Goal: Transaction & Acquisition: Purchase product/service

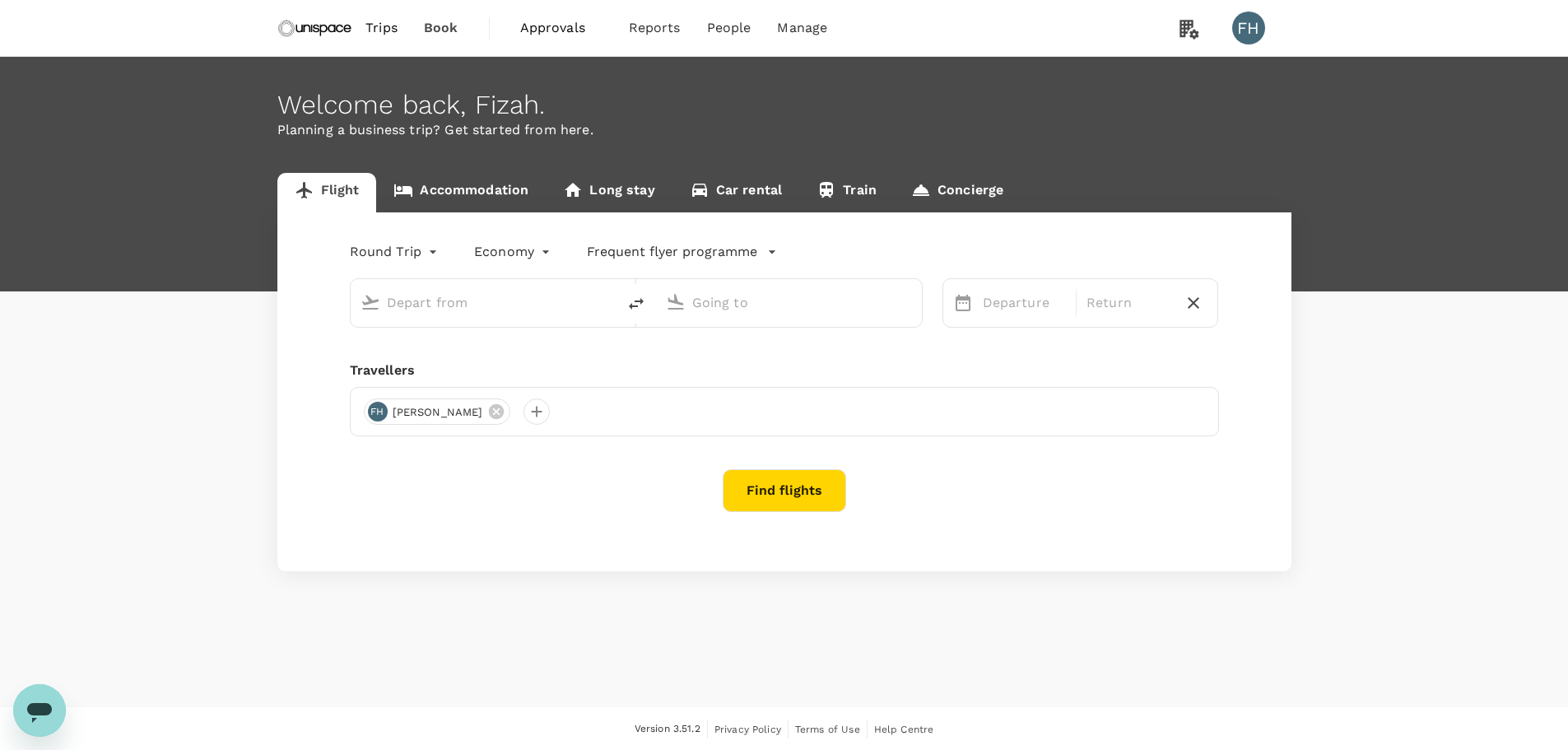
type input "Singapore Changi (SIN)"
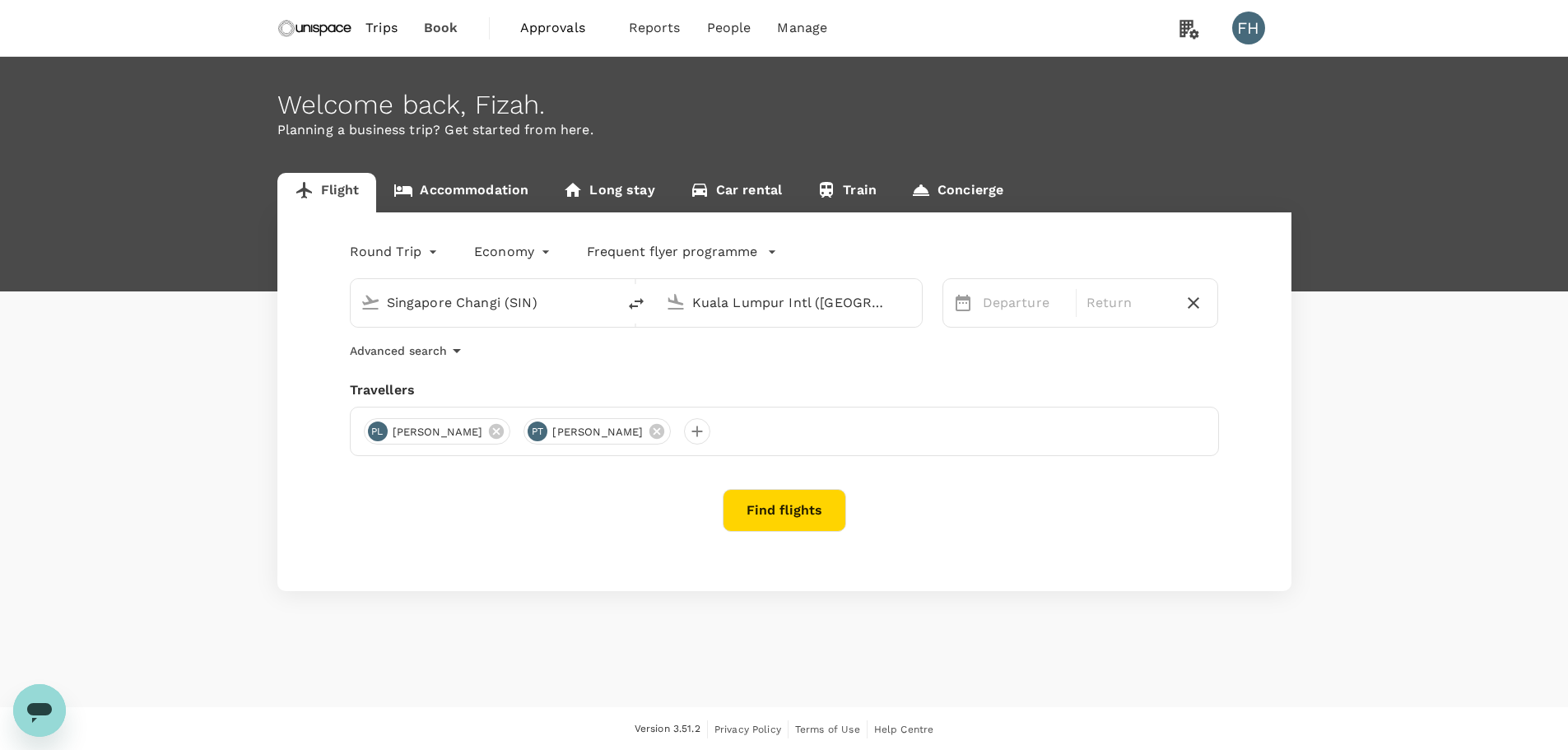
click at [746, 302] on input "Kuala Lumpur Intl (KUL)" at bounding box center [790, 302] width 195 height 25
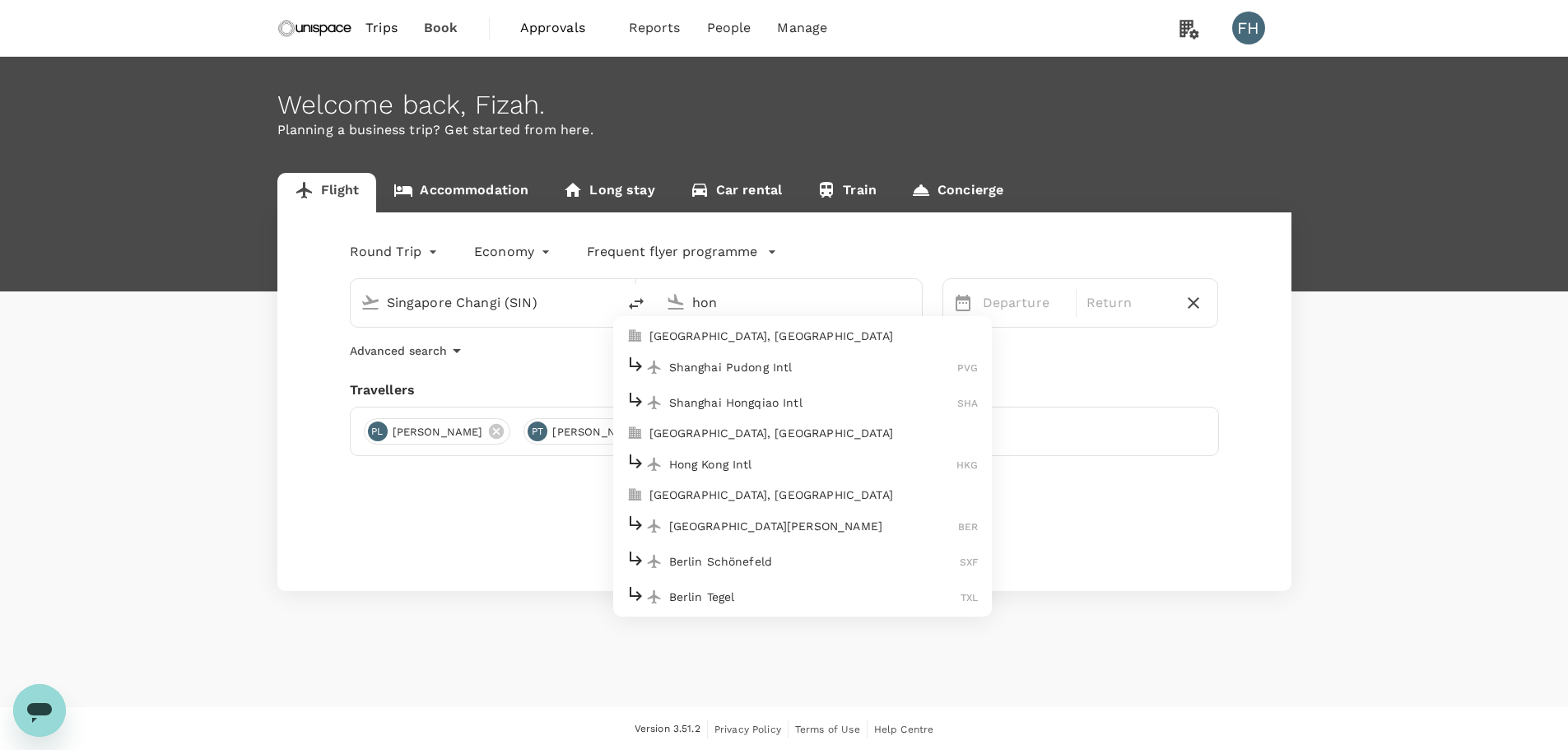
click at [737, 436] on p "Hong Kong, Hong Kong" at bounding box center [814, 432] width 329 height 17
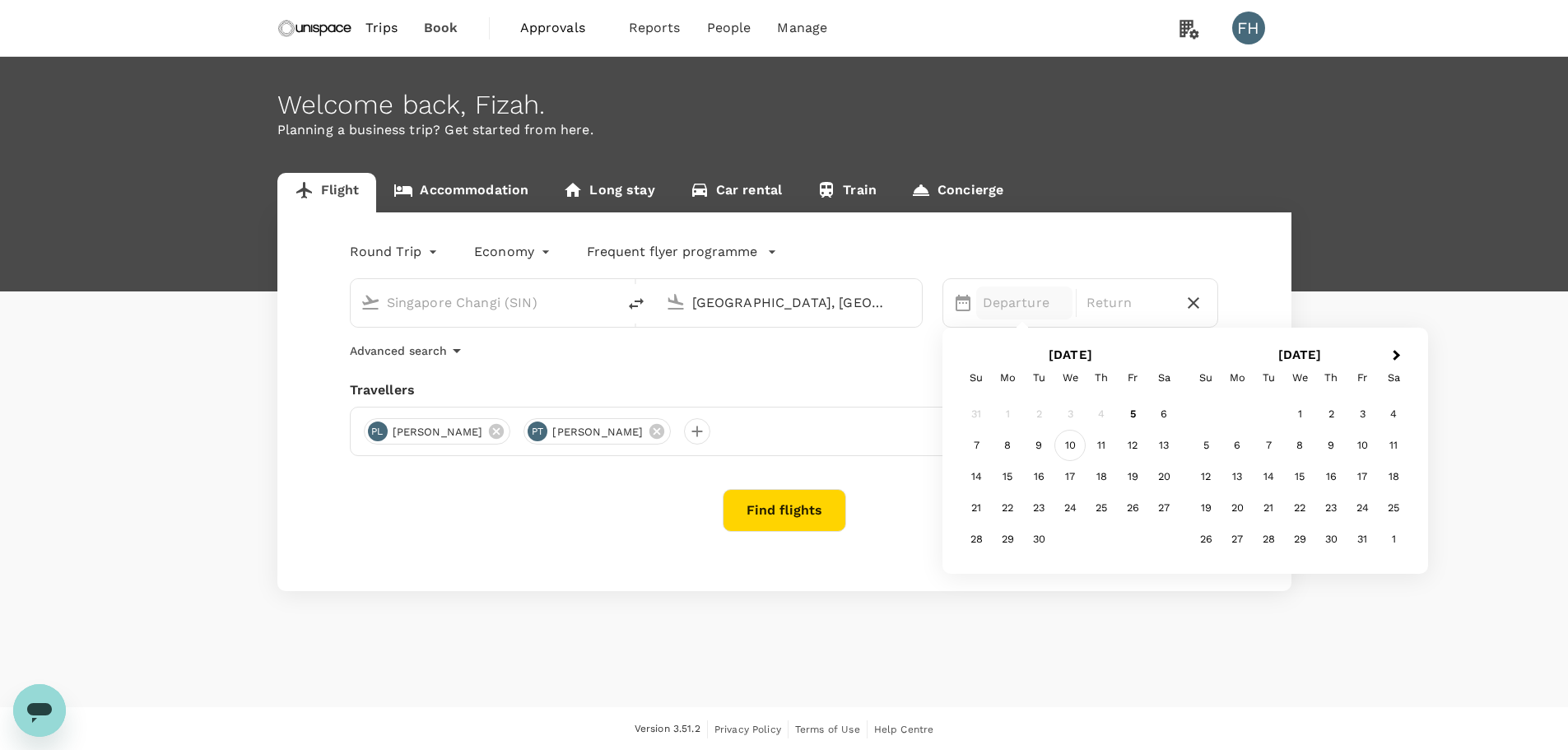
type input "[GEOGRAPHIC_DATA], [GEOGRAPHIC_DATA] (any)"
click at [1067, 448] on div "10" at bounding box center [1070, 445] width 31 height 31
click at [1076, 439] on div "10" at bounding box center [1070, 445] width 31 height 31
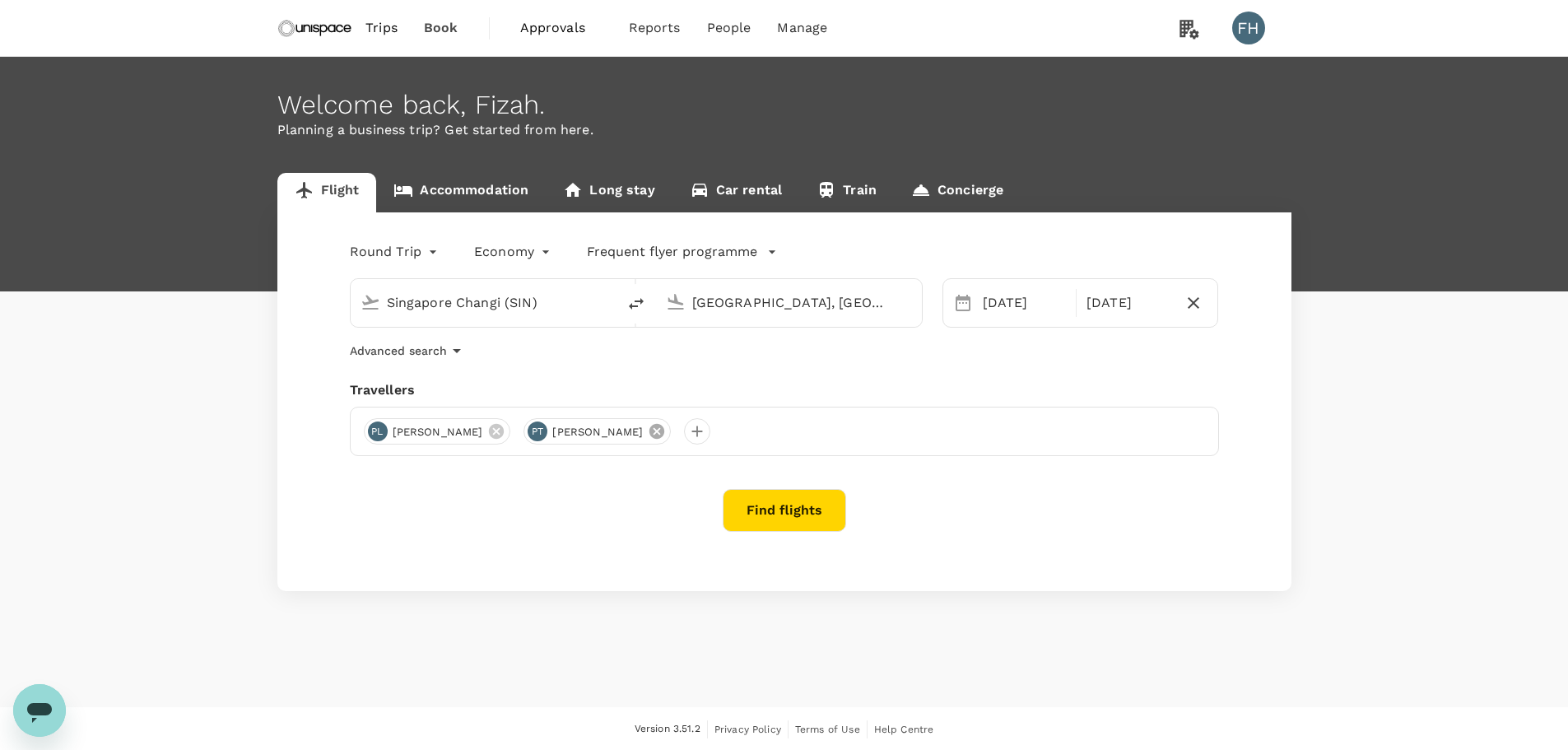
click at [648, 433] on icon at bounding box center [657, 430] width 18 height 18
click at [487, 430] on icon at bounding box center [496, 430] width 18 height 18
click at [375, 435] on div at bounding box center [377, 431] width 26 height 26
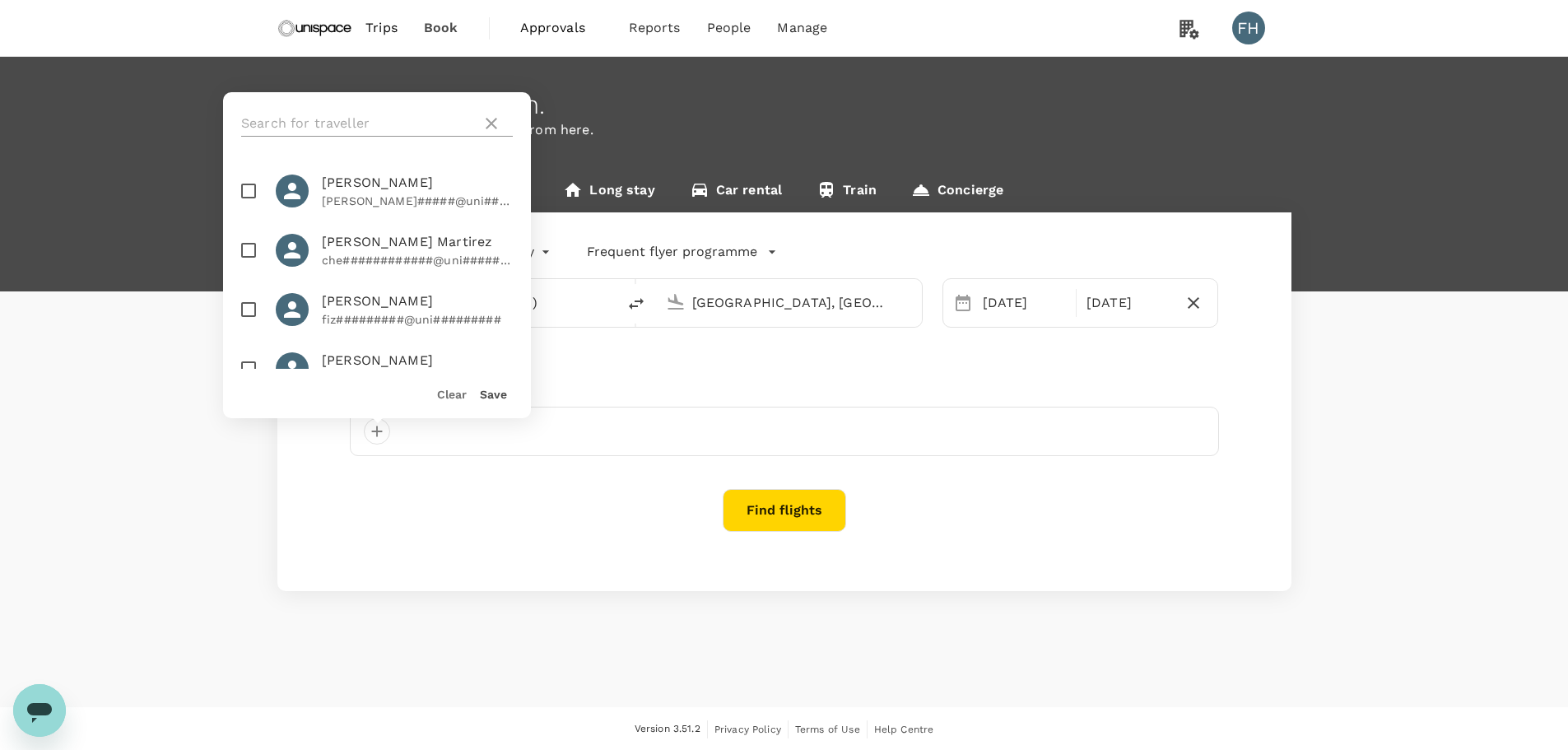
click at [332, 118] on input "text" at bounding box center [358, 123] width 234 height 26
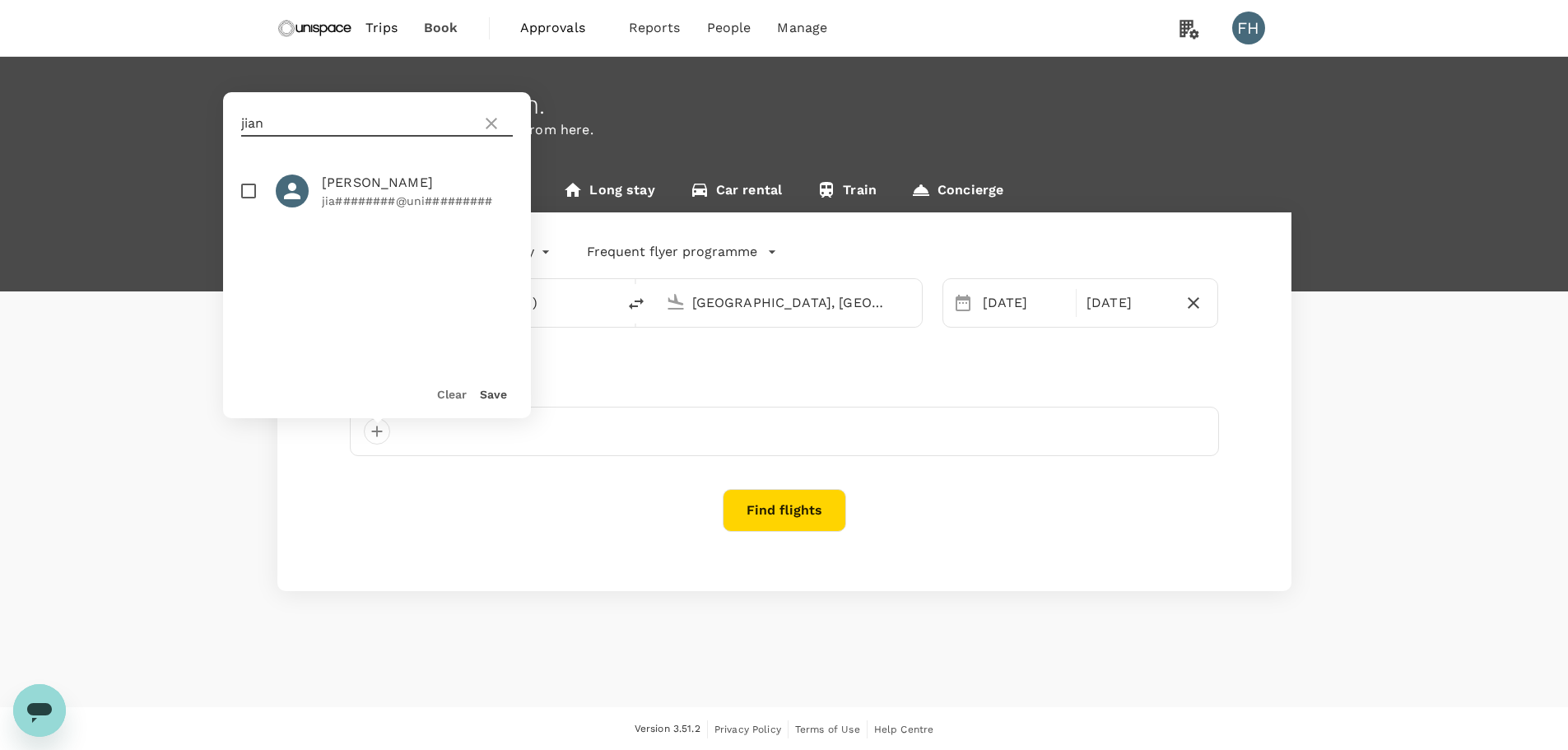
type input "jian"
click at [305, 193] on div at bounding box center [293, 191] width 33 height 33
checkbox input "true"
click at [306, 123] on input "jian" at bounding box center [358, 123] width 234 height 26
type input "joann"
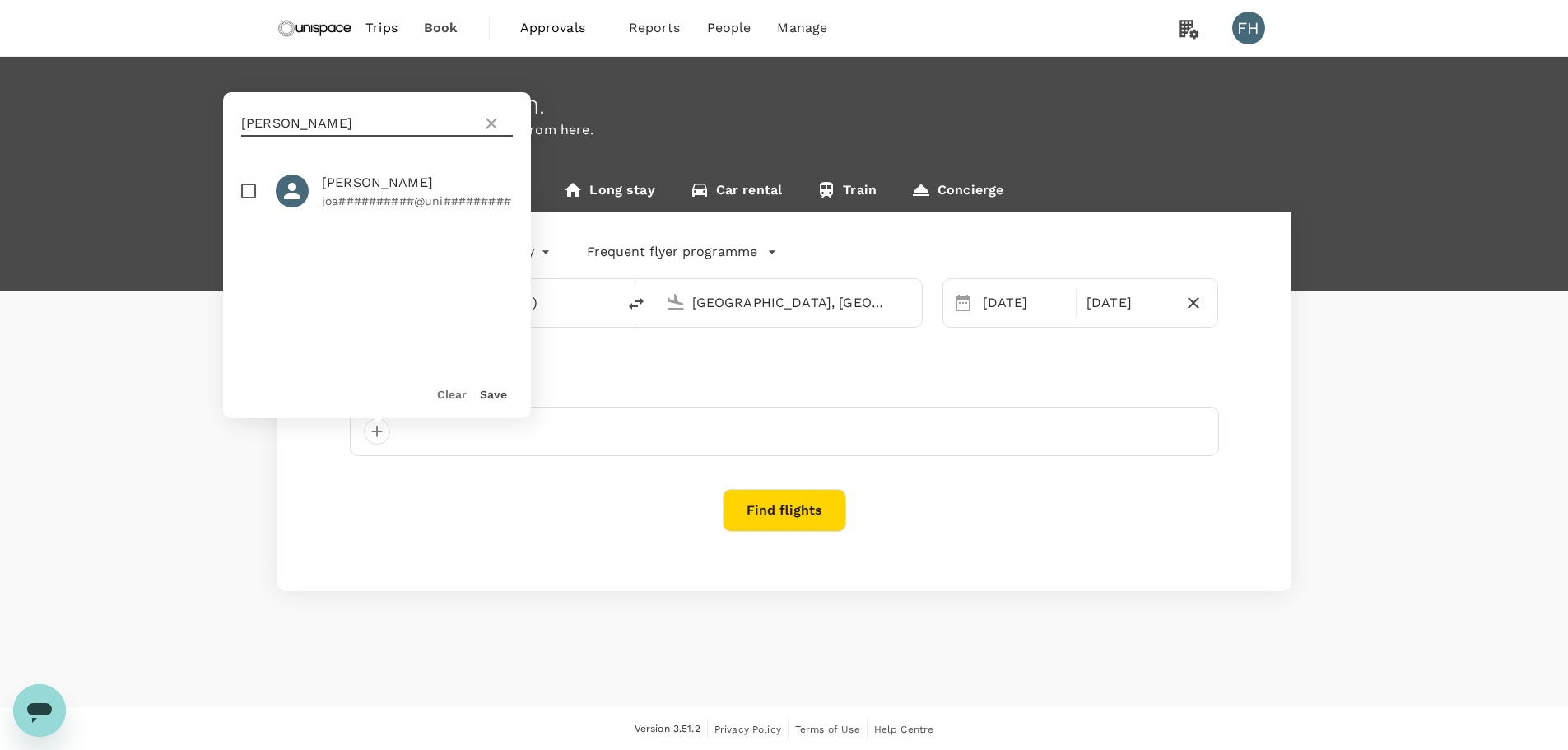
click at [346, 191] on span "[PERSON_NAME]" at bounding box center [418, 182] width 191 height 20
checkbox input "true"
click at [498, 403] on div "Clear Save" at bounding box center [370, 387] width 321 height 63
click at [497, 394] on button "Save" at bounding box center [493, 394] width 27 height 13
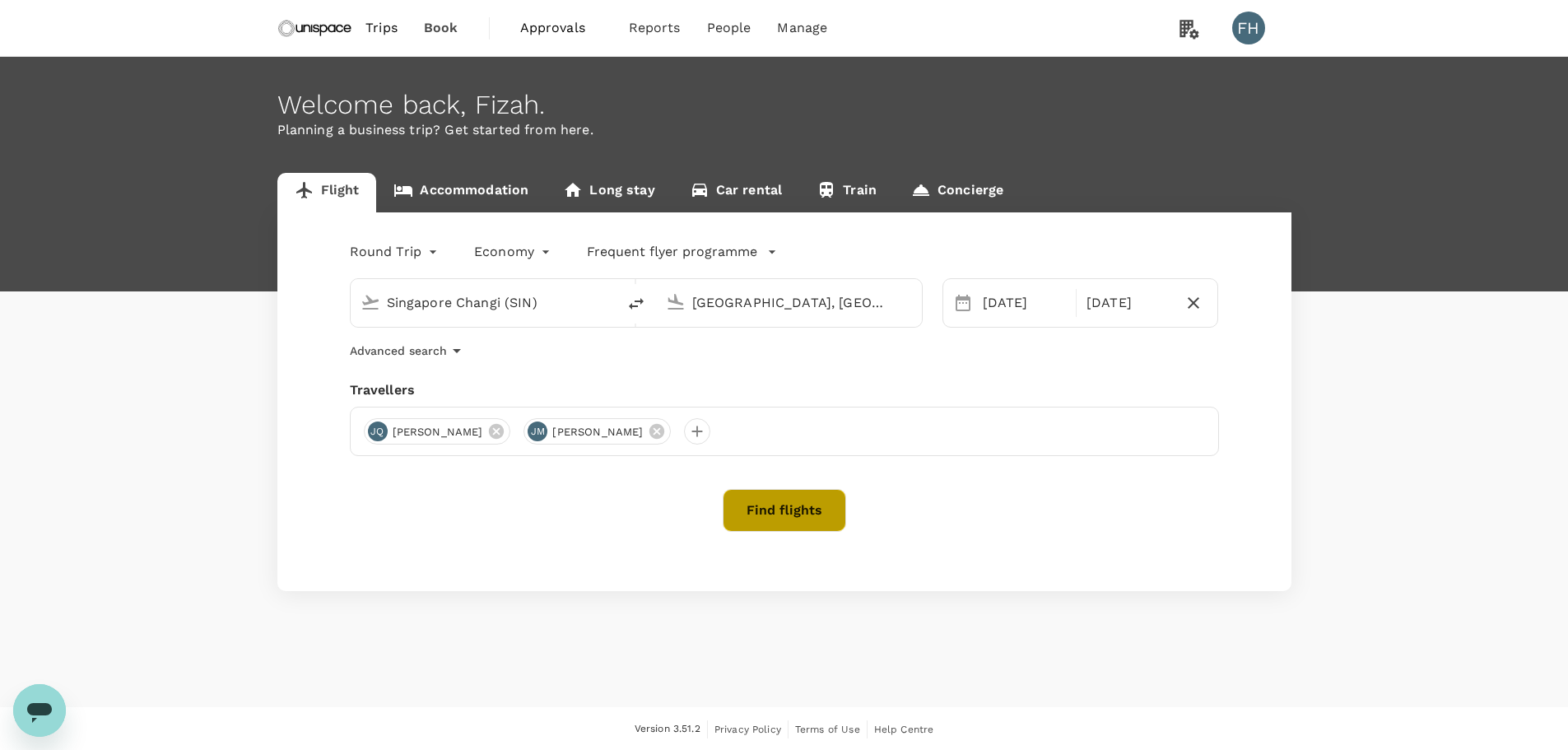
click at [791, 506] on button "Find flights" at bounding box center [784, 510] width 123 height 43
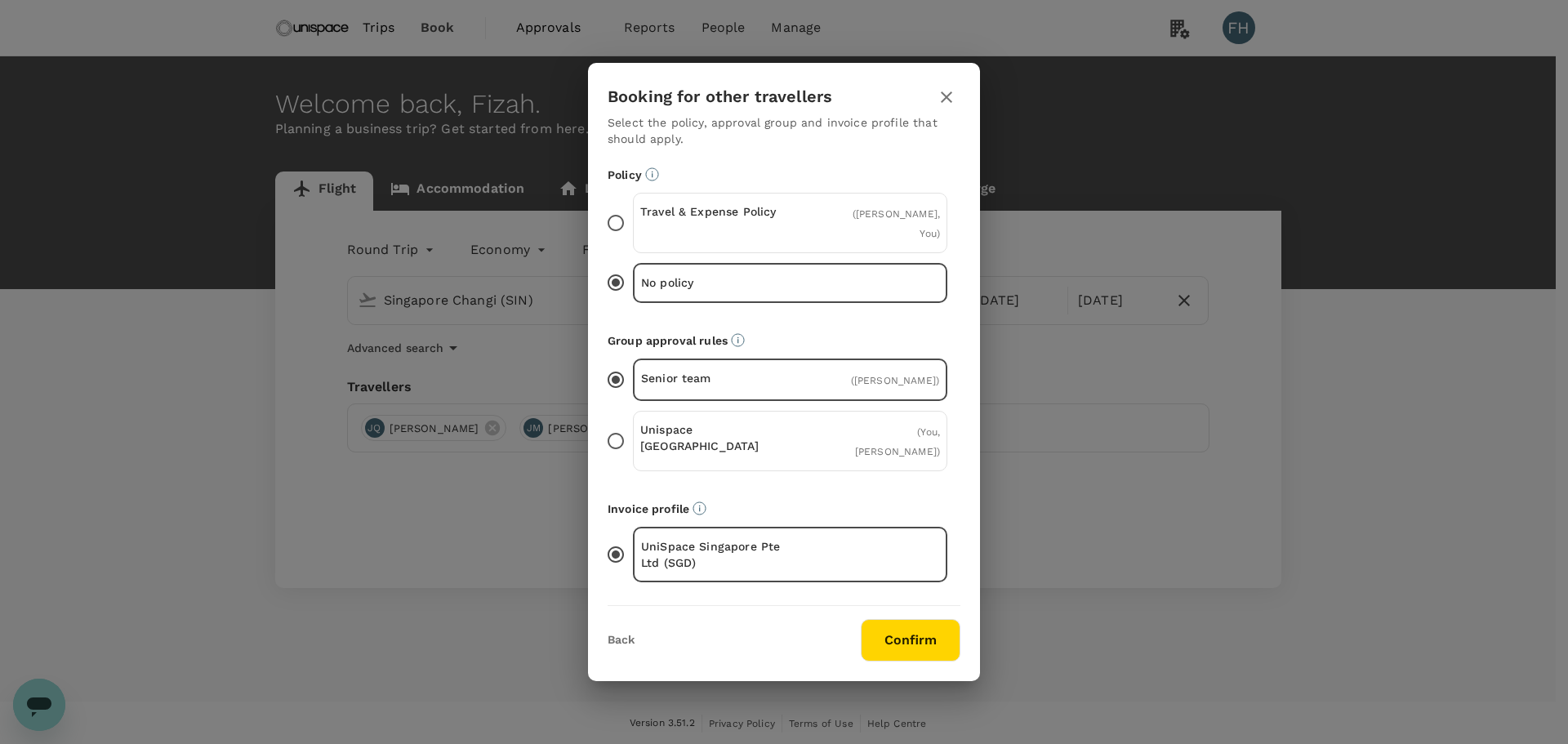
click at [799, 423] on div "Unispace [GEOGRAPHIC_DATA] ( You, [PERSON_NAME] )" at bounding box center [789, 441] width 314 height 61
click at [632, 424] on input "Unispace [GEOGRAPHIC_DATA] ( You, [PERSON_NAME] )" at bounding box center [616, 441] width 35 height 35
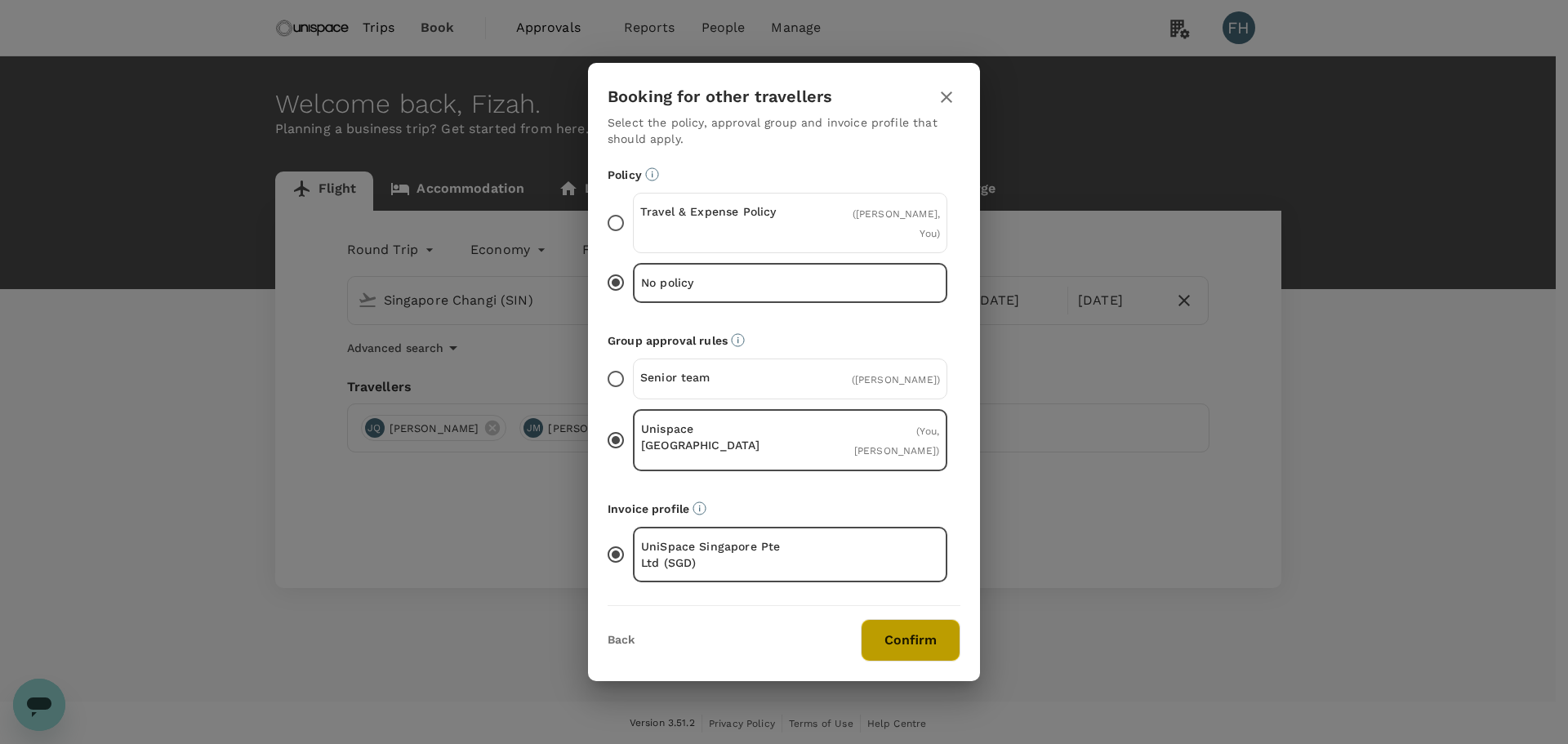
click at [908, 633] on button "Confirm" at bounding box center [910, 639] width 100 height 42
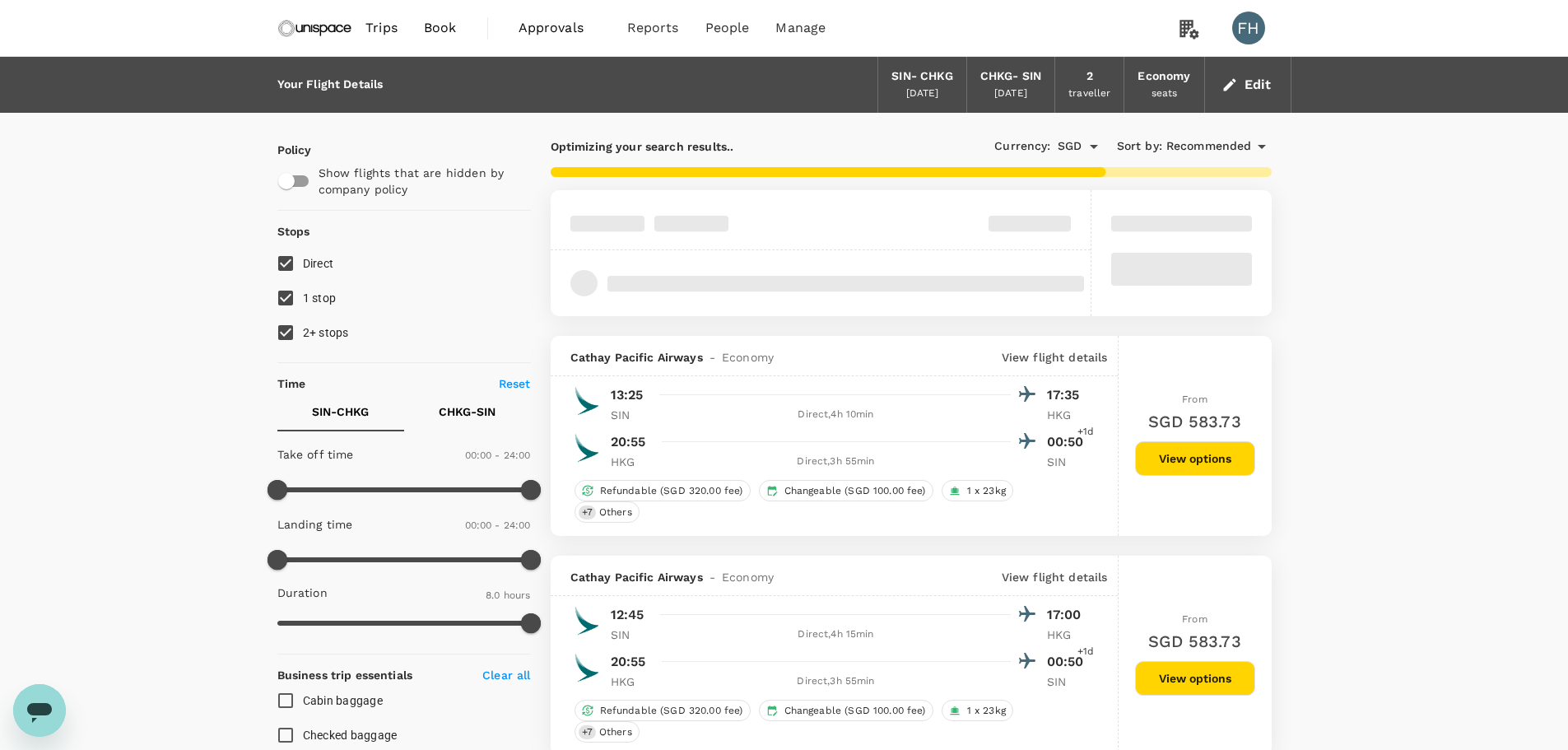
click at [314, 328] on span "2+ stops" at bounding box center [326, 332] width 46 height 13
click at [303, 328] on input "2+ stops" at bounding box center [286, 333] width 35 height 35
checkbox input "false"
click at [314, 300] on span "1 stop" at bounding box center [320, 298] width 34 height 13
click at [303, 300] on input "1 stop" at bounding box center [286, 298] width 35 height 35
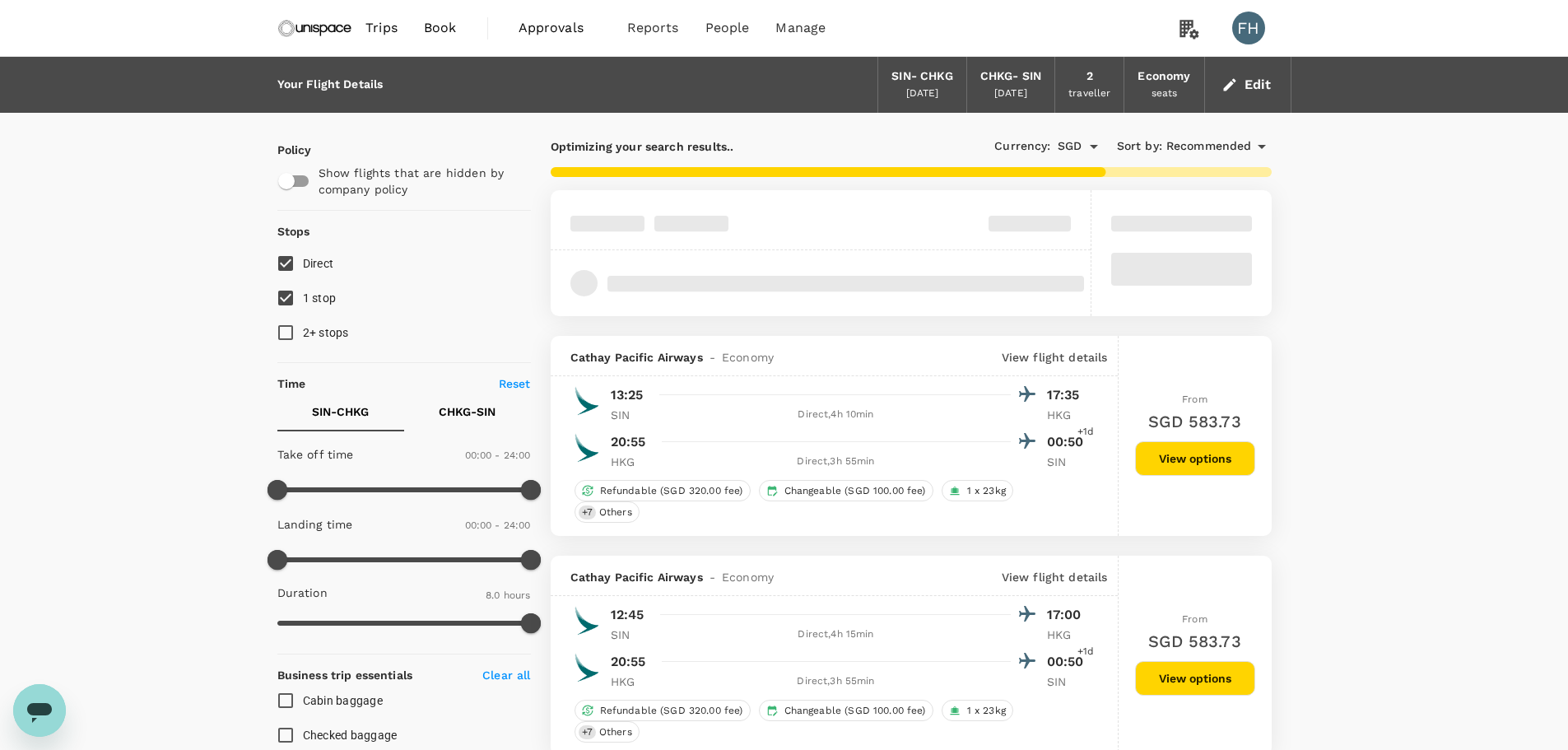
checkbox input "false"
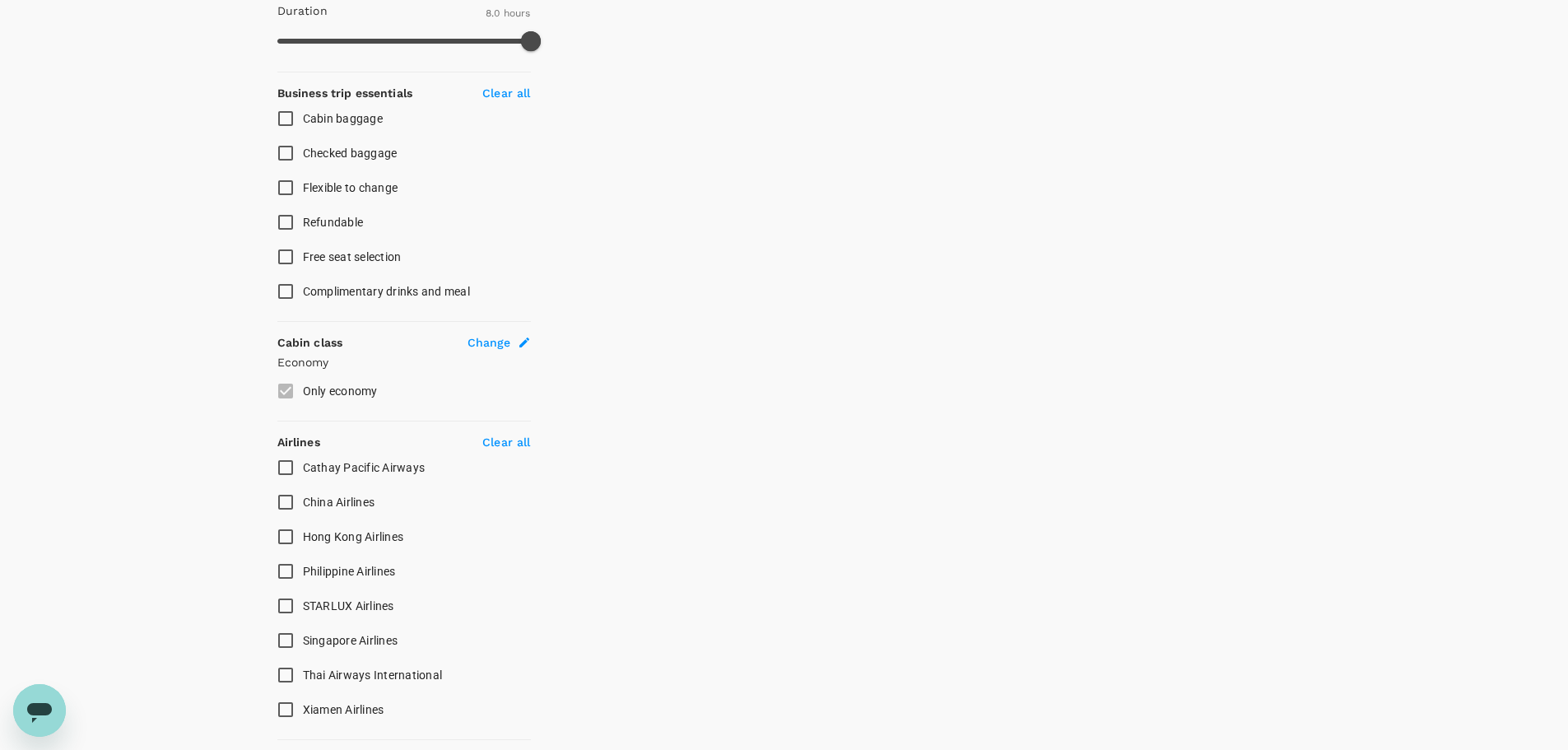
scroll to position [658, 0]
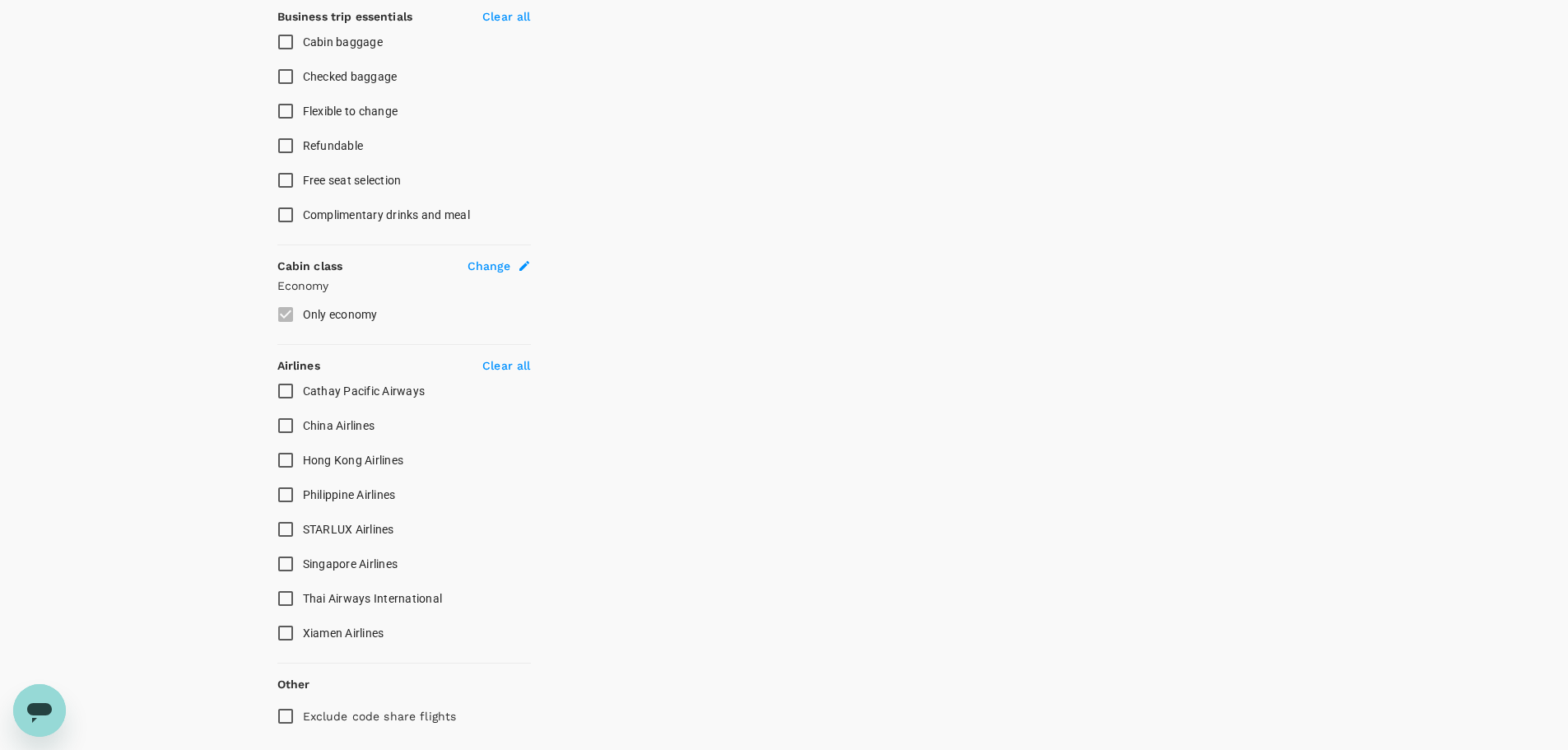
type input "1020"
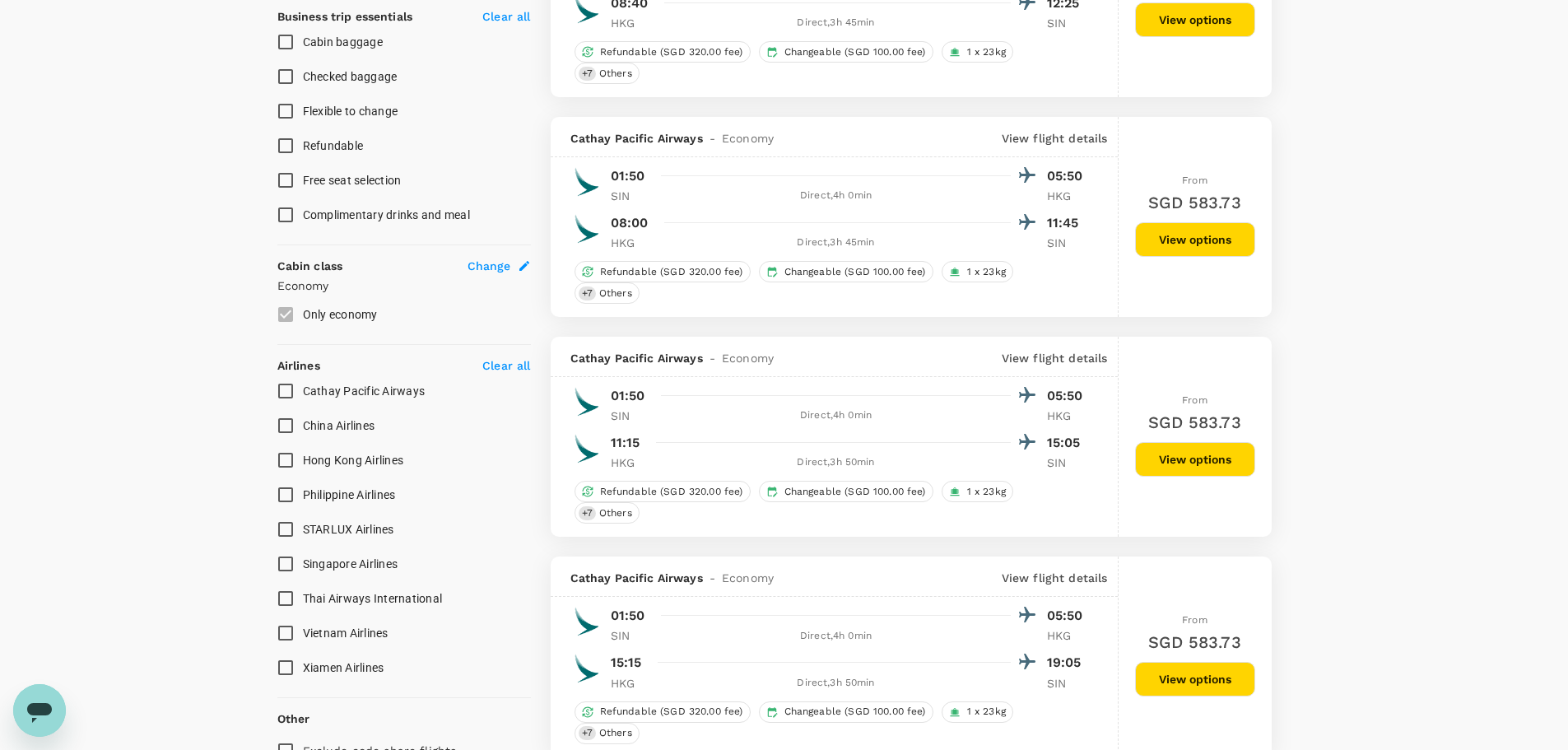
type input "SGD"
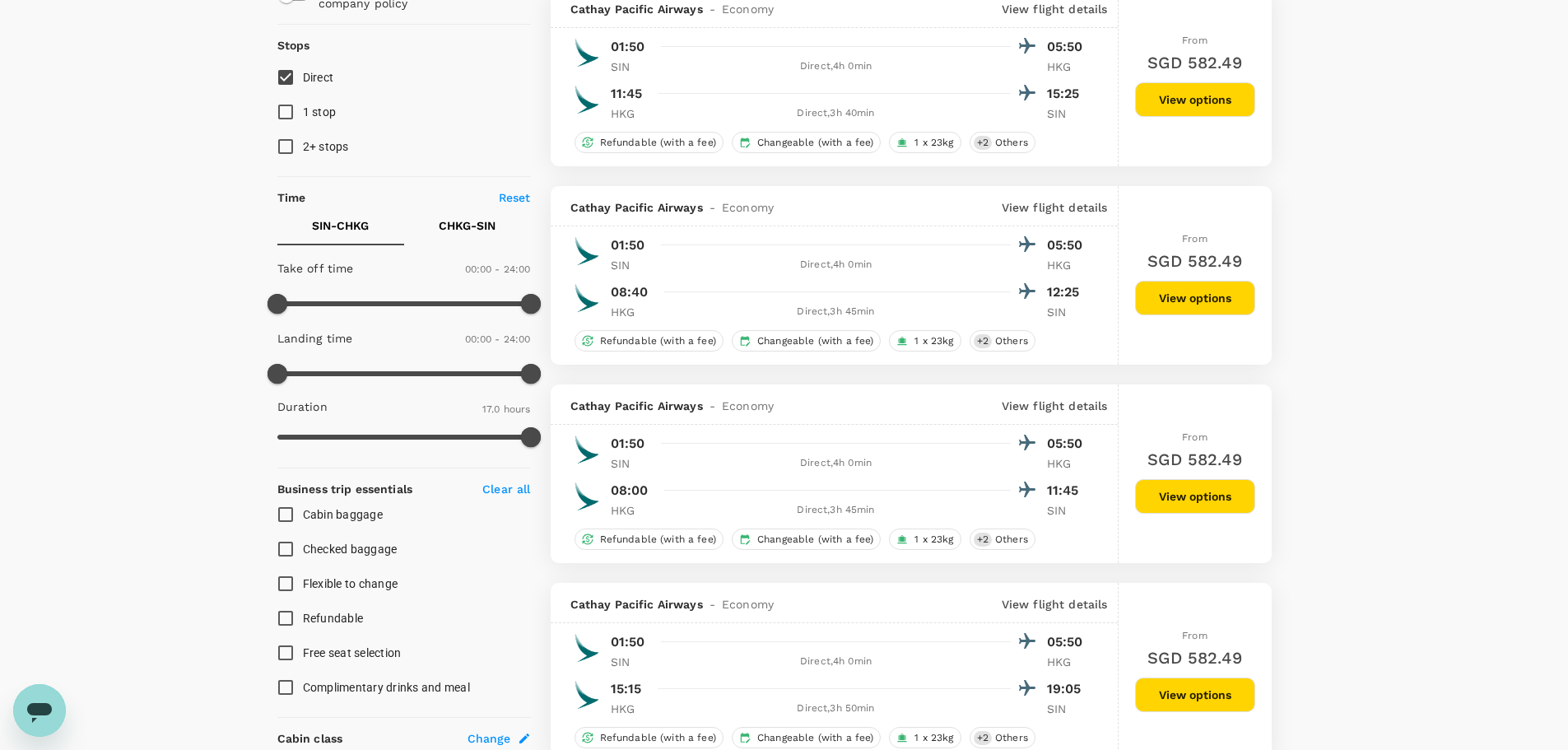
scroll to position [0, 0]
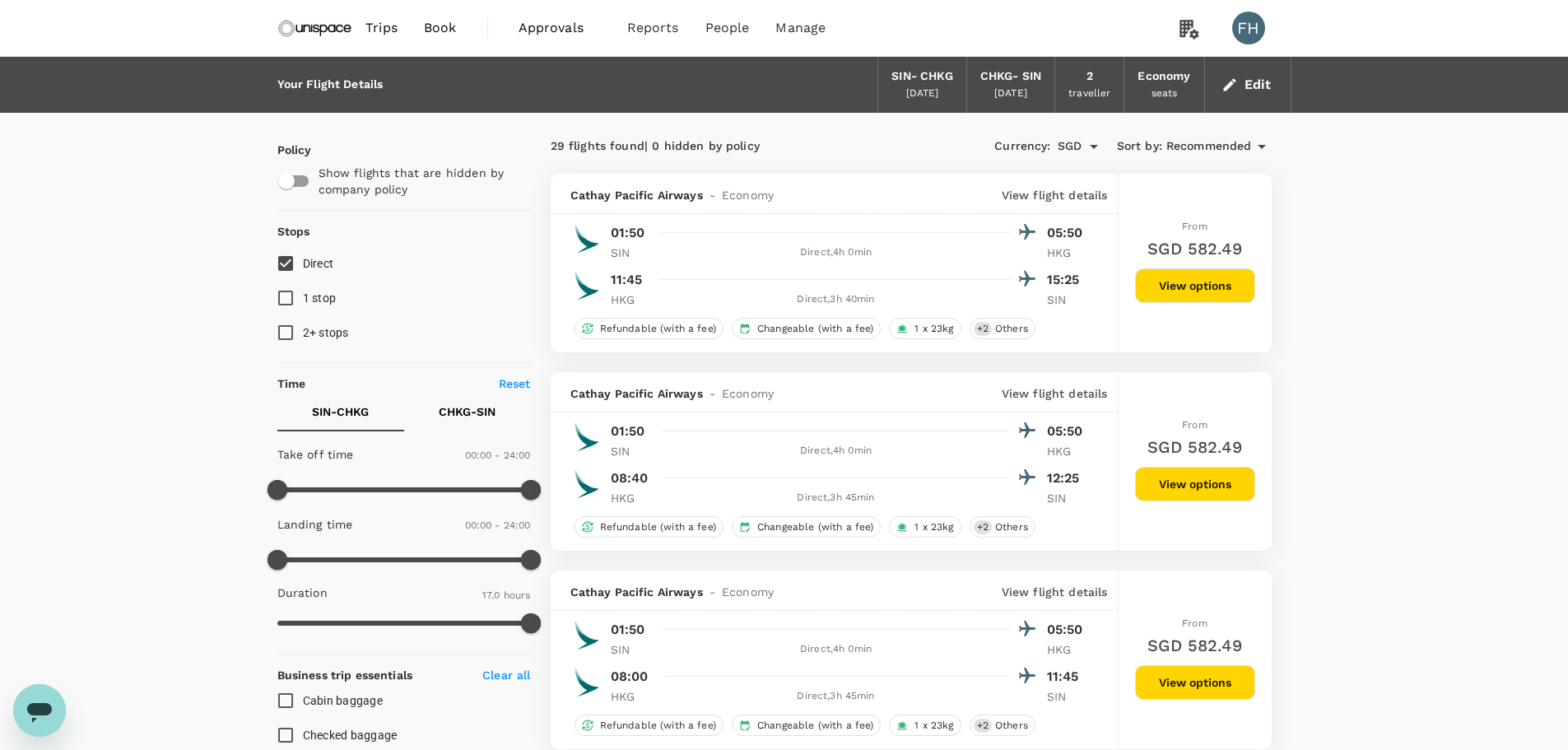
click at [296, 182] on input "checkbox" at bounding box center [286, 181] width 93 height 31
checkbox input "true"
click at [321, 31] on img at bounding box center [315, 27] width 76 height 36
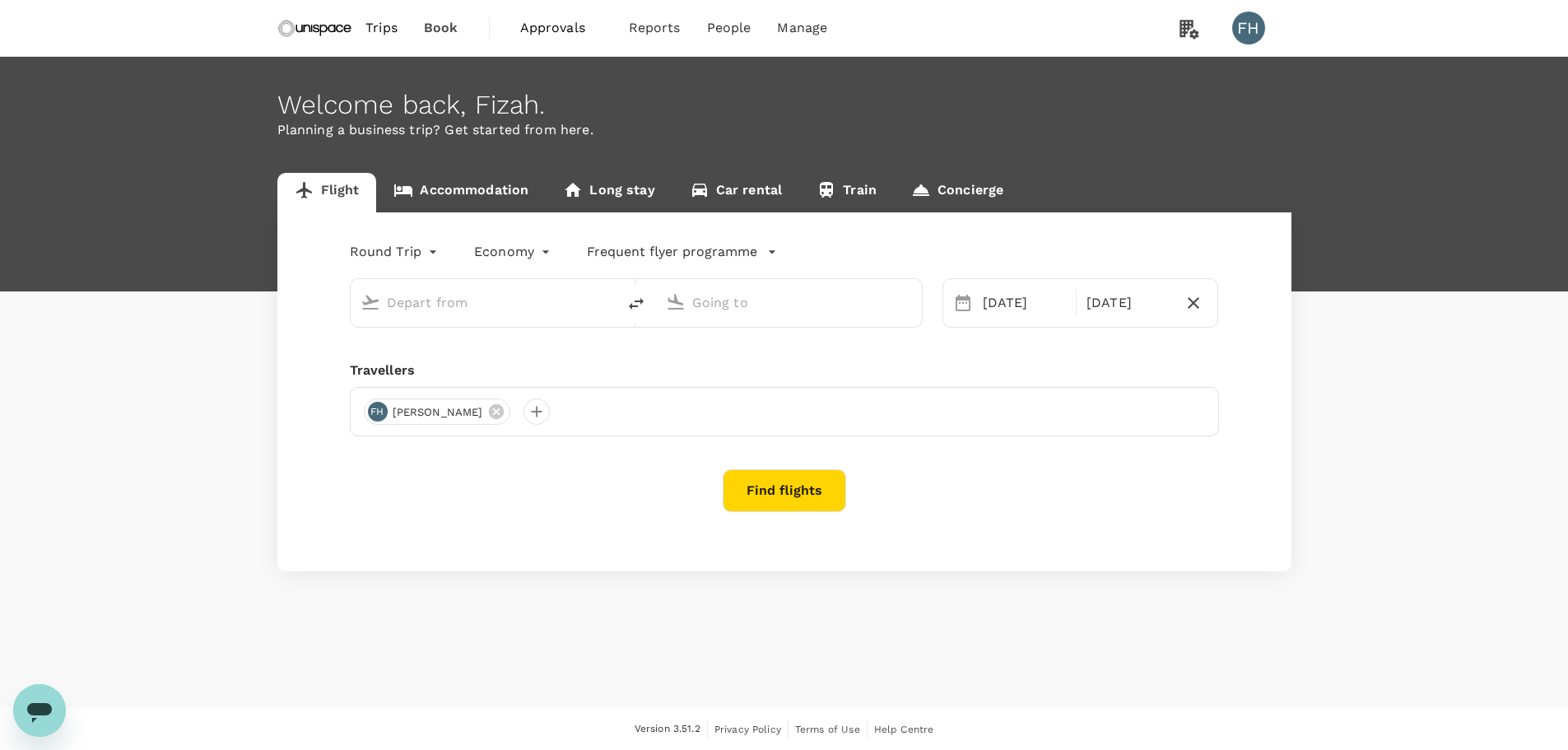
type input "Singapore Changi (SIN)"
type input "[GEOGRAPHIC_DATA], [GEOGRAPHIC_DATA] (any)"
type input "Singapore Changi (SIN)"
type input "[GEOGRAPHIC_DATA], [GEOGRAPHIC_DATA] (any)"
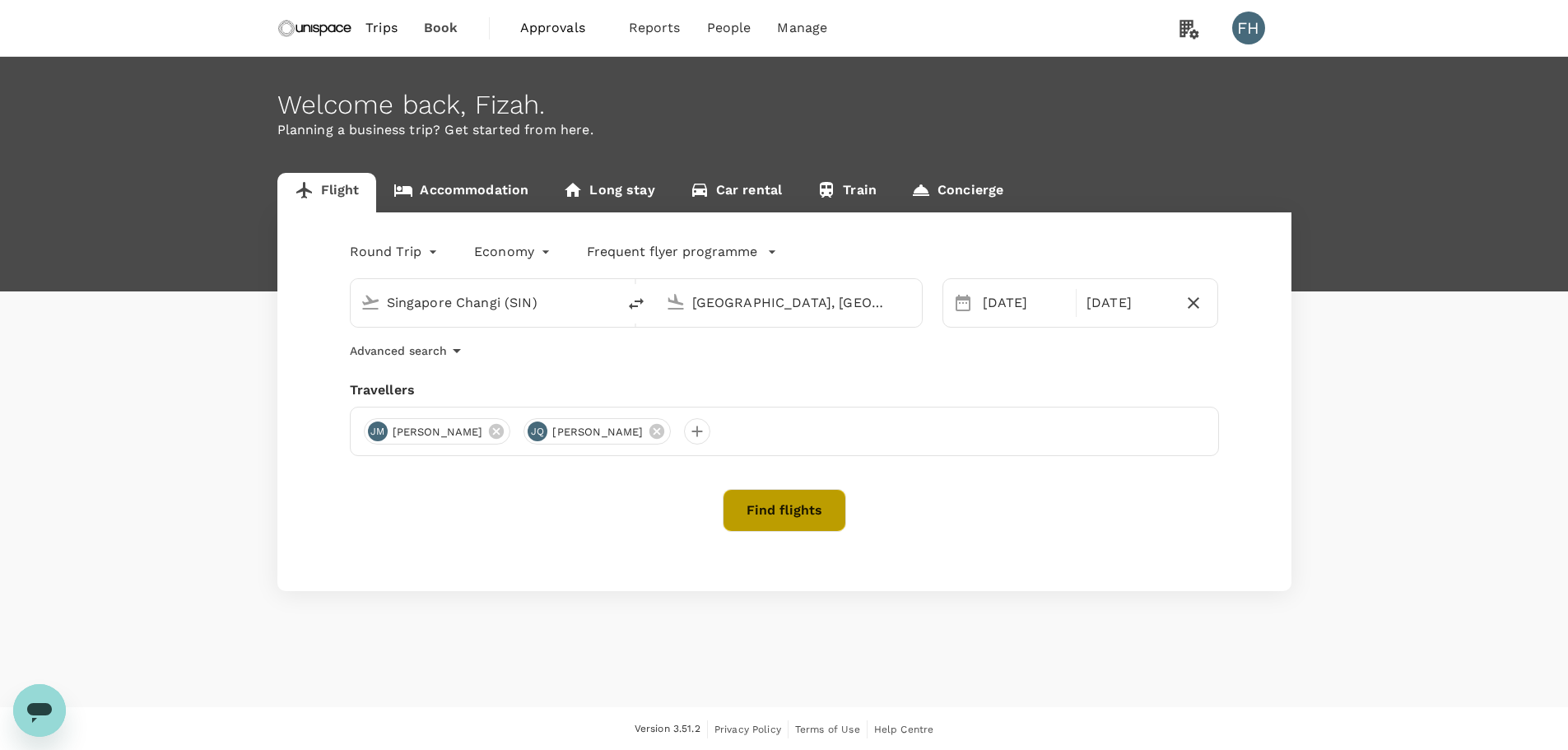
click at [825, 498] on button "Find flights" at bounding box center [784, 510] width 123 height 43
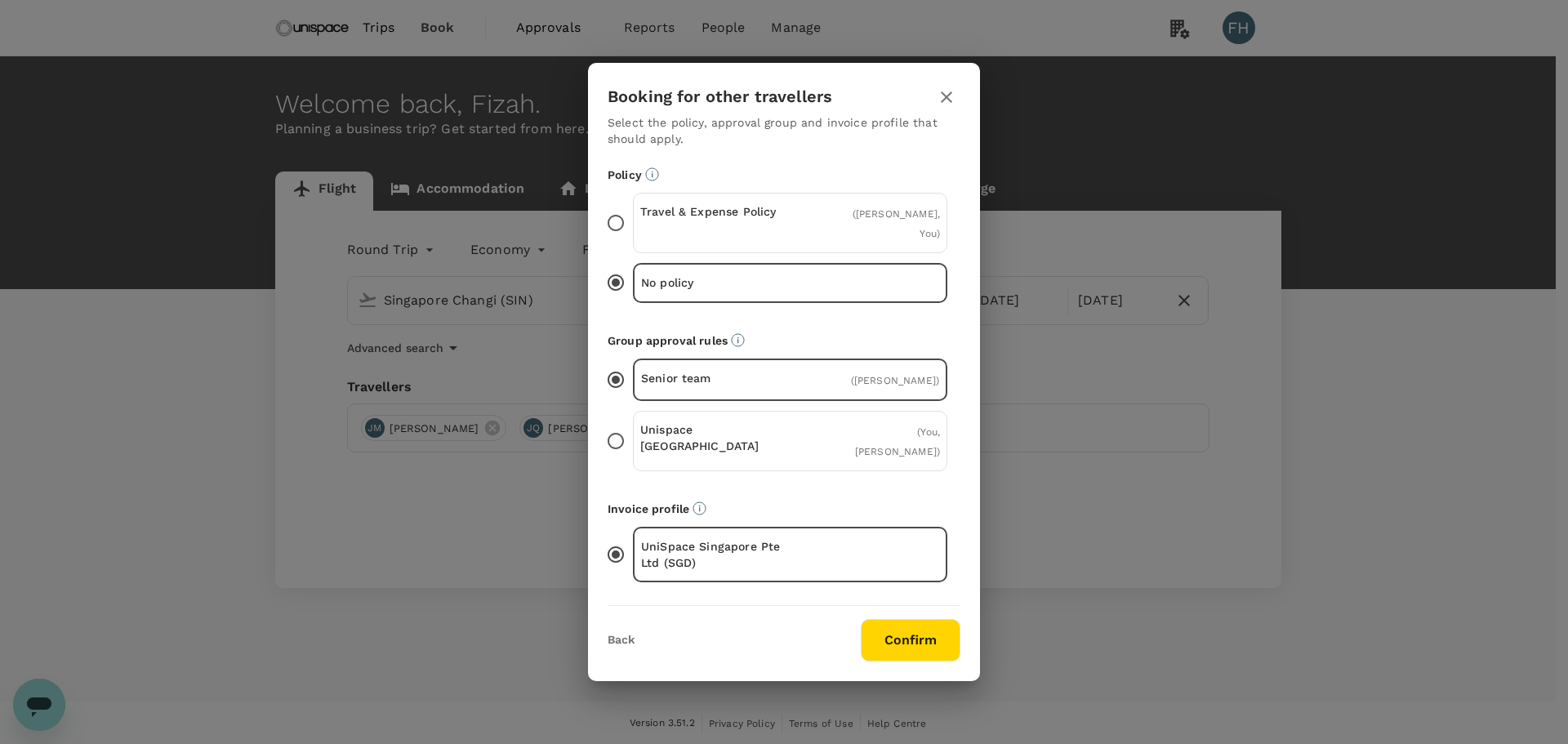
click at [716, 220] on p "Travel & Expense Policy" at bounding box center [715, 211] width 150 height 16
click at [632, 223] on input "Travel & Expense Policy ( [PERSON_NAME], You )" at bounding box center [616, 223] width 35 height 35
click at [718, 433] on p "Unispace [GEOGRAPHIC_DATA]" at bounding box center [715, 437] width 150 height 33
click at [632, 433] on input "Unispace [GEOGRAPHIC_DATA] ( You, [PERSON_NAME] )" at bounding box center [616, 441] width 35 height 35
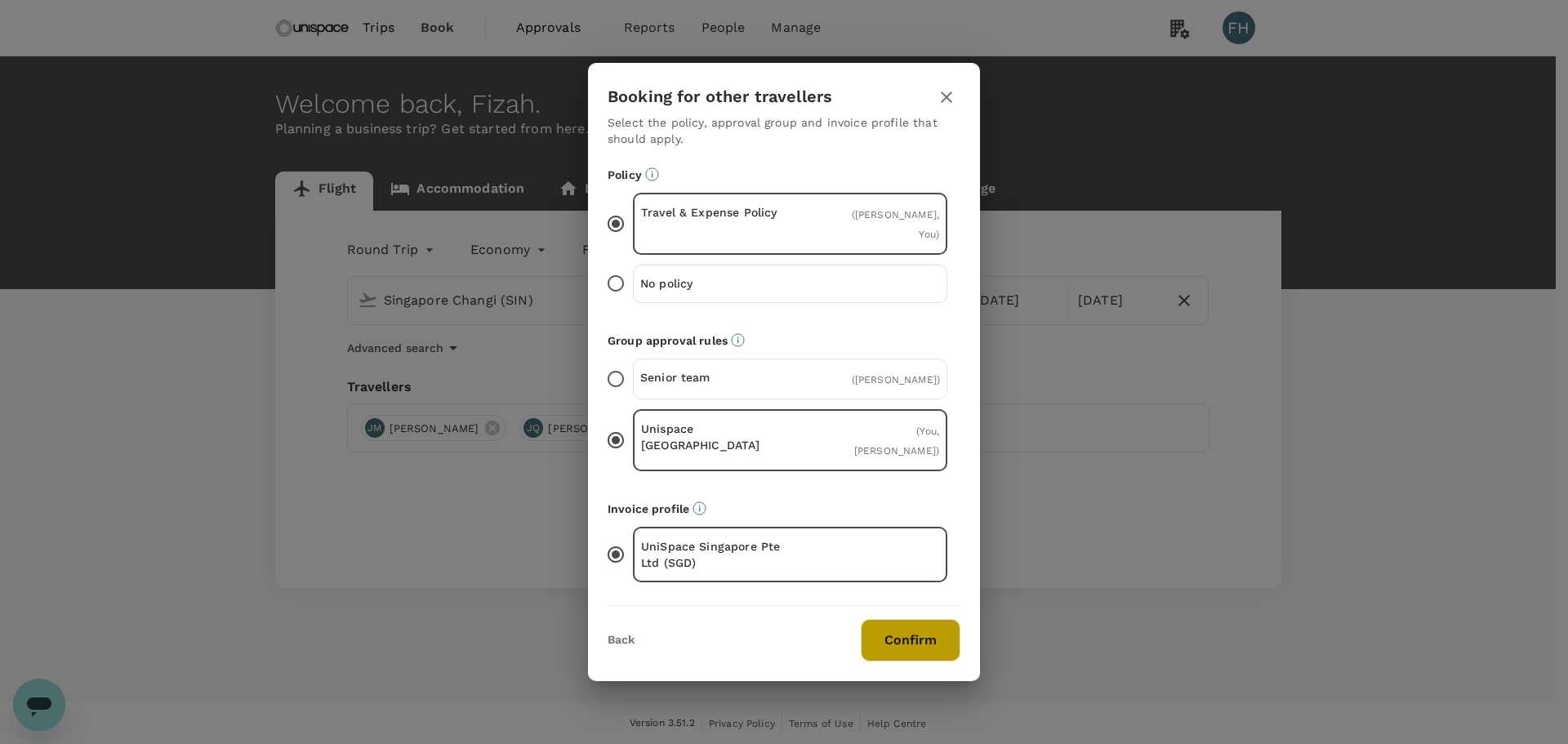
click at [904, 618] on button "Confirm" at bounding box center [910, 639] width 100 height 42
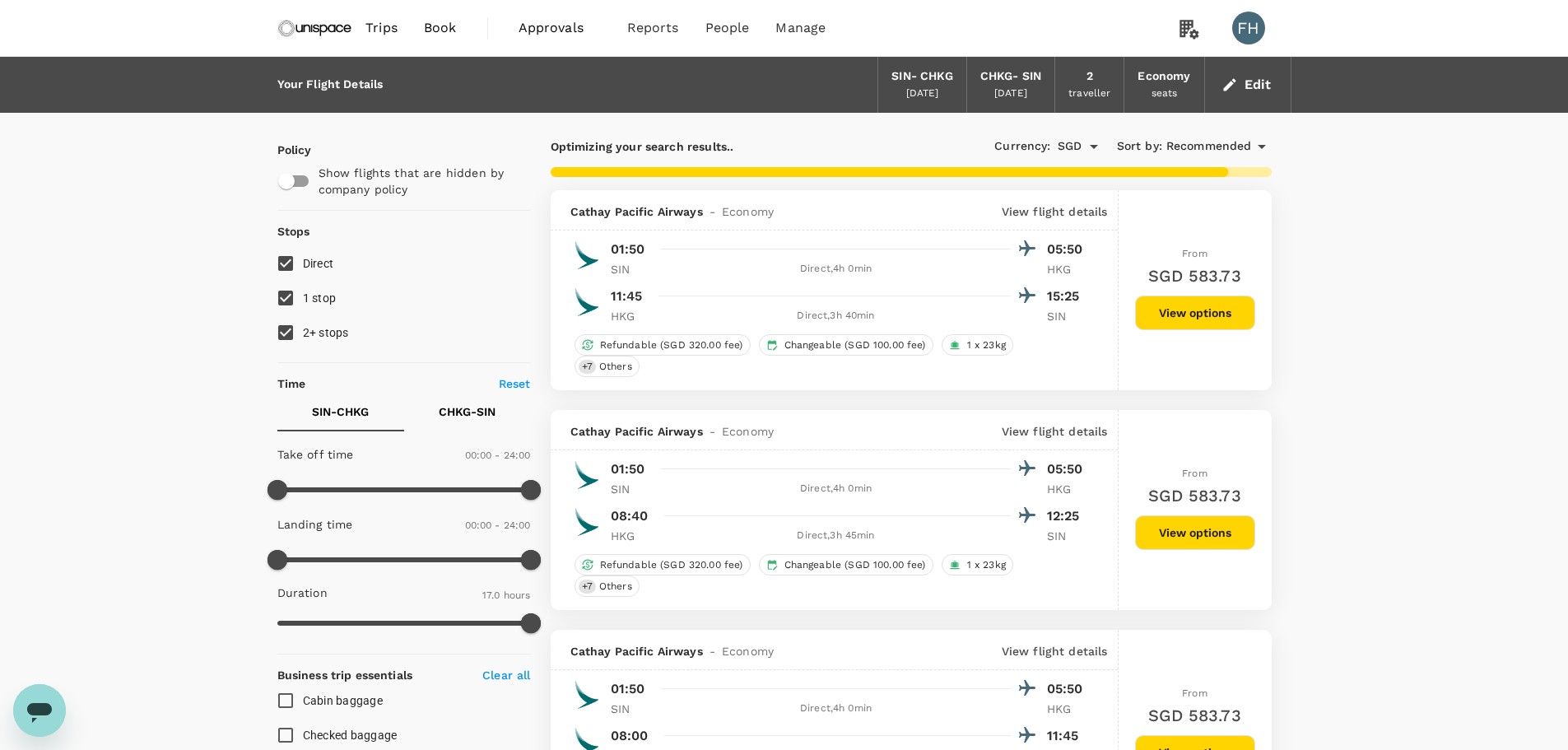
click at [296, 336] on input "2+ stops" at bounding box center [286, 333] width 35 height 35
checkbox input "false"
click at [295, 293] on input "1 stop" at bounding box center [286, 298] width 35 height 35
checkbox input "false"
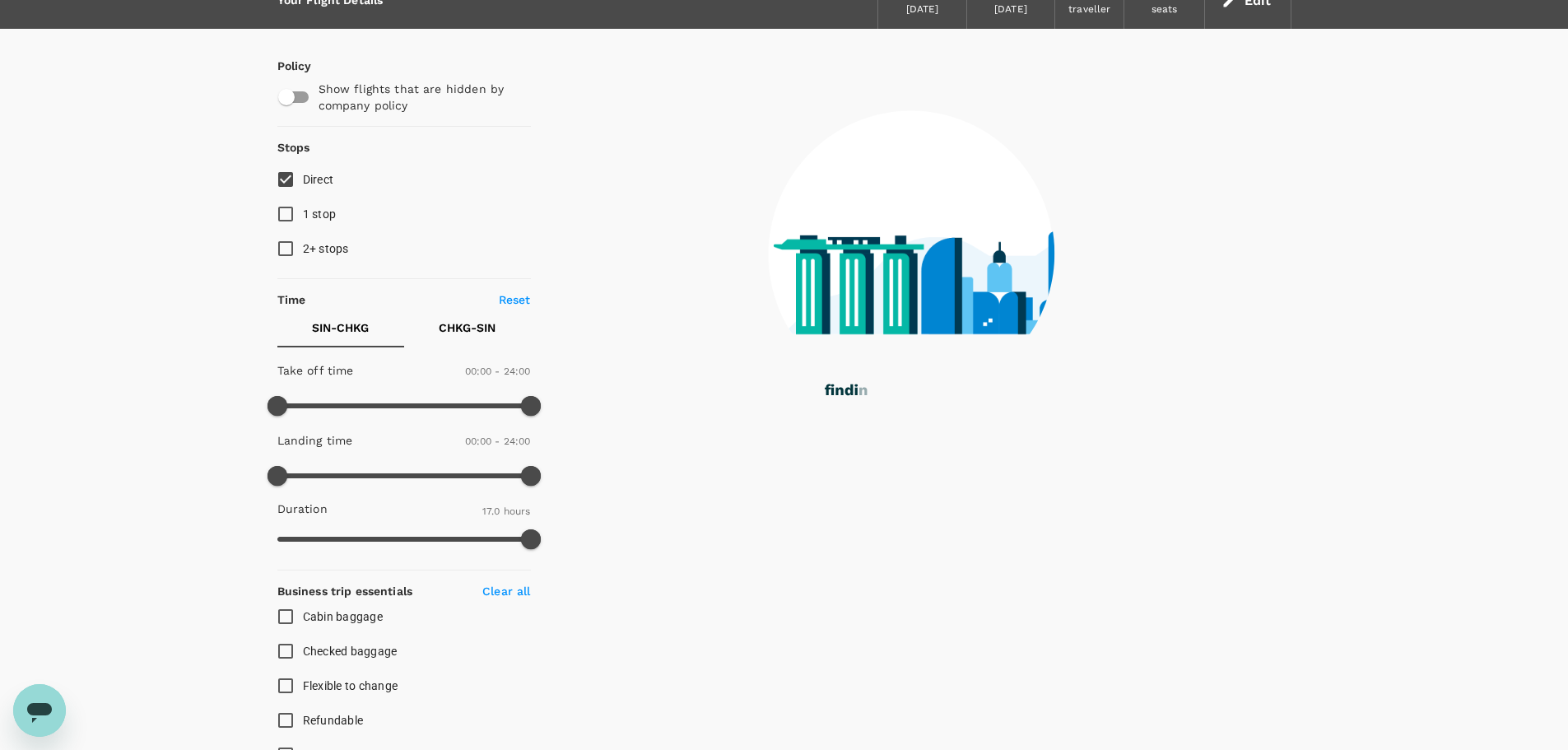
scroll to position [82, 0]
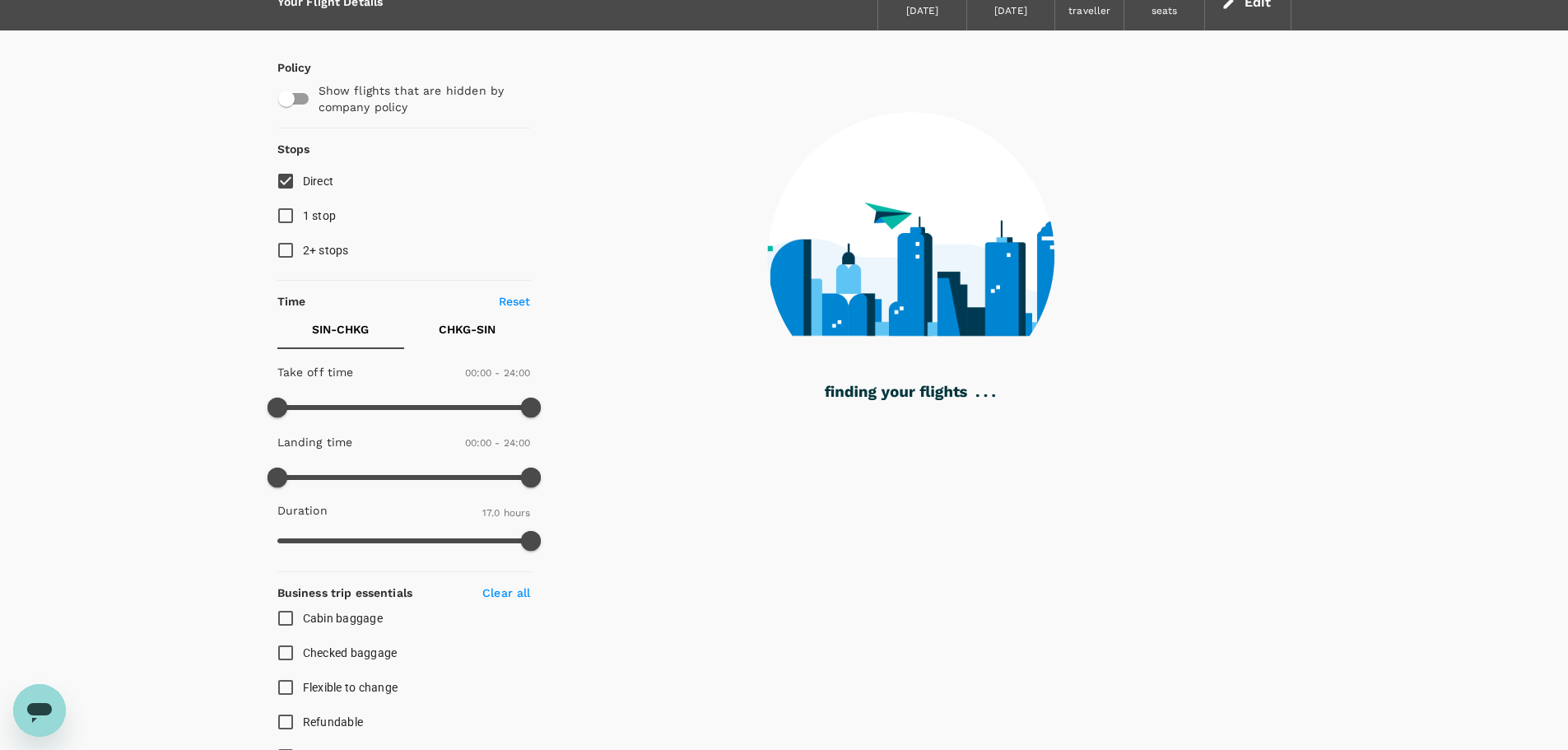
click at [294, 102] on input "checkbox" at bounding box center [286, 99] width 93 height 31
checkbox input "true"
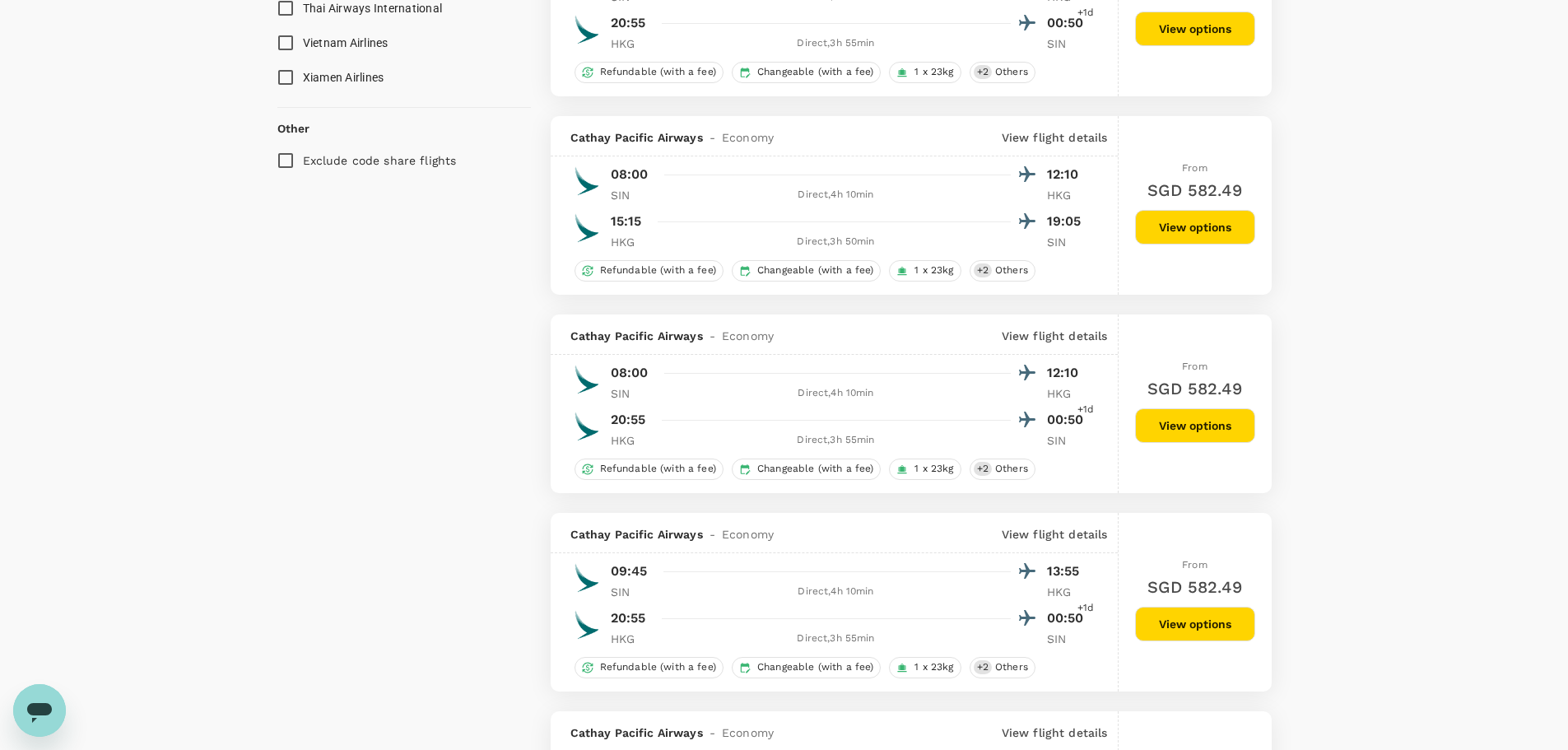
scroll to position [1241, 0]
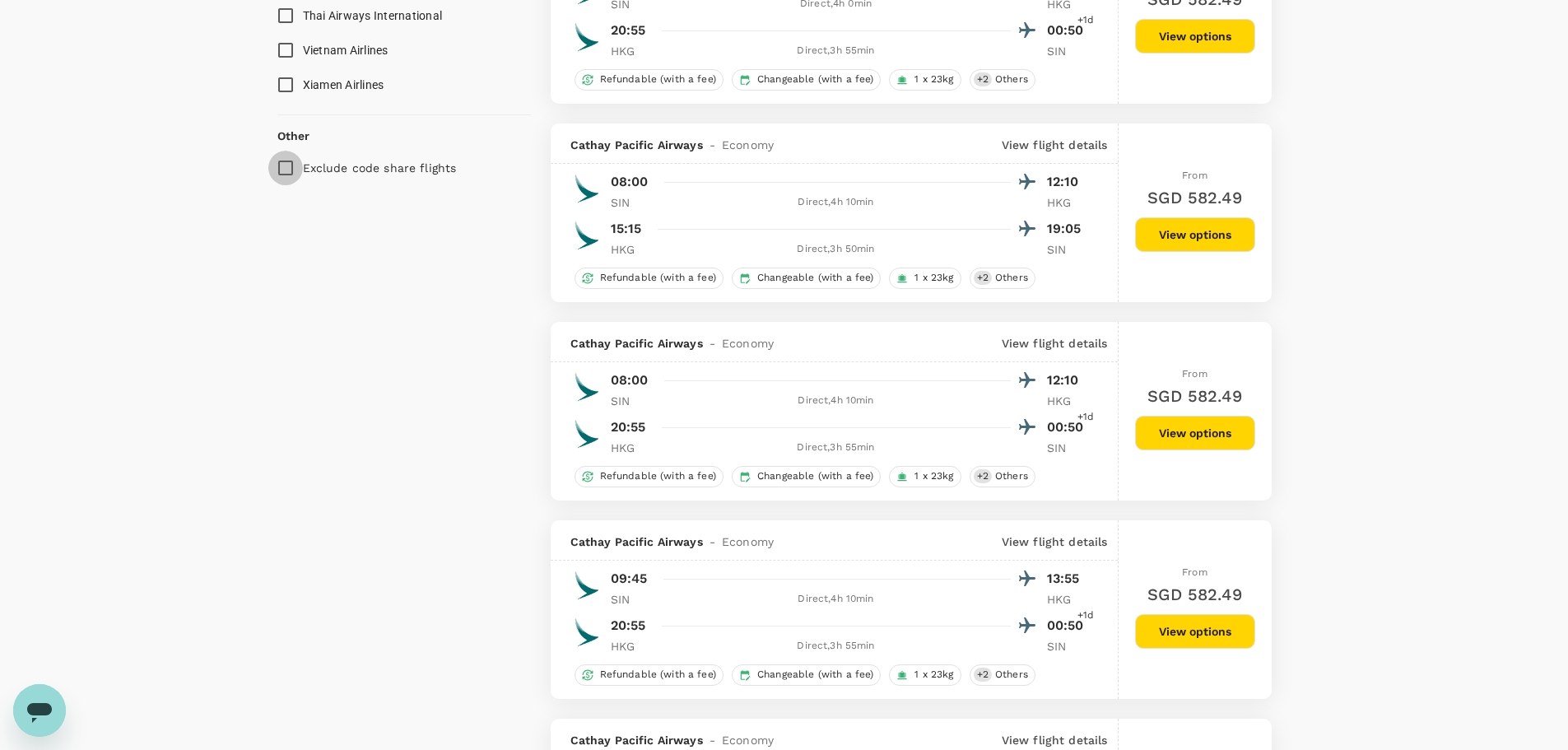
click at [287, 169] on input "Exclude code share flights" at bounding box center [286, 168] width 35 height 35
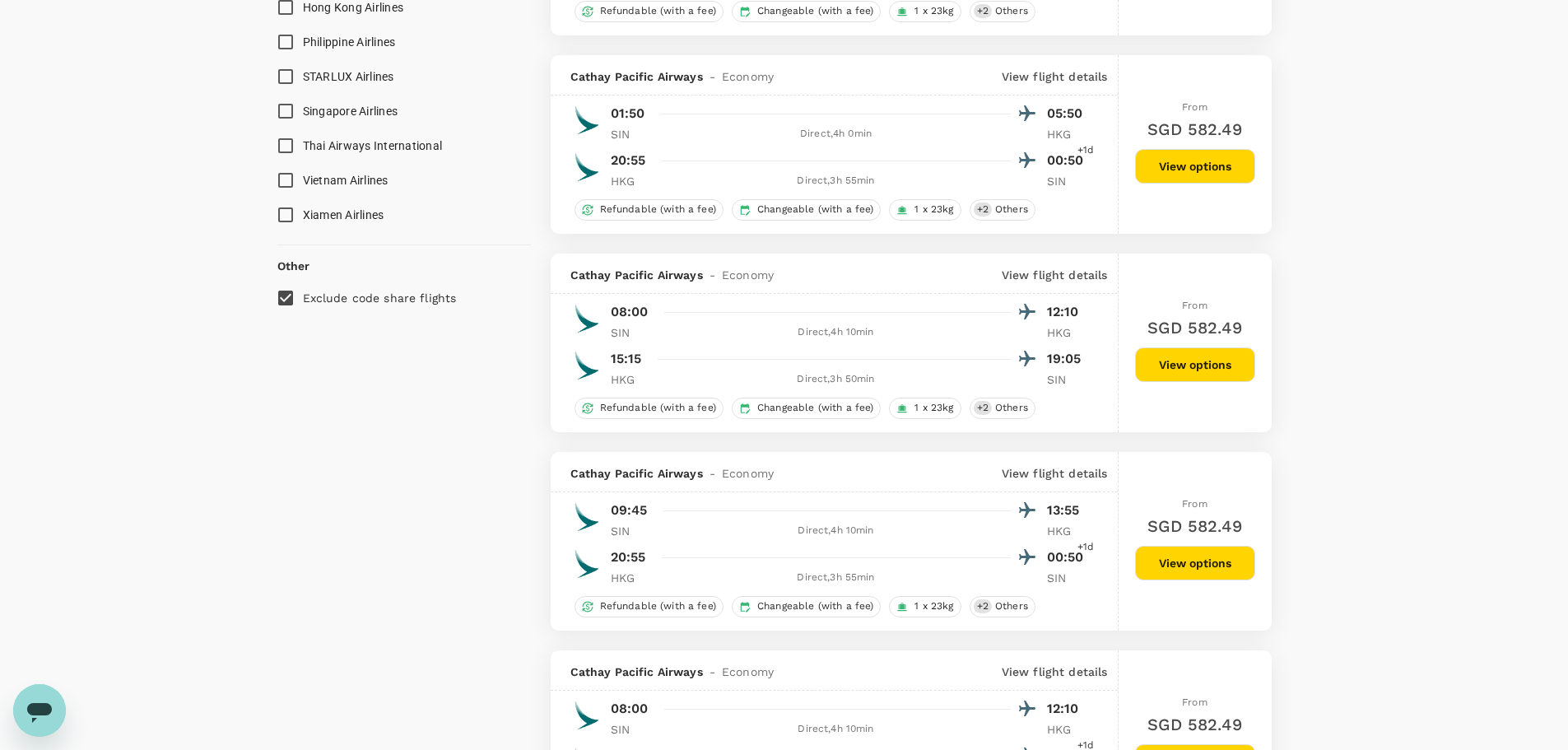
scroll to position [994, 0]
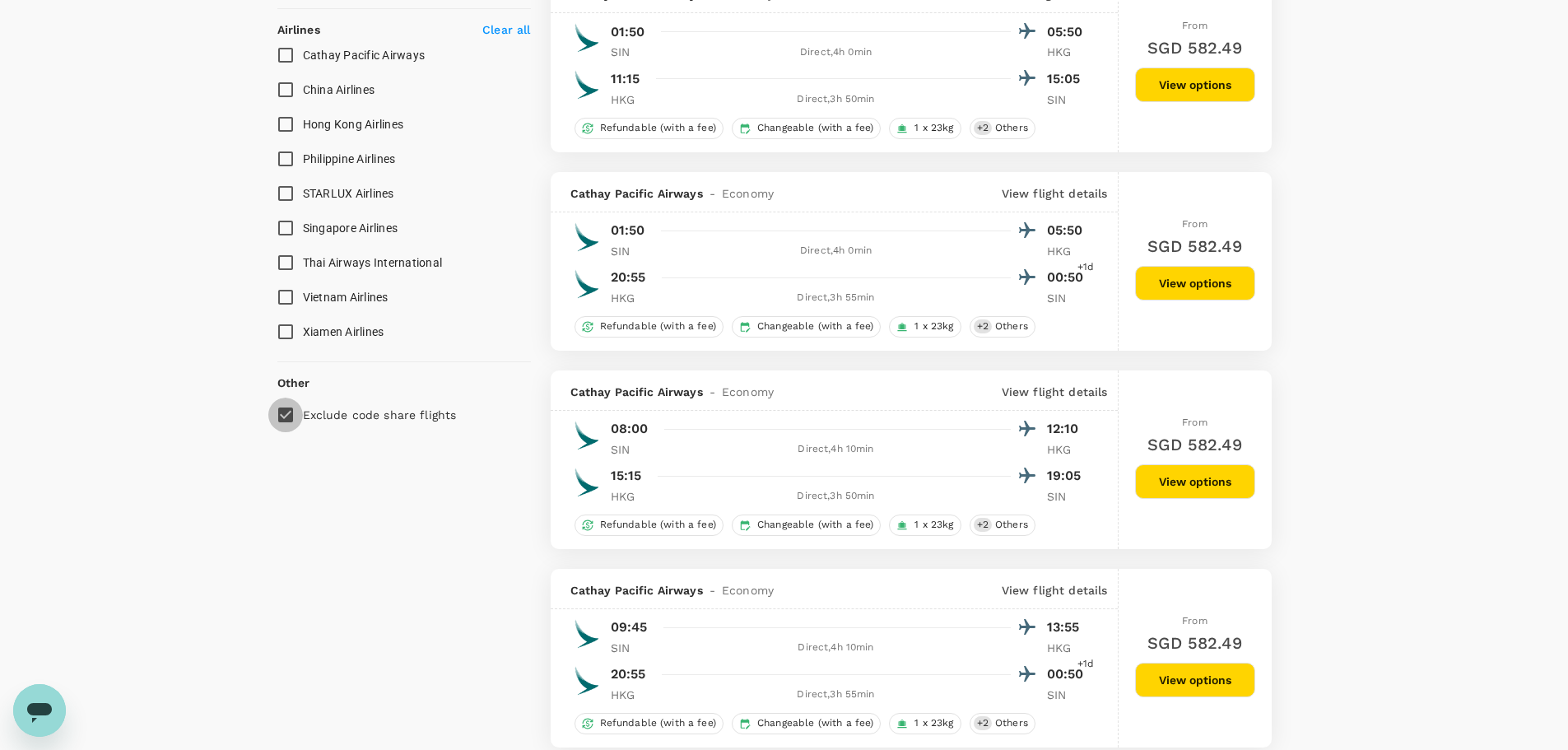
click at [282, 408] on input "Exclude code share flights" at bounding box center [286, 415] width 35 height 35
checkbox input "false"
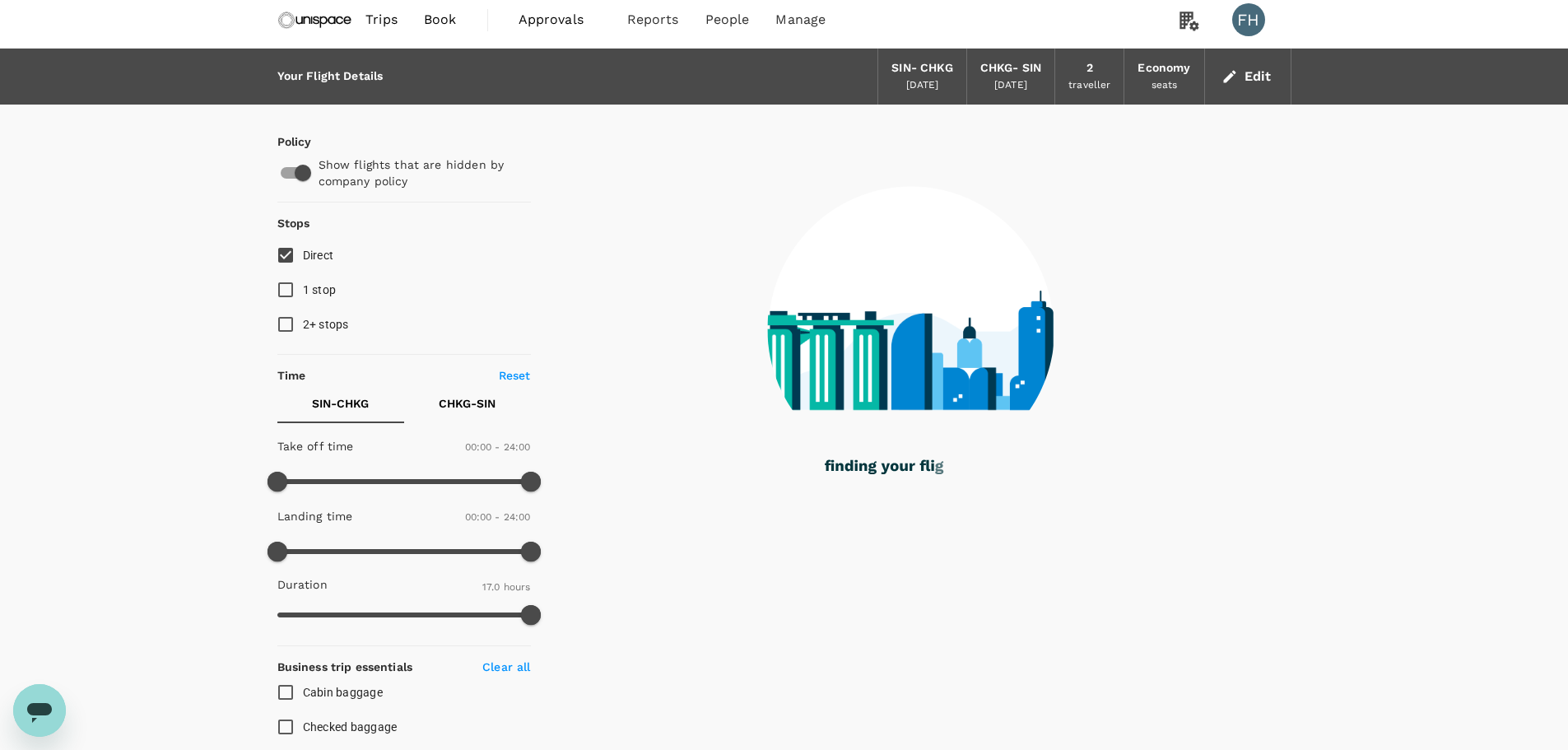
scroll to position [0, 0]
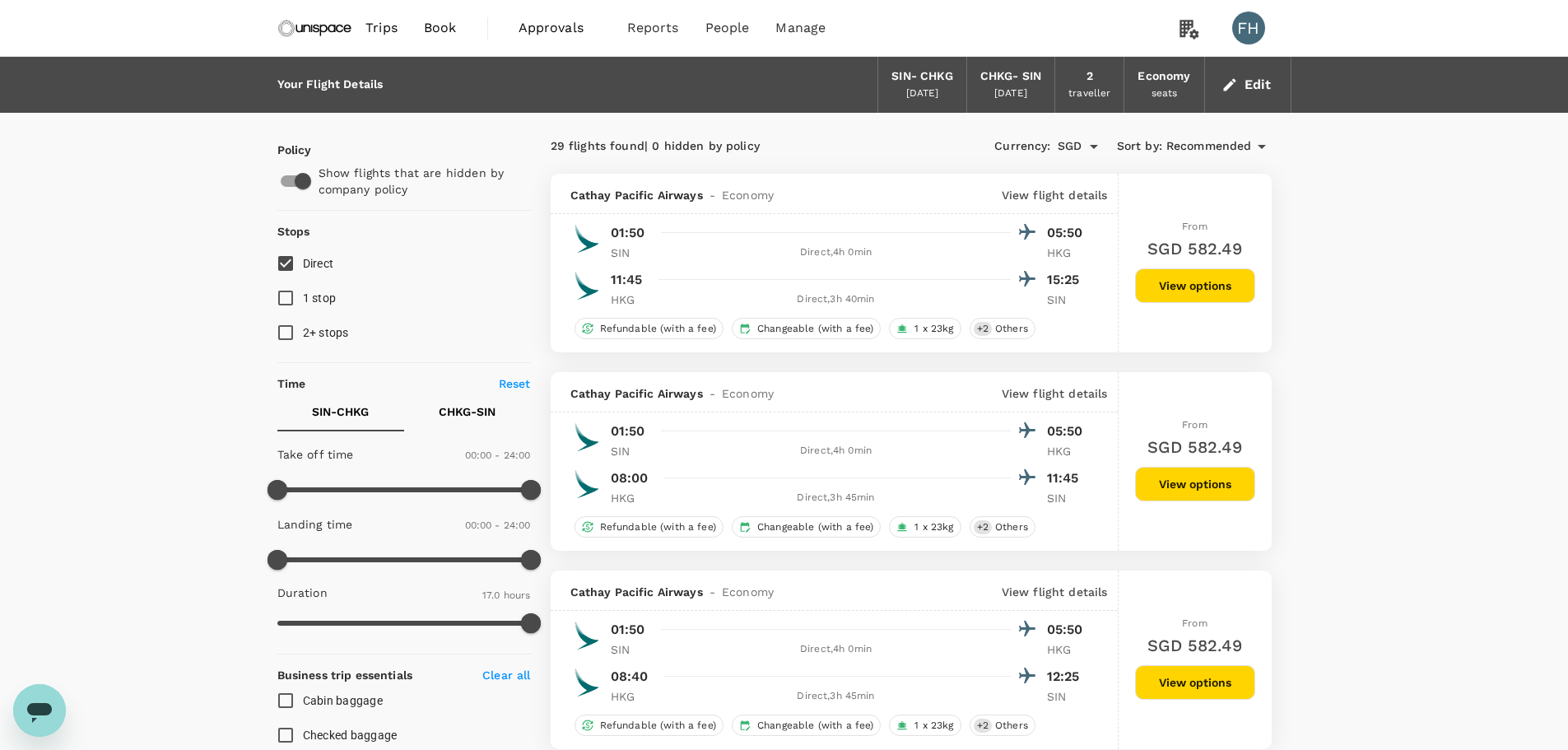
type input "SGD"
type input "450"
drag, startPoint x: 278, startPoint y: 494, endPoint x: 356, endPoint y: 498, distance: 78.1
click at [356, 498] on span at bounding box center [356, 489] width 20 height 20
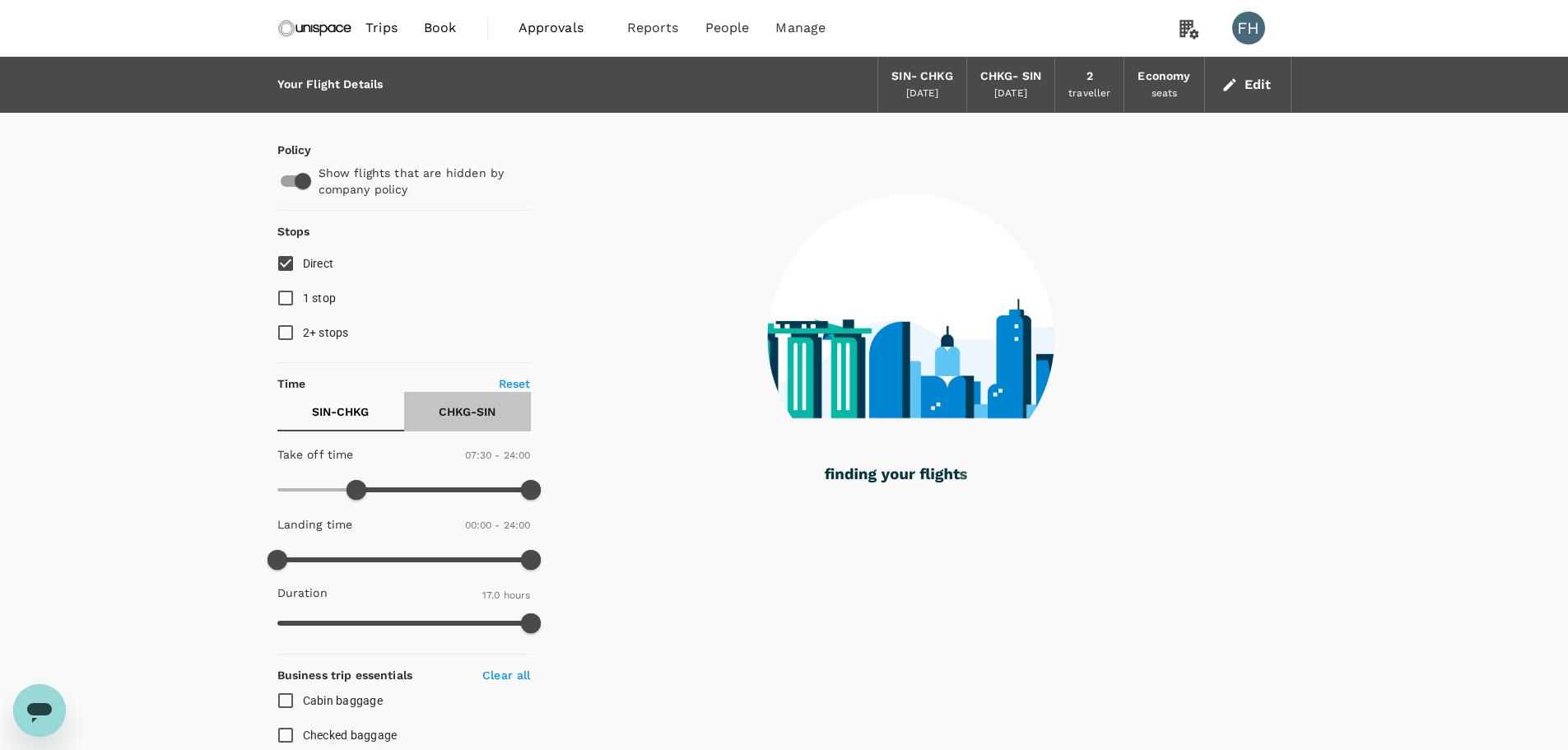
click at [446, 410] on p "CHKG - SIN" at bounding box center [466, 411] width 57 height 17
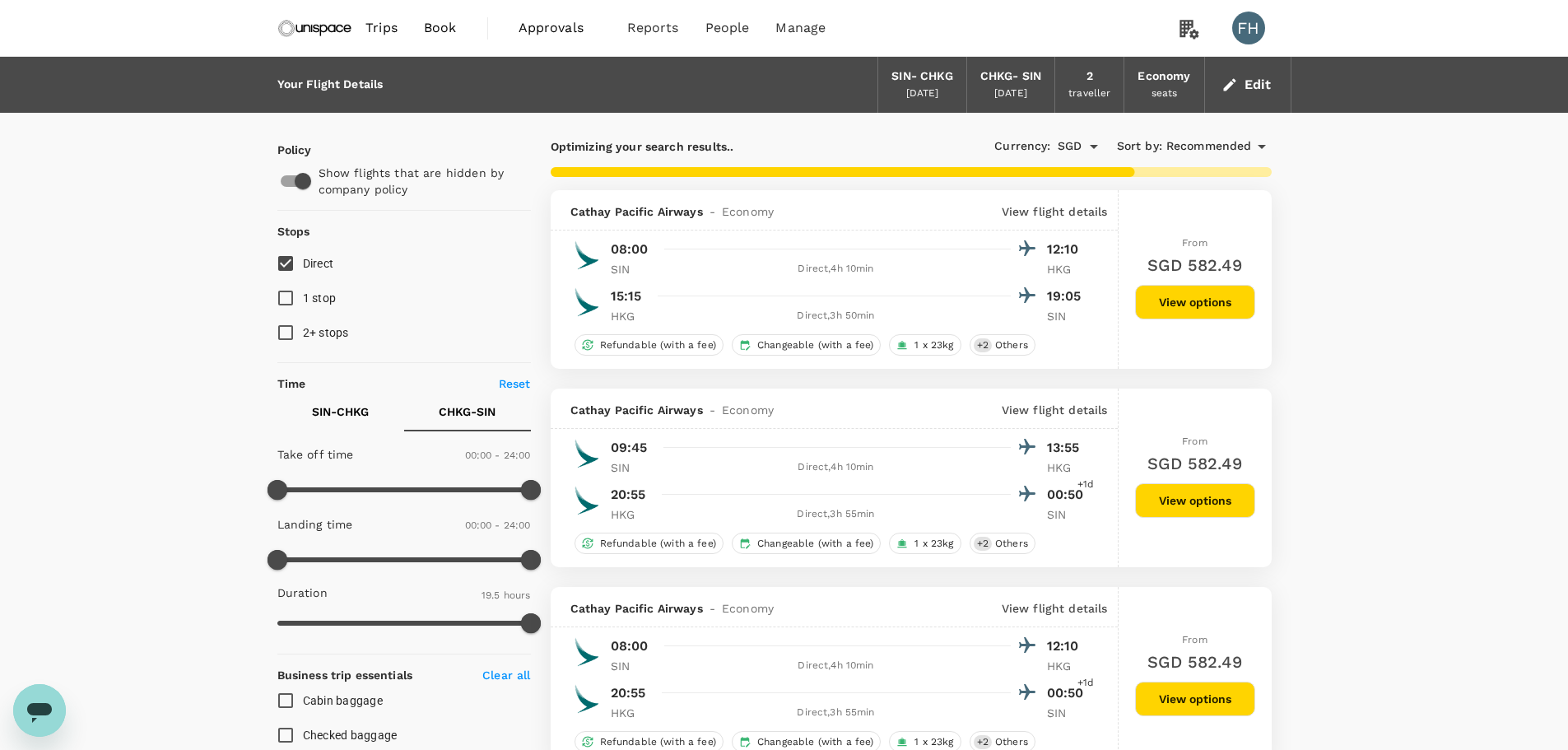
type input "SGD"
type input "1110"
drag, startPoint x: 280, startPoint y: 485, endPoint x: 473, endPoint y: 492, distance: 193.1
click at [473, 492] on span at bounding box center [473, 489] width 20 height 20
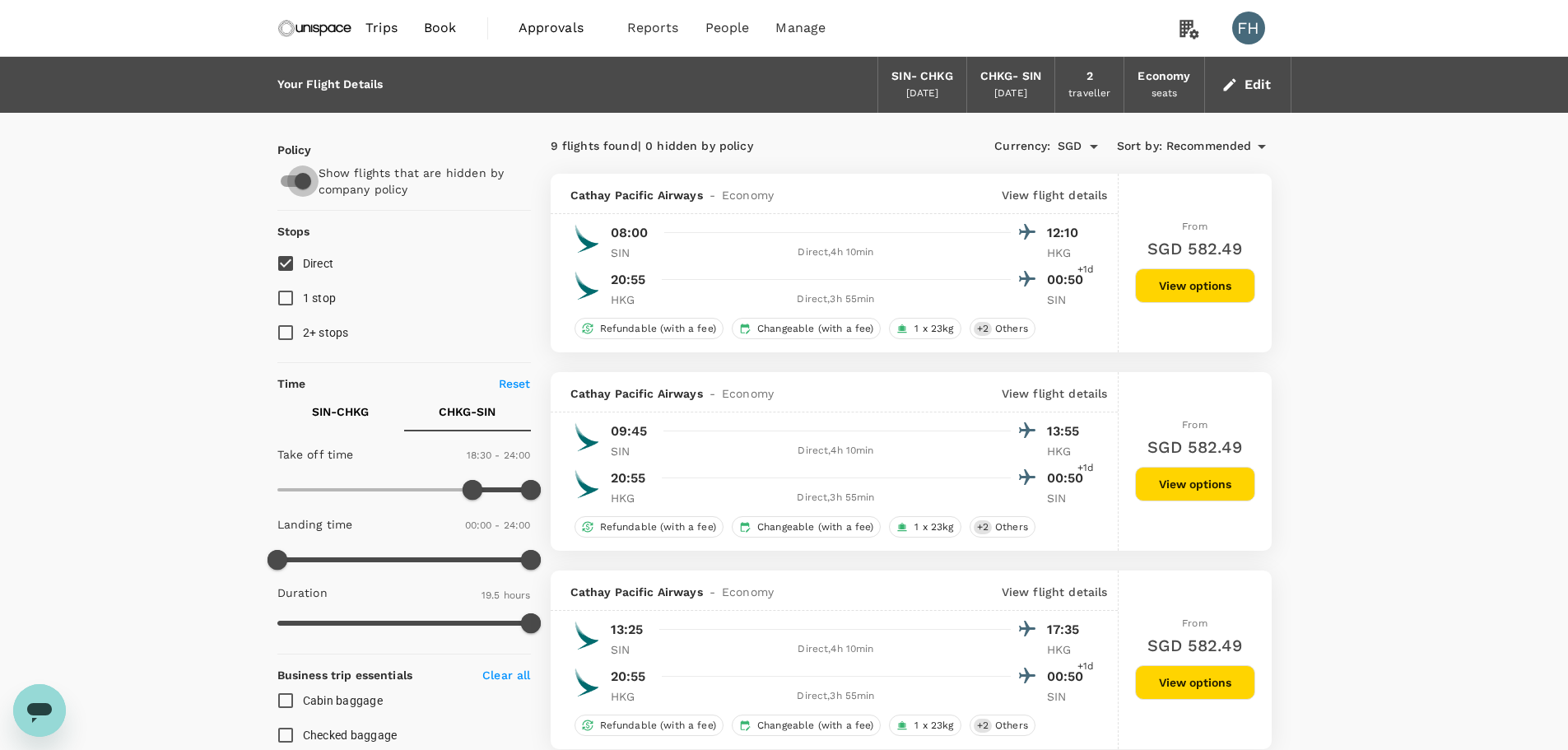
click at [303, 181] on input "checkbox" at bounding box center [302, 181] width 93 height 31
checkbox input "false"
click at [1274, 93] on button "Edit" at bounding box center [1248, 85] width 59 height 26
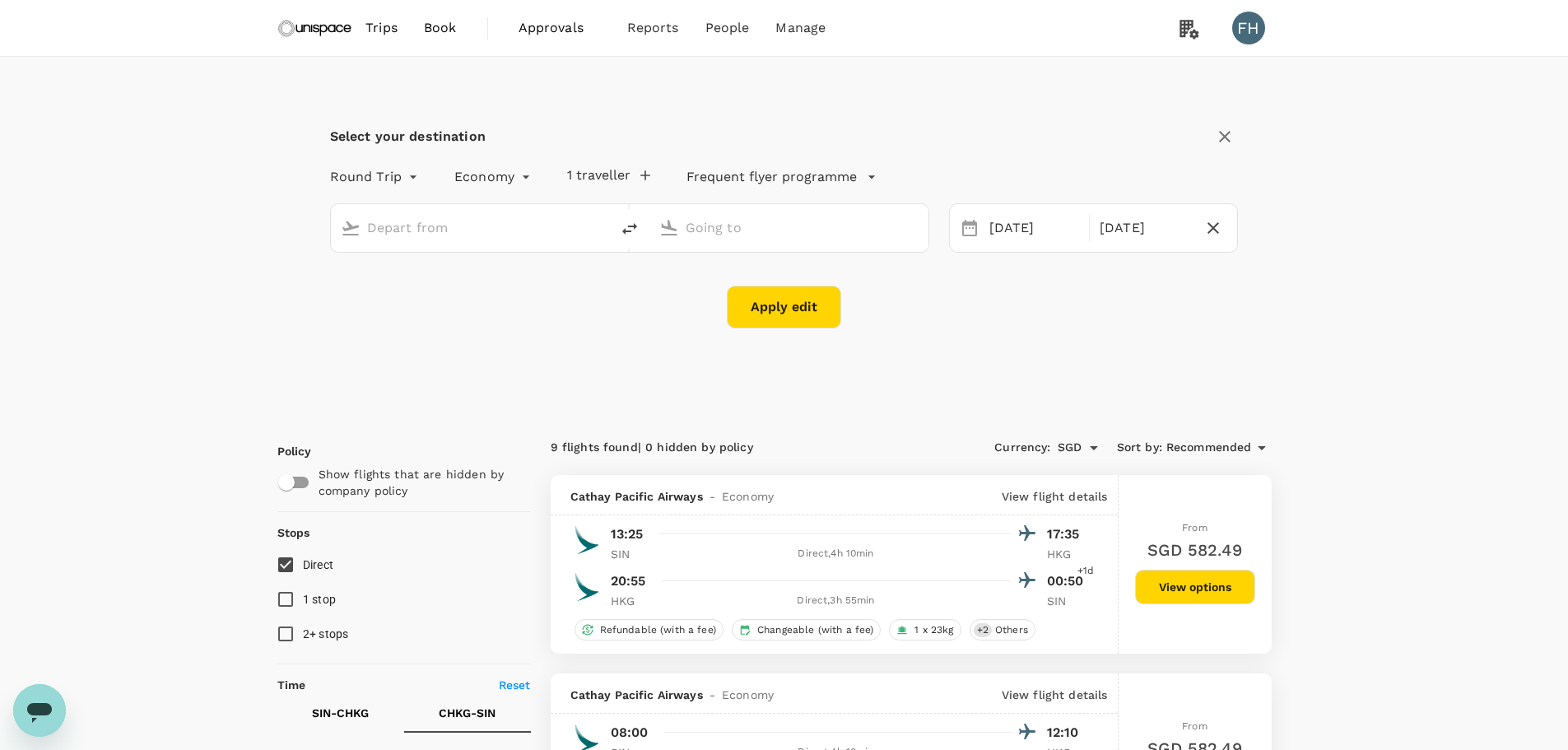
type input "Singapore Changi (SIN)"
type input "[GEOGRAPHIC_DATA], [GEOGRAPHIC_DATA] (any)"
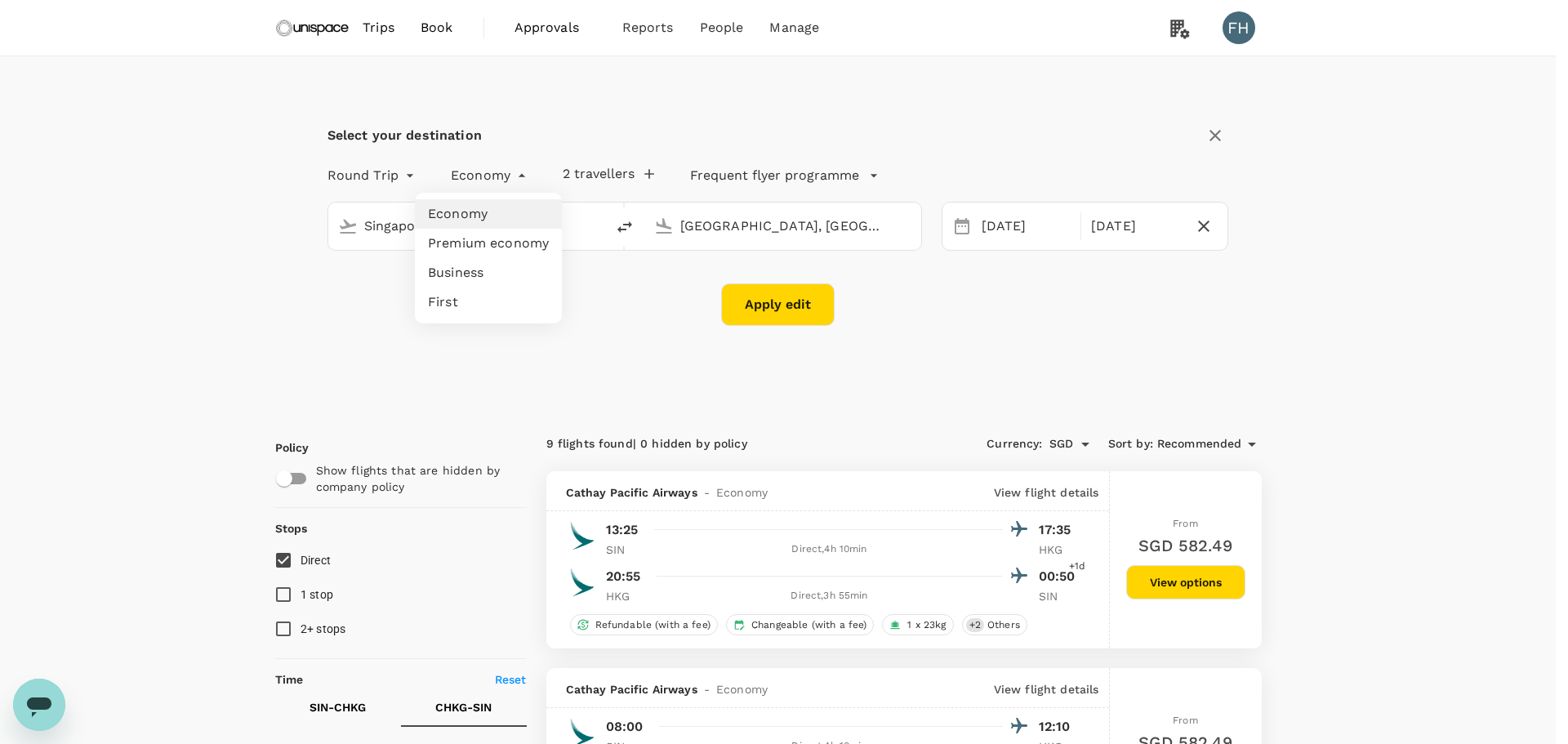
click at [1208, 127] on div at bounding box center [784, 372] width 1568 height 744
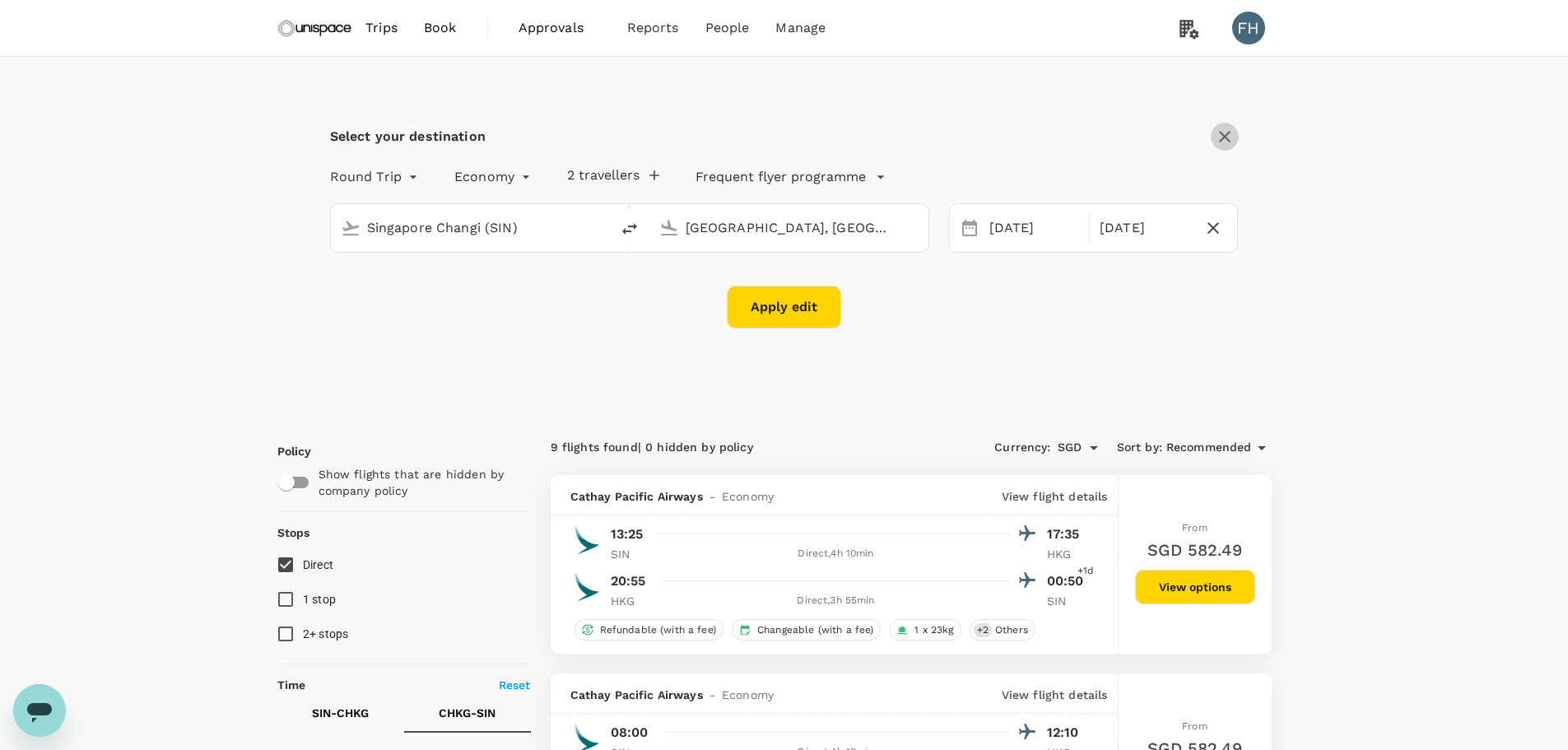
click at [1224, 136] on icon "button" at bounding box center [1225, 136] width 11 height 11
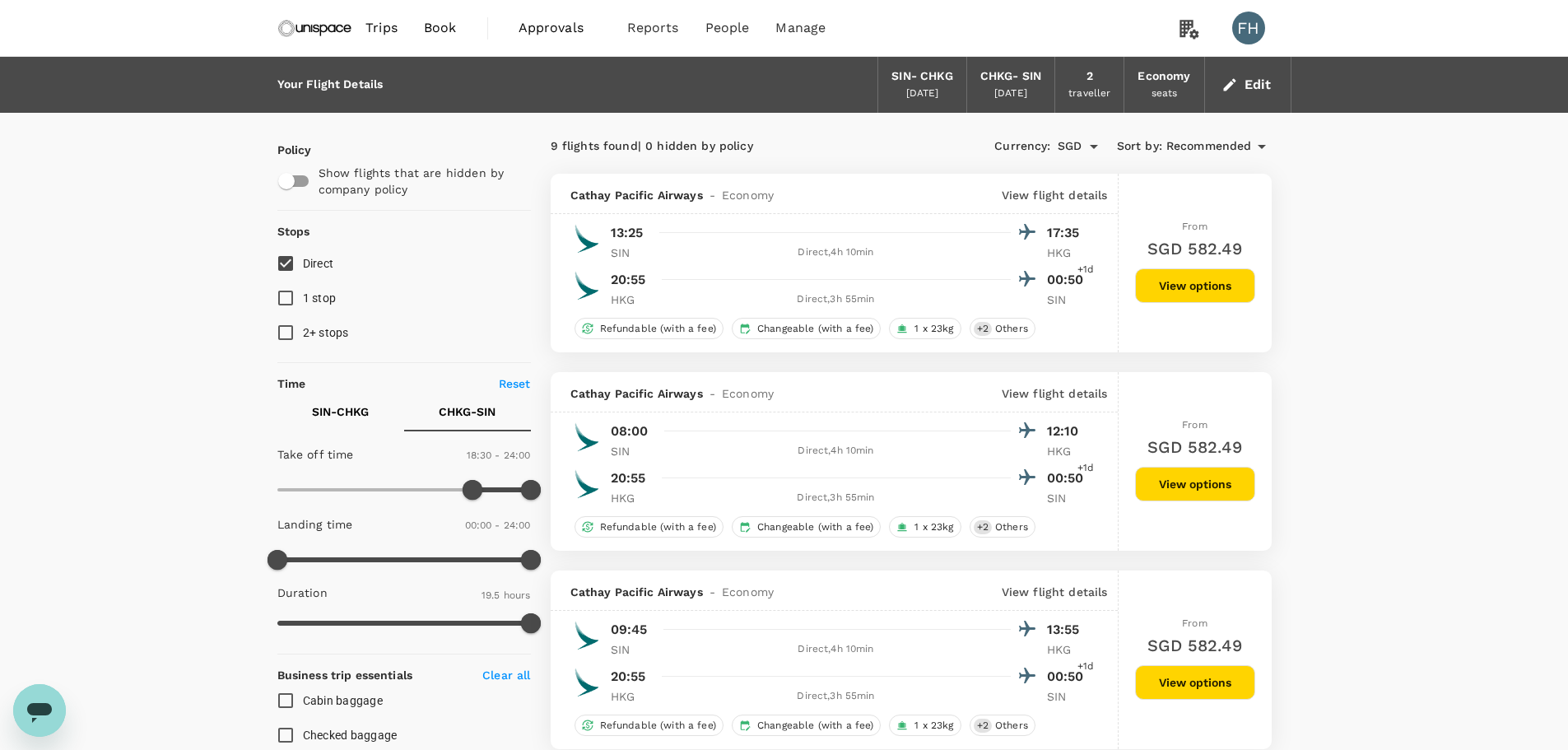
click at [347, 411] on p "SIN - CHKG" at bounding box center [340, 411] width 57 height 17
type input "480"
drag, startPoint x: 352, startPoint y: 484, endPoint x: 363, endPoint y: 484, distance: 11.0
click at [363, 484] on span at bounding box center [361, 489] width 20 height 20
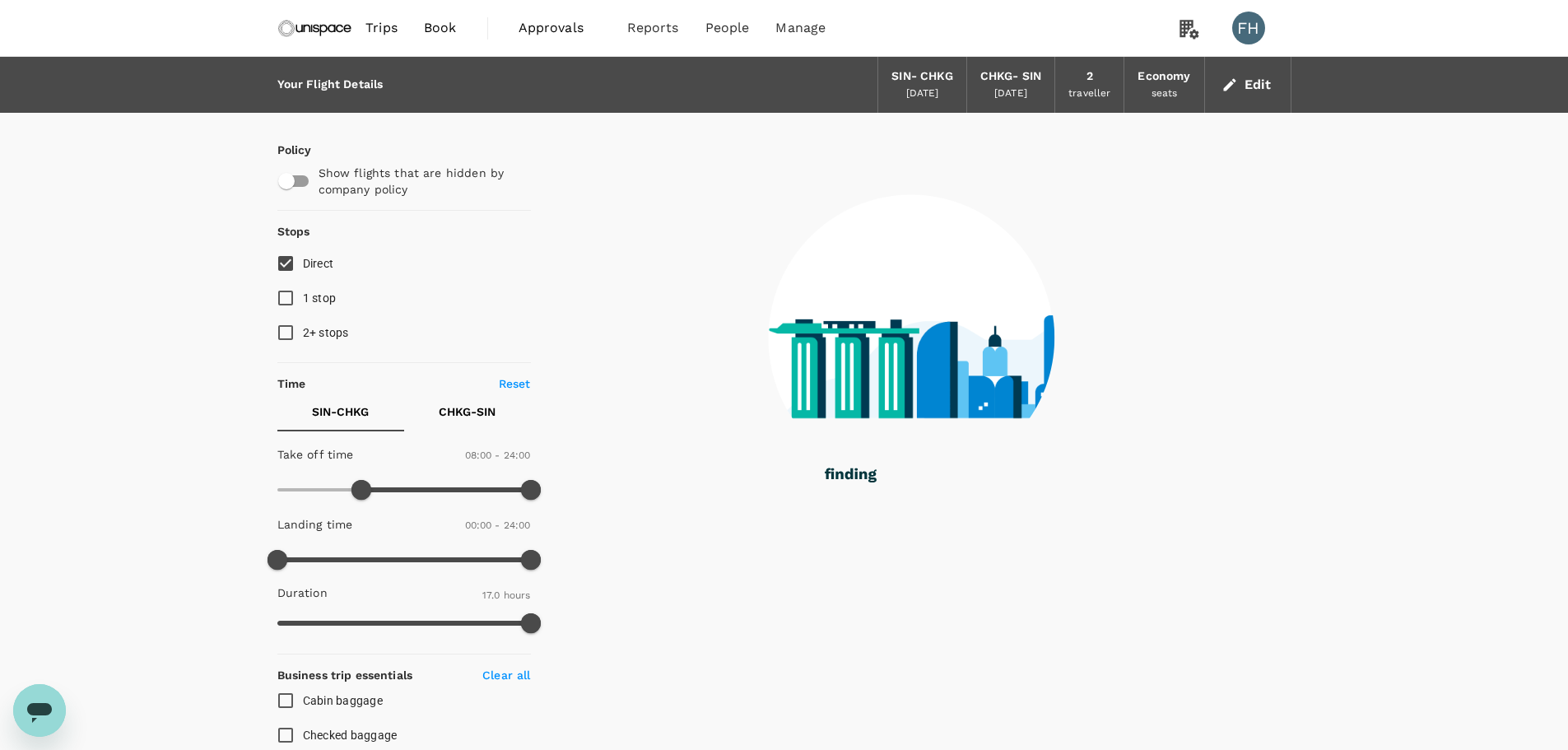
click at [437, 403] on button "CHKG - SIN" at bounding box center [467, 411] width 127 height 39
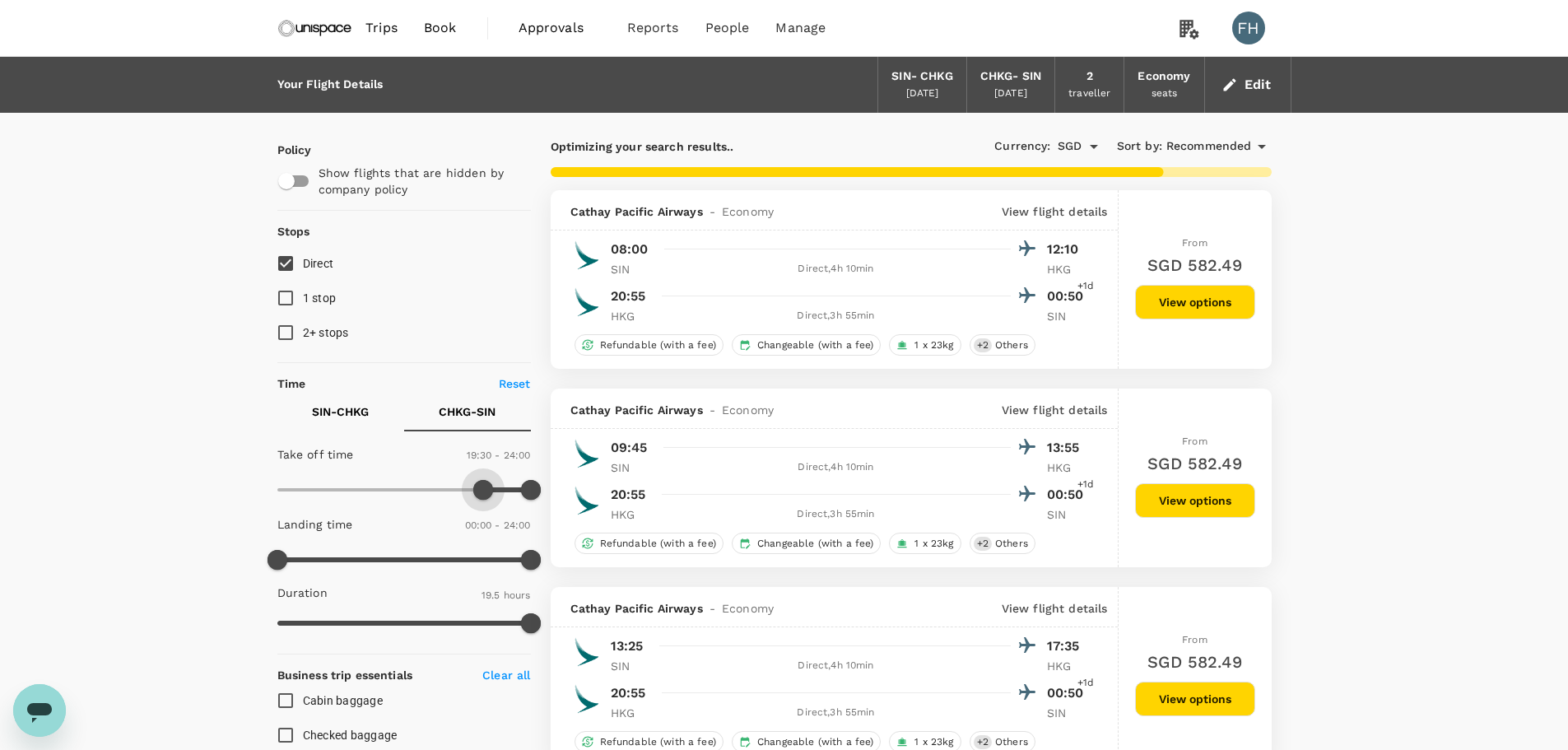
type input "1140"
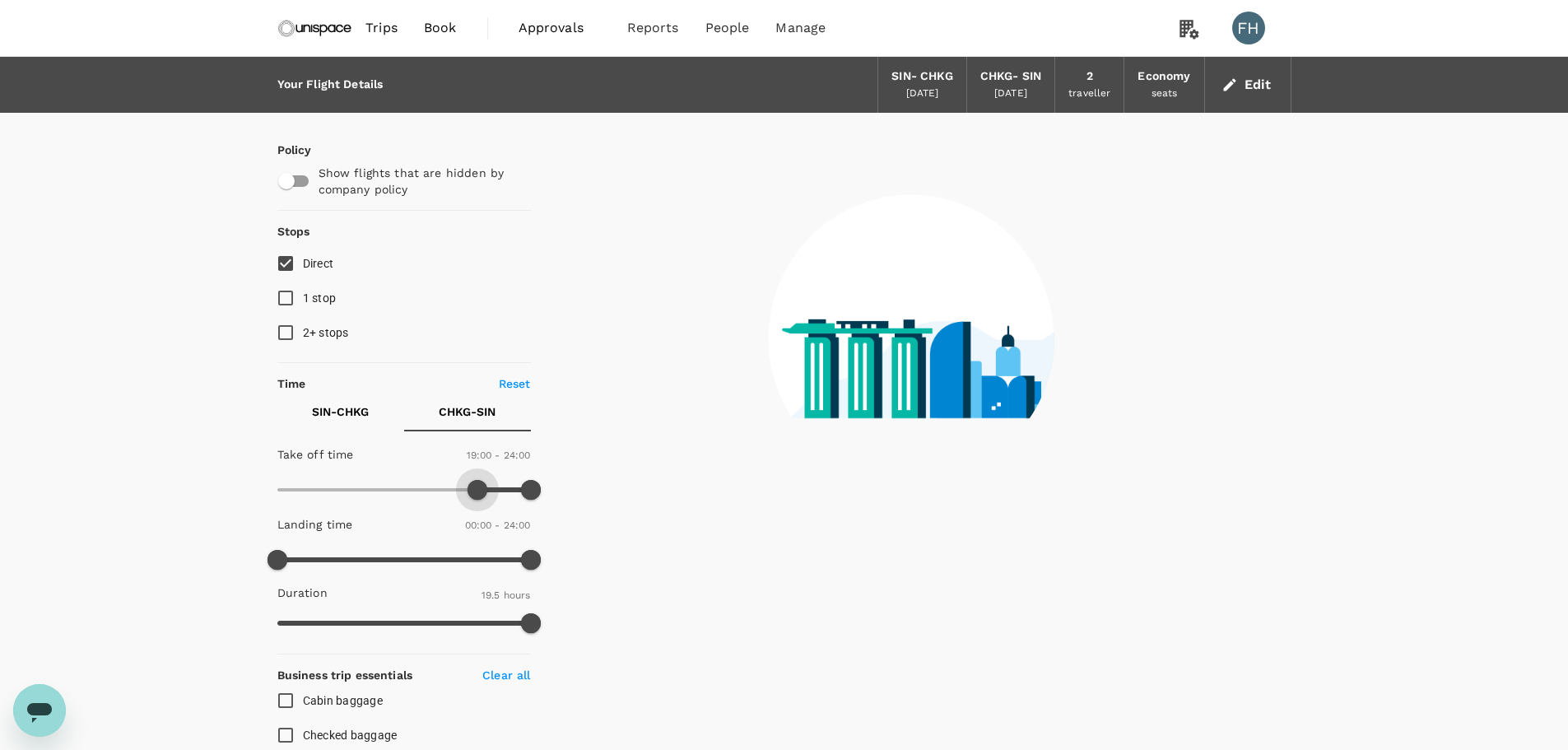
click at [477, 493] on span at bounding box center [477, 489] width 20 height 20
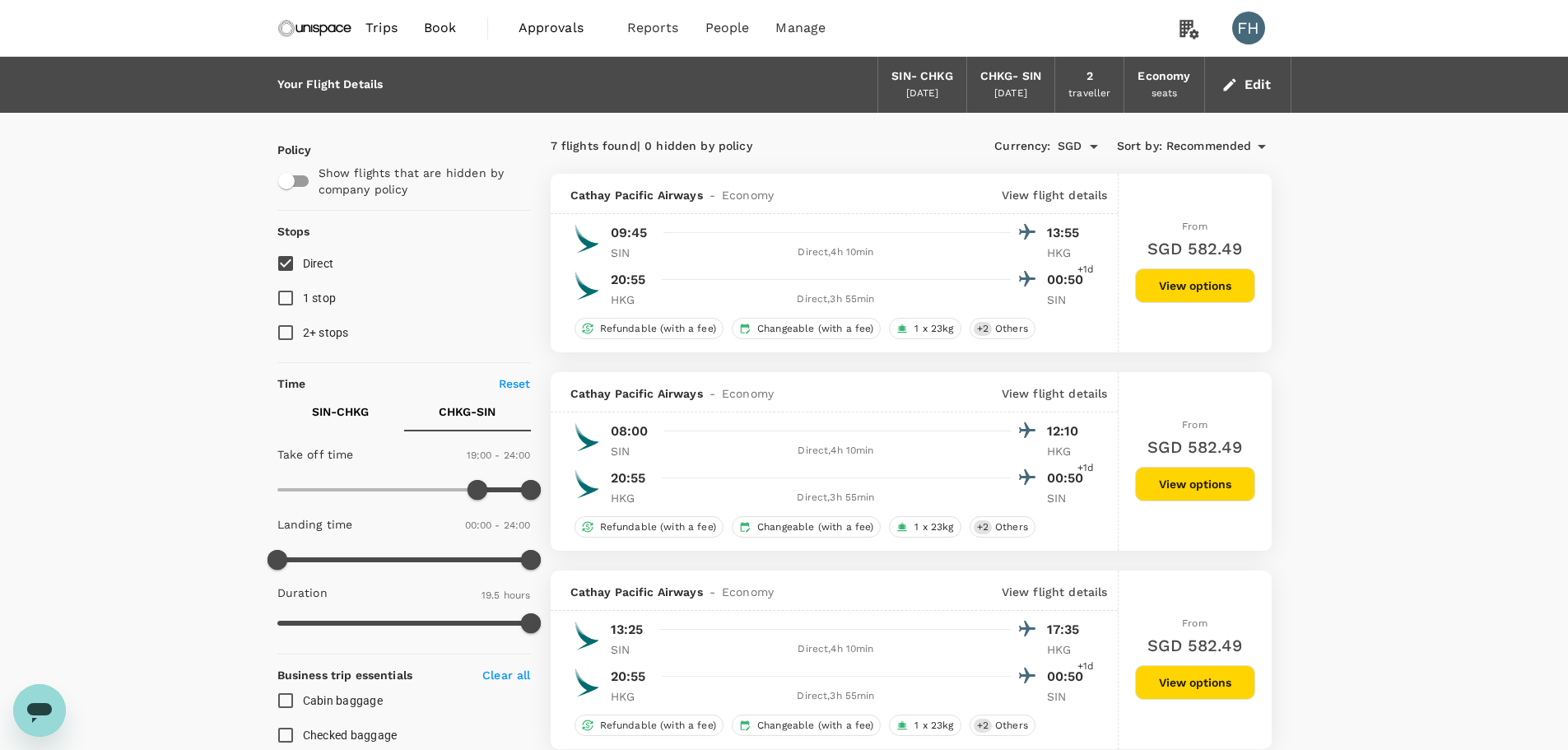
click at [376, 416] on button "SIN - CHKG" at bounding box center [341, 411] width 127 height 39
click at [328, 22] on img at bounding box center [315, 27] width 76 height 36
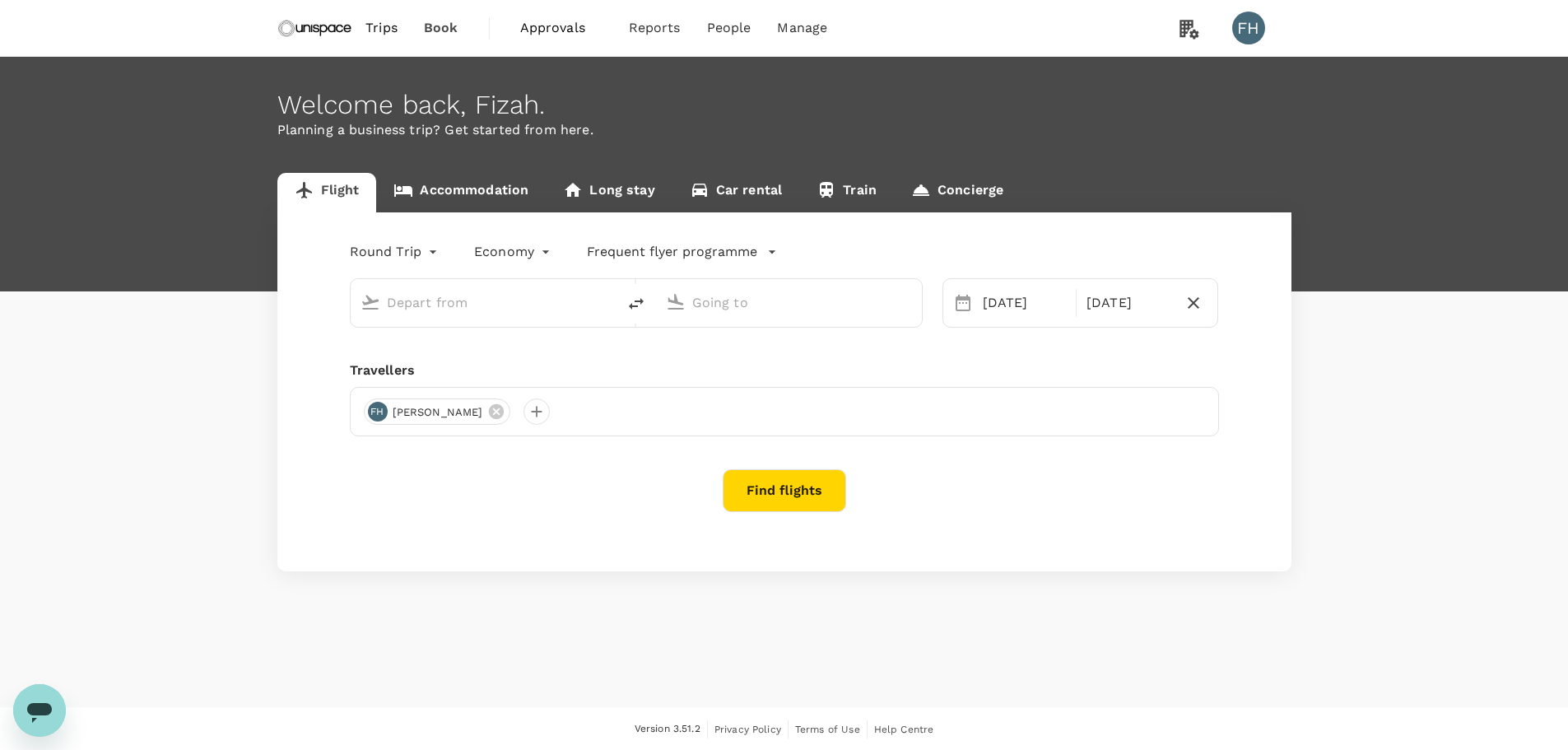
type input "[GEOGRAPHIC_DATA], [GEOGRAPHIC_DATA] (any)"
type input "Singapore Changi (SIN)"
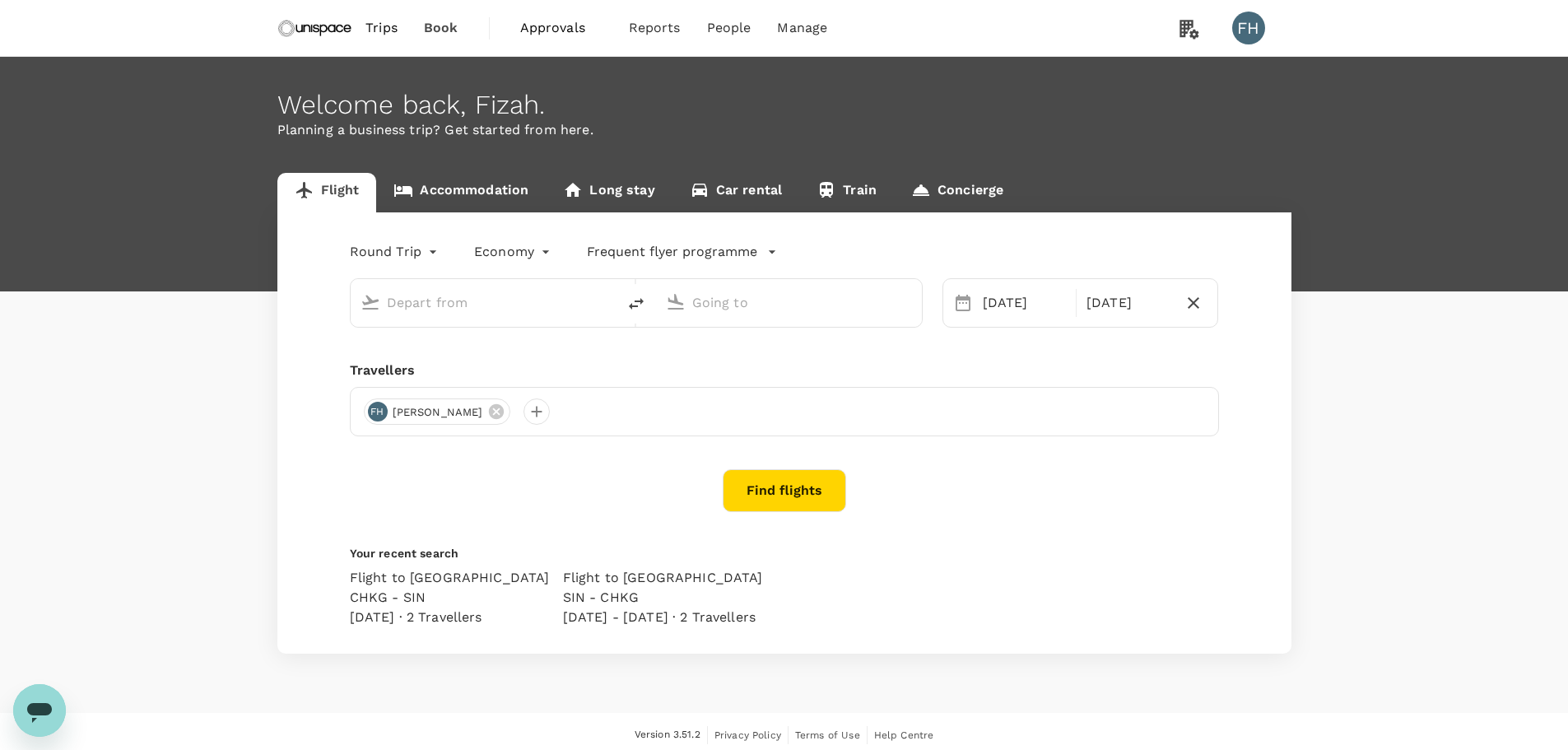
type input "[GEOGRAPHIC_DATA], [GEOGRAPHIC_DATA] (any)"
type input "Singapore Changi (SIN)"
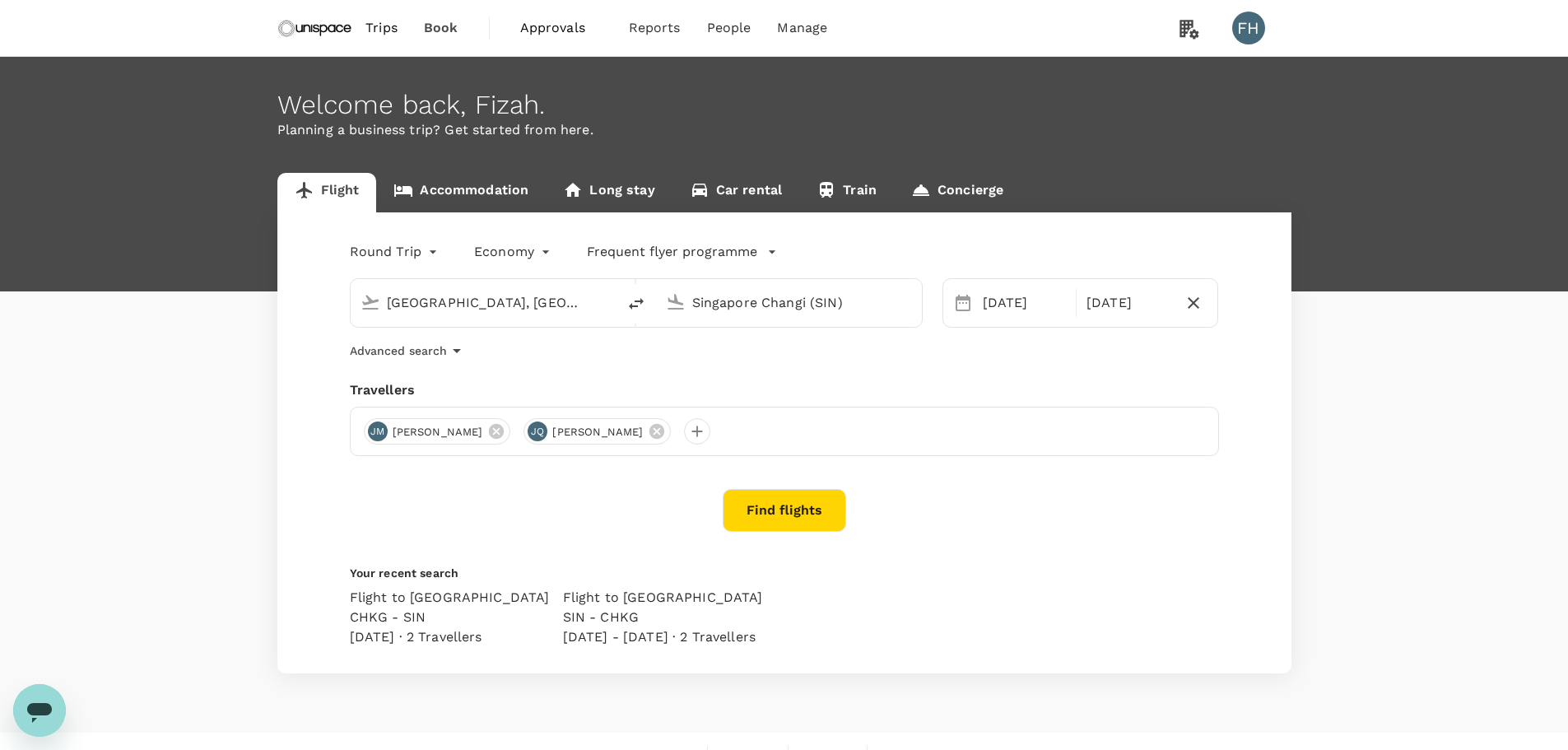
click at [428, 252] on body "Trips Book Approvals 0 Reports People Manage FH Welcome back , Fizah . Planning…" at bounding box center [784, 389] width 1568 height 777
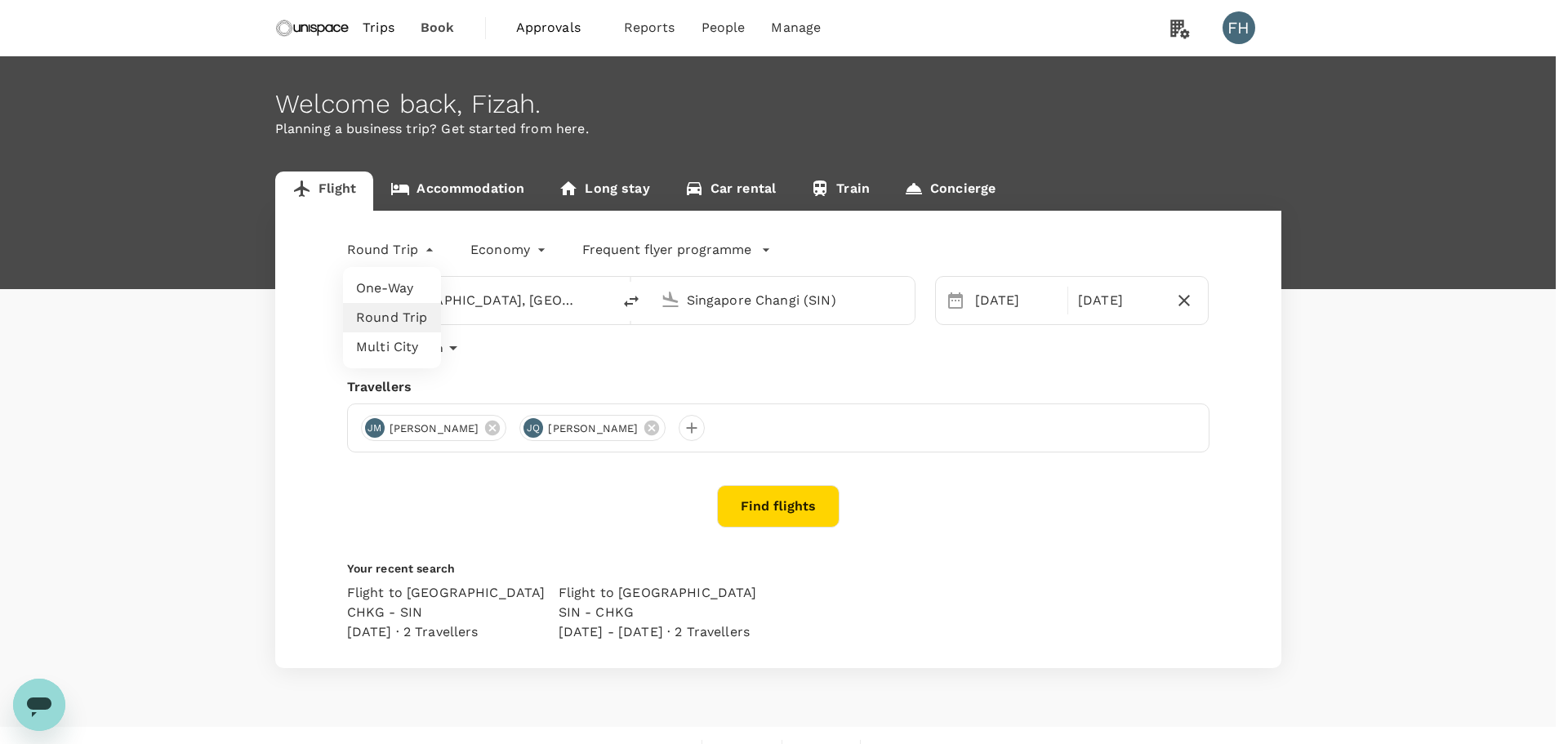
click at [419, 282] on li "One-Way" at bounding box center [392, 288] width 98 height 29
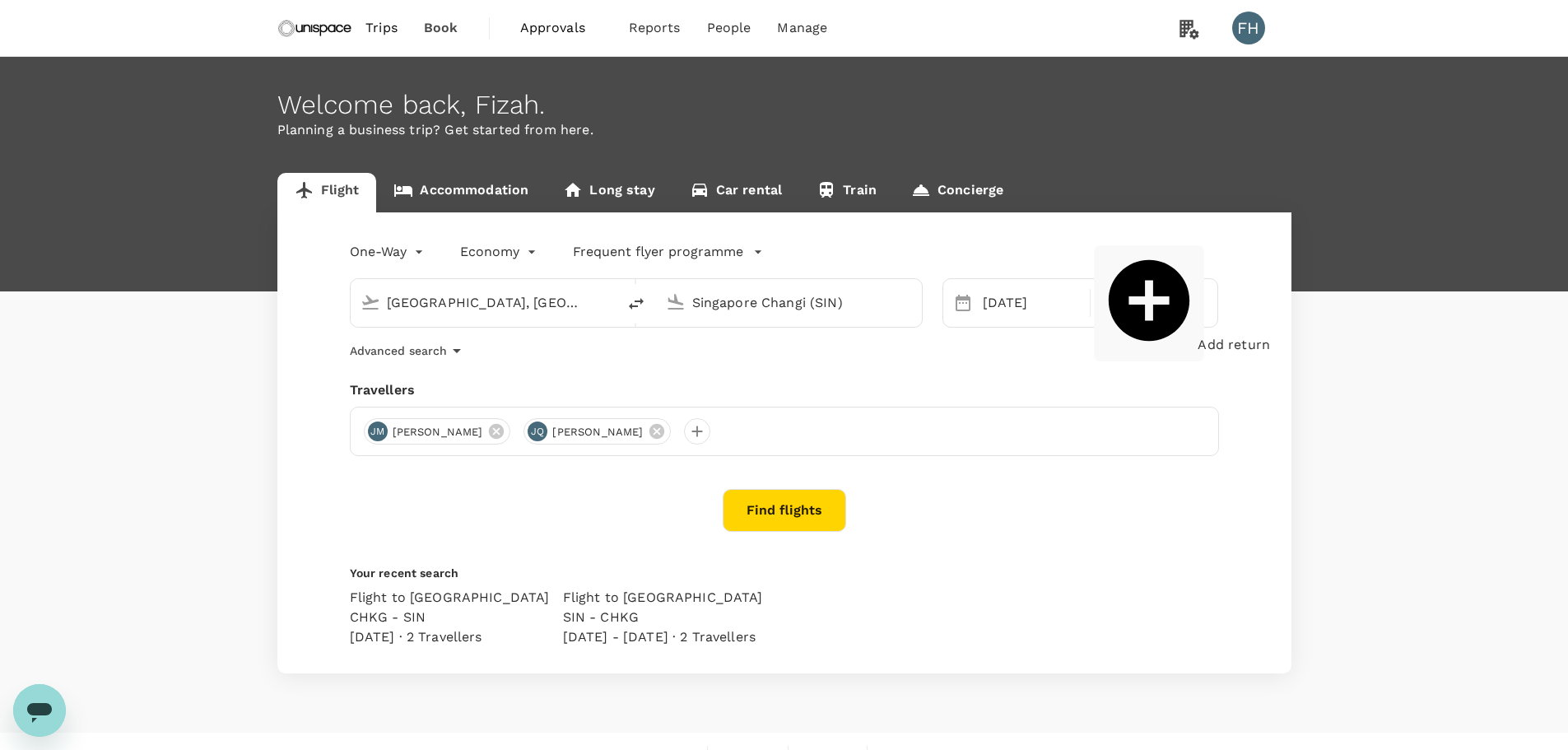
drag, startPoint x: 1146, startPoint y: 311, endPoint x: 1131, endPoint y: 318, distance: 16.6
click at [1198, 336] on span "Add return" at bounding box center [1233, 344] width 73 height 16
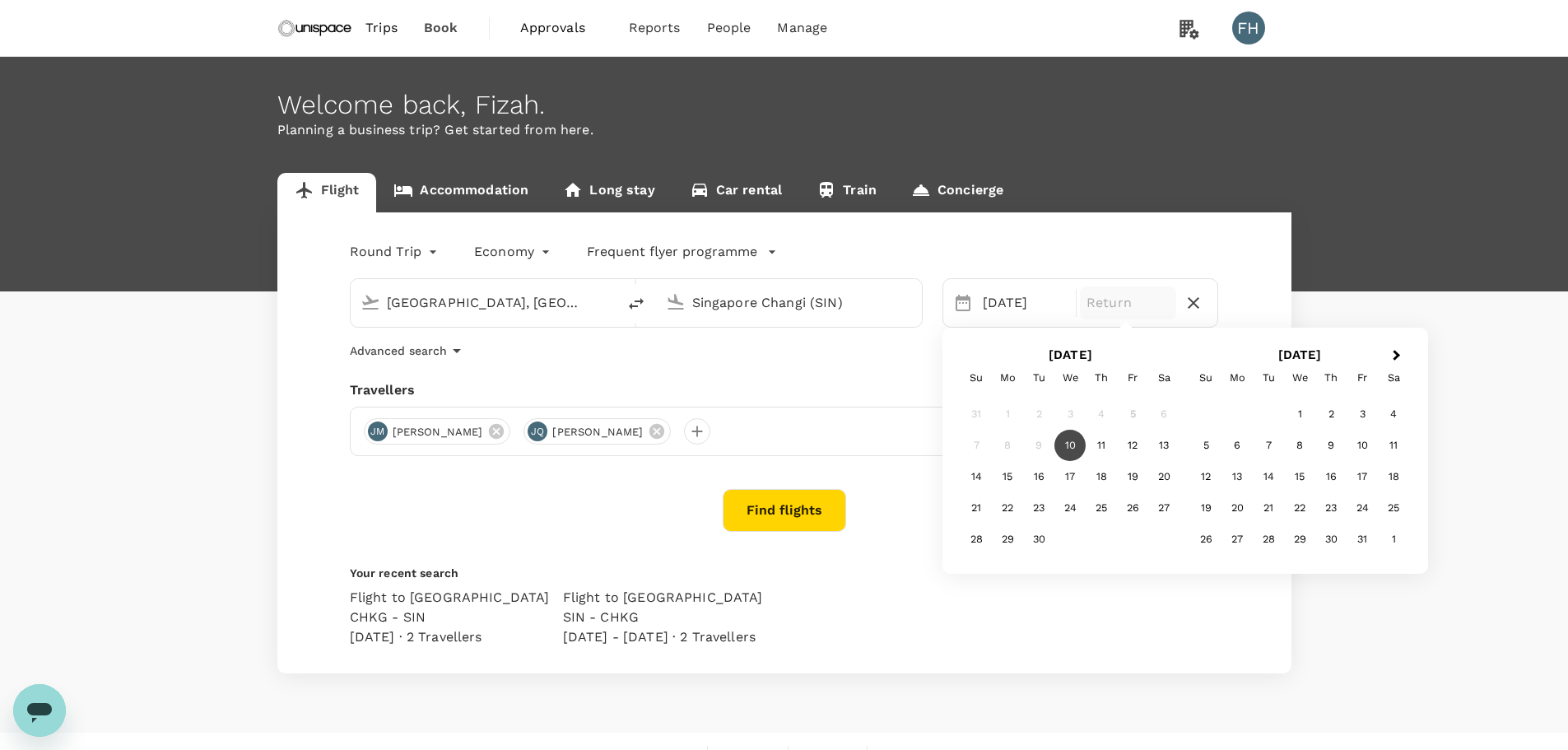
click at [1070, 444] on div "10" at bounding box center [1070, 445] width 31 height 31
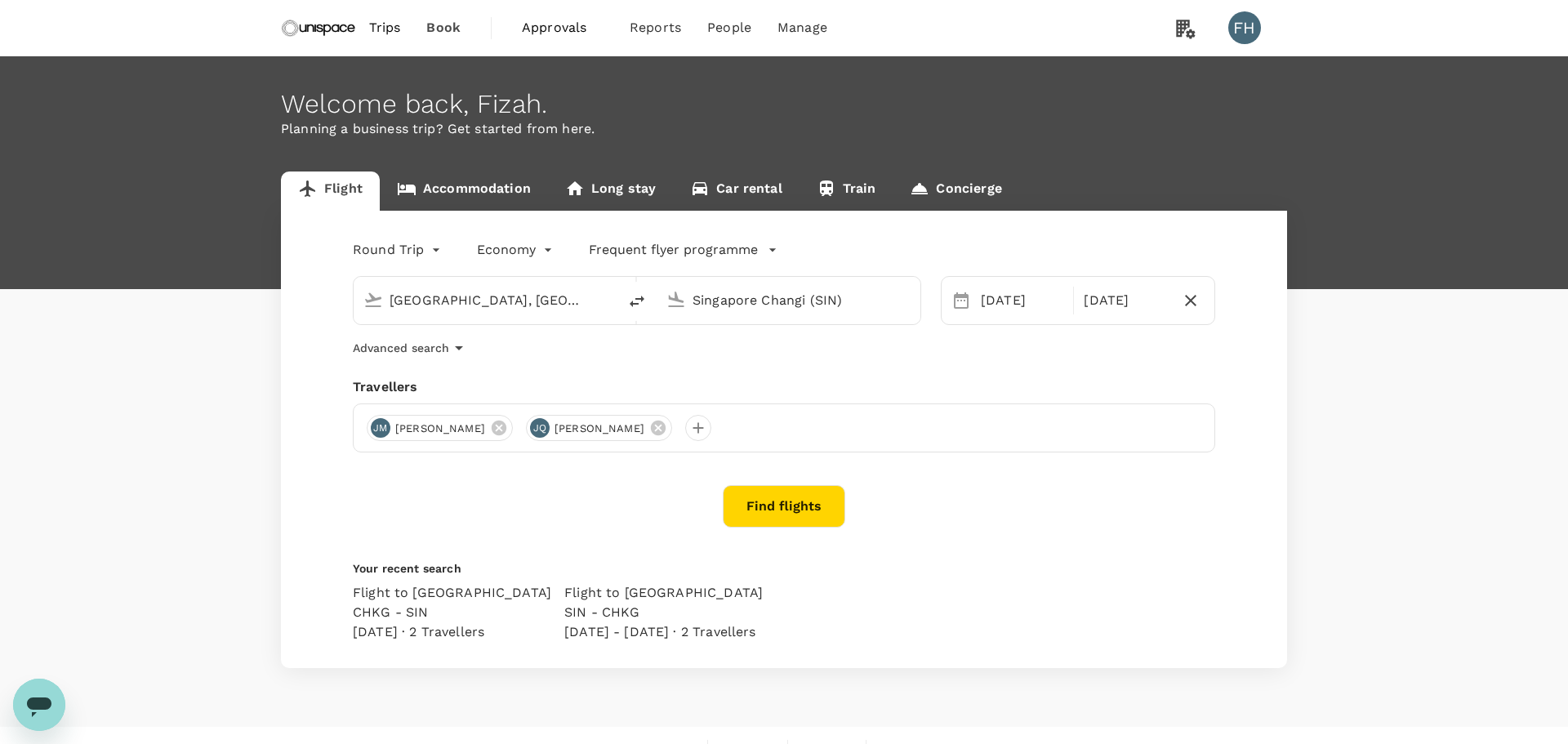
click at [366, 251] on body "Trips Book Approvals 0 Reports People Manage FH Welcome back , Fizah . Planning…" at bounding box center [784, 385] width 1568 height 771
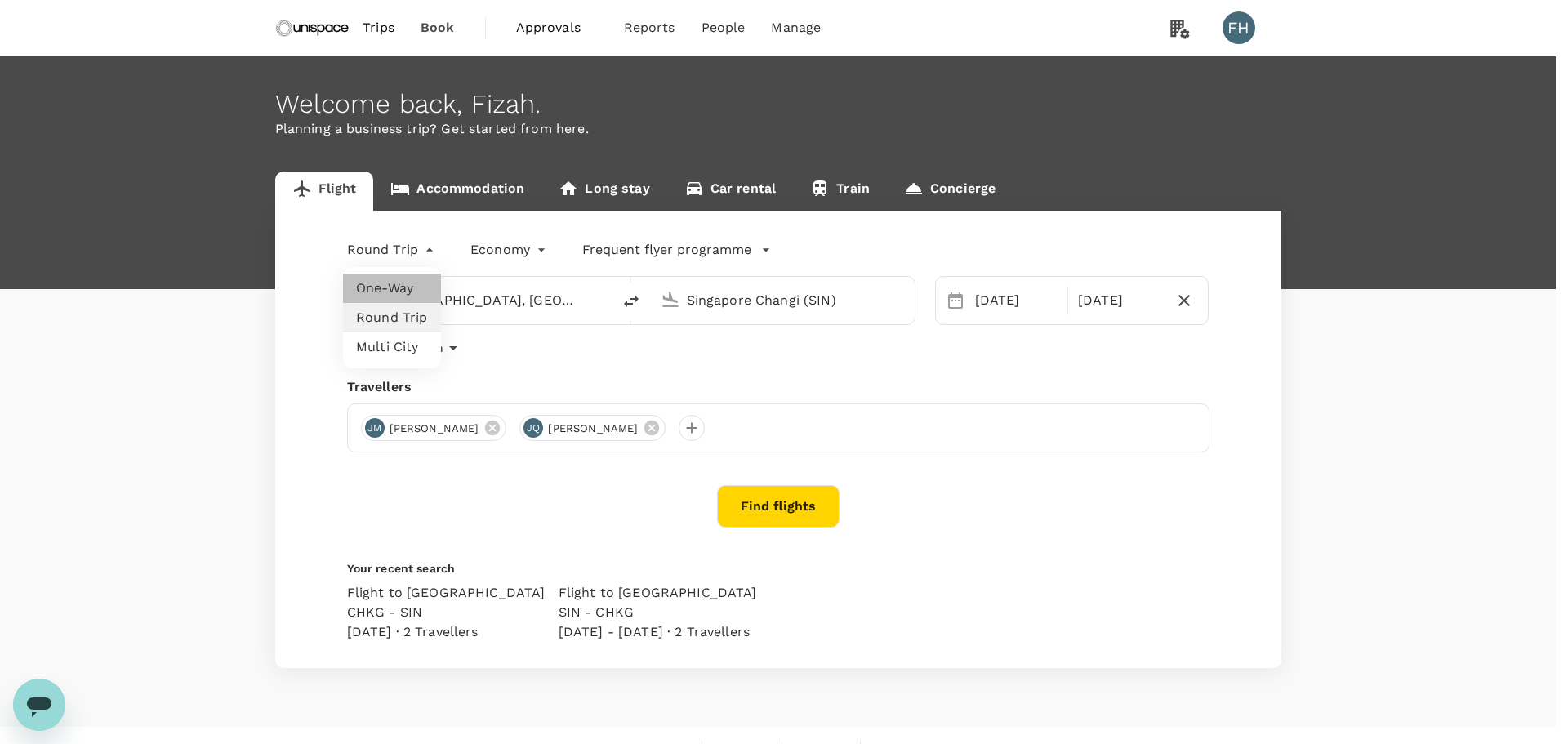
click at [382, 291] on li "One-Way" at bounding box center [392, 288] width 98 height 29
type input "oneway"
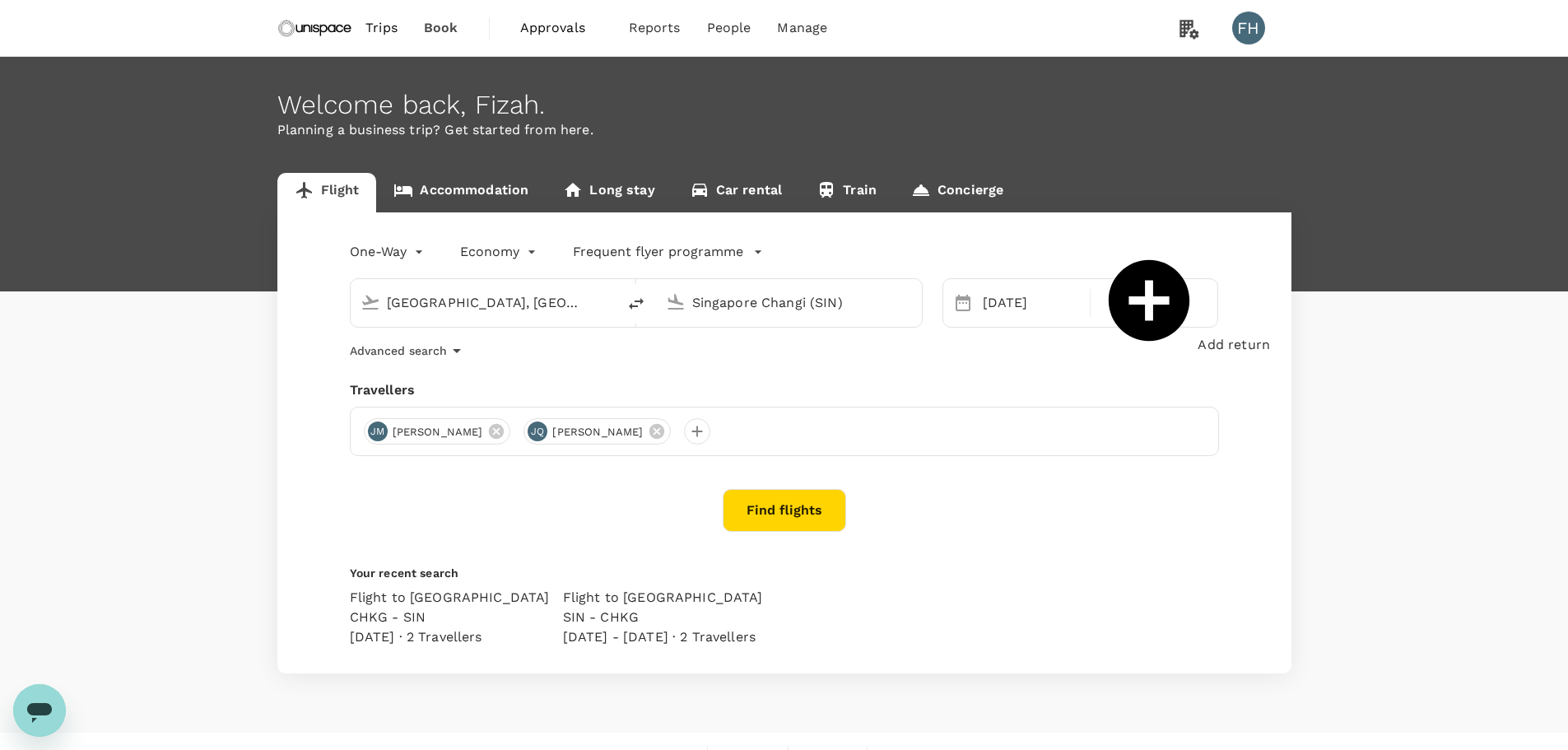
click at [756, 508] on button "Find flights" at bounding box center [784, 510] width 123 height 43
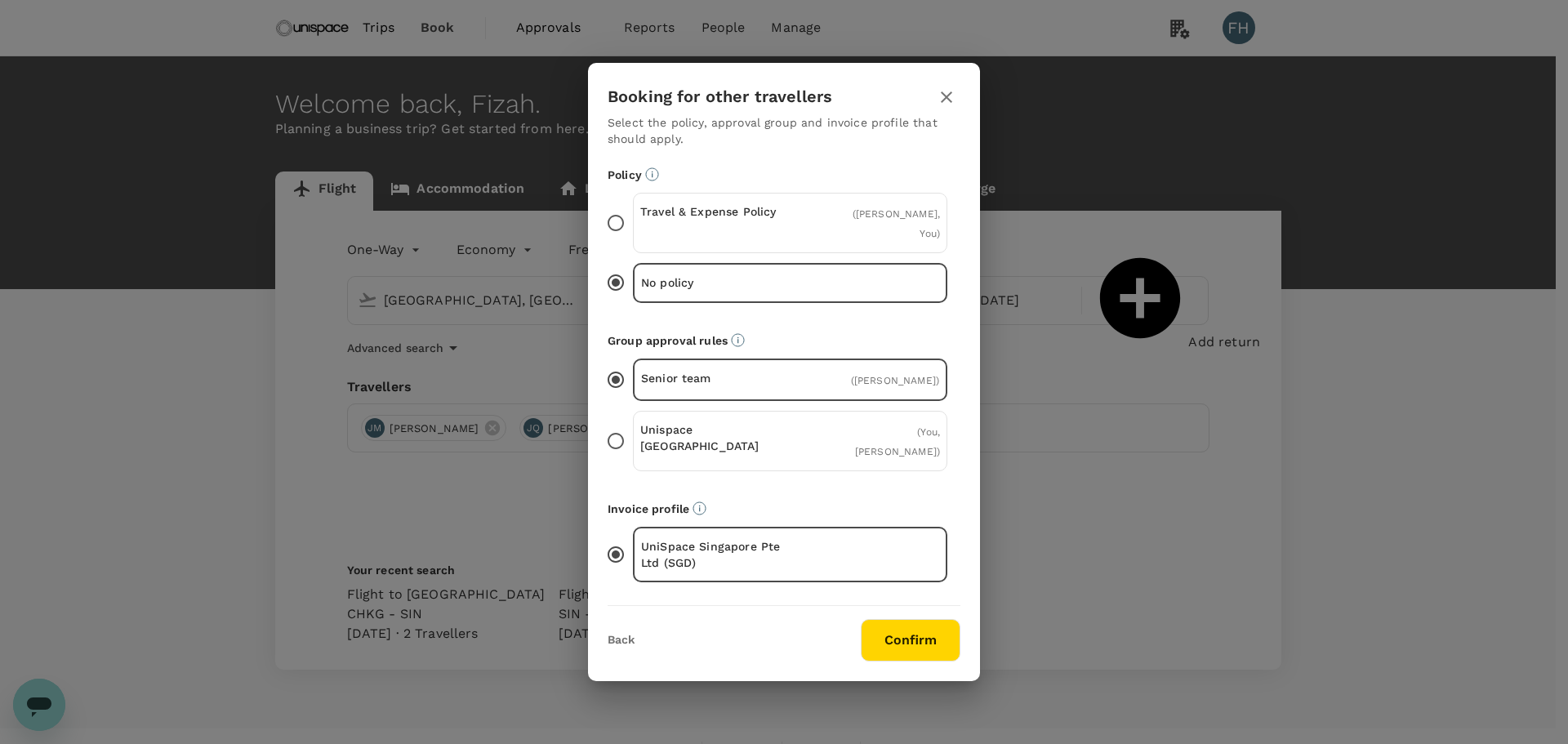
click at [755, 220] on p "Travel & Expense Policy" at bounding box center [715, 211] width 150 height 16
click at [632, 232] on input "Travel & Expense Policy ( [PERSON_NAME], You )" at bounding box center [616, 223] width 35 height 35
click at [831, 428] on div "Unispace [GEOGRAPHIC_DATA] ( You, [PERSON_NAME] )" at bounding box center [789, 441] width 314 height 61
click at [632, 428] on input "Unispace [GEOGRAPHIC_DATA] ( You, [PERSON_NAME] )" at bounding box center [616, 441] width 35 height 35
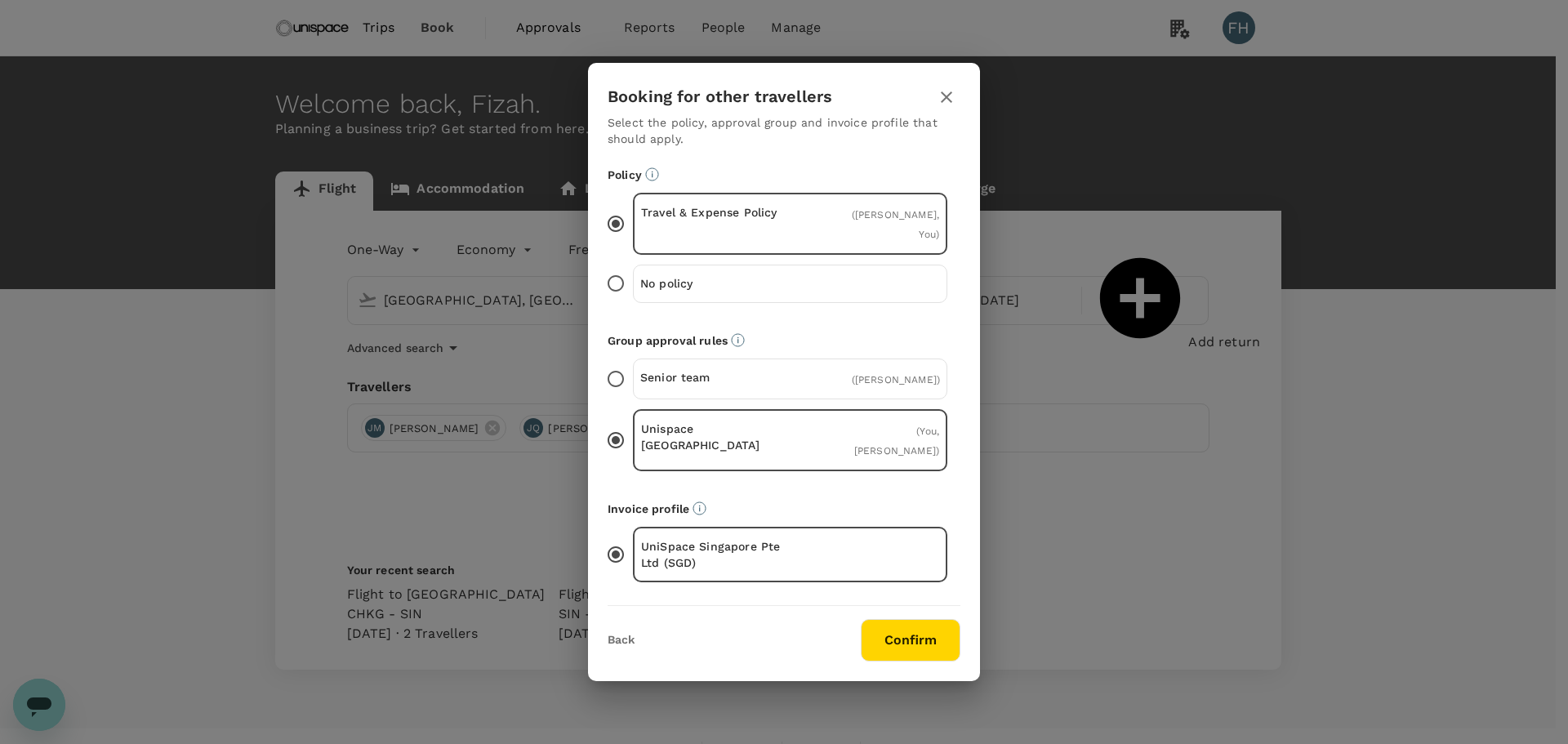
click at [916, 621] on button "Confirm" at bounding box center [910, 639] width 100 height 42
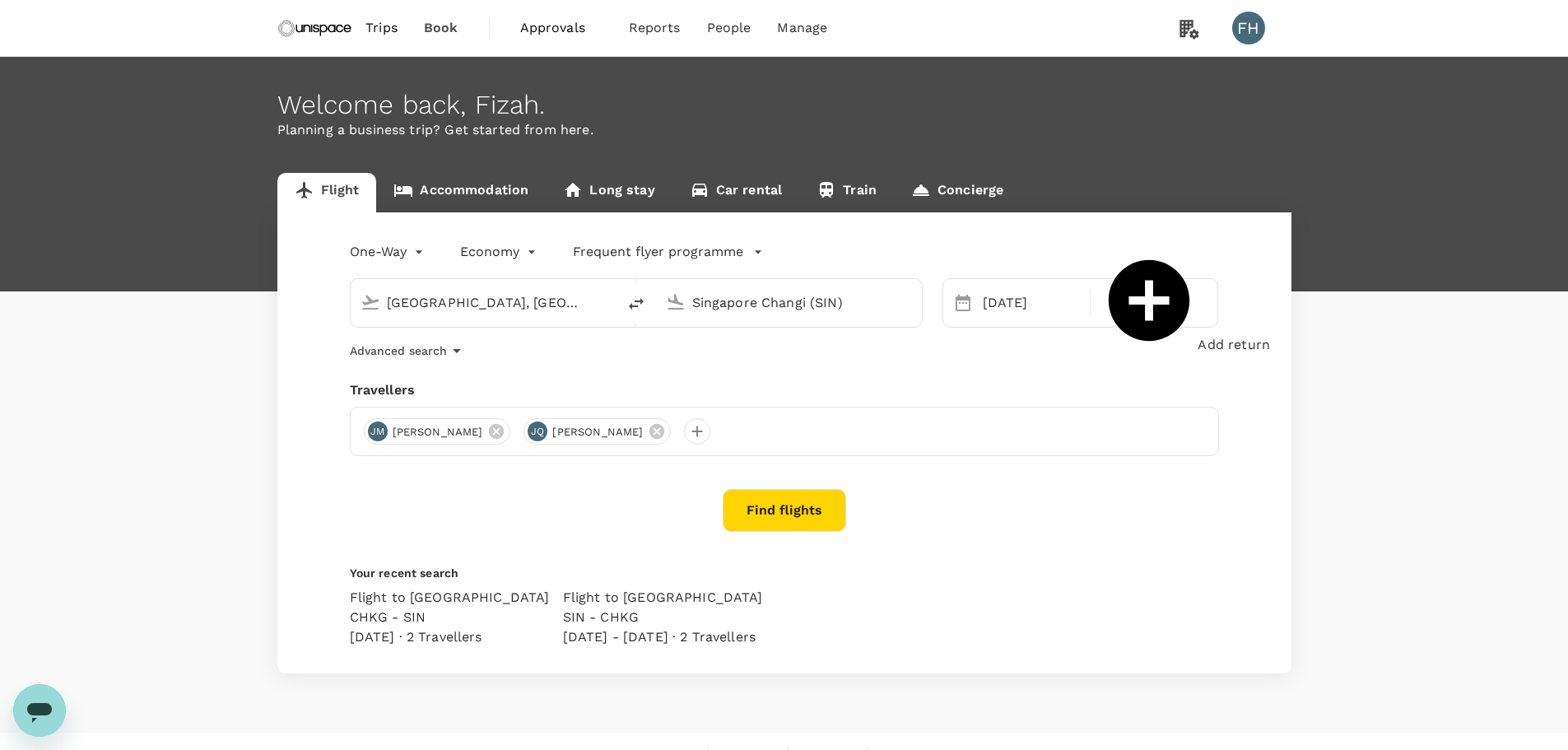
click at [840, 513] on button "Find flights" at bounding box center [784, 510] width 123 height 43
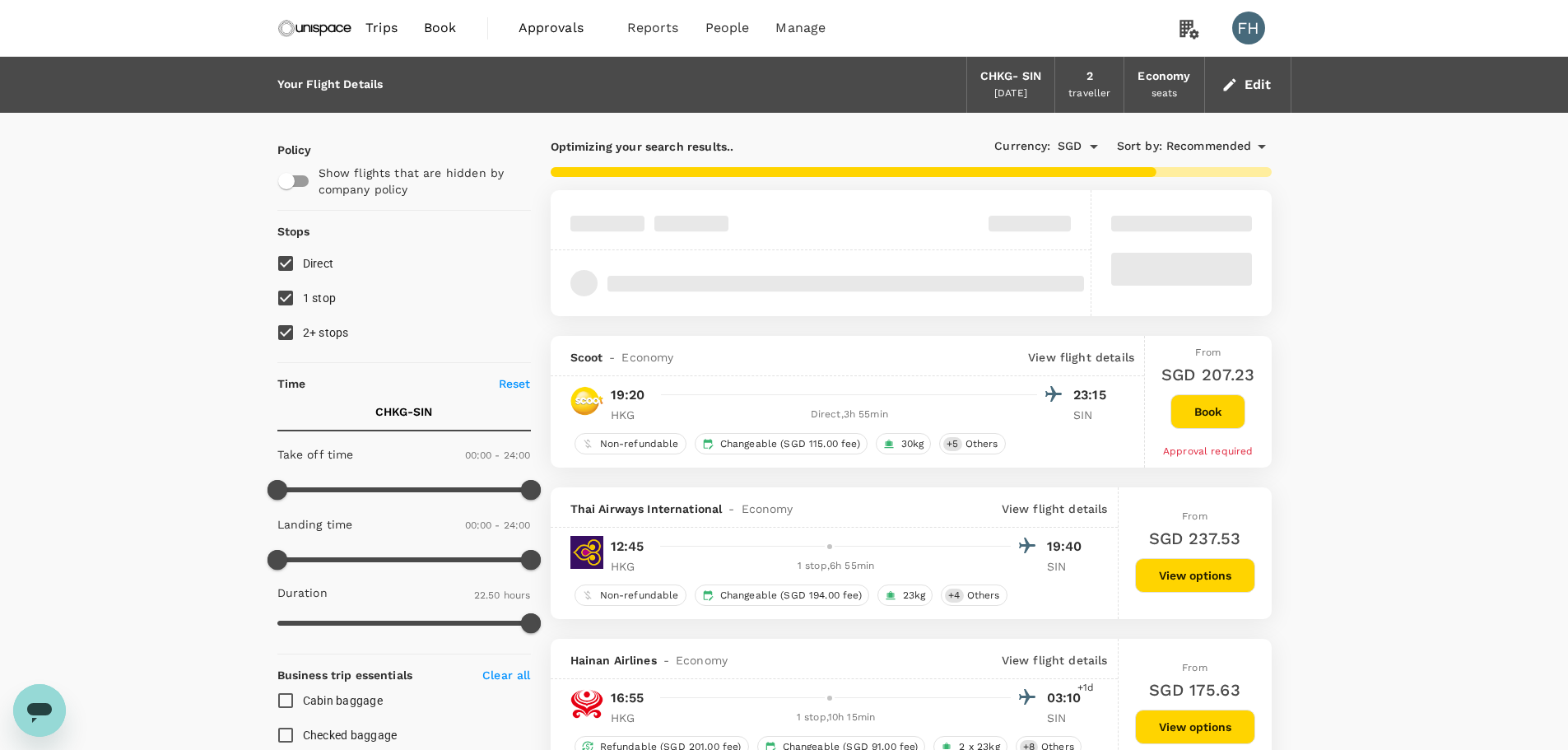
click at [316, 334] on span "2+ stops" at bounding box center [326, 332] width 46 height 13
click at [303, 334] on input "2+ stops" at bounding box center [286, 333] width 35 height 35
checkbox input "false"
click at [314, 302] on span "1 stop" at bounding box center [320, 298] width 34 height 13
click at [303, 302] on input "1 stop" at bounding box center [286, 298] width 35 height 35
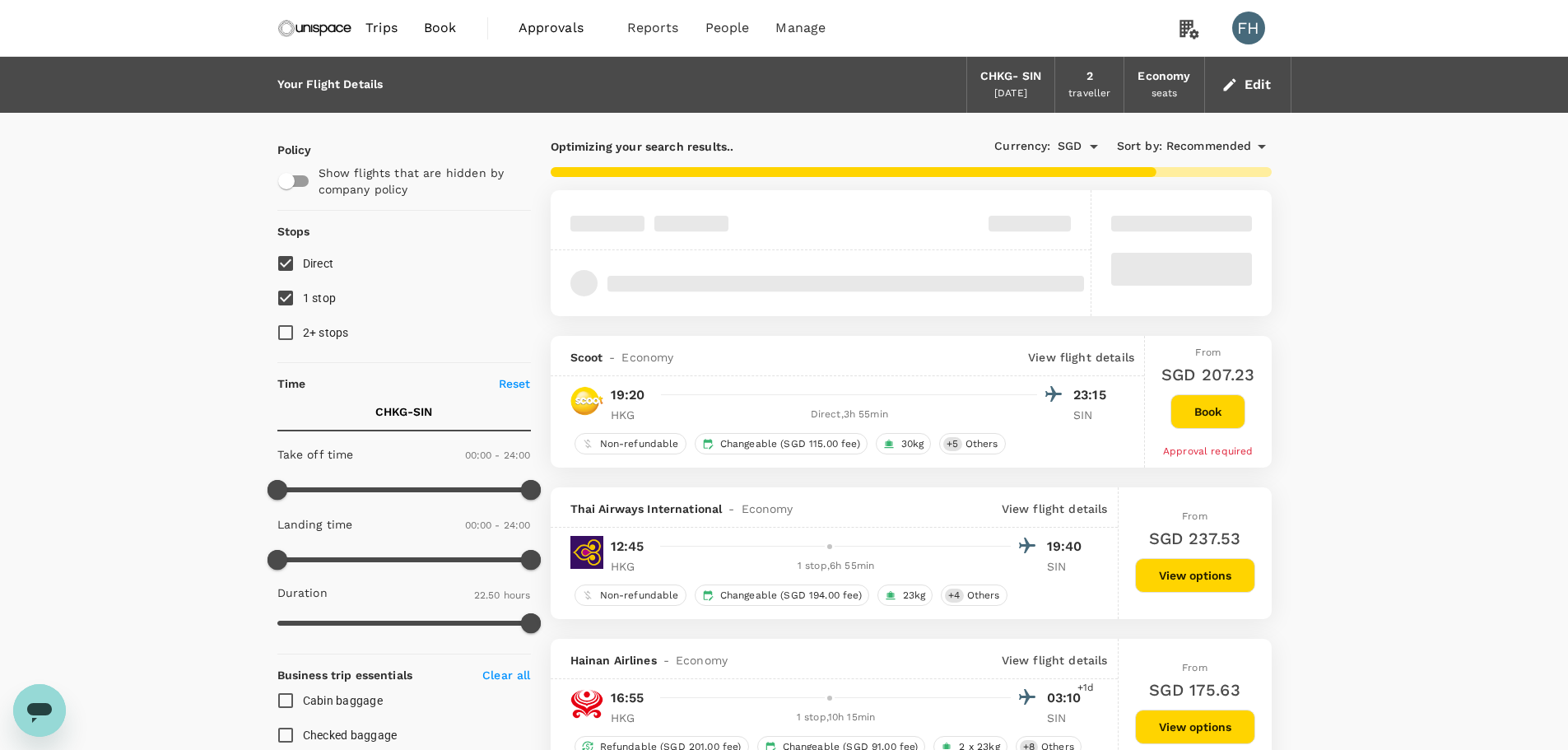
checkbox input "false"
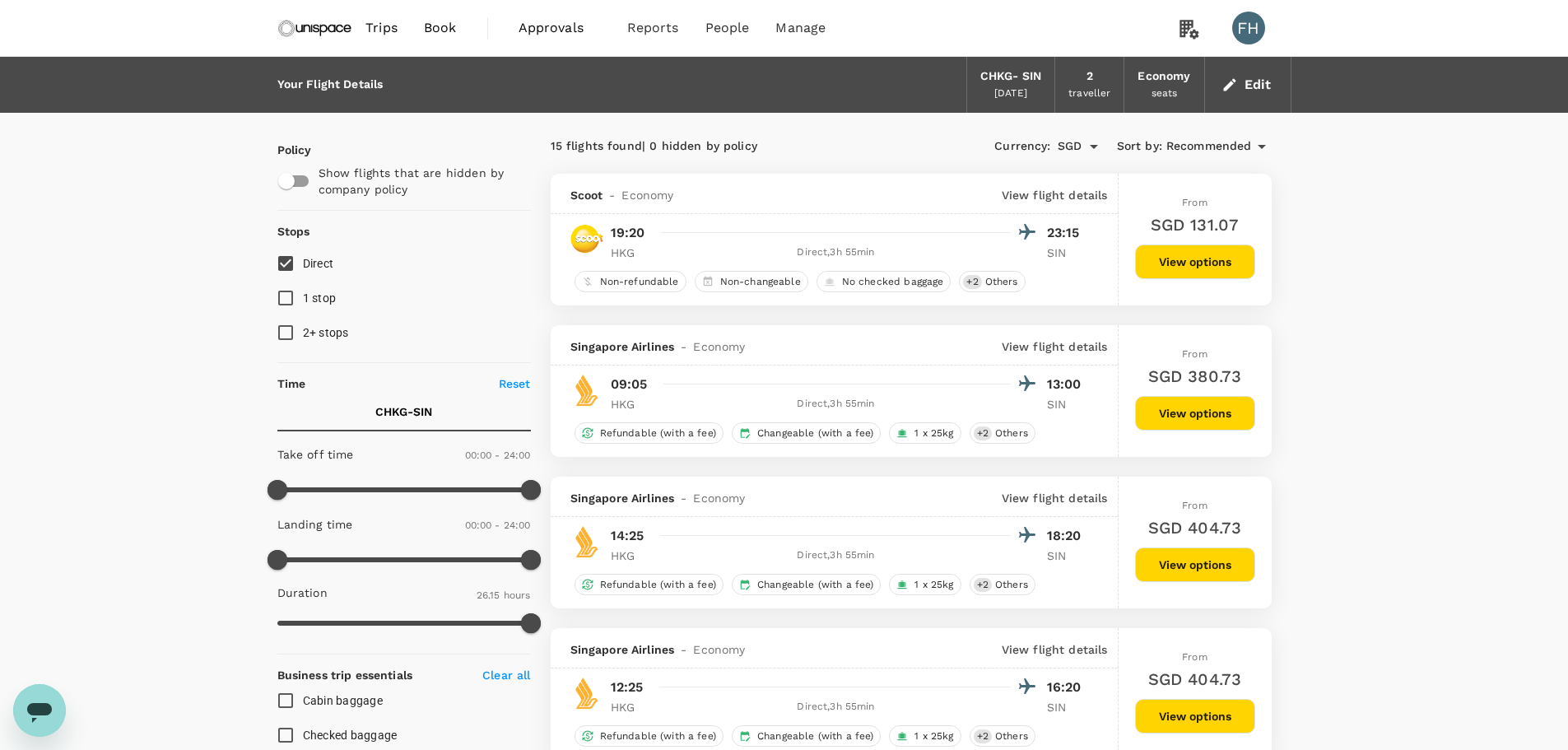
type input "1575"
click at [1272, 84] on button "Edit" at bounding box center [1248, 85] width 59 height 26
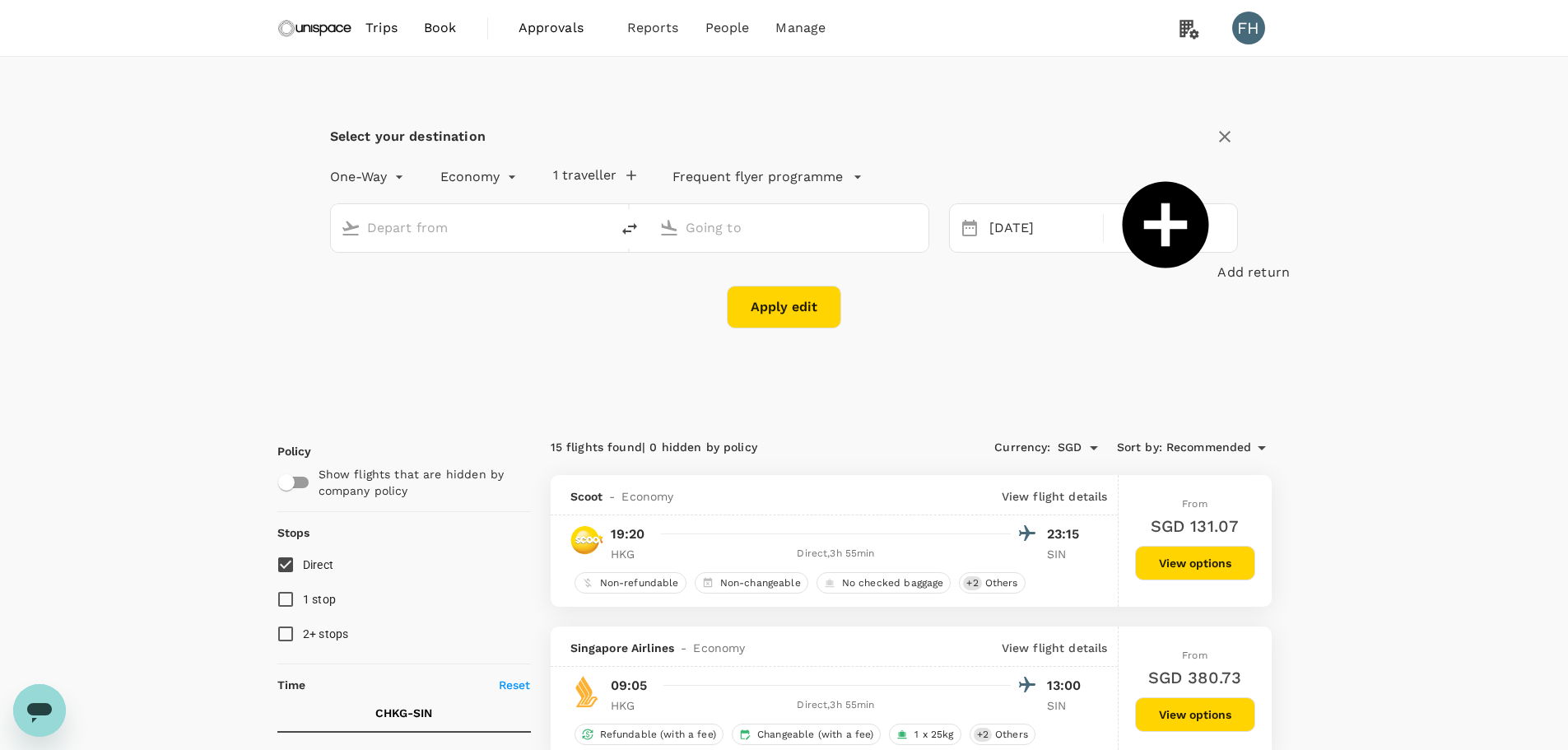
type input "[GEOGRAPHIC_DATA], [GEOGRAPHIC_DATA] (any)"
type input "Singapore Changi (SIN)"
click at [559, 230] on input "[GEOGRAPHIC_DATA], [GEOGRAPHIC_DATA] (any)" at bounding box center [471, 227] width 208 height 25
click at [471, 260] on p "Singapore, Singapore" at bounding box center [495, 260] width 329 height 17
type input "[GEOGRAPHIC_DATA], [GEOGRAPHIC_DATA] (any)"
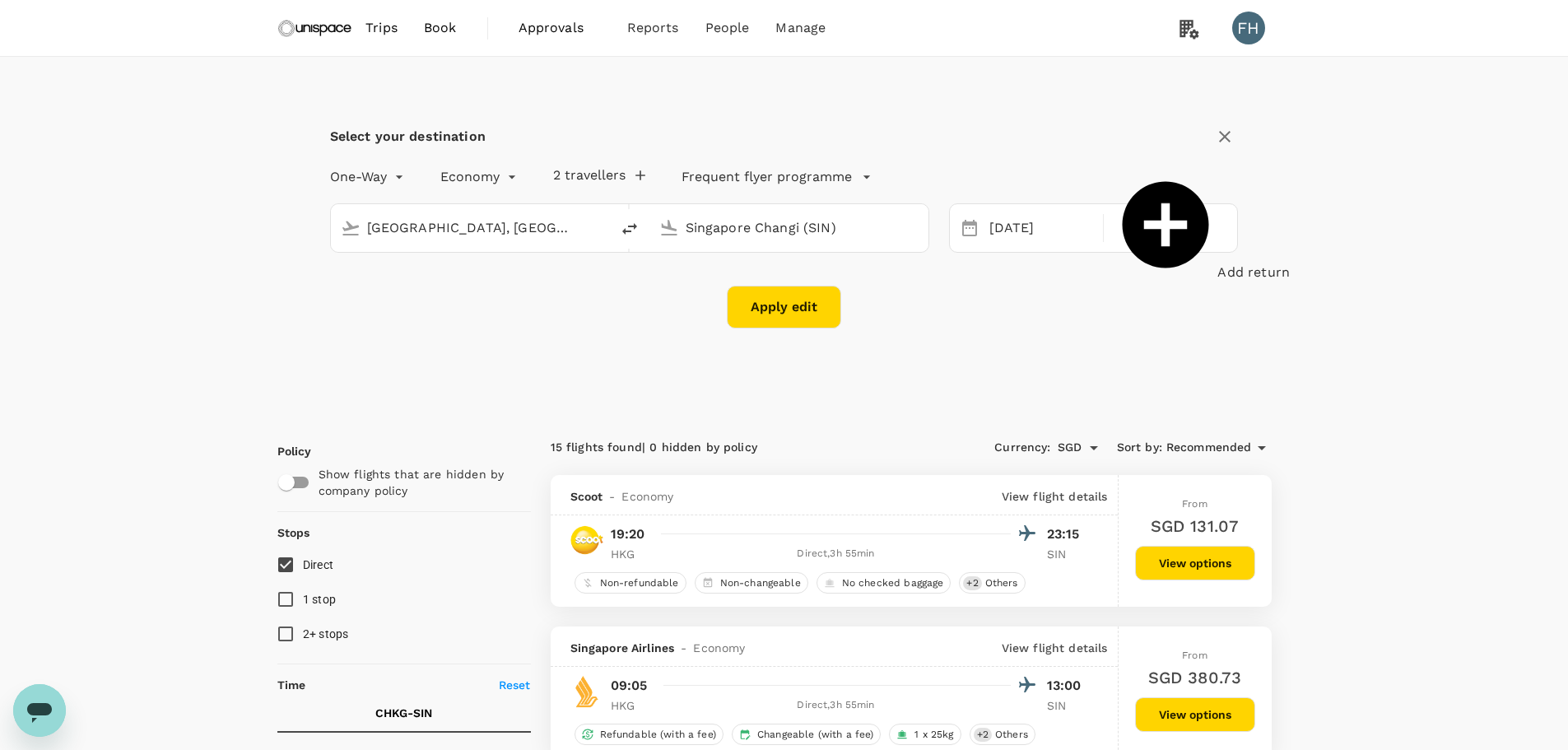
click at [789, 223] on input "Singapore Changi (SIN)" at bounding box center [790, 227] width 208 height 25
click at [753, 267] on p "Hong Kong, Hong Kong" at bounding box center [814, 260] width 329 height 17
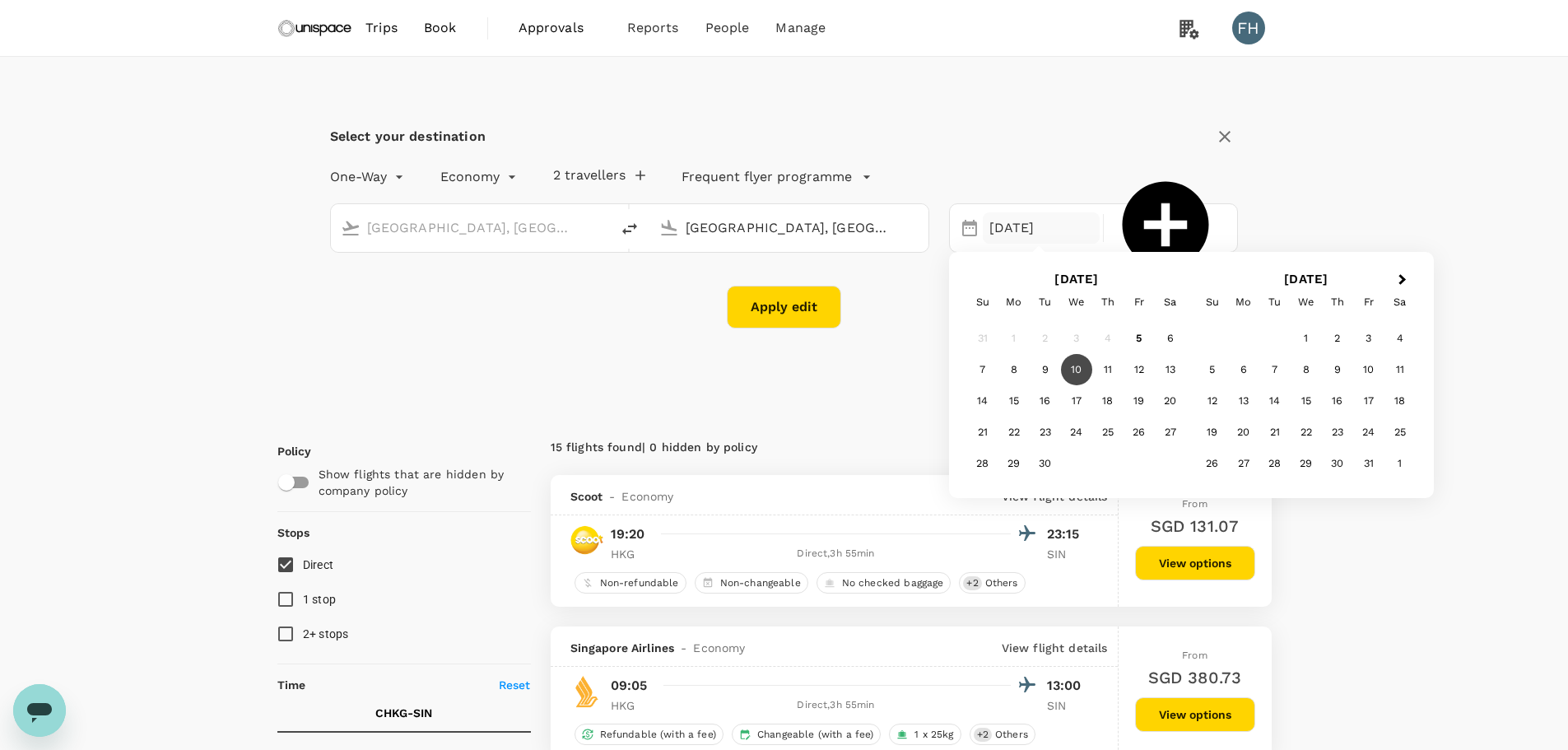
type input "[GEOGRAPHIC_DATA], [GEOGRAPHIC_DATA] (any)"
click at [789, 311] on button "Apply edit" at bounding box center [784, 306] width 114 height 43
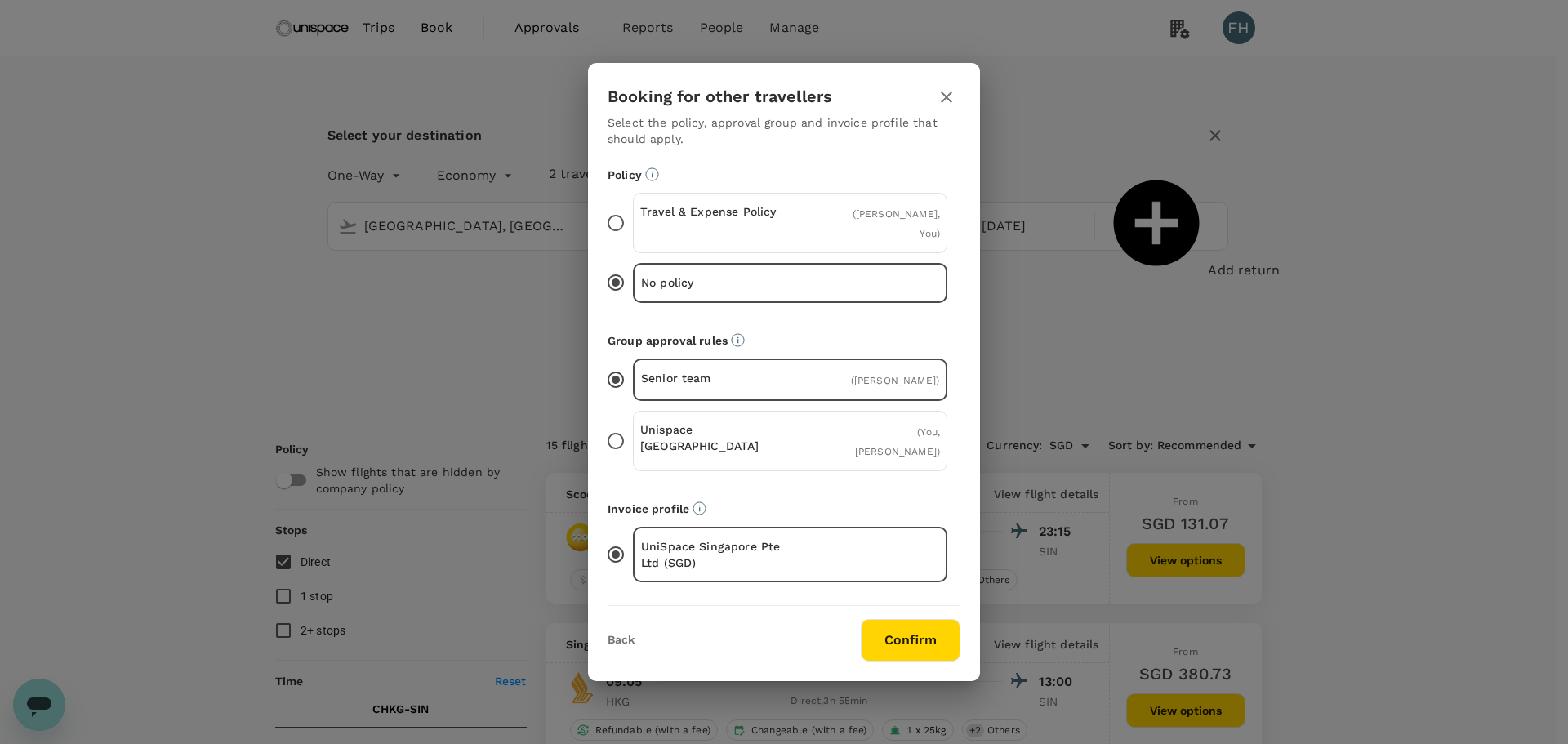
click at [769, 220] on p "Travel & Expense Policy" at bounding box center [715, 211] width 150 height 16
click at [632, 226] on input "Travel & Expense Policy ( [PERSON_NAME], You )" at bounding box center [616, 223] width 35 height 35
click at [800, 443] on div "Unispace [GEOGRAPHIC_DATA] ( You, [PERSON_NAME] )" at bounding box center [789, 441] width 314 height 61
click at [632, 443] on input "Unispace [GEOGRAPHIC_DATA] ( You, [PERSON_NAME] )" at bounding box center [616, 441] width 35 height 35
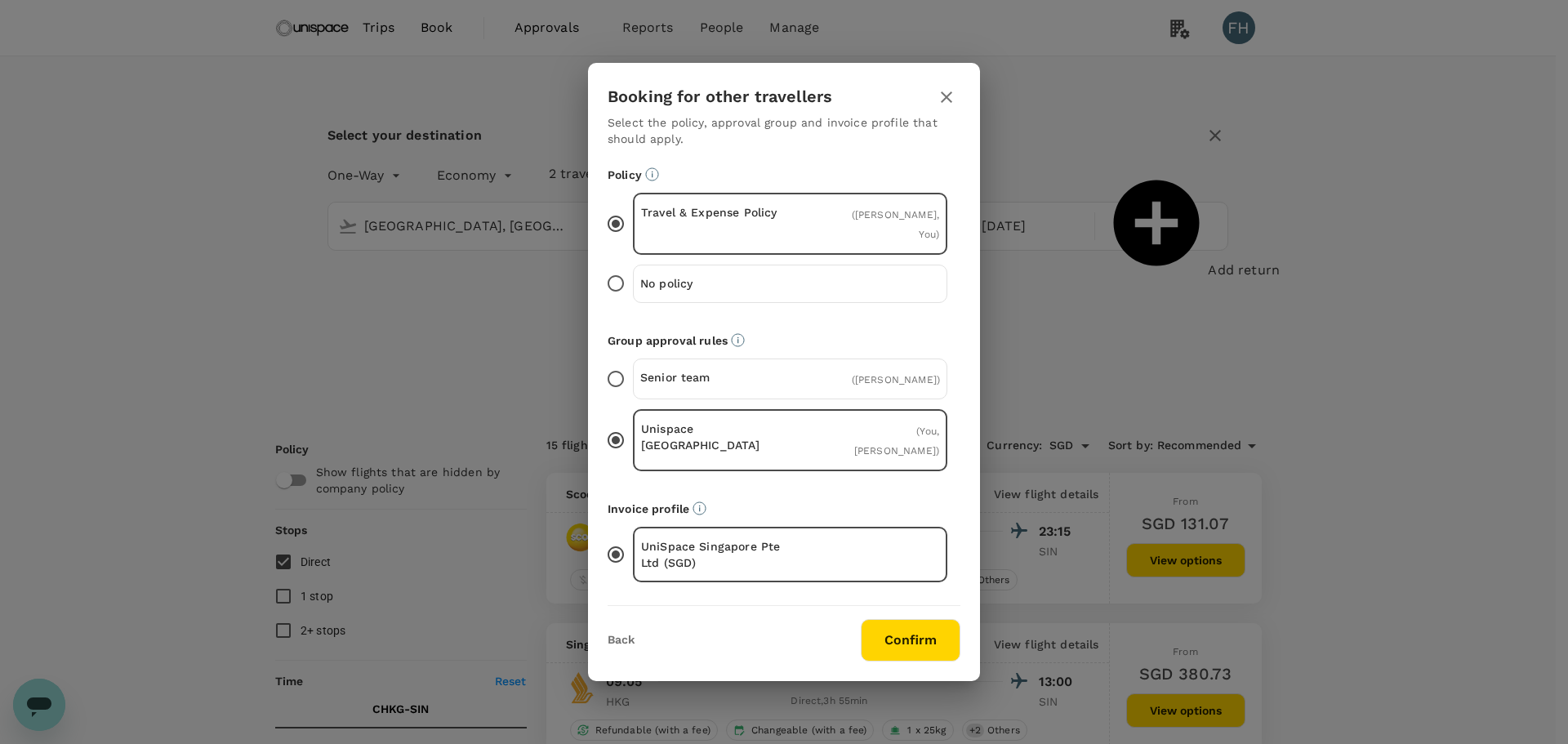
click at [890, 618] on button "Confirm" at bounding box center [910, 639] width 100 height 42
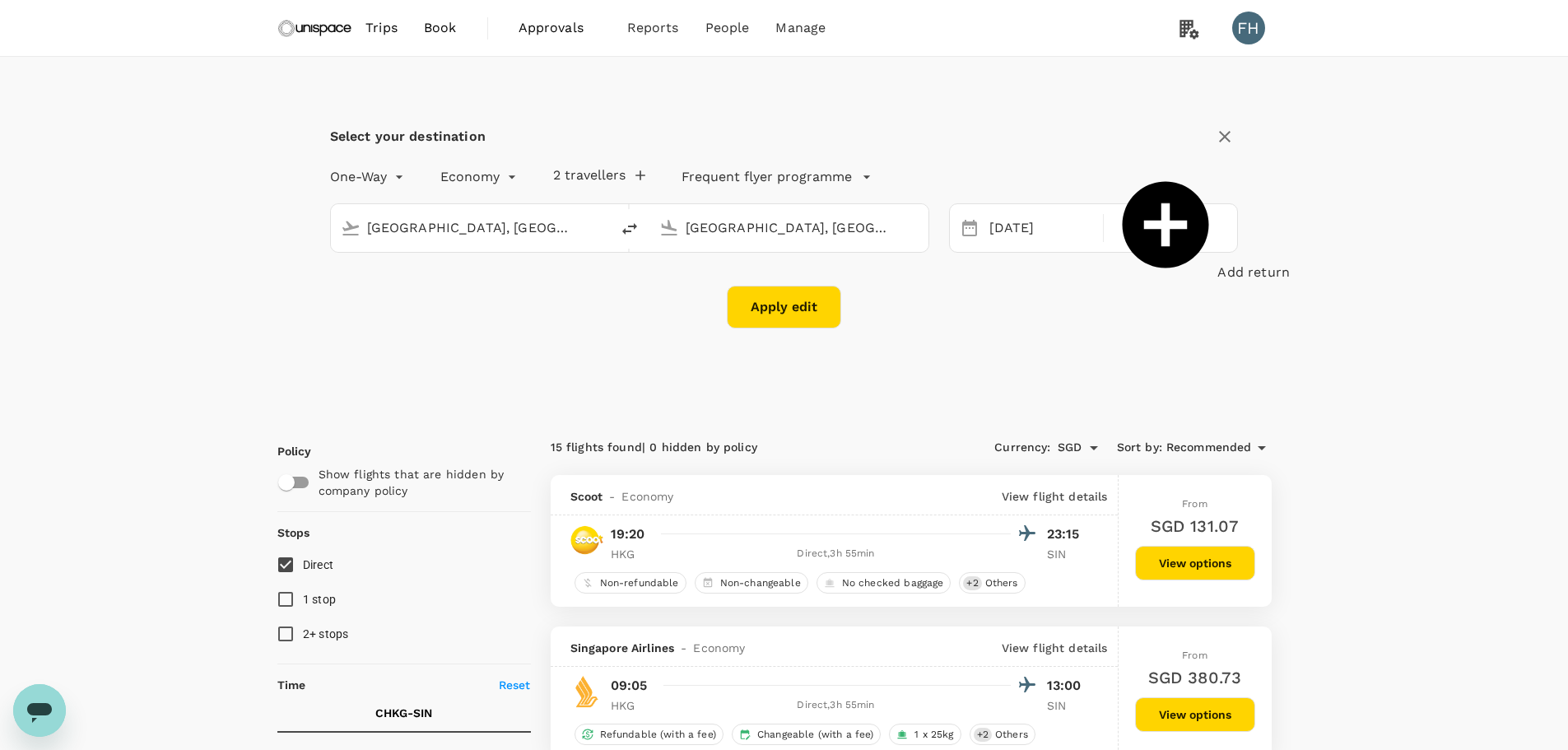
checkbox input "false"
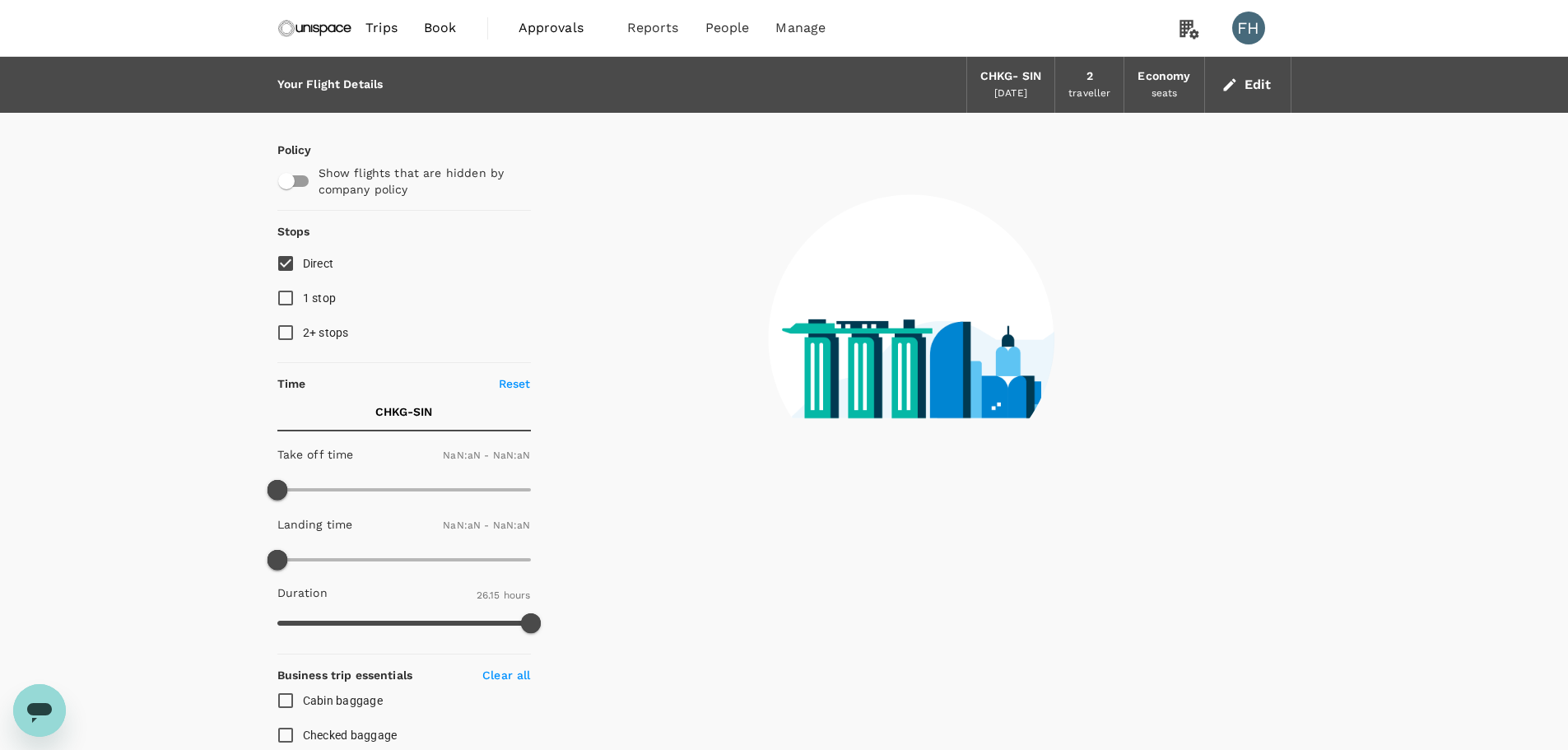
type input "1440"
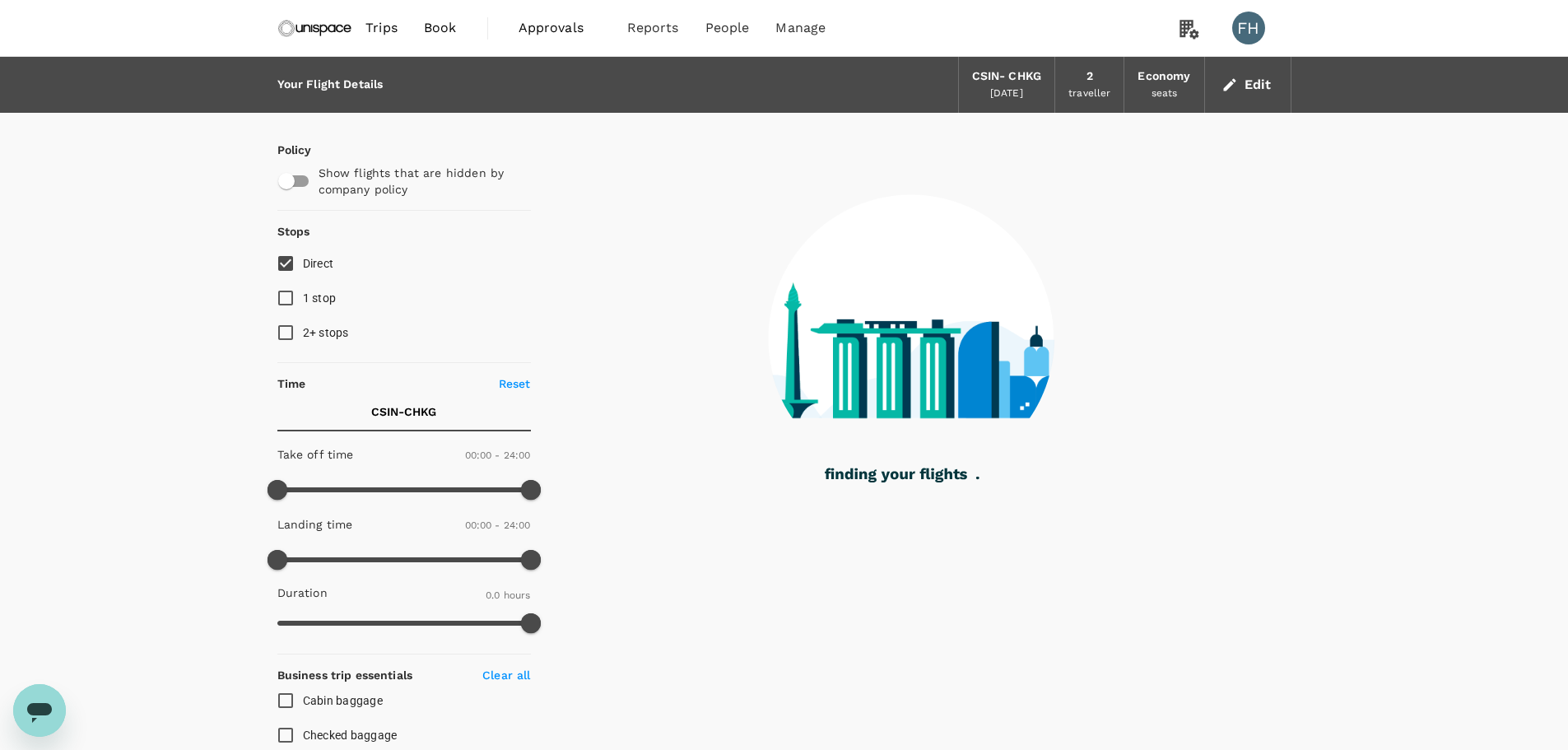
type input "1290"
checkbox input "true"
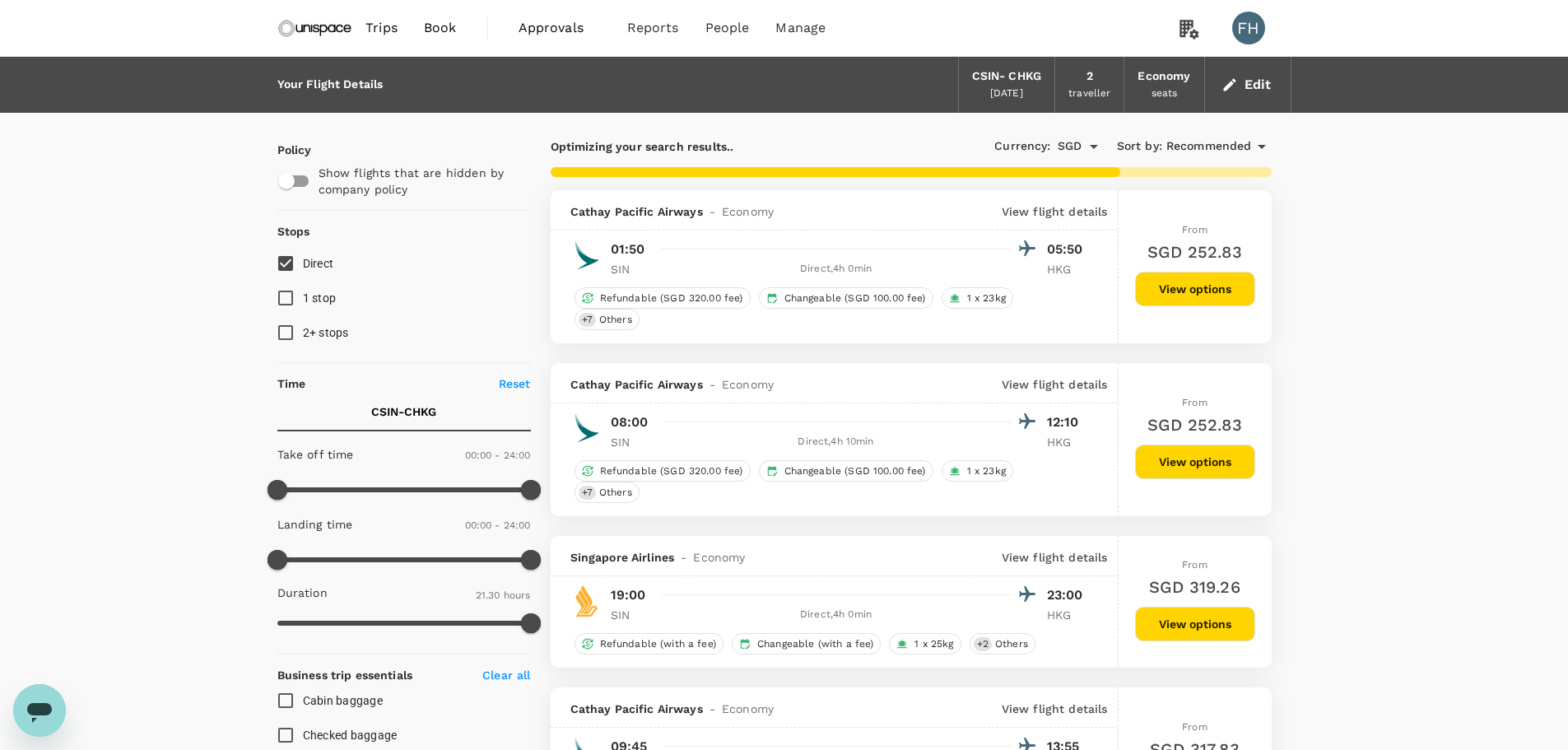
type input "1325"
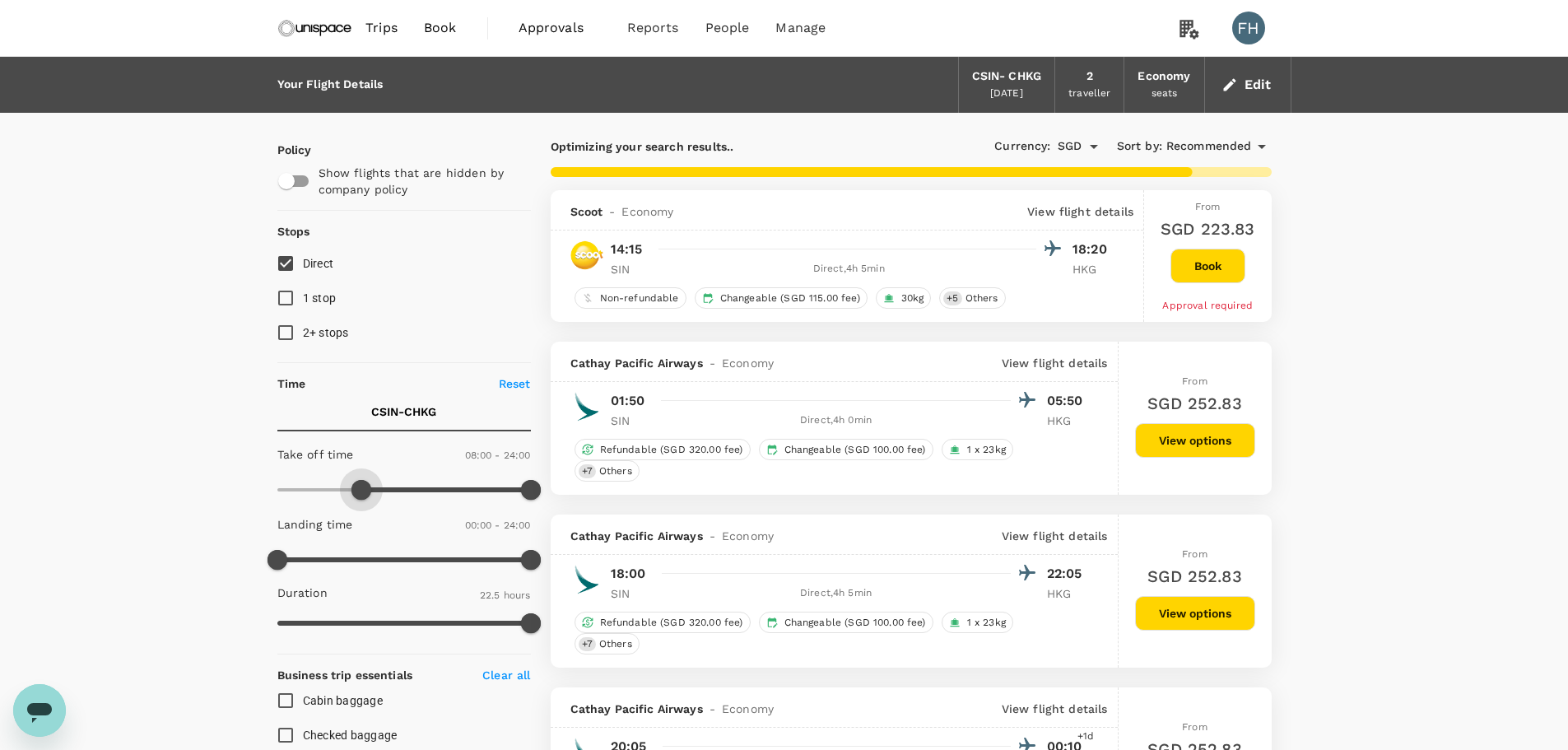
drag, startPoint x: 286, startPoint y: 491, endPoint x: 359, endPoint y: 500, distance: 73.6
click at [359, 499] on span at bounding box center [361, 489] width 20 height 20
type input "450"
drag, startPoint x: 363, startPoint y: 494, endPoint x: 354, endPoint y: 493, distance: 9.1
click at [354, 493] on span at bounding box center [361, 489] width 20 height 20
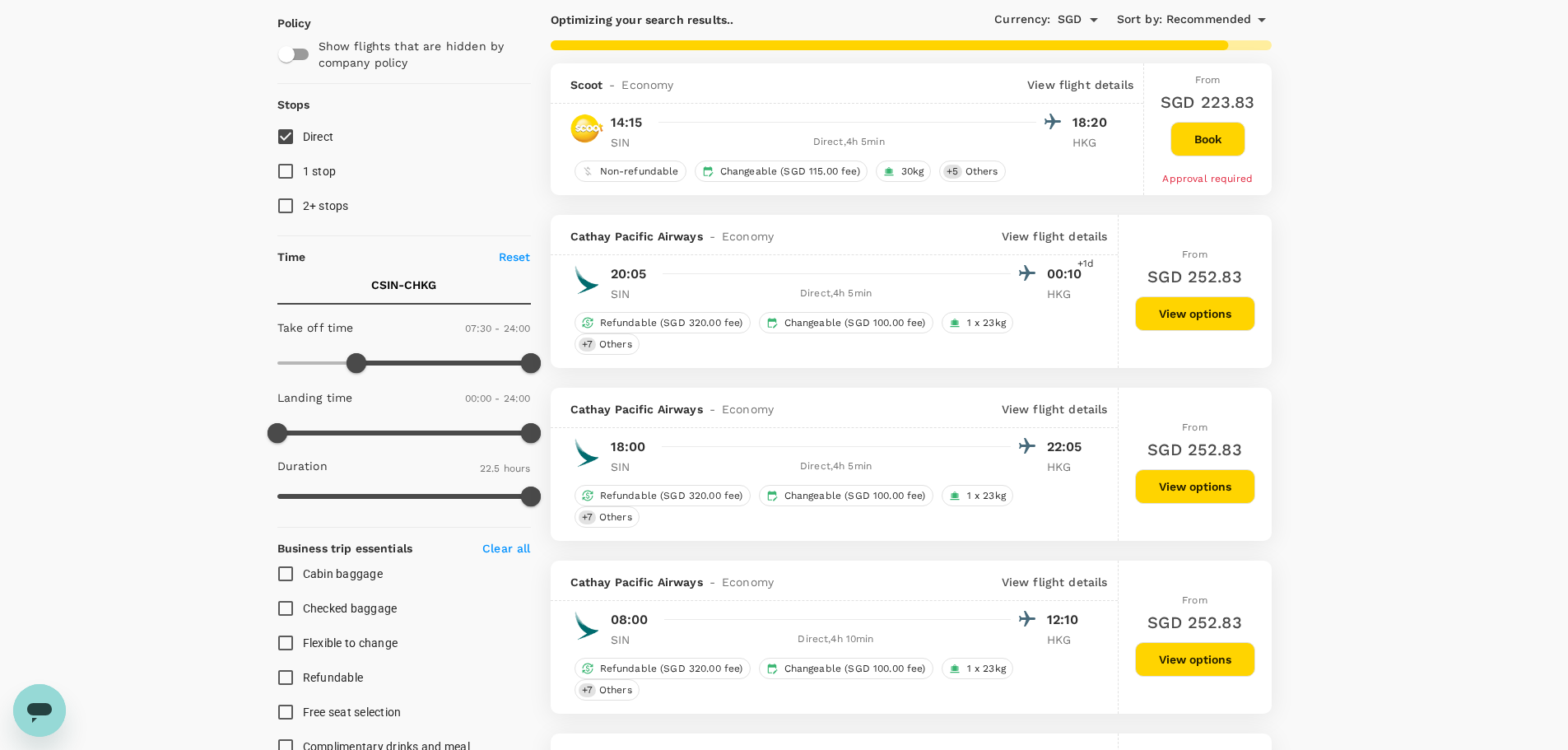
scroll to position [329, 0]
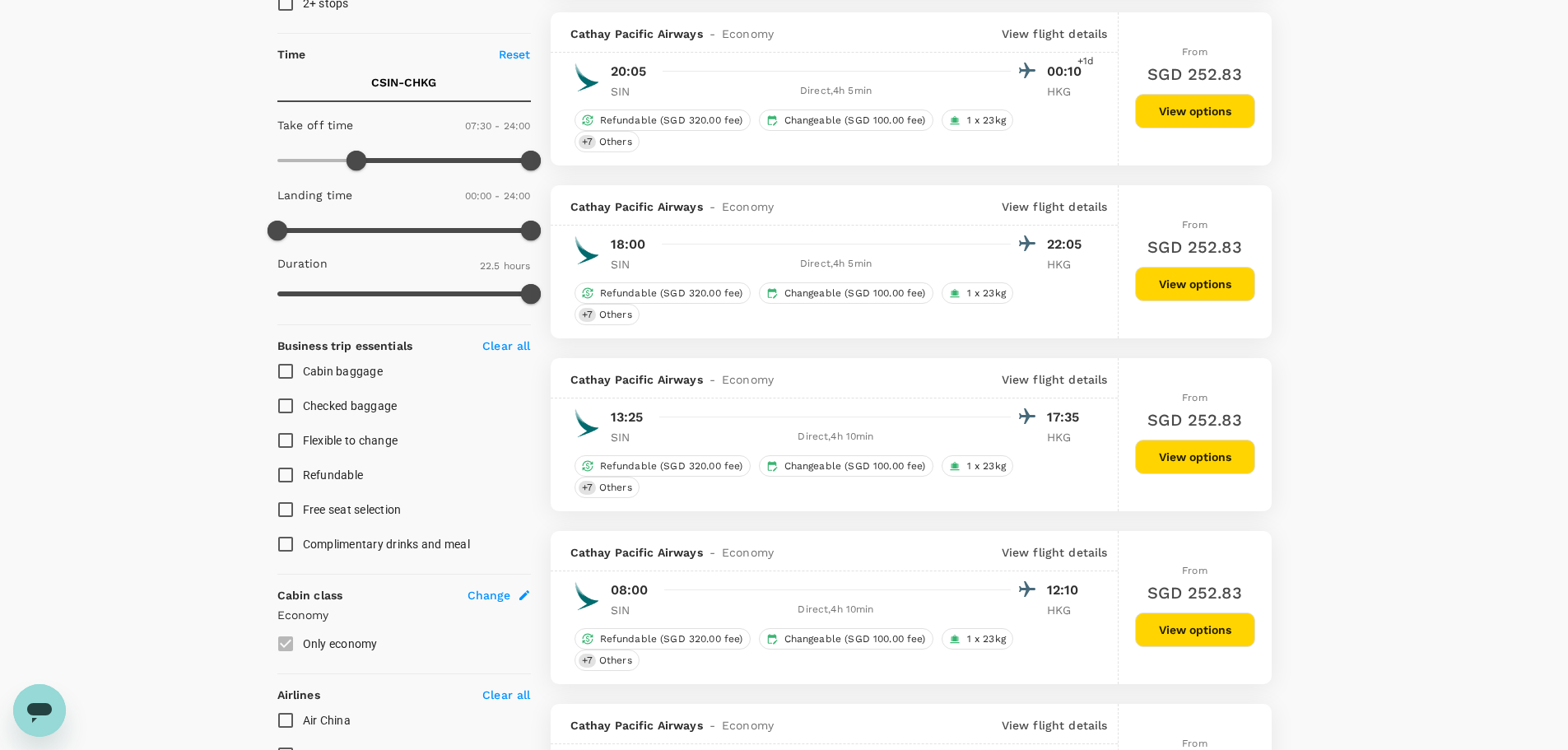
click at [1190, 451] on button "View options" at bounding box center [1196, 457] width 121 height 35
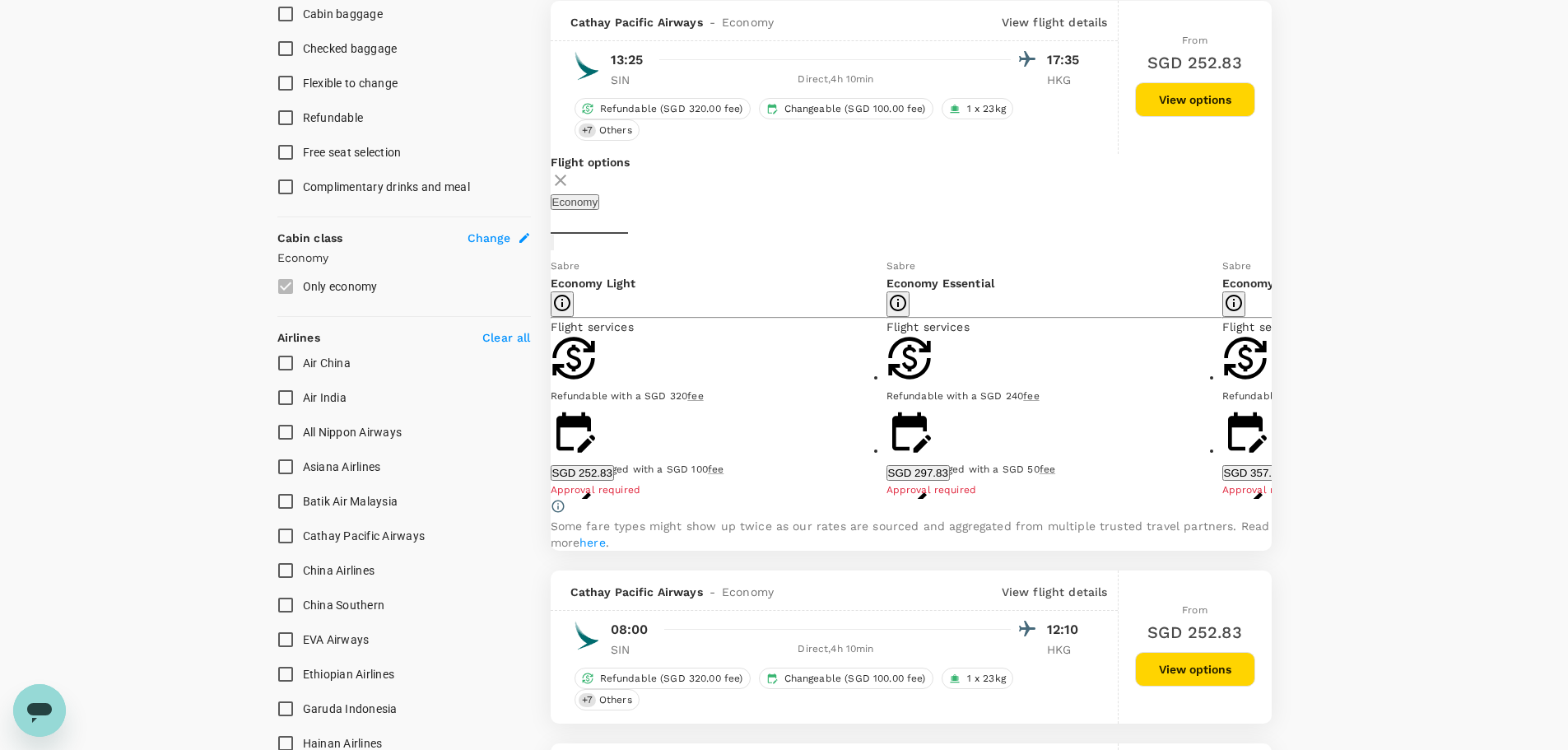
scroll to position [687, 0]
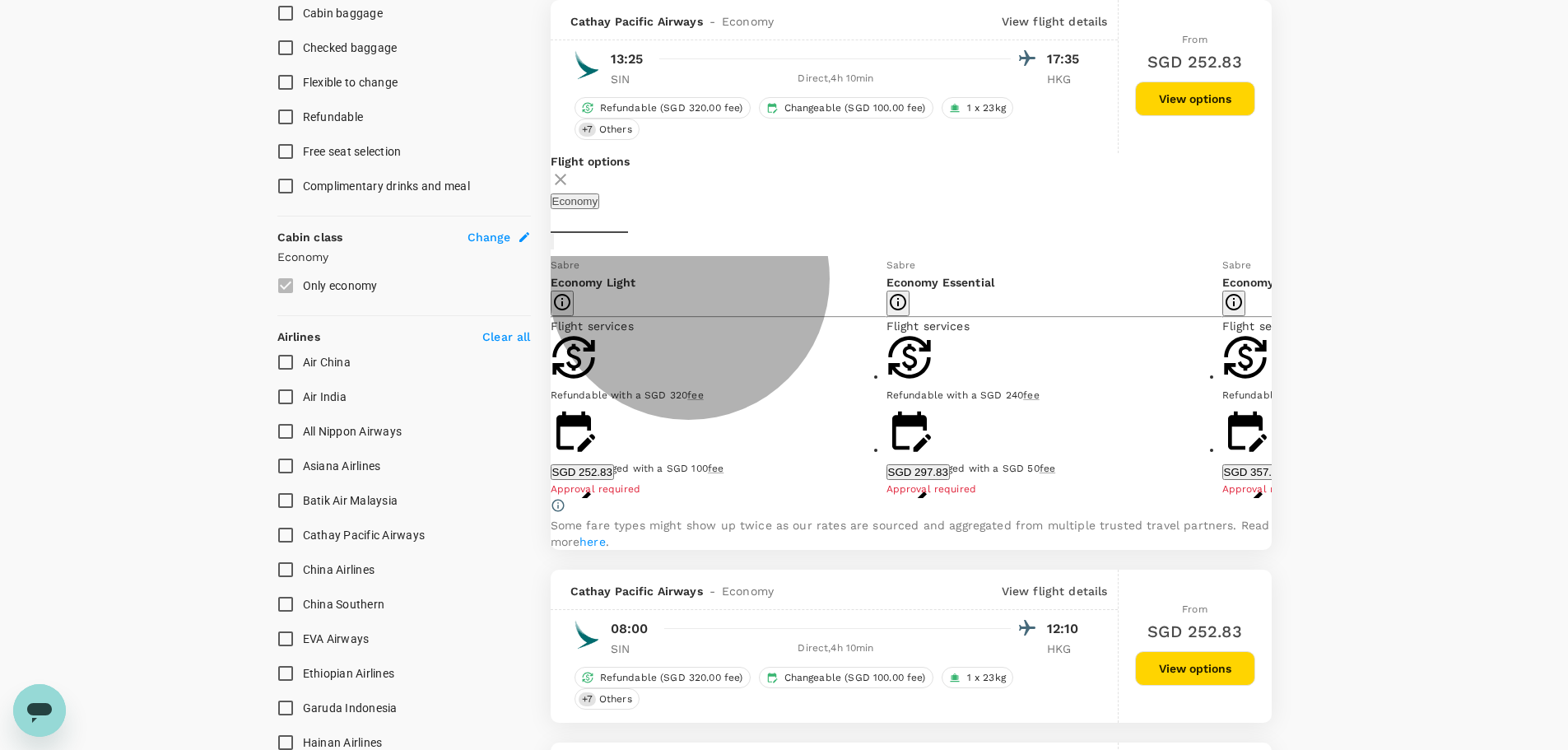
click at [614, 479] on button "SGD 252.83" at bounding box center [583, 472] width 64 height 16
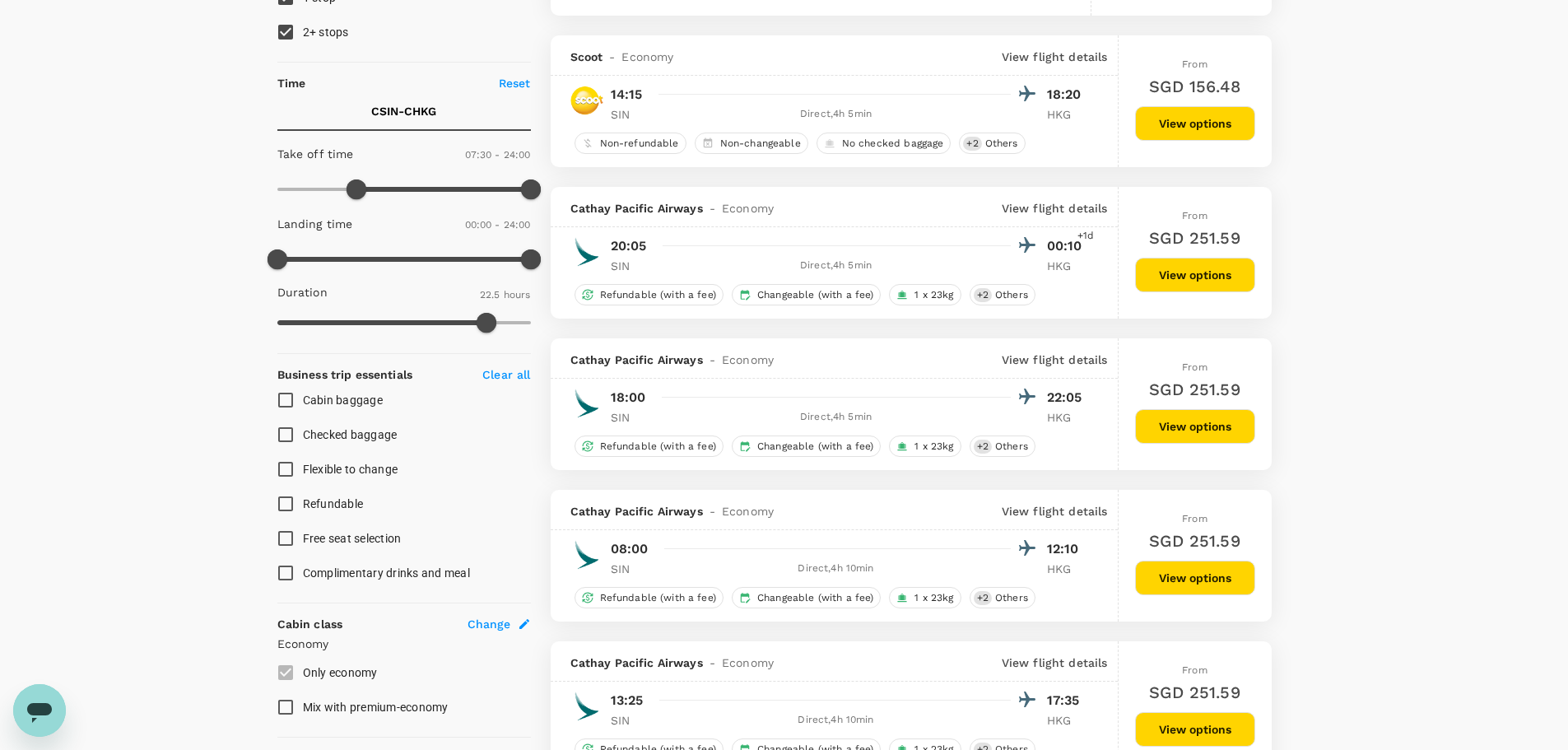
scroll to position [329, 0]
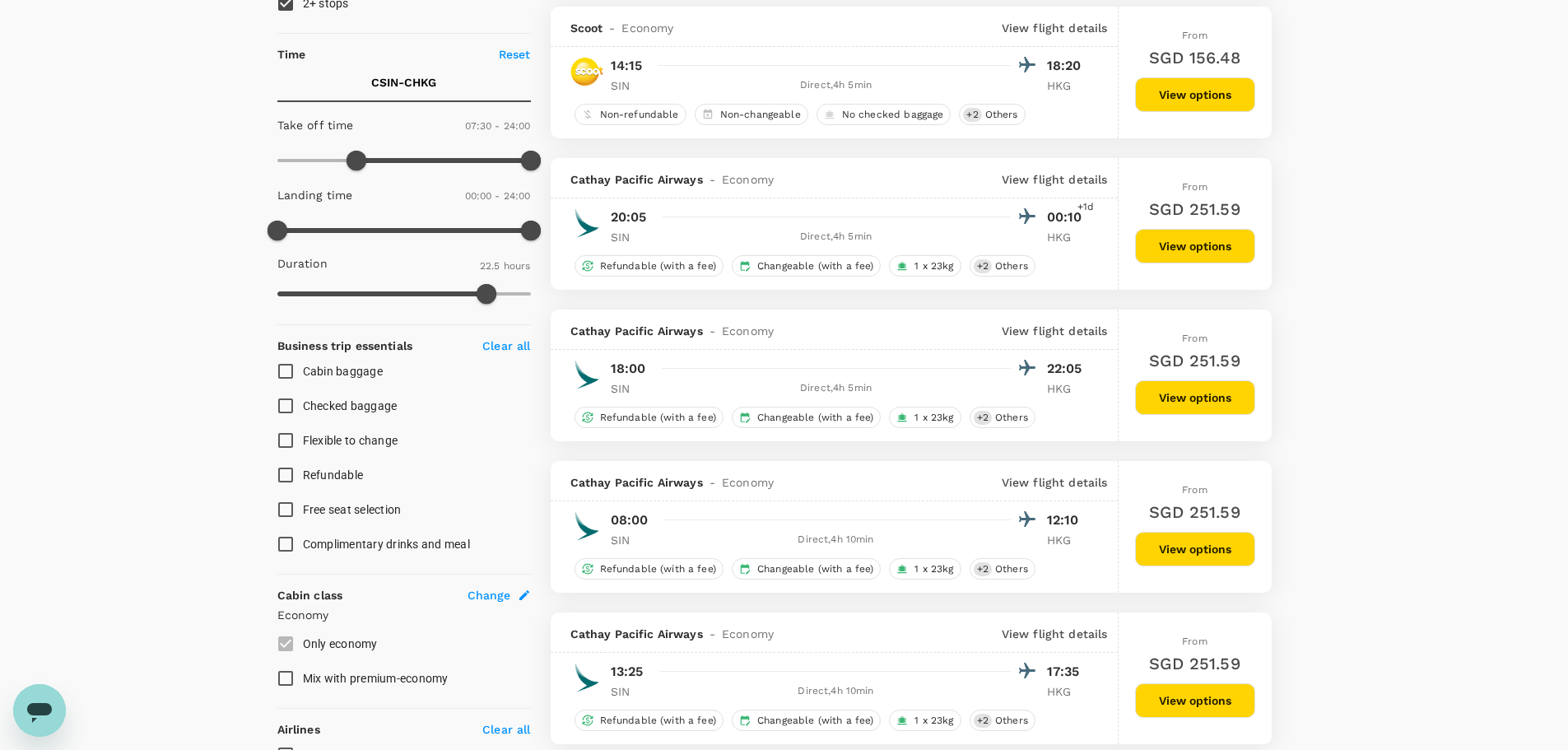
click at [1156, 541] on button "View options" at bounding box center [1196, 549] width 121 height 35
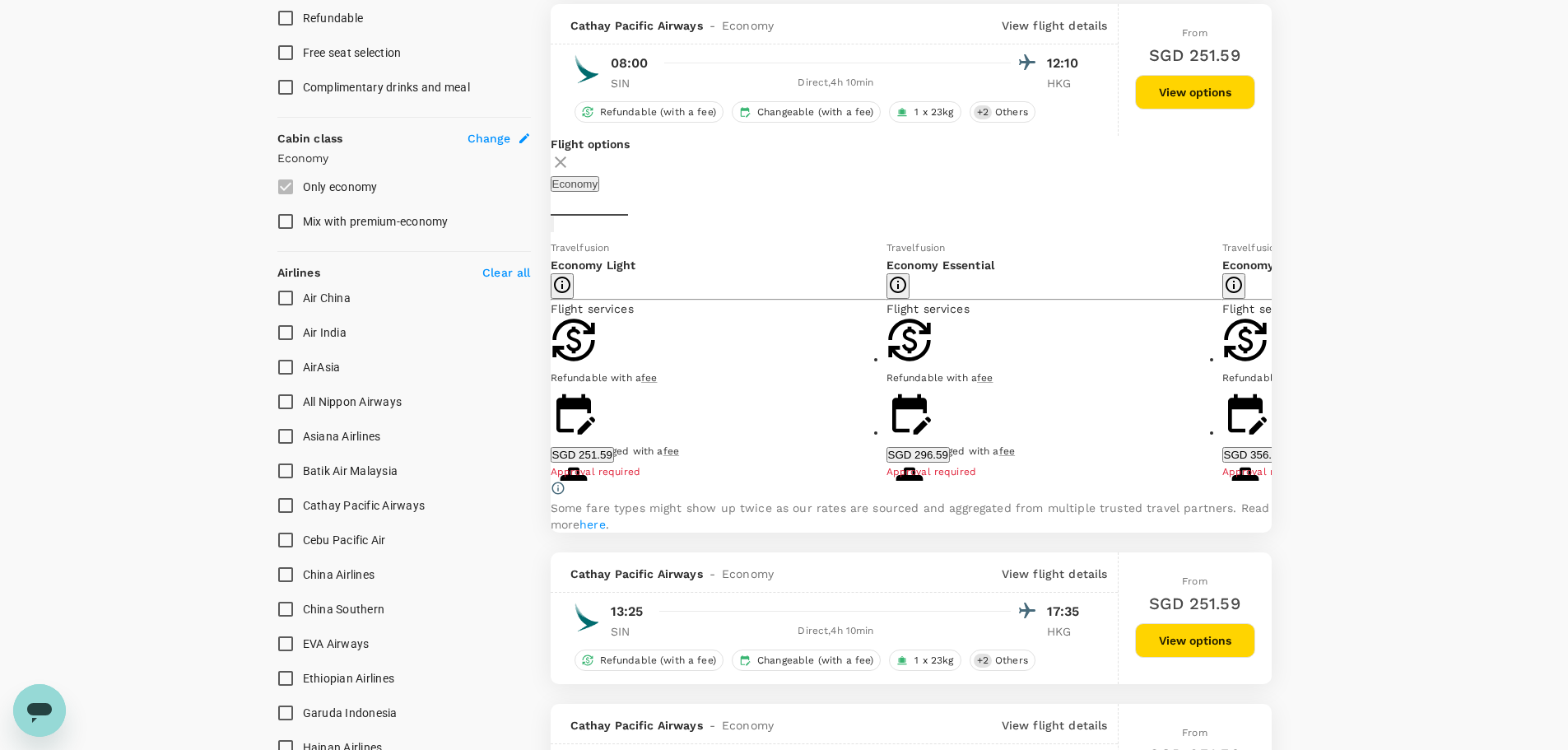
scroll to position [790, 0]
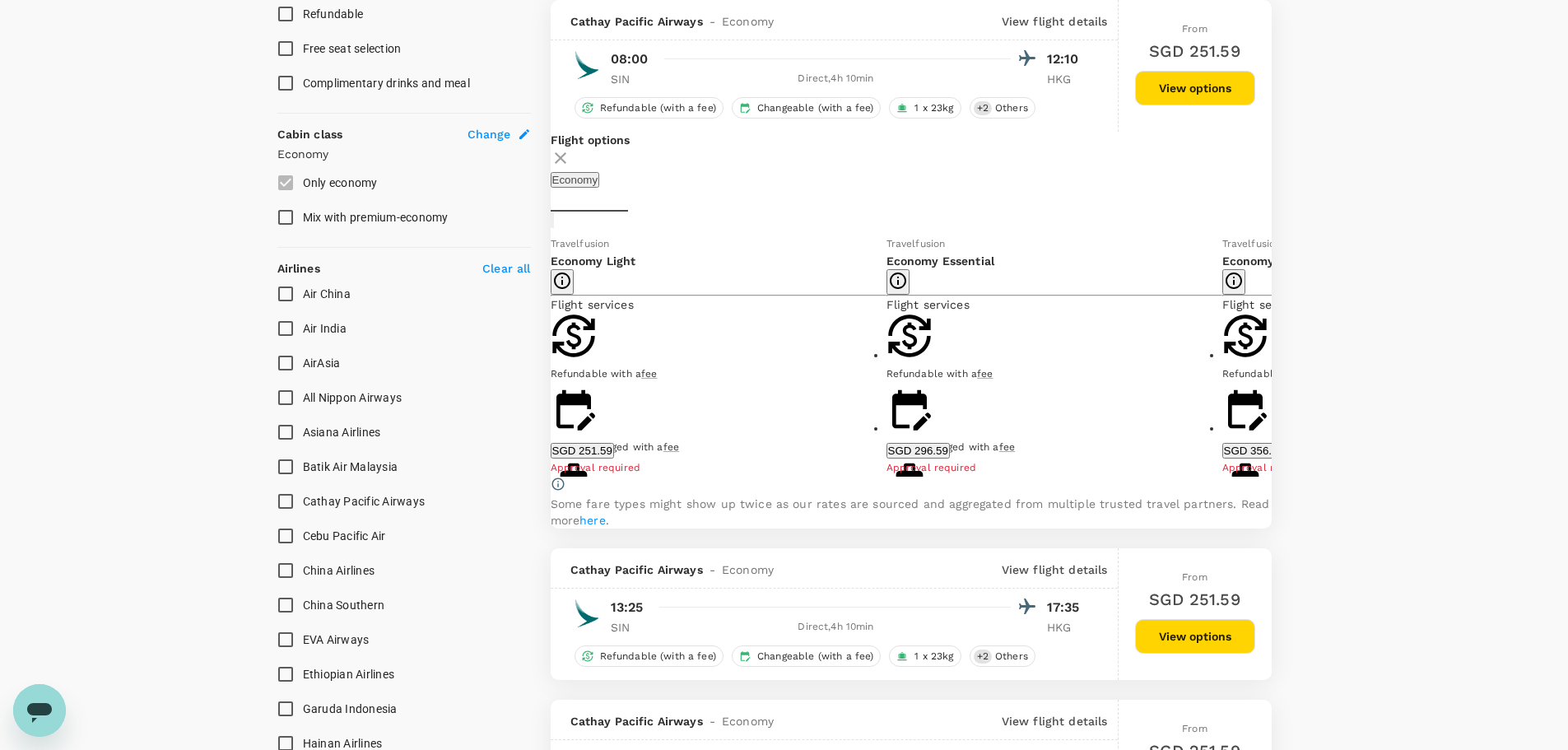
click at [614, 458] on button "SGD 251.59" at bounding box center [583, 451] width 64 height 16
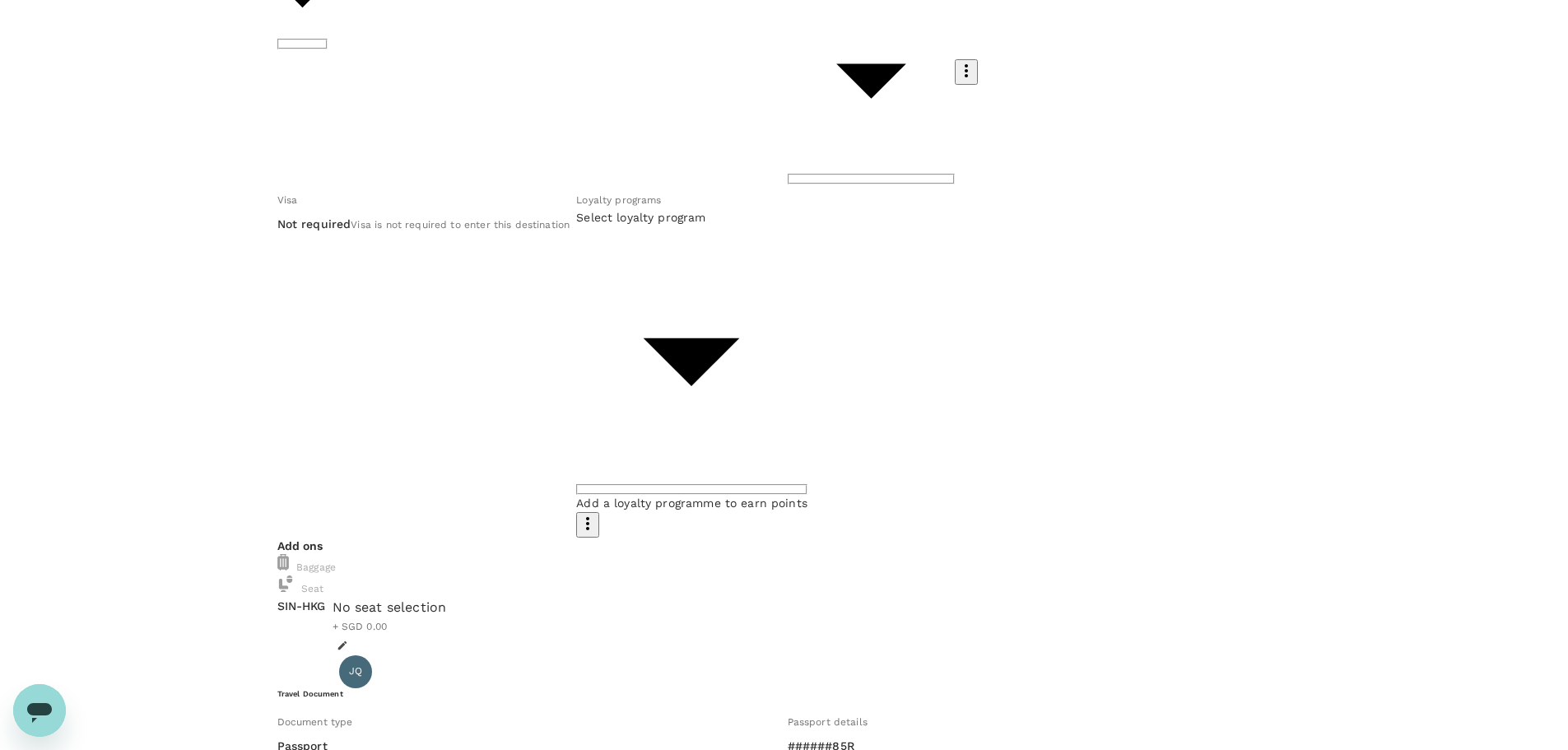
scroll to position [57, 0]
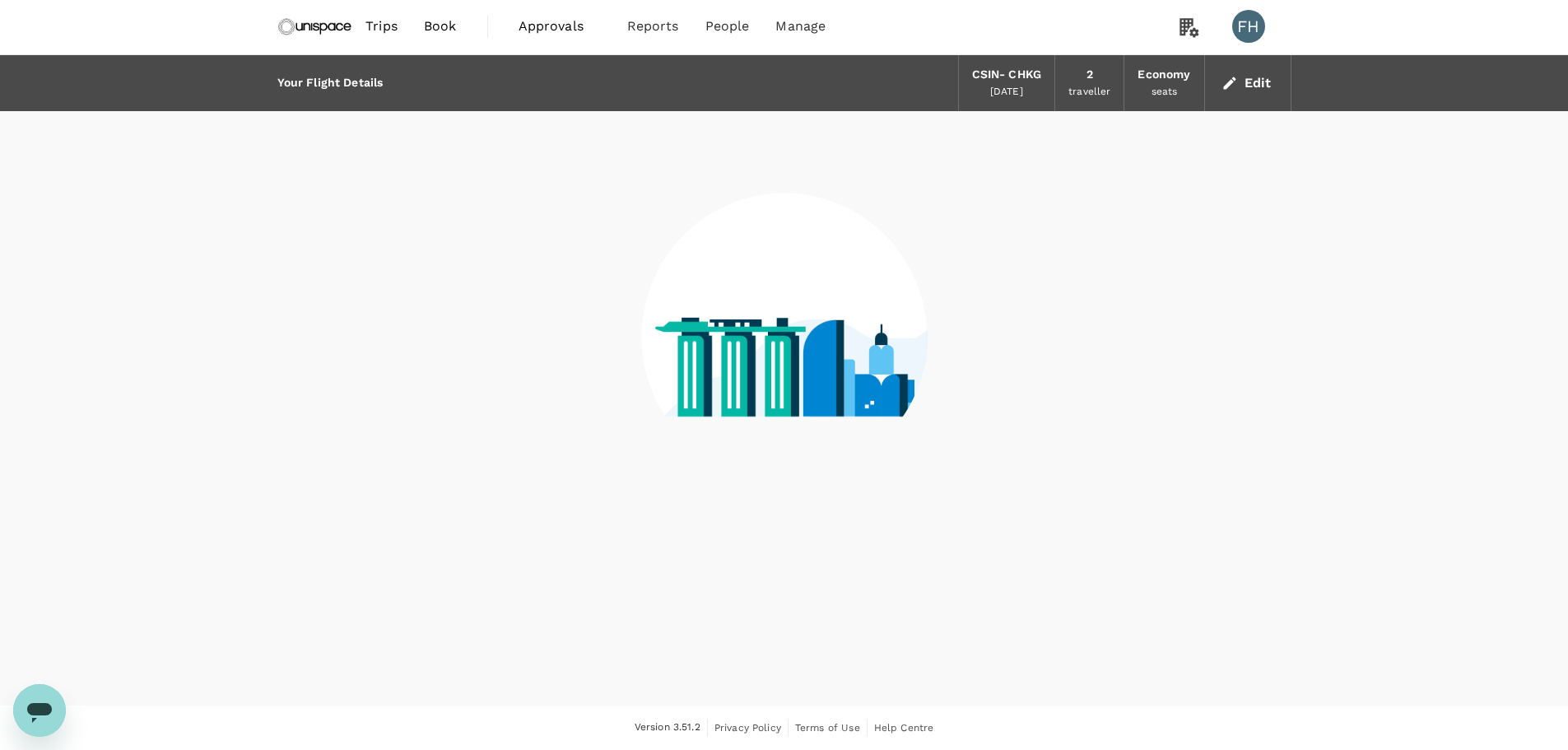
scroll to position [2, 0]
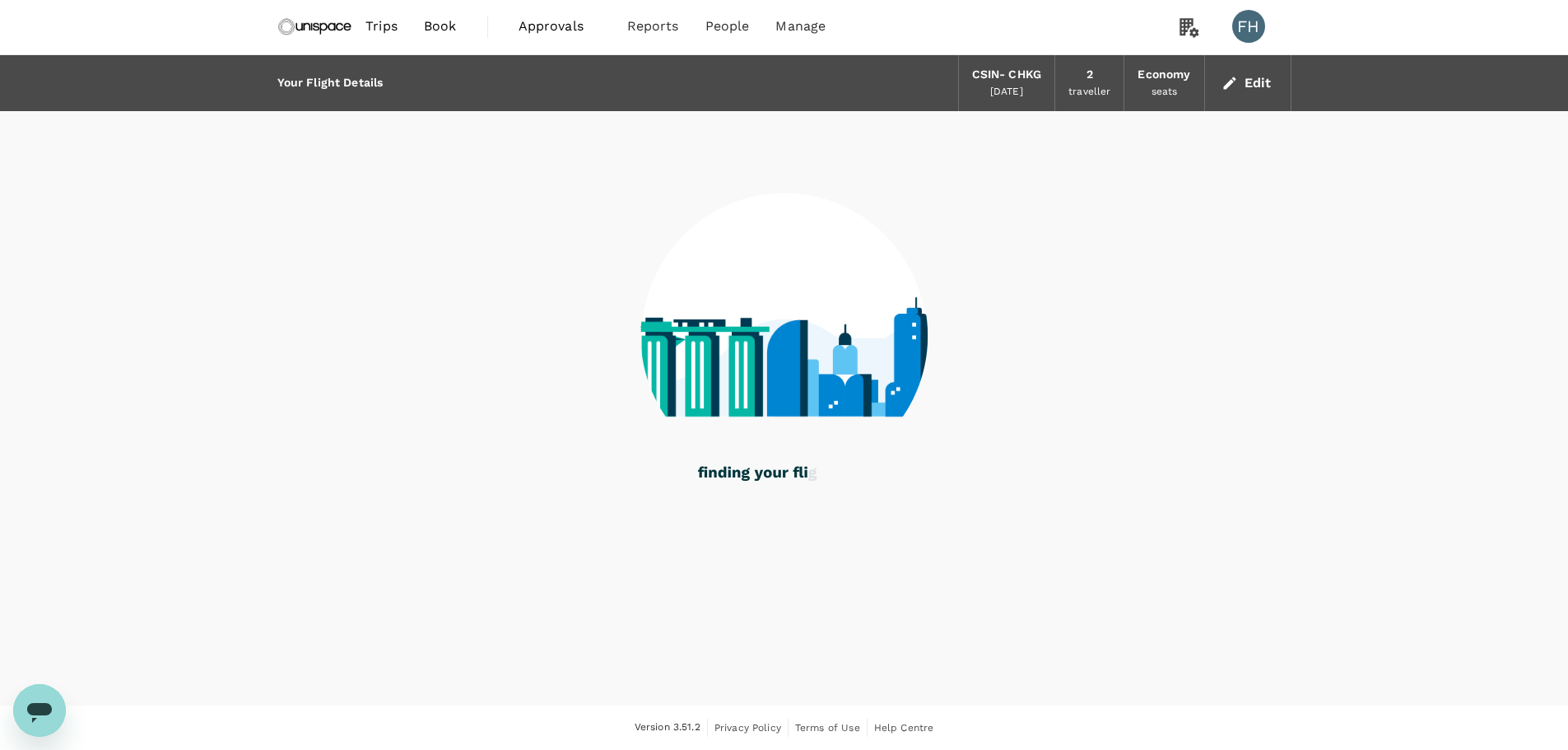
click at [1241, 86] on button "Edit" at bounding box center [1248, 83] width 59 height 26
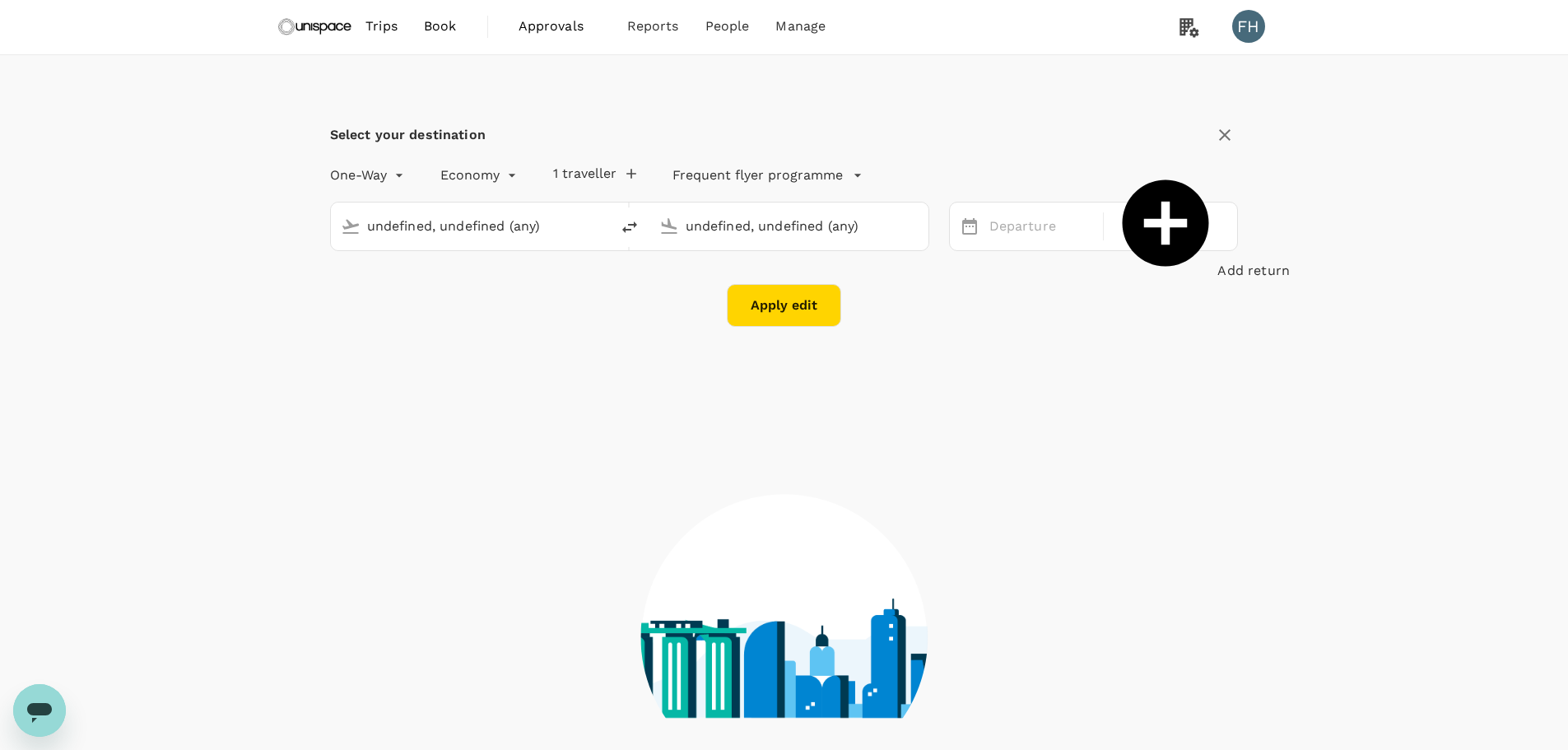
type input "[GEOGRAPHIC_DATA], [GEOGRAPHIC_DATA] (any)"
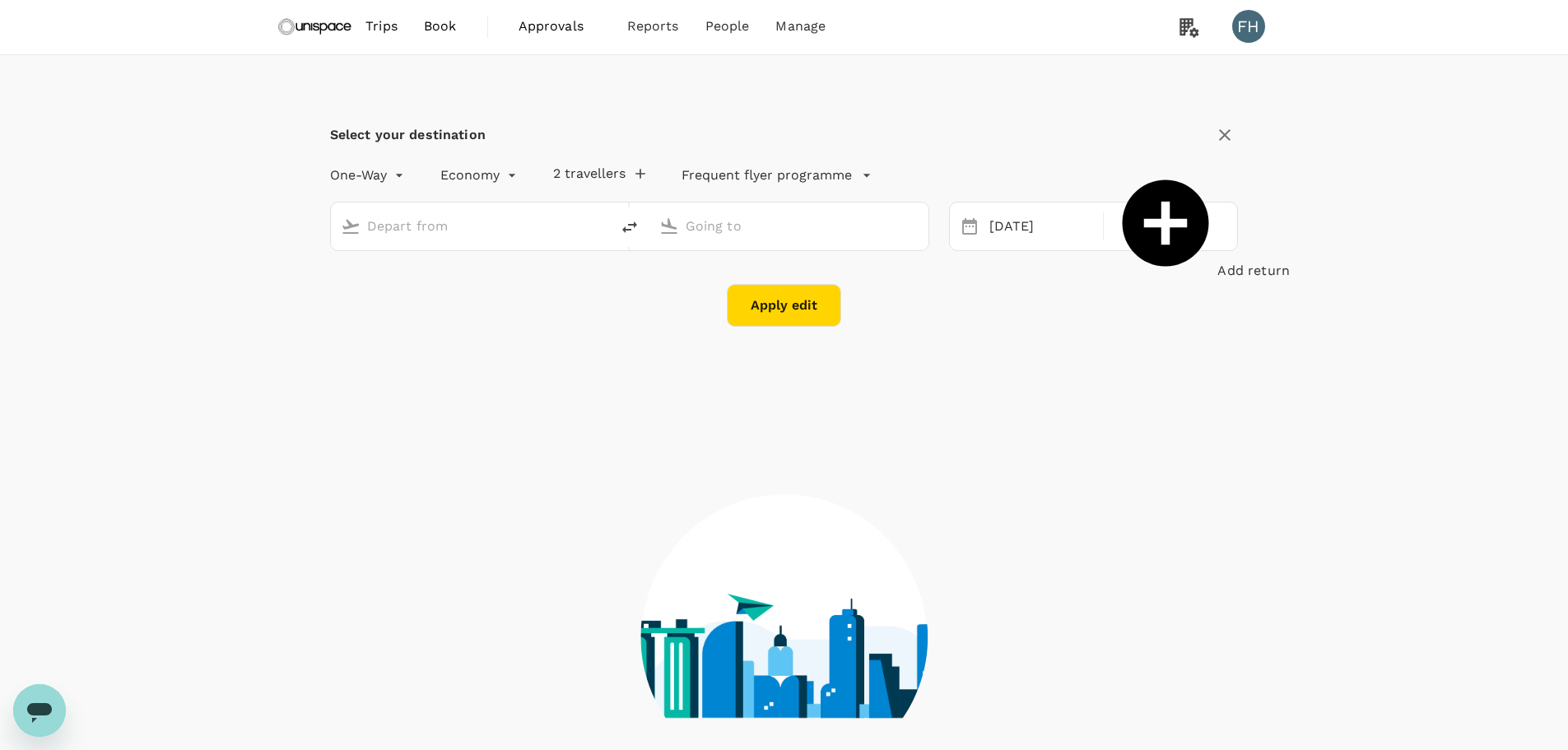
type input "[GEOGRAPHIC_DATA], [GEOGRAPHIC_DATA] (any)"
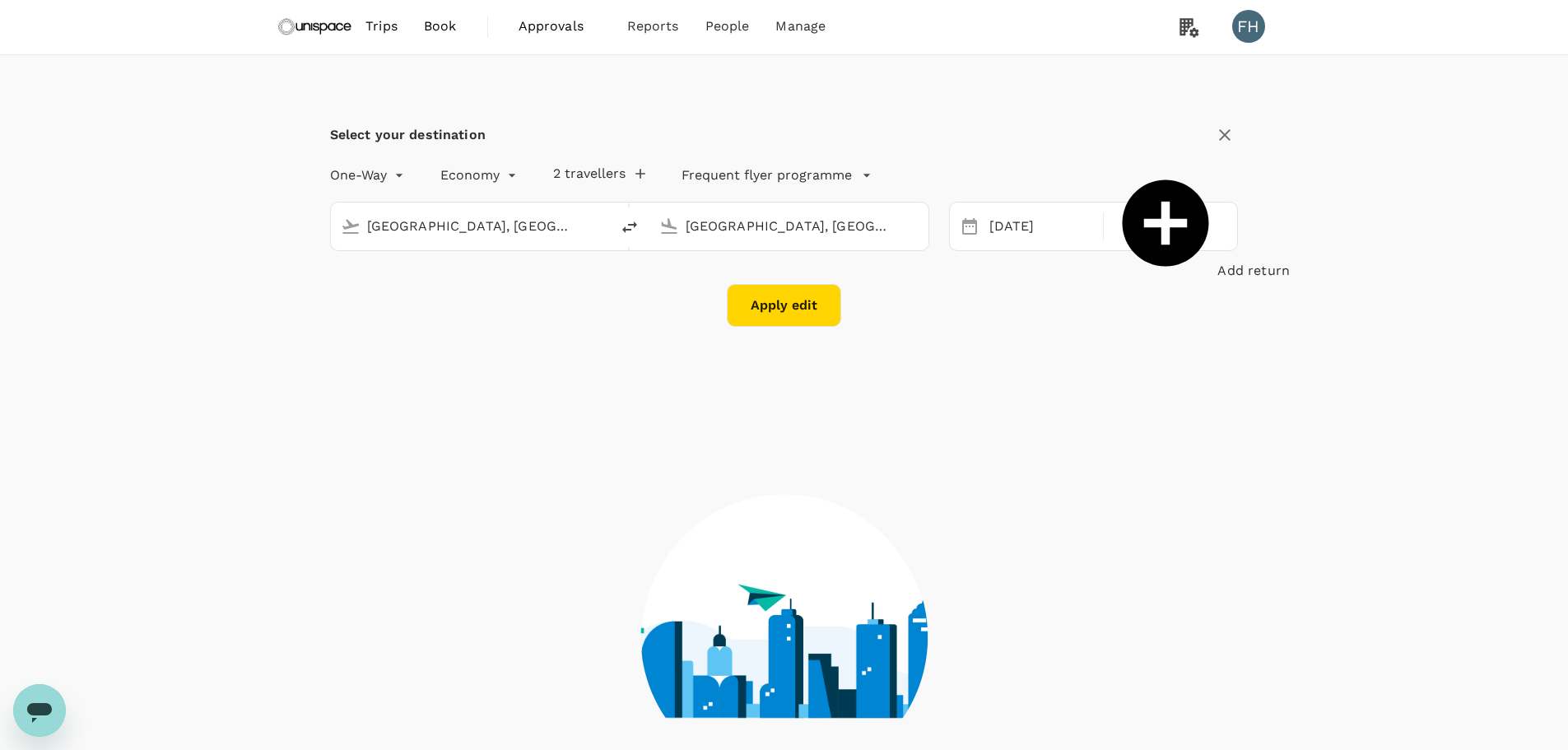
click at [547, 224] on input "[GEOGRAPHIC_DATA], [GEOGRAPHIC_DATA] (any)" at bounding box center [471, 225] width 208 height 25
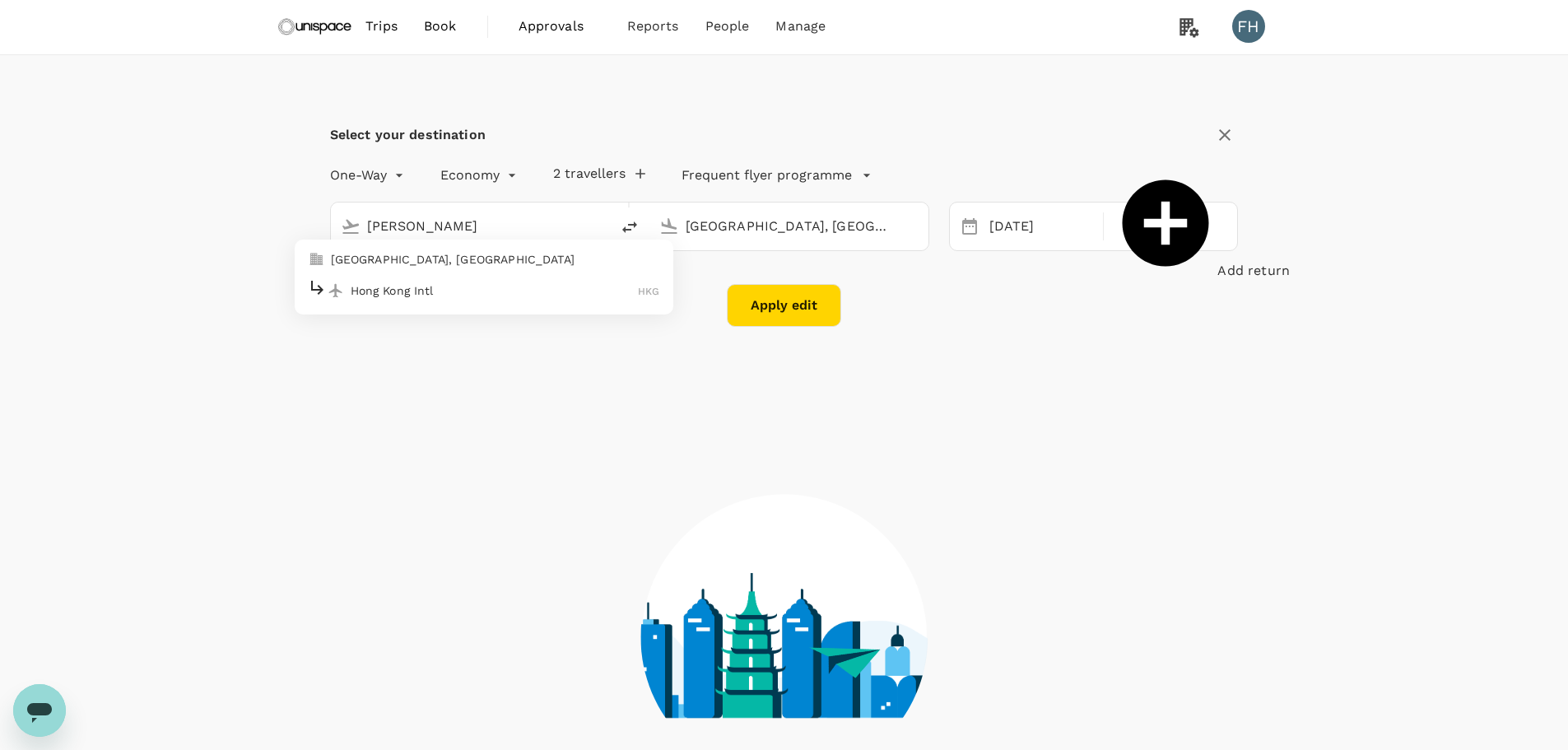
type input "hong kong"
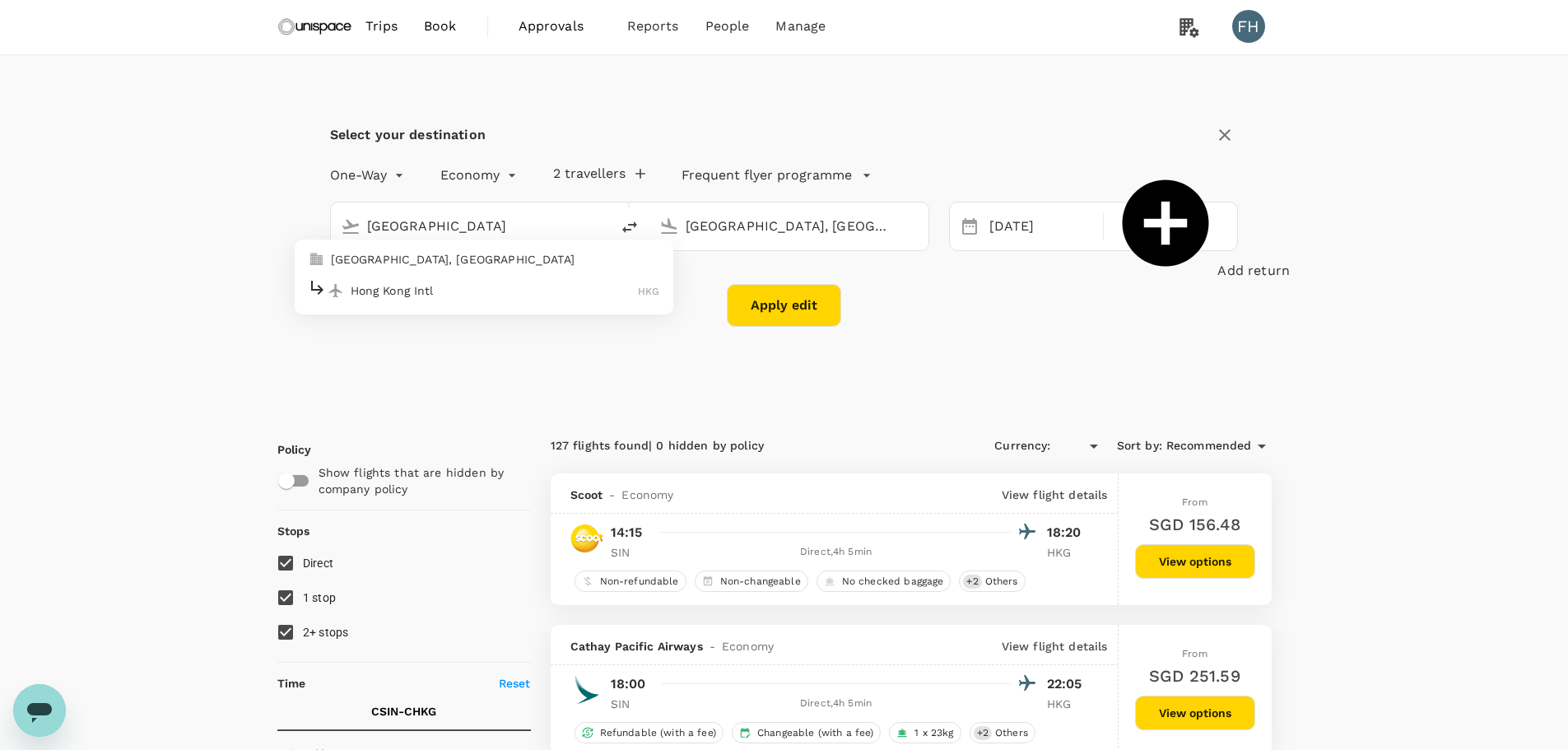
type input "SGD"
type input "450"
type input "1440"
type input "1325"
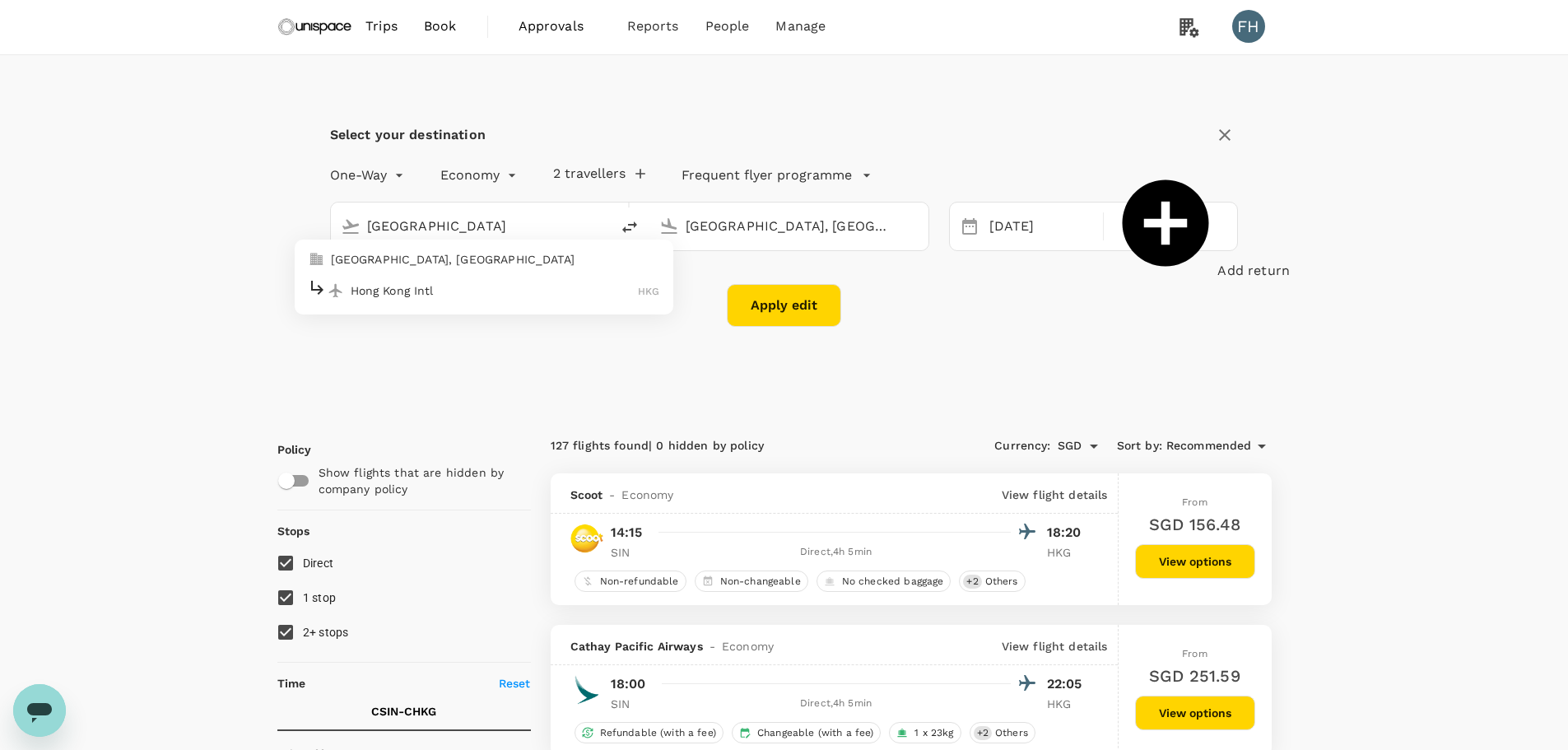
click at [476, 263] on p "Hong Kong, Hong Kong" at bounding box center [495, 258] width 329 height 17
type input "[GEOGRAPHIC_DATA], [GEOGRAPHIC_DATA] (any)"
click at [763, 221] on input "[GEOGRAPHIC_DATA], [GEOGRAPHIC_DATA] (any)" at bounding box center [790, 225] width 208 height 25
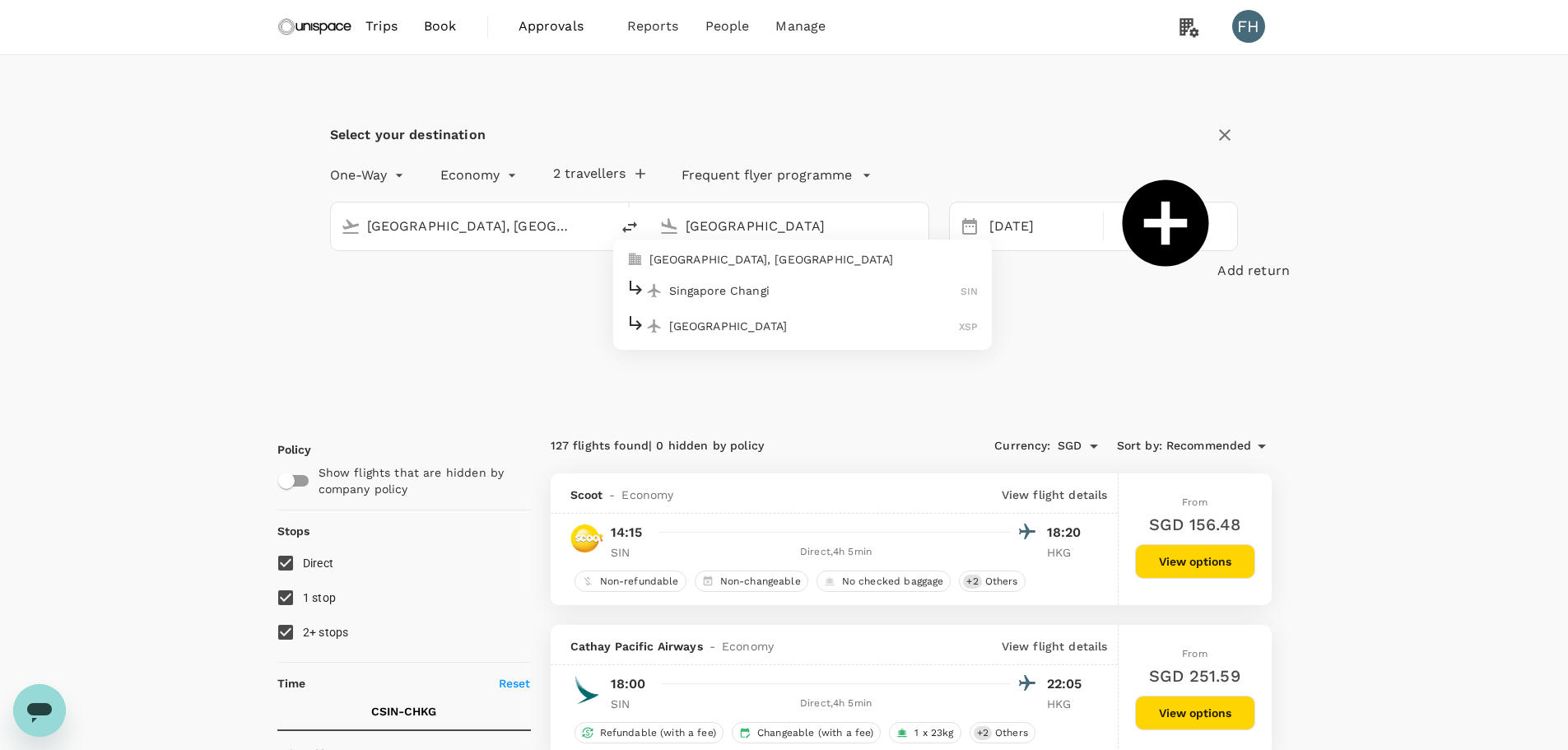
click at [729, 265] on p "Singapore, Singapore" at bounding box center [814, 258] width 329 height 17
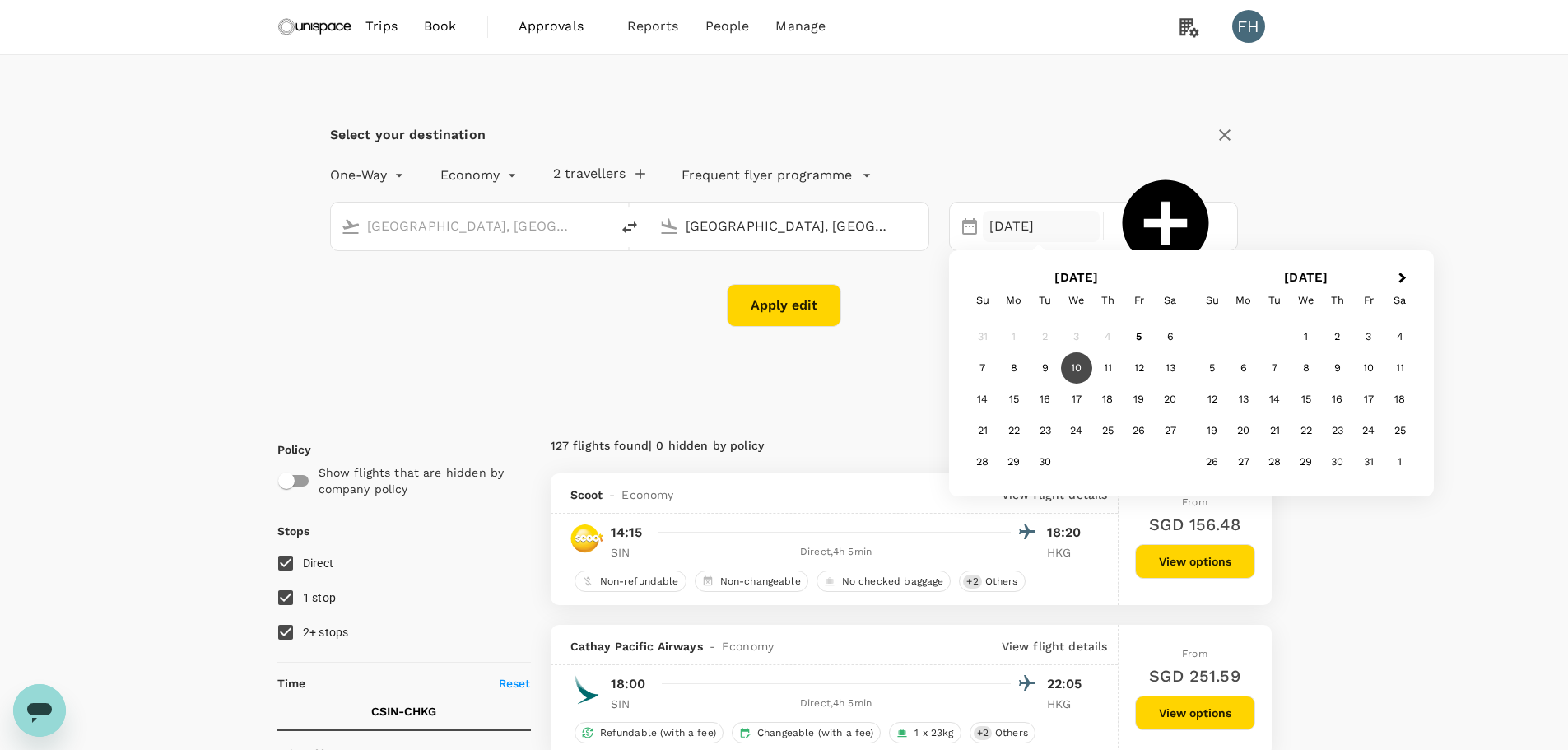
type input "[GEOGRAPHIC_DATA], [GEOGRAPHIC_DATA] (any)"
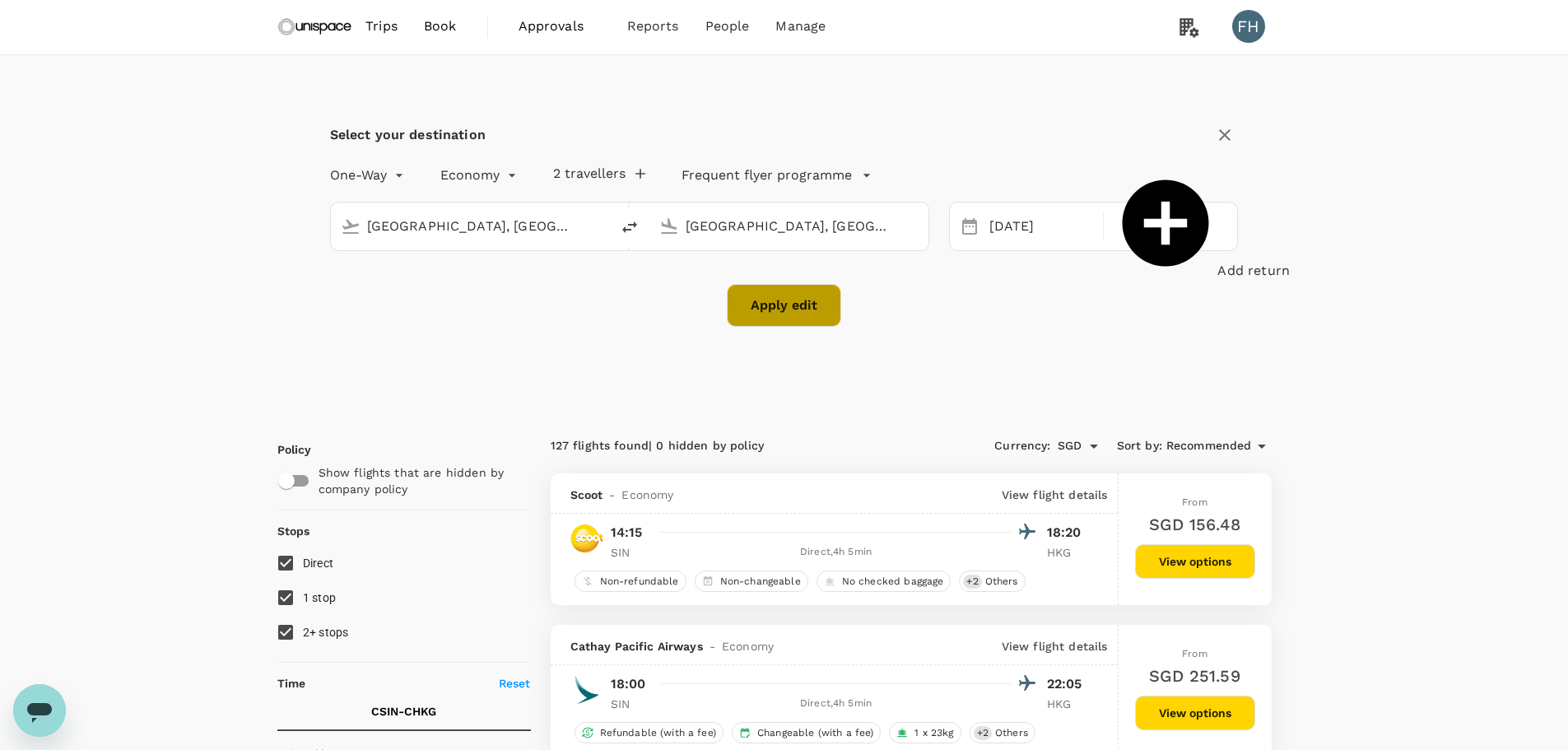
click at [797, 293] on button "Apply edit" at bounding box center [784, 305] width 114 height 43
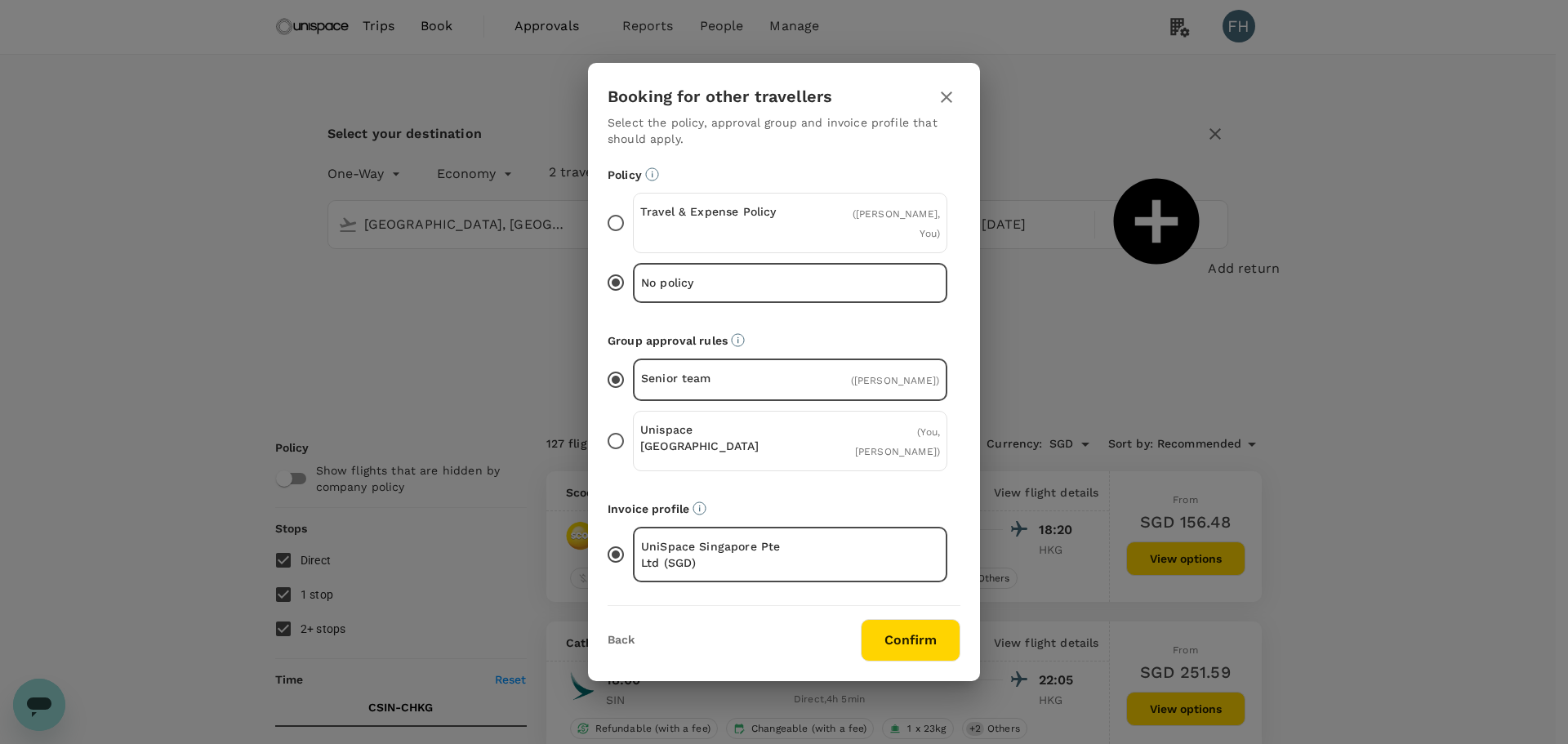
click at [842, 238] on div "( Jianhan Qiu, You )" at bounding box center [890, 223] width 100 height 39
click at [632, 238] on input "Travel & Expense Policy ( [PERSON_NAME], You )" at bounding box center [616, 223] width 35 height 35
click at [828, 433] on div "Unispace [GEOGRAPHIC_DATA] ( You, [PERSON_NAME] )" at bounding box center [789, 441] width 314 height 61
click at [632, 433] on input "Unispace [GEOGRAPHIC_DATA] ( You, [PERSON_NAME] )" at bounding box center [616, 441] width 35 height 35
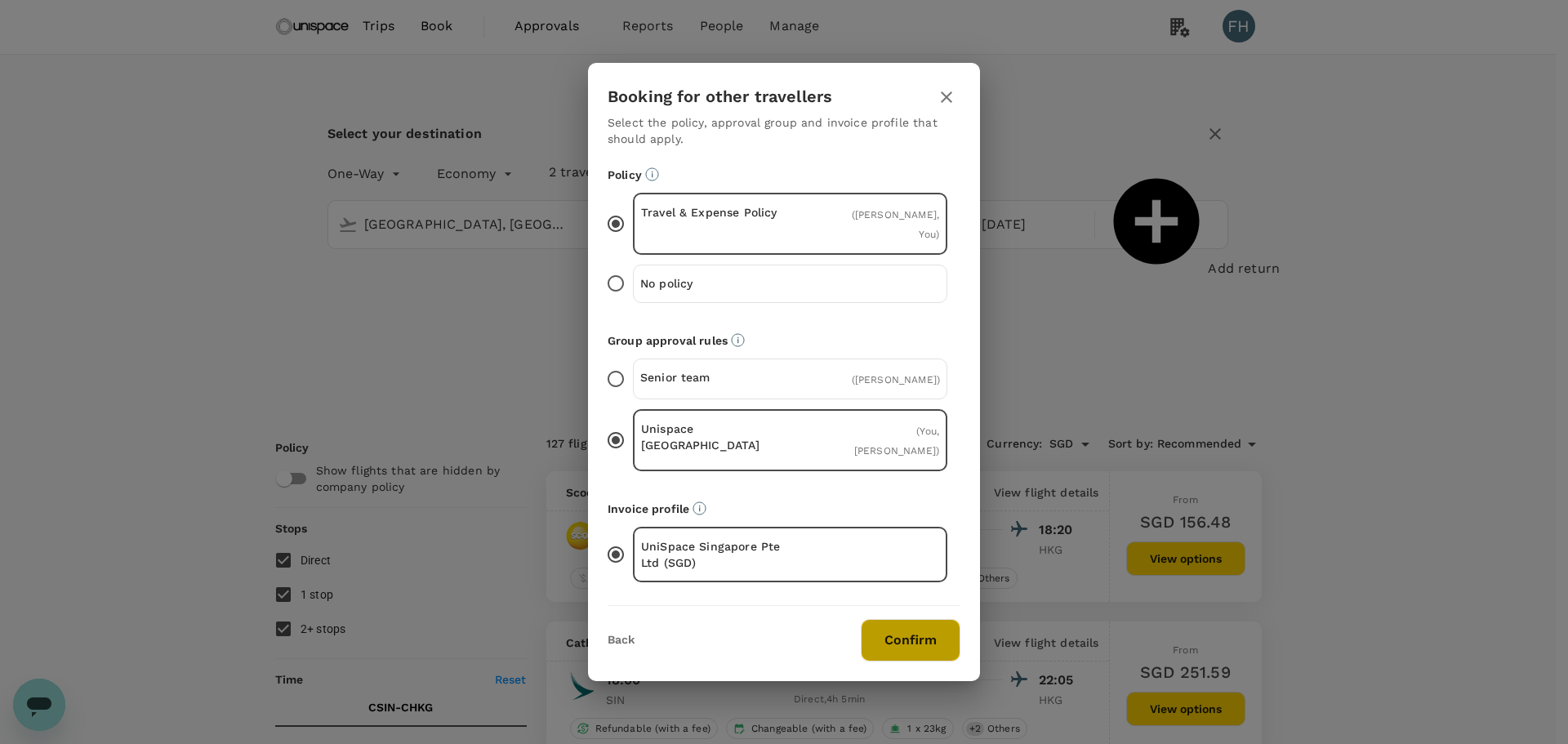
click at [897, 620] on button "Confirm" at bounding box center [910, 639] width 100 height 42
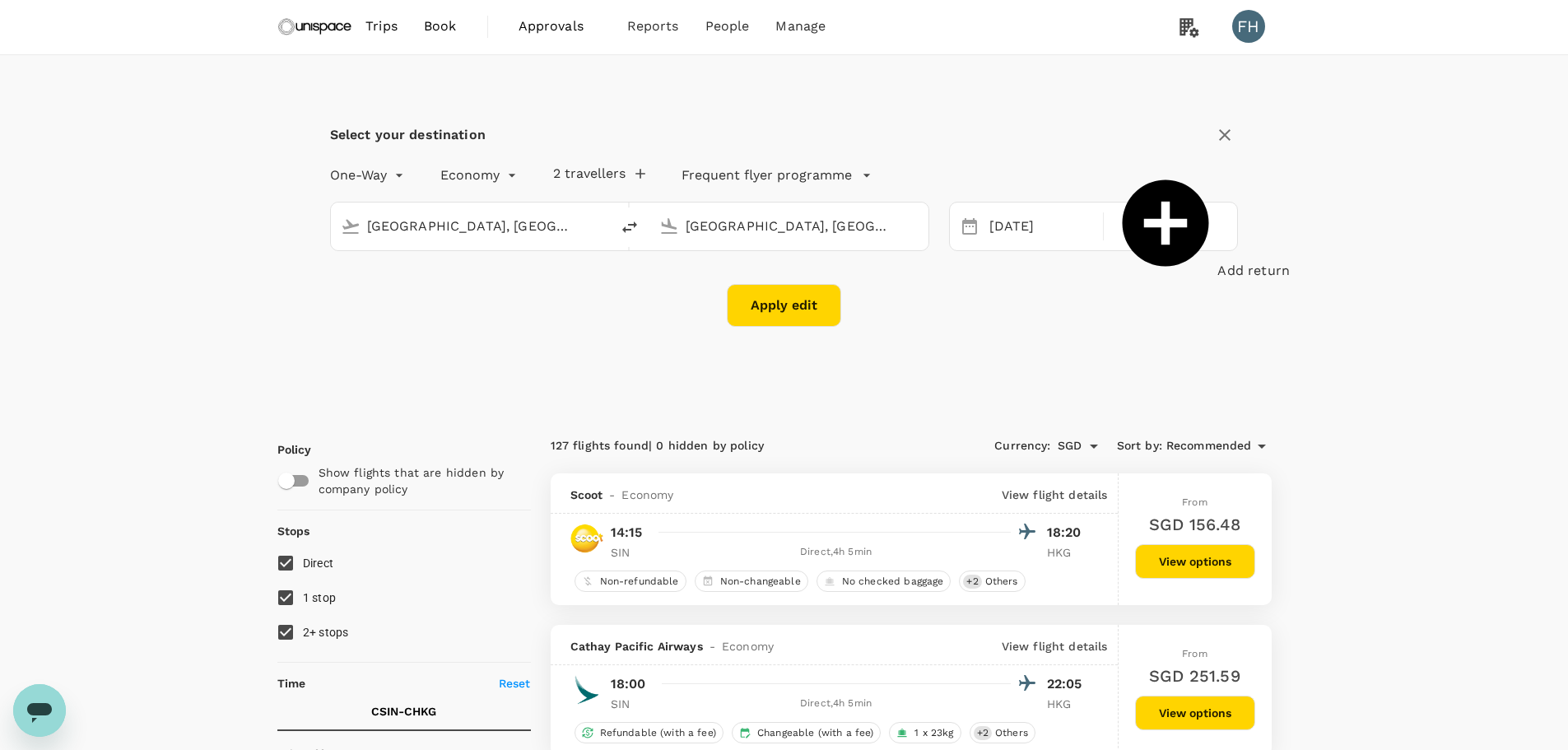
checkbox input "false"
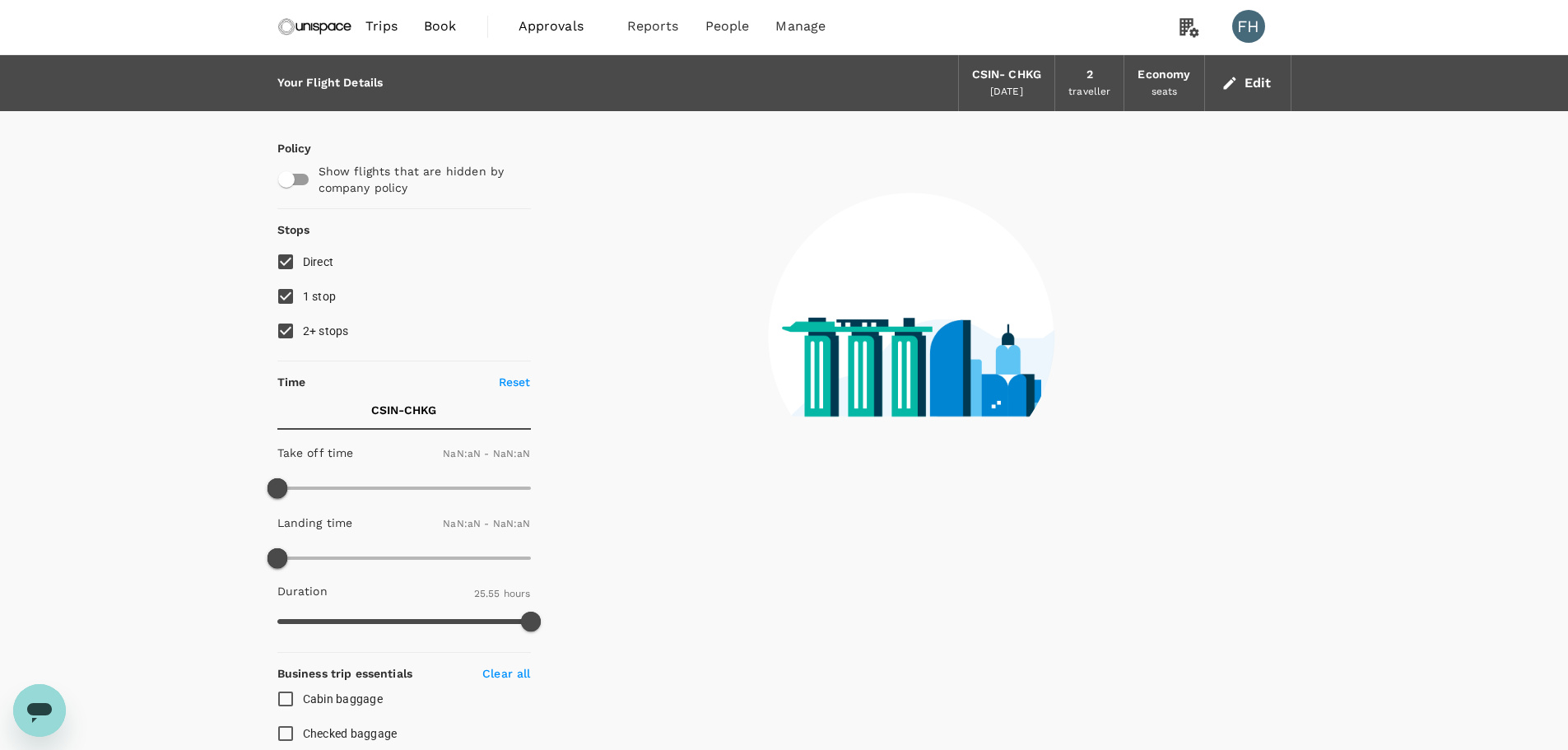
type input "1440"
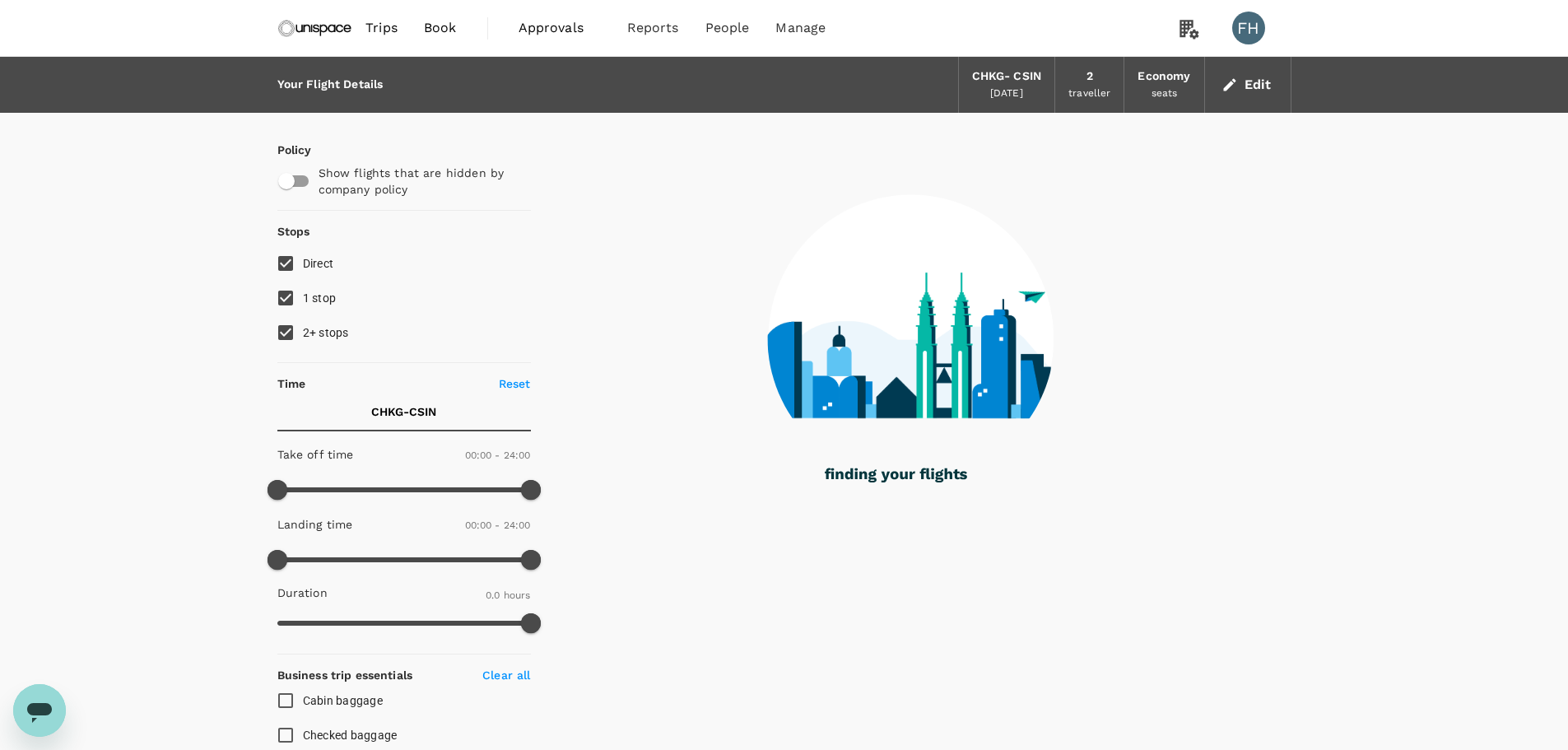
click at [341, 328] on span "2+ stops" at bounding box center [326, 332] width 46 height 13
click at [303, 328] on input "2+ stops" at bounding box center [286, 333] width 35 height 35
checkbox input "false"
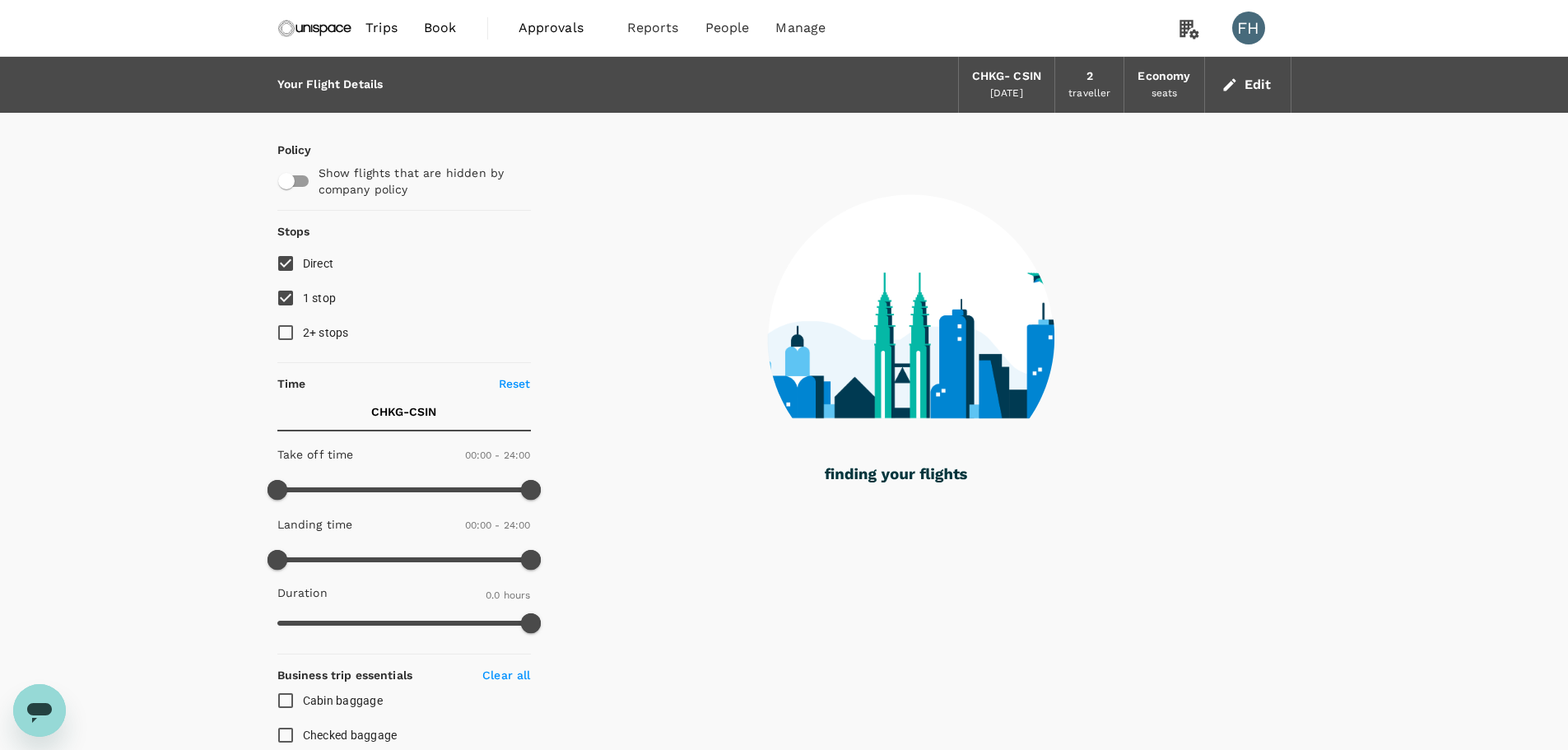
click at [321, 300] on span "1 stop" at bounding box center [320, 298] width 34 height 13
click at [303, 300] on input "1 stop" at bounding box center [286, 298] width 35 height 35
checkbox input "false"
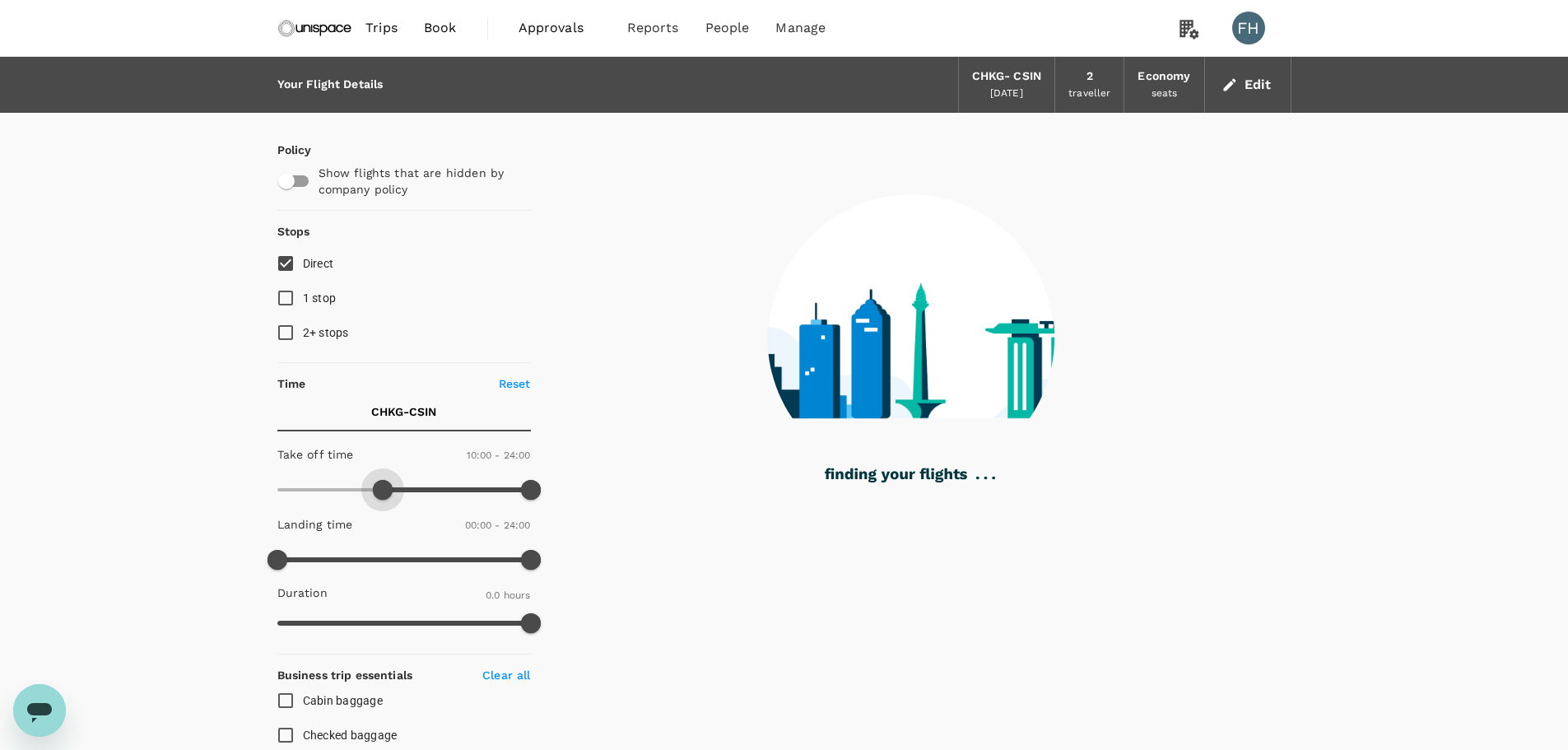
type input "660"
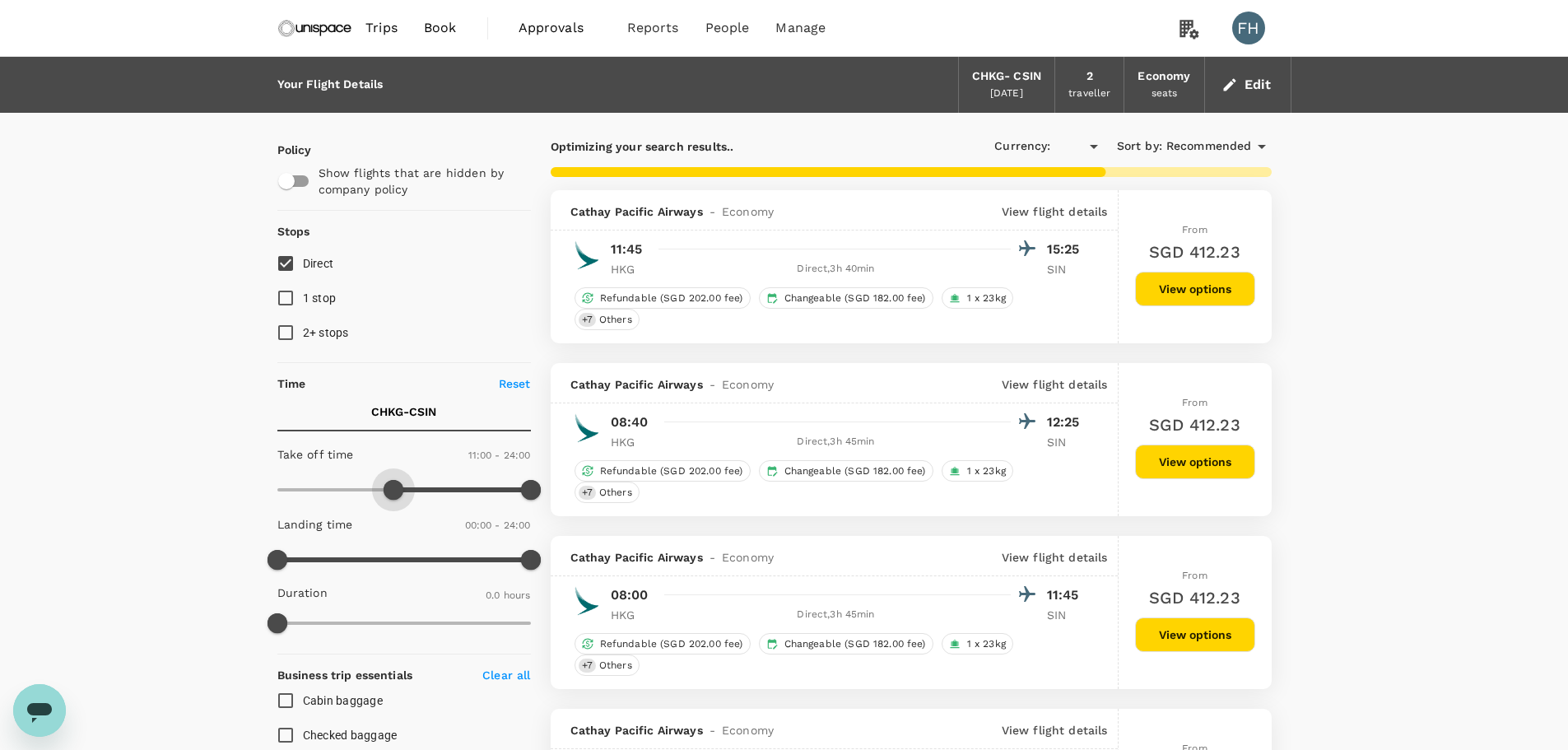
checkbox input "true"
type input "690"
type input "SGD"
drag, startPoint x: 279, startPoint y: 492, endPoint x: 447, endPoint y: 501, distance: 168.2
click at [447, 499] on span at bounding box center [446, 489] width 20 height 20
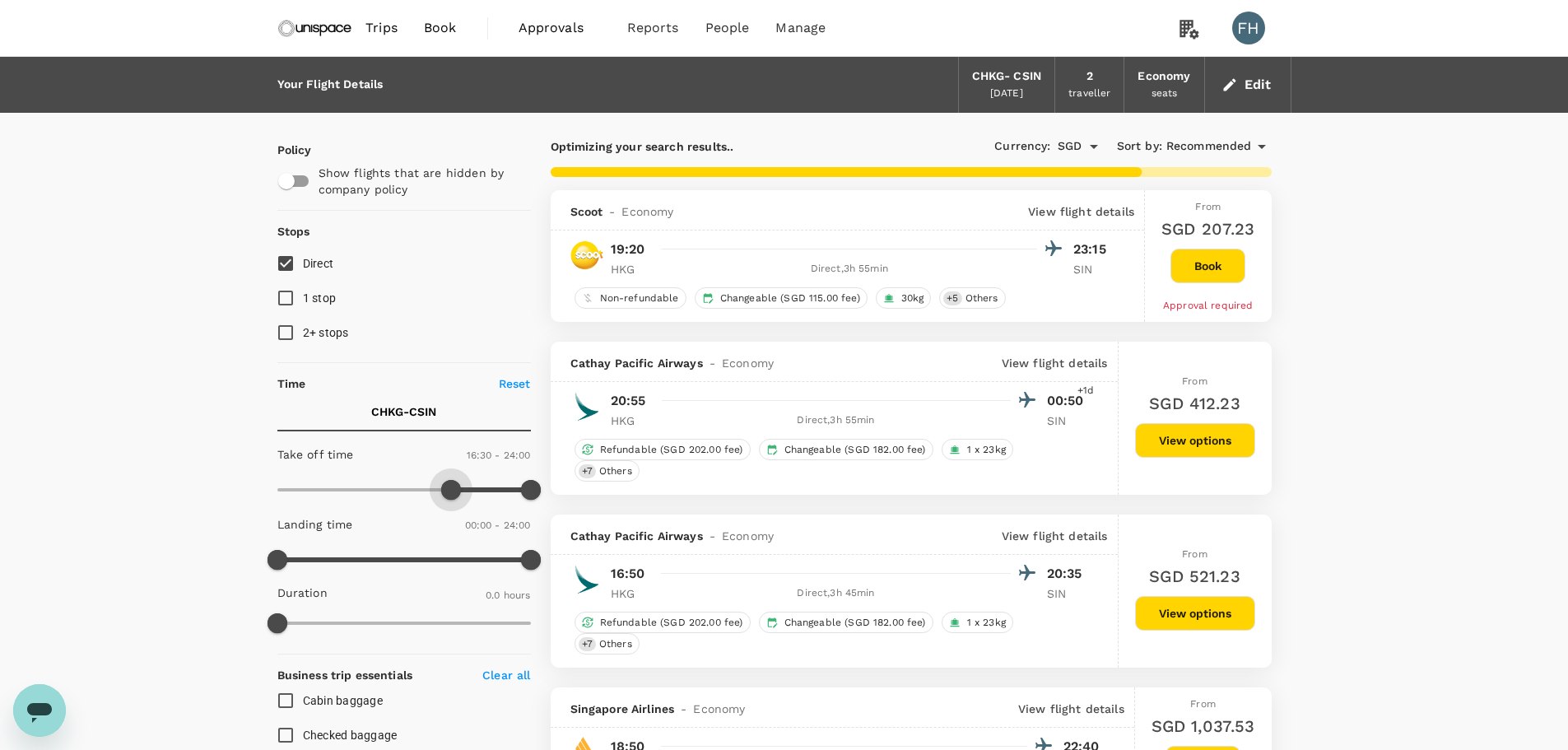
type input "1020"
drag, startPoint x: 444, startPoint y: 496, endPoint x: 458, endPoint y: 496, distance: 14.0
click at [458, 496] on span at bounding box center [457, 489] width 20 height 20
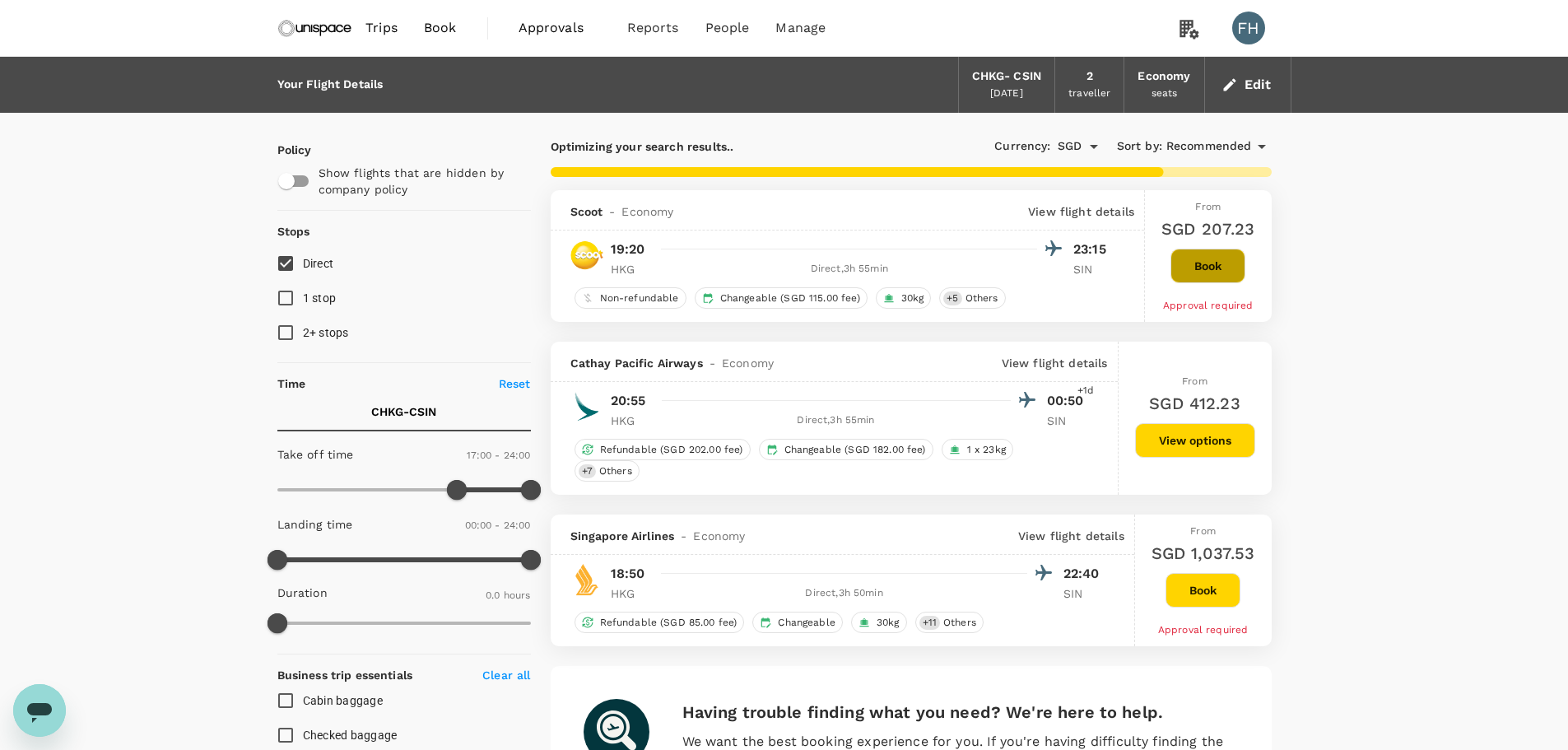
click at [1232, 271] on button "Book" at bounding box center [1208, 266] width 75 height 35
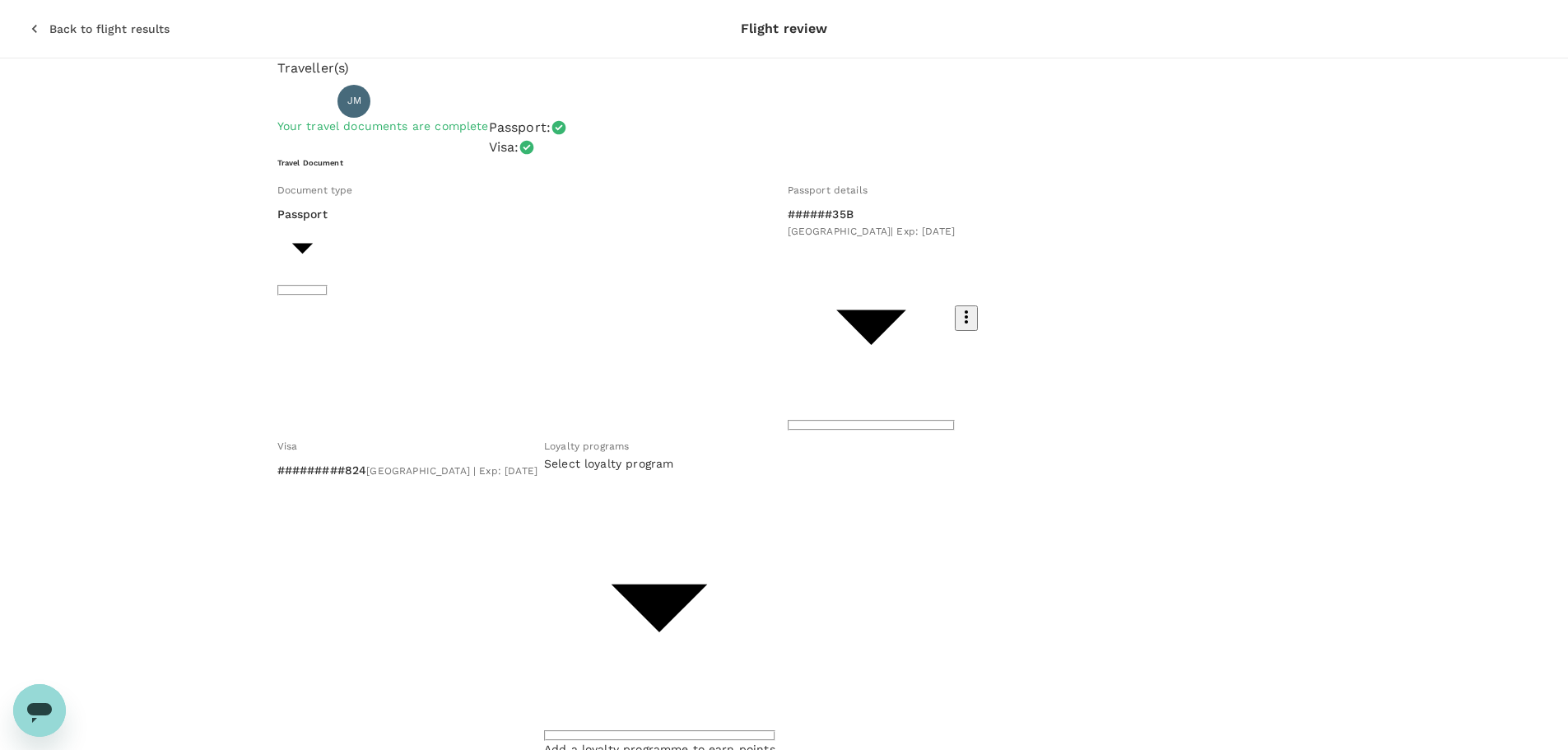
click at [26, 21] on icon "button" at bounding box center [34, 29] width 17 height 17
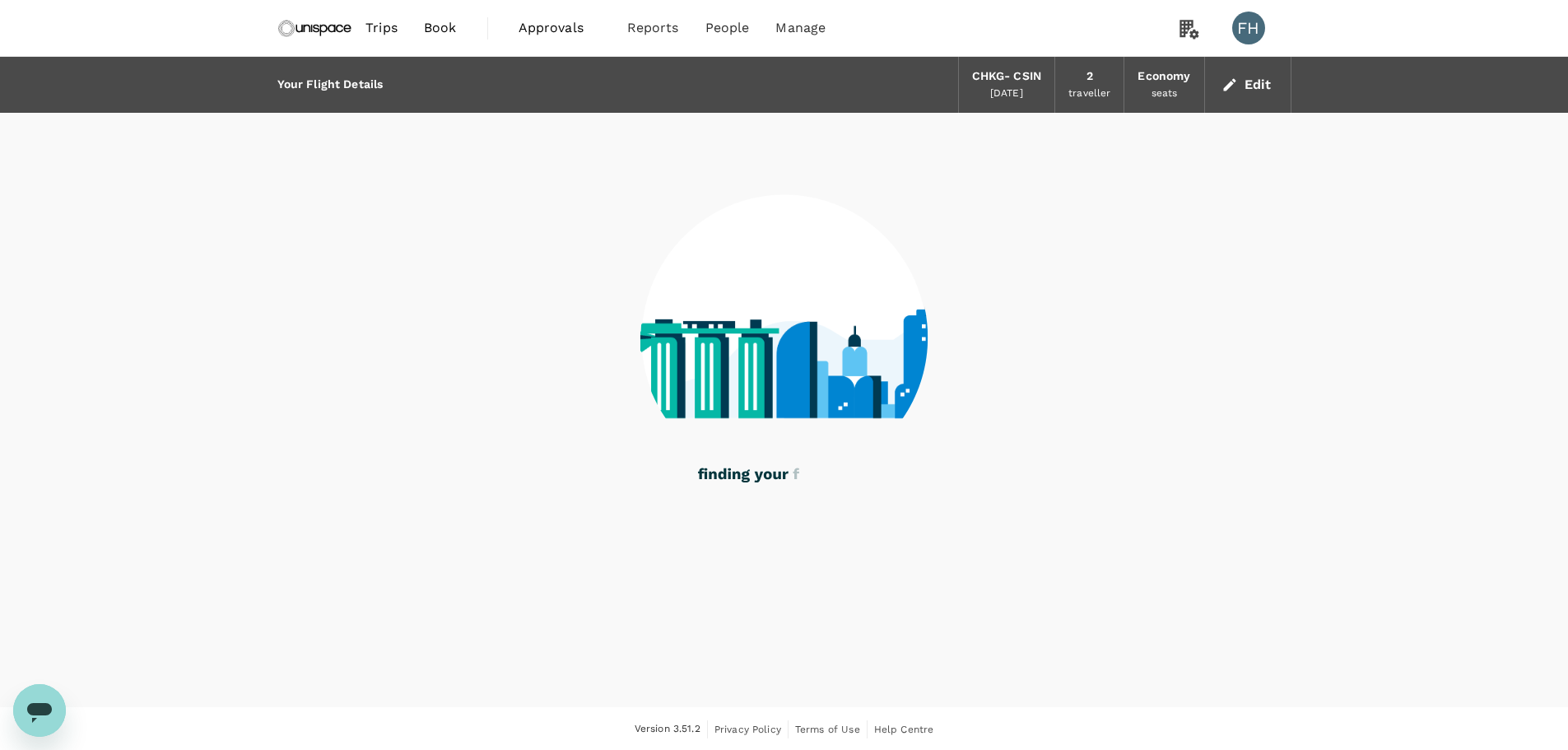
click at [311, 19] on img at bounding box center [315, 27] width 76 height 36
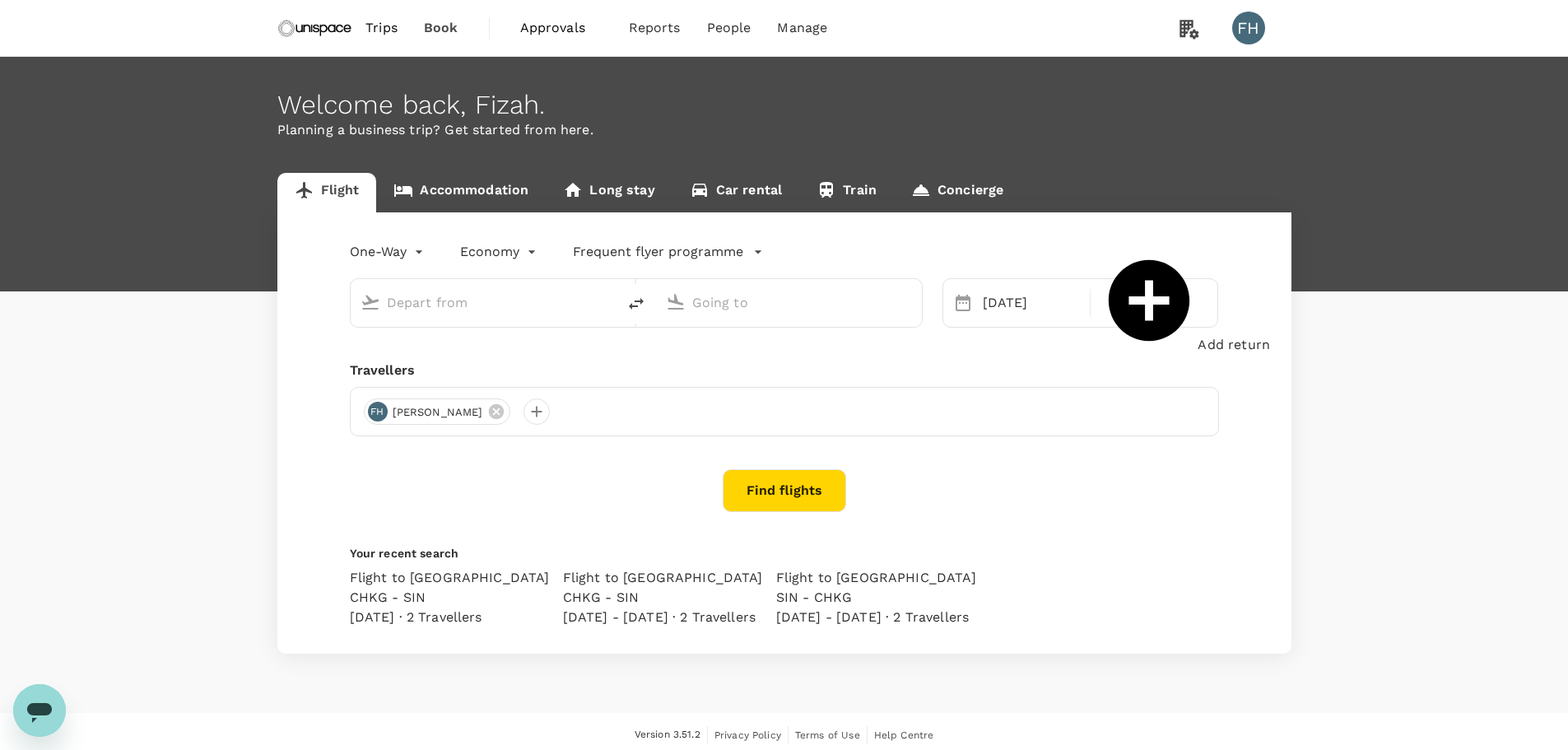
type input "[GEOGRAPHIC_DATA], [GEOGRAPHIC_DATA] (any)"
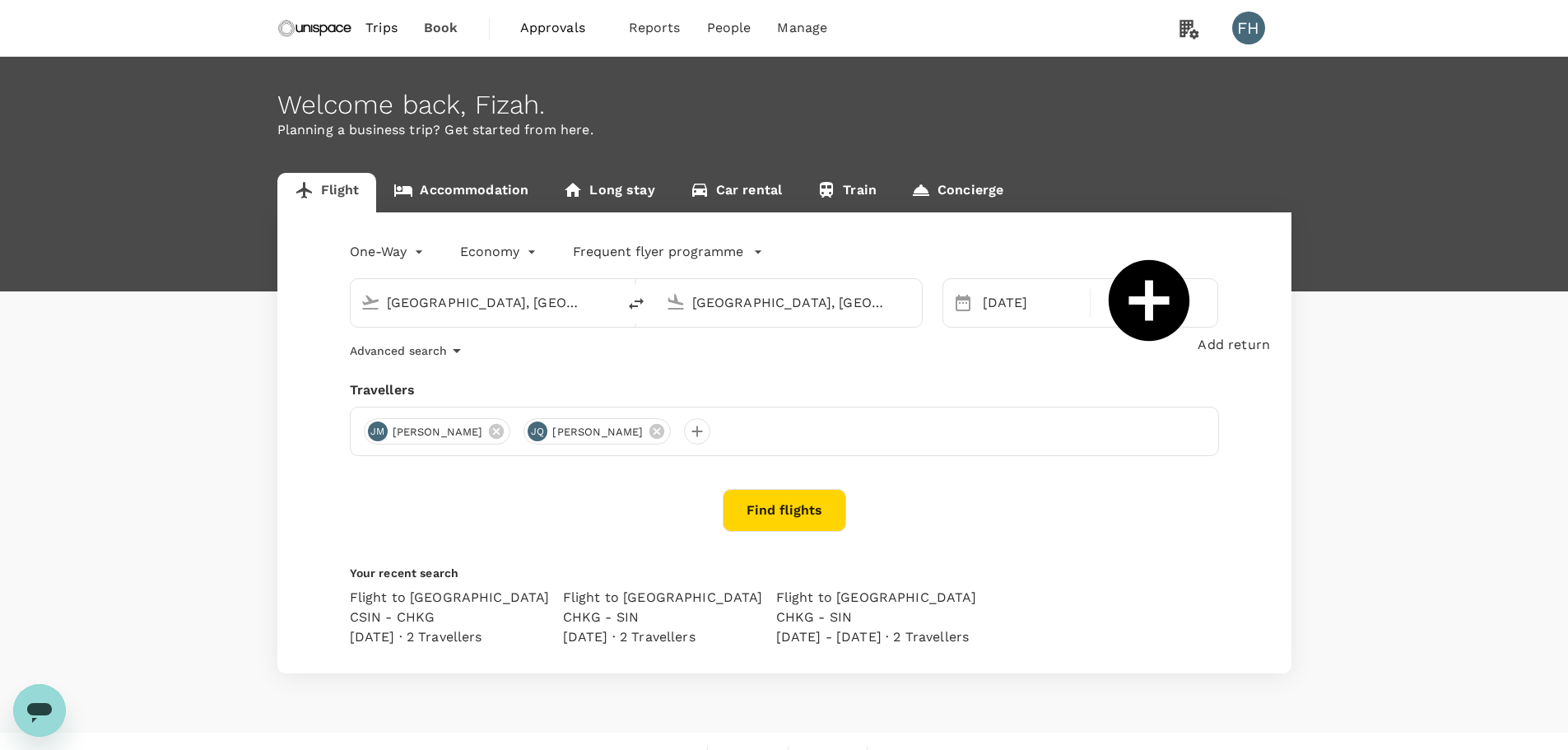
click at [772, 504] on button "Find flights" at bounding box center [784, 510] width 123 height 43
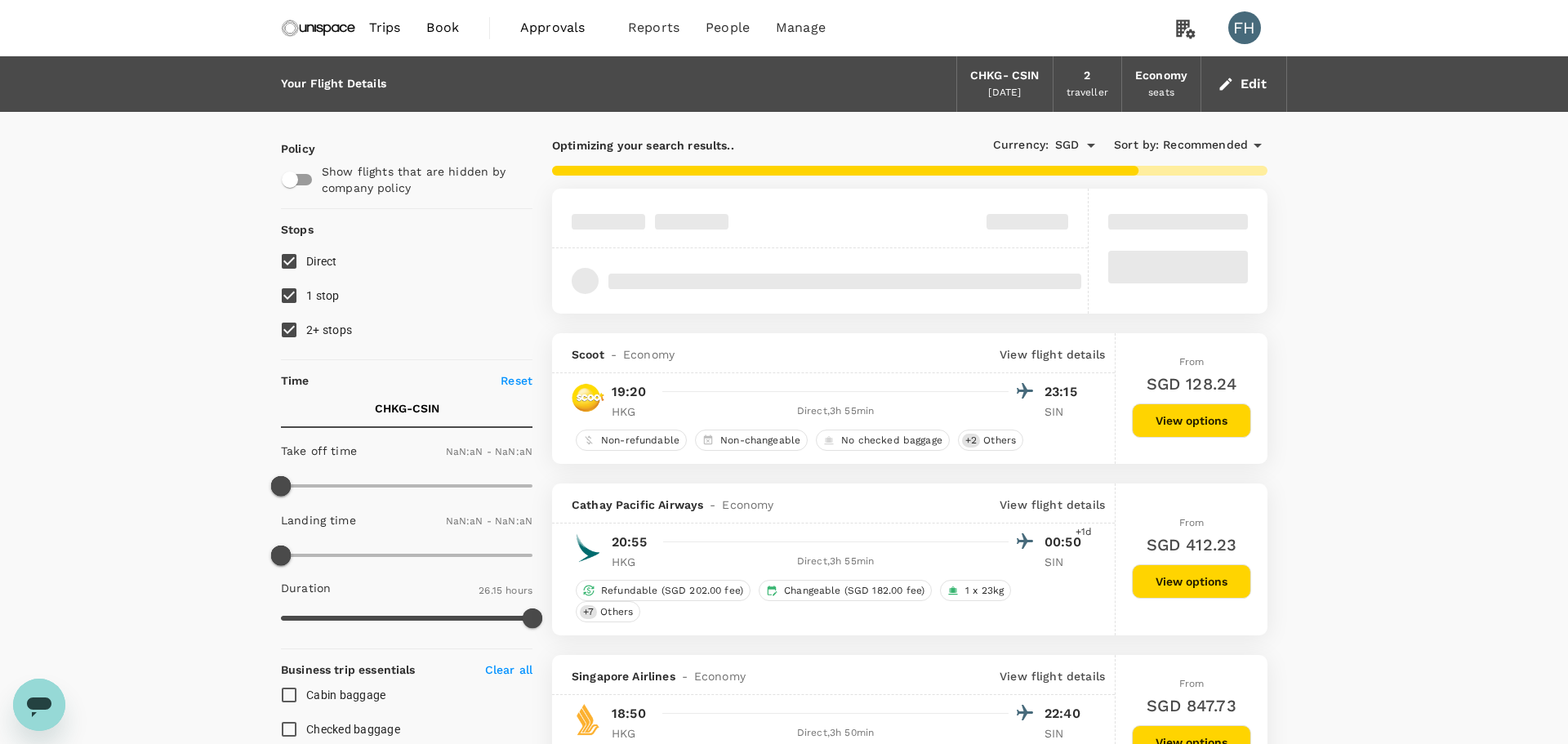
type input "1020"
type input "1440"
type input "220"
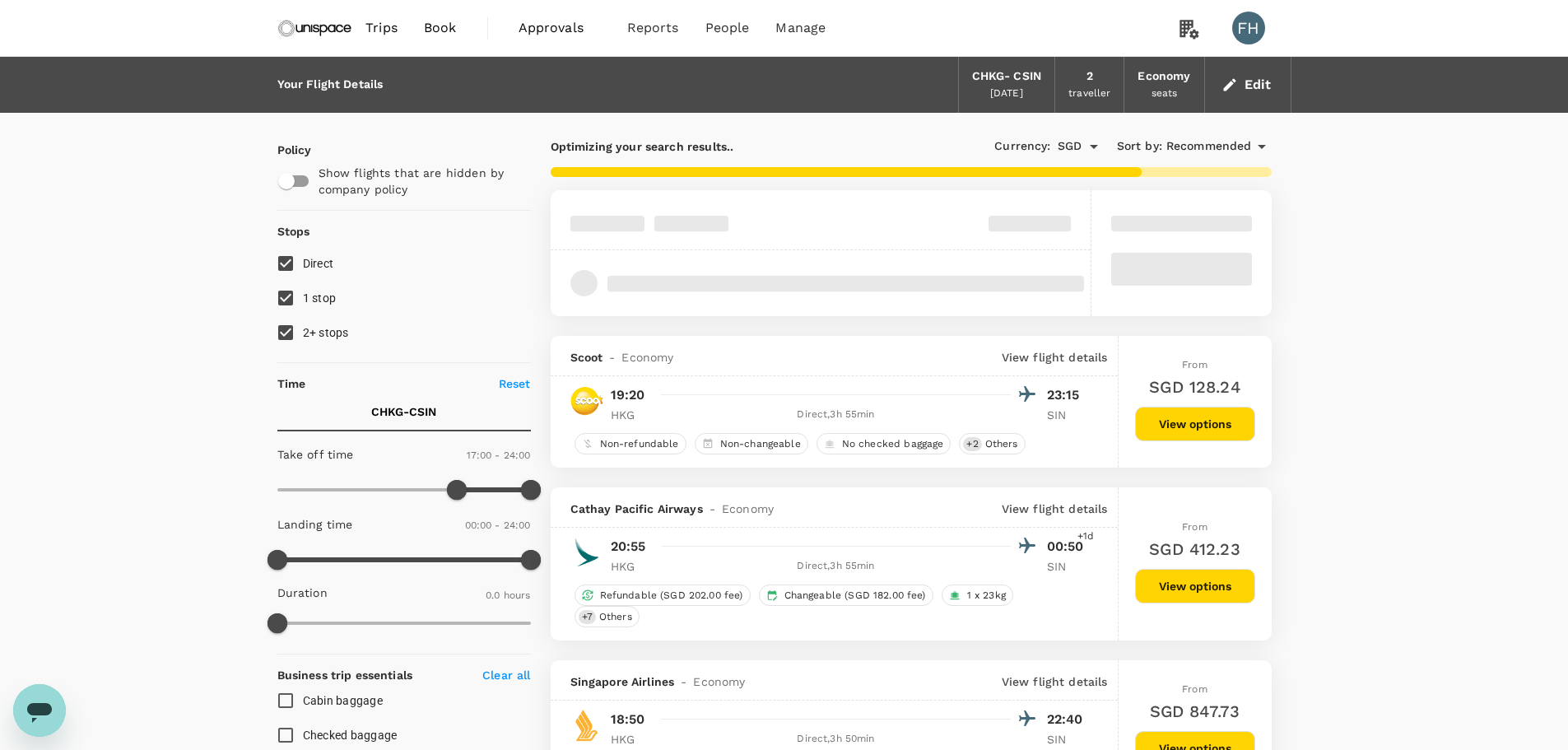
click at [320, 19] on img at bounding box center [315, 27] width 76 height 36
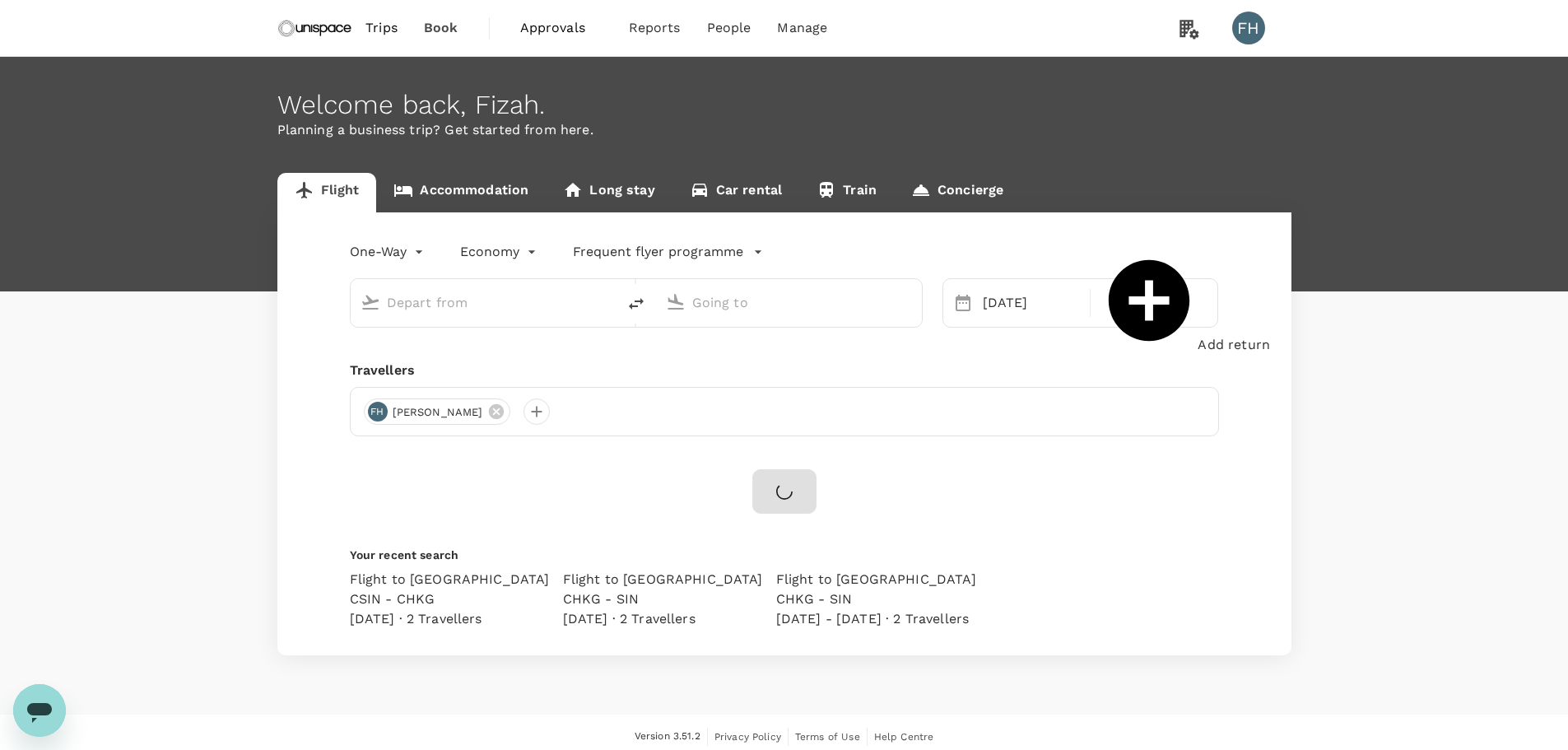
type input "[GEOGRAPHIC_DATA], [GEOGRAPHIC_DATA] (any)"
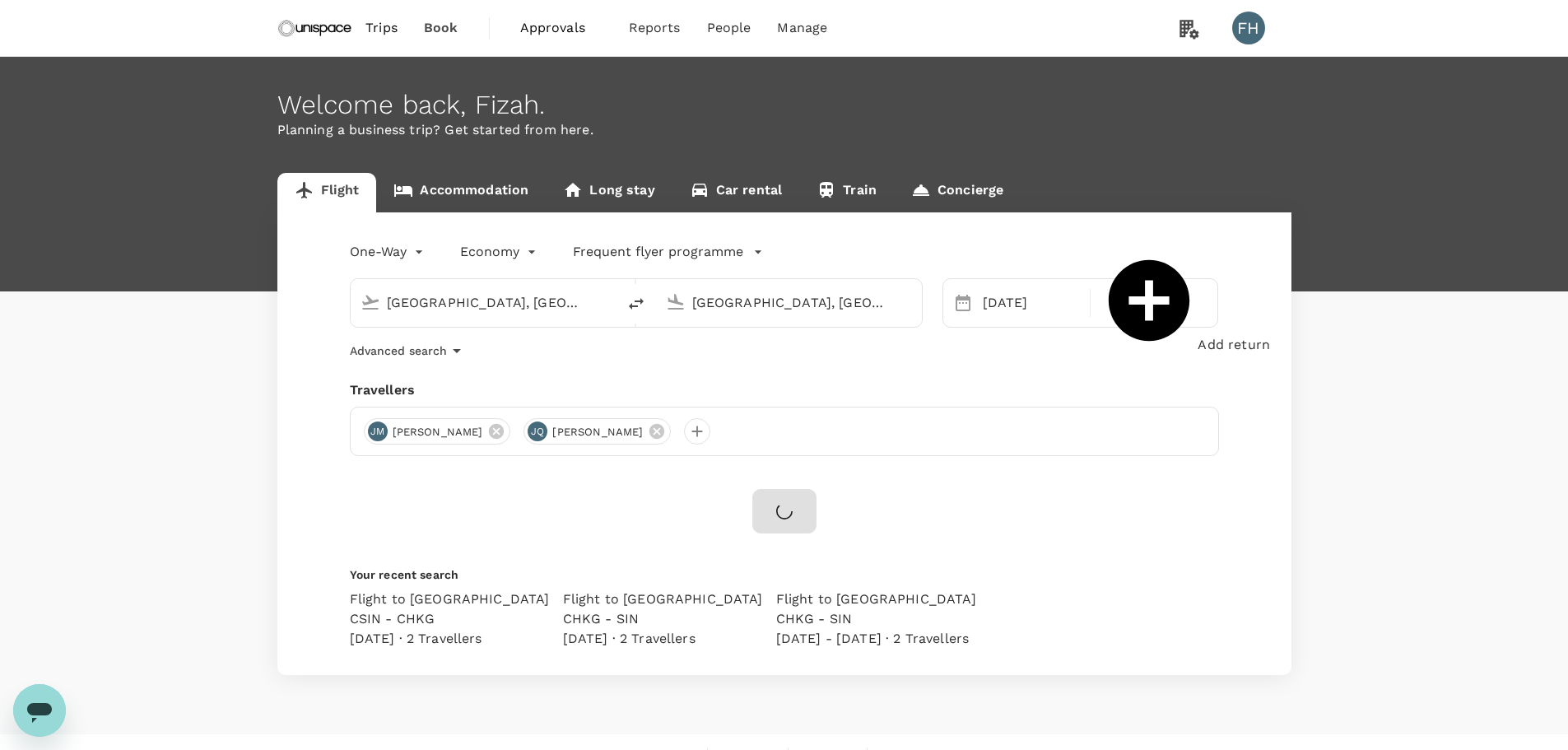
click at [461, 303] on input "[GEOGRAPHIC_DATA], [GEOGRAPHIC_DATA] (any)" at bounding box center [484, 302] width 195 height 25
click at [476, 327] on li "Singapore, Singapore" at bounding box center [497, 335] width 379 height 26
type input "[GEOGRAPHIC_DATA], [GEOGRAPHIC_DATA] (any)"
click at [833, 291] on input "[GEOGRAPHIC_DATA], [GEOGRAPHIC_DATA] (any)" at bounding box center [790, 302] width 195 height 25
click at [779, 335] on p "Hong Kong, Hong Kong" at bounding box center [814, 335] width 329 height 17
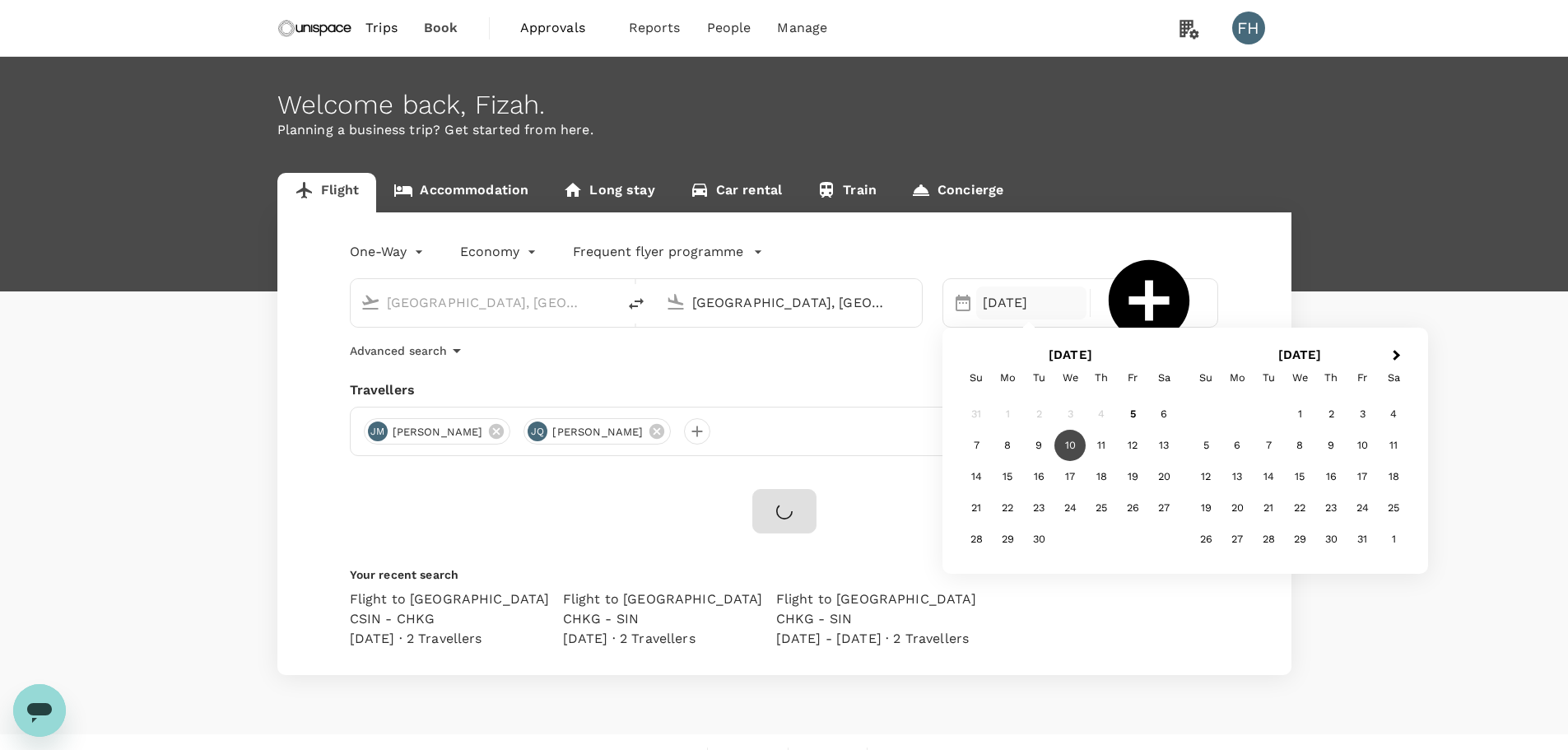
type input "[GEOGRAPHIC_DATA], [GEOGRAPHIC_DATA] (any)"
drag, startPoint x: 1064, startPoint y: 445, endPoint x: 924, endPoint y: 479, distance: 144.1
click at [1064, 444] on div "10" at bounding box center [1070, 445] width 31 height 31
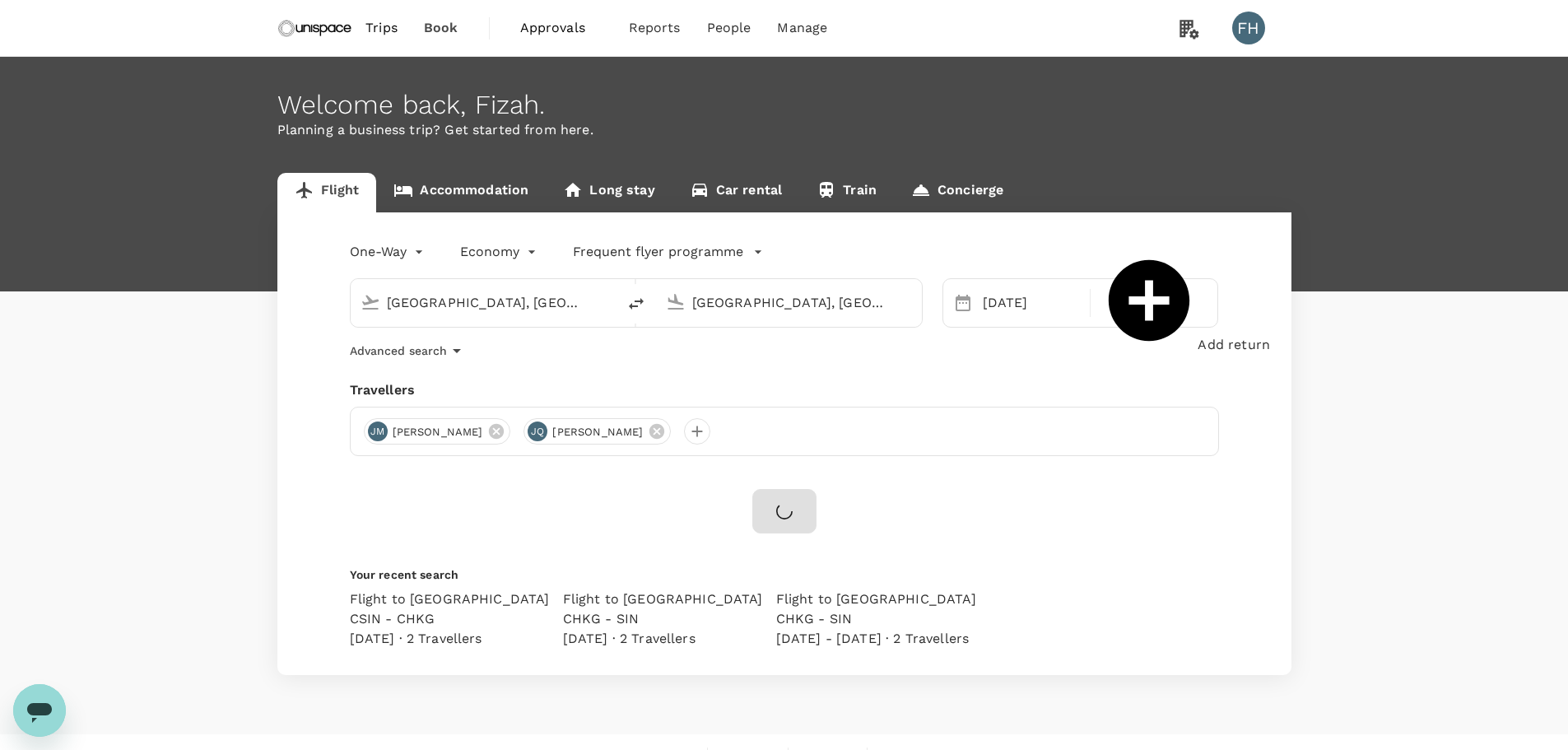
click at [789, 522] on div at bounding box center [784, 511] width 65 height 45
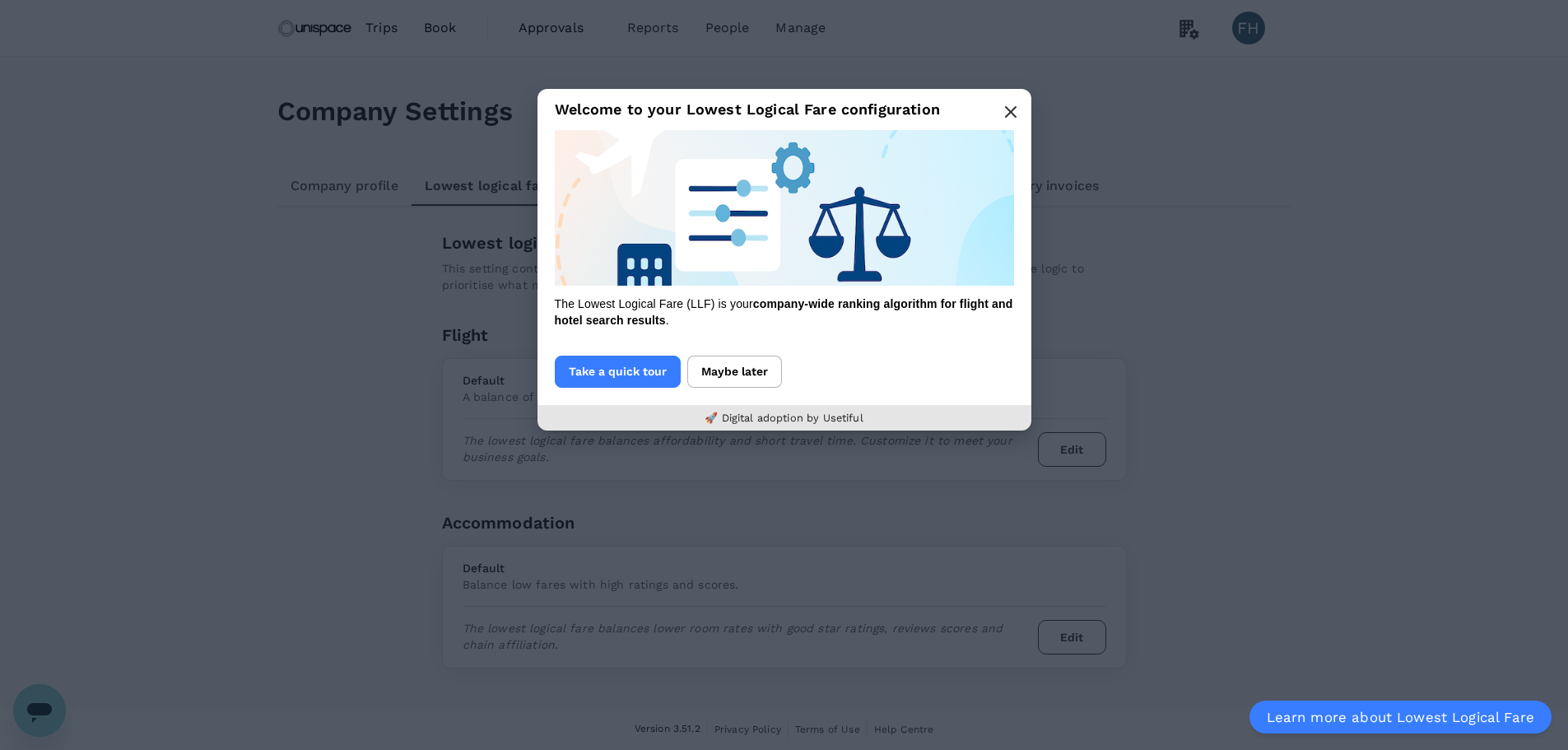
click at [1005, 107] on icon "button" at bounding box center [1011, 112] width 13 height 13
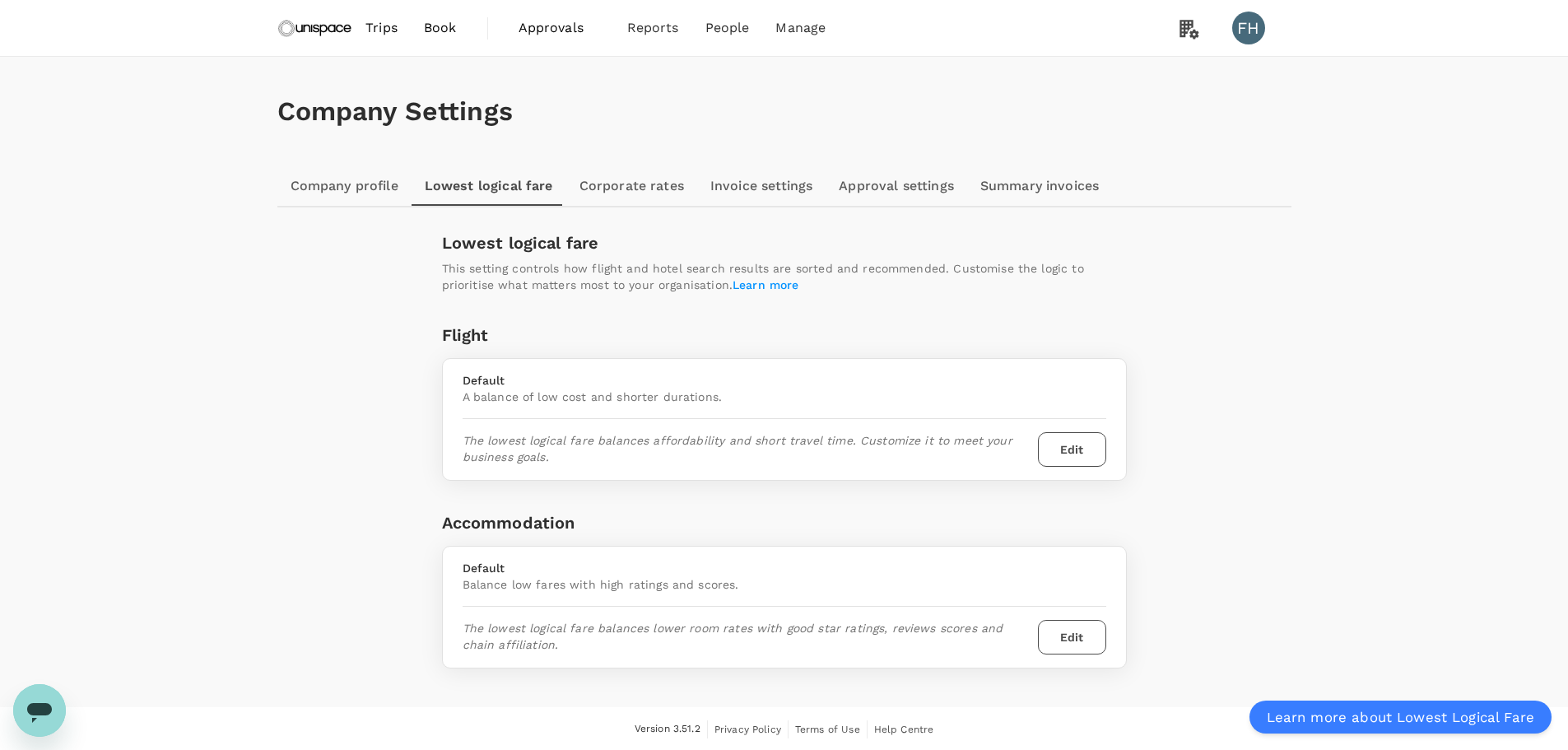
click at [1062, 458] on button "Edit" at bounding box center [1072, 450] width 68 height 35
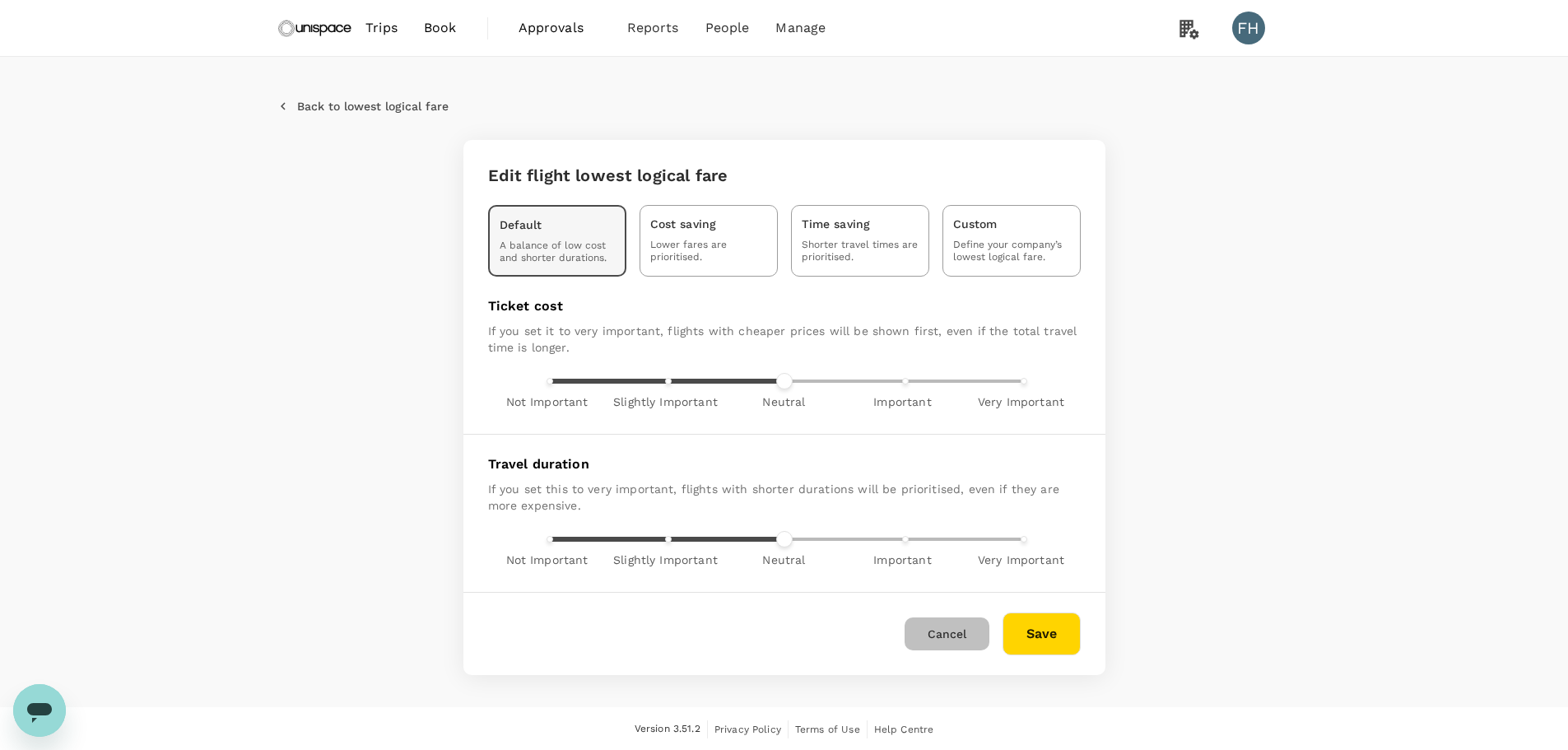
click at [945, 624] on button "Cancel" at bounding box center [947, 634] width 85 height 33
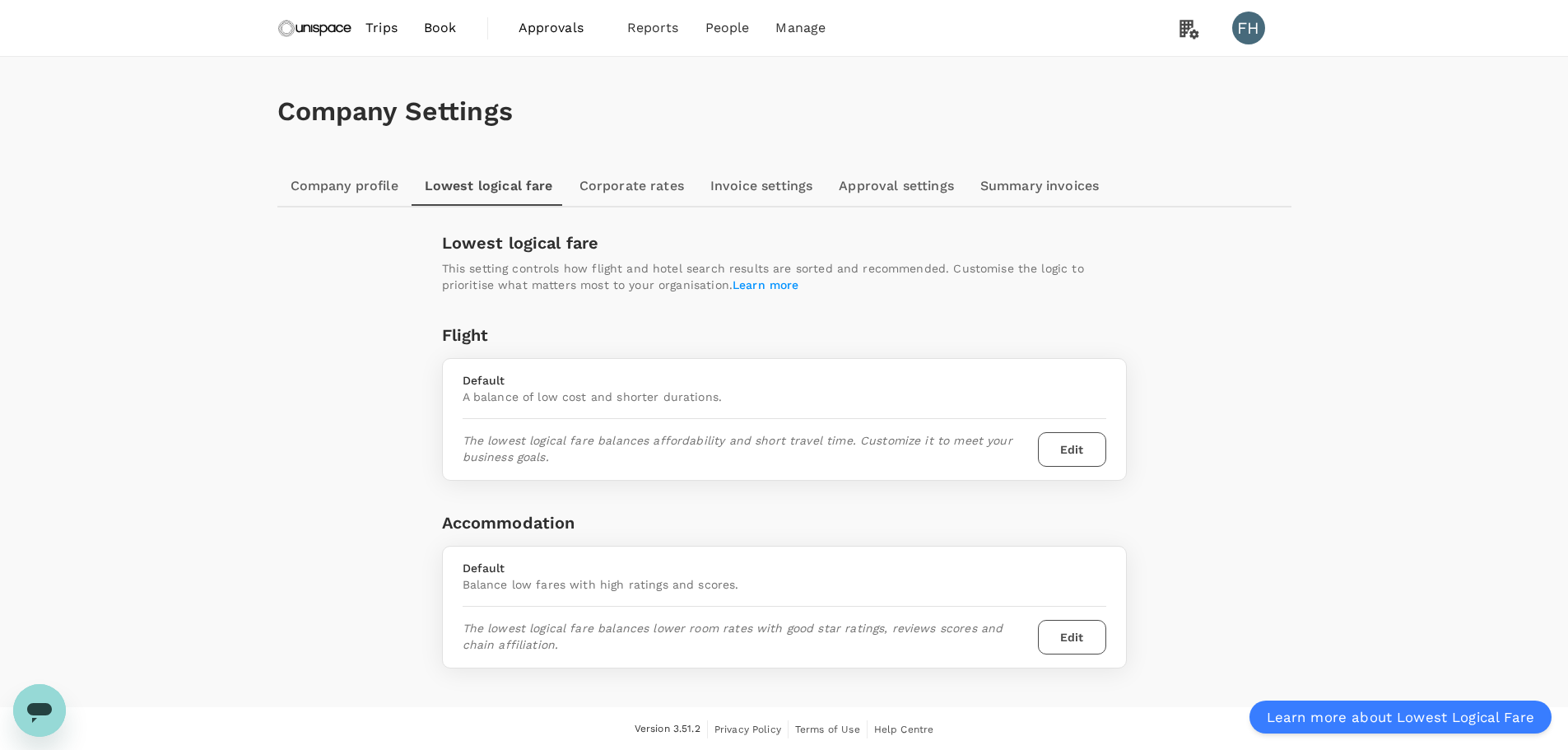
scroll to position [2, 0]
click at [658, 184] on link "Corporate rates" at bounding box center [632, 183] width 131 height 39
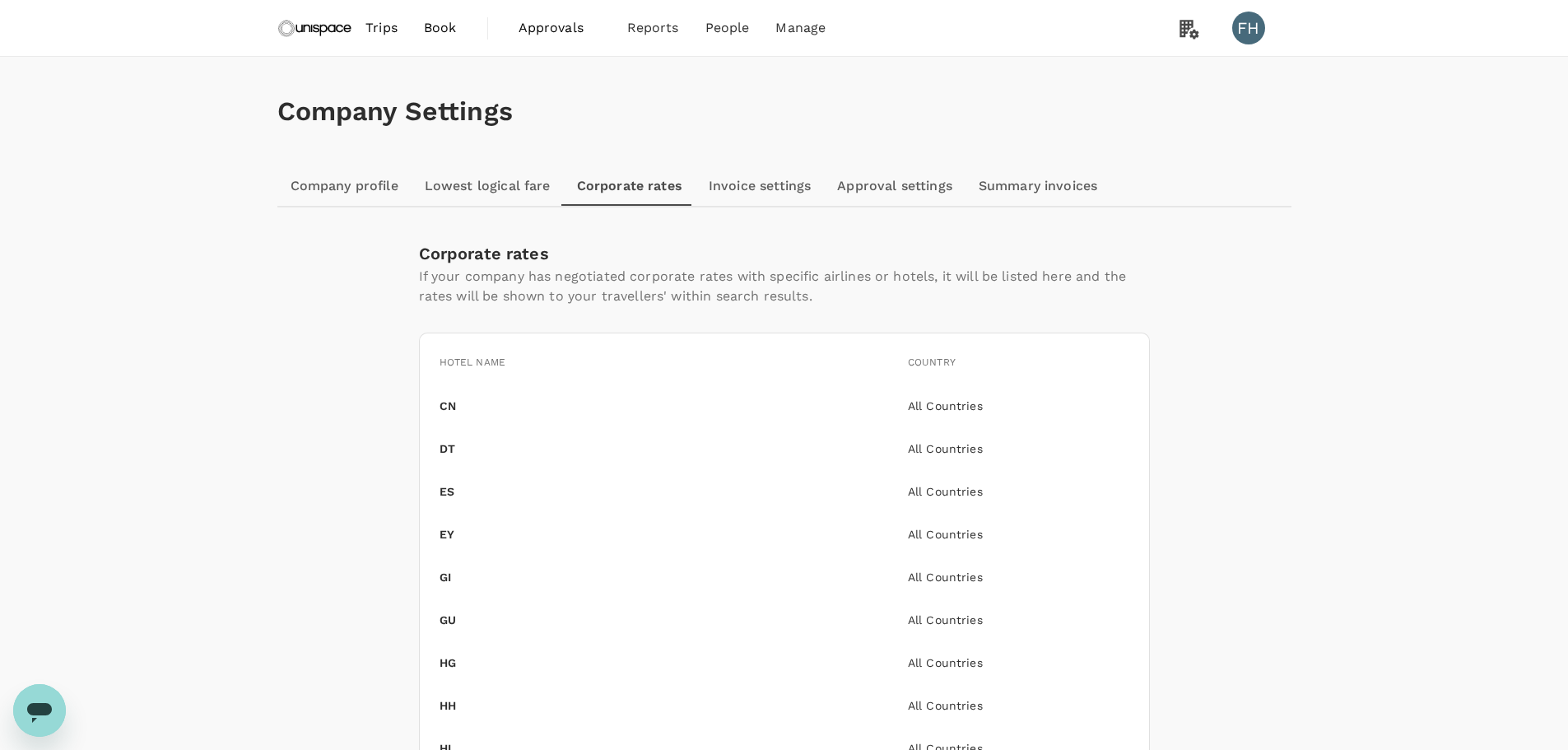
click at [892, 195] on link "Approval settings" at bounding box center [895, 185] width 142 height 39
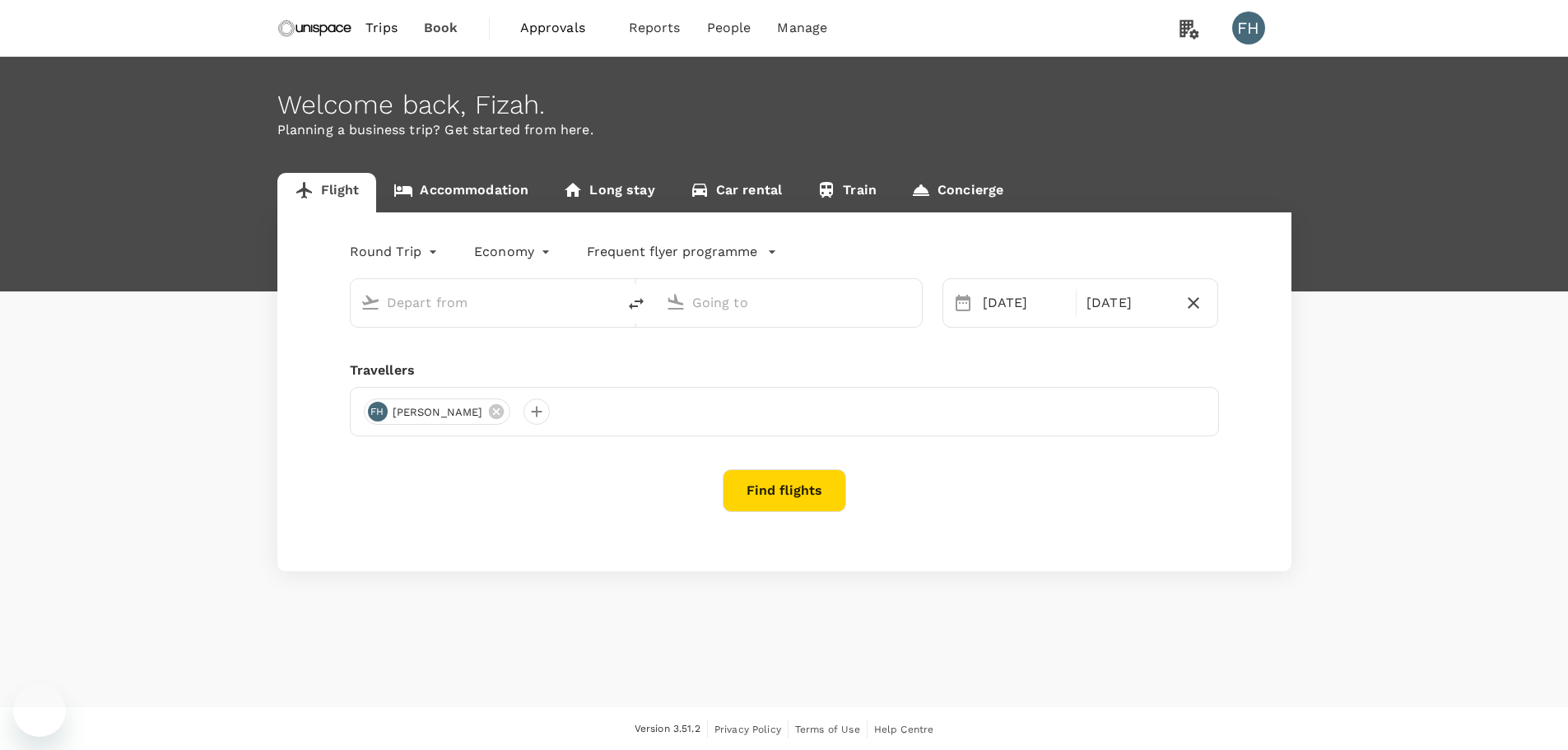
type input "Singapore Changi (SIN)"
type input "[GEOGRAPHIC_DATA], [GEOGRAPHIC_DATA] (any)"
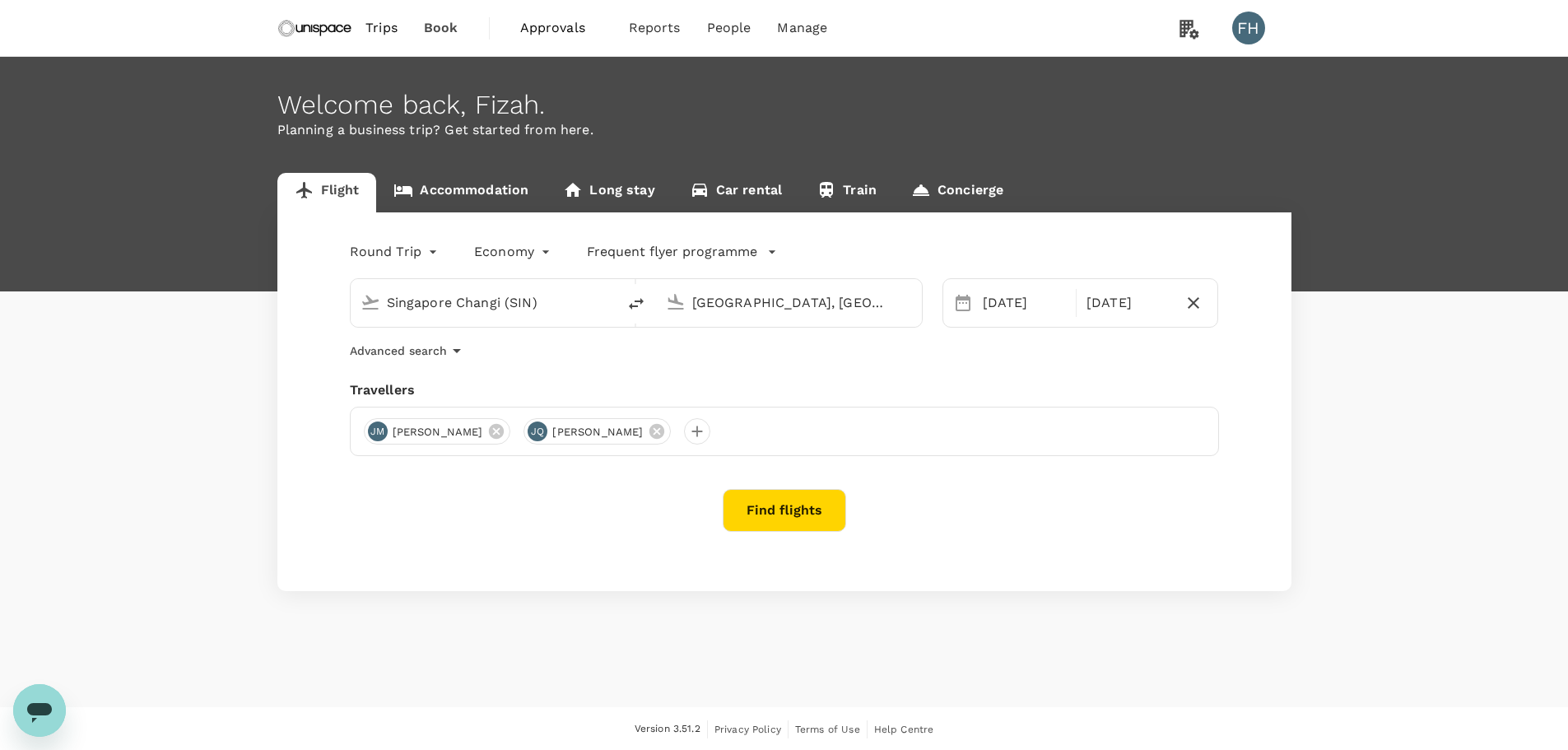
click at [607, 251] on p "Frequent flyer programme" at bounding box center [672, 251] width 170 height 20
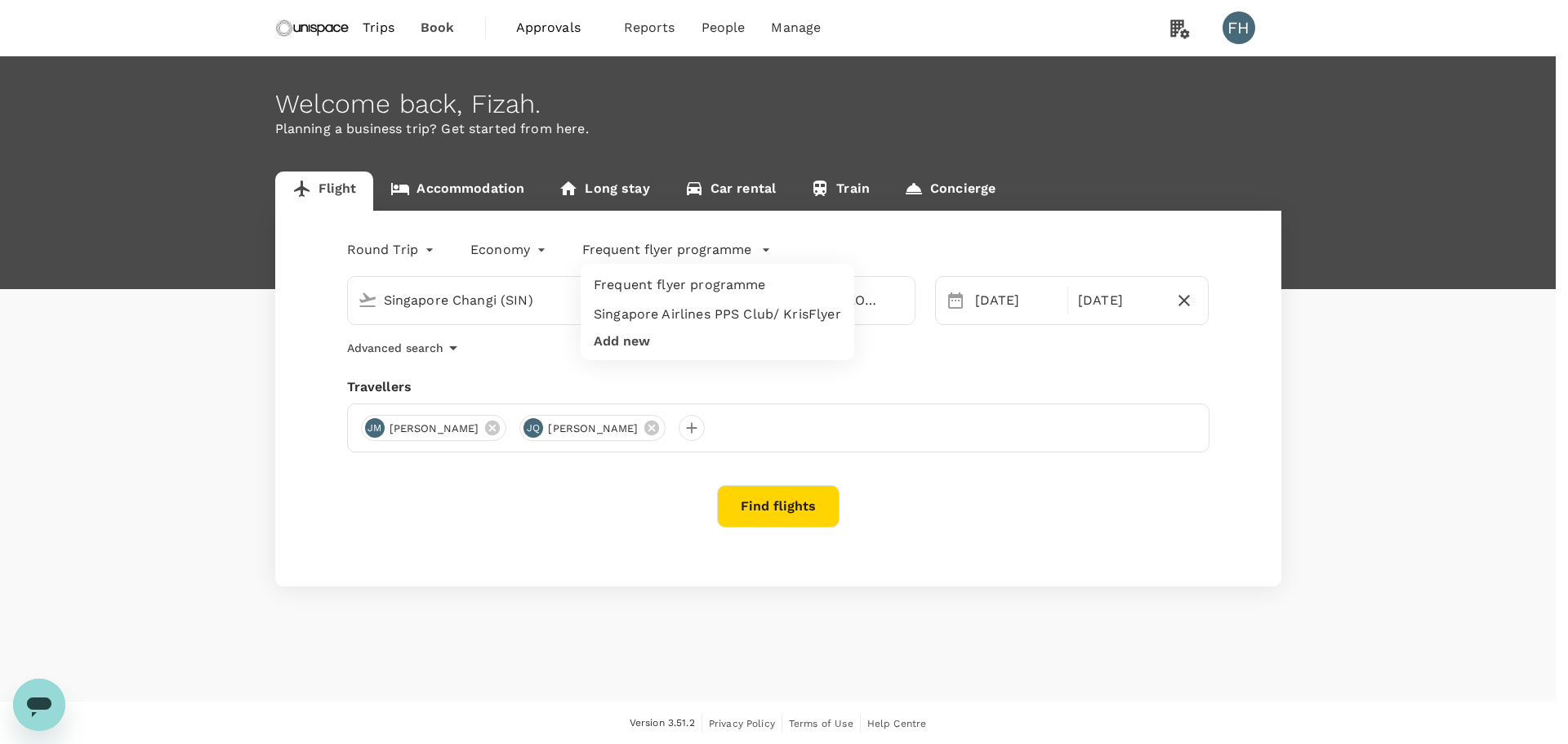
click at [529, 243] on div at bounding box center [784, 372] width 1568 height 744
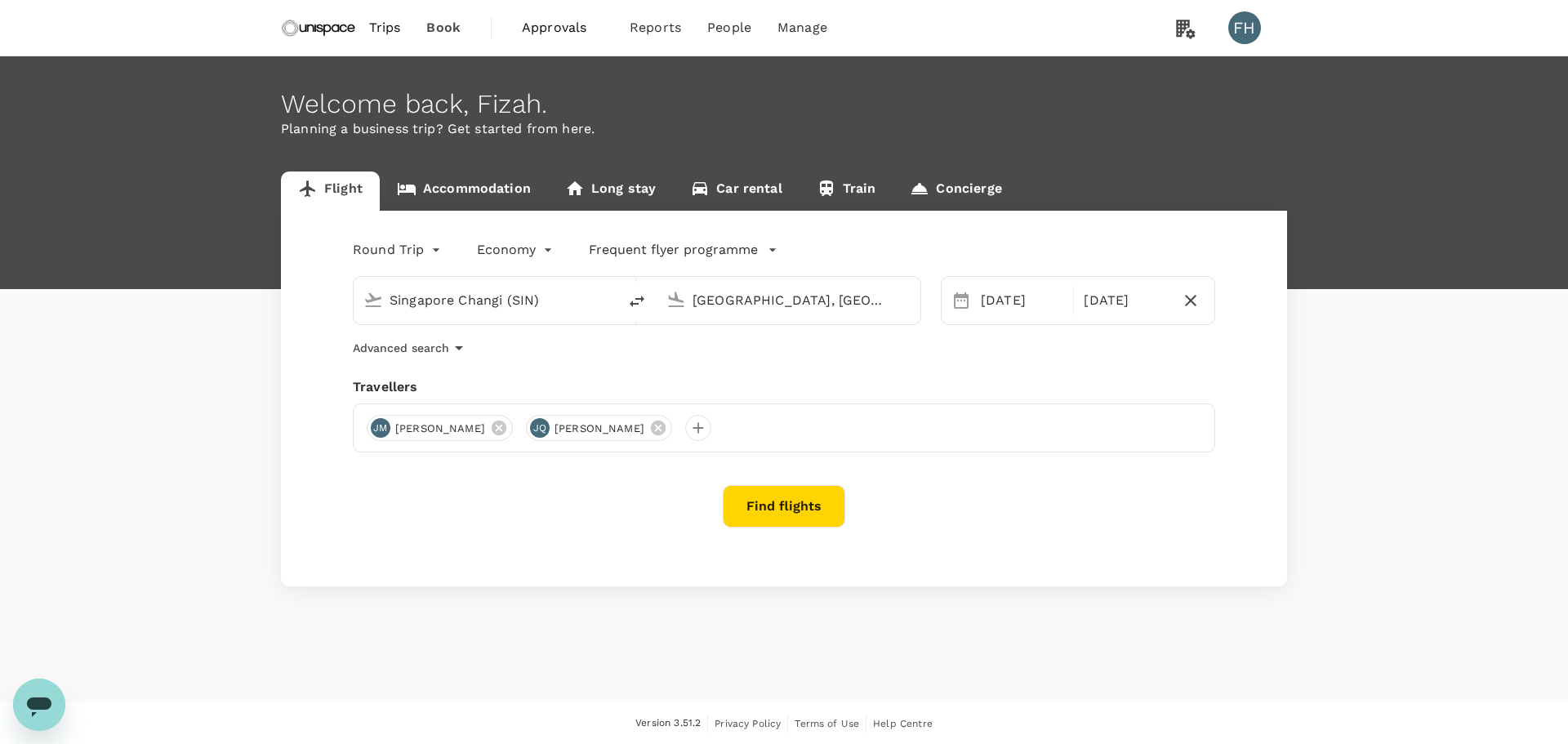
click at [521, 249] on body "Trips Book Approvals 0 Reports People Manage FH Welcome back , Fizah . Planning…" at bounding box center [784, 372] width 1568 height 745
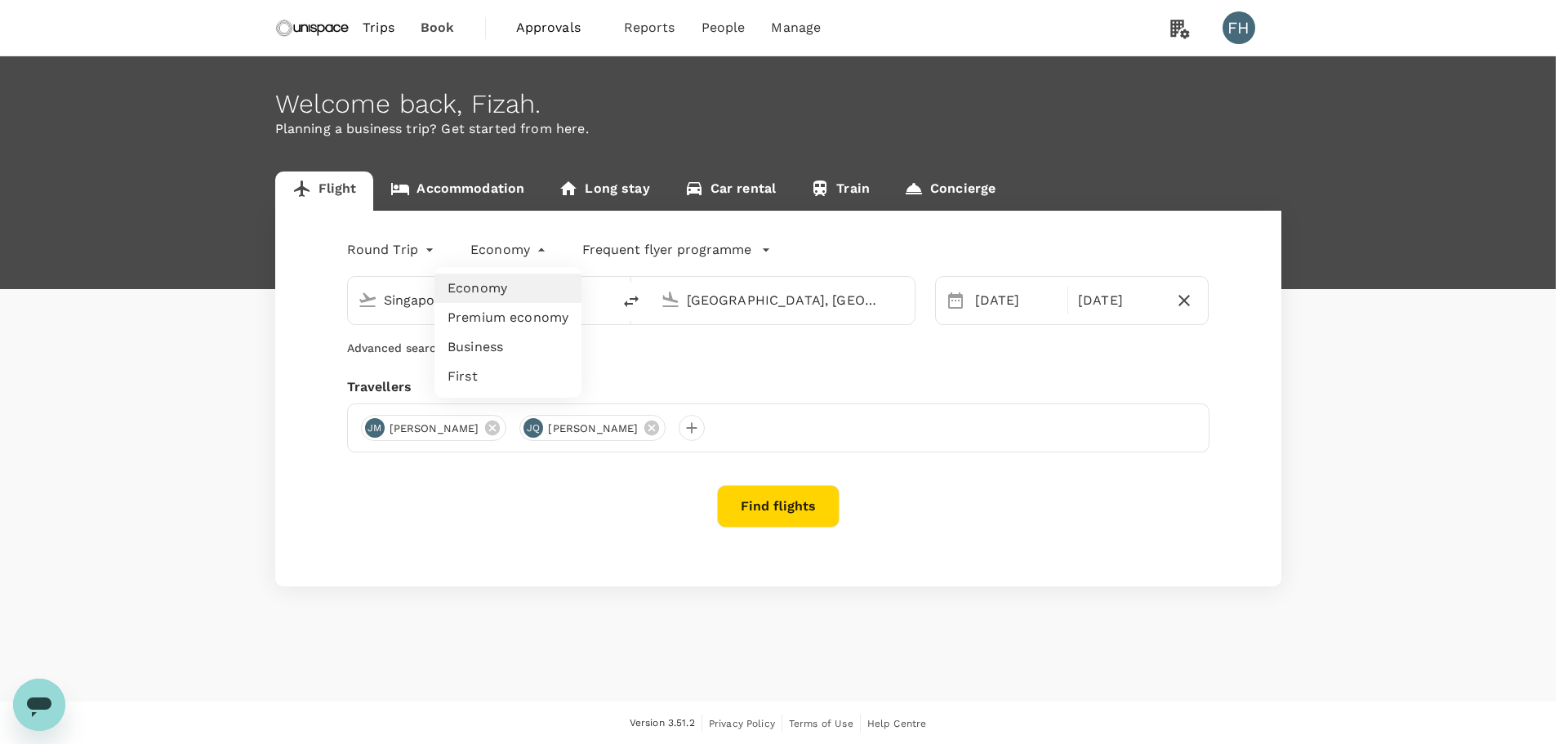
click at [373, 249] on div at bounding box center [784, 372] width 1568 height 744
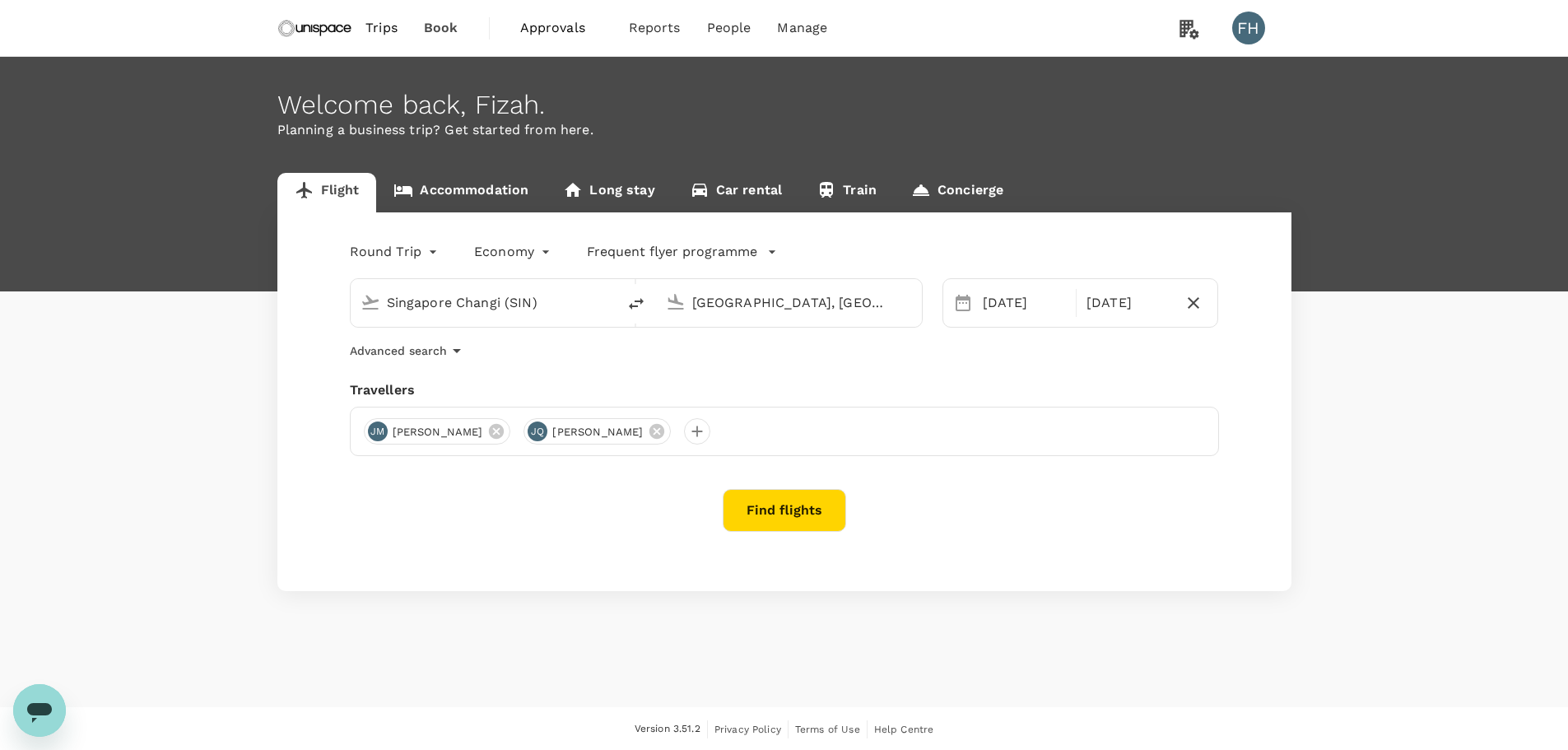
click at [426, 354] on p "Advanced search" at bounding box center [398, 350] width 97 height 17
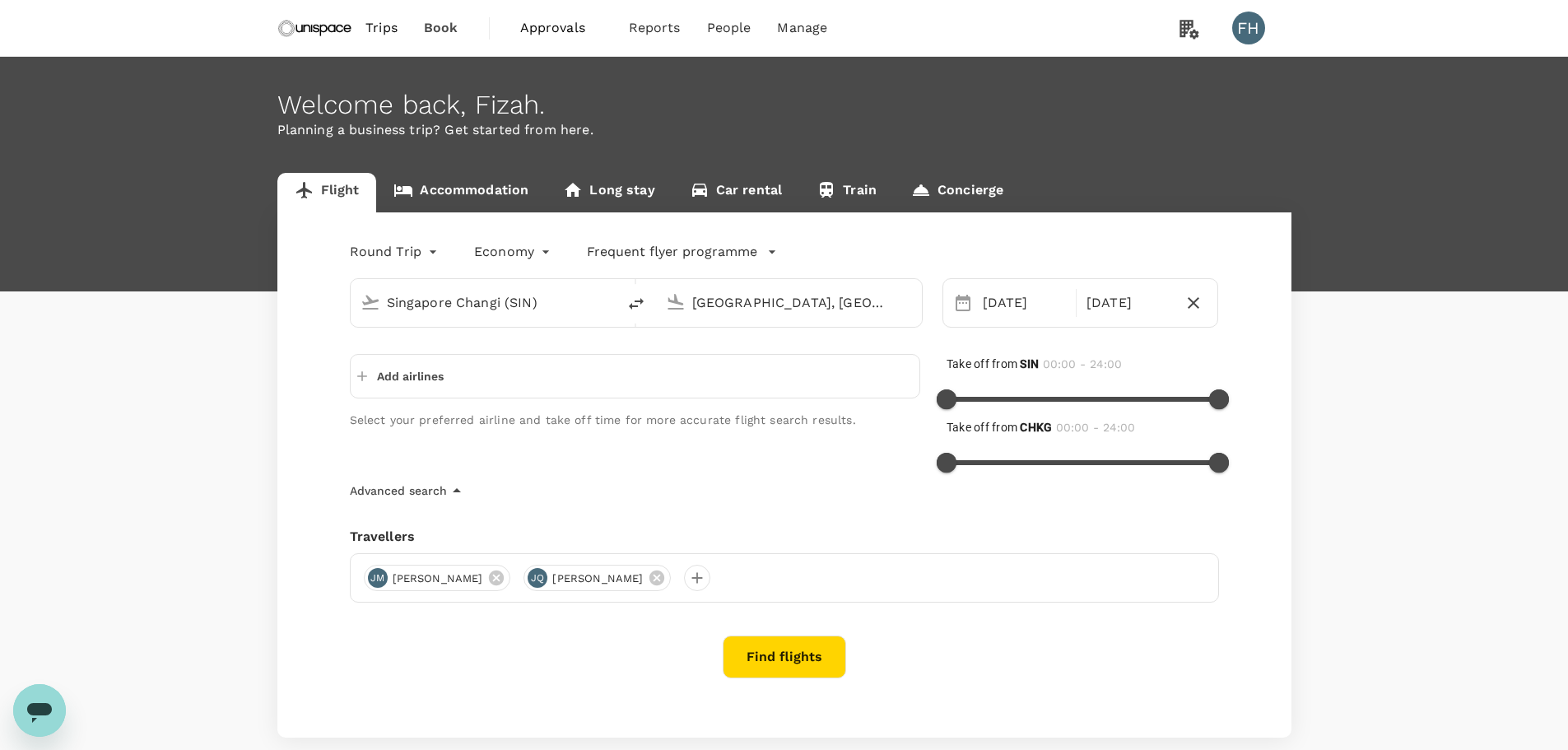
click at [442, 381] on p "Add airlines" at bounding box center [411, 375] width 66 height 17
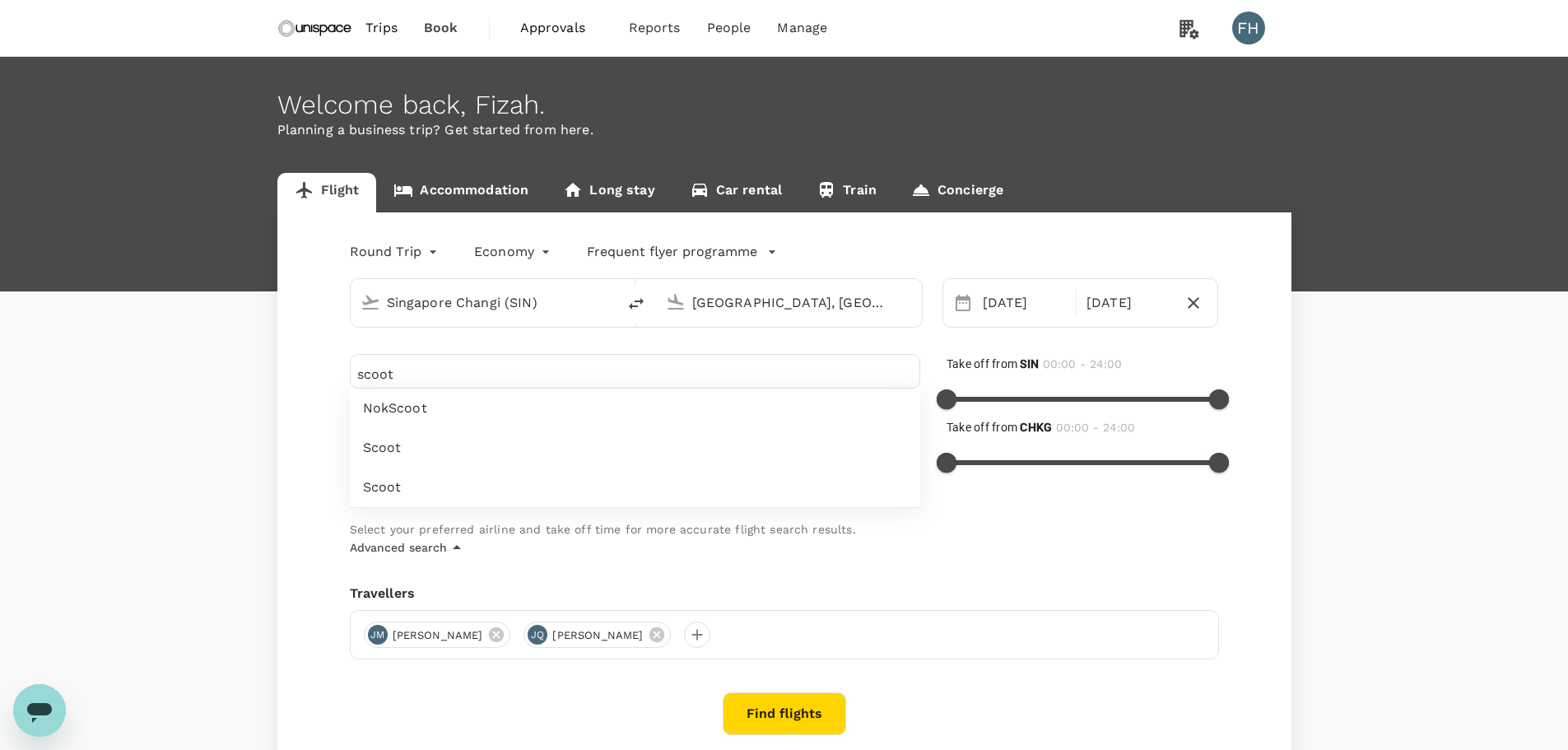
type input "scoot"
click at [376, 444] on span "Scoot" at bounding box center [635, 447] width 544 height 20
click at [773, 730] on button "Find flights" at bounding box center [784, 719] width 123 height 43
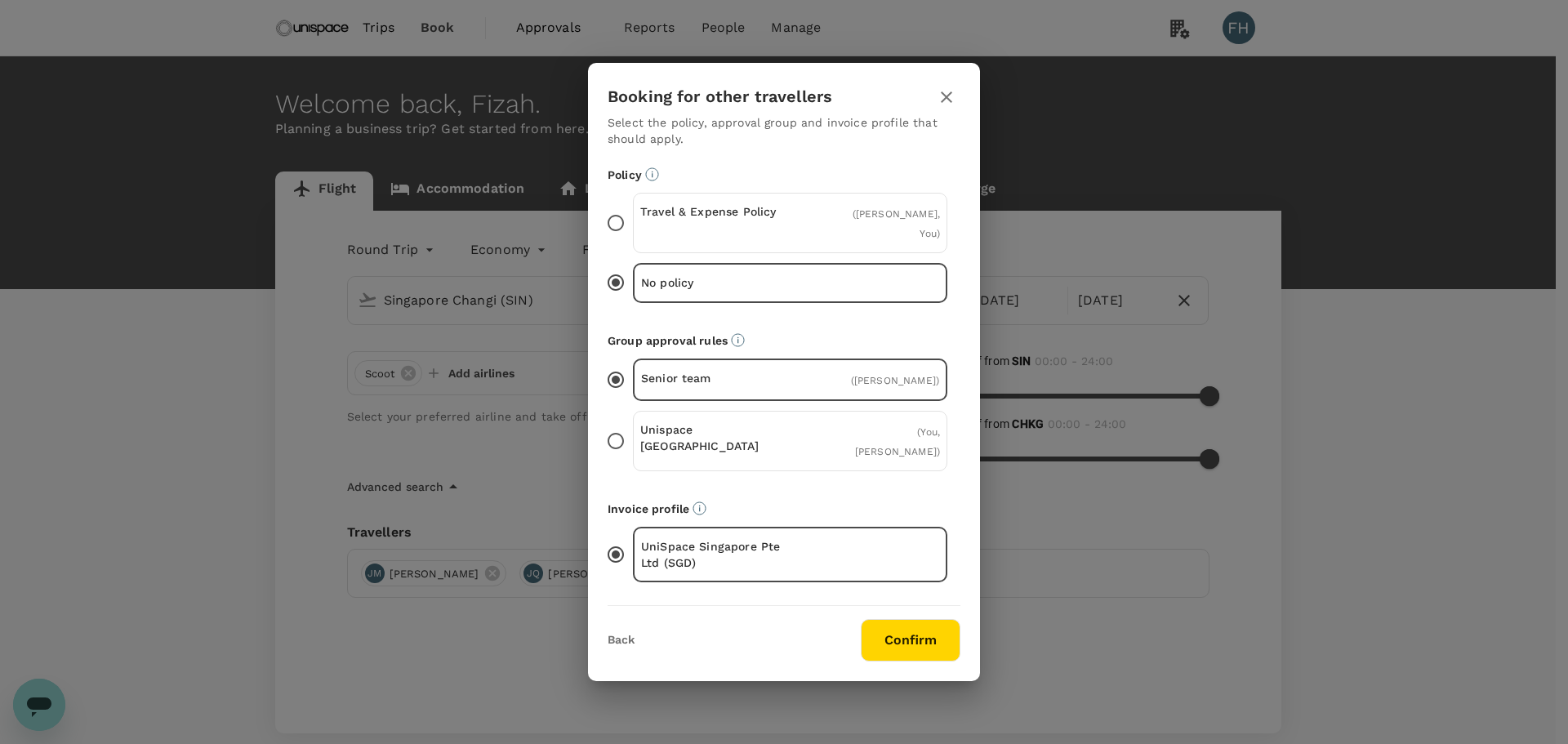
click at [807, 234] on div "Travel & Expense Policy ( [PERSON_NAME], You )" at bounding box center [789, 223] width 314 height 61
click at [632, 234] on input "Travel & Expense Policy ( [PERSON_NAME], You )" at bounding box center [616, 223] width 35 height 35
click at [814, 437] on div "Unispace [GEOGRAPHIC_DATA] ( You, [PERSON_NAME] )" at bounding box center [789, 441] width 314 height 61
click at [632, 437] on input "Unispace [GEOGRAPHIC_DATA] ( You, [PERSON_NAME] )" at bounding box center [616, 441] width 35 height 35
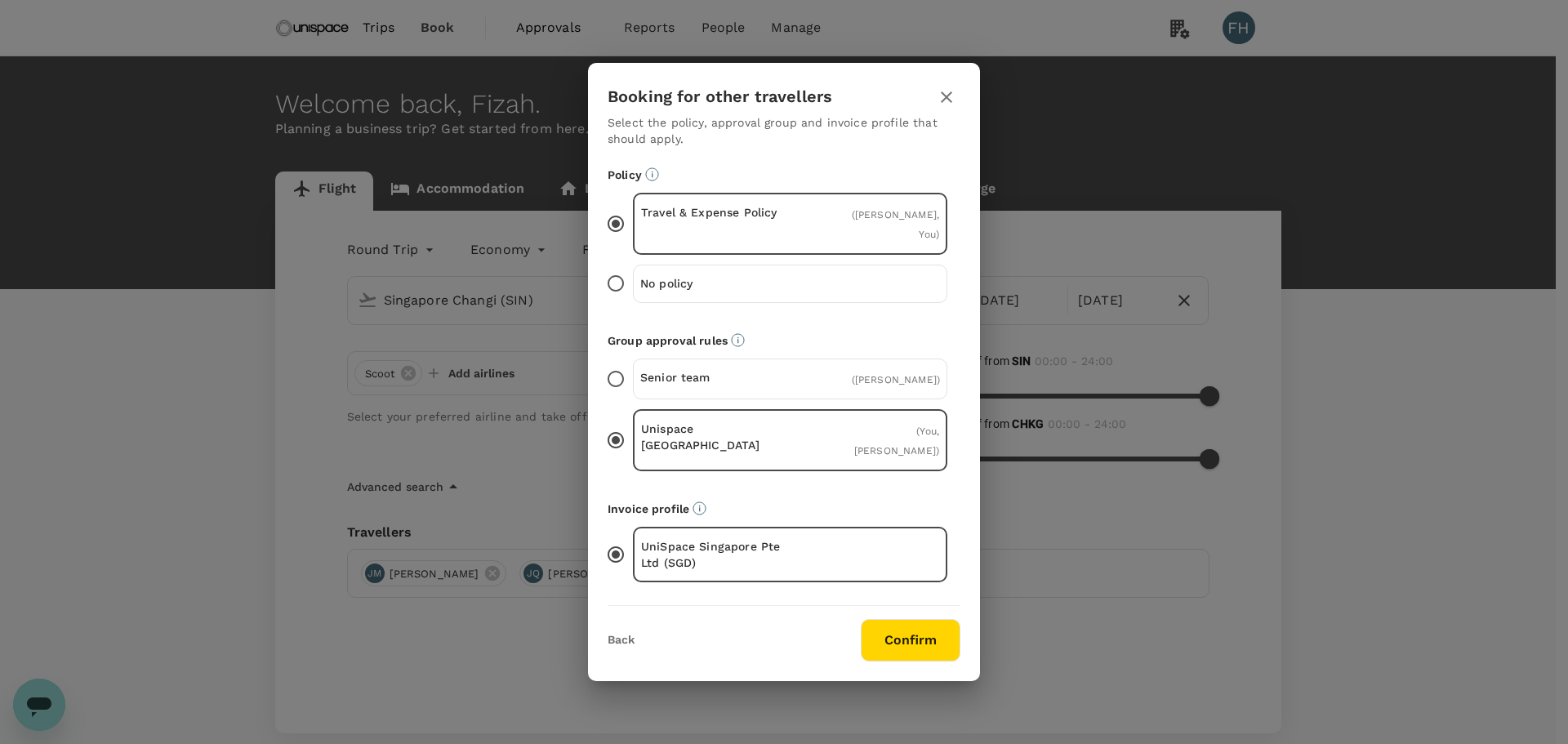
click at [892, 288] on div "No policy" at bounding box center [789, 282] width 314 height 37
click at [632, 288] on input "No policy" at bounding box center [616, 283] width 35 height 35
click at [935, 627] on button "Confirm" at bounding box center [910, 639] width 100 height 42
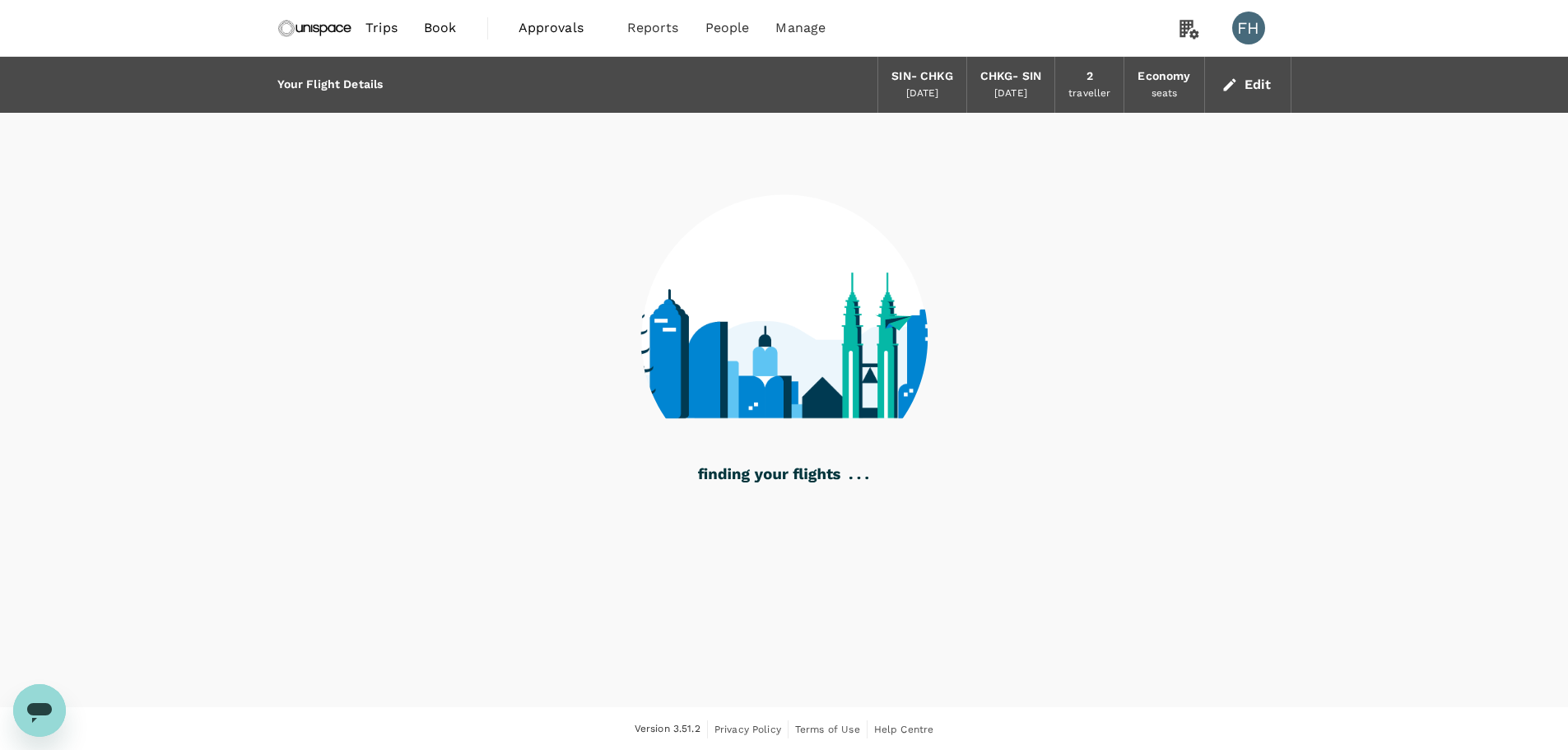
click at [377, 353] on div at bounding box center [784, 327] width 1014 height 430
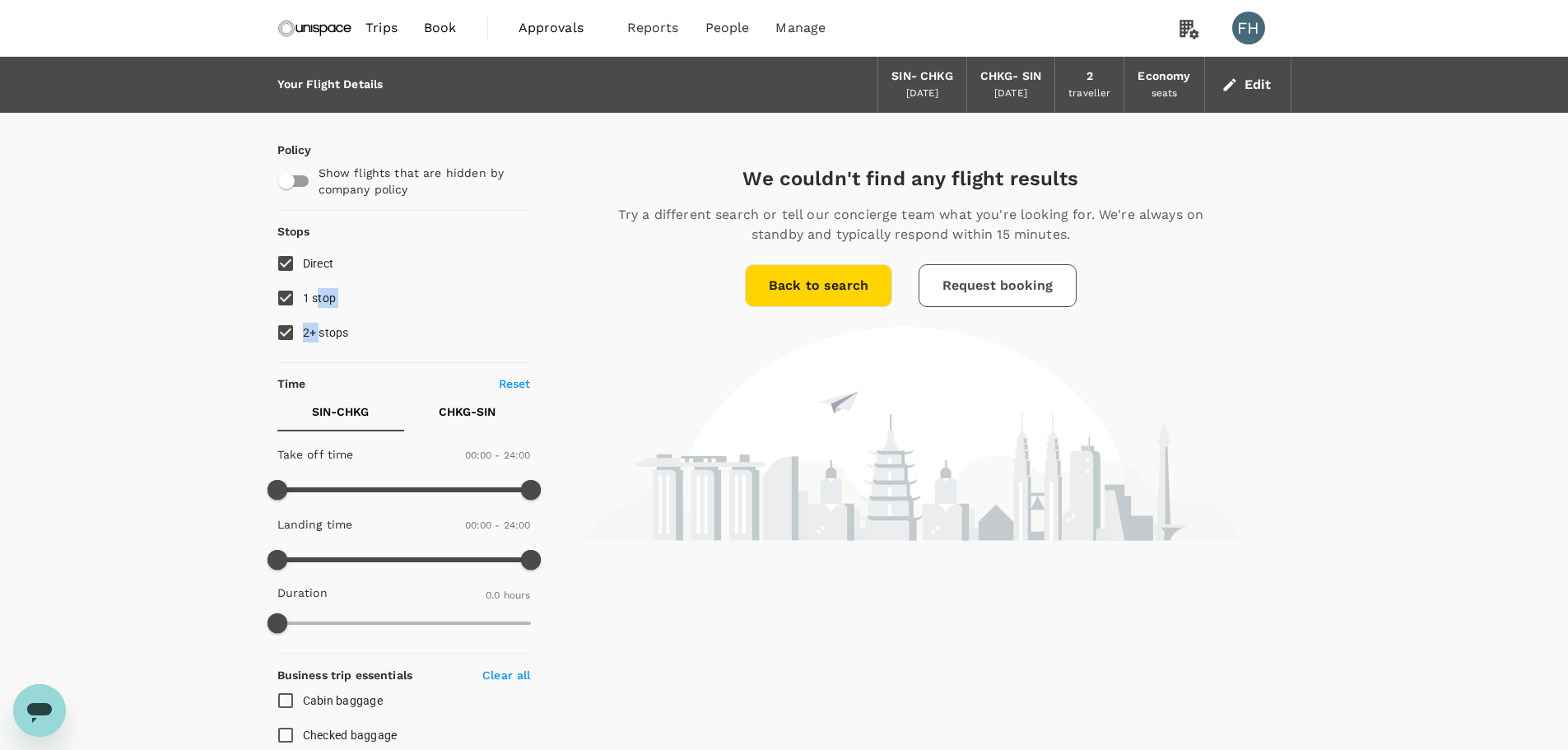
click at [318, 316] on div "Direct 1 stop 2+ stops" at bounding box center [404, 298] width 253 height 104
click at [313, 298] on span "1 stop" at bounding box center [320, 298] width 34 height 13
click at [303, 298] on input "1 stop" at bounding box center [286, 298] width 35 height 35
checkbox input "false"
click at [320, 331] on span "2+ stops" at bounding box center [326, 332] width 46 height 13
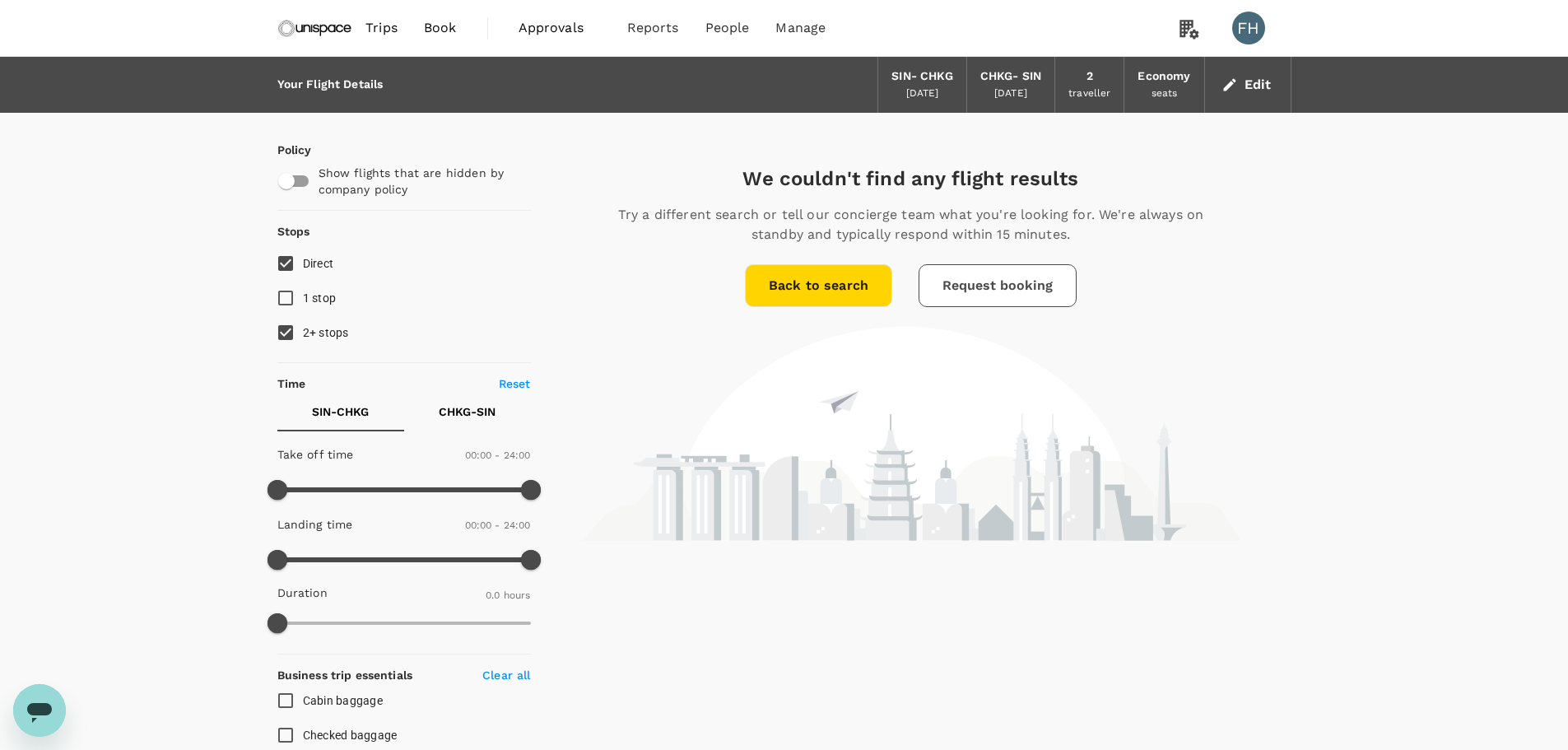
click at [303, 331] on input "2+ stops" at bounding box center [286, 333] width 35 height 35
checkbox input "false"
click at [312, 17] on img at bounding box center [315, 27] width 76 height 36
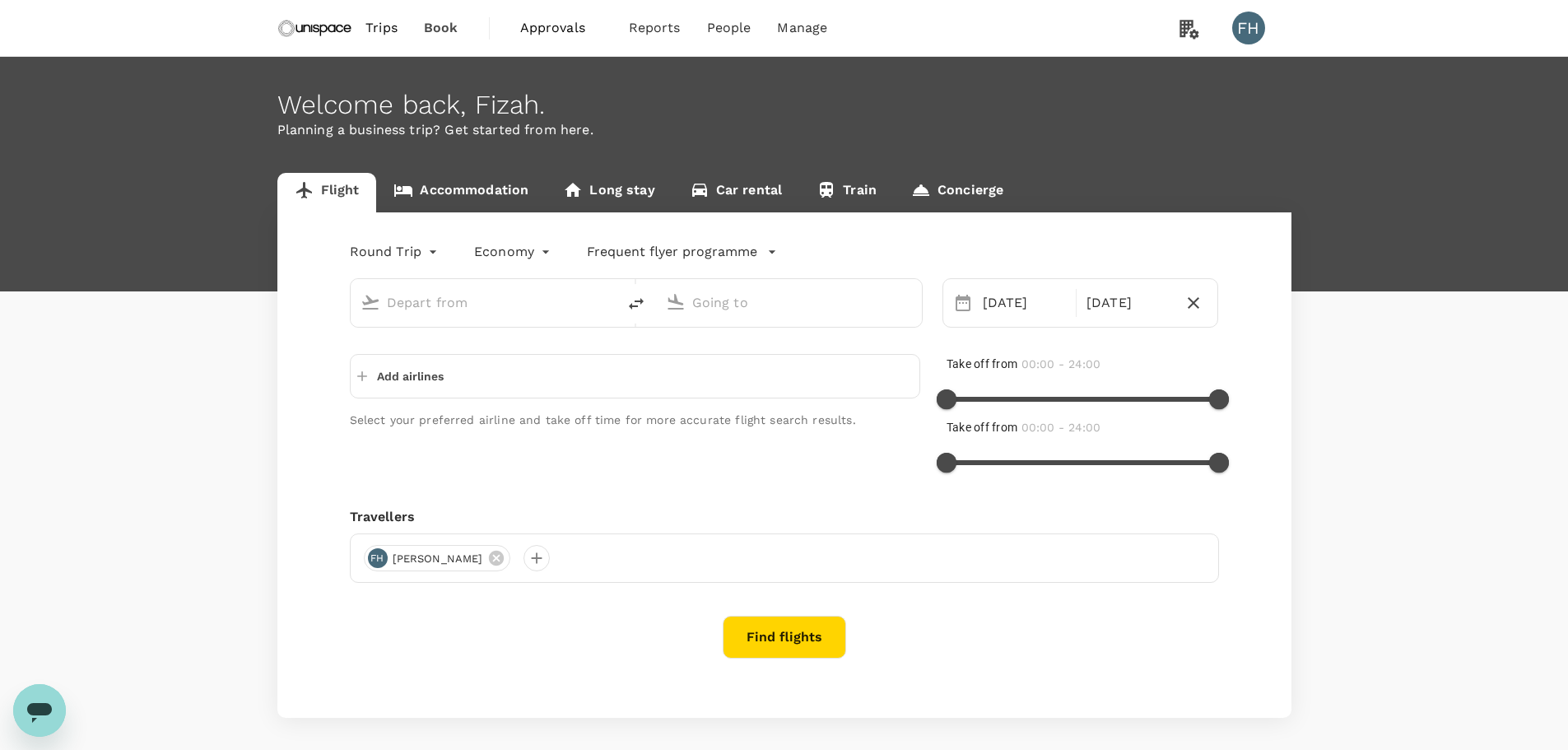
type input "oneway"
type input "[GEOGRAPHIC_DATA], [GEOGRAPHIC_DATA] (any)"
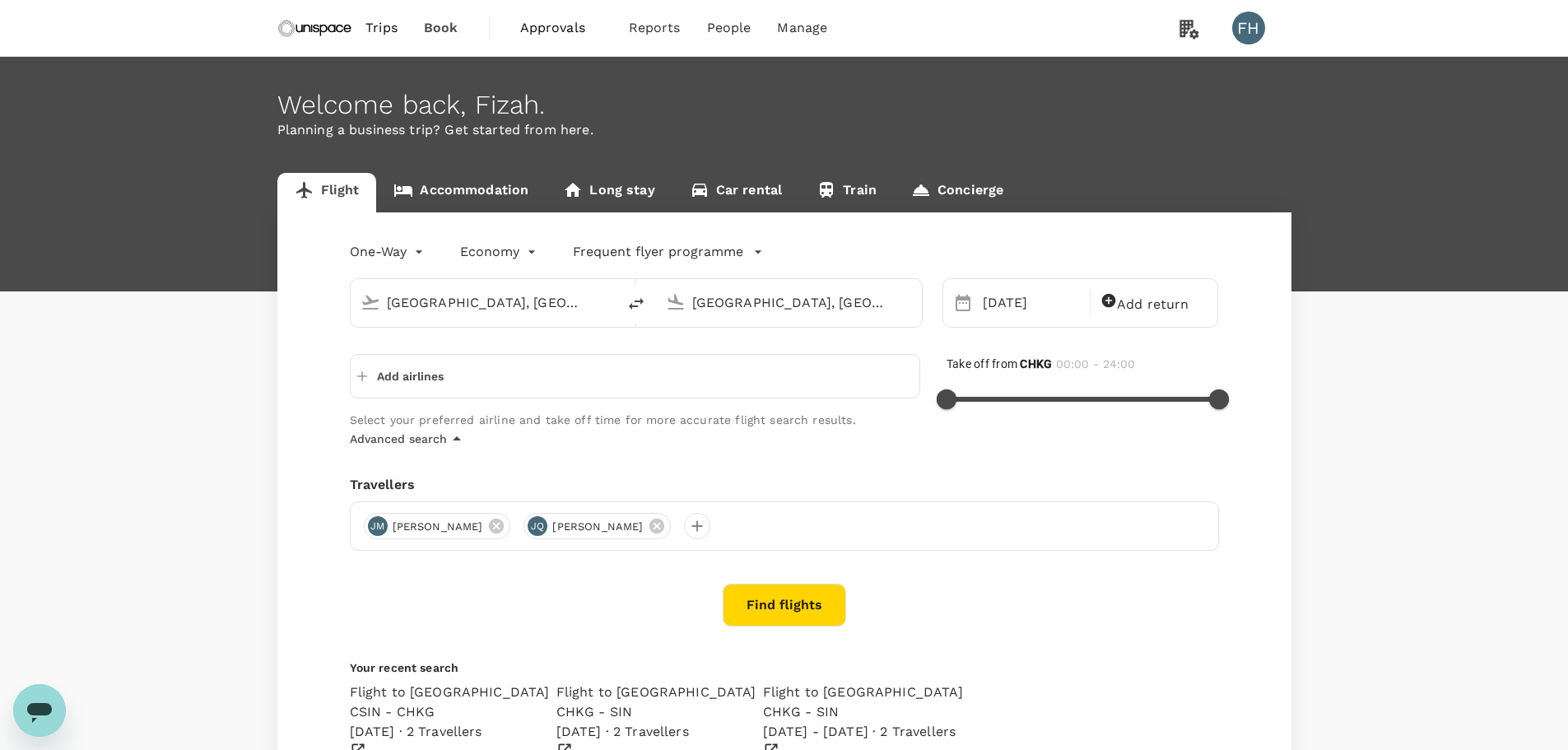
click at [547, 290] on input "[GEOGRAPHIC_DATA], [GEOGRAPHIC_DATA] (any)" at bounding box center [484, 302] width 195 height 25
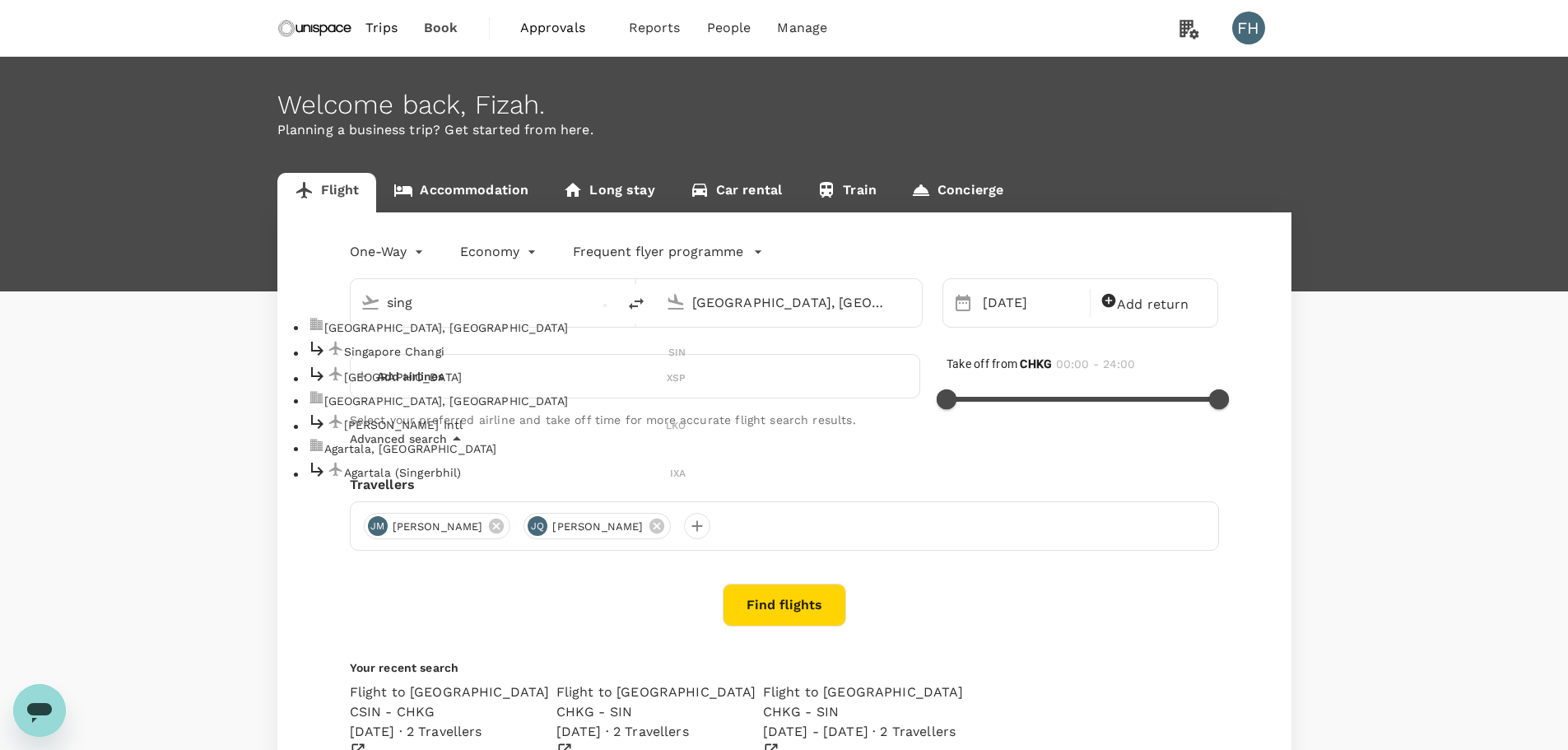
click at [462, 336] on p "Singapore, Singapore" at bounding box center [505, 327] width 363 height 17
type input "[GEOGRAPHIC_DATA], [GEOGRAPHIC_DATA] (any)"
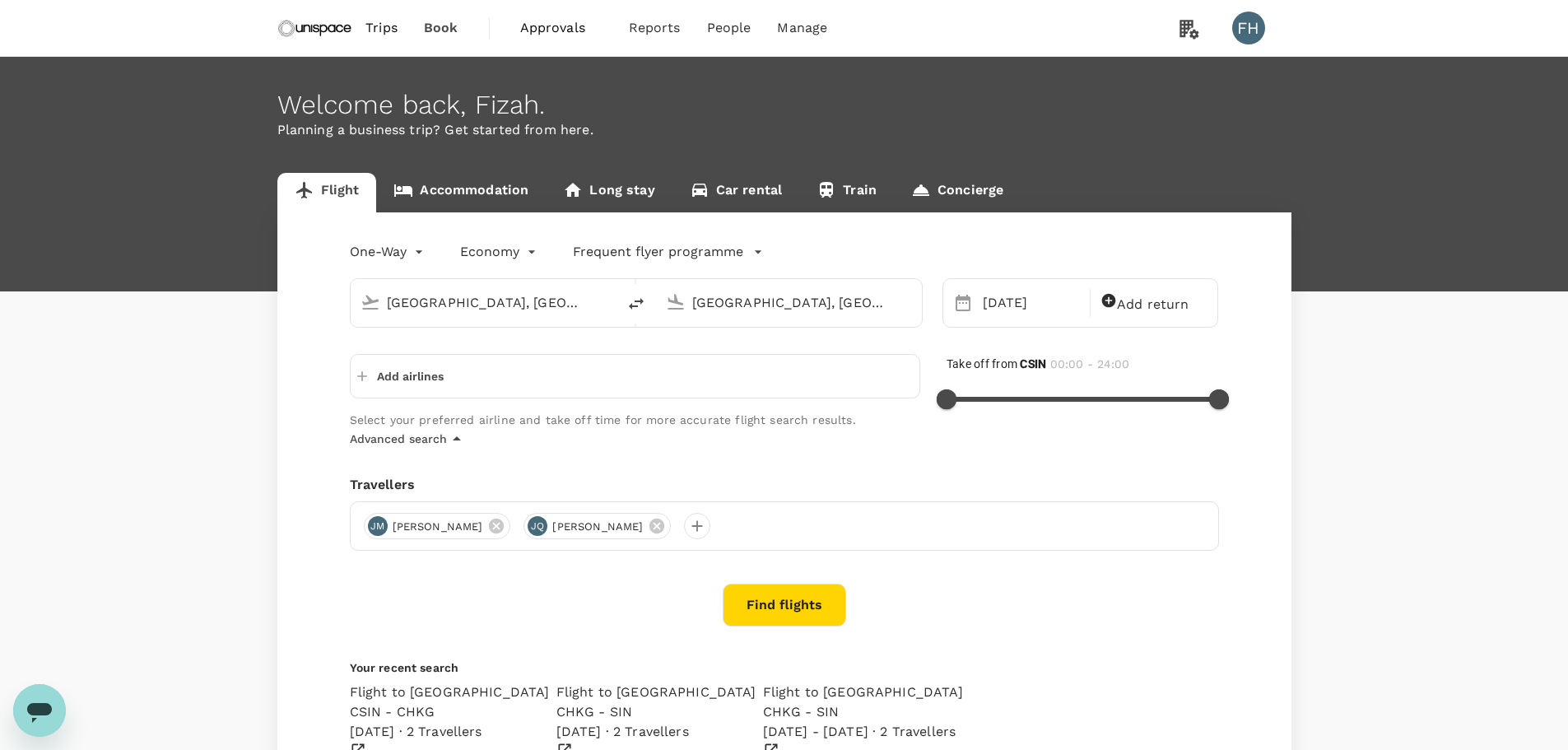
click at [774, 290] on input "[GEOGRAPHIC_DATA], [GEOGRAPHIC_DATA] (any)" at bounding box center [790, 302] width 195 height 25
click at [694, 338] on li "Hong Kong, Hong Kong" at bounding box center [803, 327] width 379 height 22
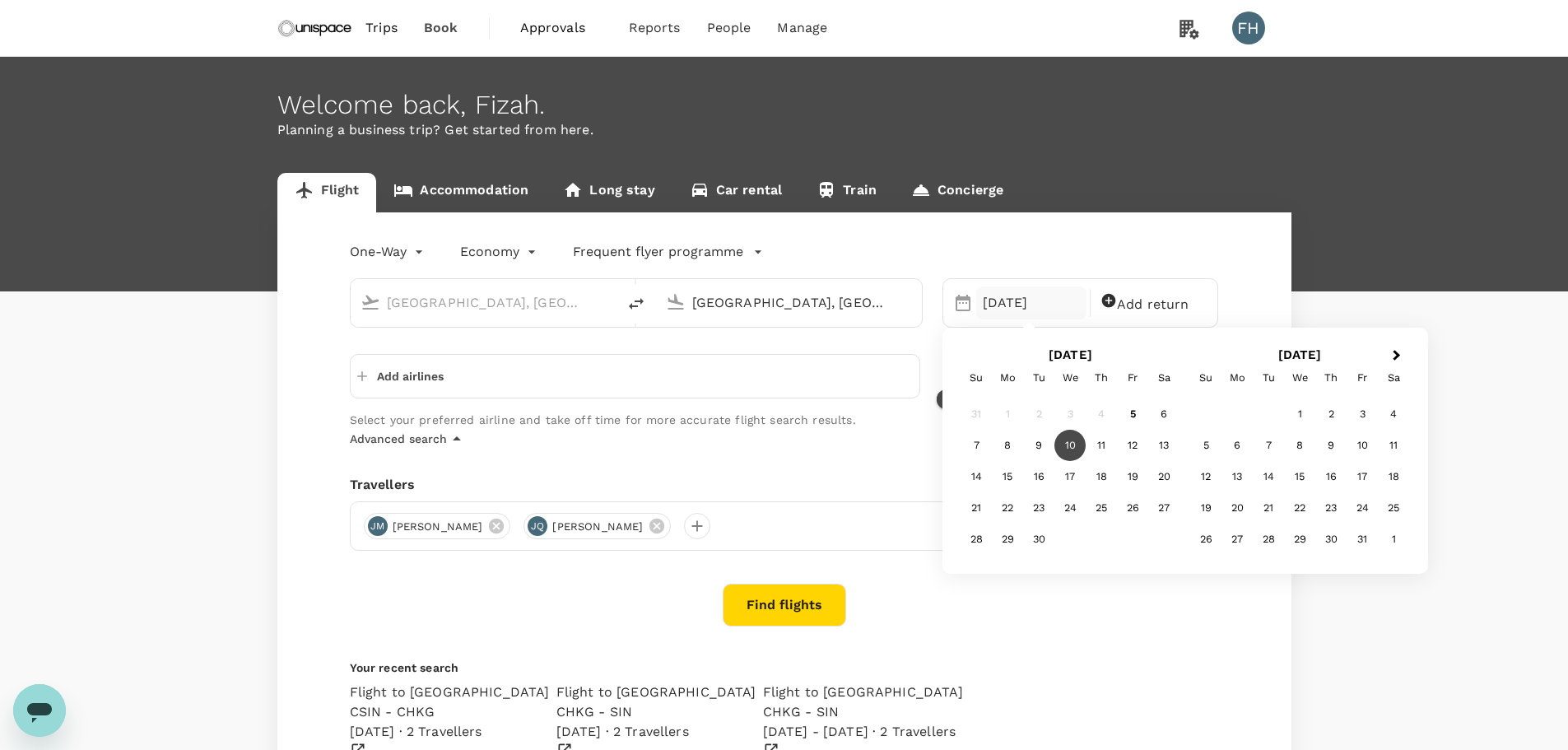
type input "[GEOGRAPHIC_DATA], [GEOGRAPHIC_DATA] (any)"
click at [621, 430] on div "Add airlines Select your preferred airline and take off time for more accurate …" at bounding box center [784, 401] width 869 height 94
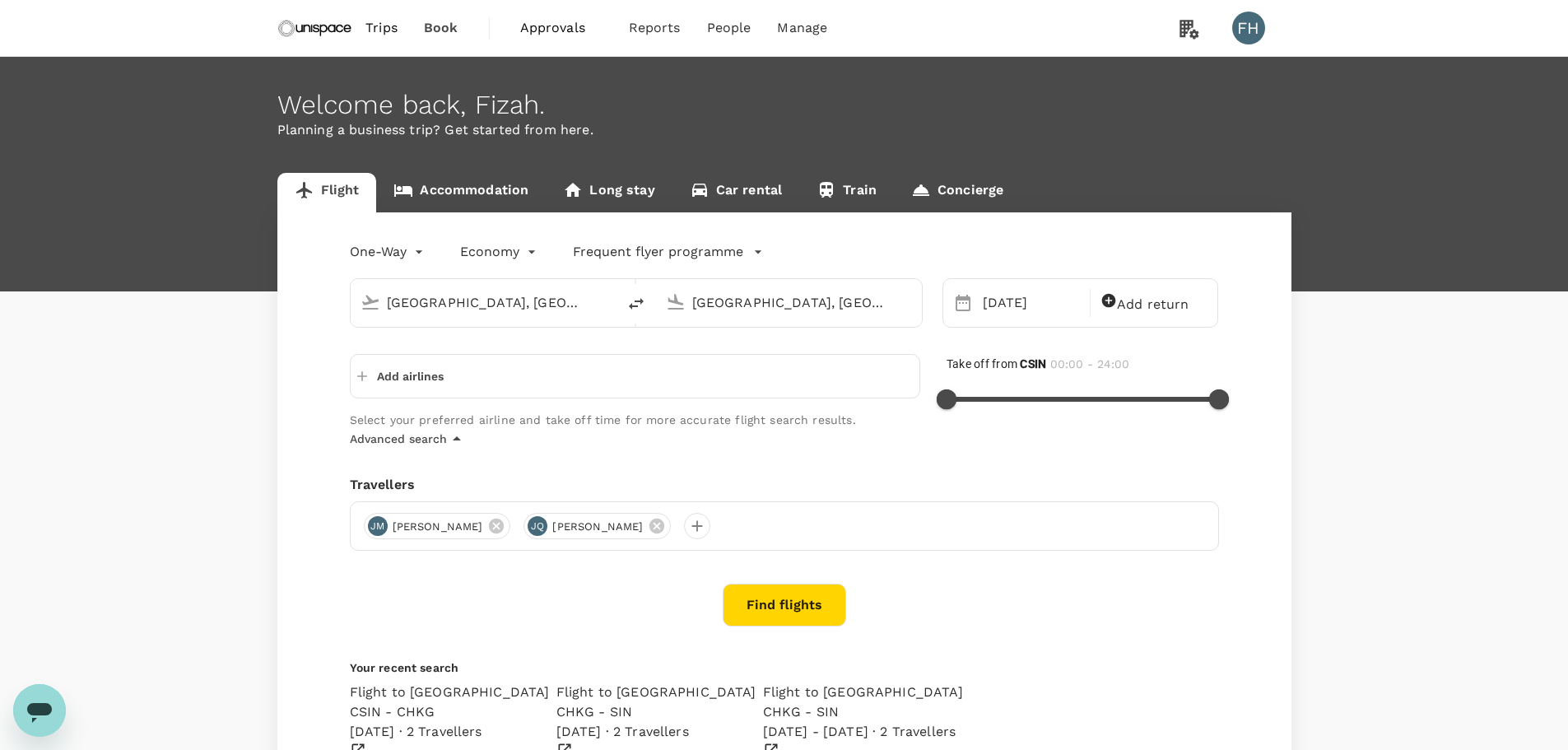
click at [402, 447] on p "Advanced search" at bounding box center [398, 438] width 97 height 17
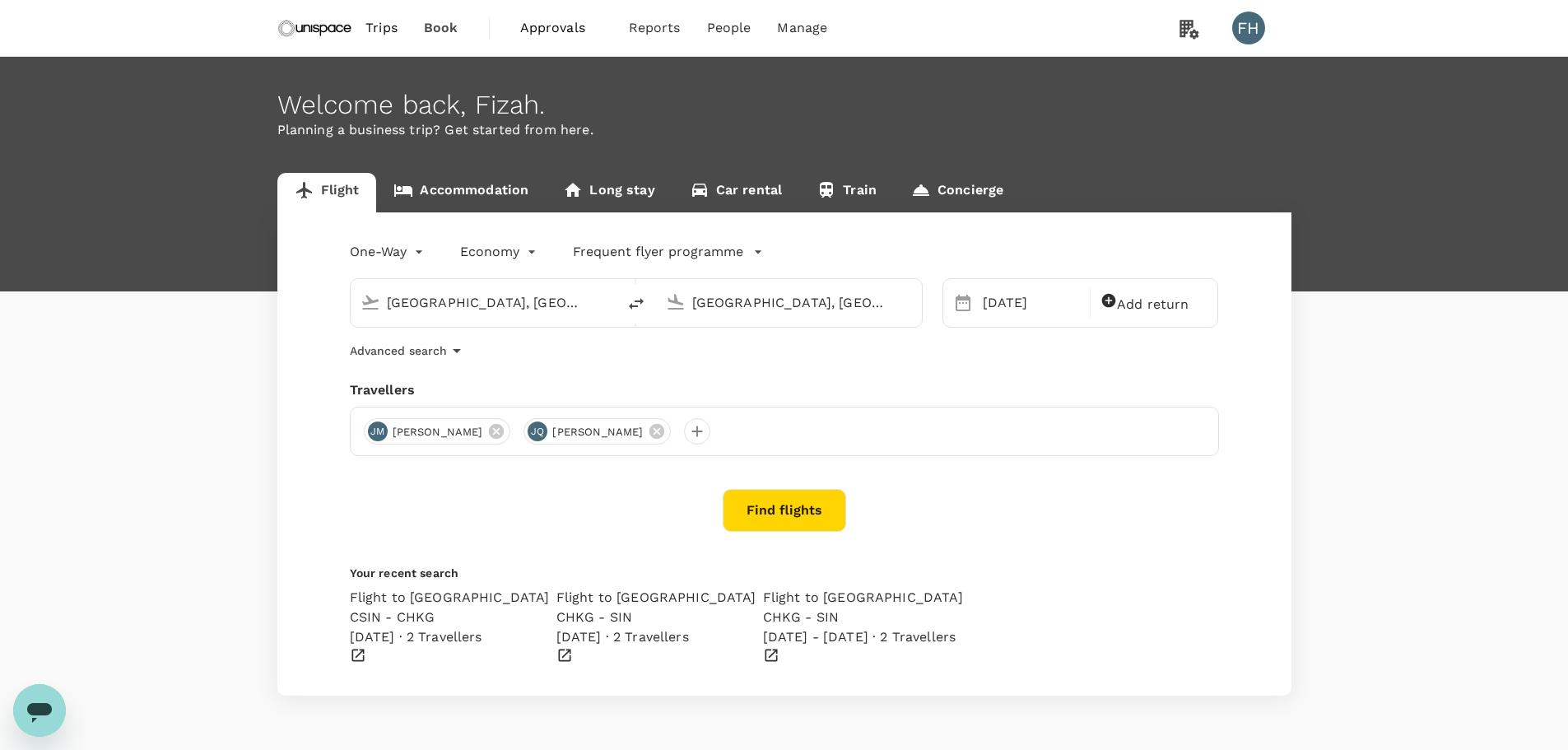
click at [816, 498] on button "Find flights" at bounding box center [784, 510] width 123 height 43
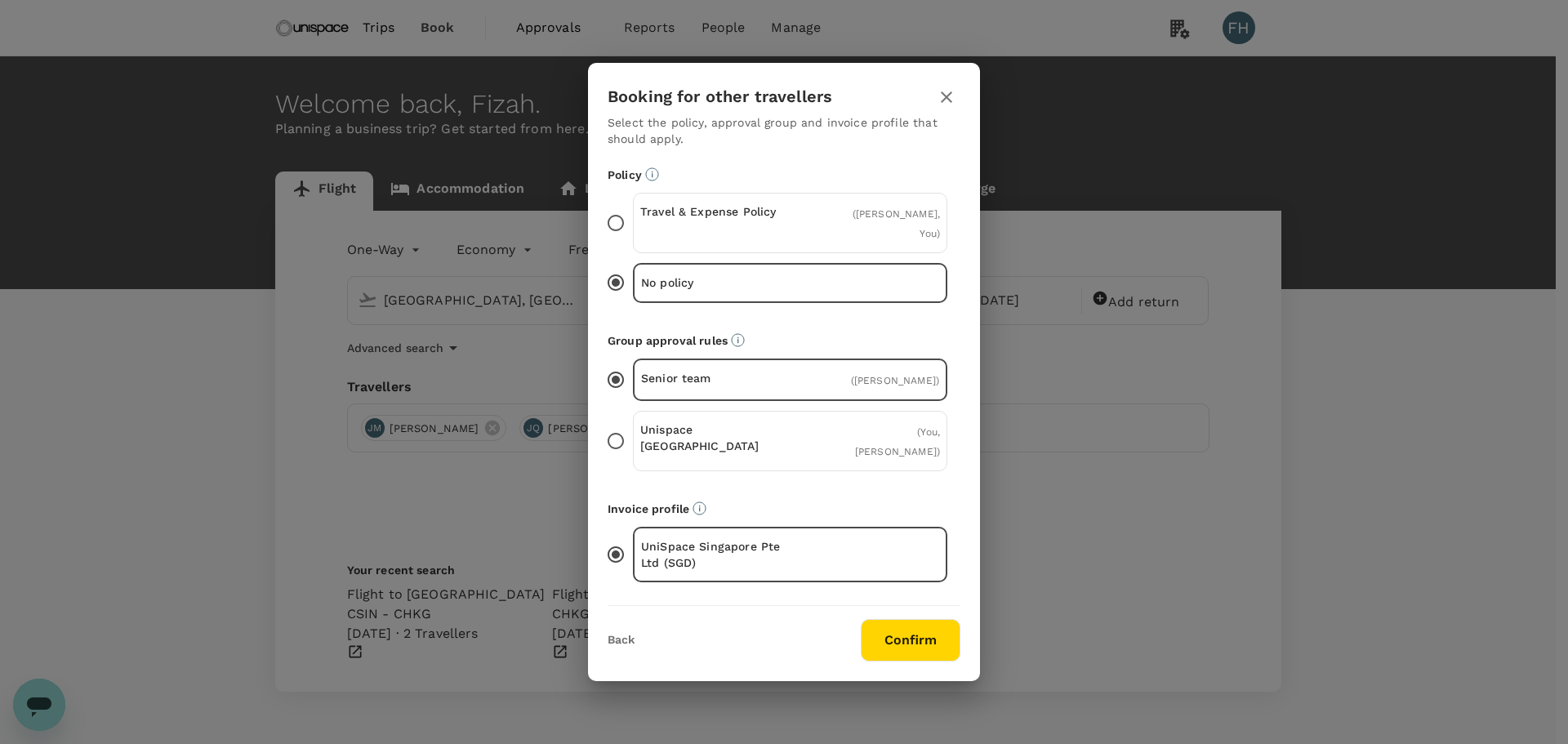
click at [730, 220] on p "Travel & Expense Policy" at bounding box center [715, 211] width 150 height 16
click at [632, 234] on input "Travel & Expense Policy ( [PERSON_NAME], You )" at bounding box center [616, 223] width 35 height 35
click at [774, 430] on p "Unispace [GEOGRAPHIC_DATA]" at bounding box center [715, 437] width 150 height 33
click at [632, 430] on input "Unispace [GEOGRAPHIC_DATA] ( You, [PERSON_NAME] )" at bounding box center [616, 441] width 35 height 35
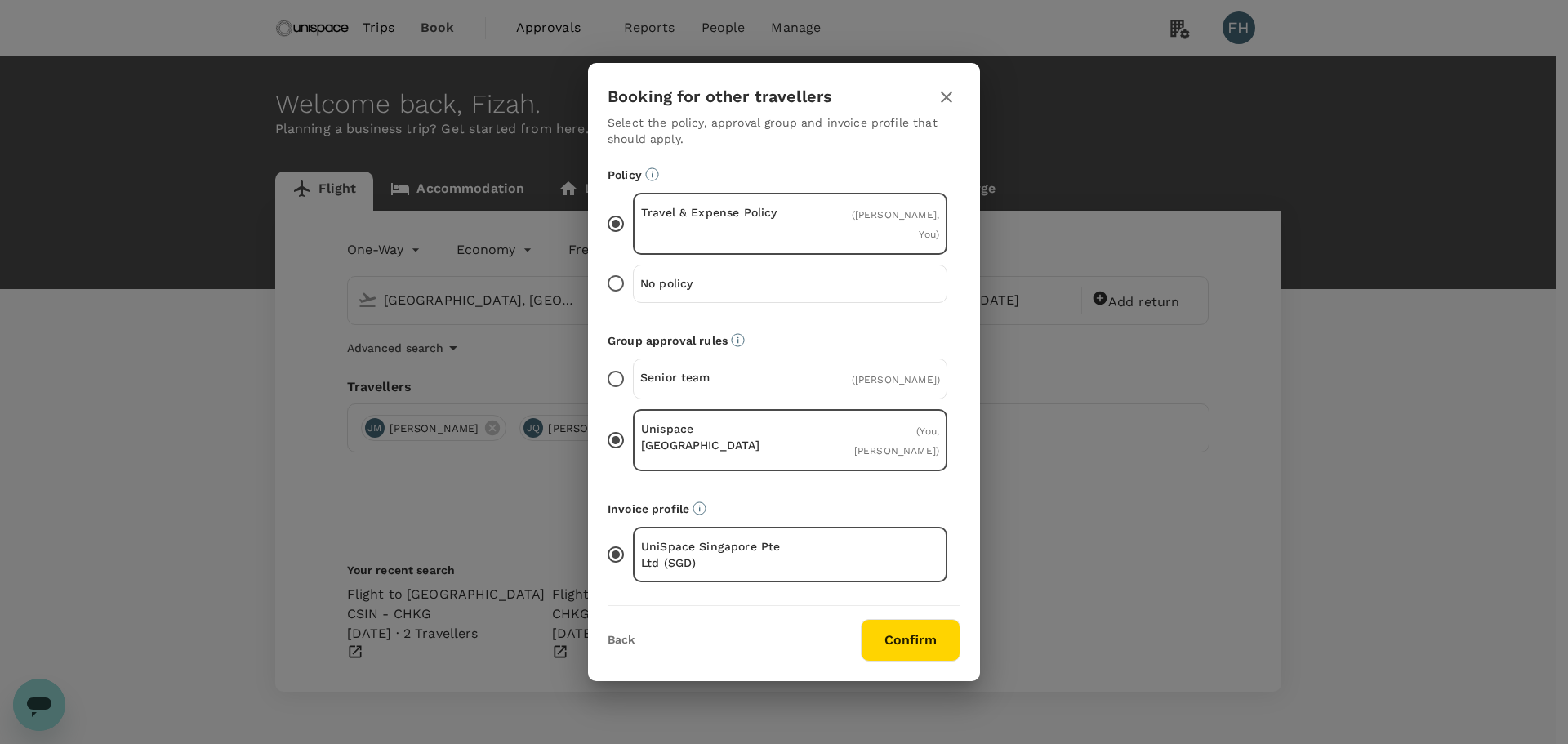
click at [896, 618] on button "Confirm" at bounding box center [910, 639] width 100 height 42
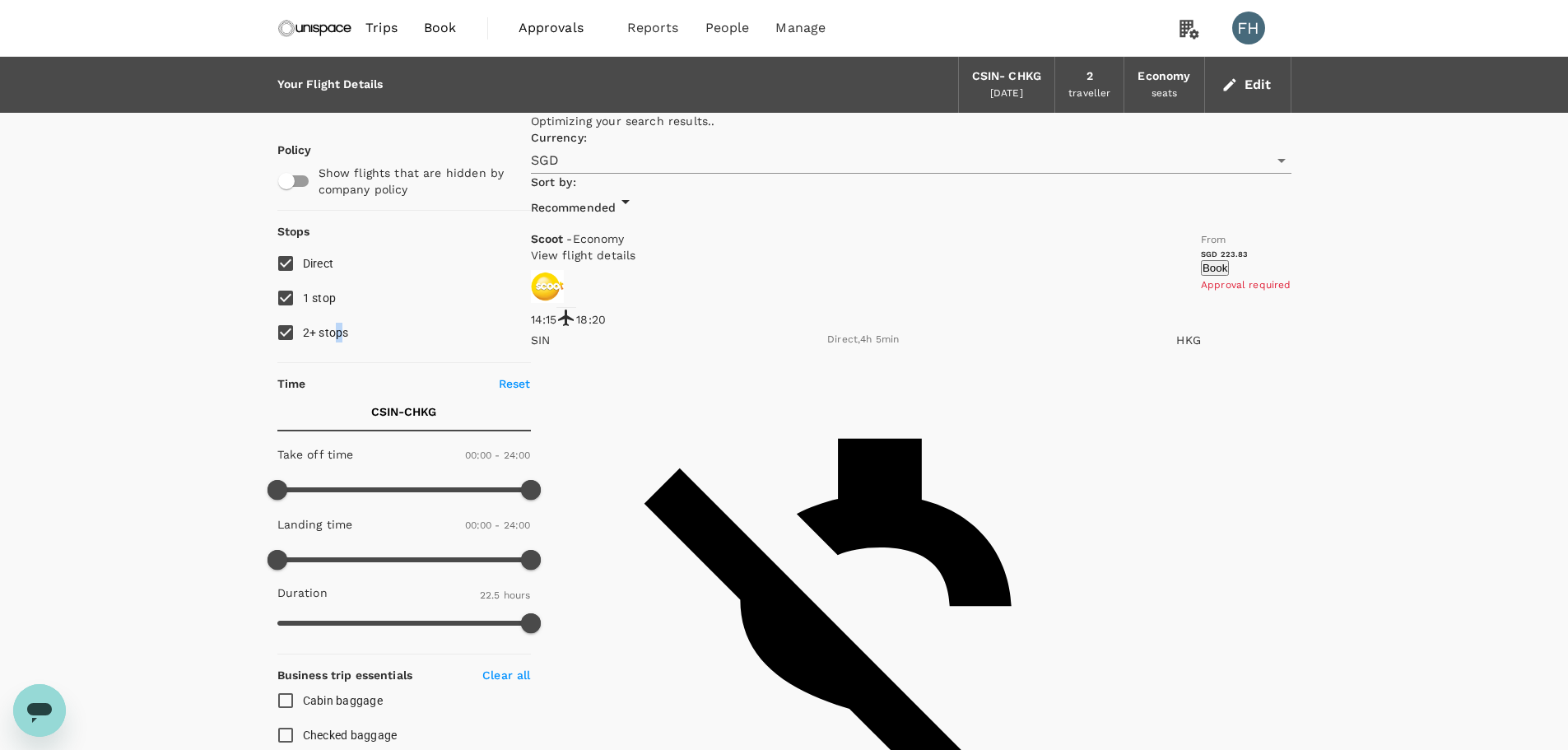
click at [336, 322] on label "2+ stops" at bounding box center [393, 333] width 250 height 35
click at [334, 299] on span "1 stop" at bounding box center [320, 298] width 34 height 13
click at [303, 299] on input "1 stop" at bounding box center [286, 298] width 35 height 35
checkbox input "false"
click at [318, 324] on span "2+ stops" at bounding box center [326, 332] width 46 height 20
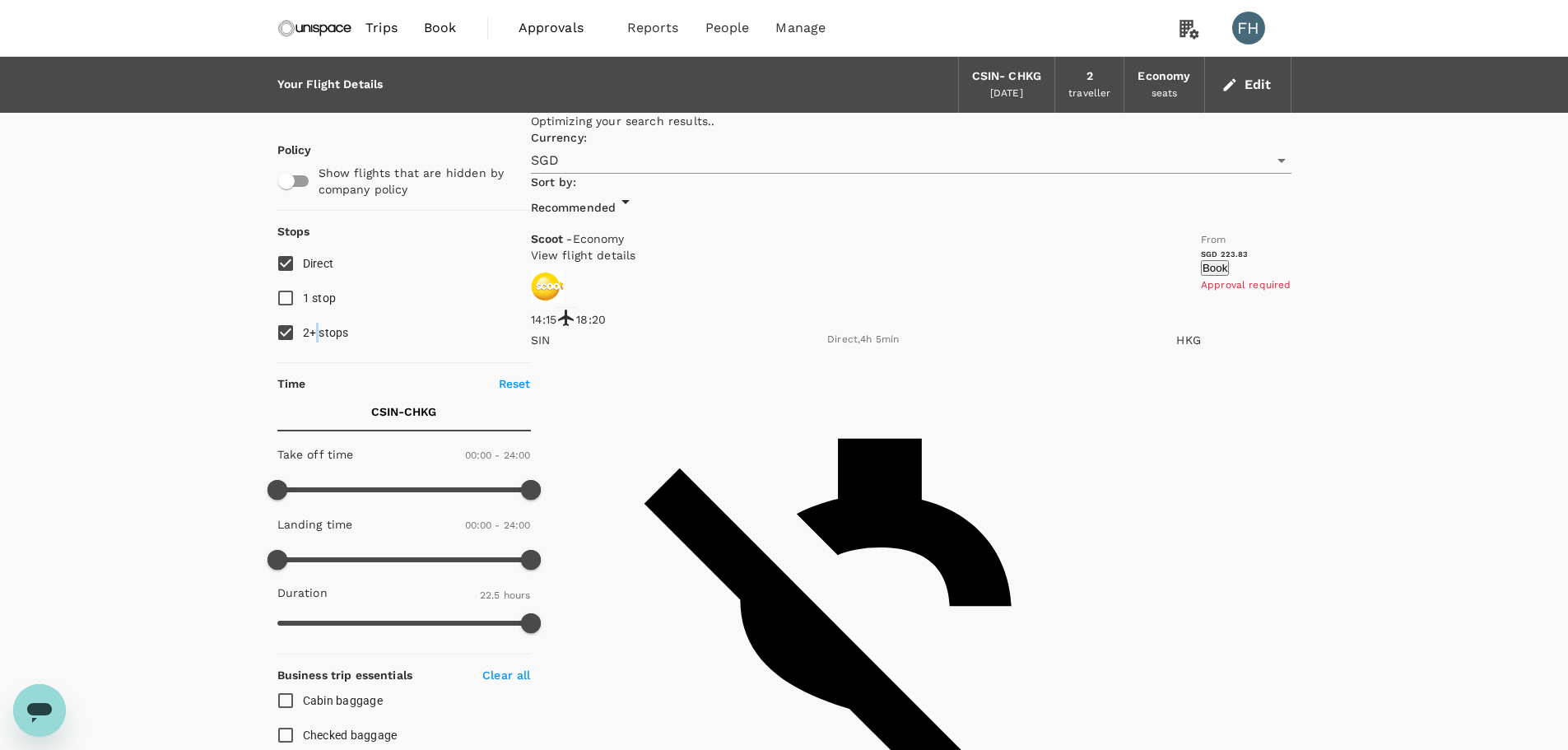
click at [321, 341] on span "2+ stops" at bounding box center [326, 332] width 46 height 20
click at [303, 341] on input "2+ stops" at bounding box center [286, 333] width 35 height 35
checkbox input "false"
type input "1020"
drag, startPoint x: 283, startPoint y: 487, endPoint x: 458, endPoint y: 473, distance: 175.6
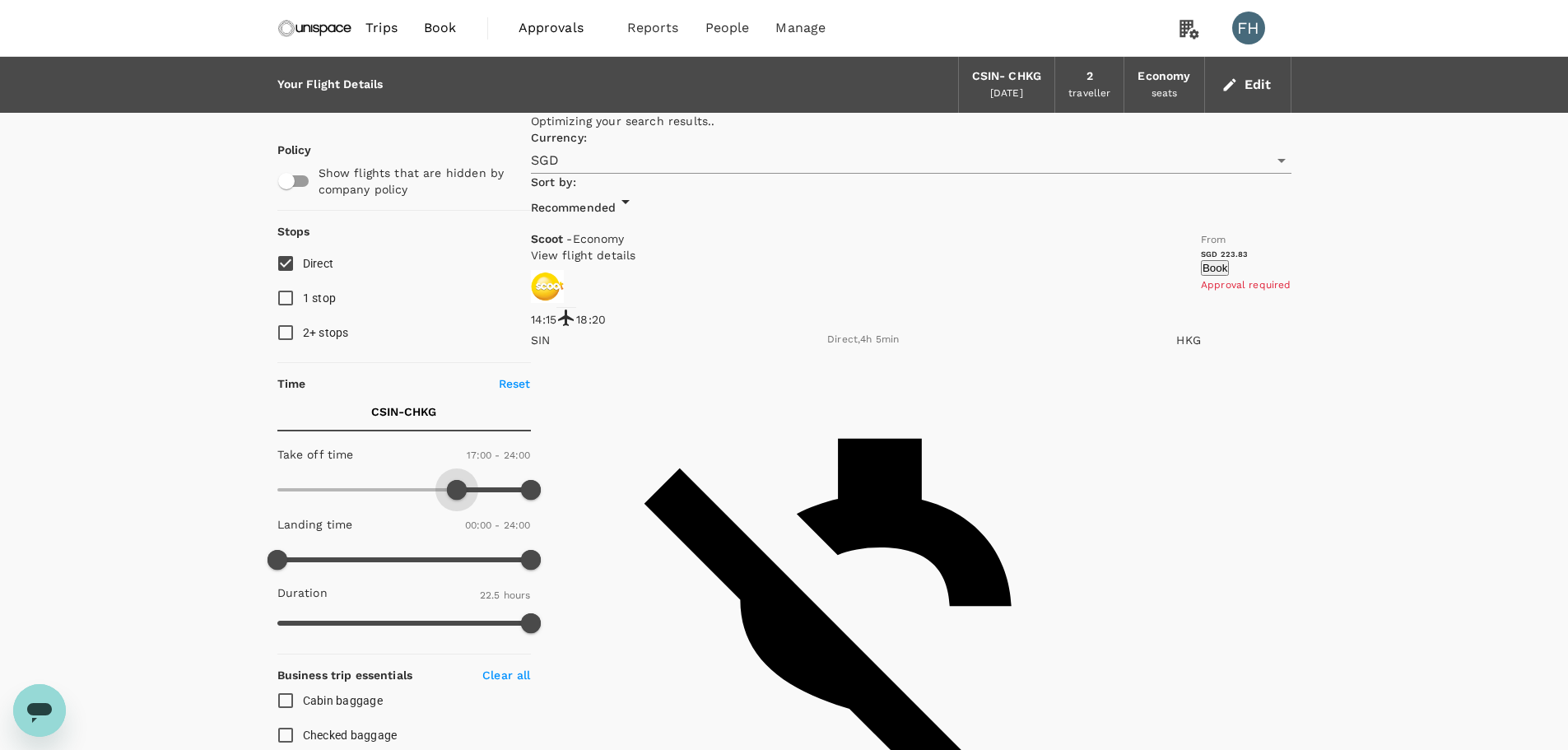
click at [458, 479] on span at bounding box center [457, 489] width 20 height 20
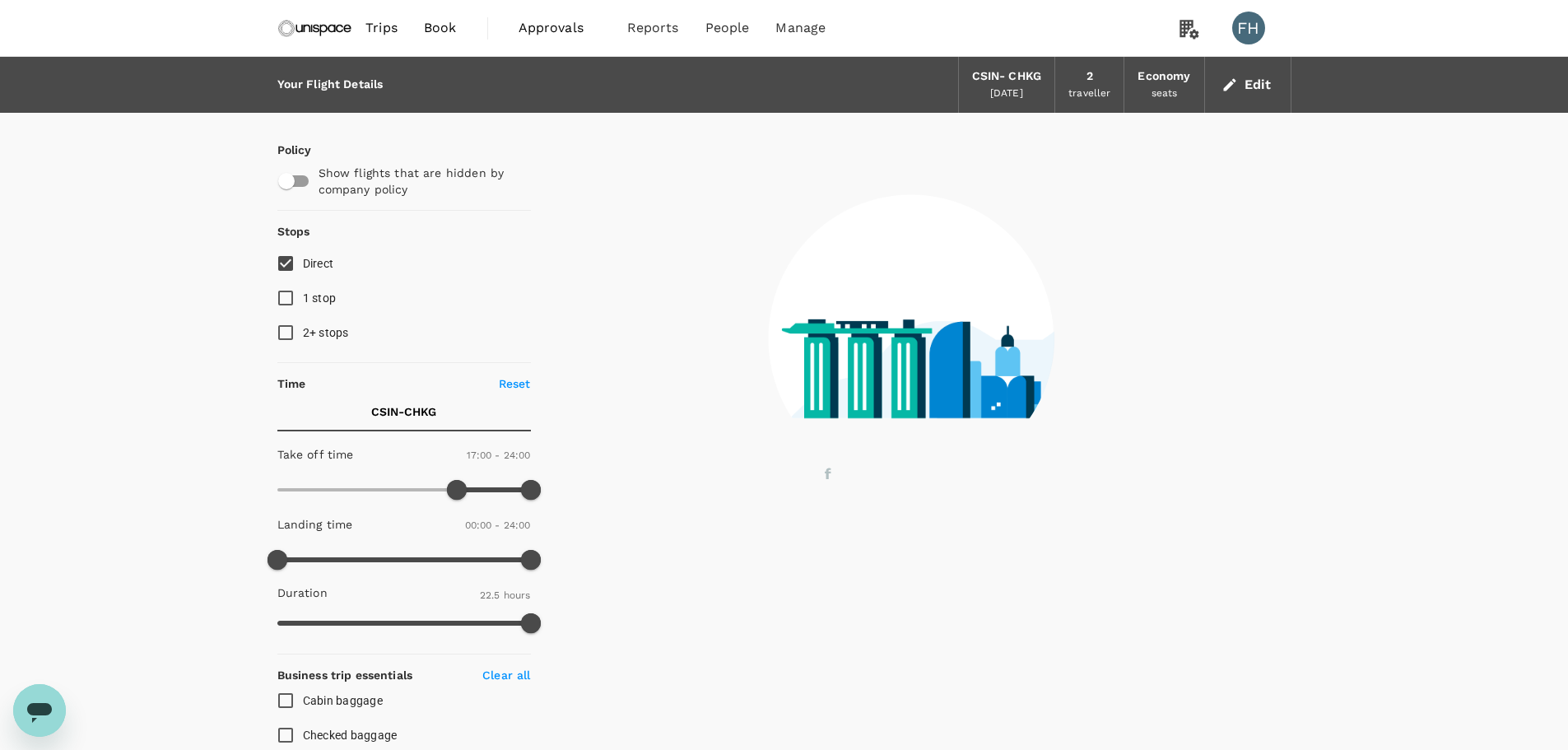
checkbox input "false"
checkbox input "true"
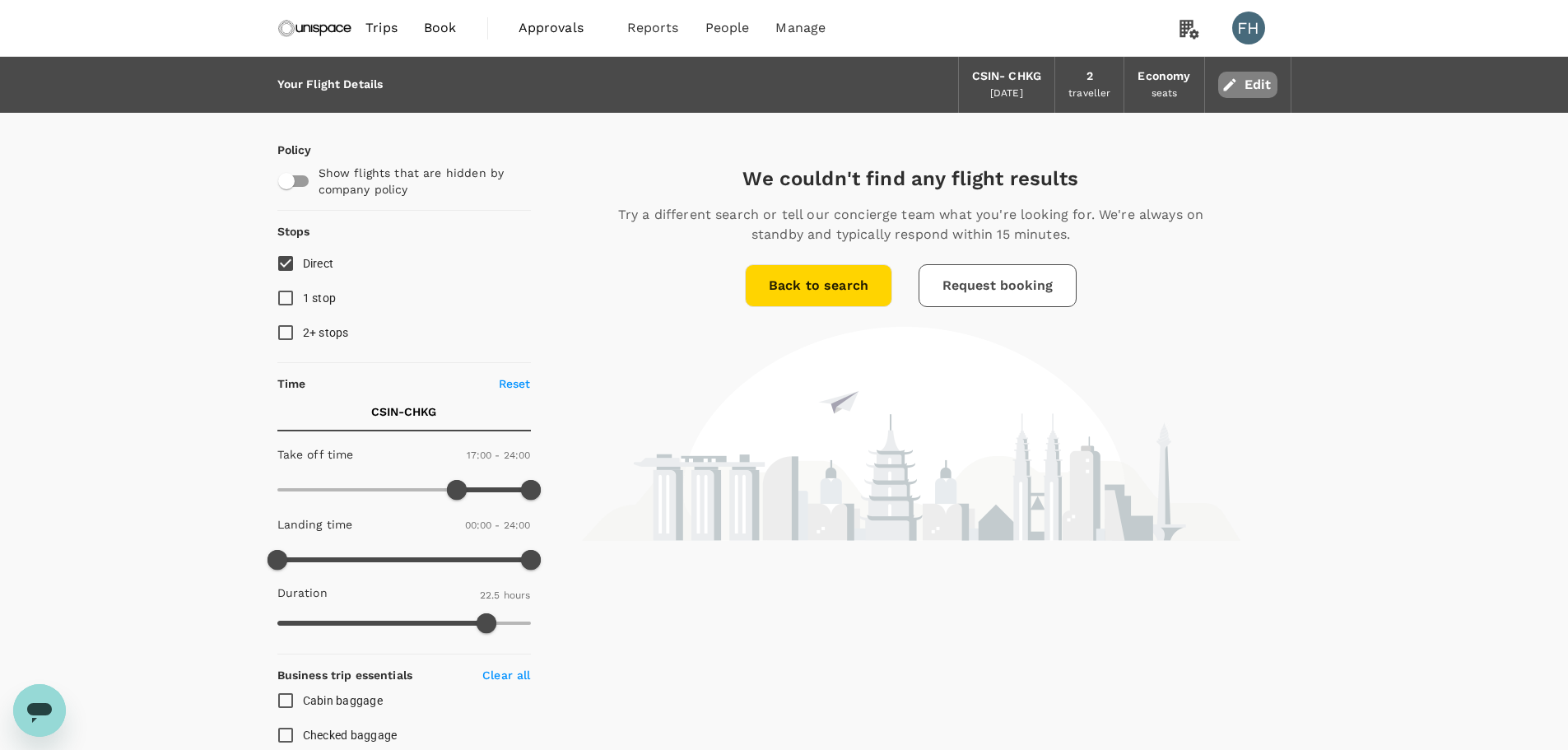
click at [1263, 86] on button "Edit" at bounding box center [1248, 85] width 59 height 26
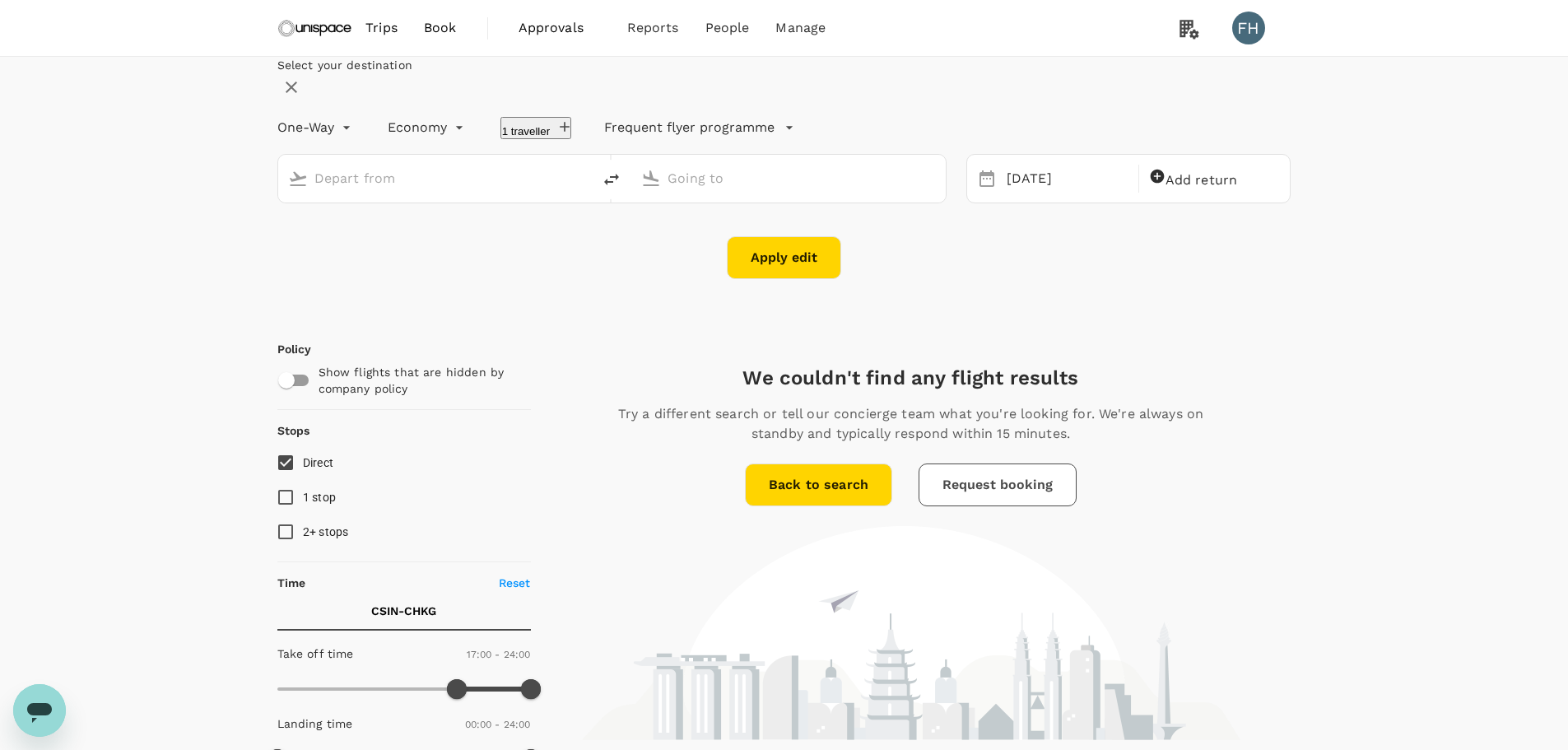
type input "[GEOGRAPHIC_DATA], [GEOGRAPHIC_DATA] (any)"
click at [301, 97] on icon "button" at bounding box center [291, 87] width 20 height 20
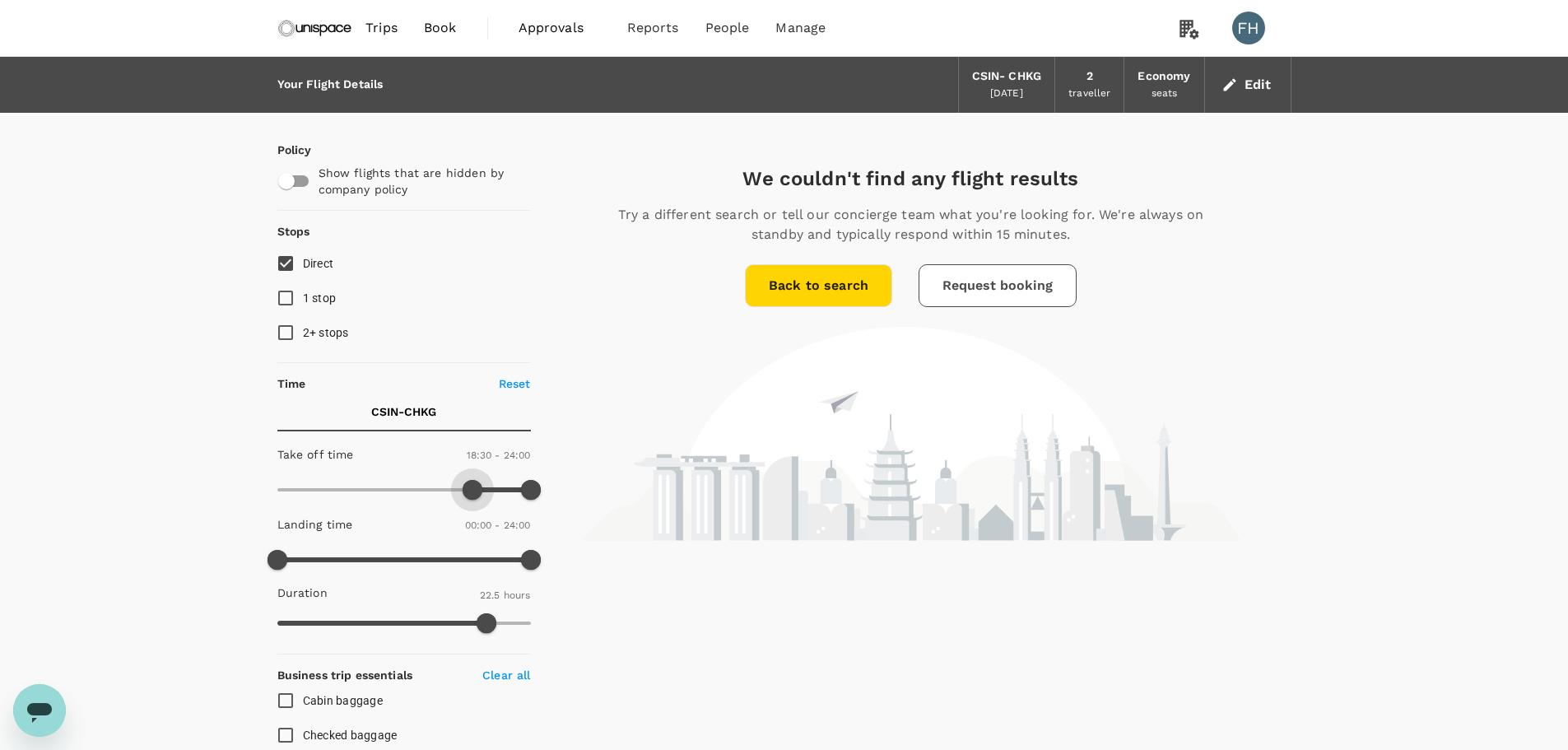
type input "1140"
drag, startPoint x: 459, startPoint y: 489, endPoint x: 480, endPoint y: 490, distance: 21.0
click at [480, 490] on span at bounding box center [477, 489] width 20 height 20
click at [322, 29] on img at bounding box center [315, 27] width 76 height 36
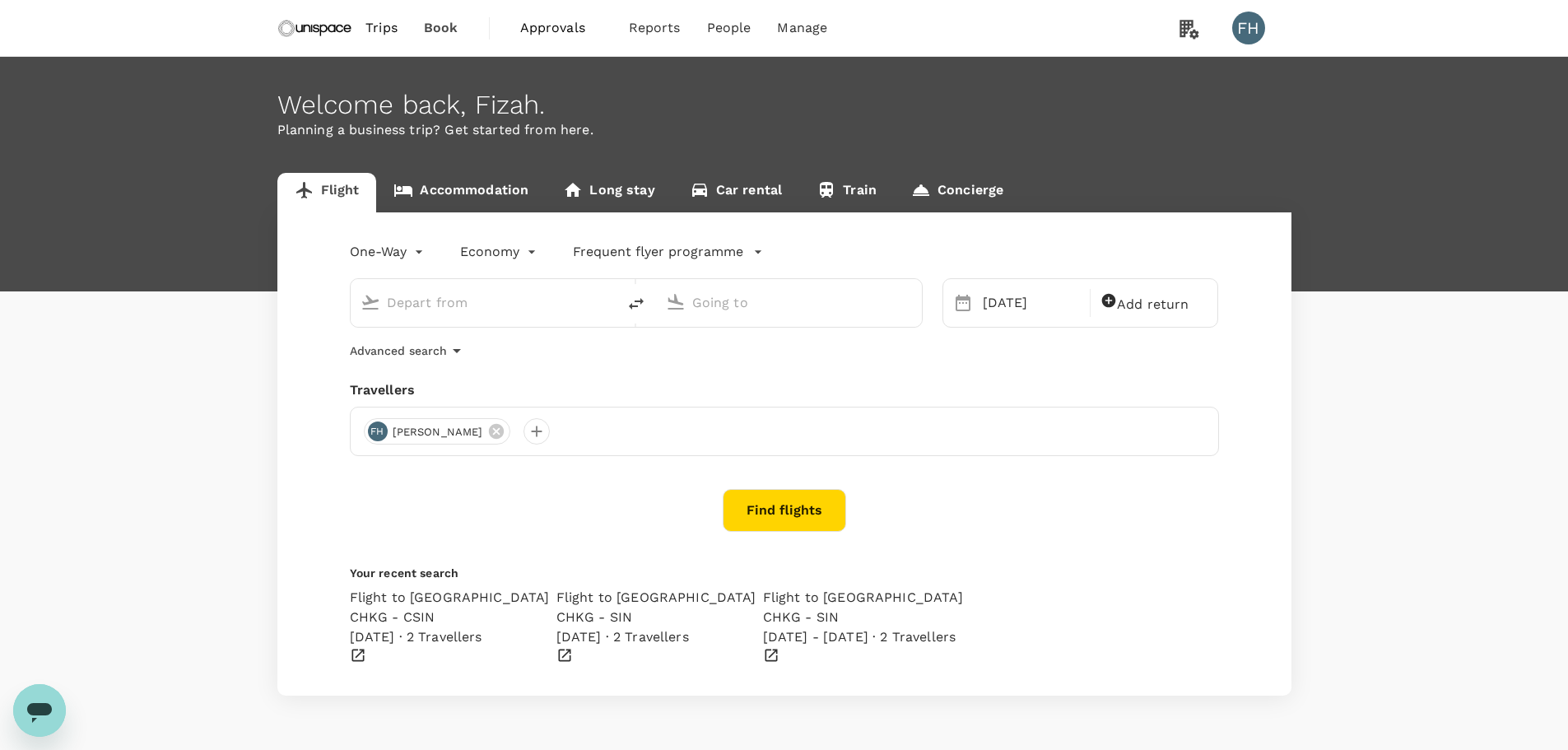
type input "[GEOGRAPHIC_DATA], [GEOGRAPHIC_DATA] (any)"
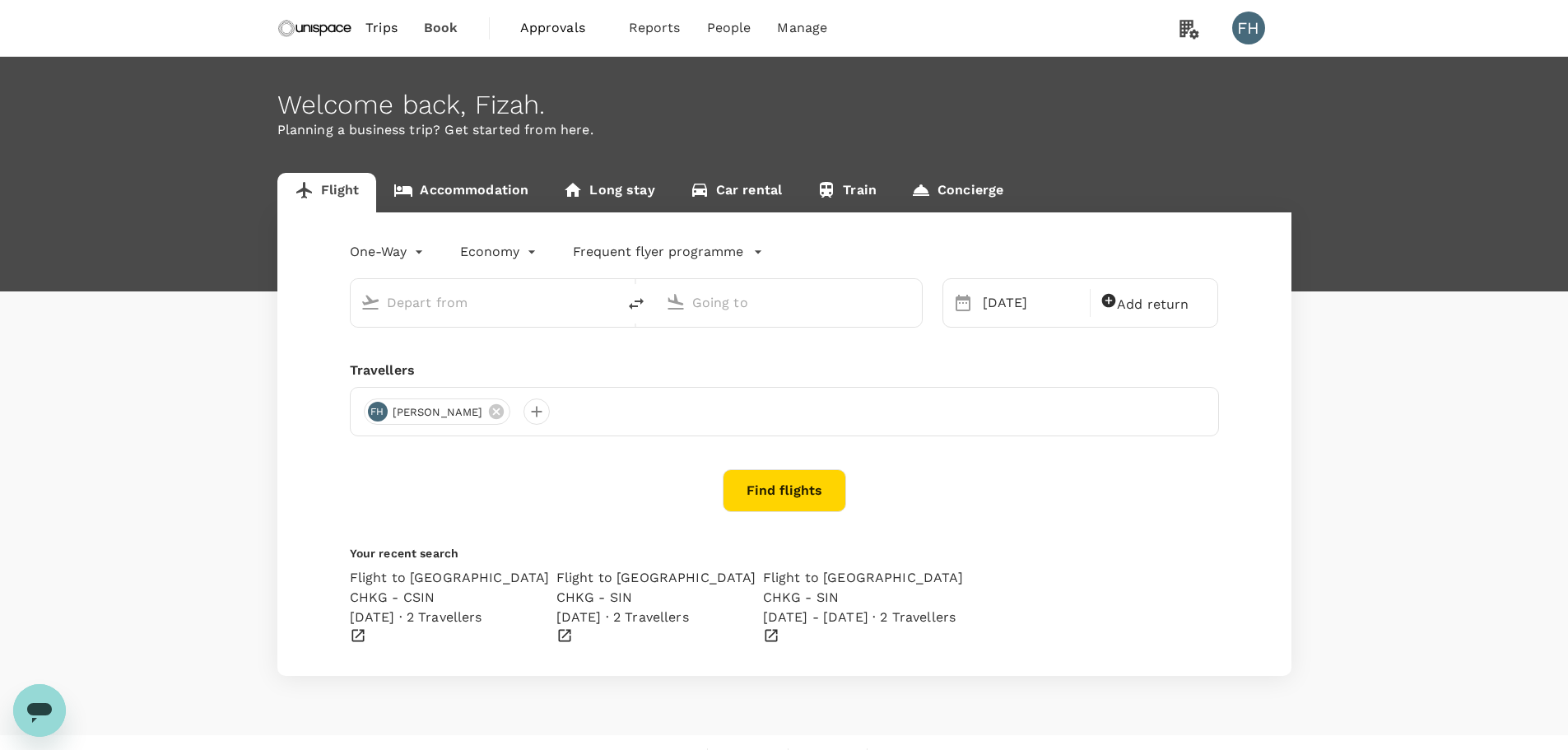
type input "[GEOGRAPHIC_DATA], [GEOGRAPHIC_DATA] (any)"
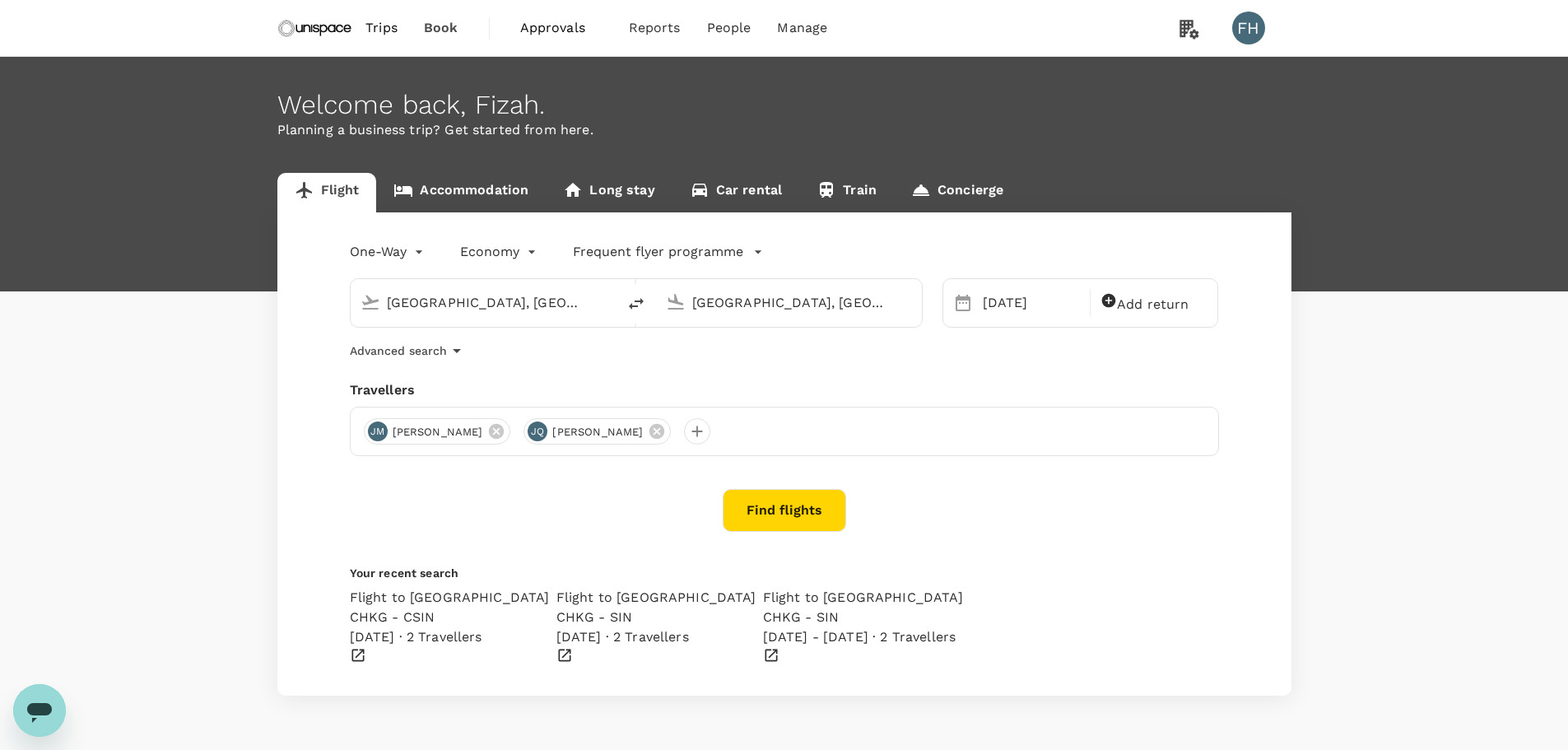
click at [780, 518] on button "Find flights" at bounding box center [784, 510] width 123 height 43
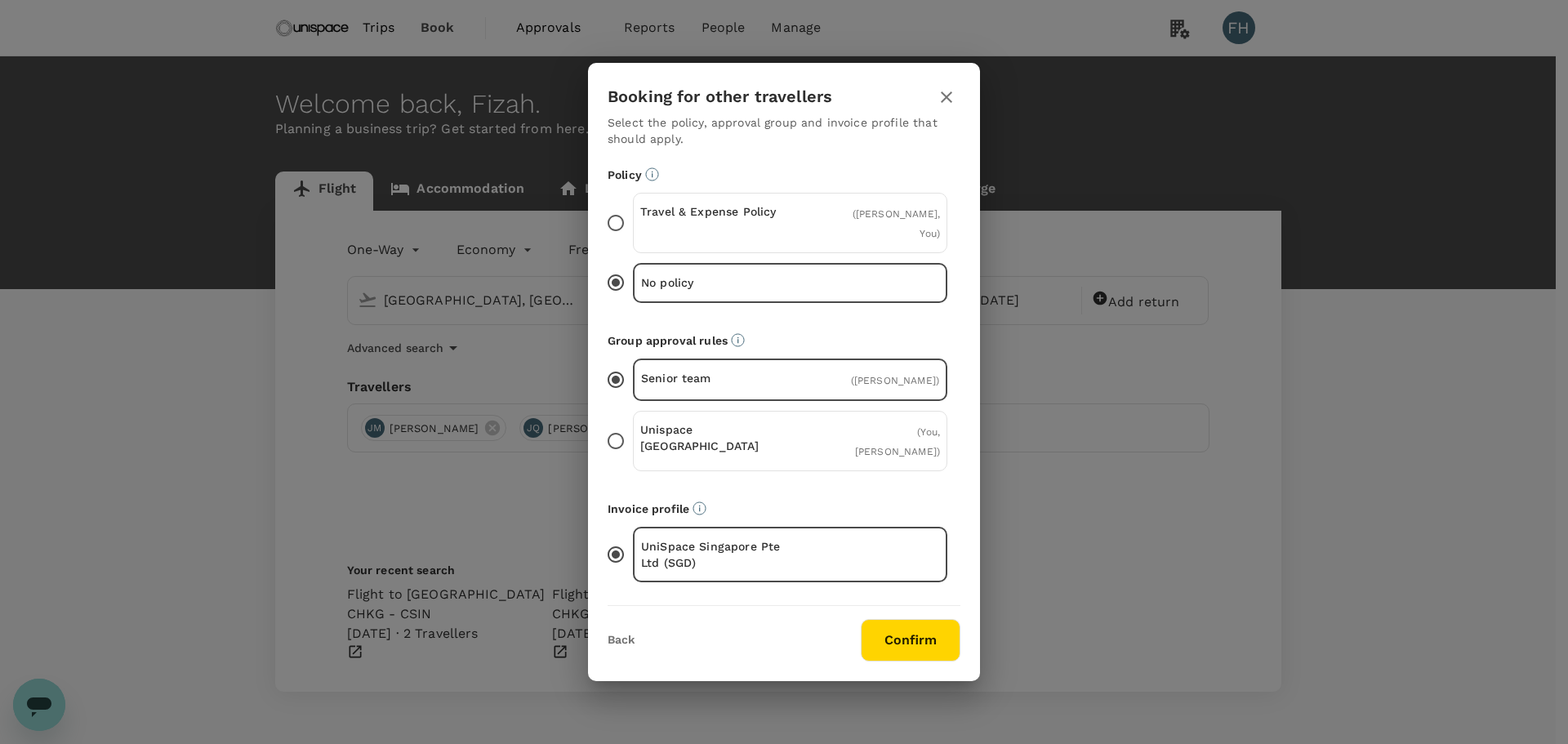
click at [710, 220] on p "Travel & Expense Policy" at bounding box center [715, 211] width 150 height 16
click at [632, 235] on input "Travel & Expense Policy ( [PERSON_NAME], You )" at bounding box center [616, 223] width 35 height 35
click at [844, 418] on div "Unispace [GEOGRAPHIC_DATA] ( You, [PERSON_NAME] )" at bounding box center [789, 441] width 314 height 61
click at [632, 424] on input "Unispace [GEOGRAPHIC_DATA] ( You, [PERSON_NAME] )" at bounding box center [616, 441] width 35 height 35
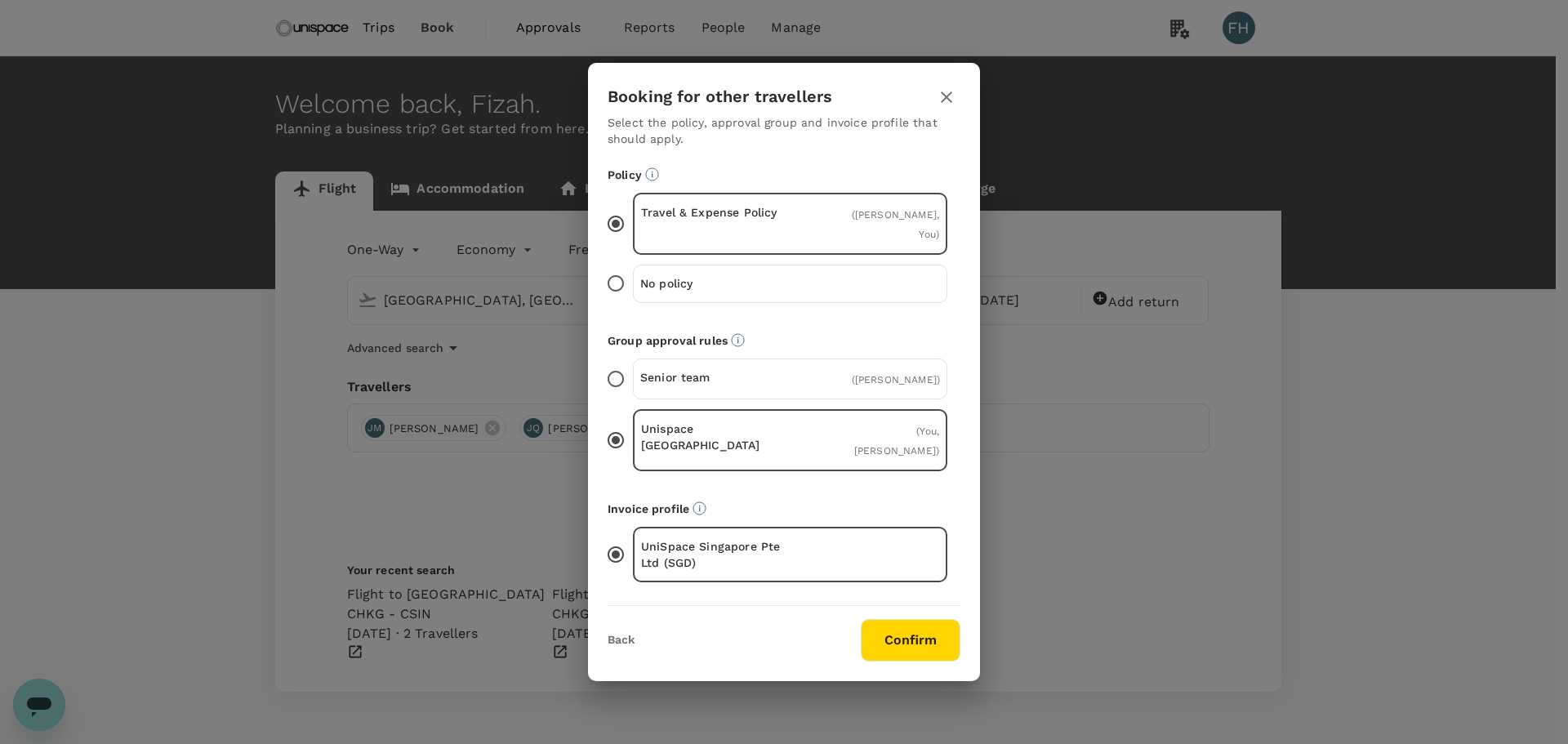
click at [875, 624] on button "Confirm" at bounding box center [910, 639] width 100 height 42
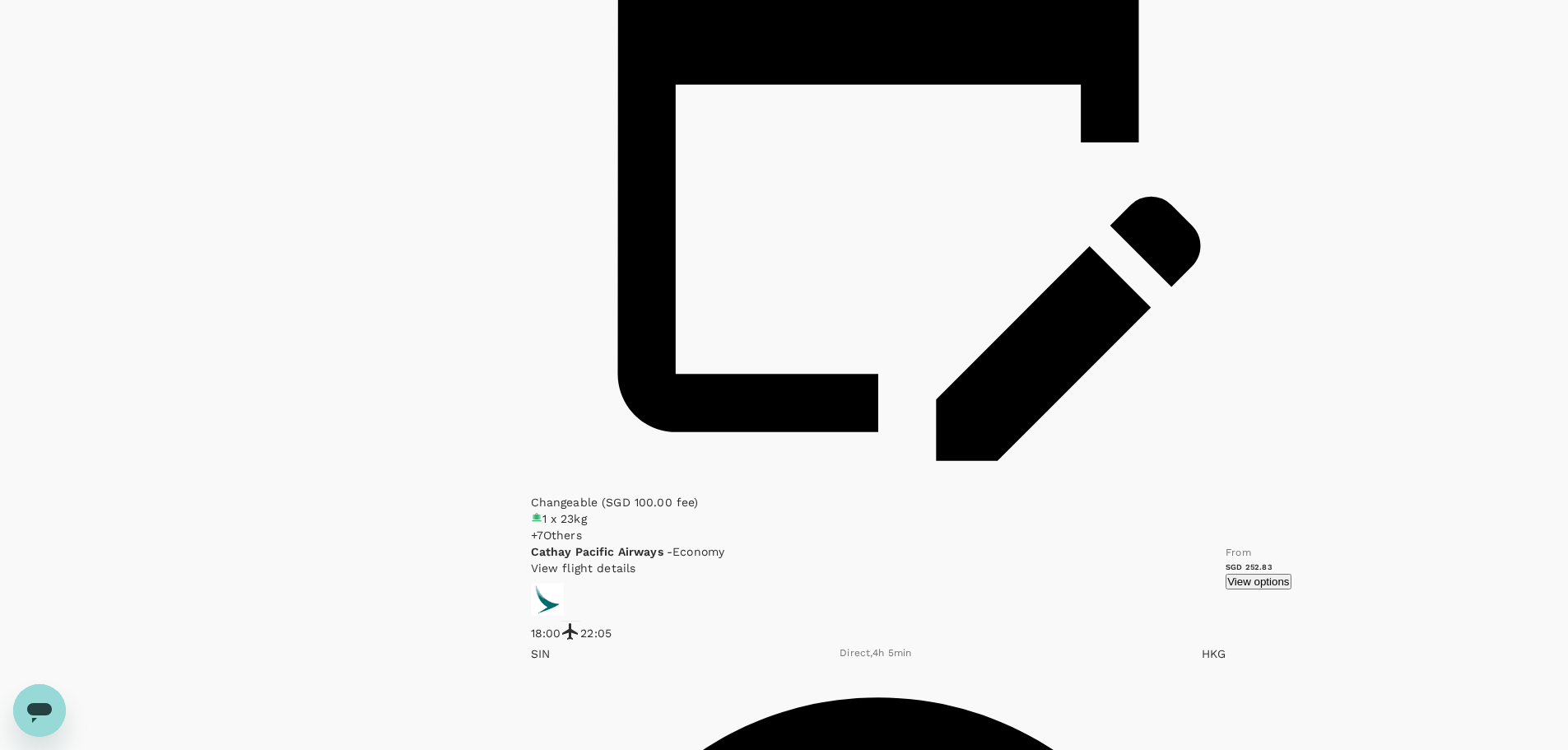
scroll to position [2930, 0]
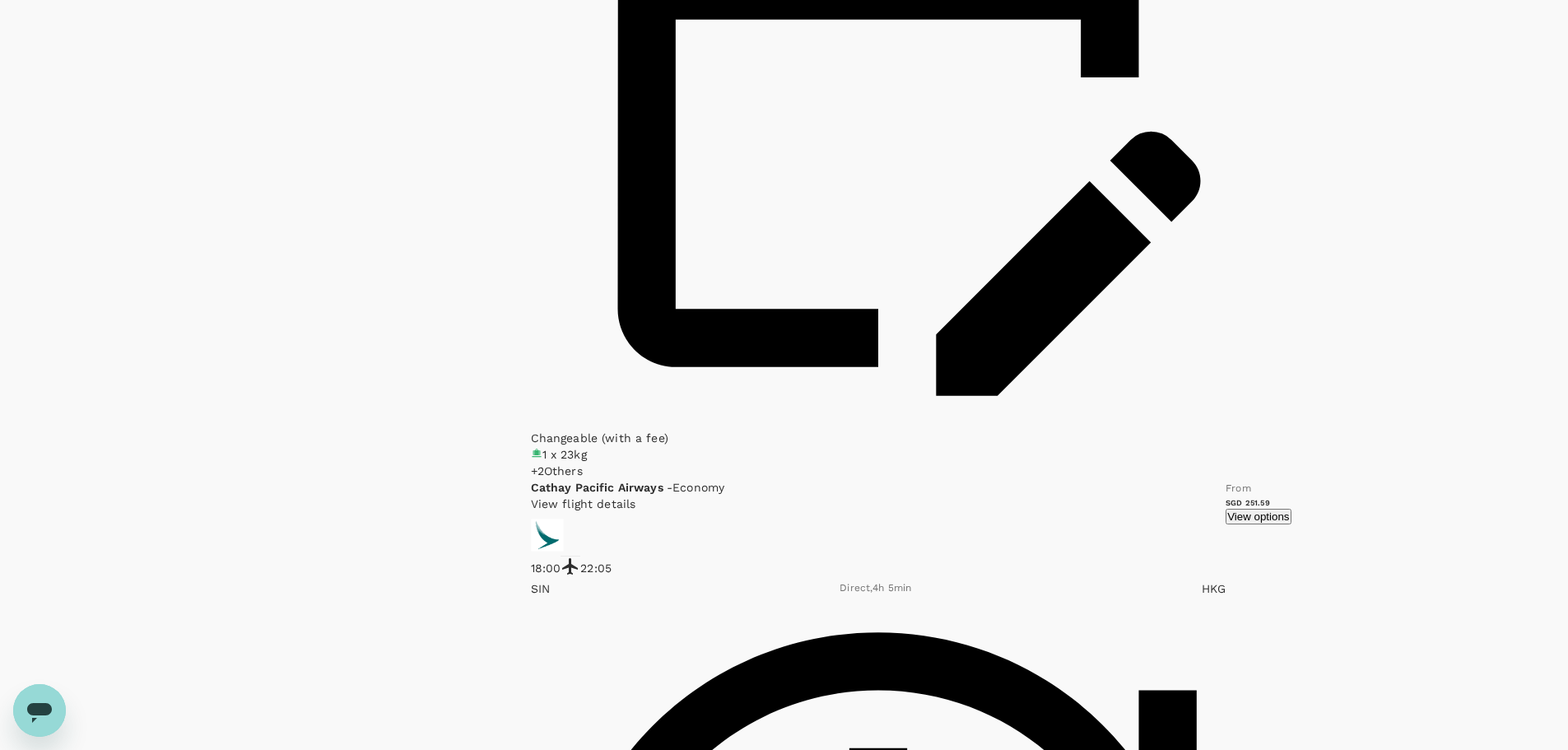
type input "1555"
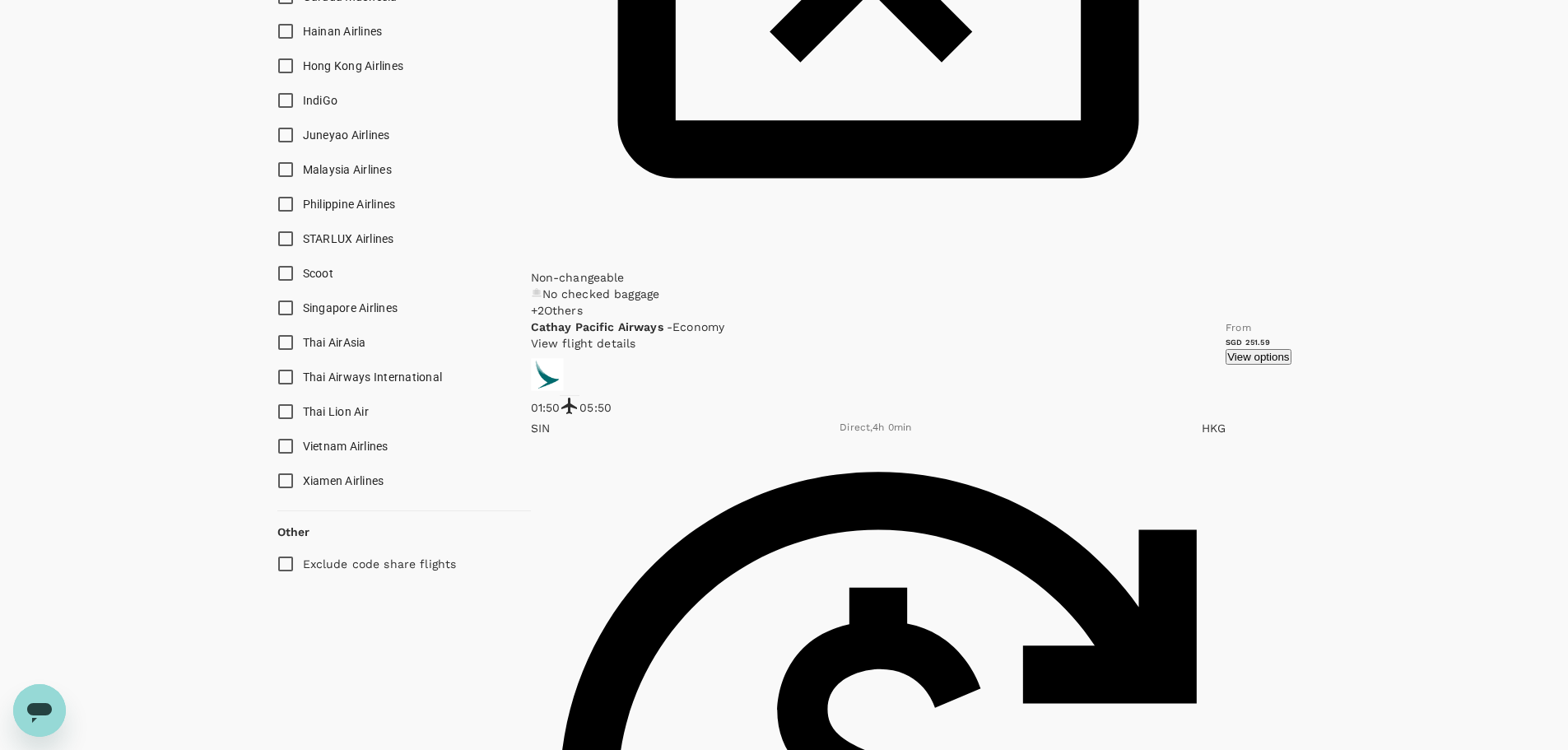
scroll to position [1206, 0]
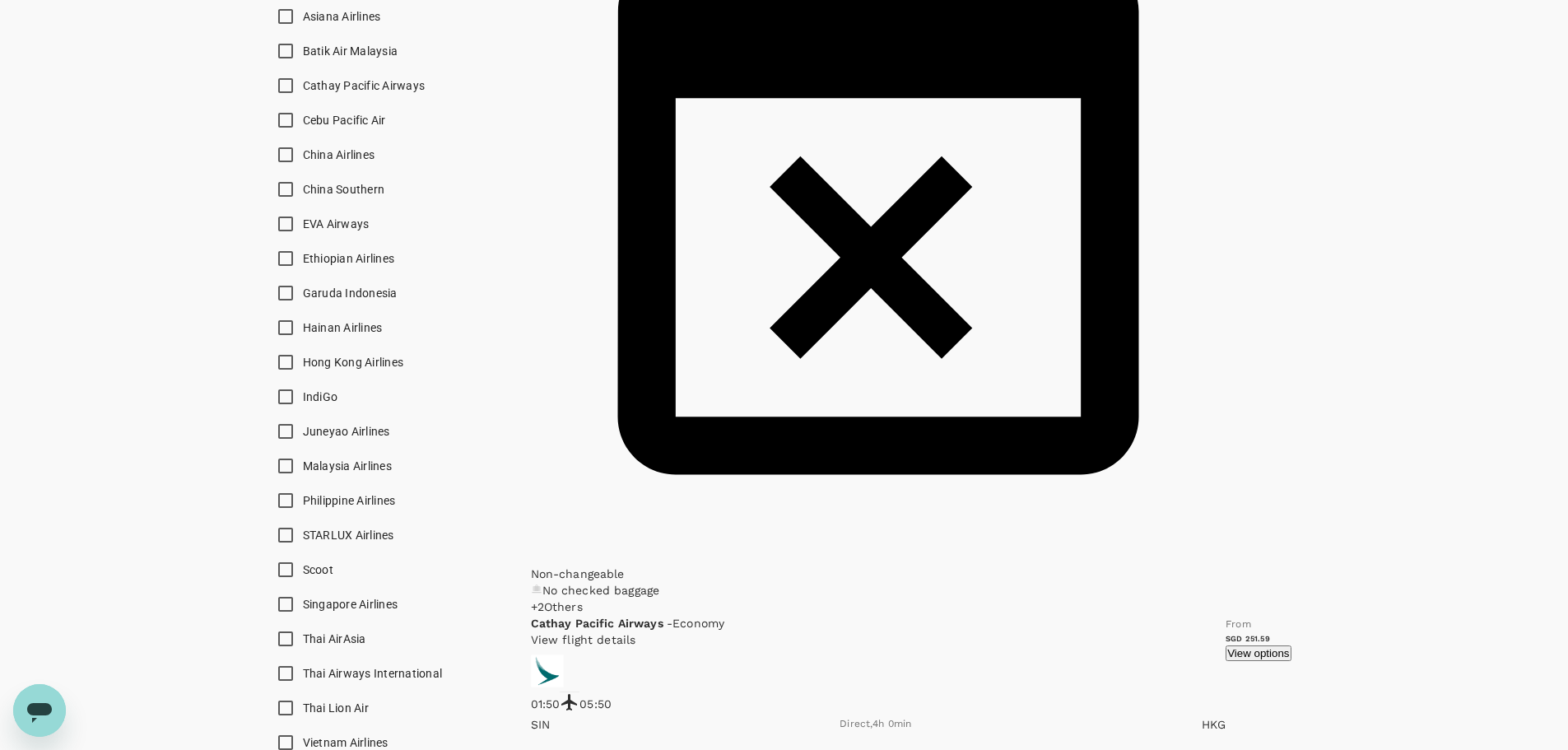
click at [280, 577] on input "Scoot" at bounding box center [286, 569] width 35 height 35
checkbox input "true"
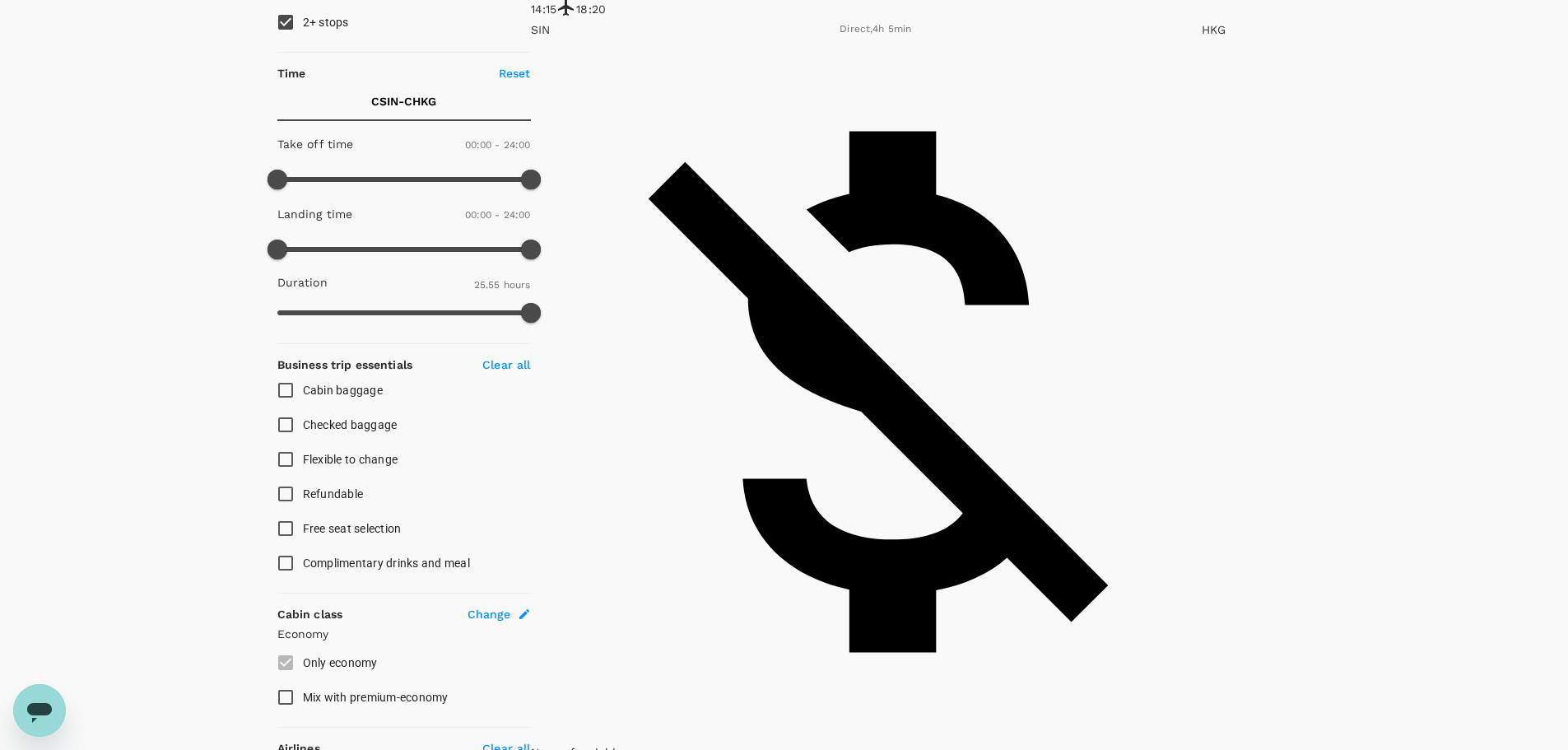
scroll to position [136, 0]
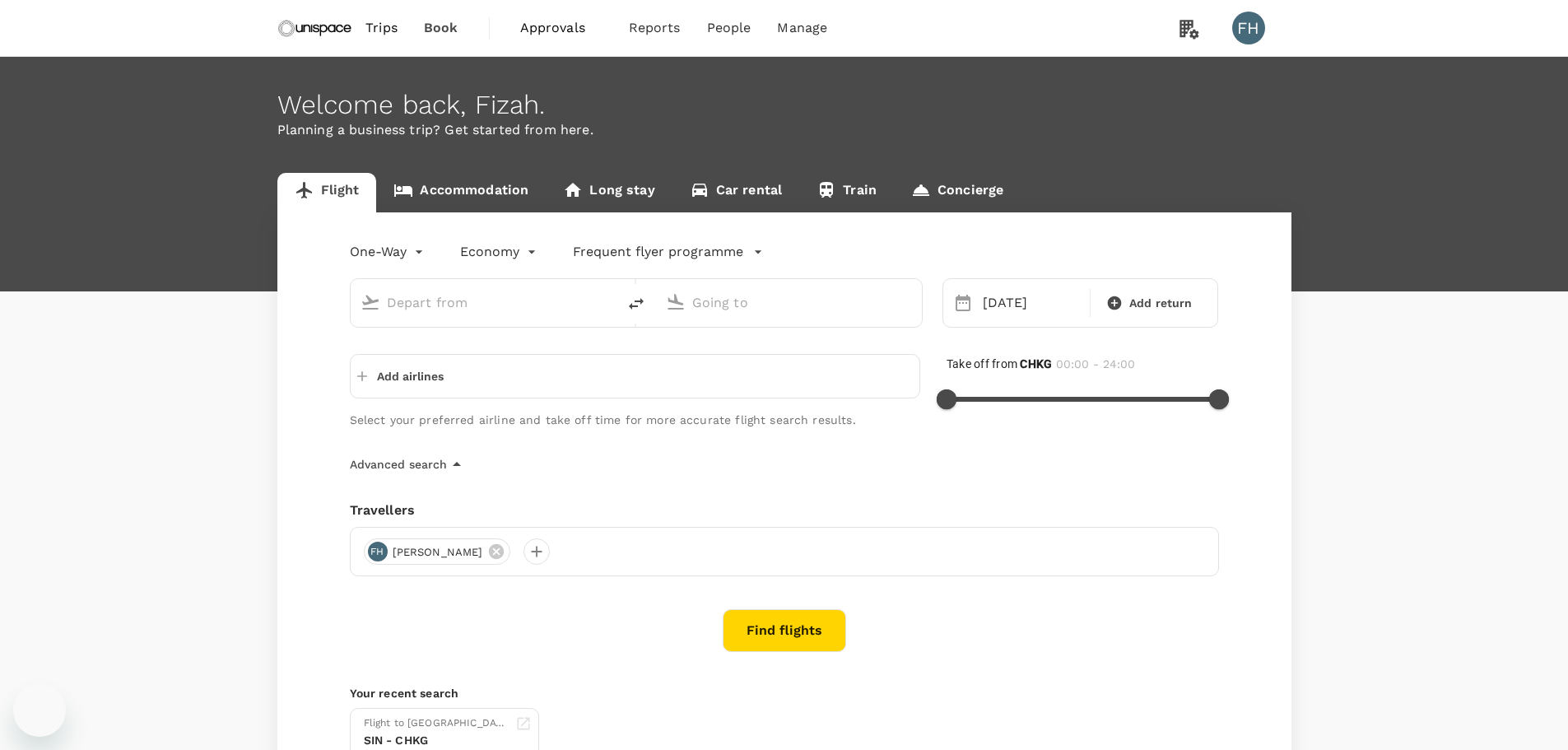
type input "[GEOGRAPHIC_DATA], [GEOGRAPHIC_DATA] (any)"
type input "Singapore Changi (SIN)"
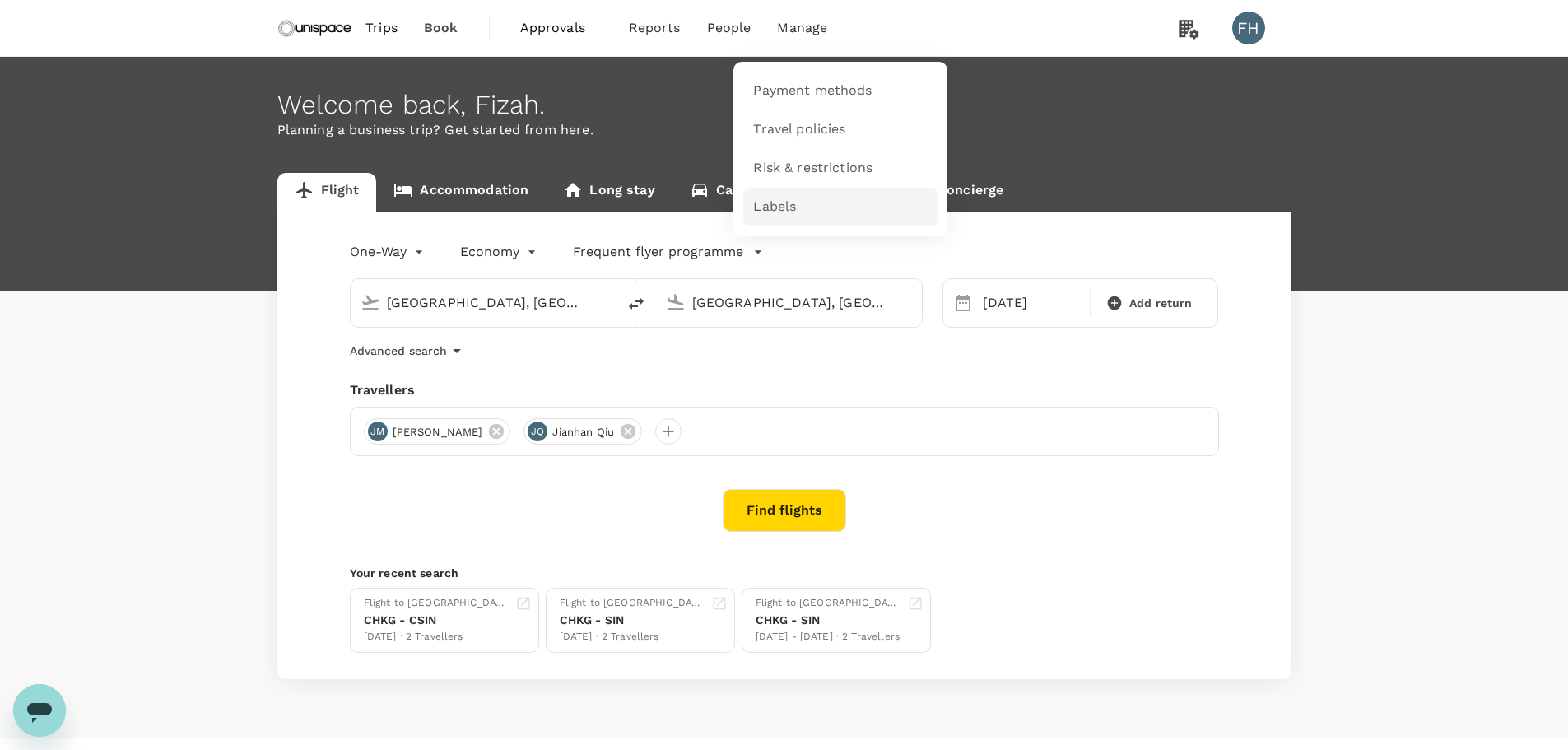
click at [791, 210] on span "Labels" at bounding box center [774, 207] width 43 height 19
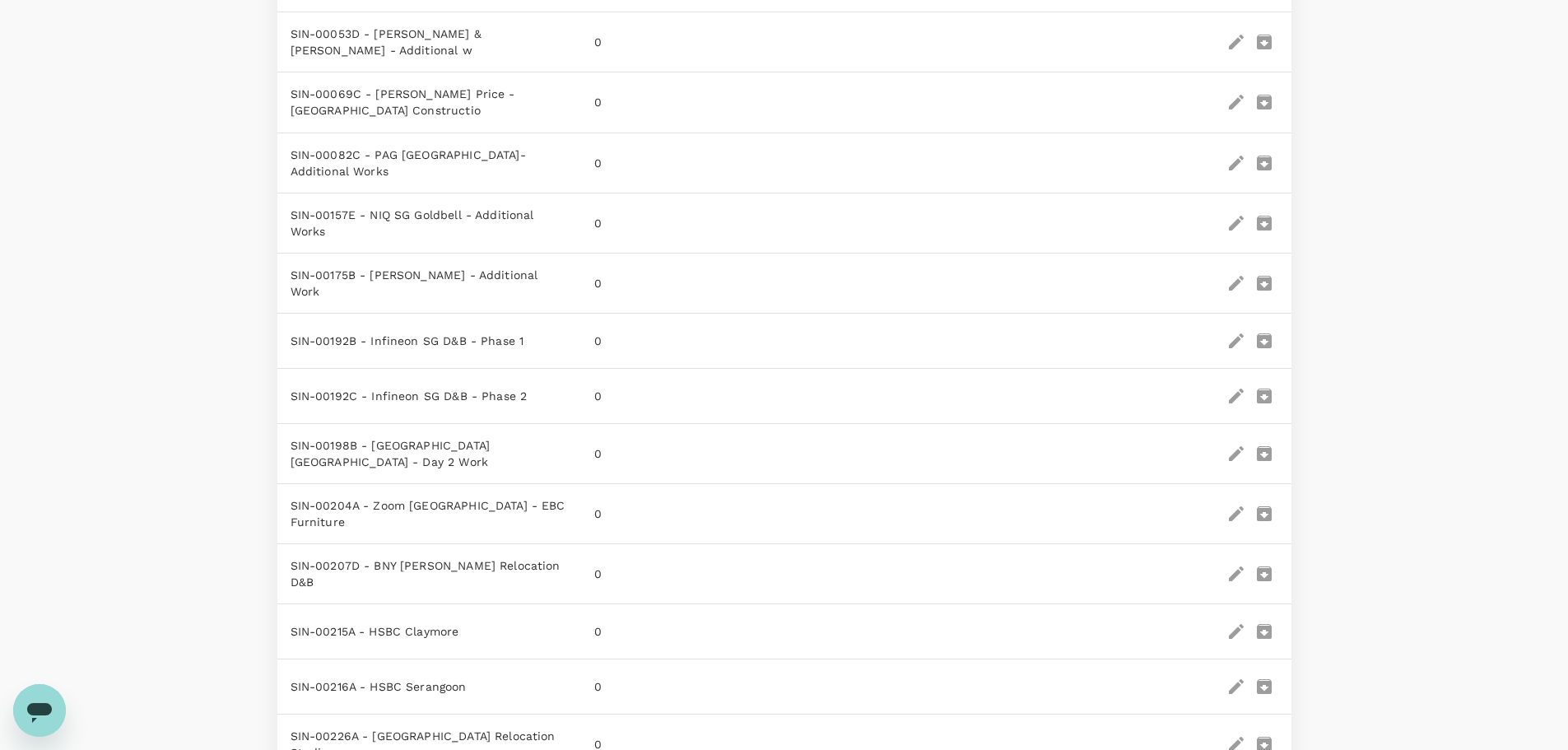
scroll to position [1143, 0]
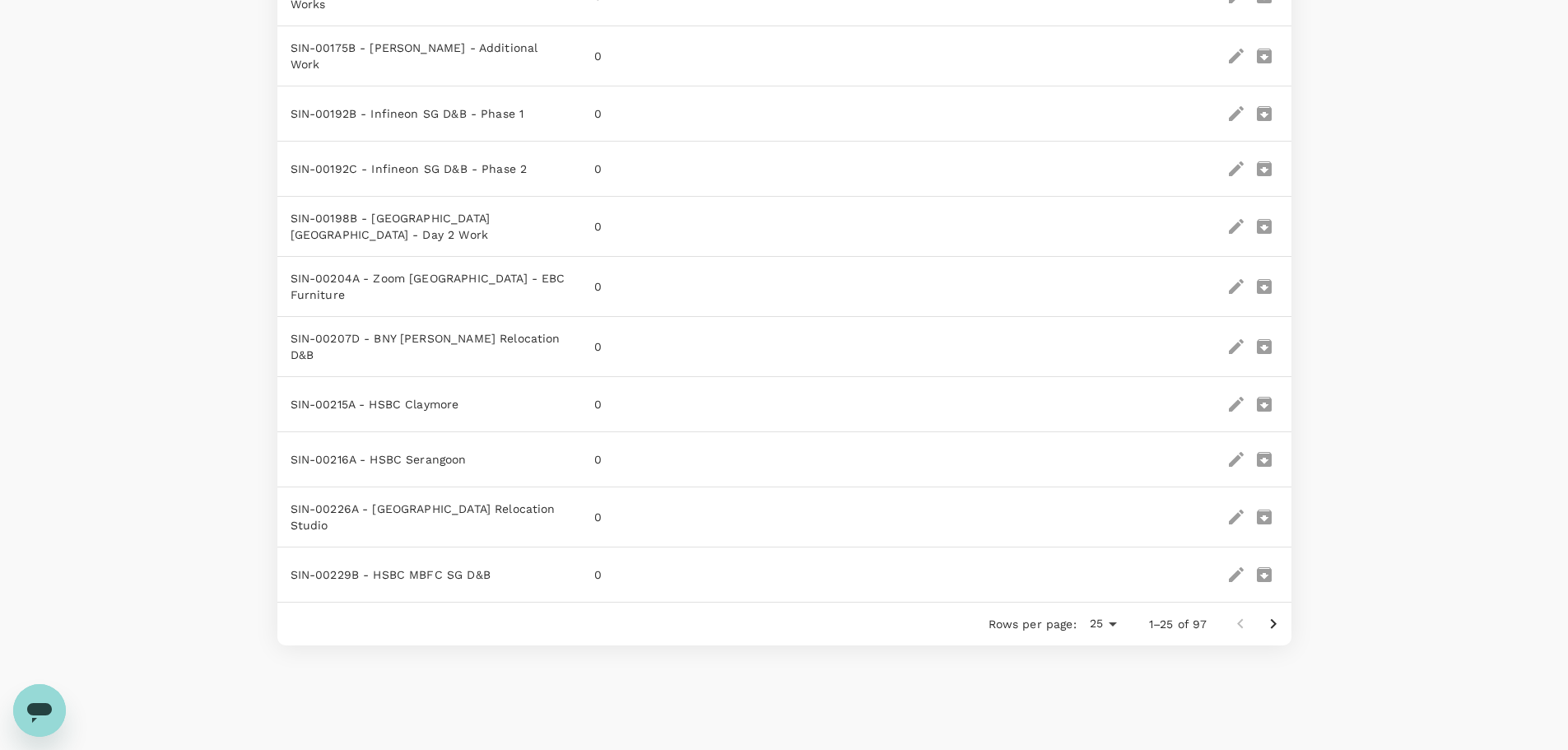
click at [1103, 683] on li "100" at bounding box center [1102, 676] width 48 height 30
type input "100"
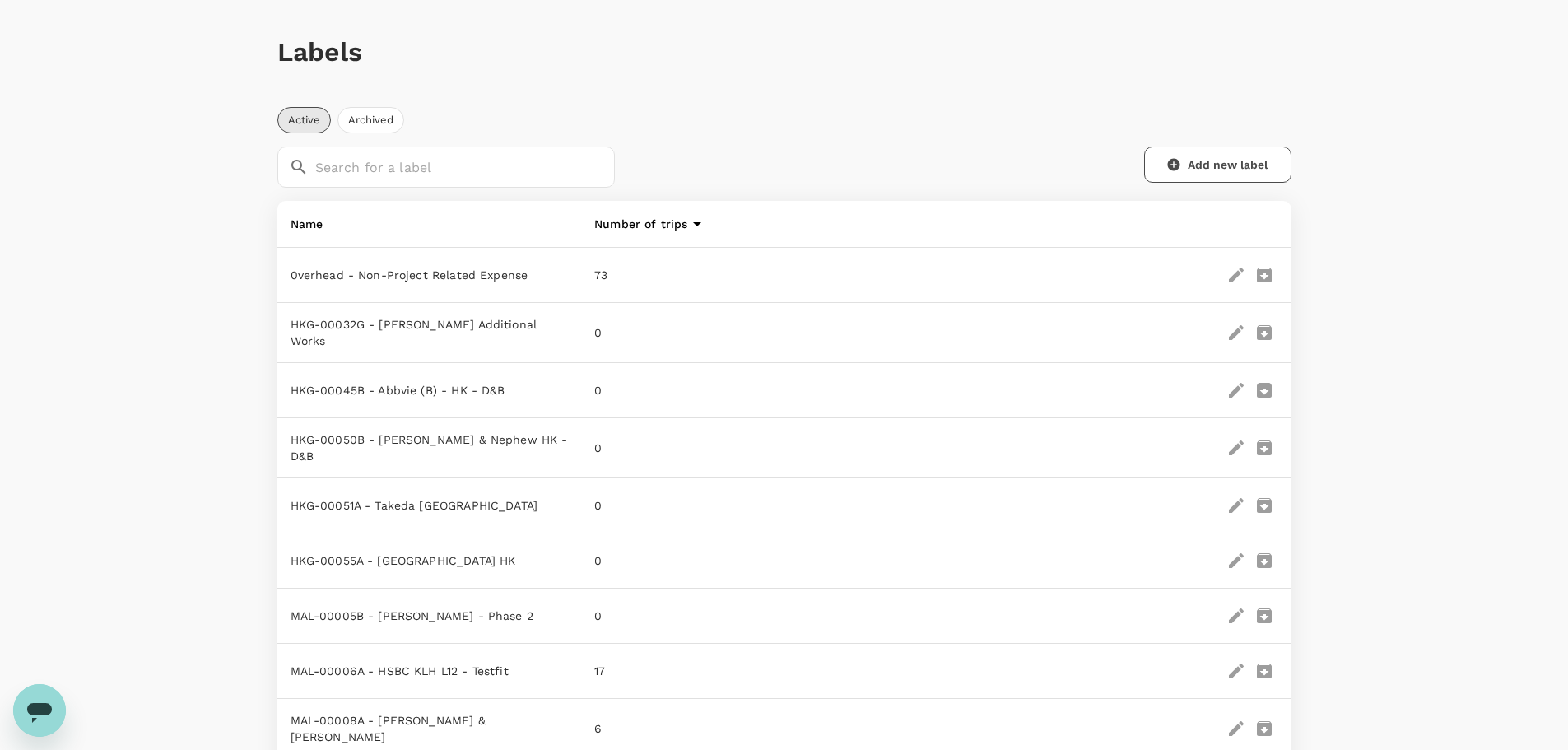
scroll to position [0, 0]
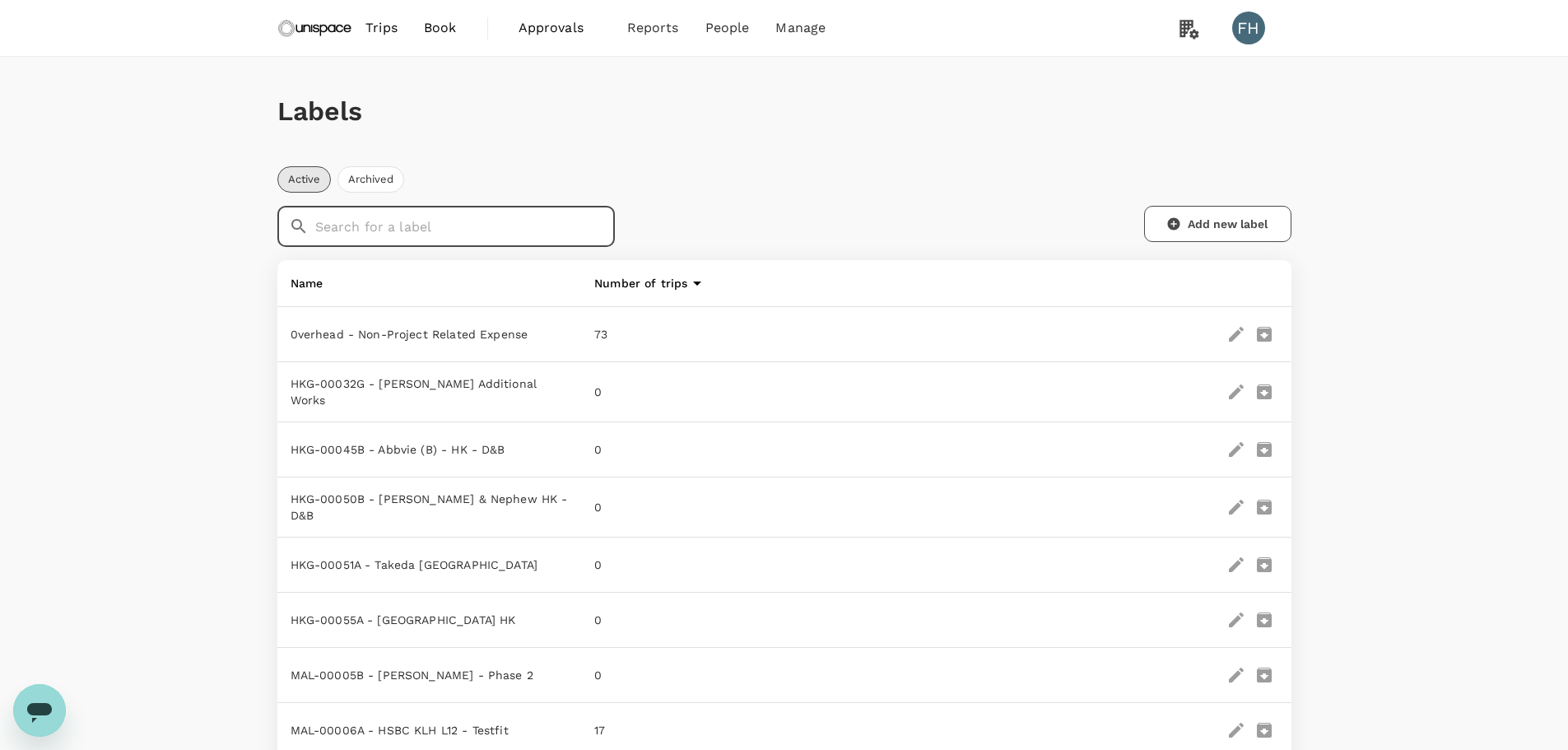
click at [422, 236] on input "text" at bounding box center [466, 226] width 300 height 41
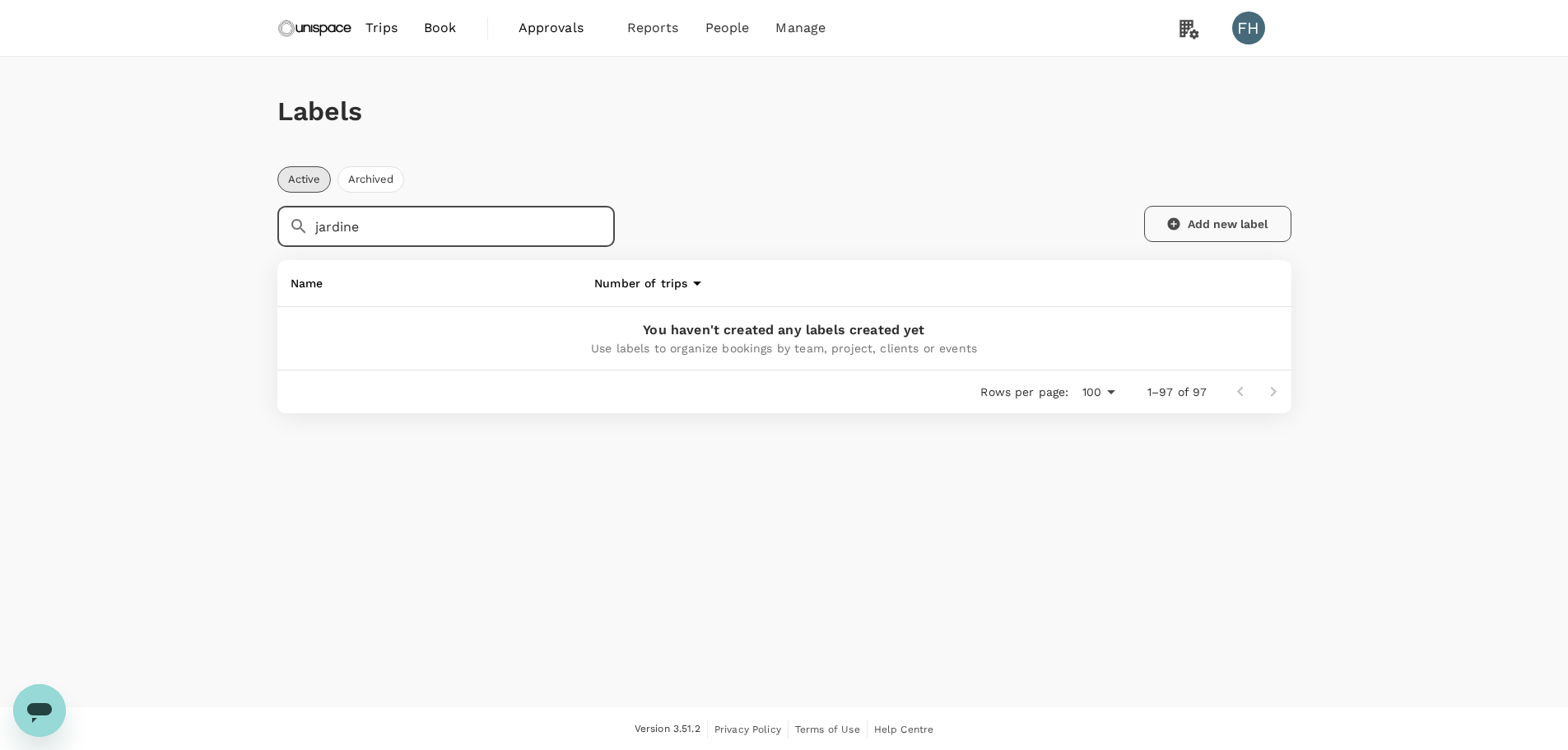
type input "jardine"
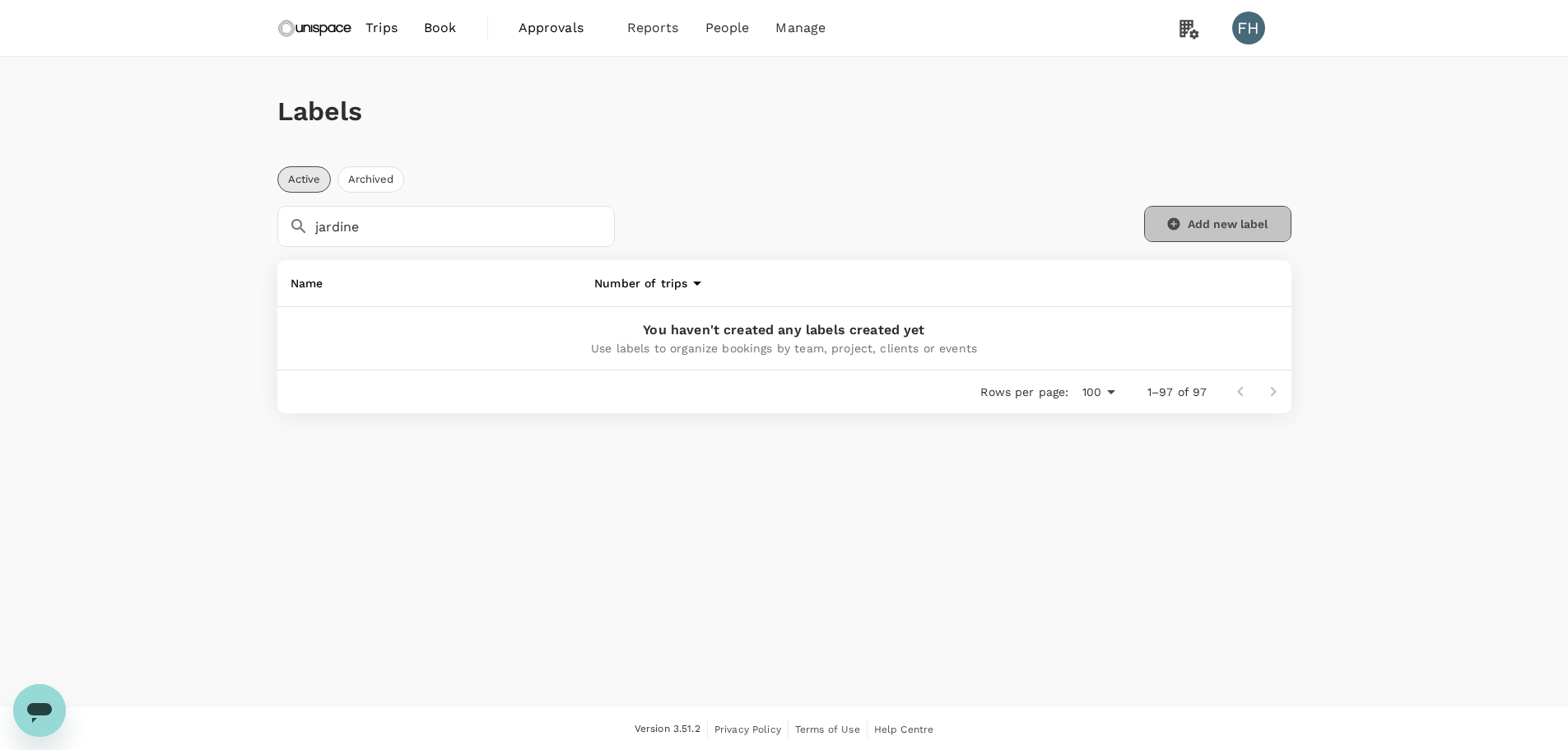
click at [1241, 224] on button "Add new label" at bounding box center [1218, 224] width 148 height 36
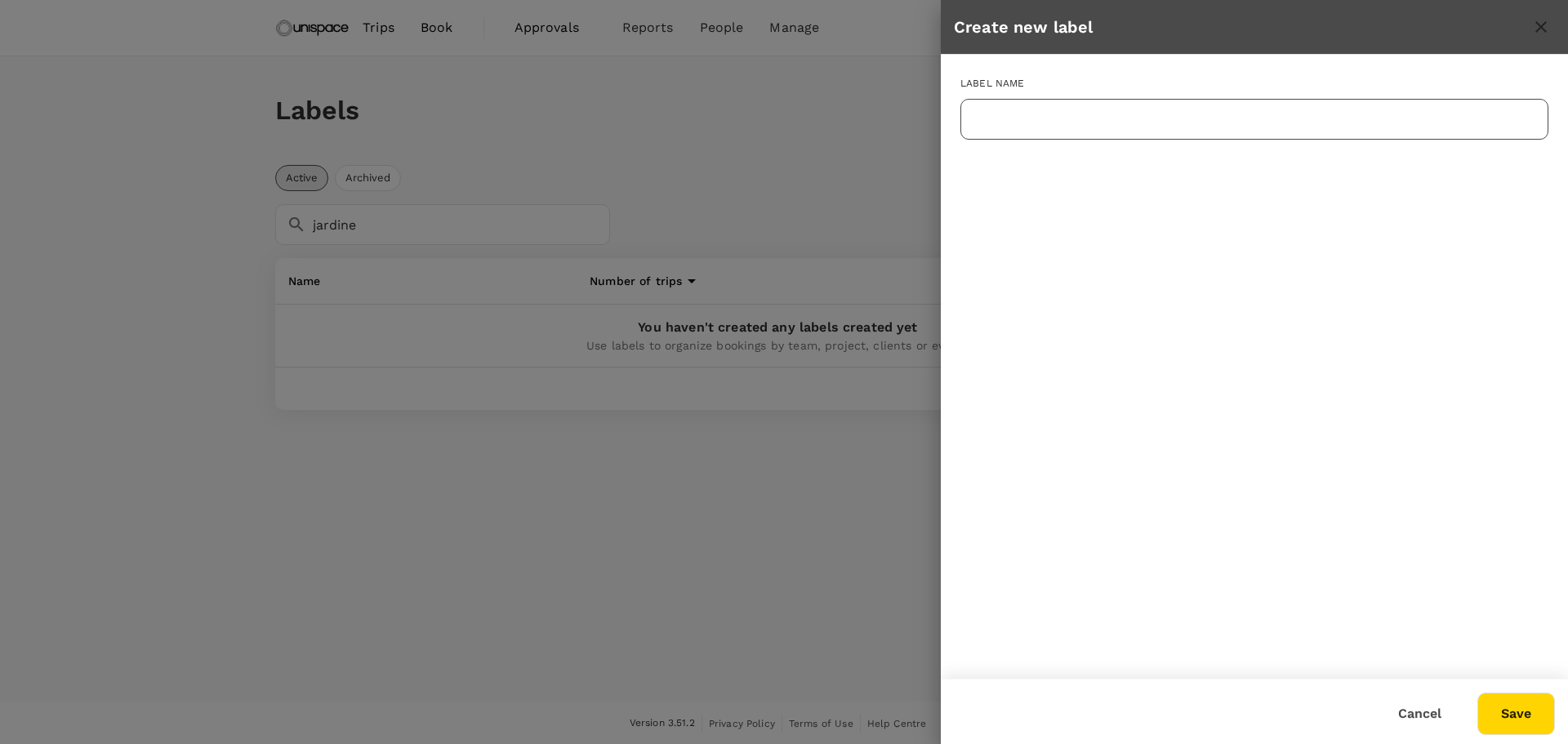
click at [1078, 127] on input "text" at bounding box center [1254, 119] width 588 height 41
paste input "HKG-00065A"
type input "HKG-00065A - [PERSON_NAME]"
click at [1520, 702] on button "Save" at bounding box center [1516, 713] width 78 height 42
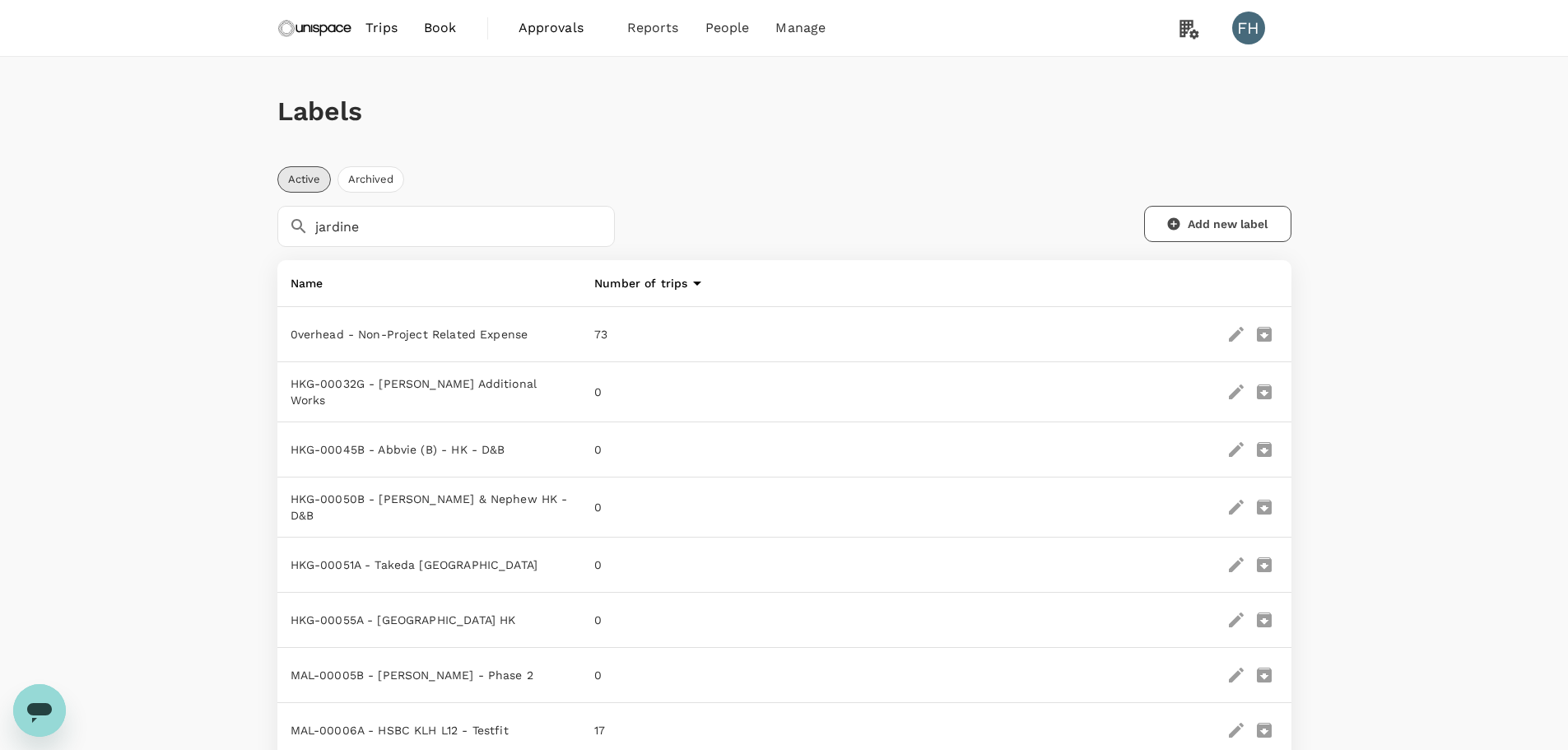
click at [309, 22] on img at bounding box center [315, 27] width 76 height 36
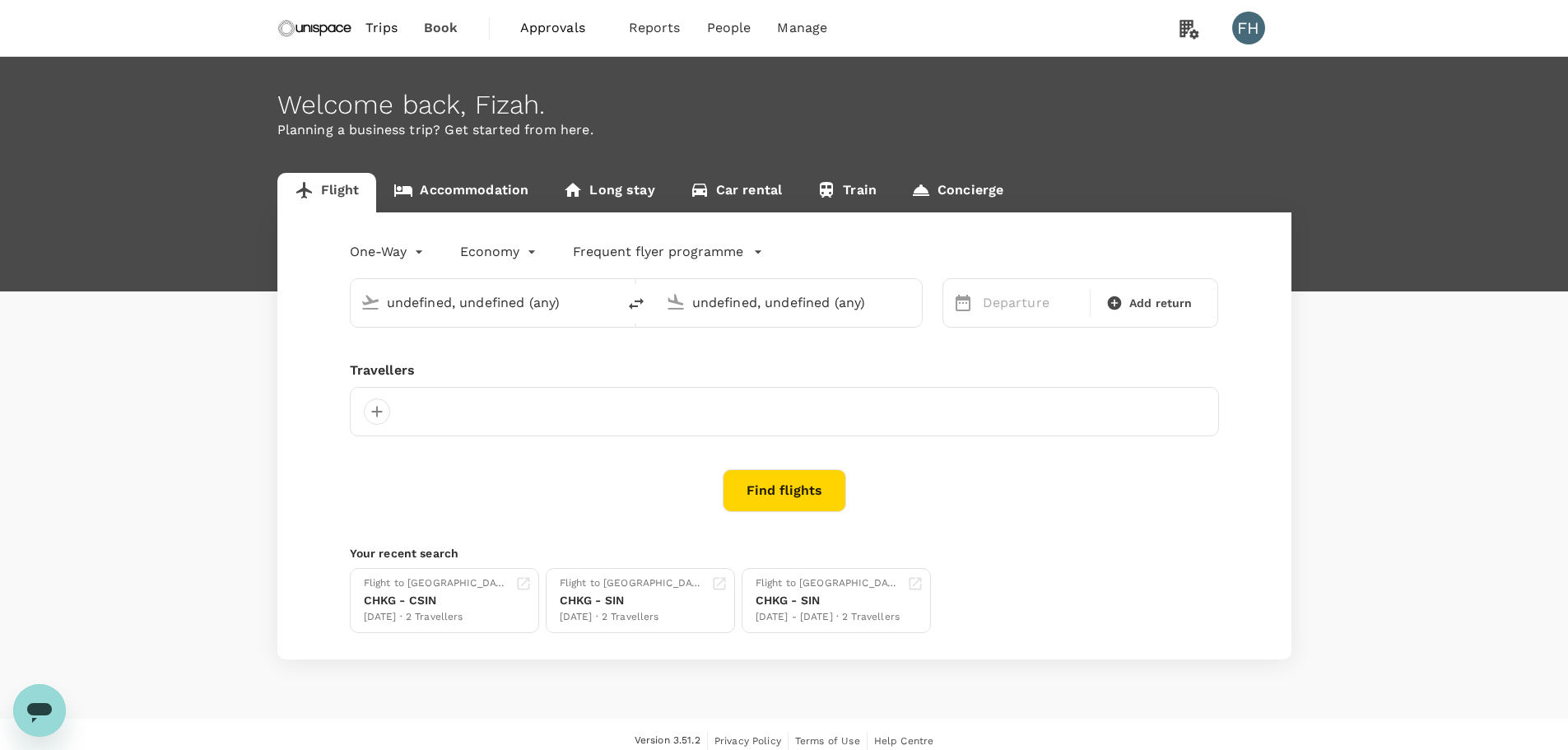
type input "[GEOGRAPHIC_DATA], [GEOGRAPHIC_DATA] (any)"
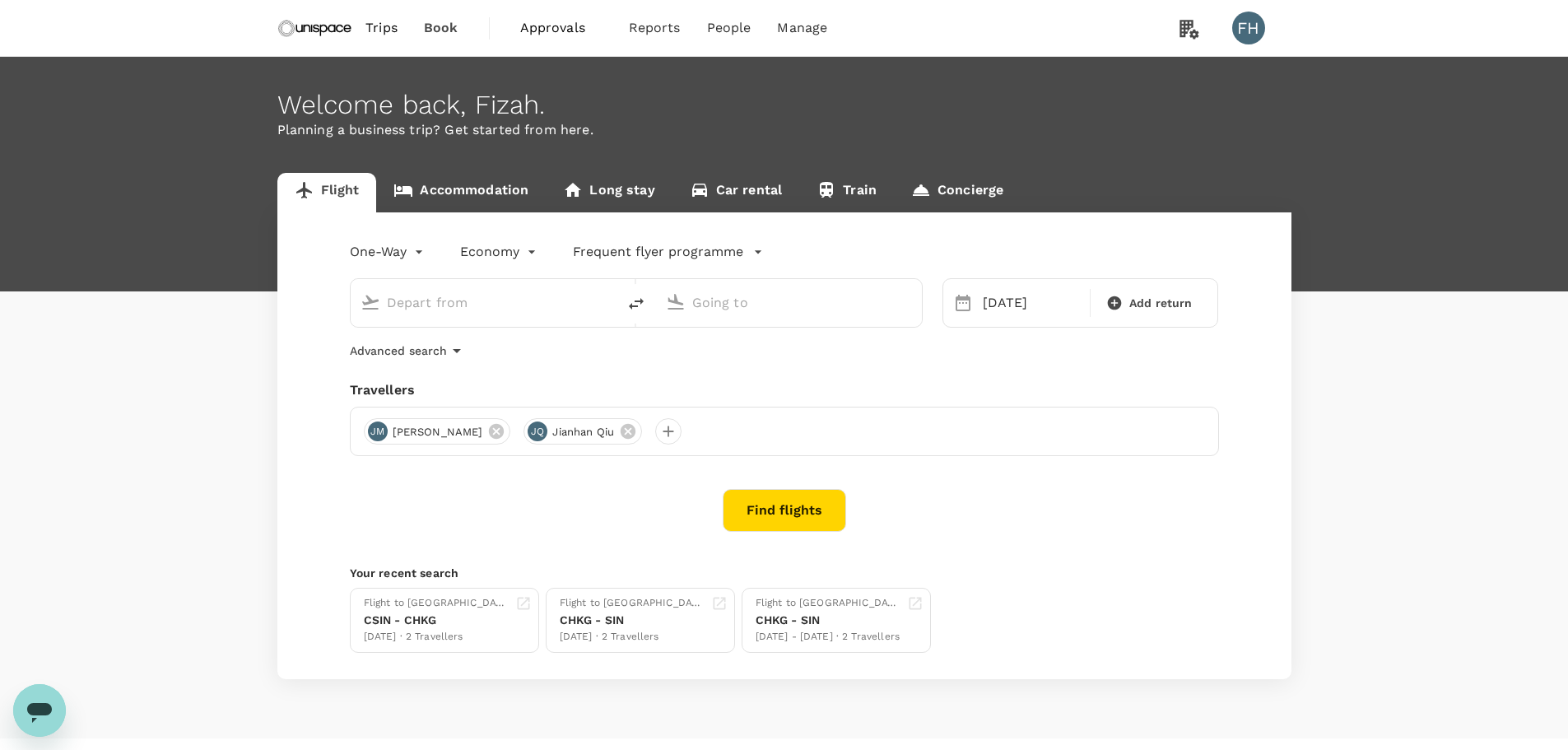
type input "[GEOGRAPHIC_DATA], [GEOGRAPHIC_DATA] (any)"
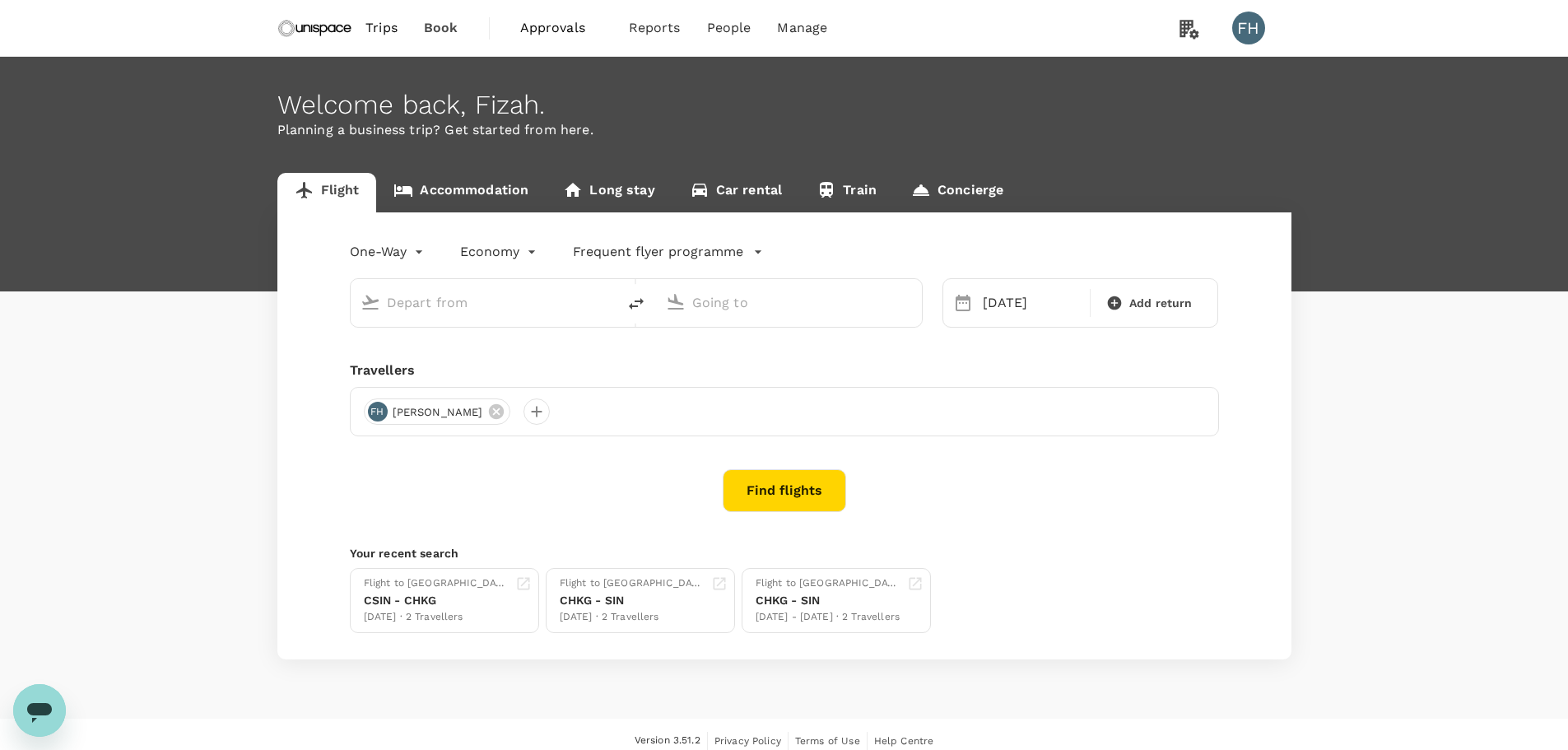
type input "[GEOGRAPHIC_DATA], [GEOGRAPHIC_DATA] (any)"
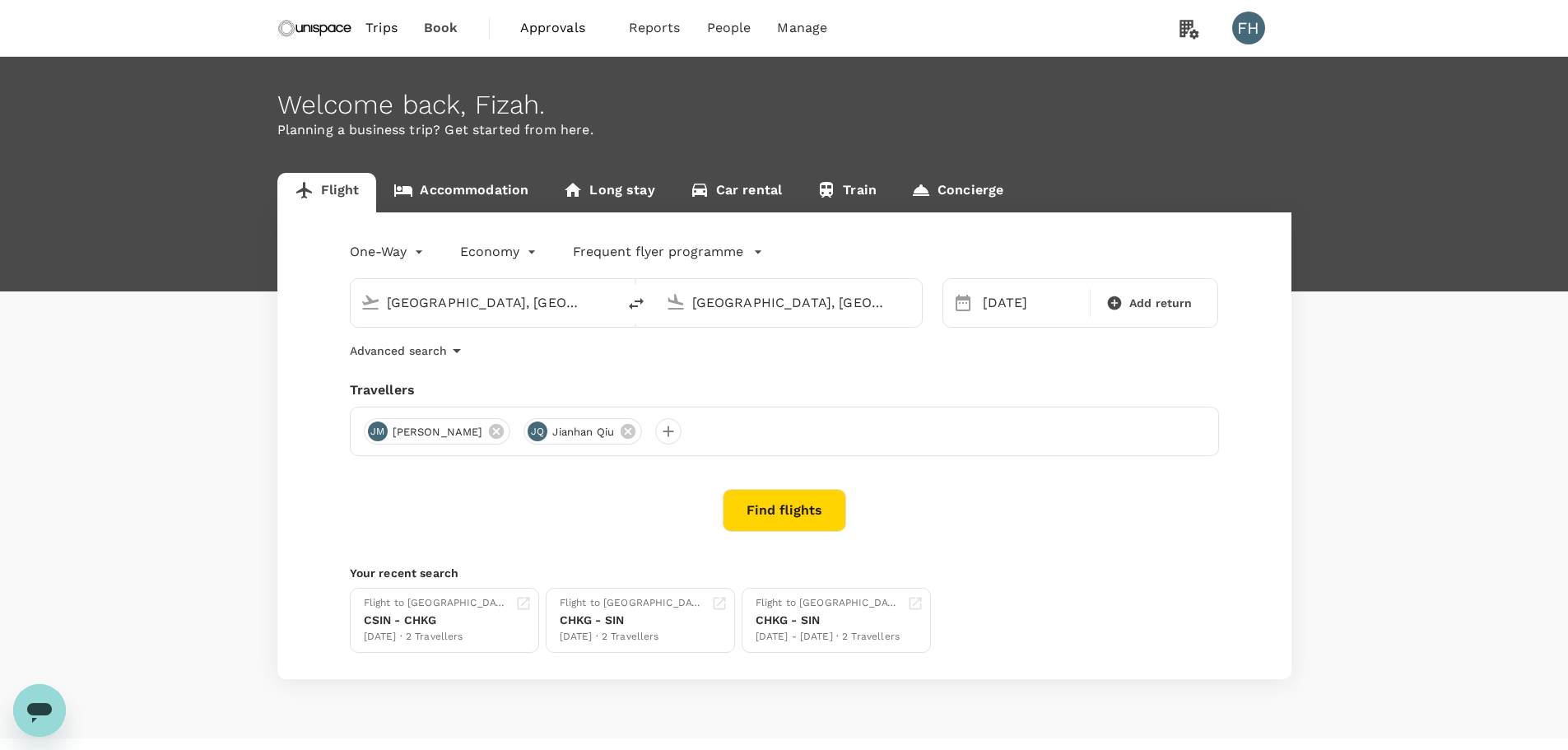
click at [447, 307] on input "[GEOGRAPHIC_DATA], [GEOGRAPHIC_DATA] (any)" at bounding box center [484, 302] width 195 height 25
click at [807, 507] on button "Find flights" at bounding box center [784, 510] width 123 height 43
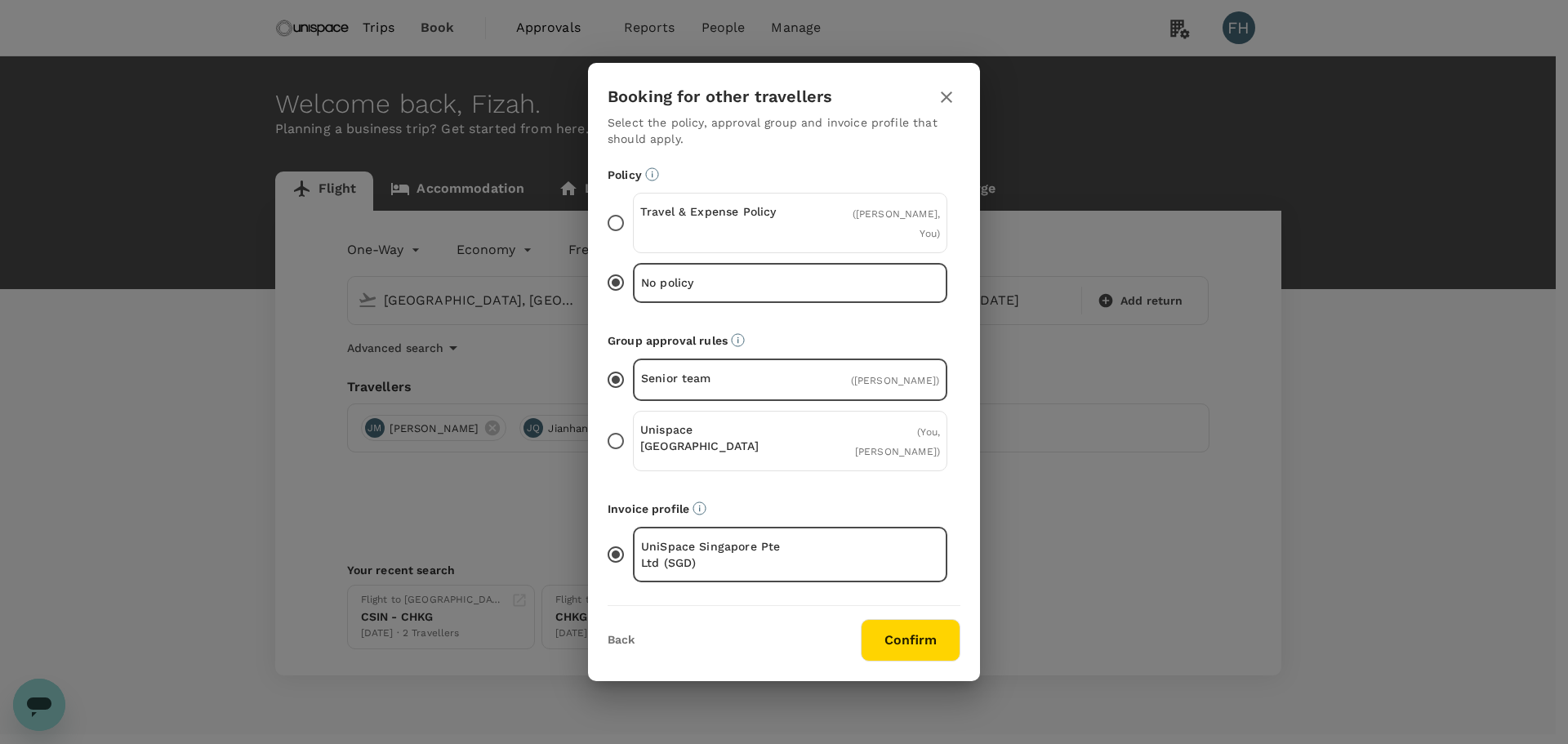
click at [735, 220] on p "Travel & Expense Policy" at bounding box center [715, 211] width 150 height 16
click at [632, 226] on input "Travel & Expense Policy ( [PERSON_NAME], You )" at bounding box center [616, 223] width 35 height 35
click at [742, 432] on p "Unispace [GEOGRAPHIC_DATA]" at bounding box center [715, 437] width 150 height 33
click at [632, 432] on input "Unispace [GEOGRAPHIC_DATA] ( You, [PERSON_NAME] )" at bounding box center [616, 441] width 35 height 35
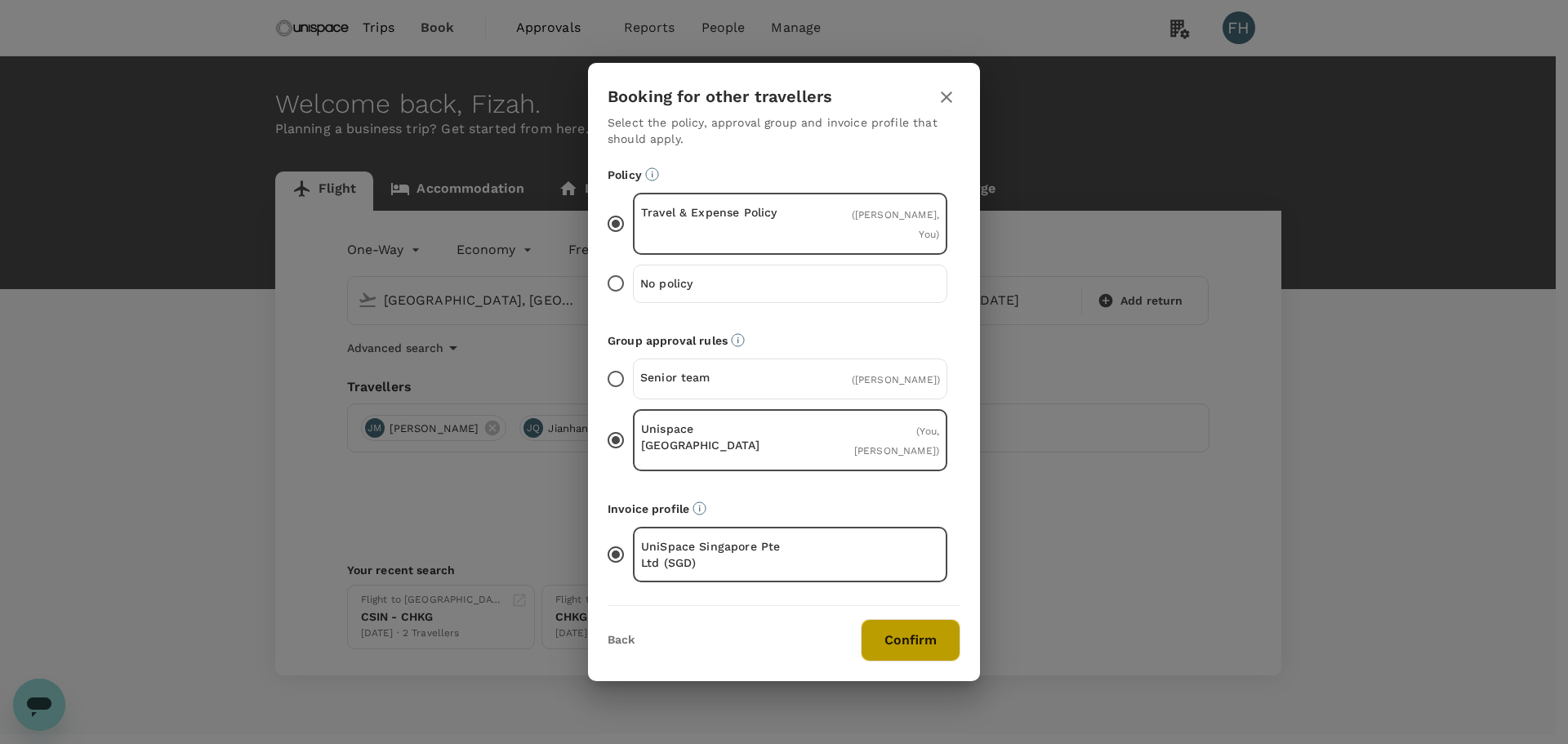
click at [865, 621] on button "Confirm" at bounding box center [910, 639] width 100 height 42
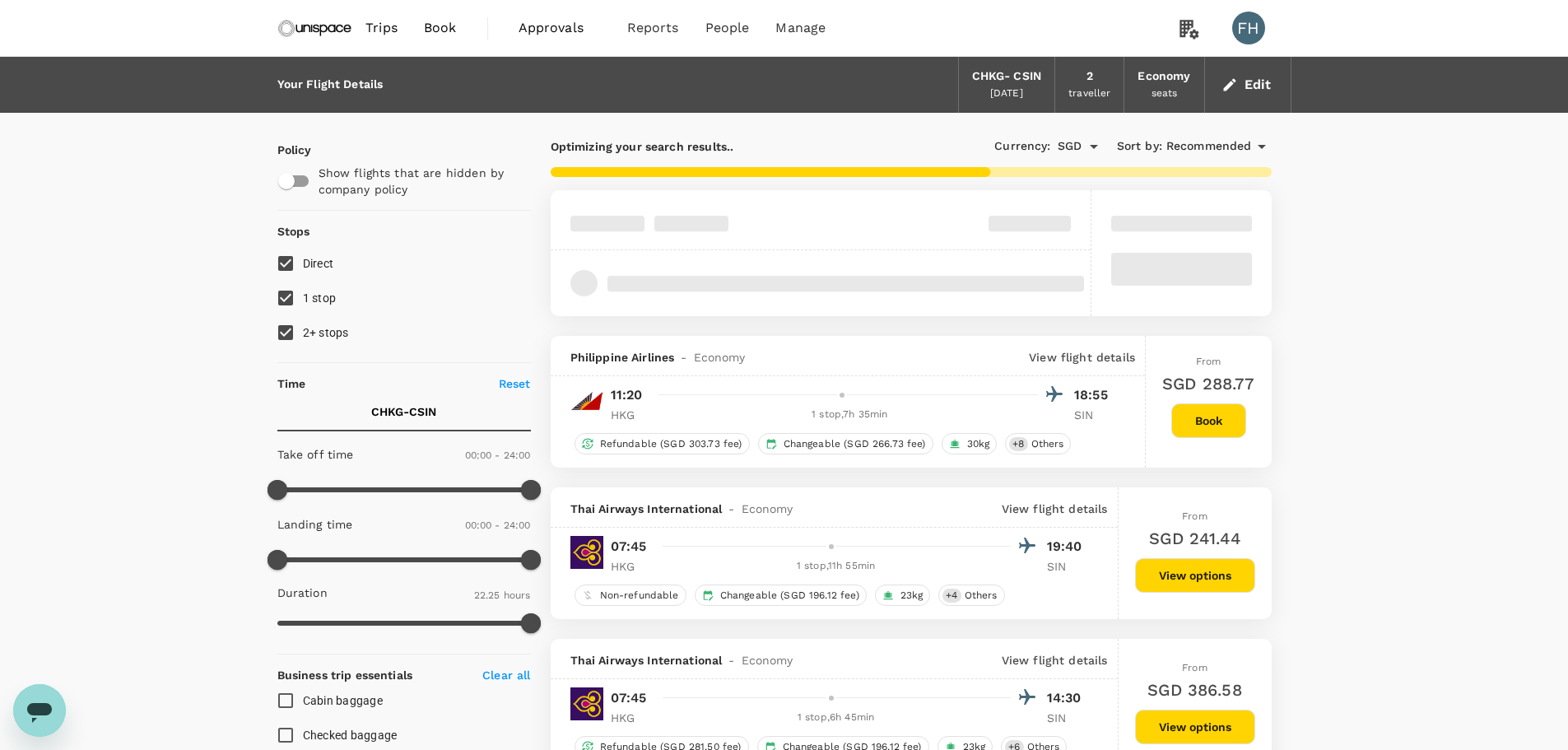
click at [321, 333] on span "2+ stops" at bounding box center [326, 332] width 46 height 13
click at [303, 333] on input "2+ stops" at bounding box center [286, 333] width 35 height 35
checkbox input "false"
click at [321, 297] on span "1 stop" at bounding box center [320, 298] width 34 height 13
click at [303, 297] on input "1 stop" at bounding box center [286, 298] width 35 height 35
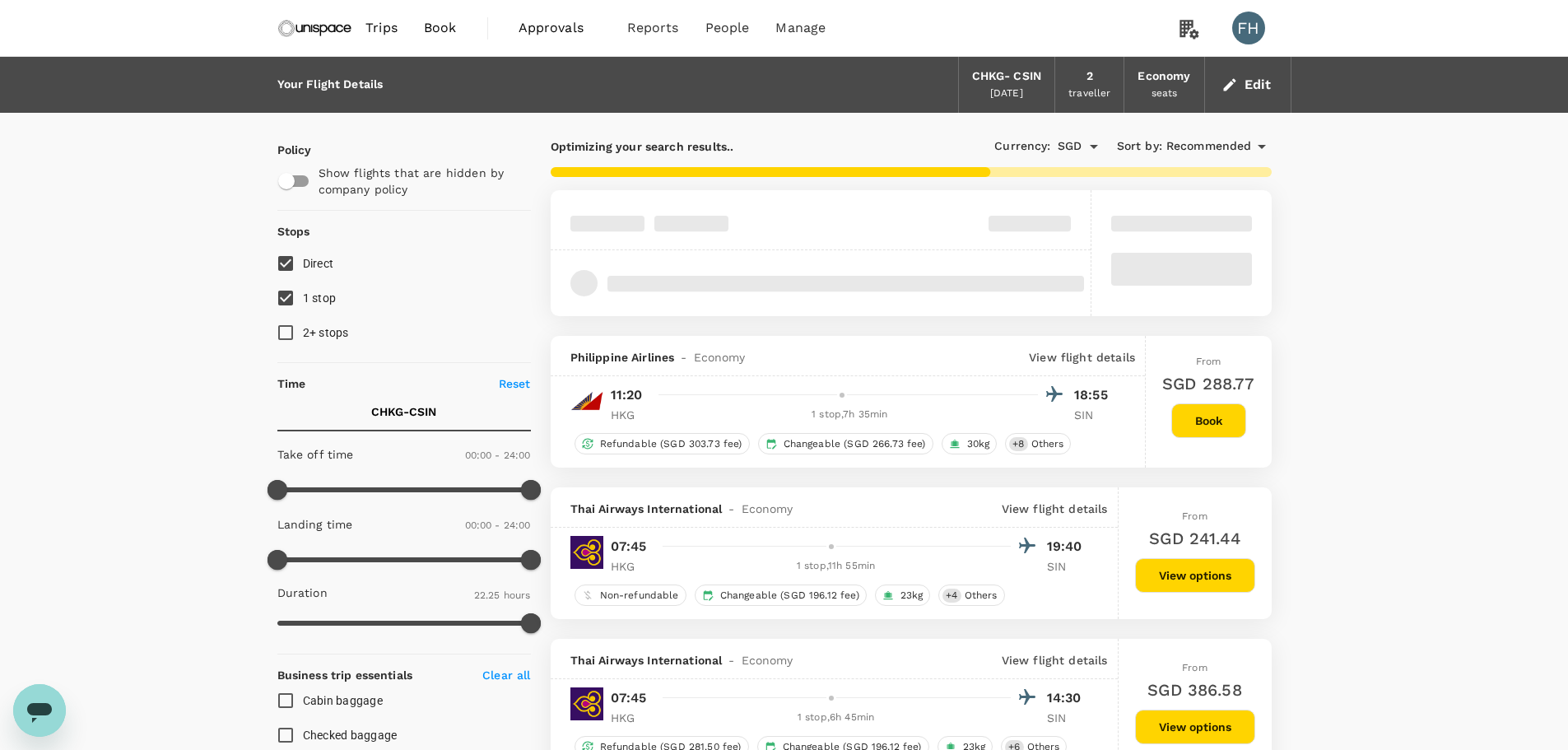
checkbox input "false"
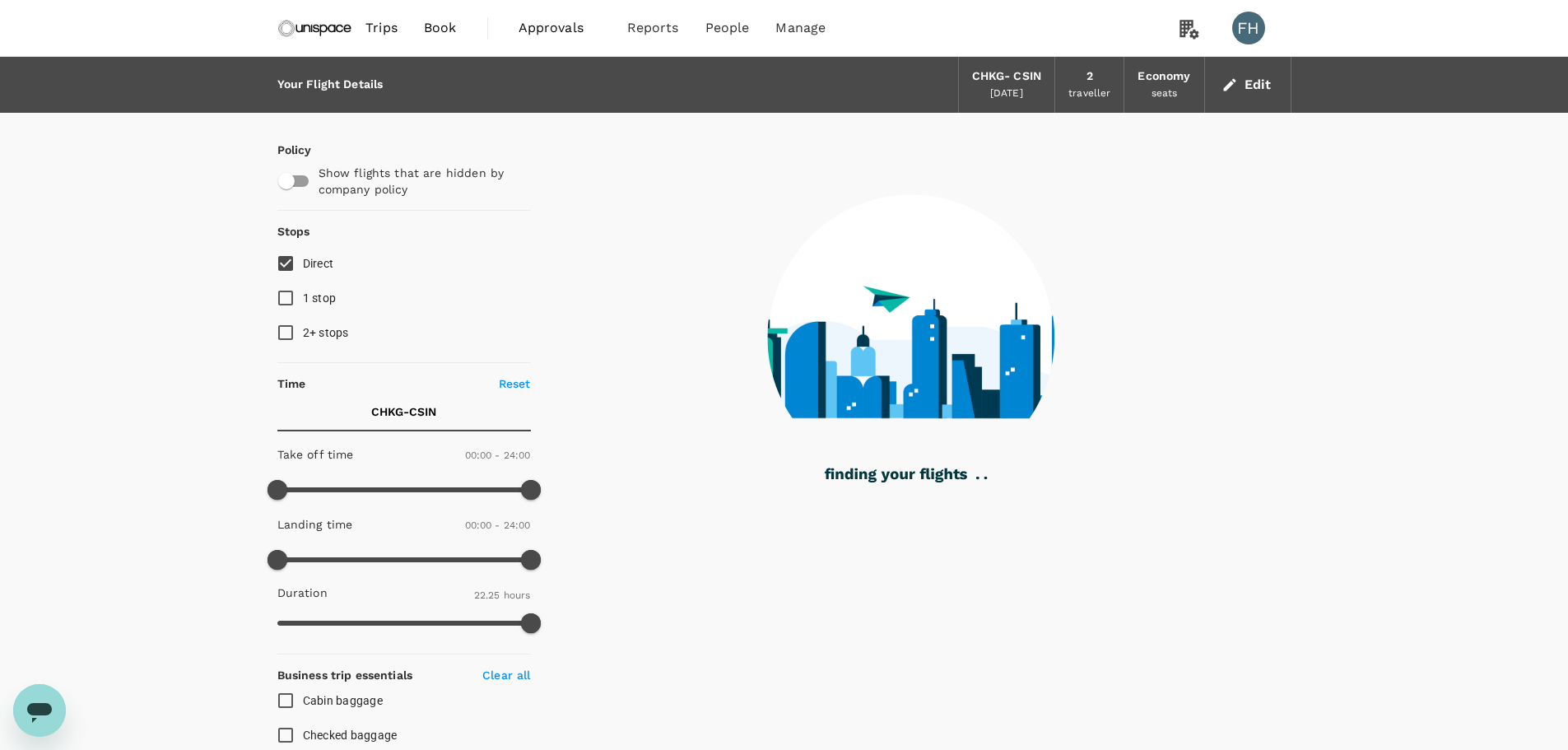
type input "1370"
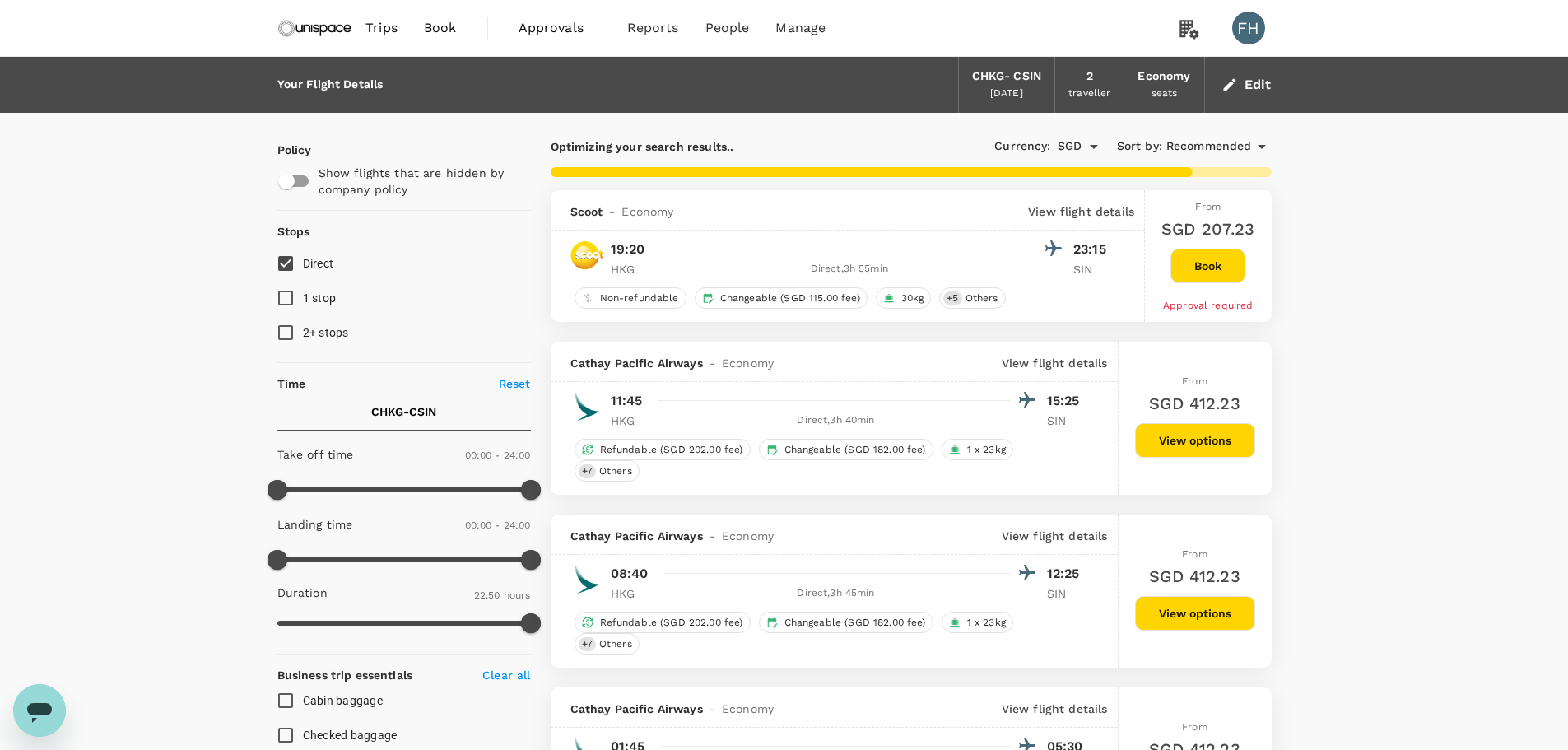
click at [1196, 268] on button "Book" at bounding box center [1208, 266] width 75 height 35
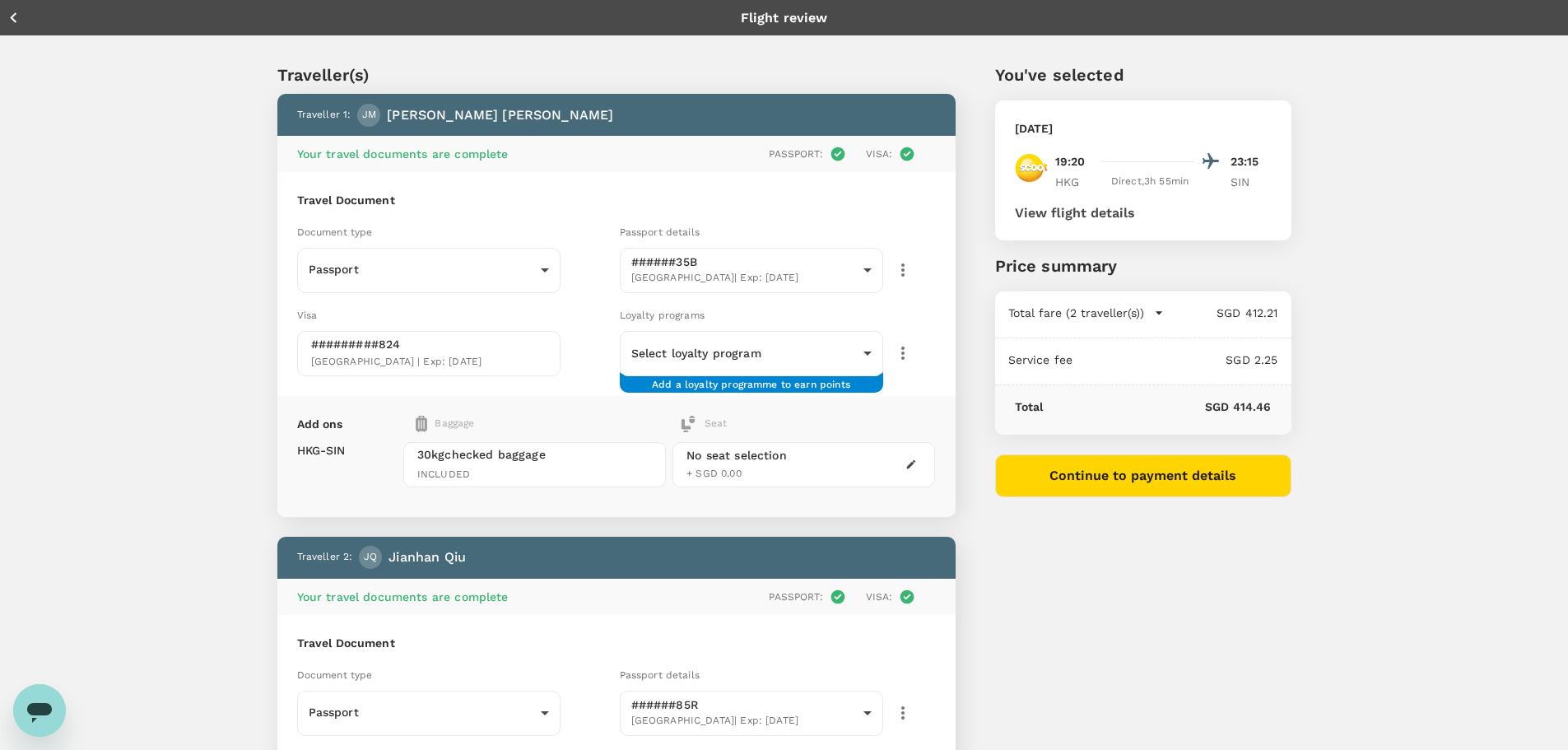
click at [22, 21] on icon "button" at bounding box center [14, 17] width 21 height 21
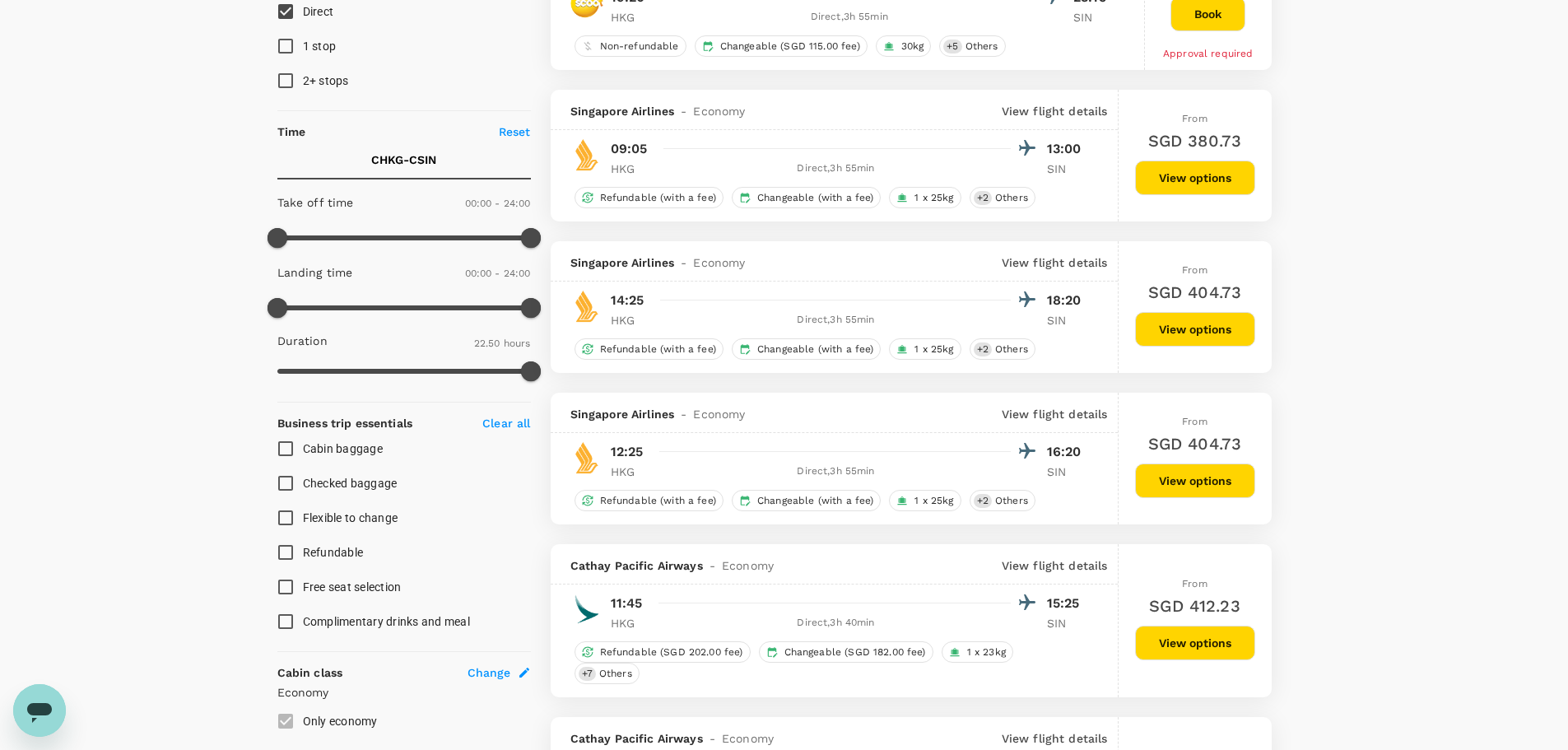
scroll to position [411, 0]
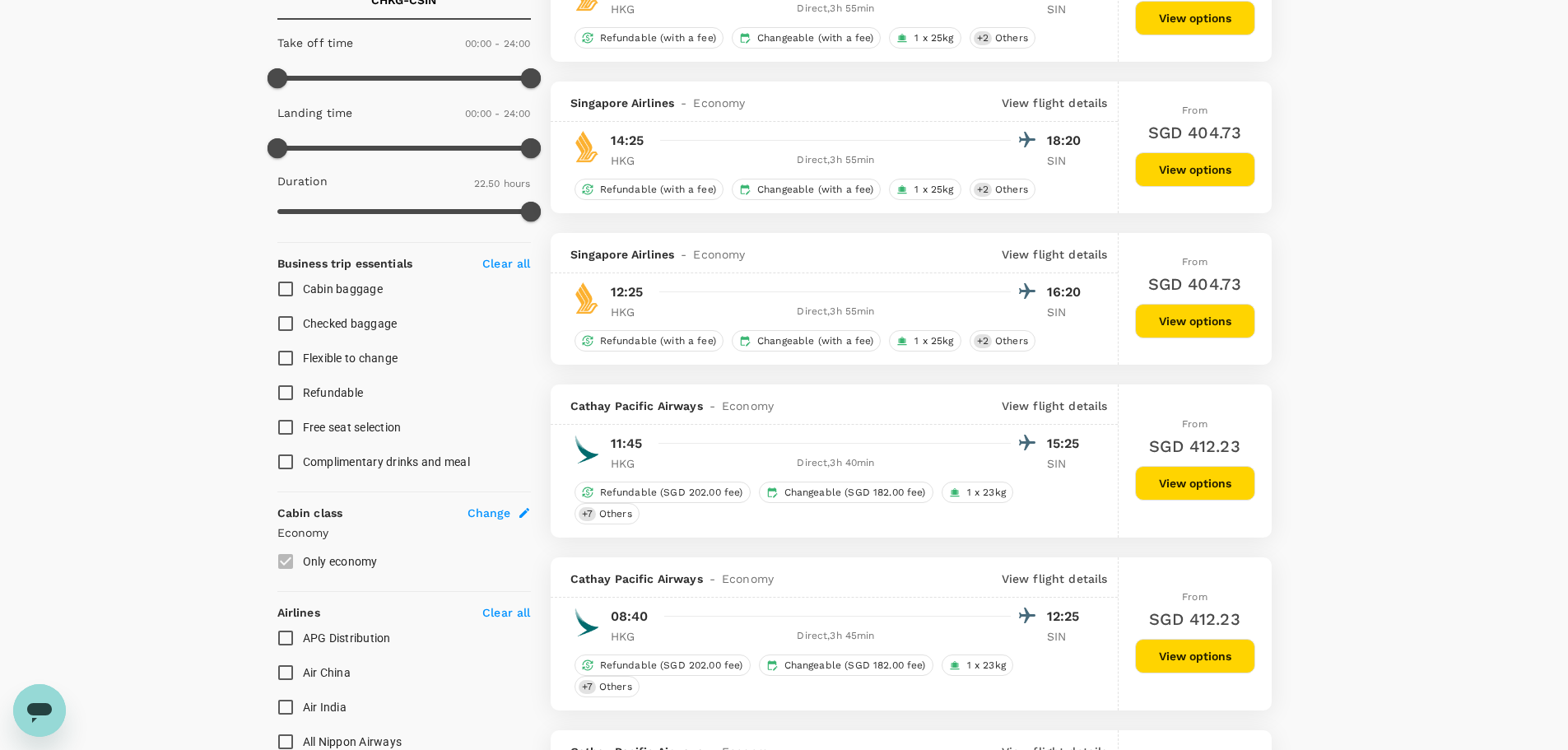
type input "1575"
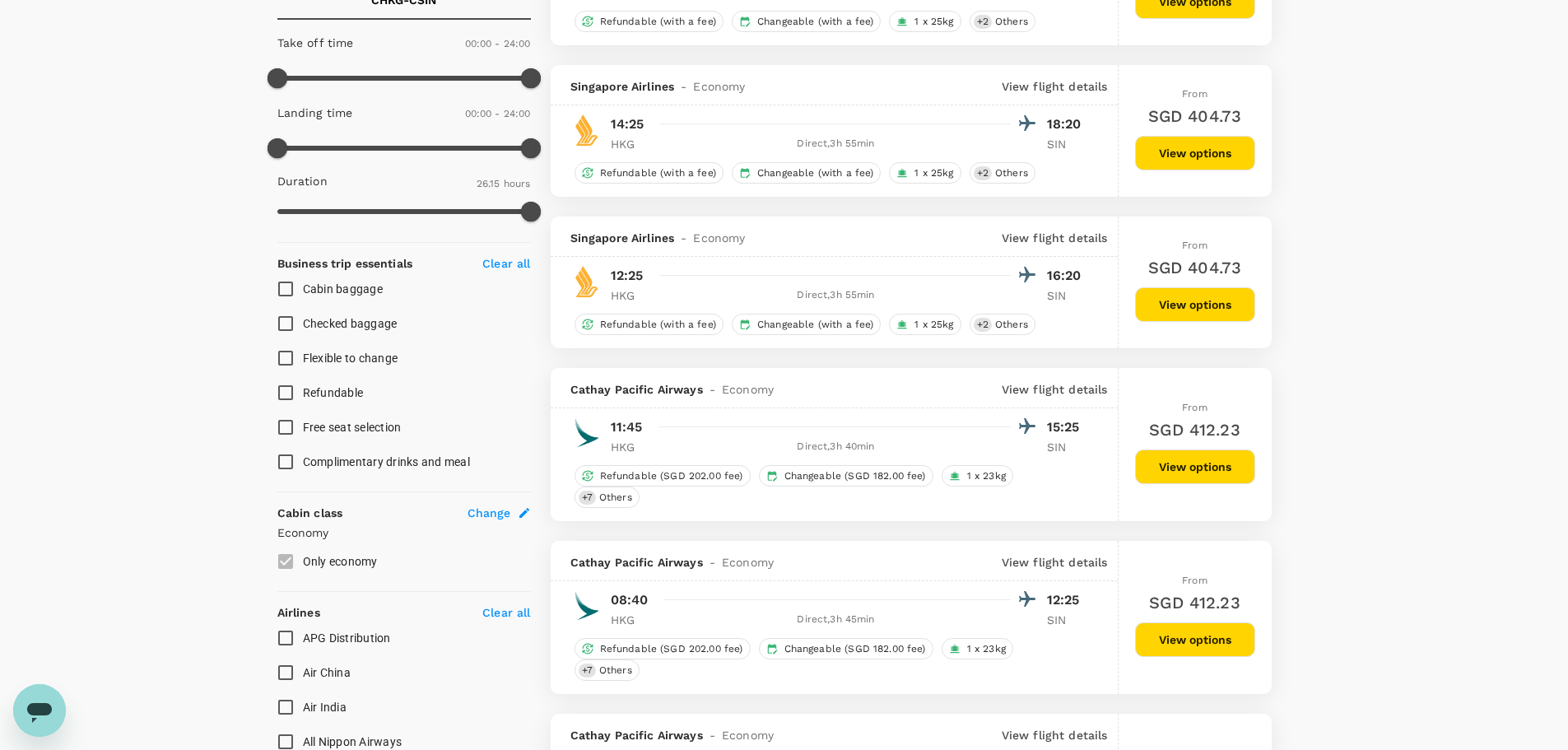
click at [283, 324] on input "Checked baggage" at bounding box center [286, 324] width 35 height 35
checkbox input "true"
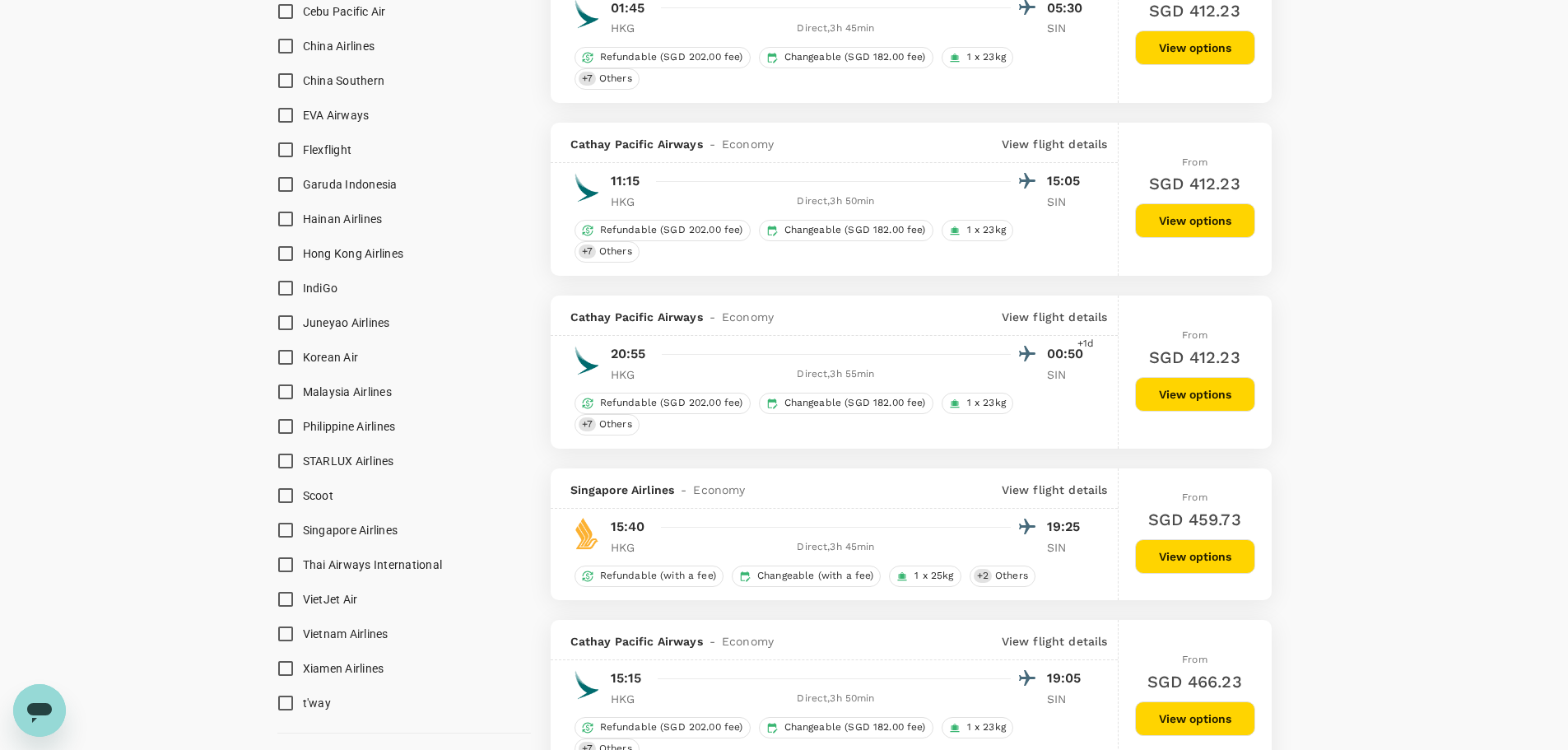
scroll to position [1564, 0]
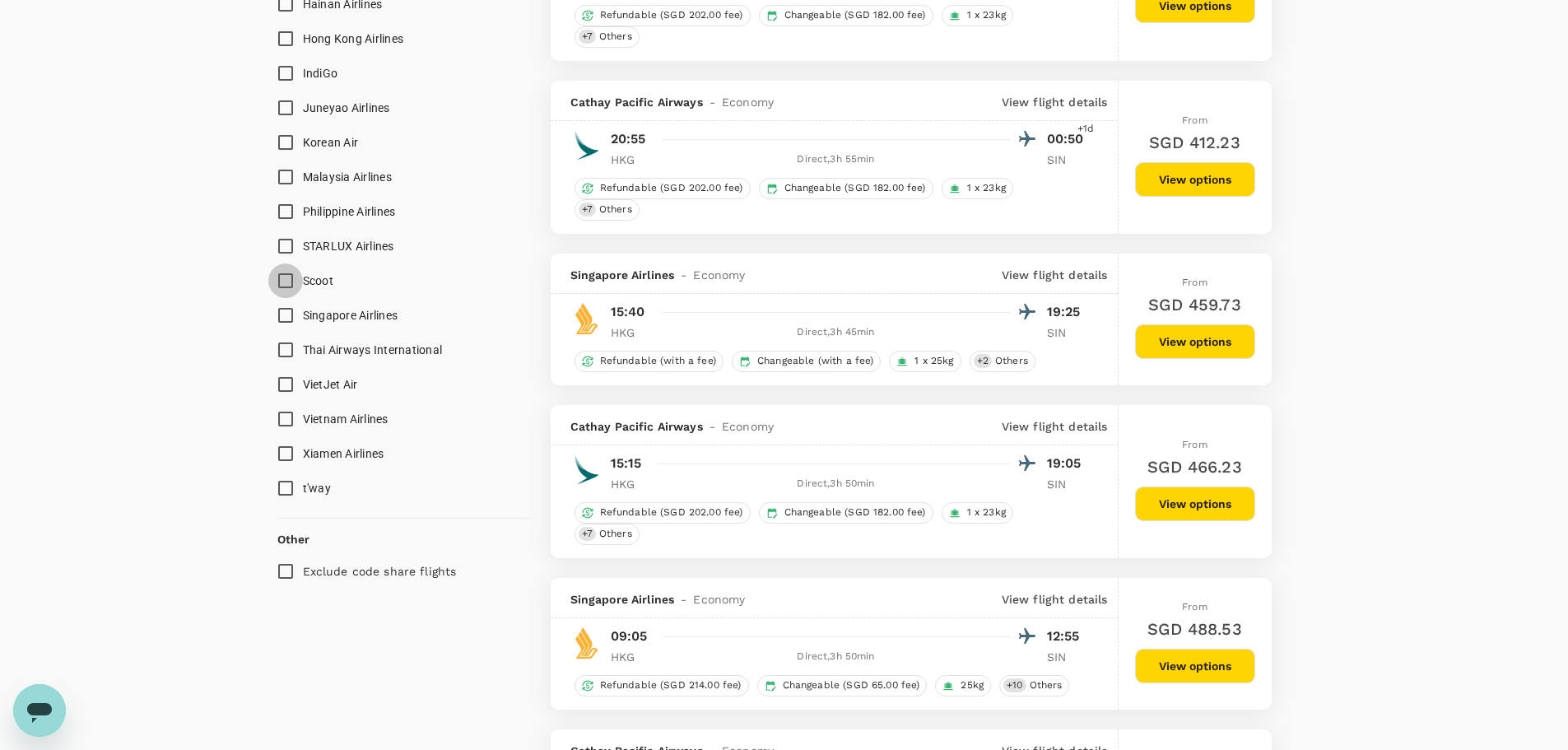
click at [287, 281] on input "Scoot" at bounding box center [286, 281] width 35 height 35
checkbox input "true"
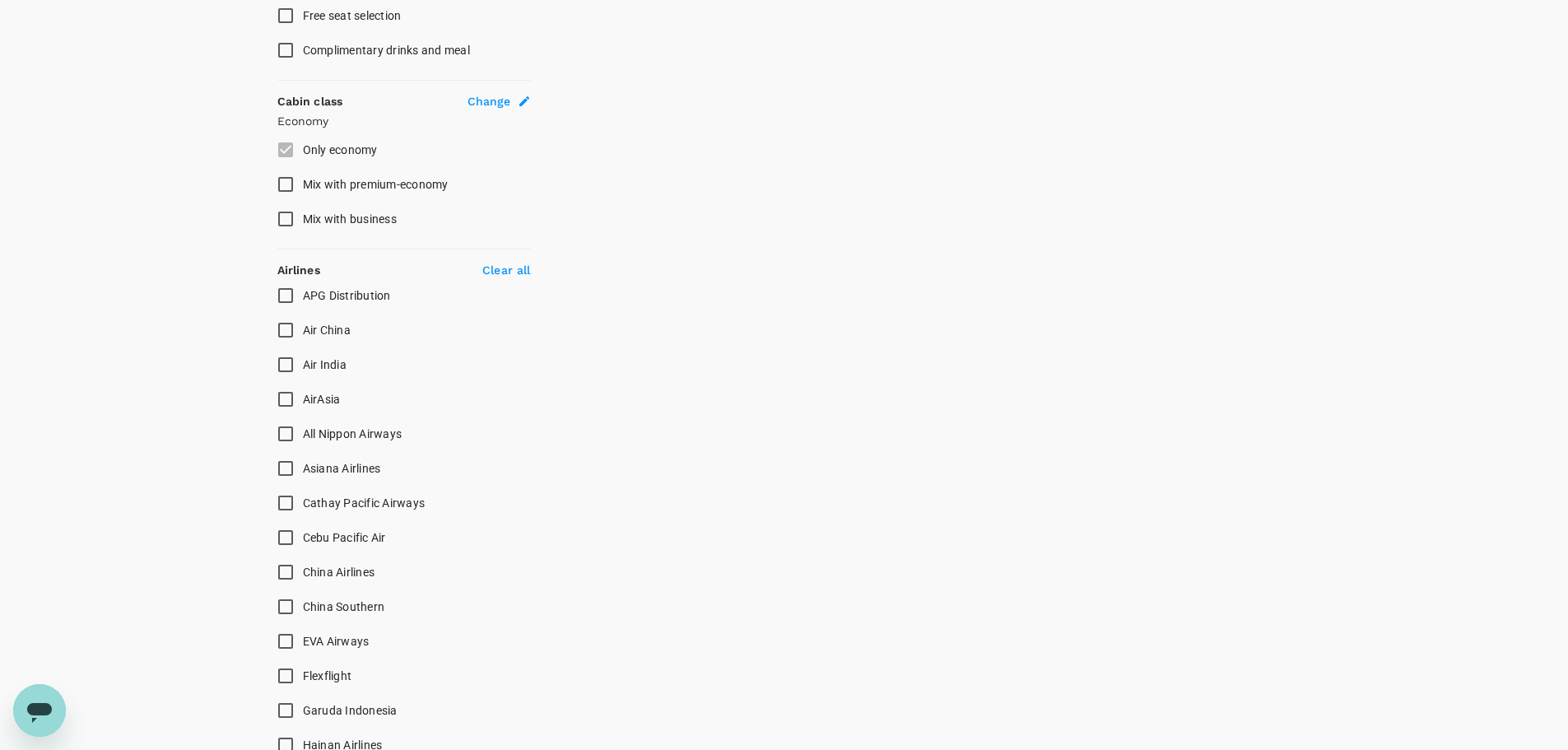
type input "SGD"
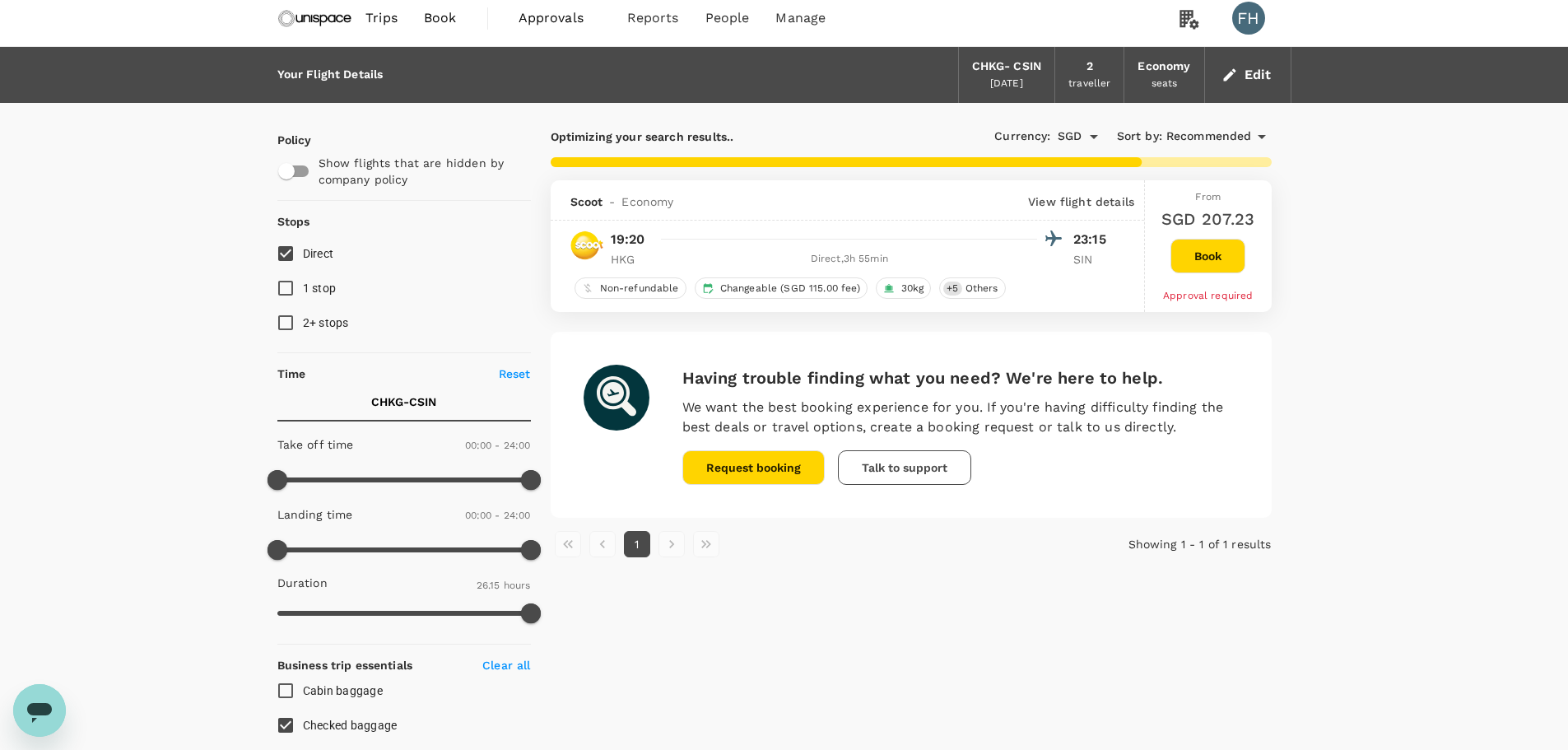
scroll to position [0, 0]
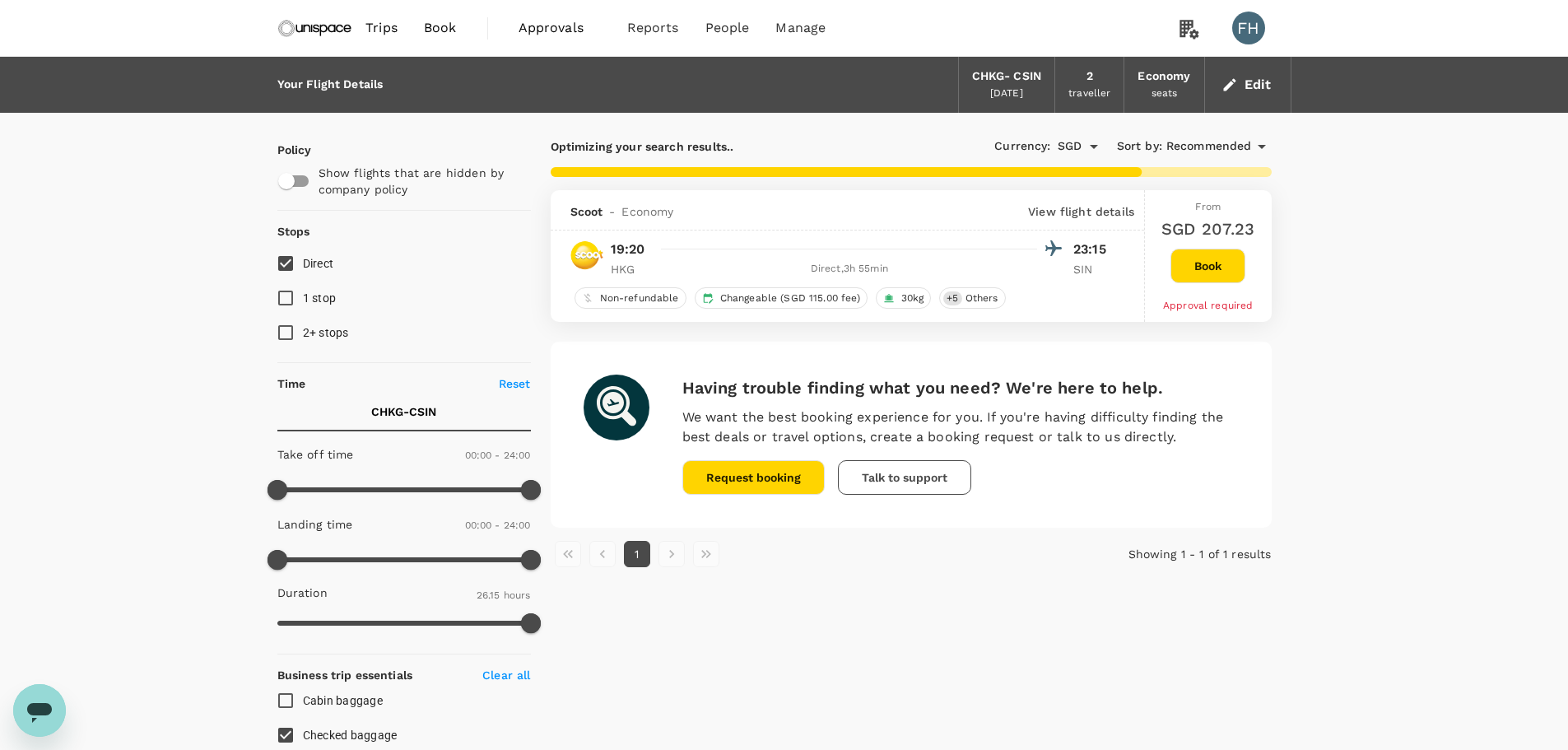
click at [1184, 265] on button "Book" at bounding box center [1208, 266] width 75 height 35
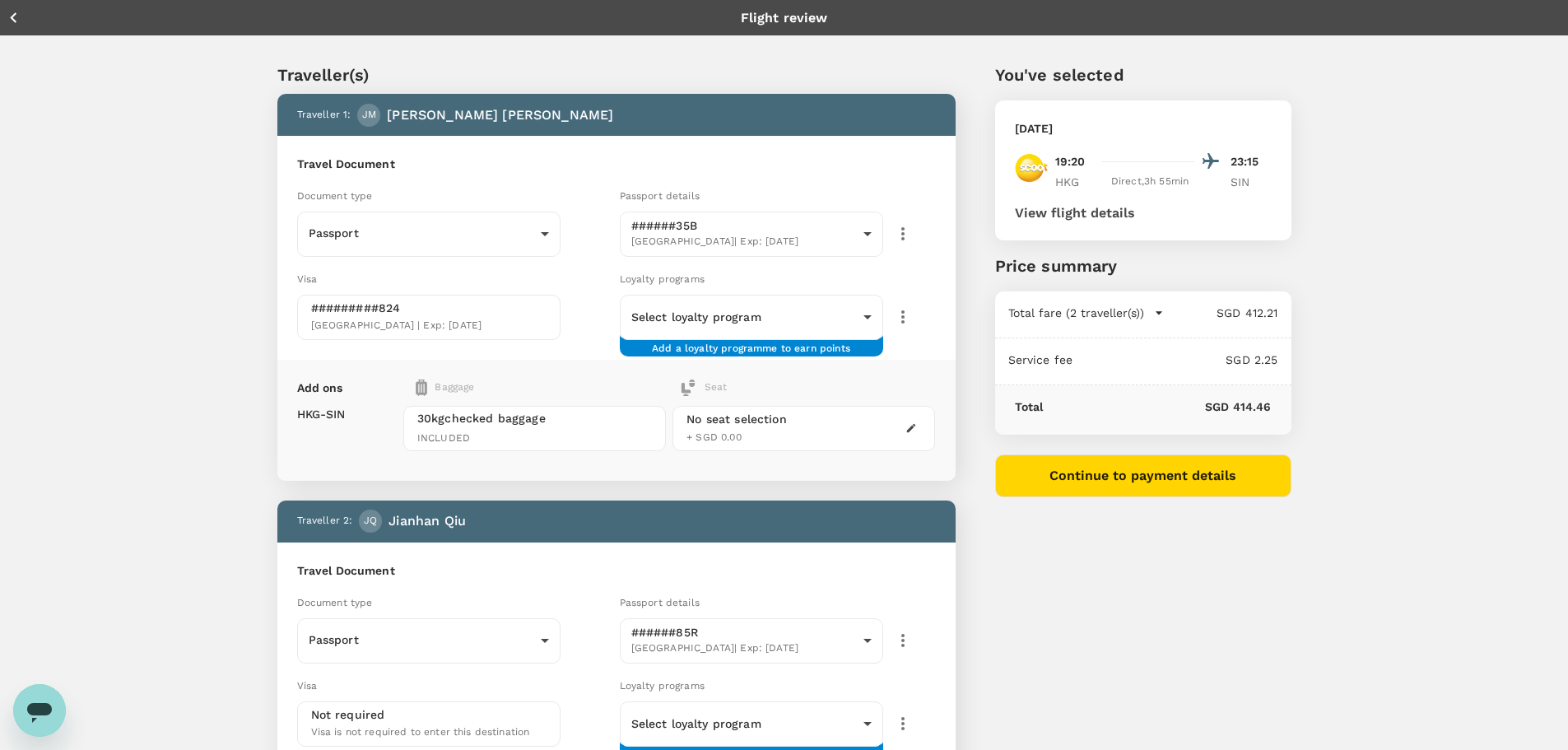
click at [629, 422] on span "30kg checked baggage" at bounding box center [535, 417] width 235 height 17
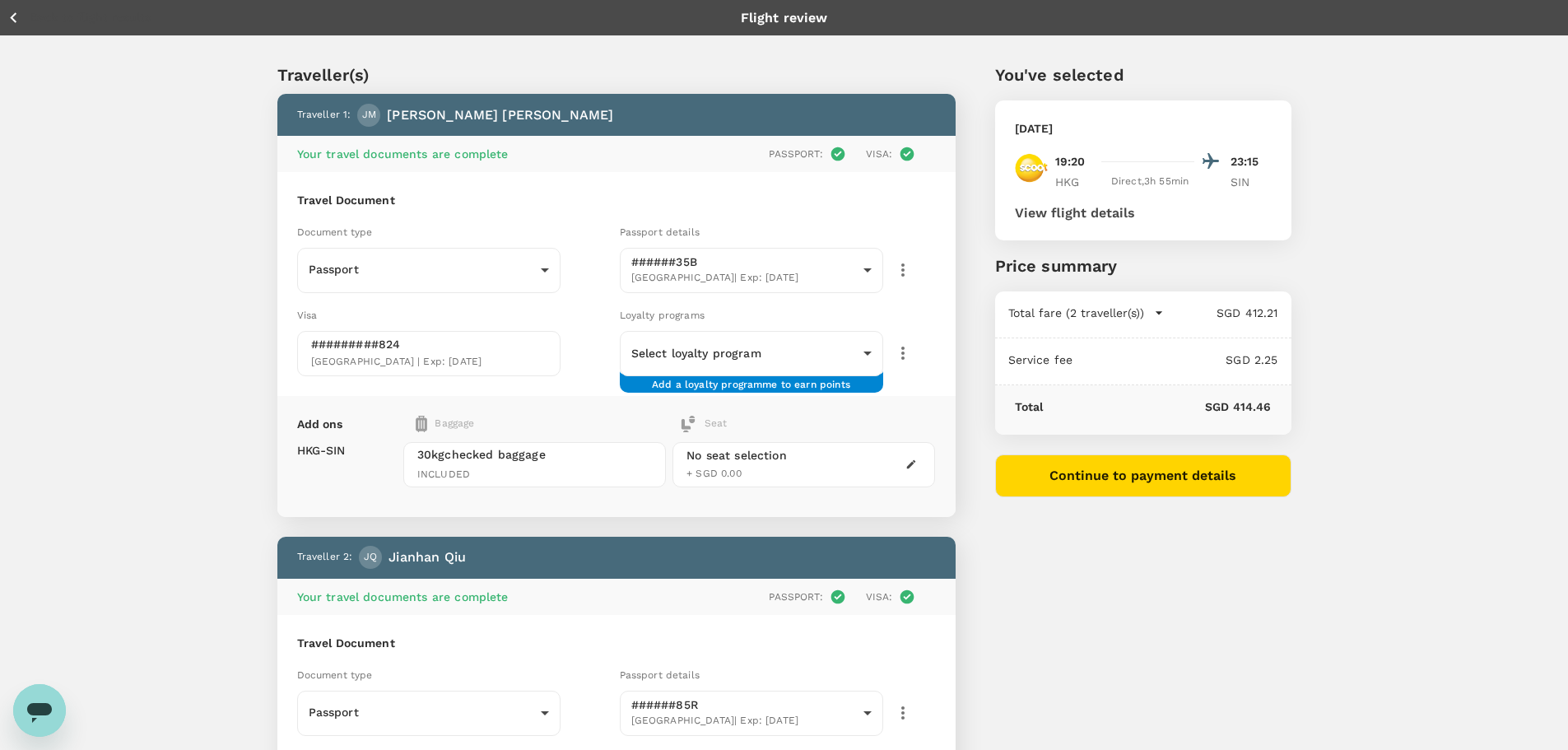
click at [422, 423] on img at bounding box center [421, 423] width 11 height 17
click at [586, 462] on span "30kg checked baggage" at bounding box center [535, 454] width 235 height 17
click at [583, 485] on div "30kg checked baggage INCLUDED" at bounding box center [535, 464] width 263 height 45
click at [29, 28] on div "Back to flight results Flight review" at bounding box center [784, 17] width 1568 height 36
click at [8, 10] on icon "button" at bounding box center [14, 17] width 21 height 21
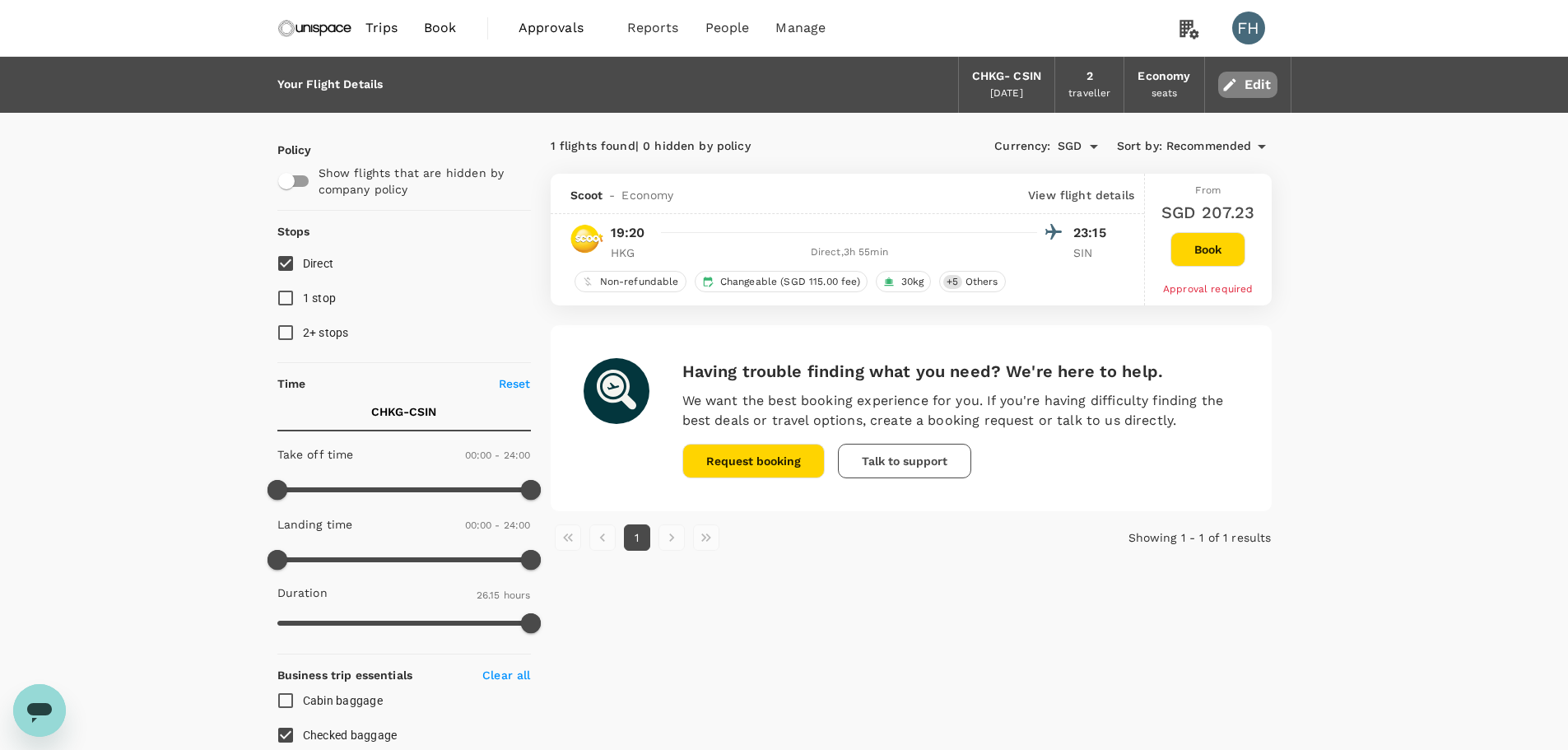
click at [1256, 81] on button "Edit" at bounding box center [1248, 85] width 59 height 26
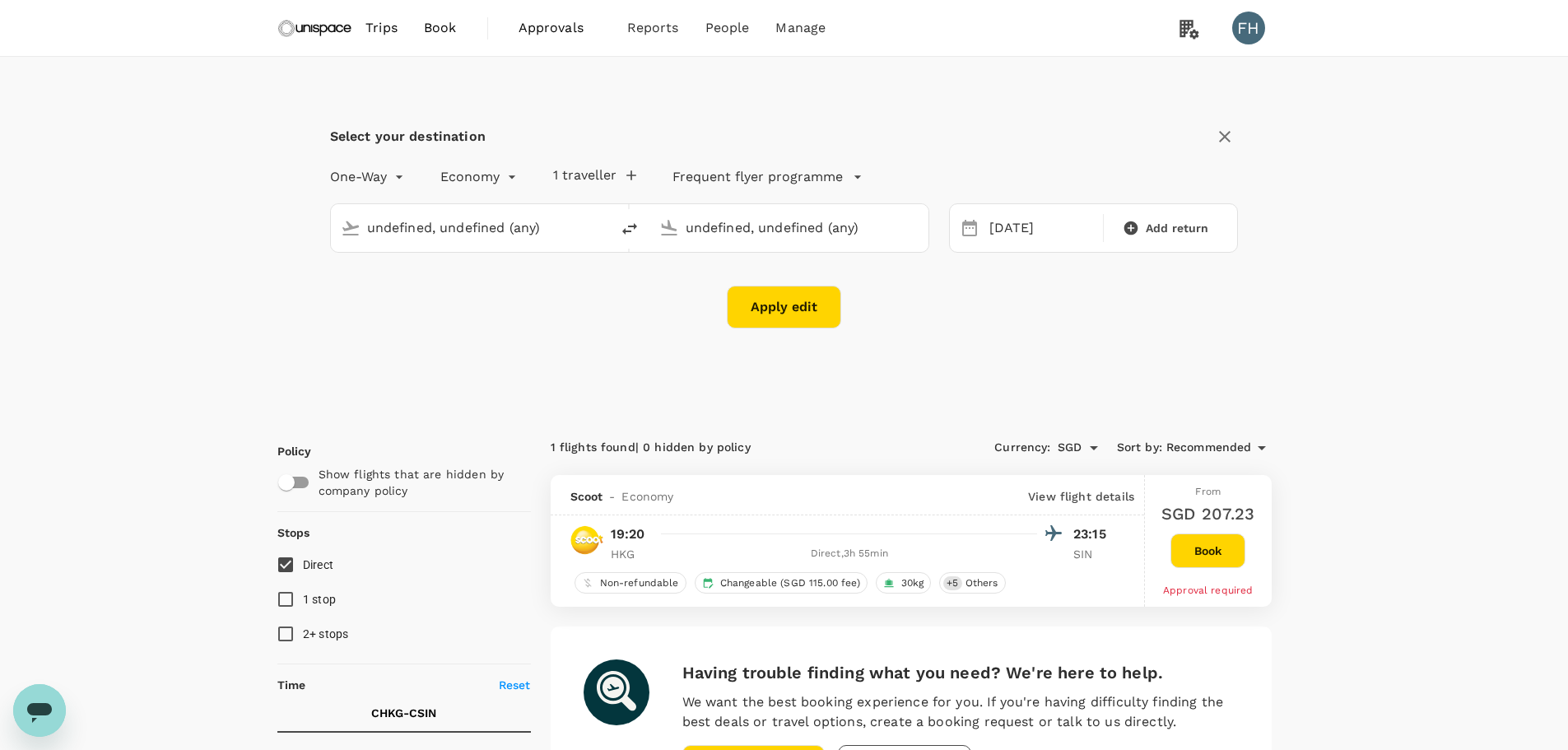
type input "[GEOGRAPHIC_DATA], [GEOGRAPHIC_DATA] (any)"
click at [315, 24] on img at bounding box center [315, 27] width 76 height 36
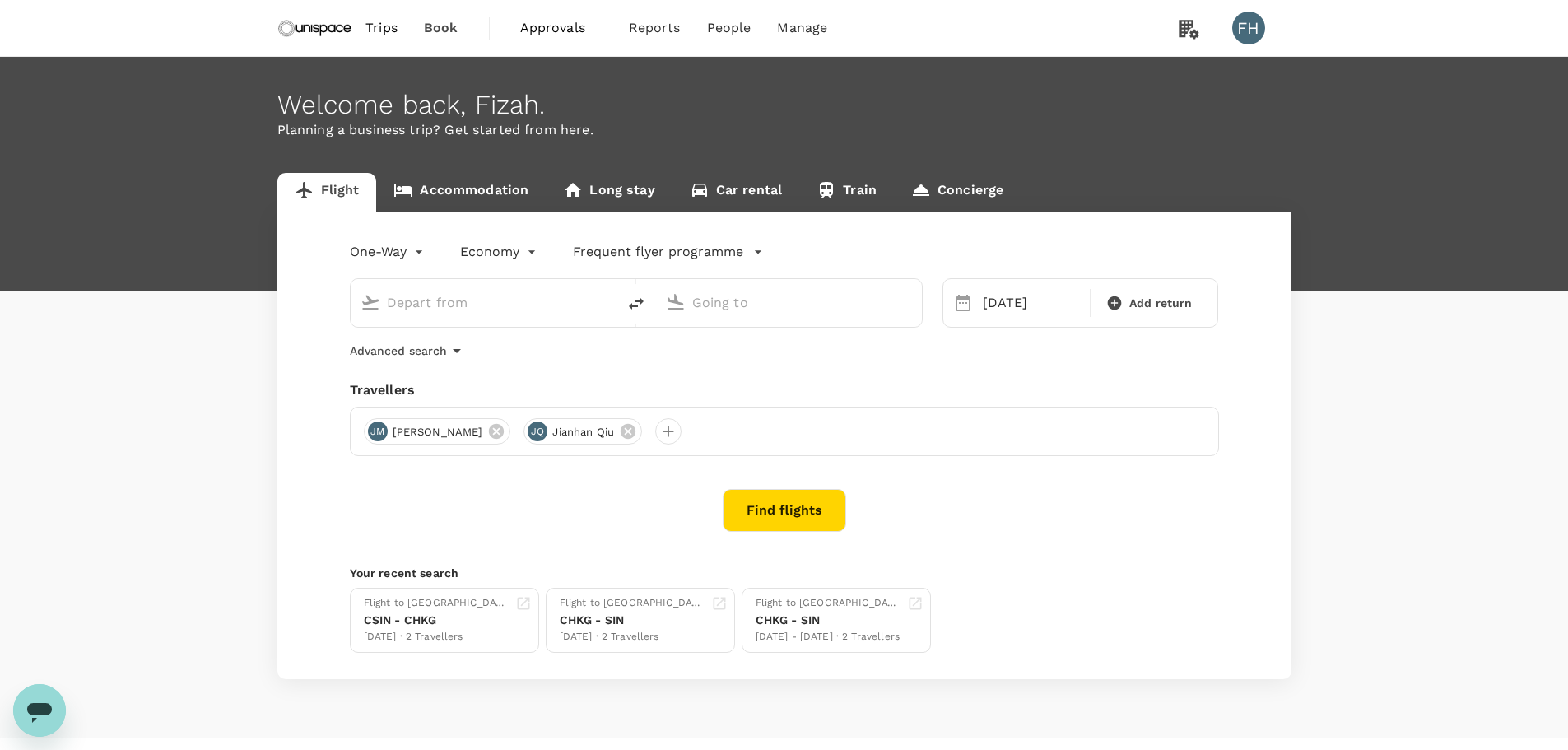
type input "[GEOGRAPHIC_DATA], [GEOGRAPHIC_DATA] (any)"
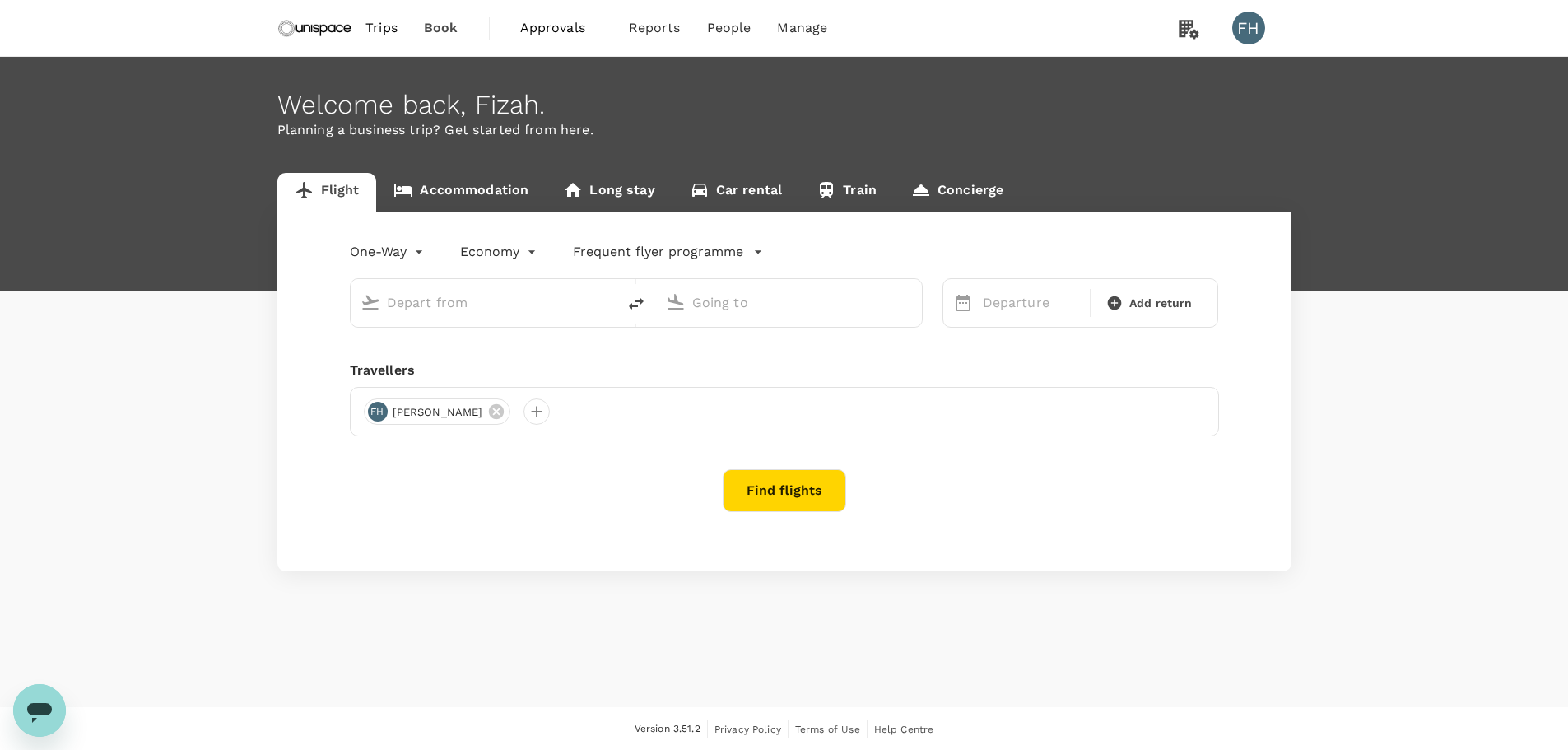
type input "[GEOGRAPHIC_DATA], [GEOGRAPHIC_DATA] (any)"
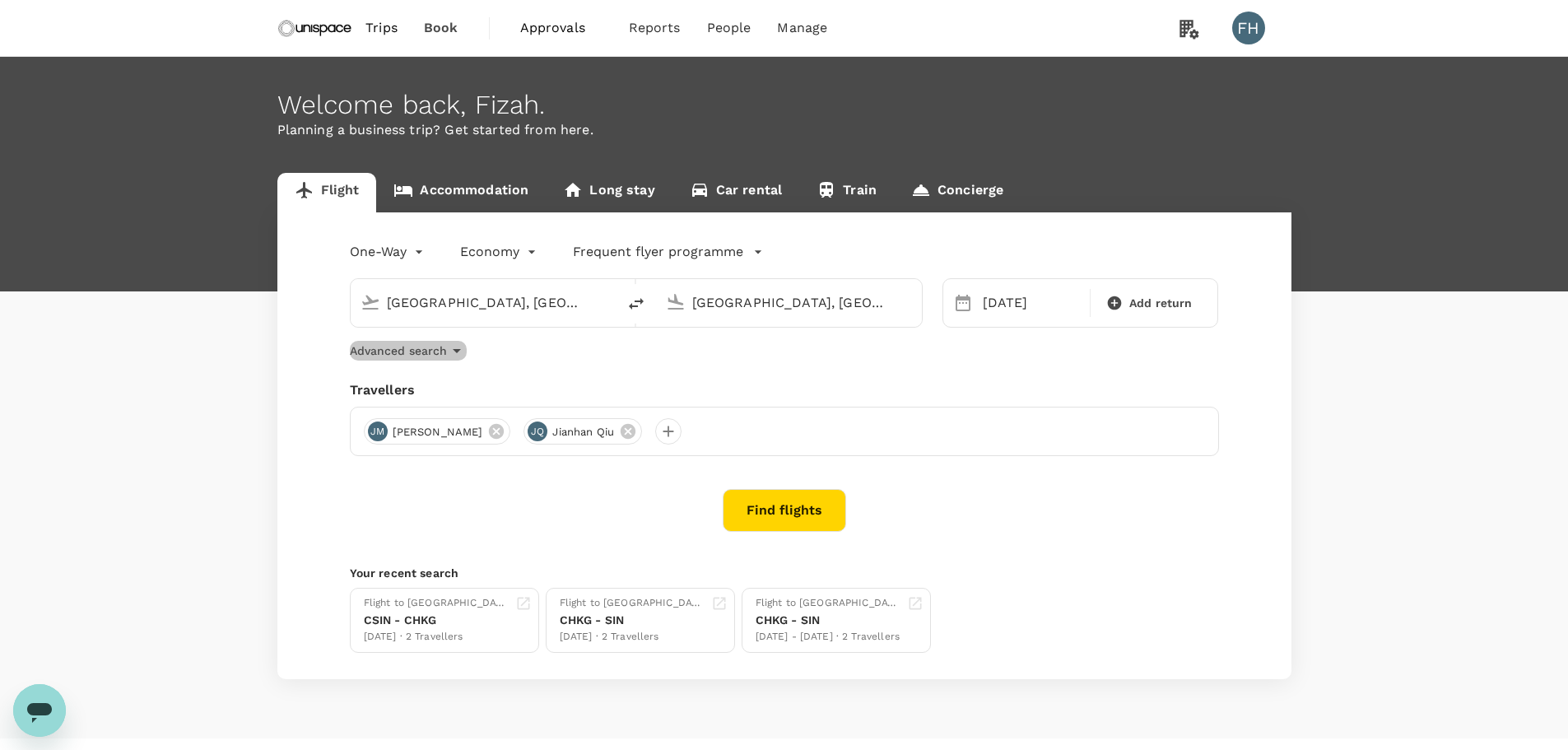
click at [455, 348] on icon "button" at bounding box center [457, 350] width 20 height 20
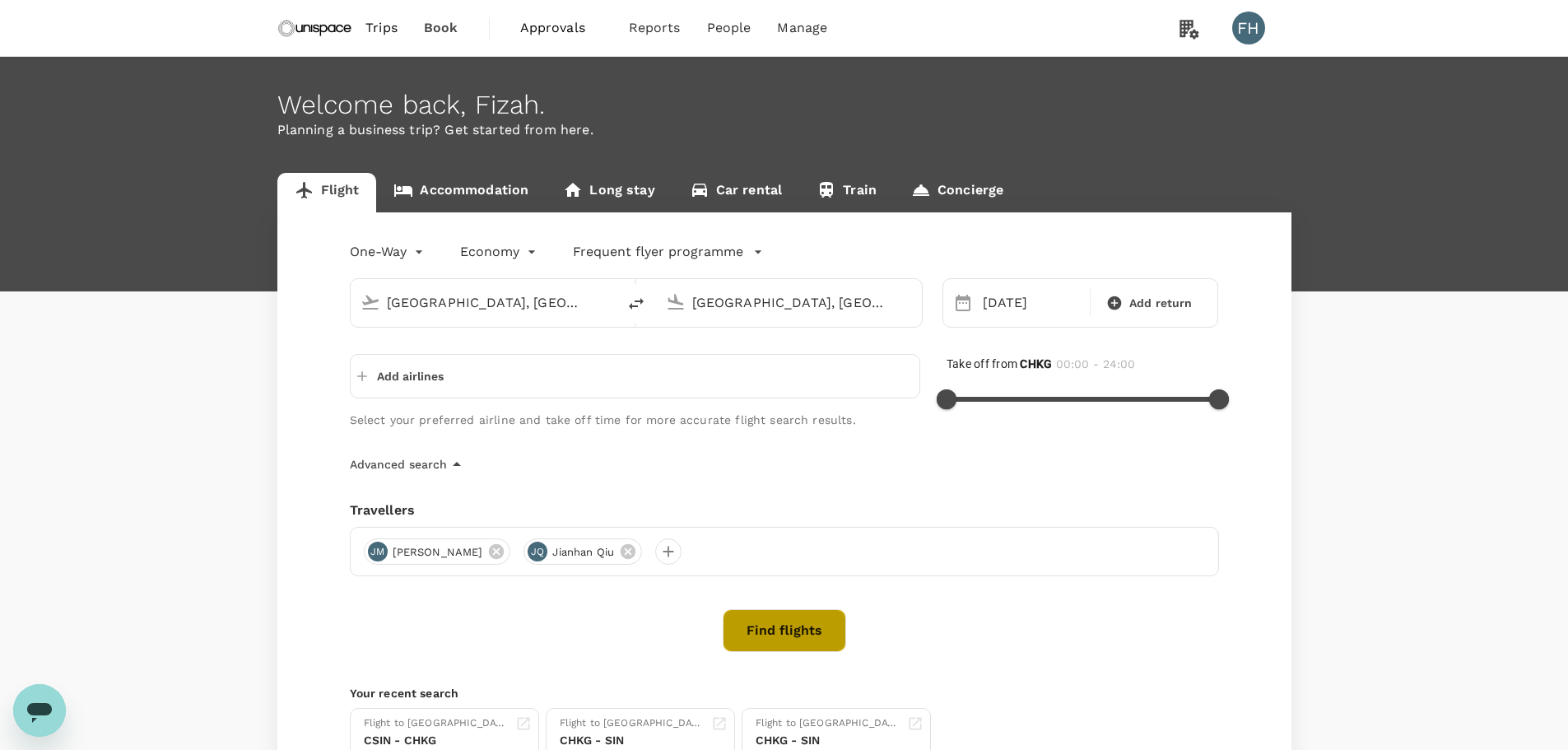
click at [805, 626] on button "Find flights" at bounding box center [784, 630] width 123 height 43
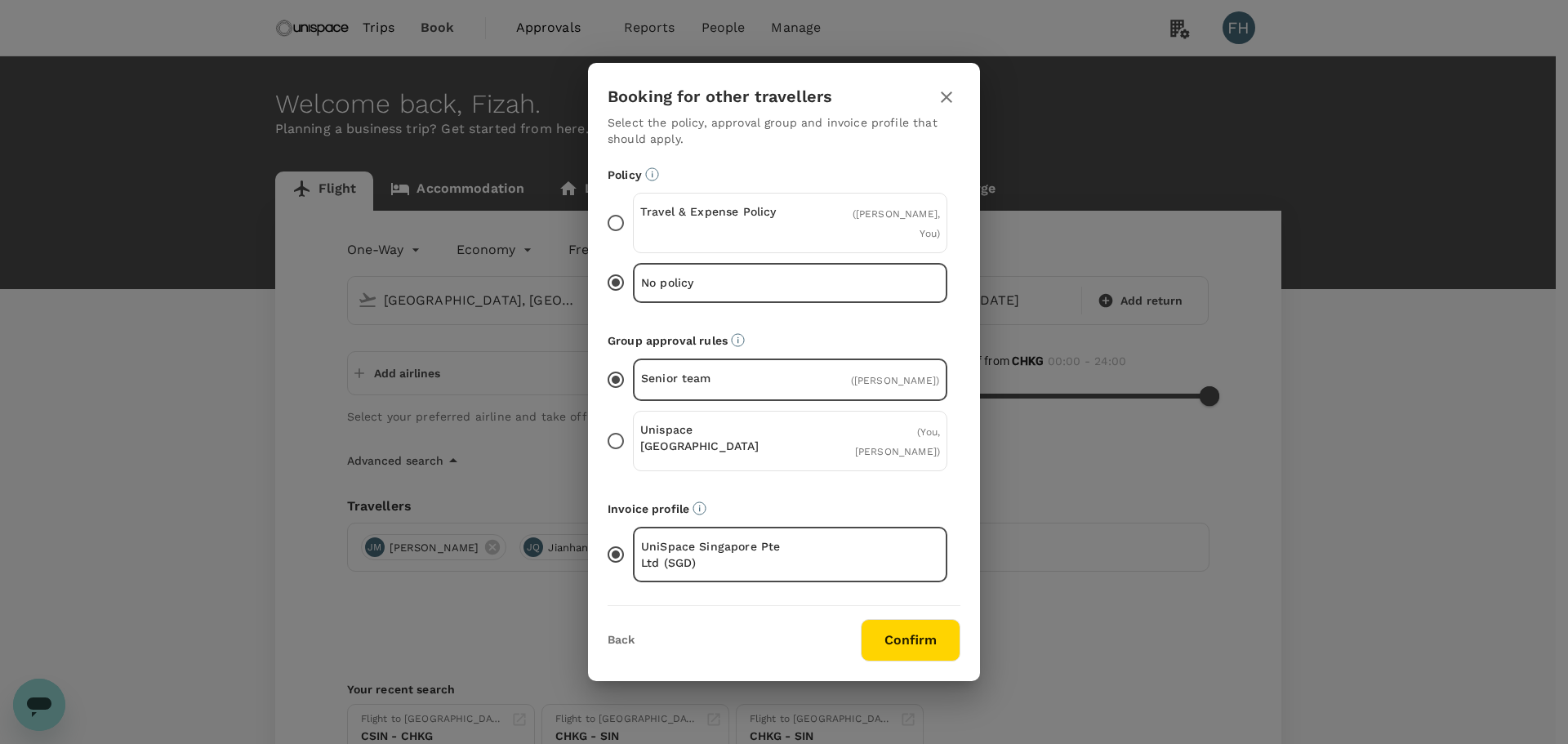
click at [703, 430] on p "Unispace [GEOGRAPHIC_DATA]" at bounding box center [715, 437] width 150 height 33
click at [632, 430] on input "Unispace [GEOGRAPHIC_DATA] ( You, [PERSON_NAME] )" at bounding box center [616, 441] width 35 height 35
click at [717, 220] on p "Travel & Expense Policy" at bounding box center [715, 211] width 150 height 16
click at [632, 230] on input "Travel & Expense Policy ( [PERSON_NAME], You )" at bounding box center [616, 223] width 35 height 35
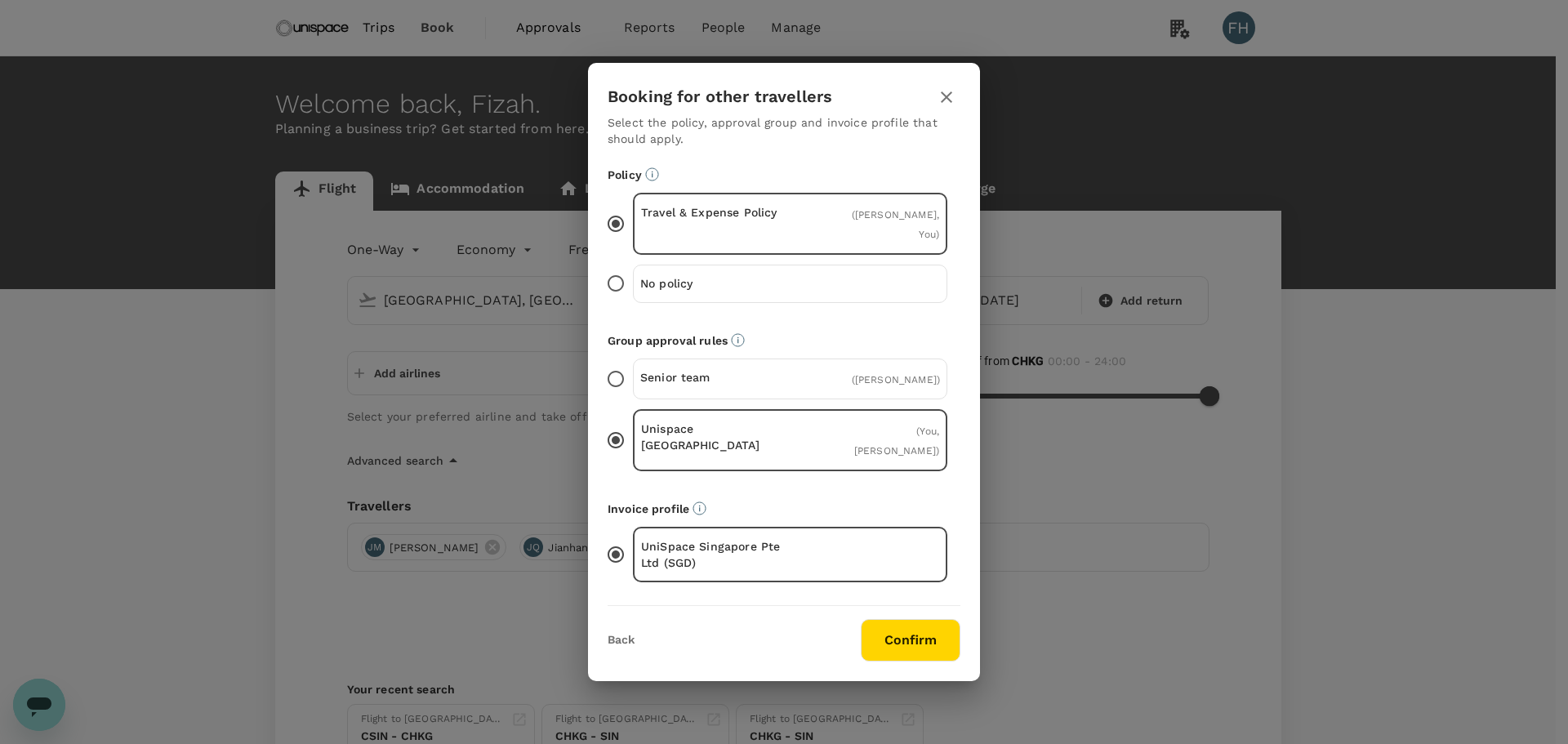
click at [903, 618] on button "Confirm" at bounding box center [910, 639] width 100 height 42
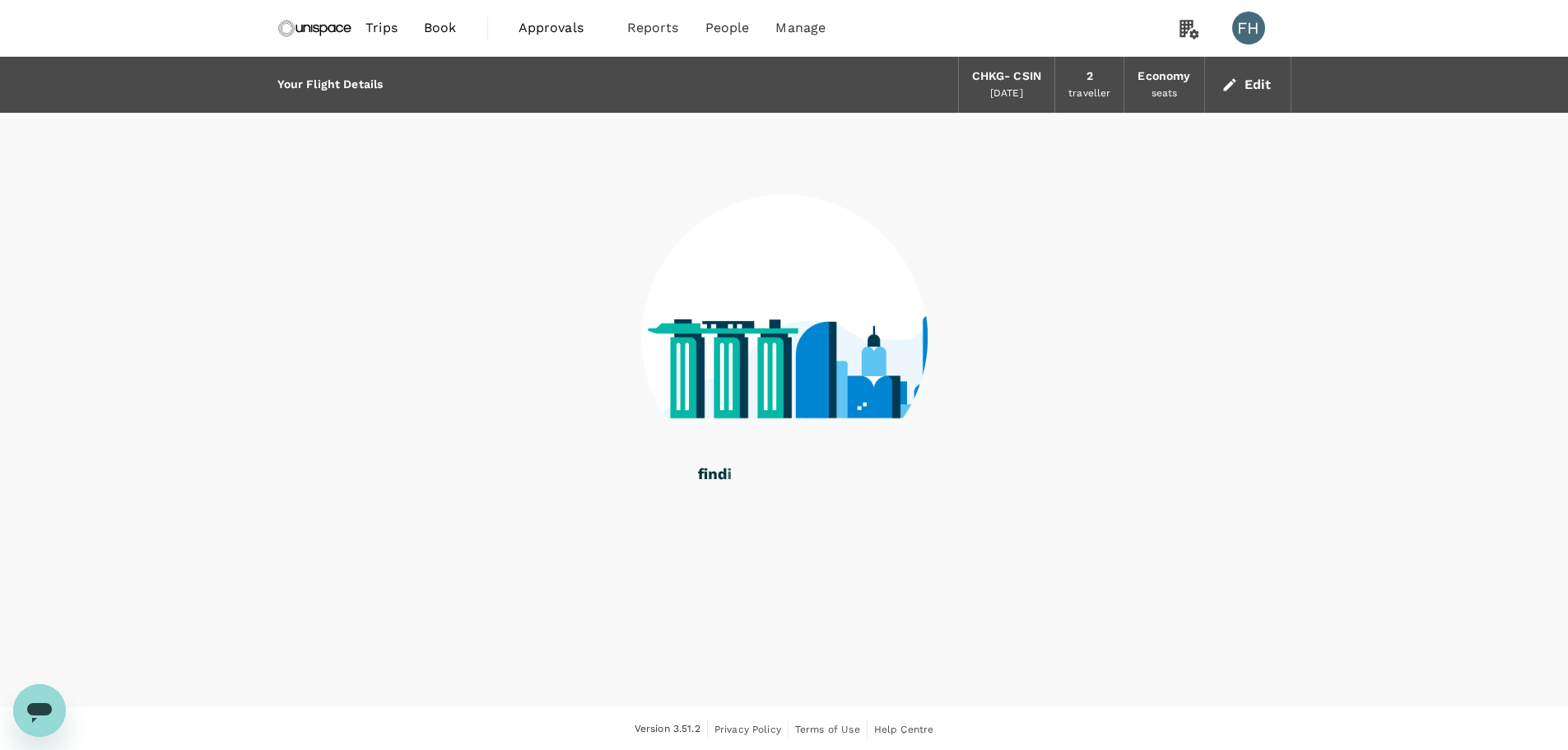
click at [808, 631] on div "Your Flight Details CHKG - CSIN [DATE] 2 traveller Economy seats Edit" at bounding box center [784, 382] width 1568 height 650
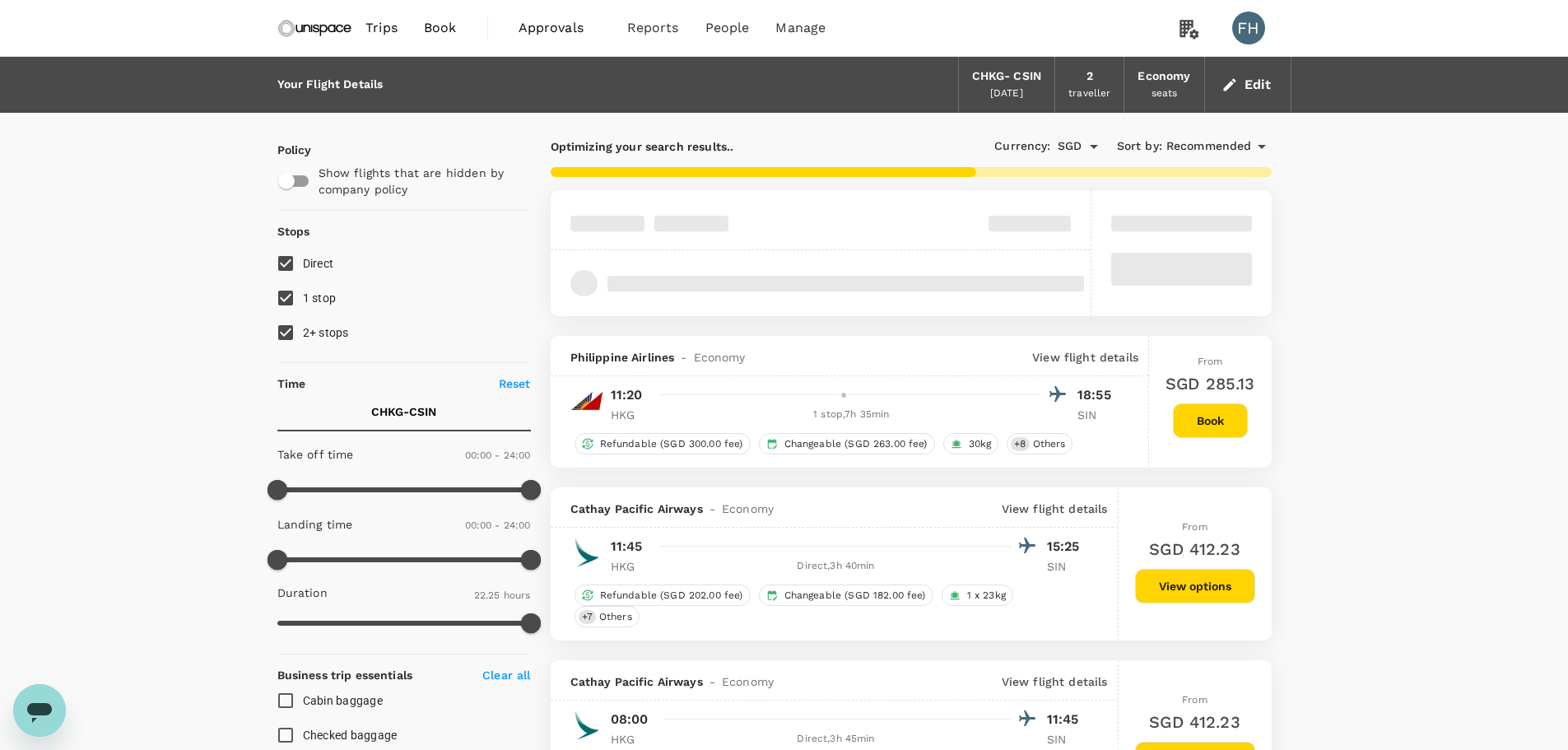
type input "1370"
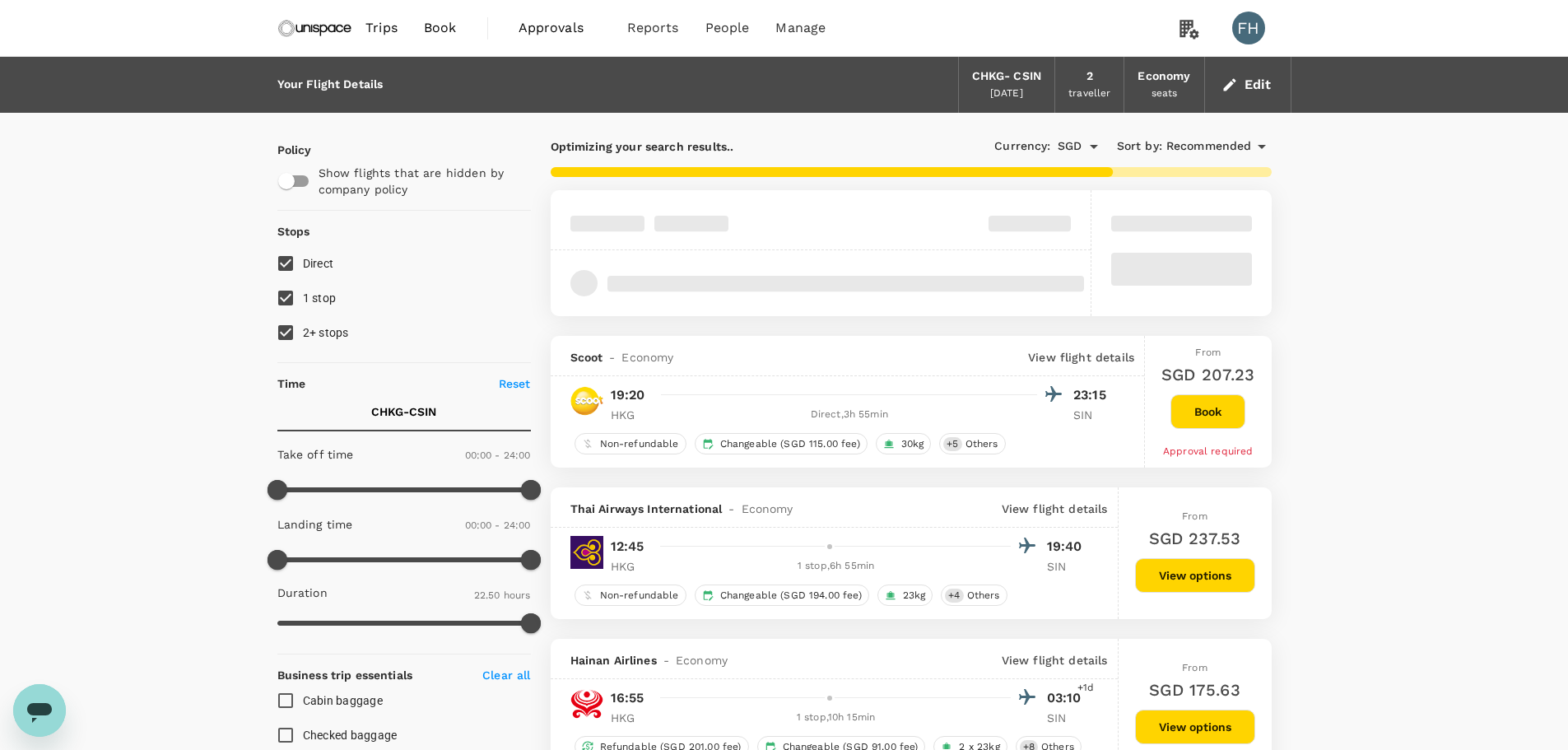
click at [341, 341] on span "2+ stops" at bounding box center [326, 332] width 46 height 20
click at [303, 341] on input "2+ stops" at bounding box center [286, 333] width 35 height 35
checkbox input "false"
click at [321, 305] on span "1 stop" at bounding box center [320, 298] width 34 height 13
click at [303, 305] on input "1 stop" at bounding box center [286, 298] width 35 height 35
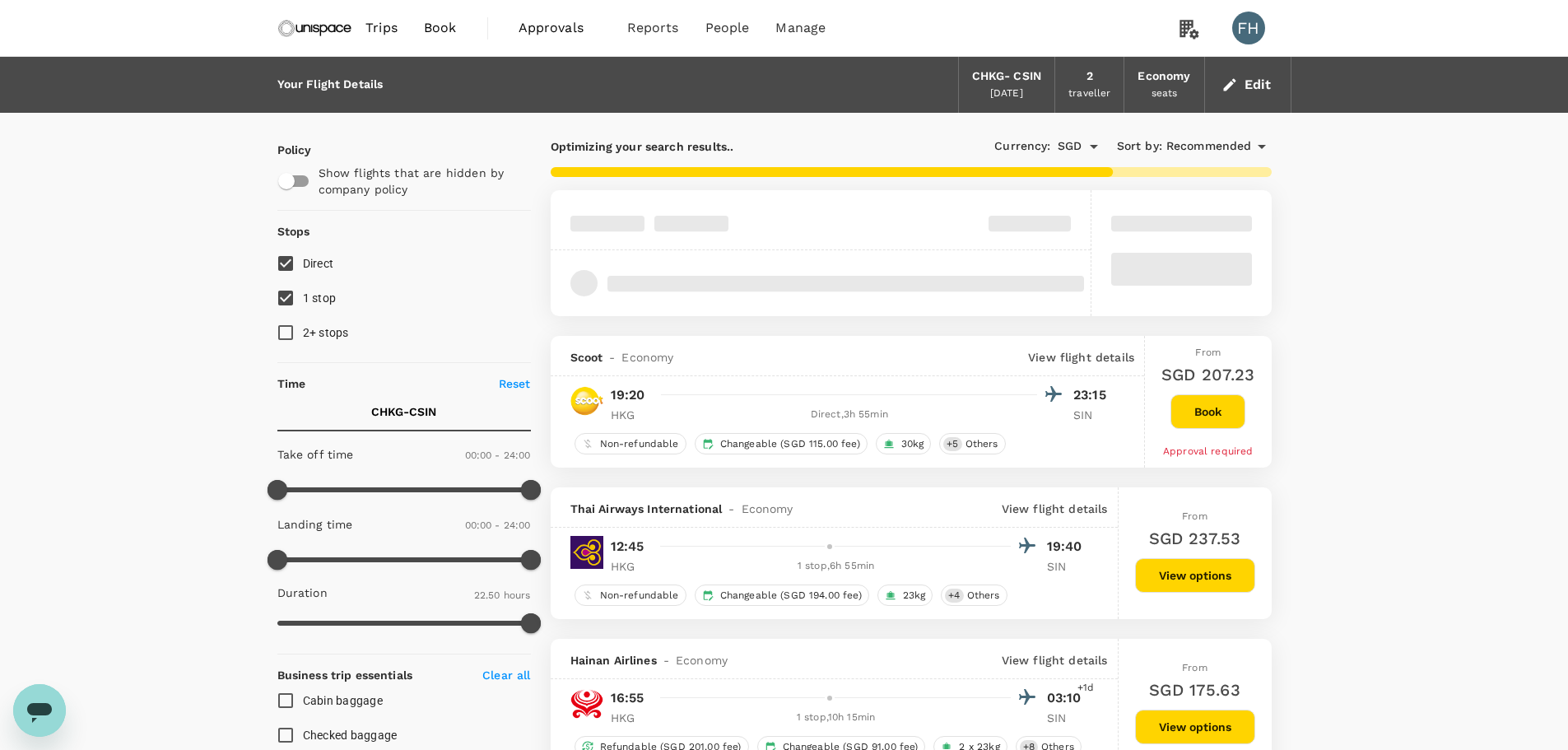
checkbox input "false"
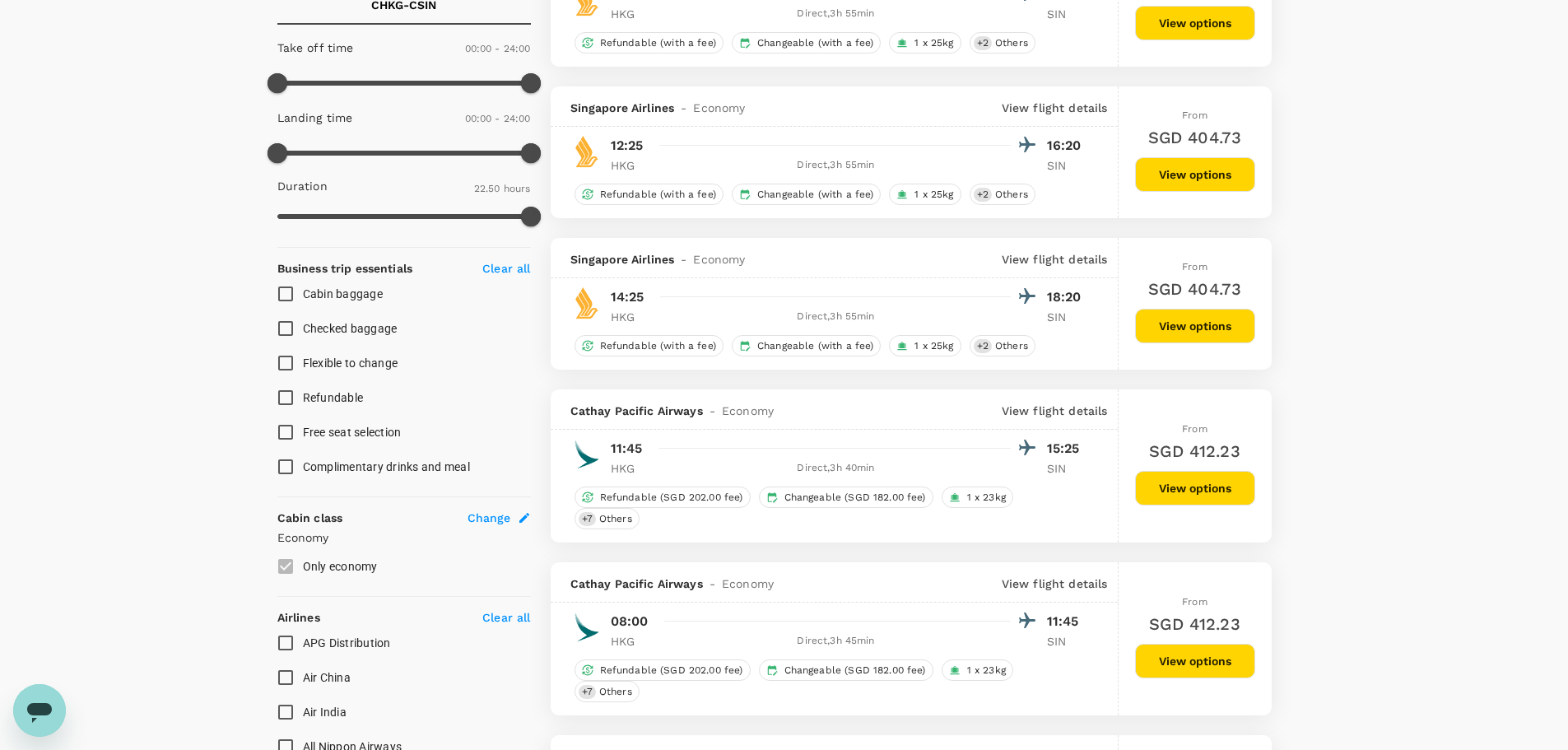
scroll to position [411, 0]
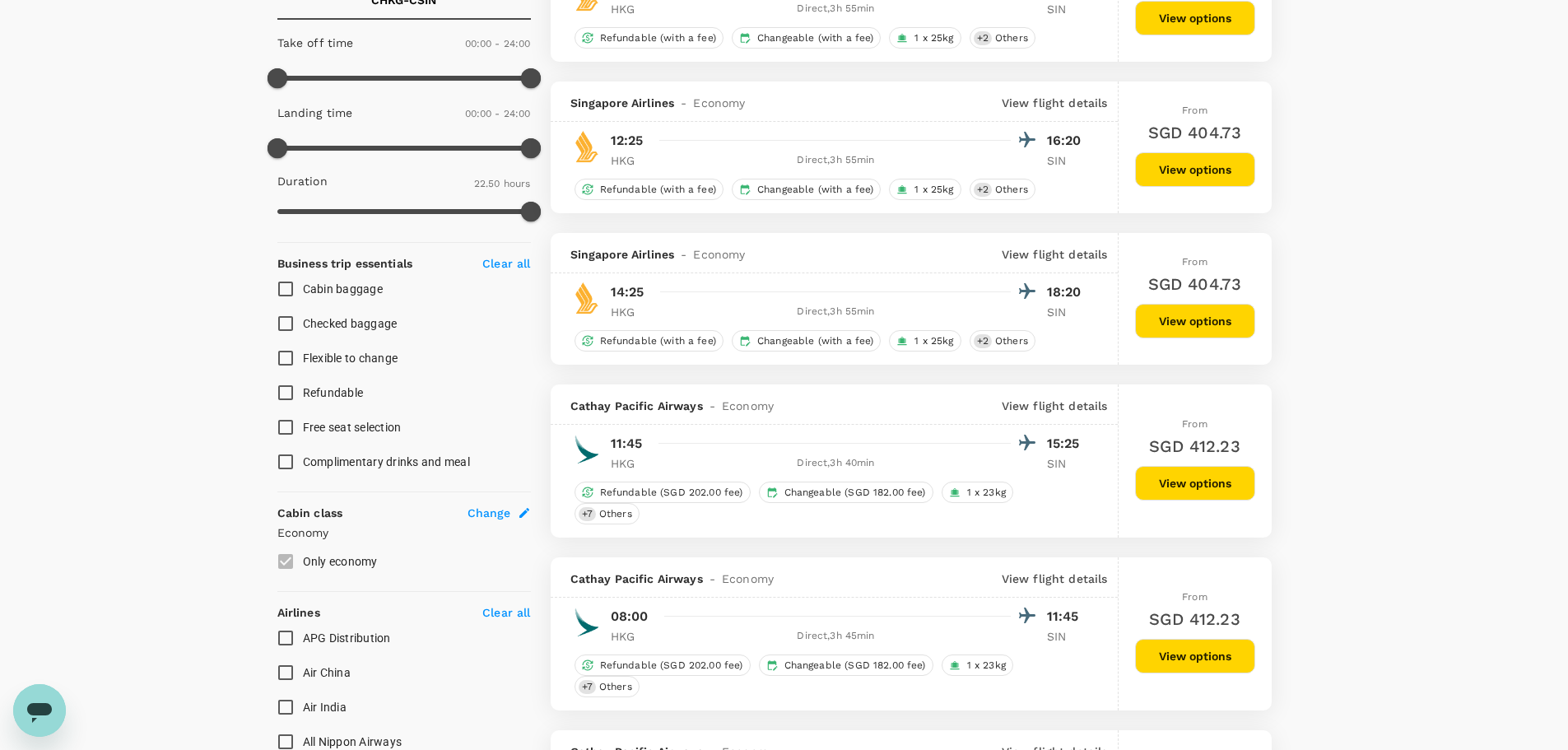
type input "1575"
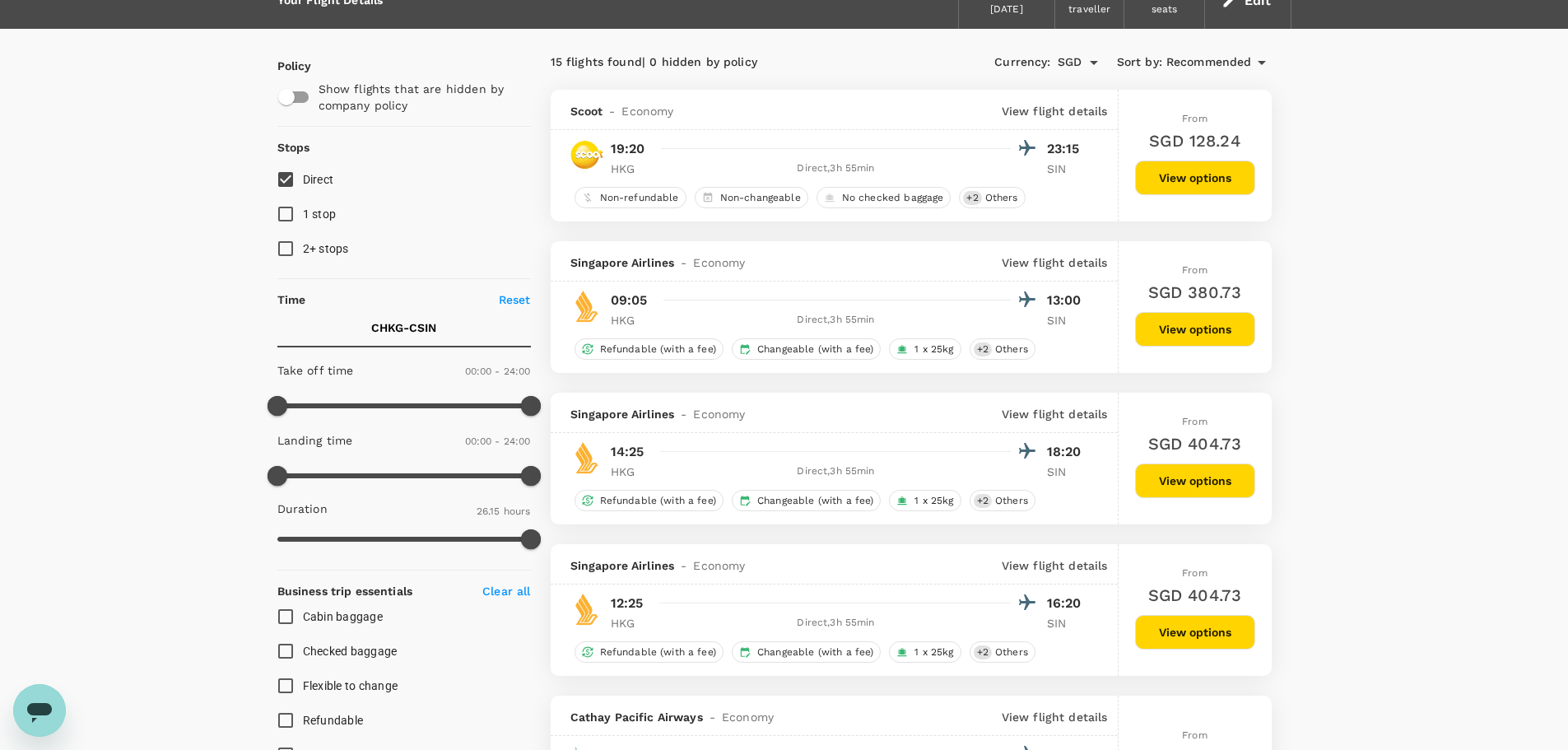
scroll to position [82, 0]
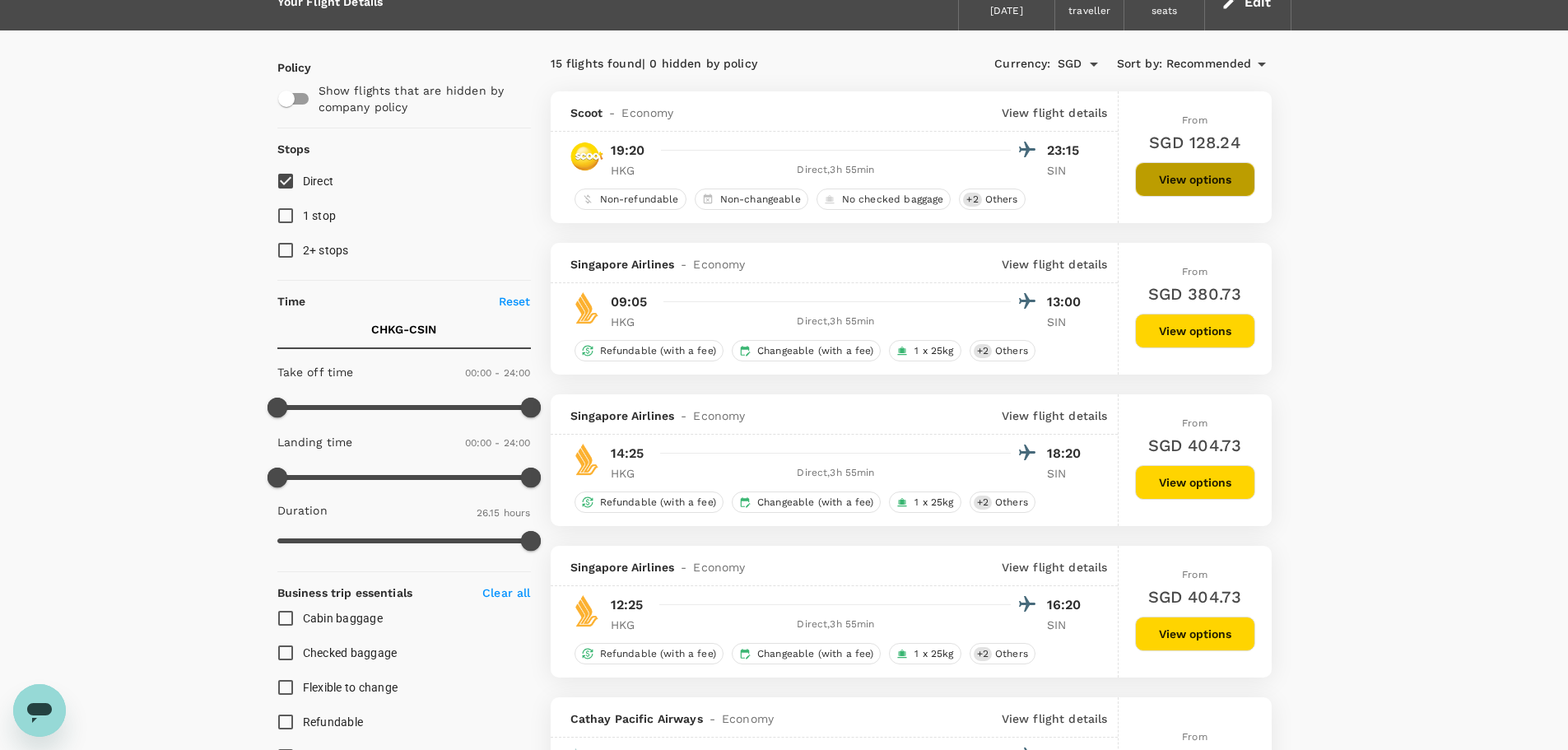
click at [1142, 174] on button "View options" at bounding box center [1196, 180] width 121 height 35
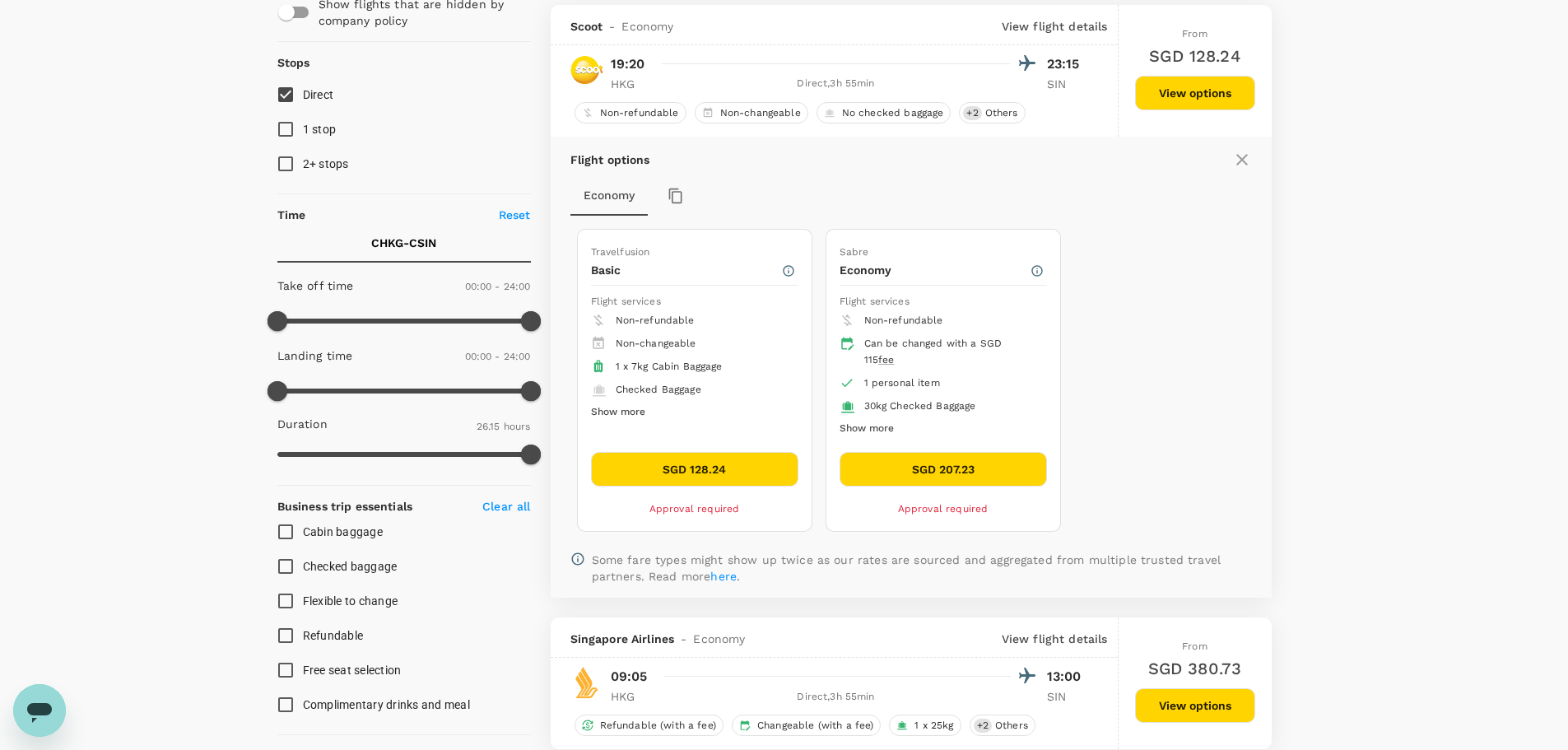
scroll to position [174, 0]
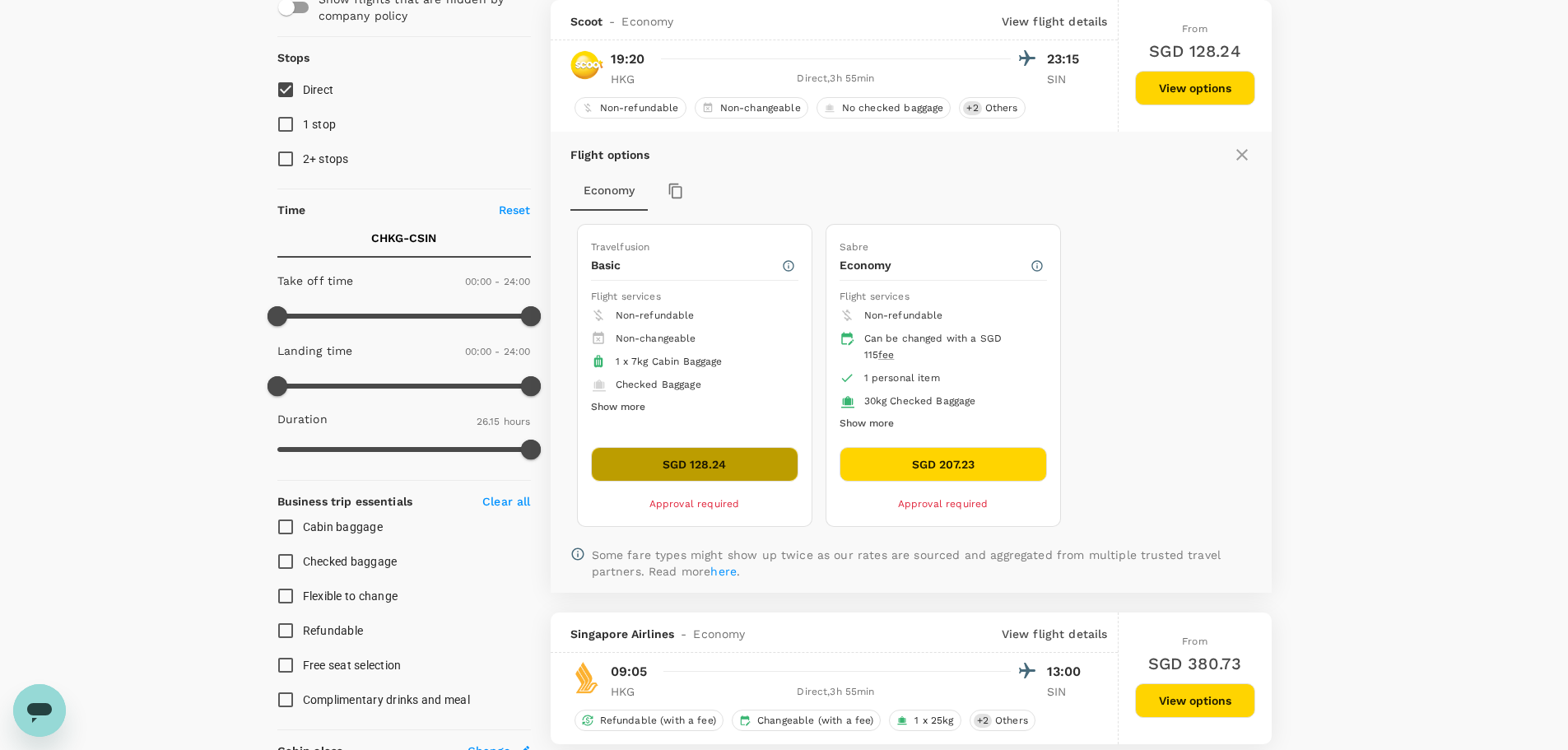
click at [716, 465] on button "SGD 128.24" at bounding box center [695, 464] width 208 height 35
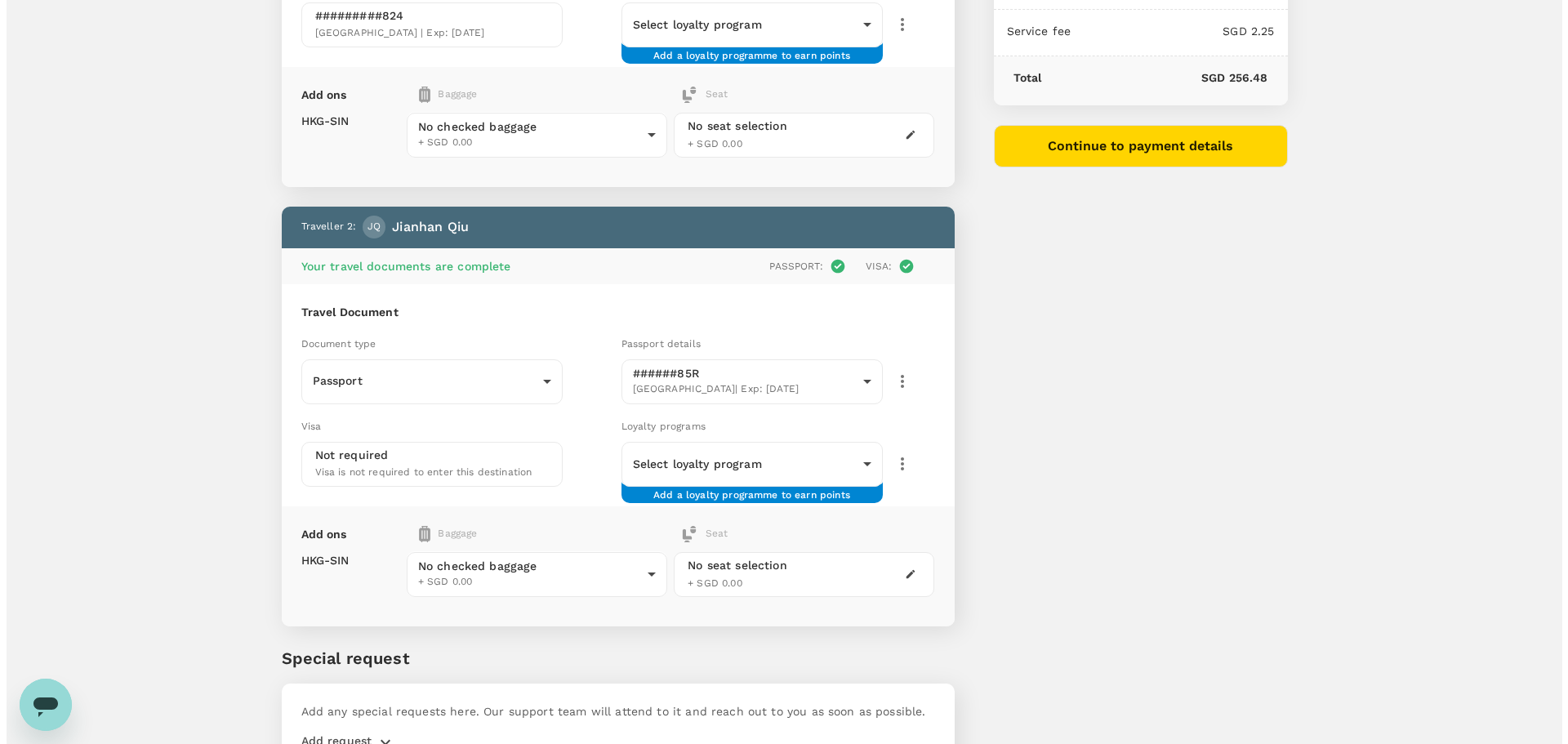
scroll to position [327, 0]
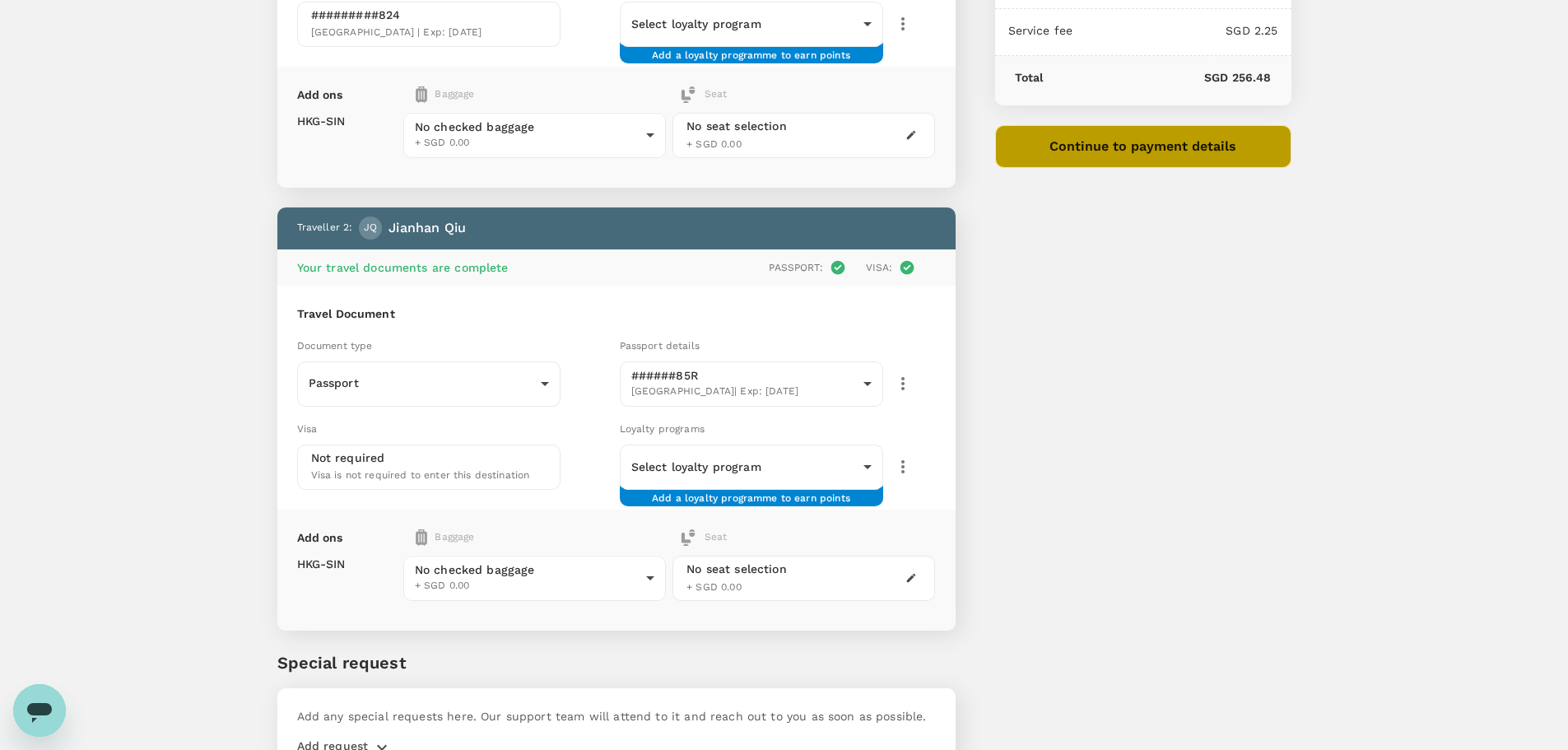
click at [1076, 148] on button "Continue to payment details" at bounding box center [1143, 146] width 296 height 43
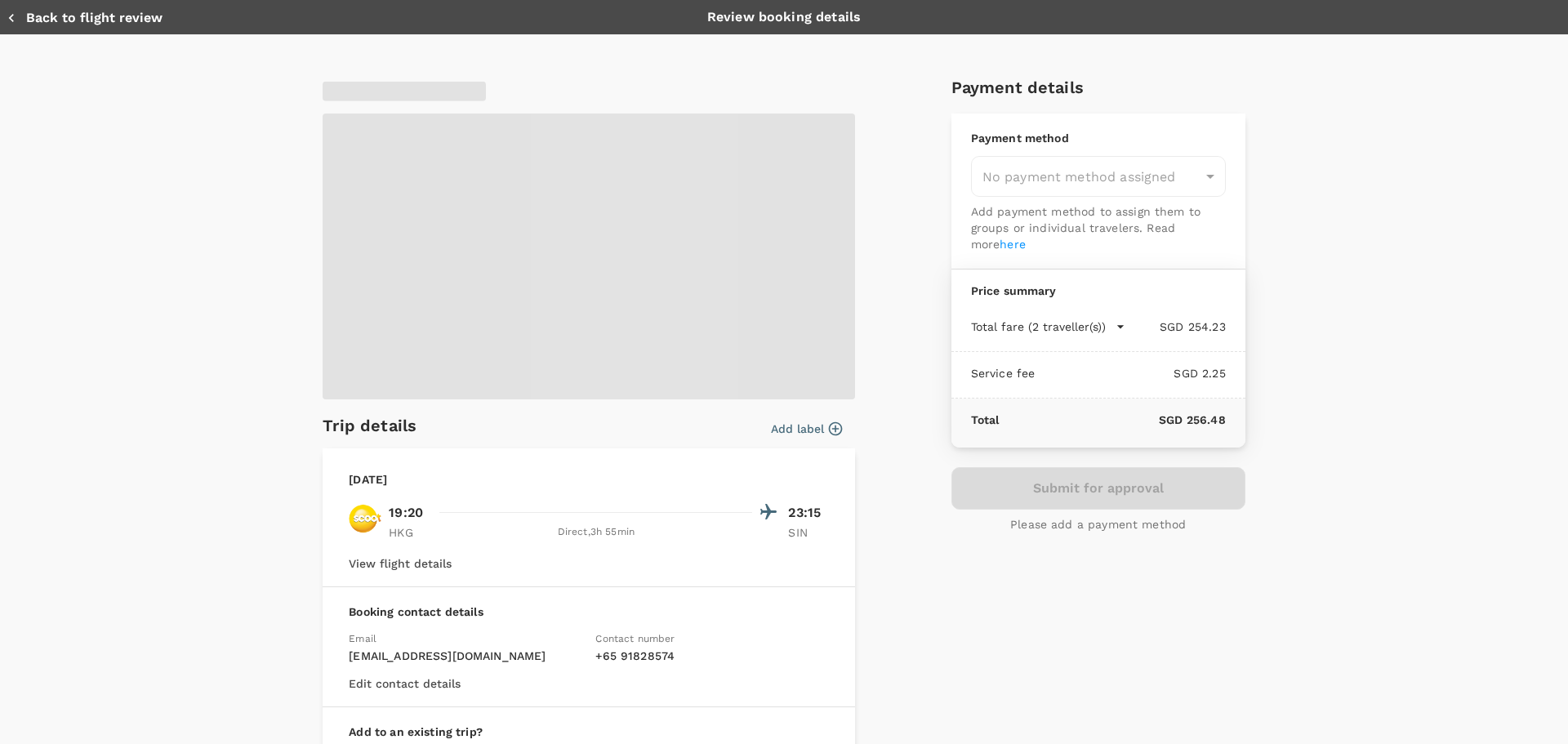
type input "9ca6ee36-36cb-4982-994b-715ae594bb55"
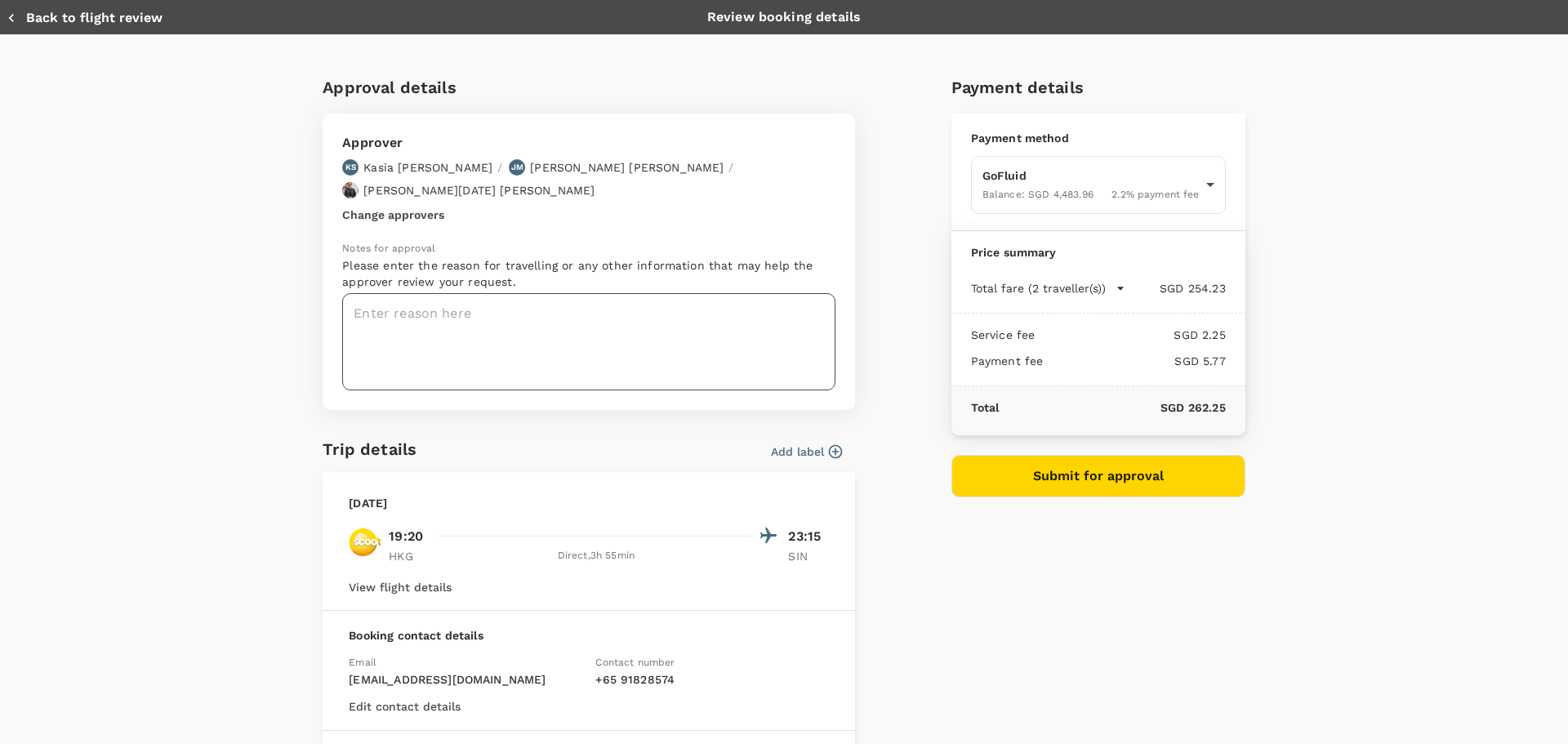
click at [671, 293] on textarea at bounding box center [588, 341] width 493 height 97
click at [834, 436] on div "Add label" at bounding box center [803, 448] width 78 height 24
click at [804, 443] on button "Add label" at bounding box center [807, 451] width 71 height 16
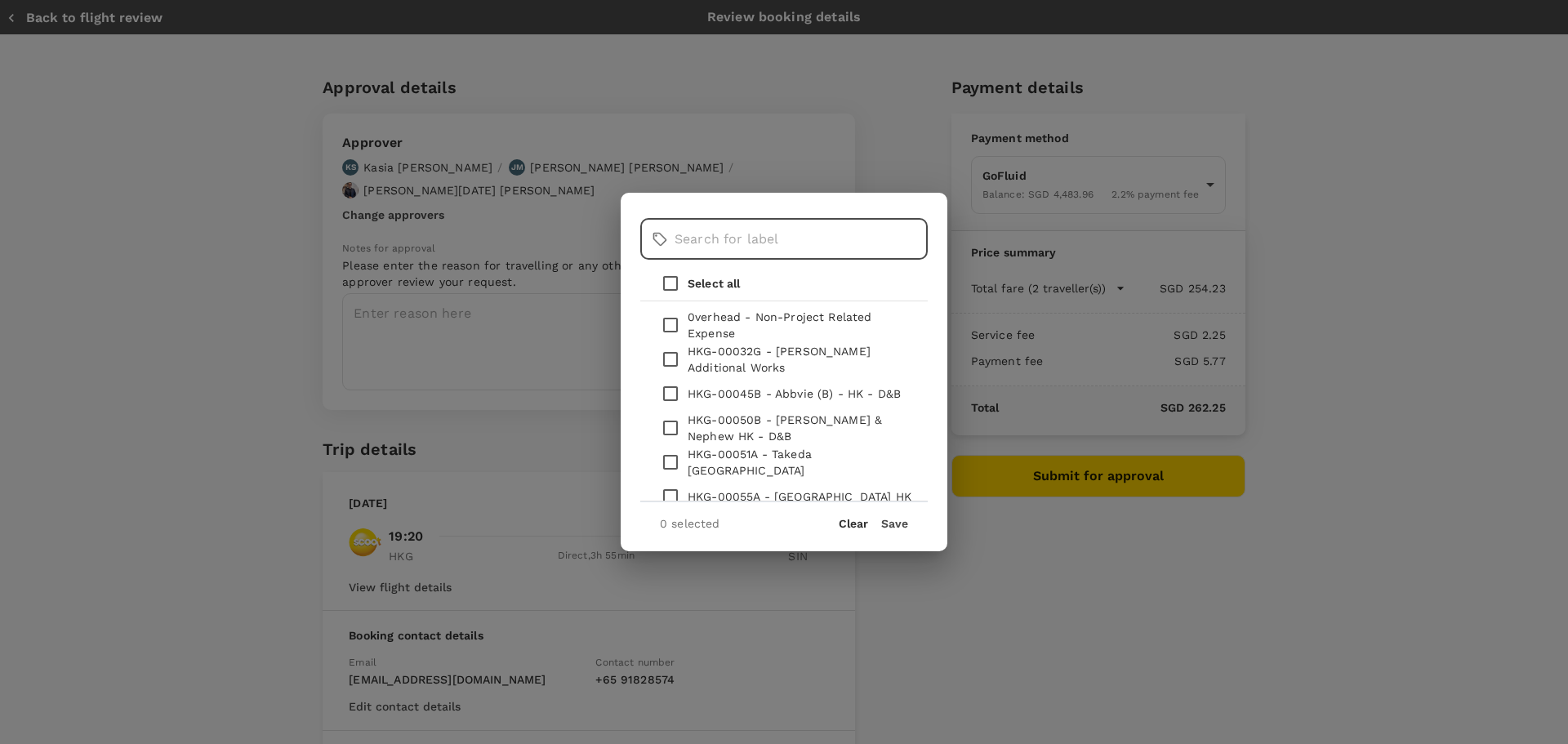
click at [751, 256] on input "text" at bounding box center [800, 239] width 253 height 41
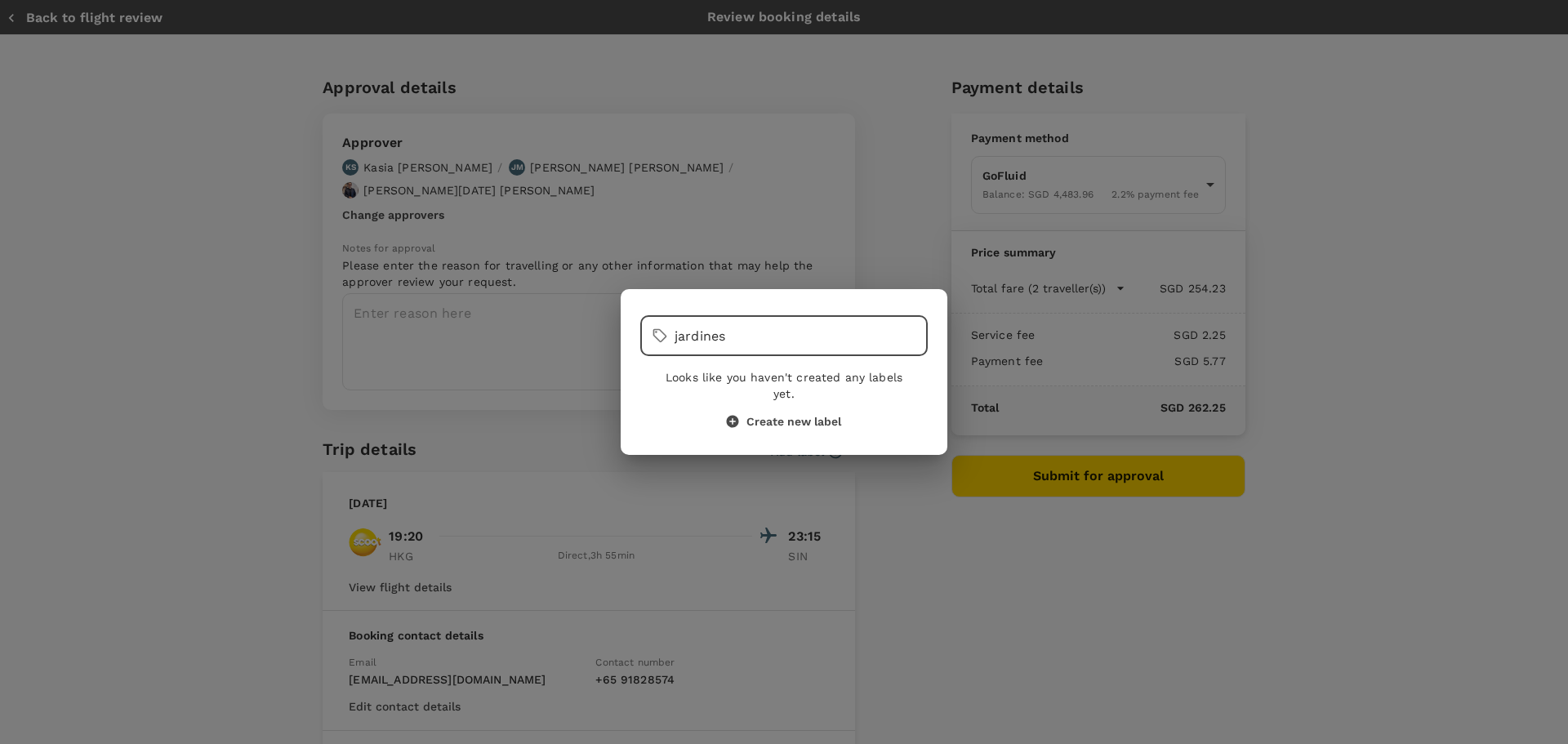
click at [751, 349] on input "jardines" at bounding box center [800, 335] width 253 height 41
paste input "HKG-00065A"
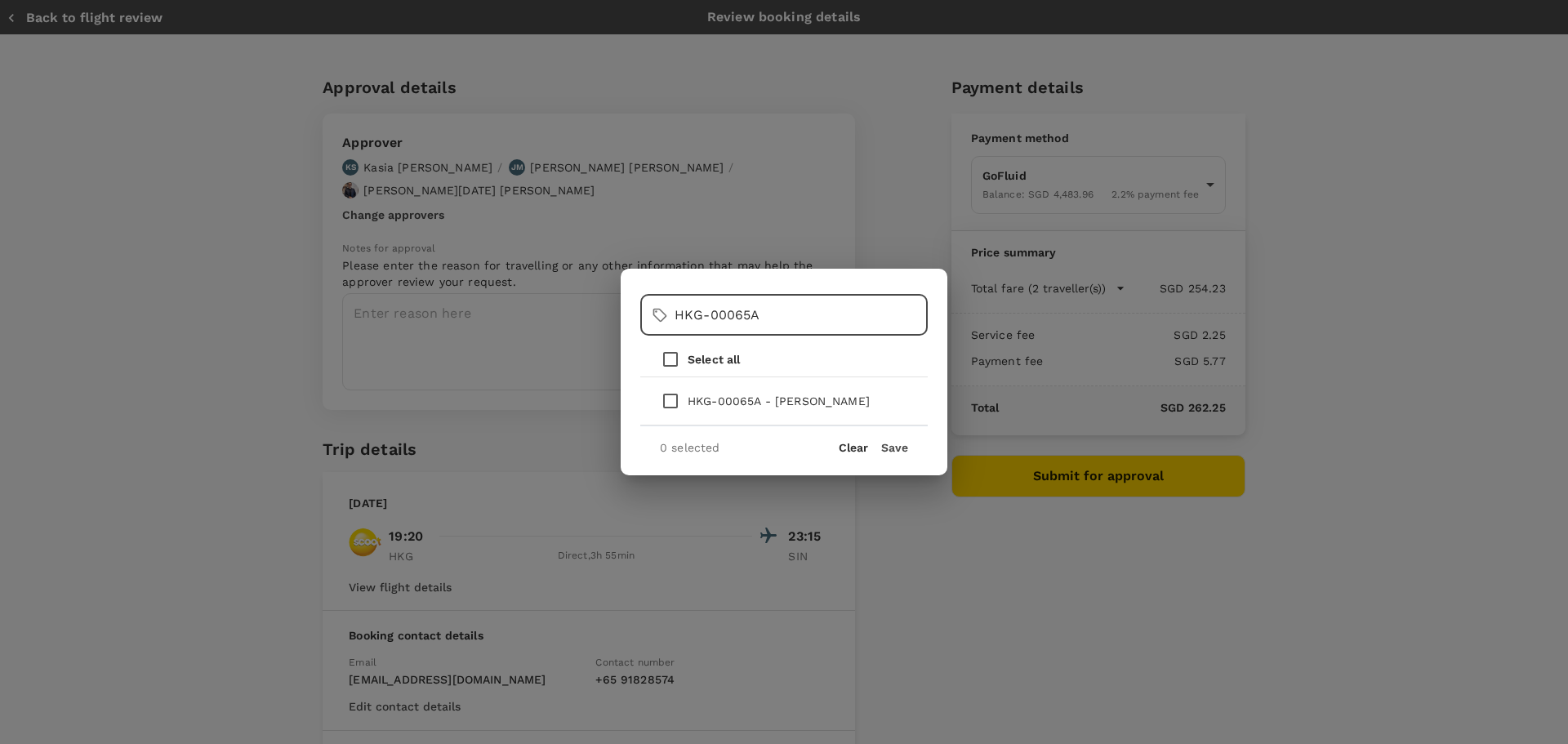
type input "HKG-00065A"
click at [717, 404] on p "HKG-00065A - [PERSON_NAME]" at bounding box center [779, 400] width 182 height 16
click at [674, 394] on input "checkbox" at bounding box center [671, 401] width 35 height 35
checkbox input "true"
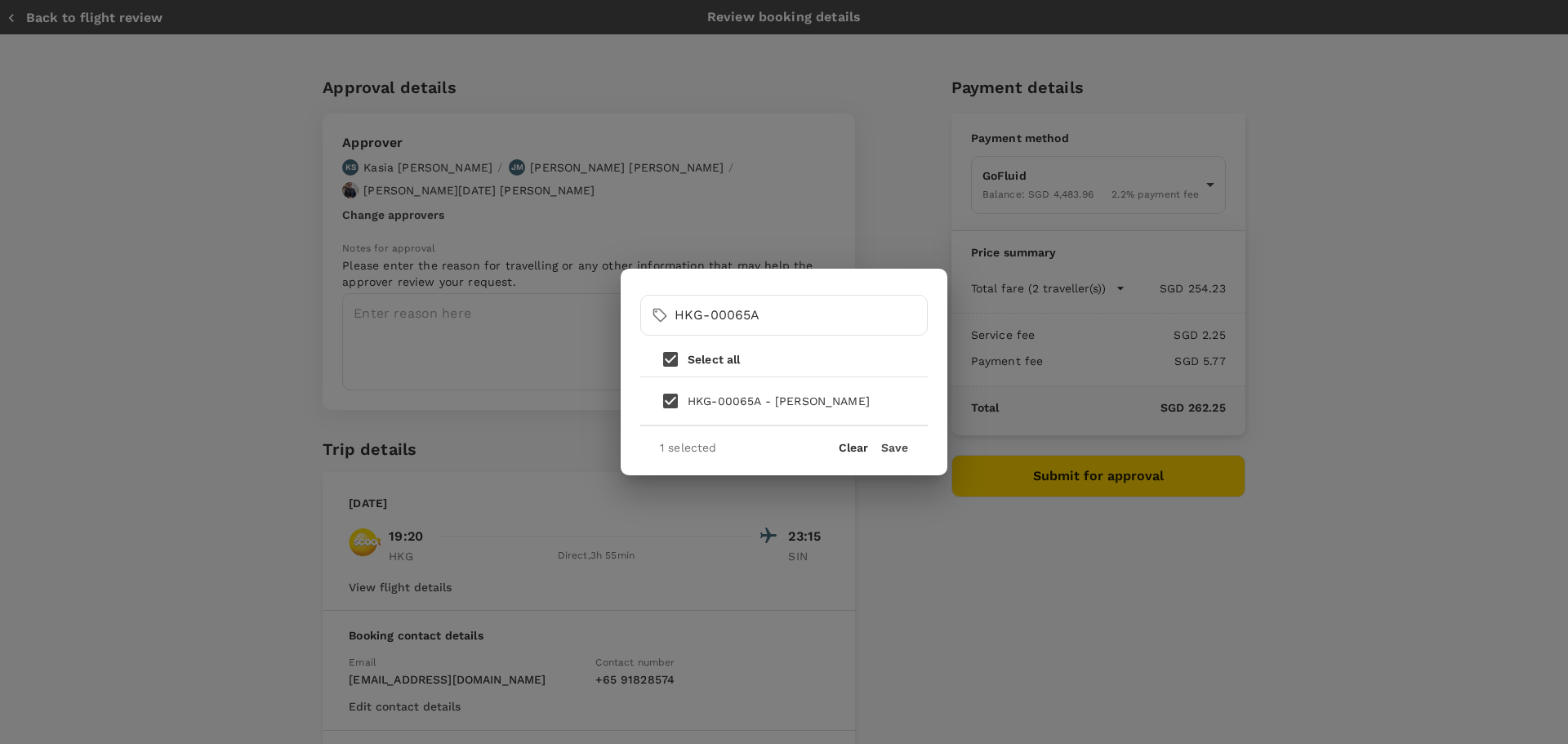
click at [885, 447] on button "Save" at bounding box center [894, 447] width 27 height 13
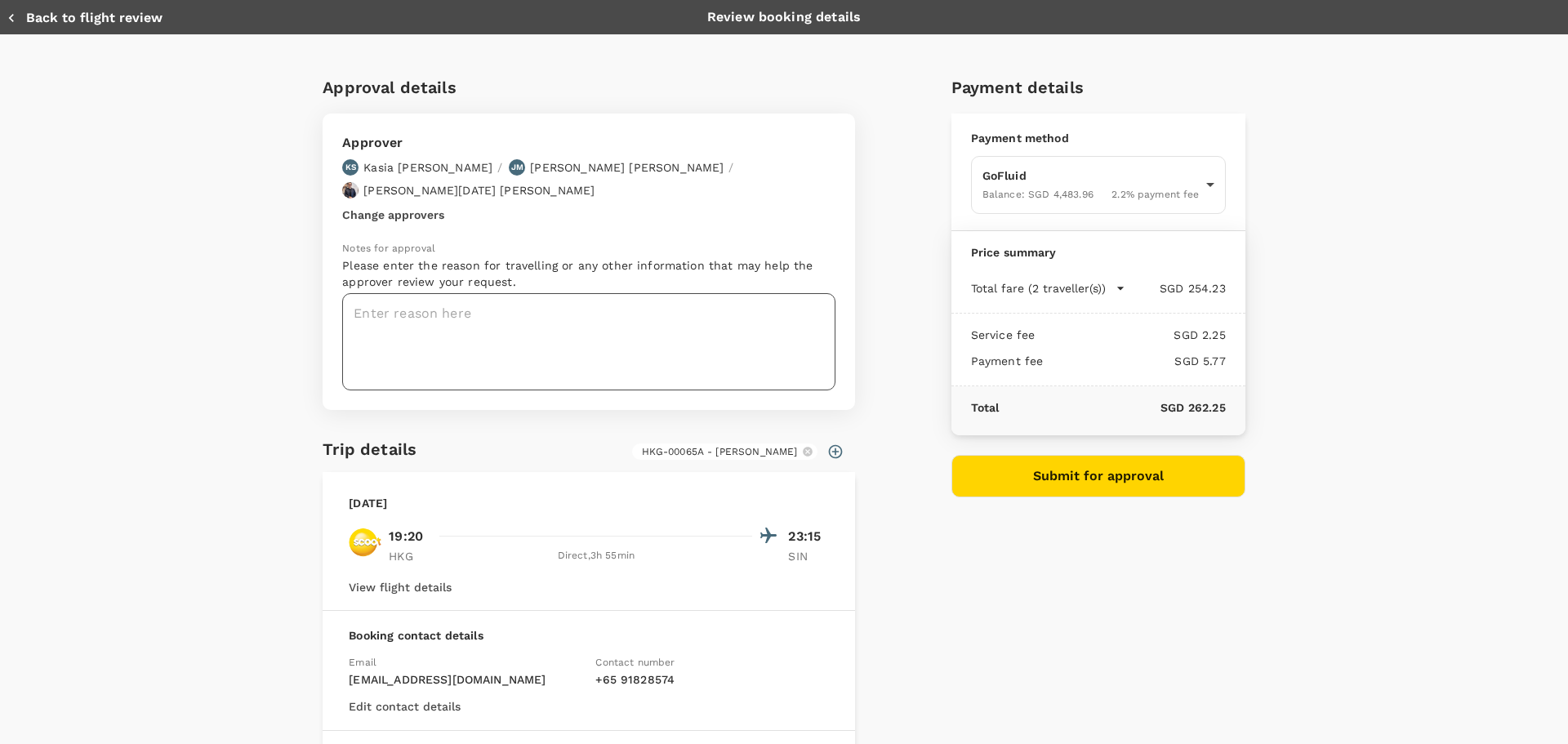
click at [684, 312] on textarea at bounding box center [588, 341] width 493 height 97
paste textarea "HKG-00065A"
drag, startPoint x: 454, startPoint y: 295, endPoint x: 340, endPoint y: 290, distance: 114.1
click at [342, 293] on textarea "Travel to HK for HKG-00065A - [PERSON_NAME]" at bounding box center [588, 341] width 493 height 97
click at [558, 293] on textarea "HKG-00065A - [PERSON_NAME]" at bounding box center [588, 341] width 493 height 97
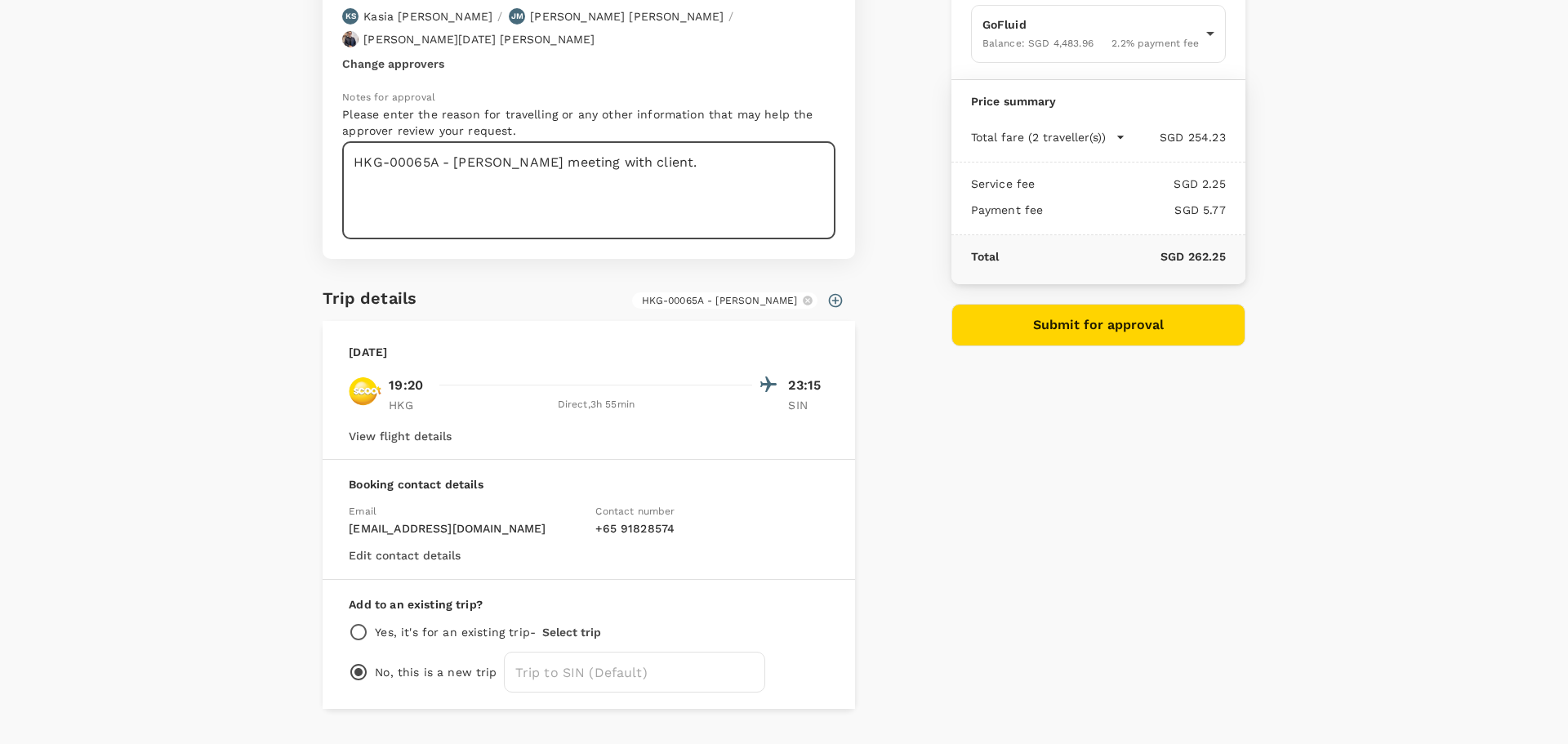
scroll to position [167, 0]
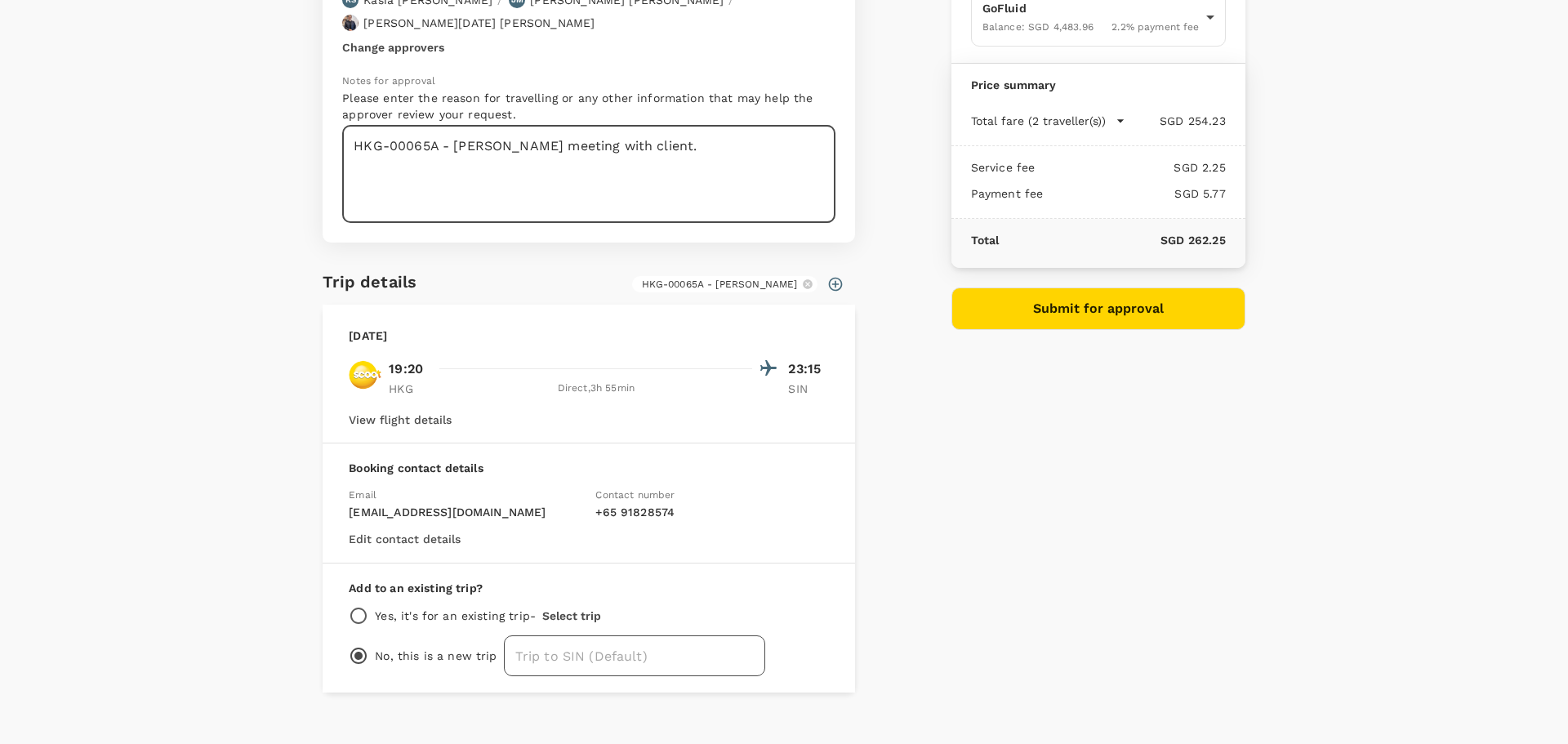
type textarea "HKG-00065A - [PERSON_NAME] meeting with client."
click at [565, 635] on input "text" at bounding box center [635, 655] width 262 height 41
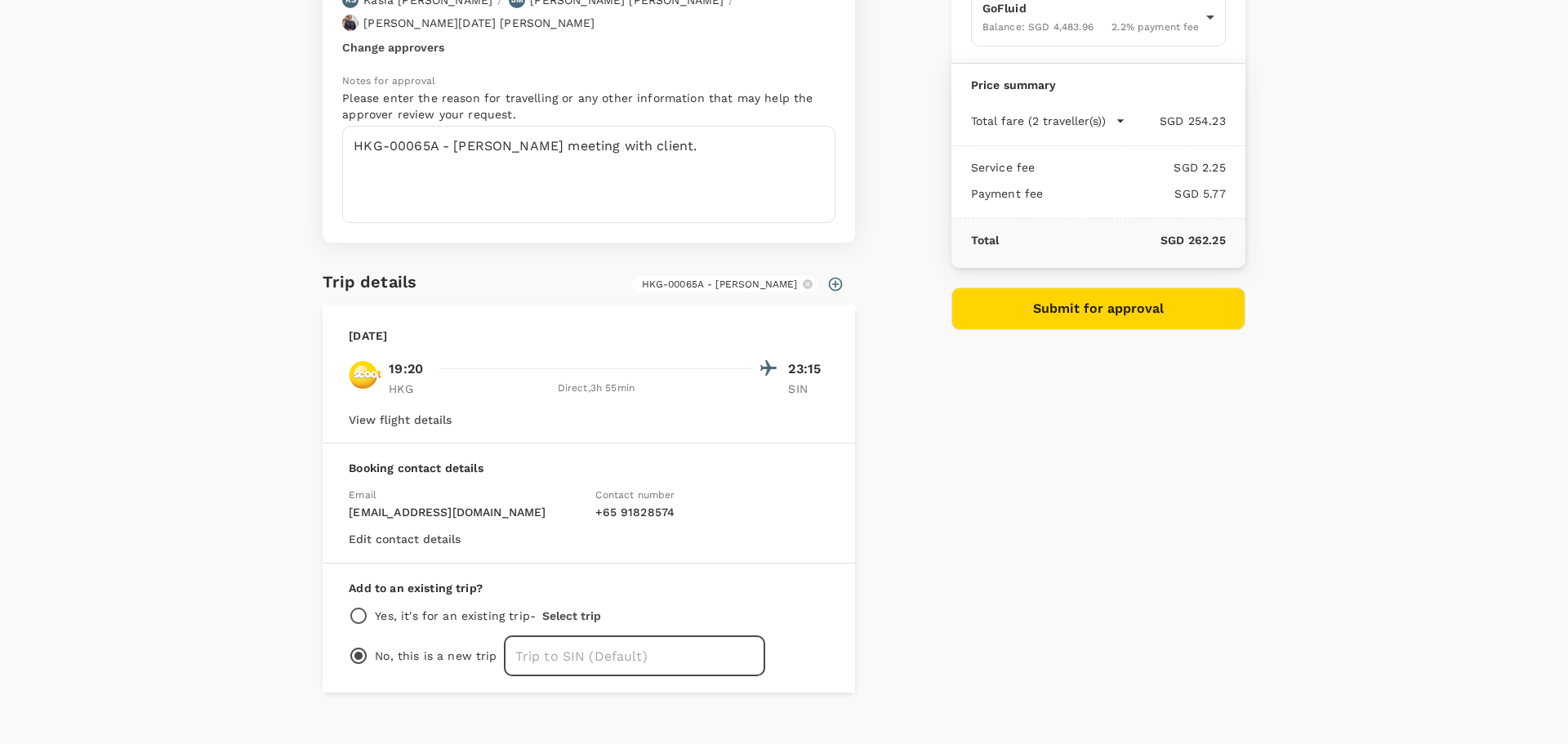
click at [563, 637] on input "text" at bounding box center [635, 655] width 262 height 41
click at [557, 609] on button "Select trip" at bounding box center [572, 615] width 59 height 13
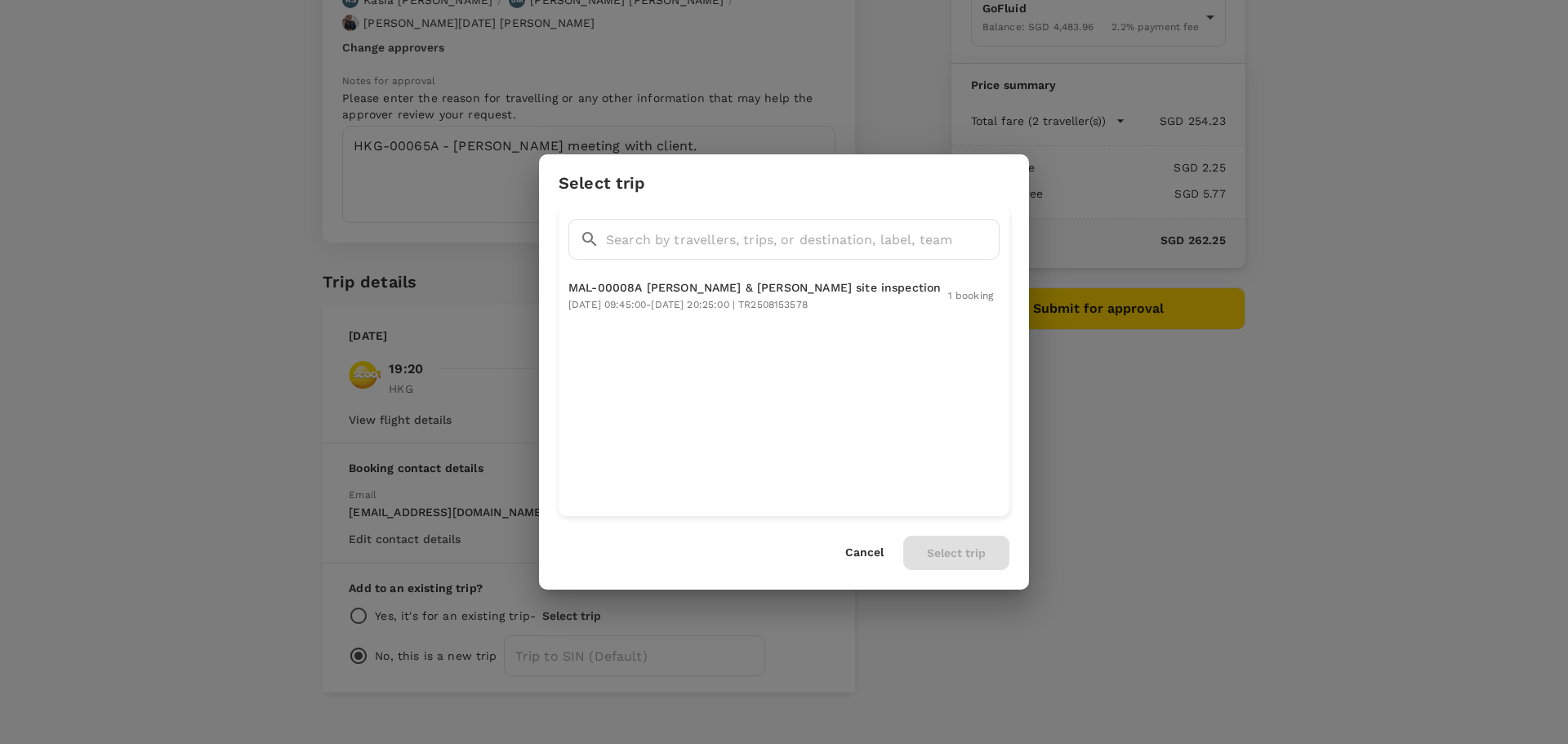
click at [846, 561] on div "Cancel Select trip" at bounding box center [926, 553] width 164 height 35
click at [855, 552] on button "Cancel" at bounding box center [864, 553] width 38 height 13
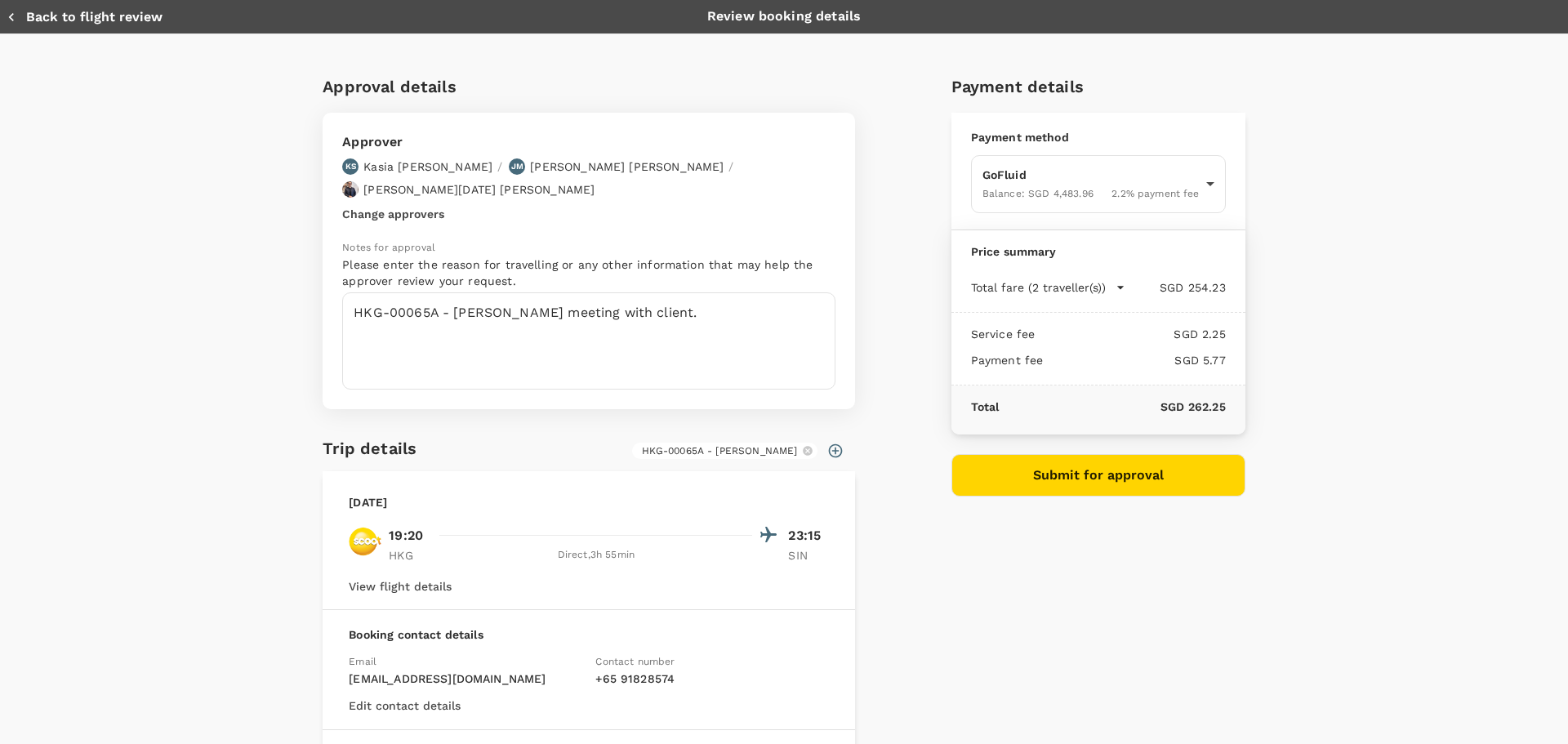
scroll to position [0, 0]
click at [1072, 491] on button "Submit for approval" at bounding box center [1098, 476] width 294 height 42
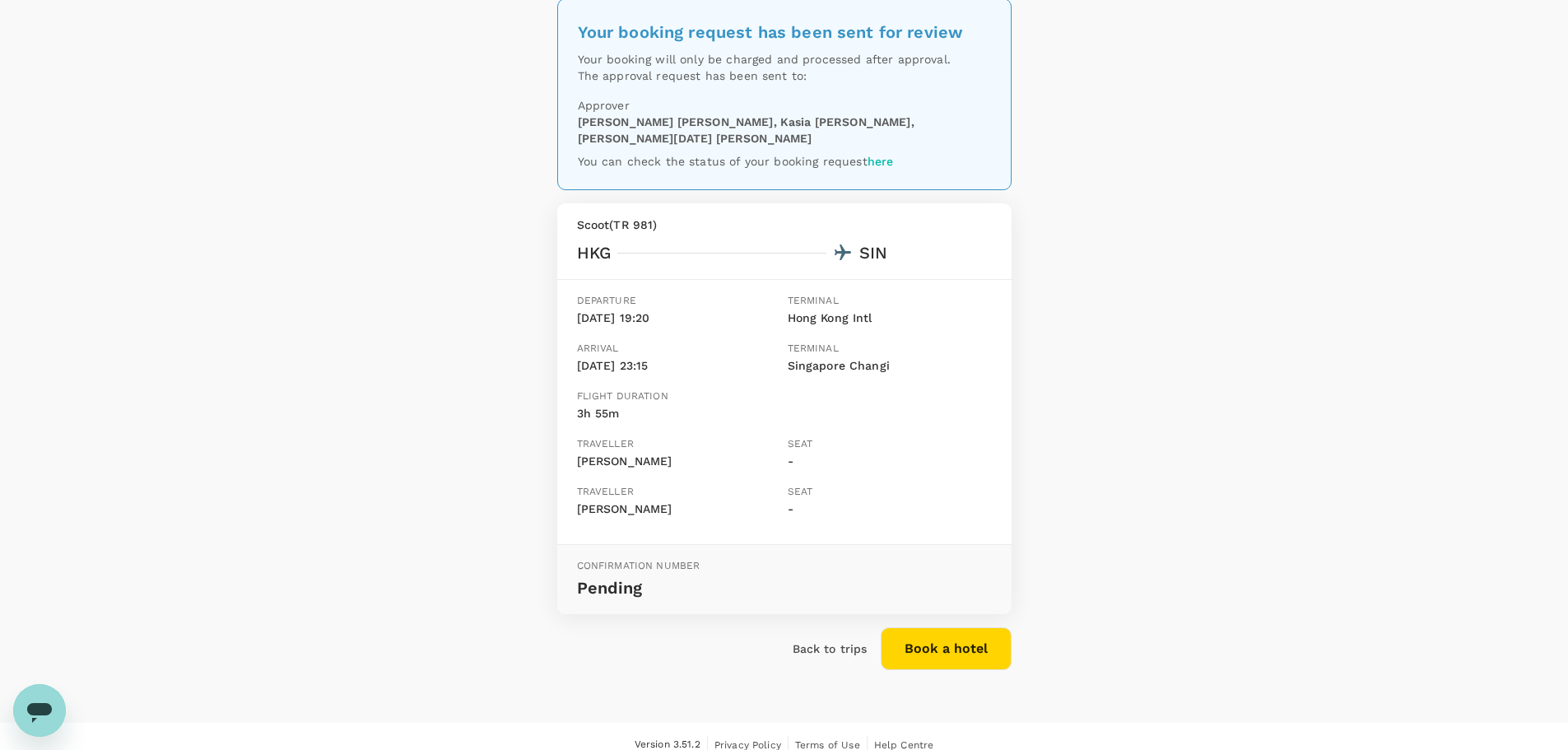
scroll to position [72, 0]
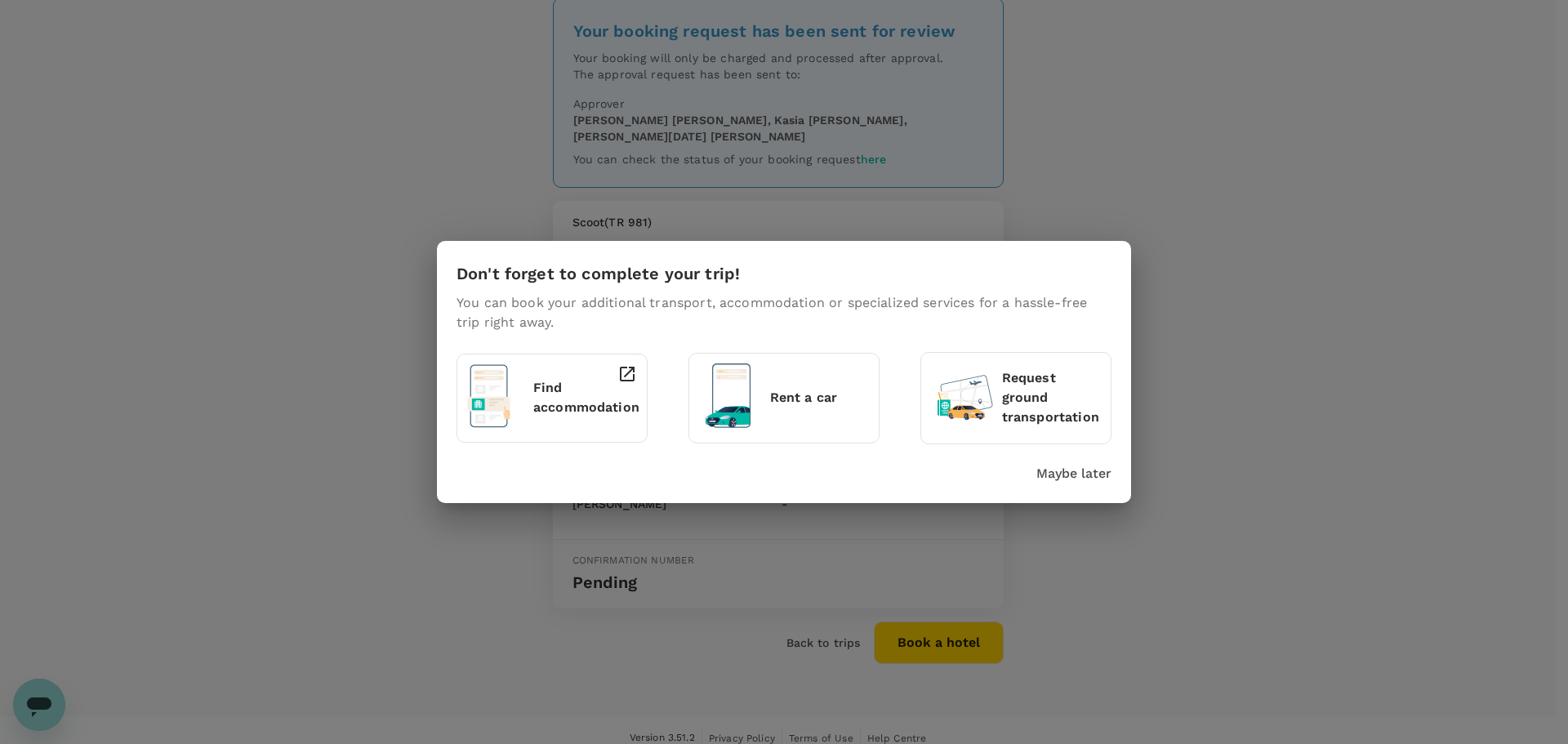
click at [1068, 480] on p "Maybe later" at bounding box center [1073, 473] width 75 height 20
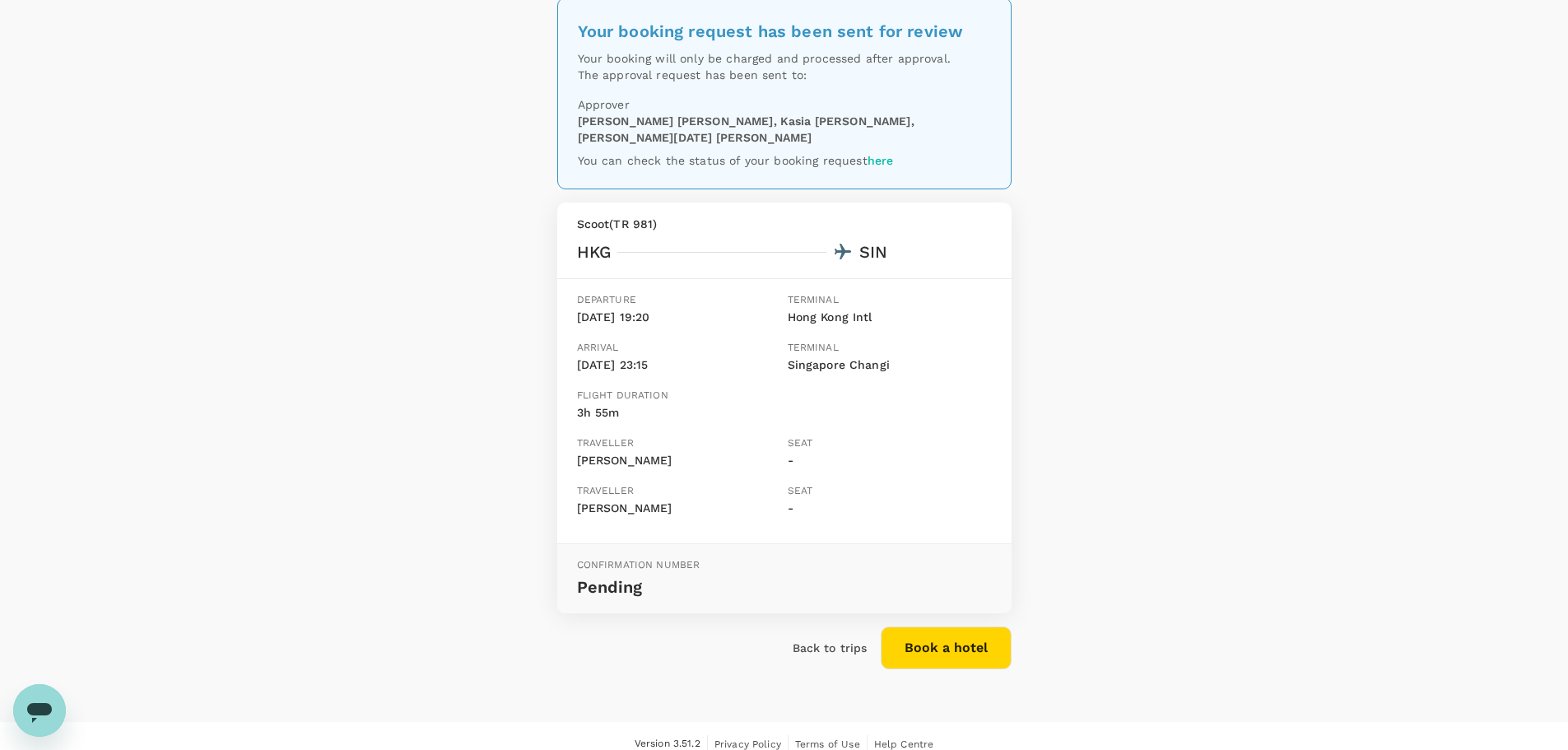
scroll to position [0, 0]
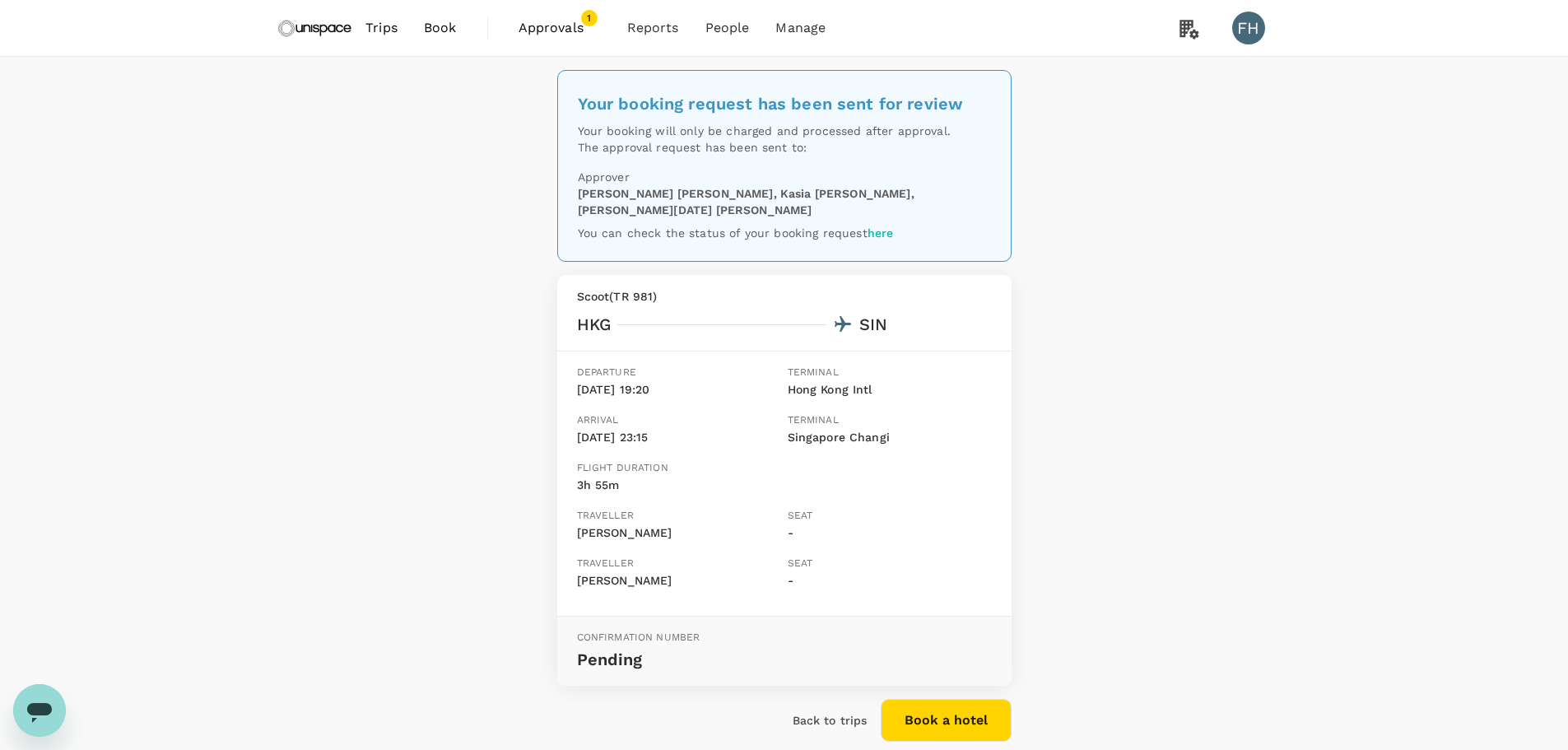
click at [312, 27] on img at bounding box center [315, 27] width 76 height 36
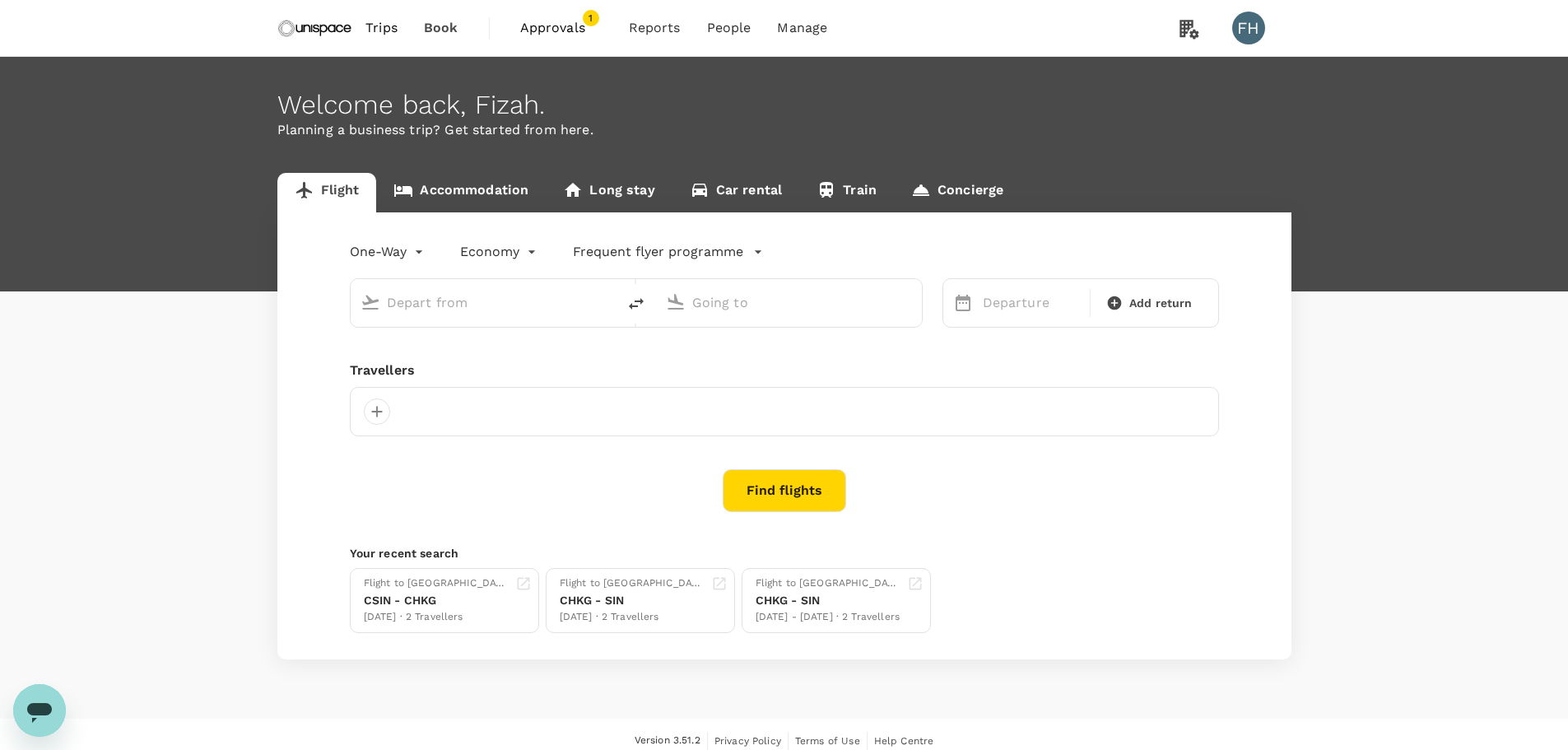
type input "[GEOGRAPHIC_DATA], [GEOGRAPHIC_DATA] (any)"
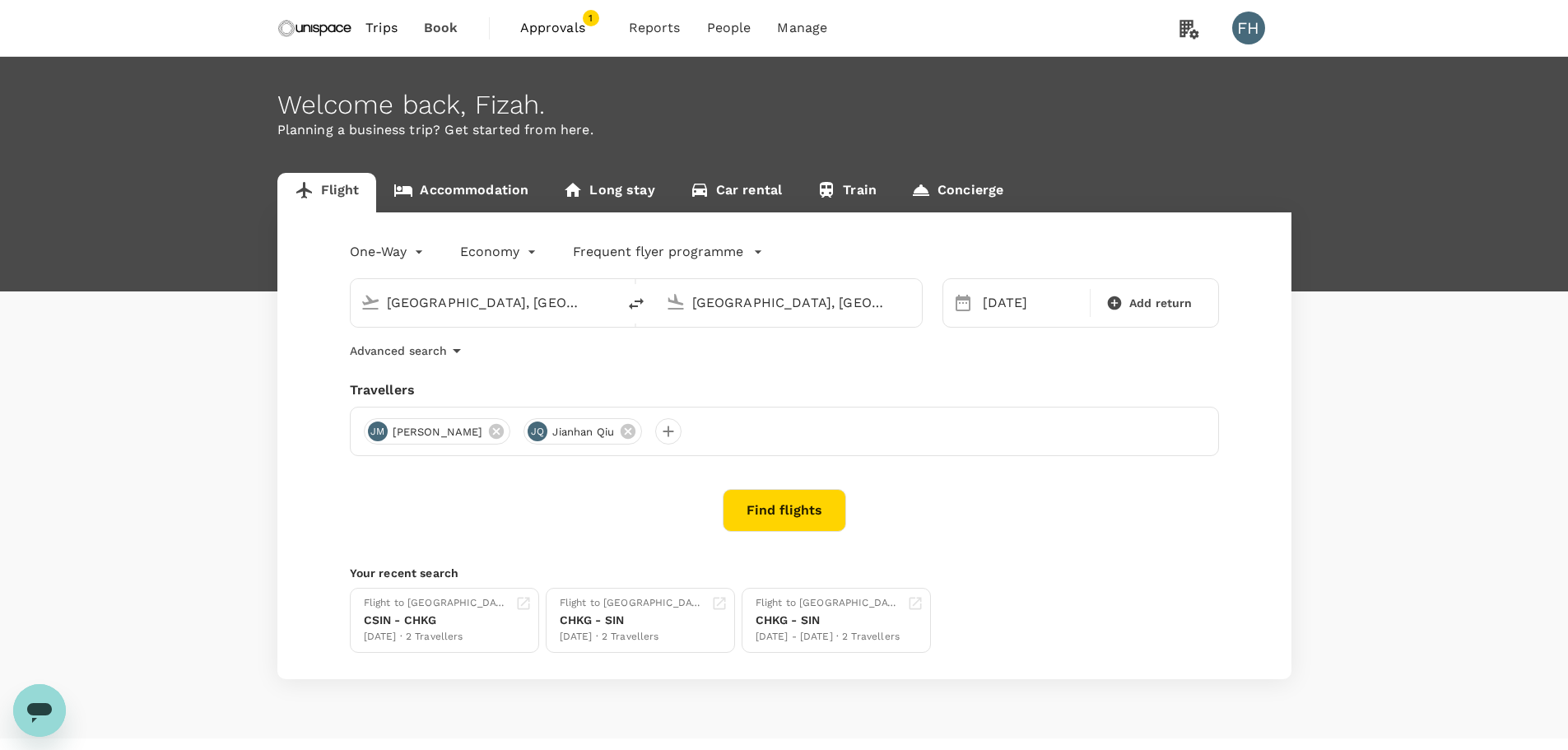
click at [494, 299] on input "[GEOGRAPHIC_DATA], [GEOGRAPHIC_DATA] (any)" at bounding box center [484, 302] width 195 height 25
click at [497, 339] on p "[GEOGRAPHIC_DATA], [GEOGRAPHIC_DATA]" at bounding box center [508, 335] width 329 height 17
type input "[GEOGRAPHIC_DATA], [GEOGRAPHIC_DATA] (any)"
click at [716, 299] on input "[GEOGRAPHIC_DATA], [GEOGRAPHIC_DATA] (any)" at bounding box center [790, 302] width 195 height 25
click at [746, 330] on p "[GEOGRAPHIC_DATA], [GEOGRAPHIC_DATA]" at bounding box center [814, 335] width 329 height 17
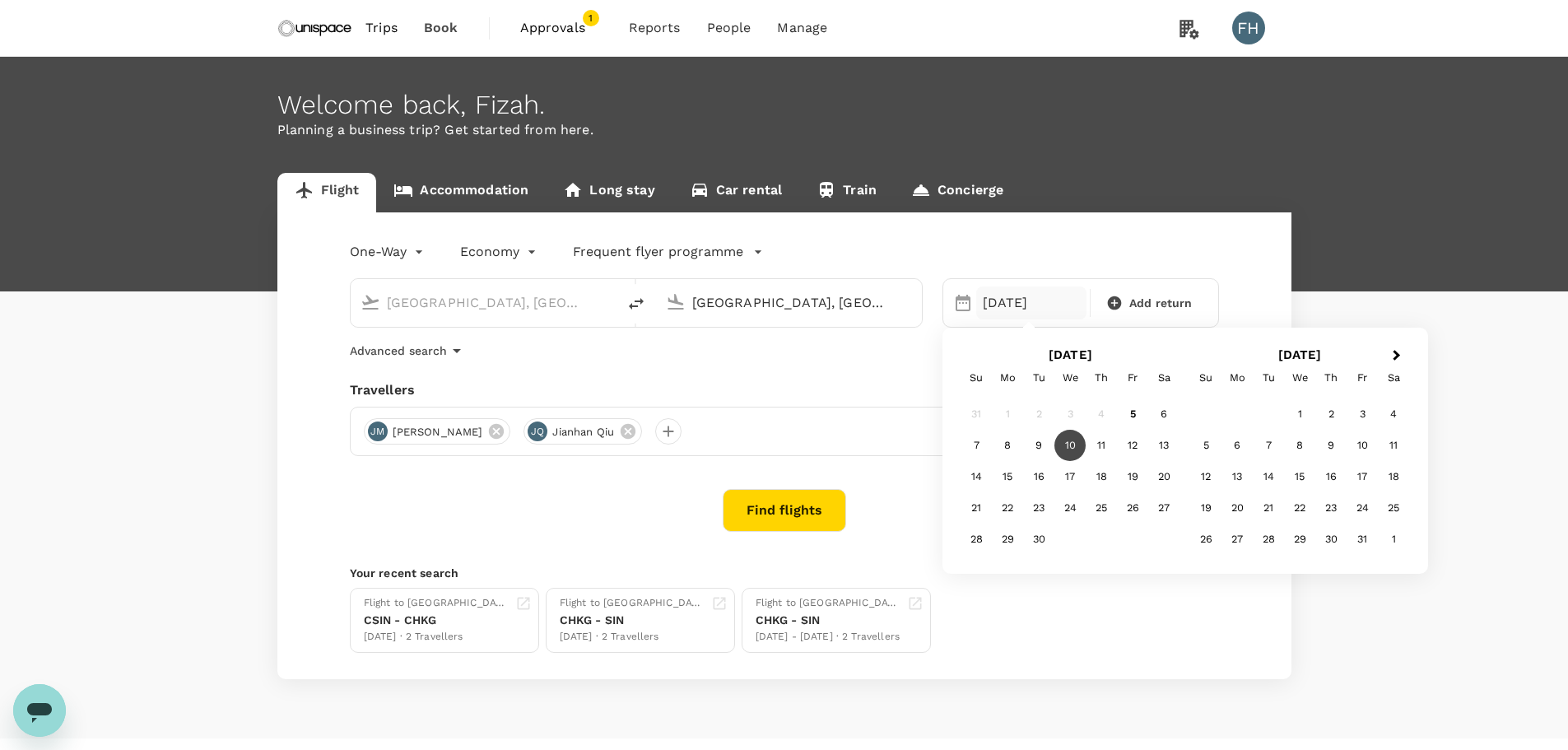
type input "[GEOGRAPHIC_DATA], [GEOGRAPHIC_DATA] (any)"
click at [783, 347] on div "Advanced search" at bounding box center [784, 350] width 869 height 20
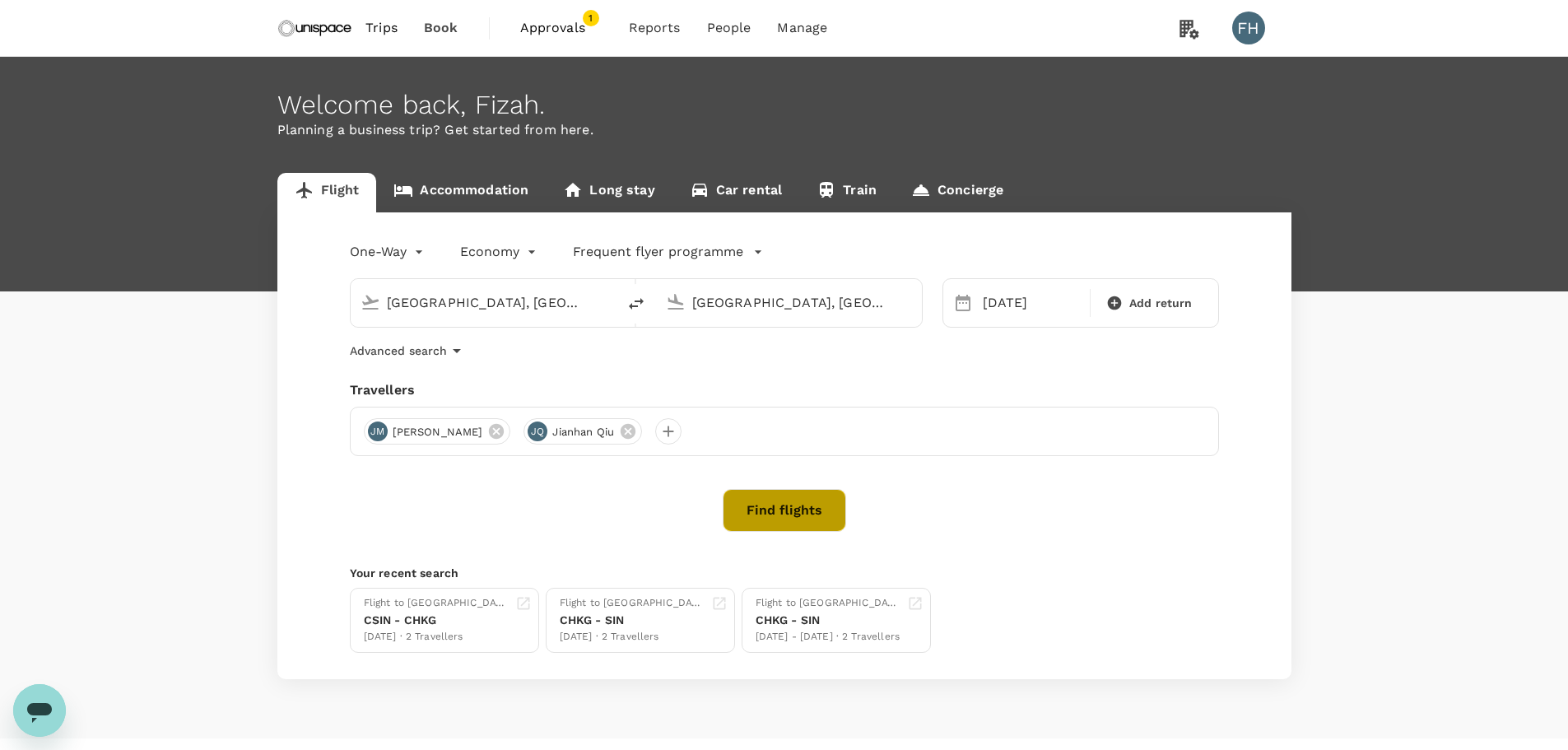
click at [800, 505] on button "Find flights" at bounding box center [784, 510] width 123 height 43
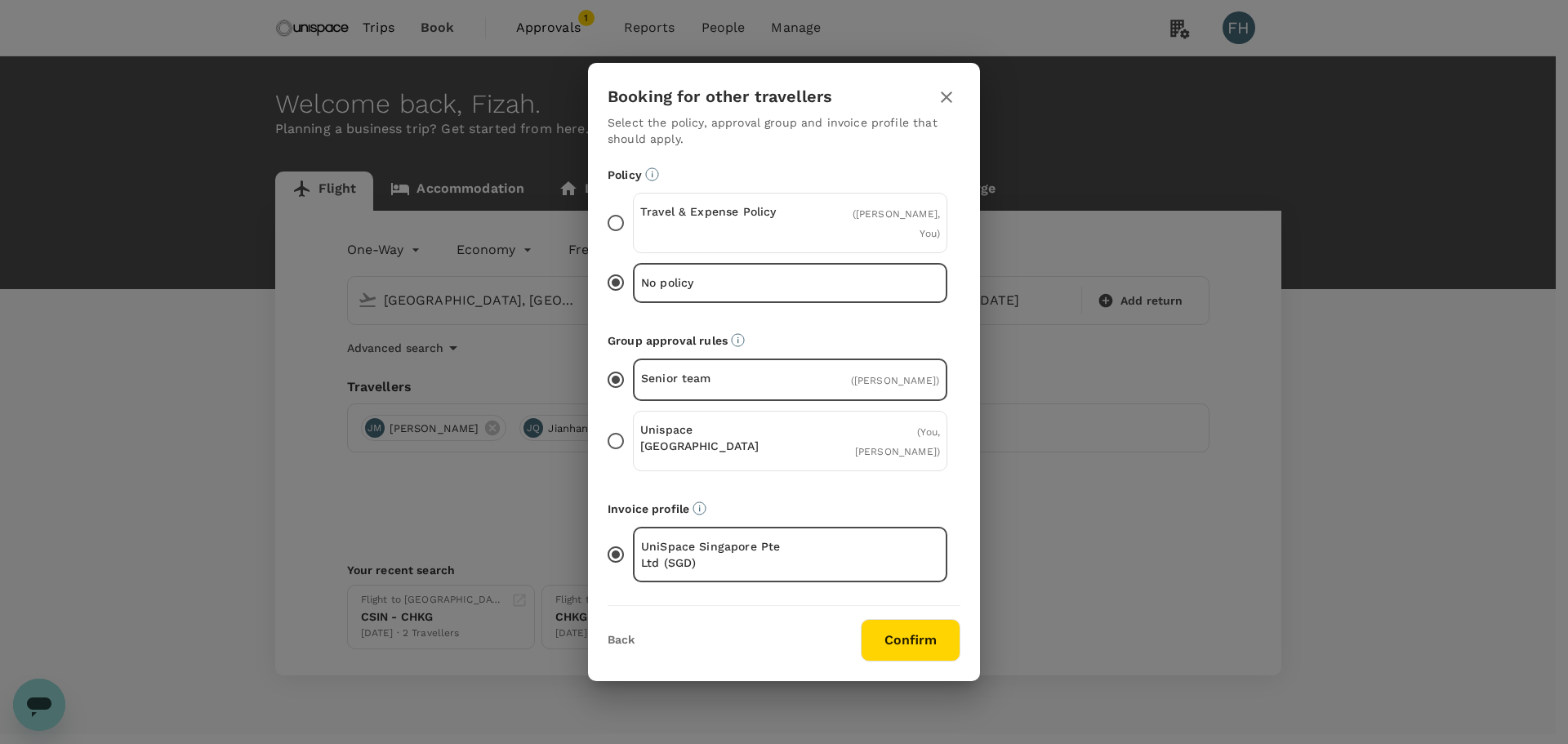
click at [677, 220] on p "Travel & Expense Policy" at bounding box center [715, 211] width 150 height 16
click at [632, 228] on input "Travel & Expense Policy ( [PERSON_NAME], You )" at bounding box center [616, 223] width 35 height 35
click at [755, 433] on p "Unispace [GEOGRAPHIC_DATA]" at bounding box center [715, 437] width 150 height 33
click at [632, 433] on input "Unispace [GEOGRAPHIC_DATA] ( You, [PERSON_NAME] )" at bounding box center [616, 441] width 35 height 35
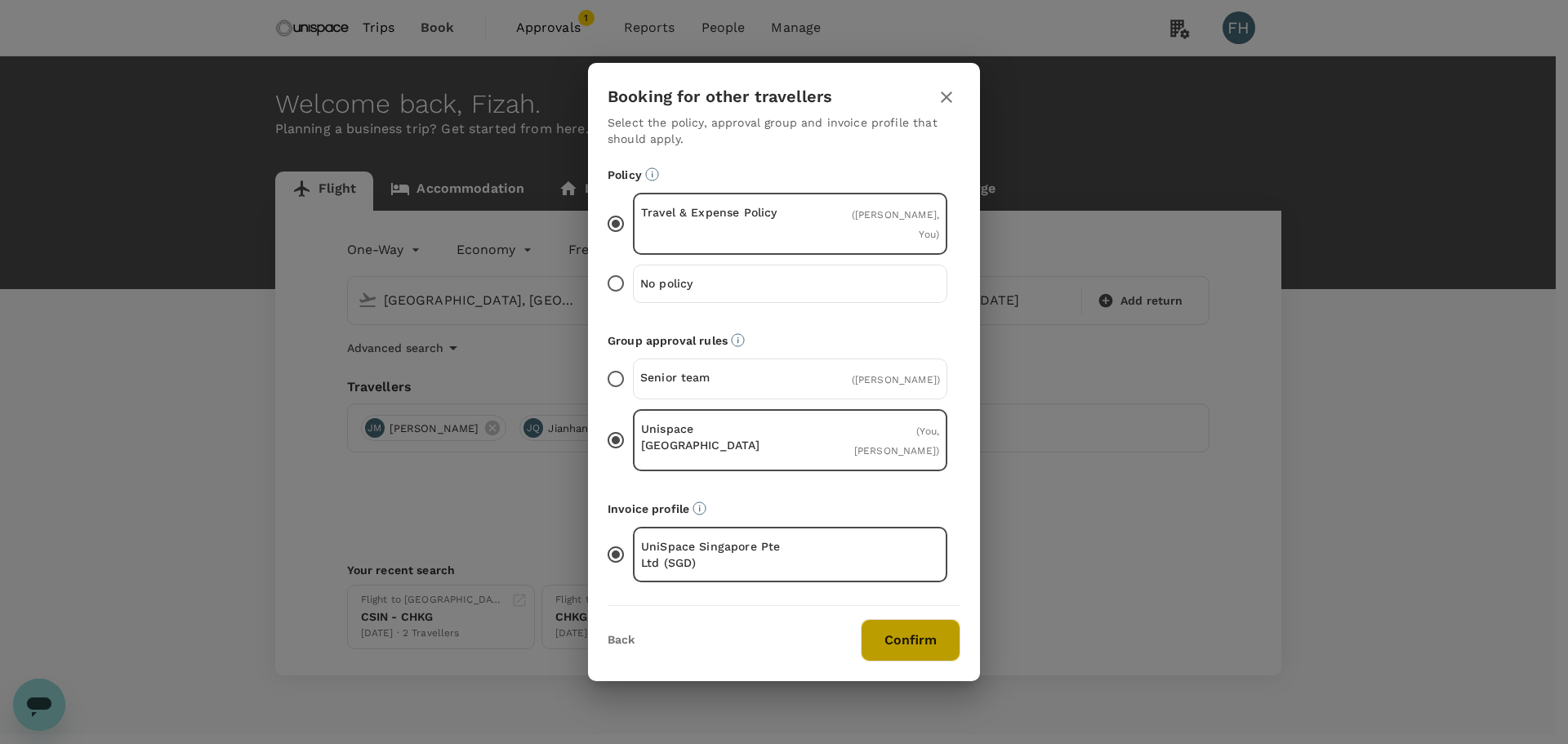
click at [889, 618] on button "Confirm" at bounding box center [910, 639] width 100 height 42
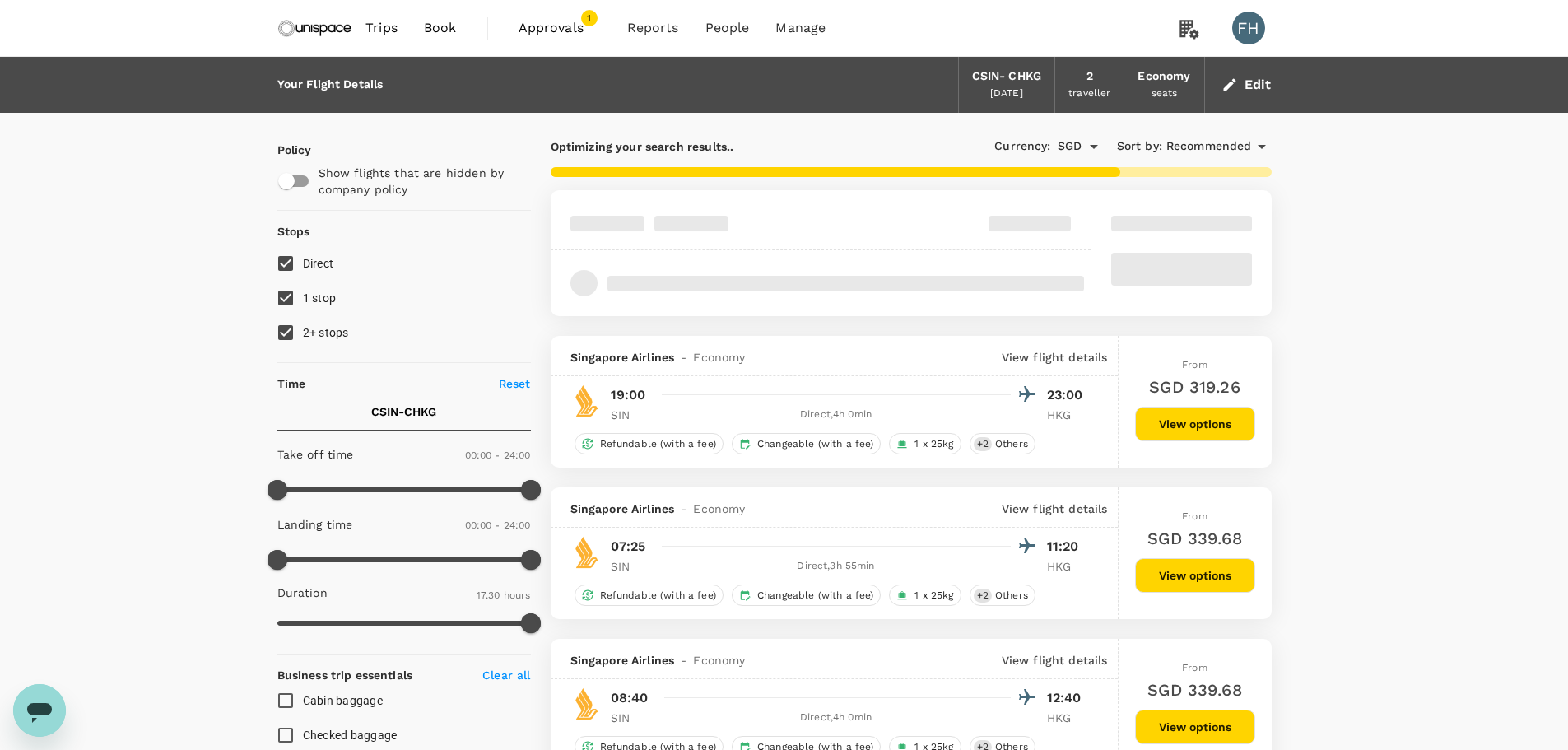
type input "1325"
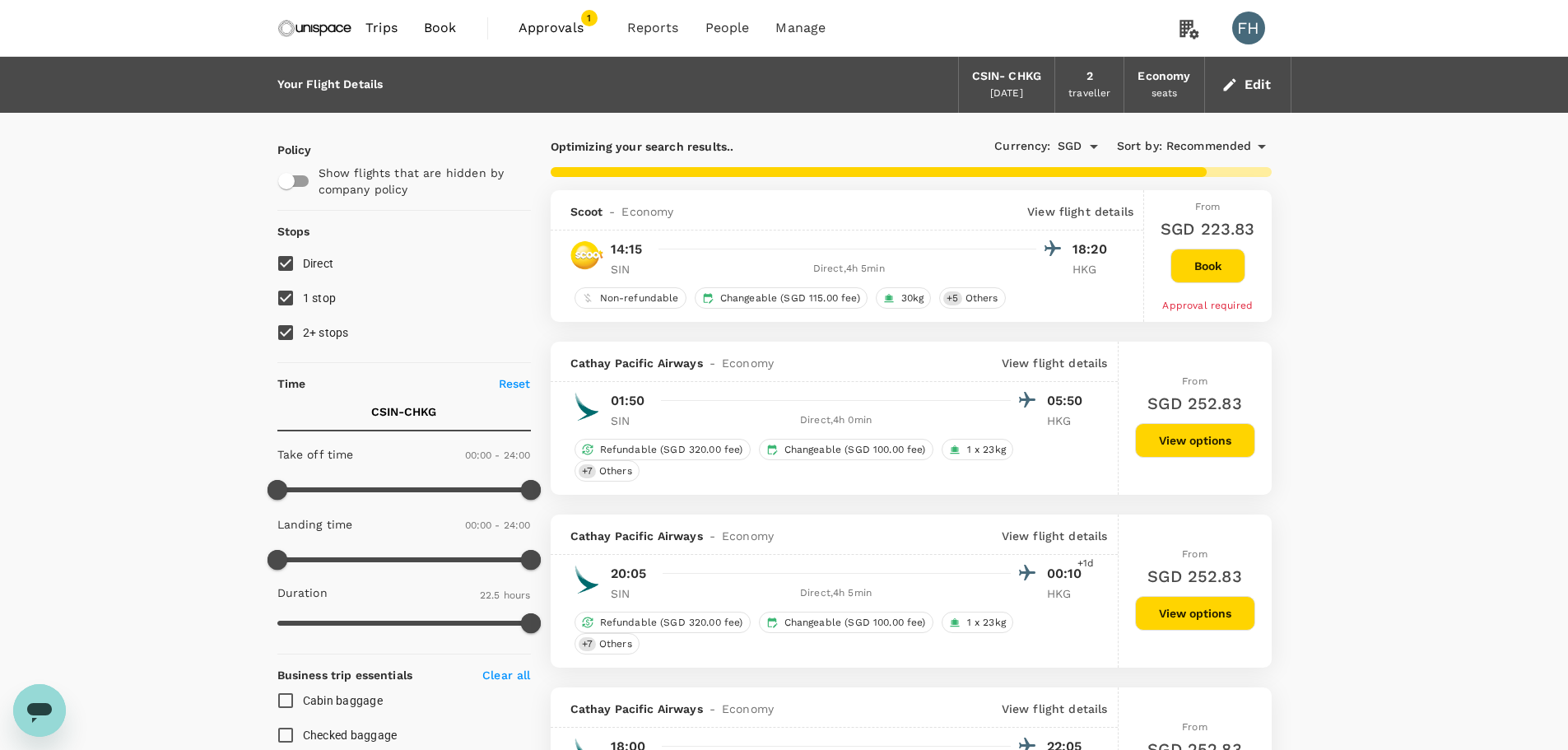
click at [327, 320] on label "2+ stops" at bounding box center [393, 333] width 250 height 35
click at [303, 320] on input "2+ stops" at bounding box center [286, 333] width 35 height 35
checkbox input "false"
click at [322, 299] on span "1 stop" at bounding box center [320, 298] width 34 height 13
click at [303, 299] on input "1 stop" at bounding box center [286, 298] width 35 height 35
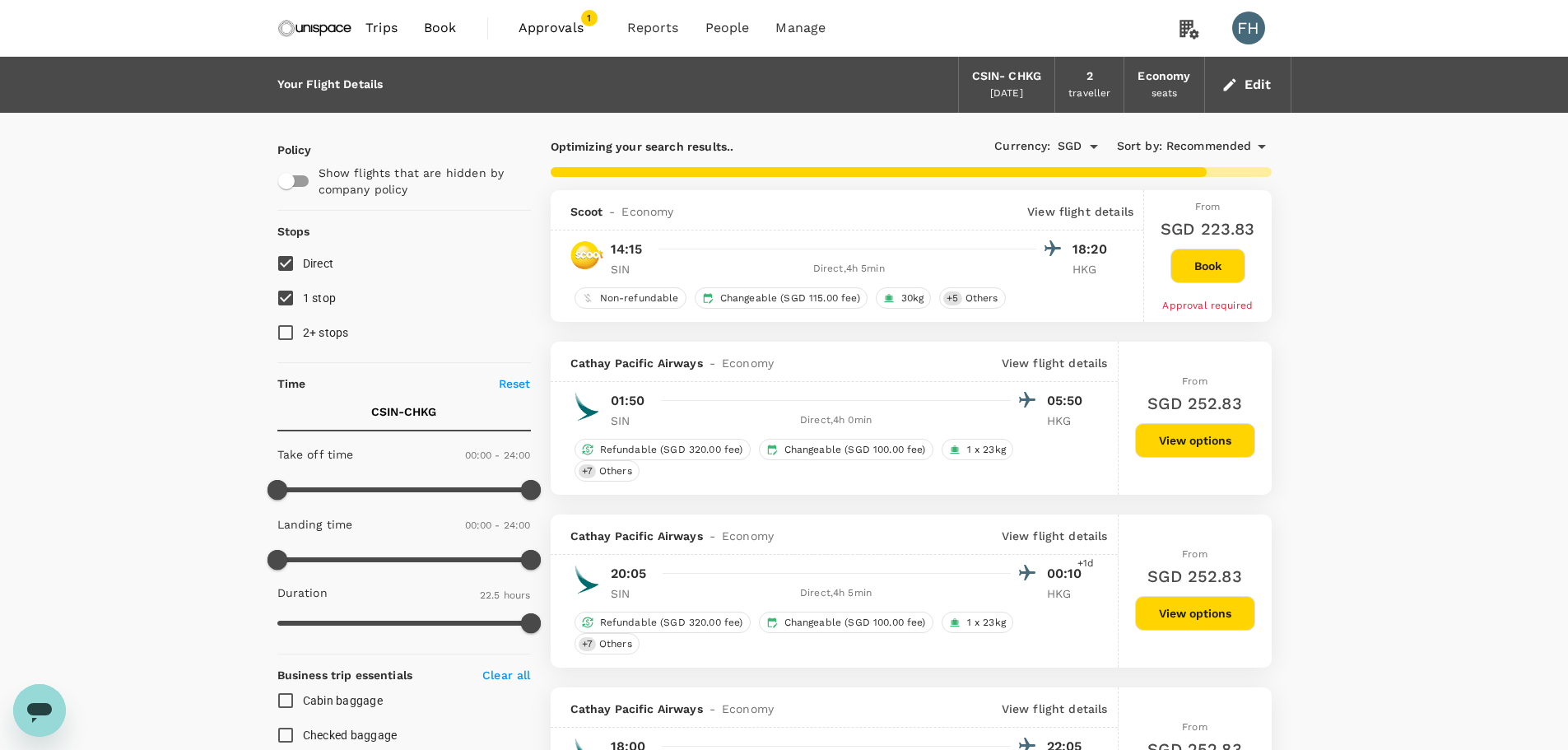
checkbox input "false"
type input "1555"
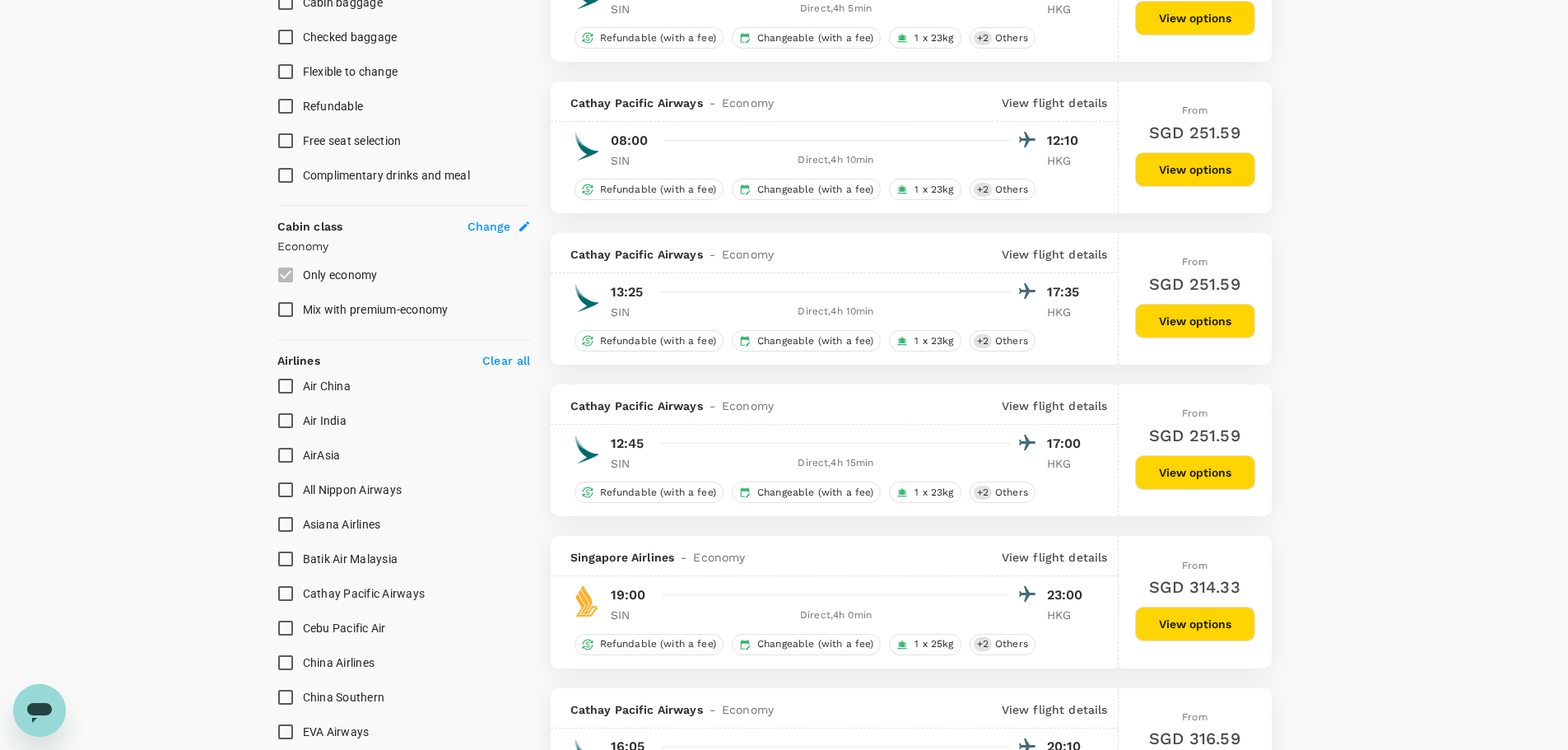
scroll to position [493, 0]
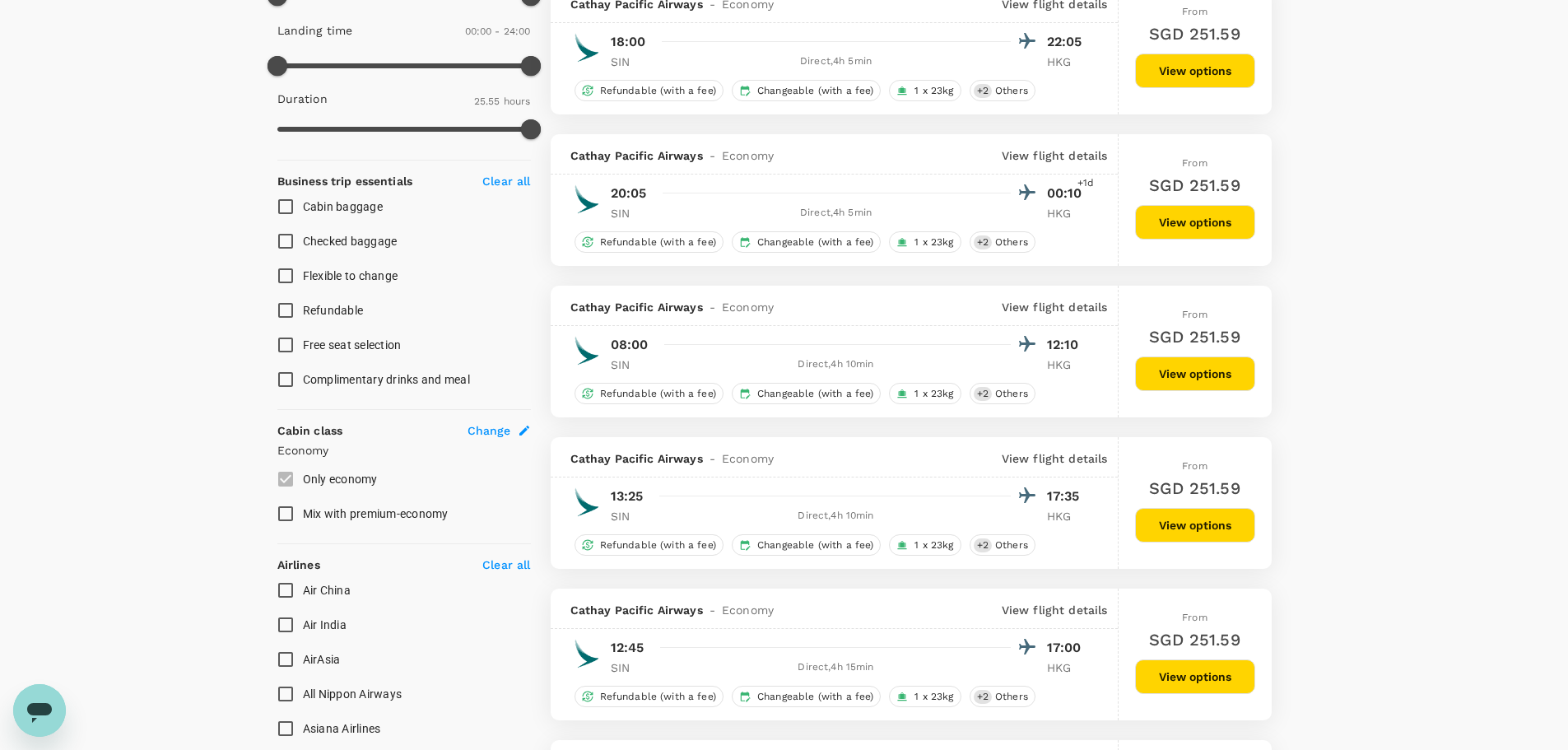
click at [287, 203] on input "Cabin baggage" at bounding box center [286, 207] width 35 height 35
checkbox input "true"
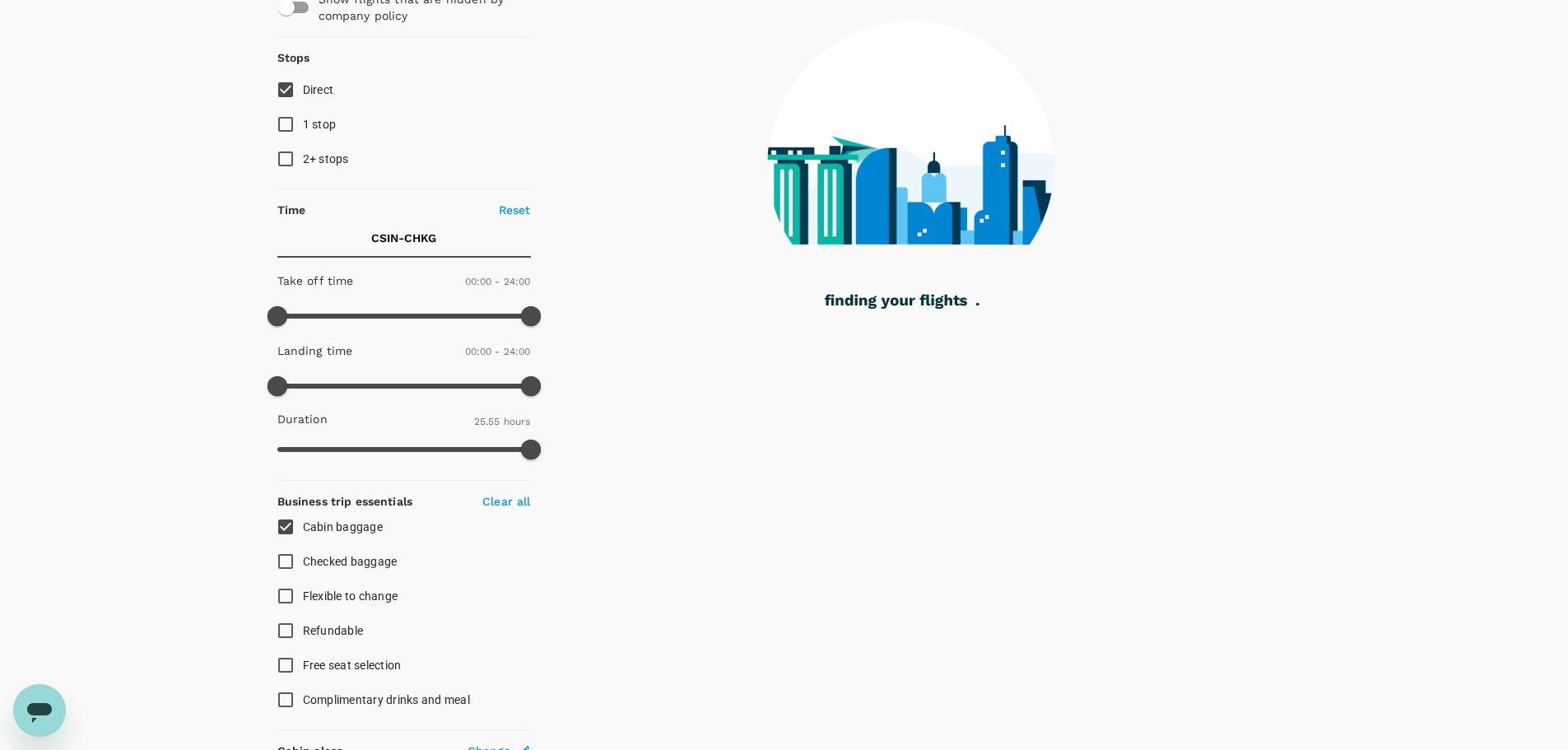
scroll to position [164, 0]
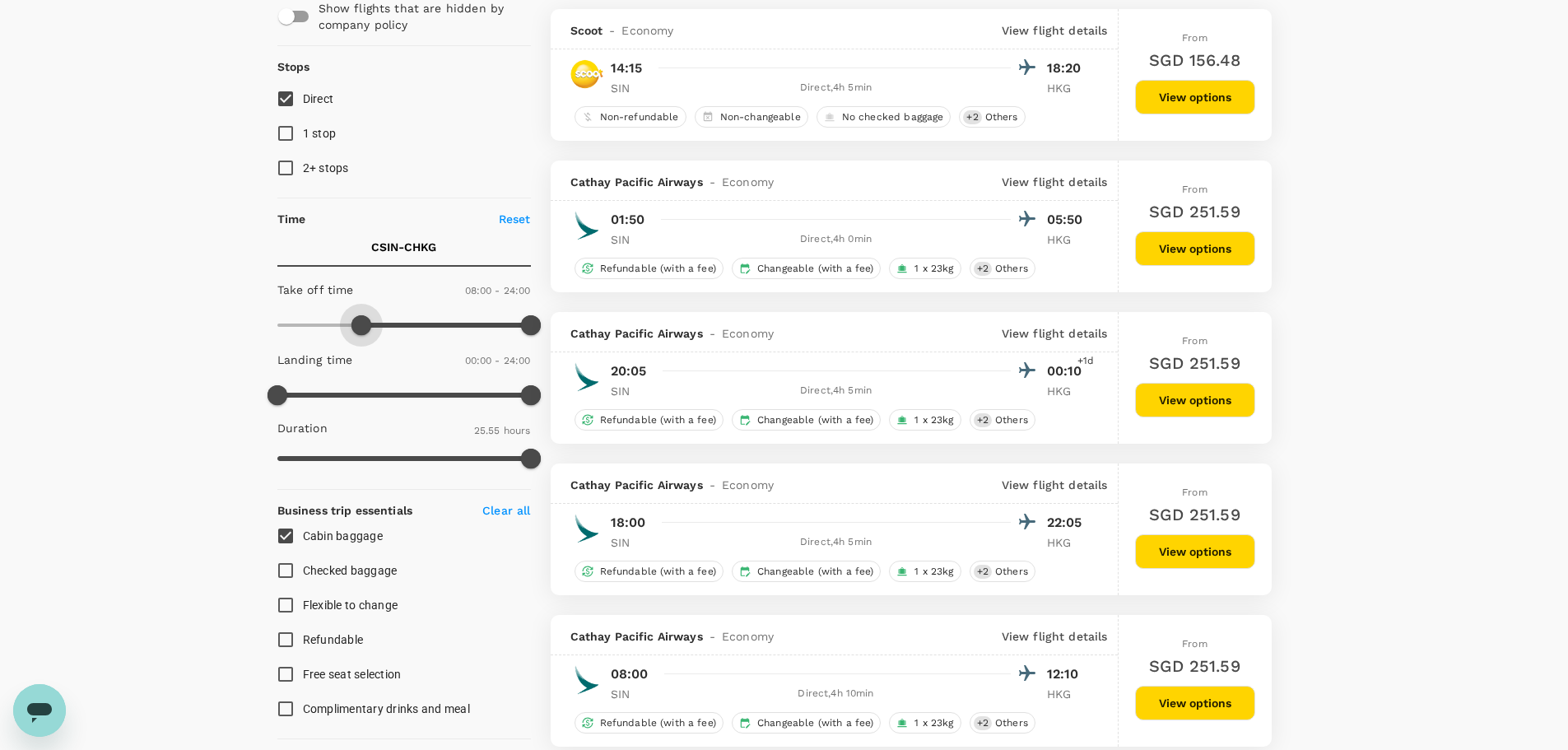
type input "390"
drag, startPoint x: 286, startPoint y: 321, endPoint x: 344, endPoint y: 334, distance: 59.4
click at [344, 334] on span at bounding box center [346, 325] width 20 height 20
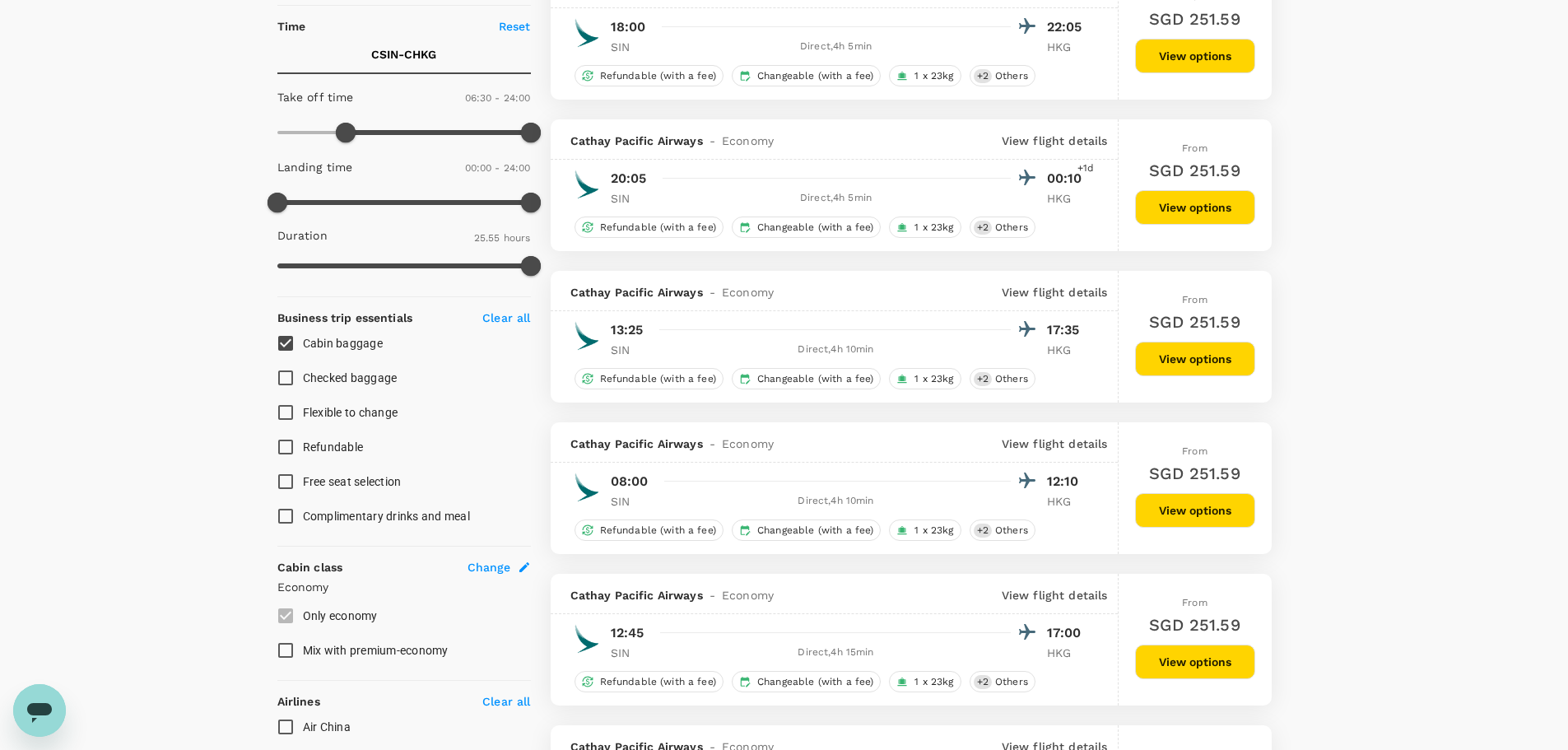
scroll to position [576, 0]
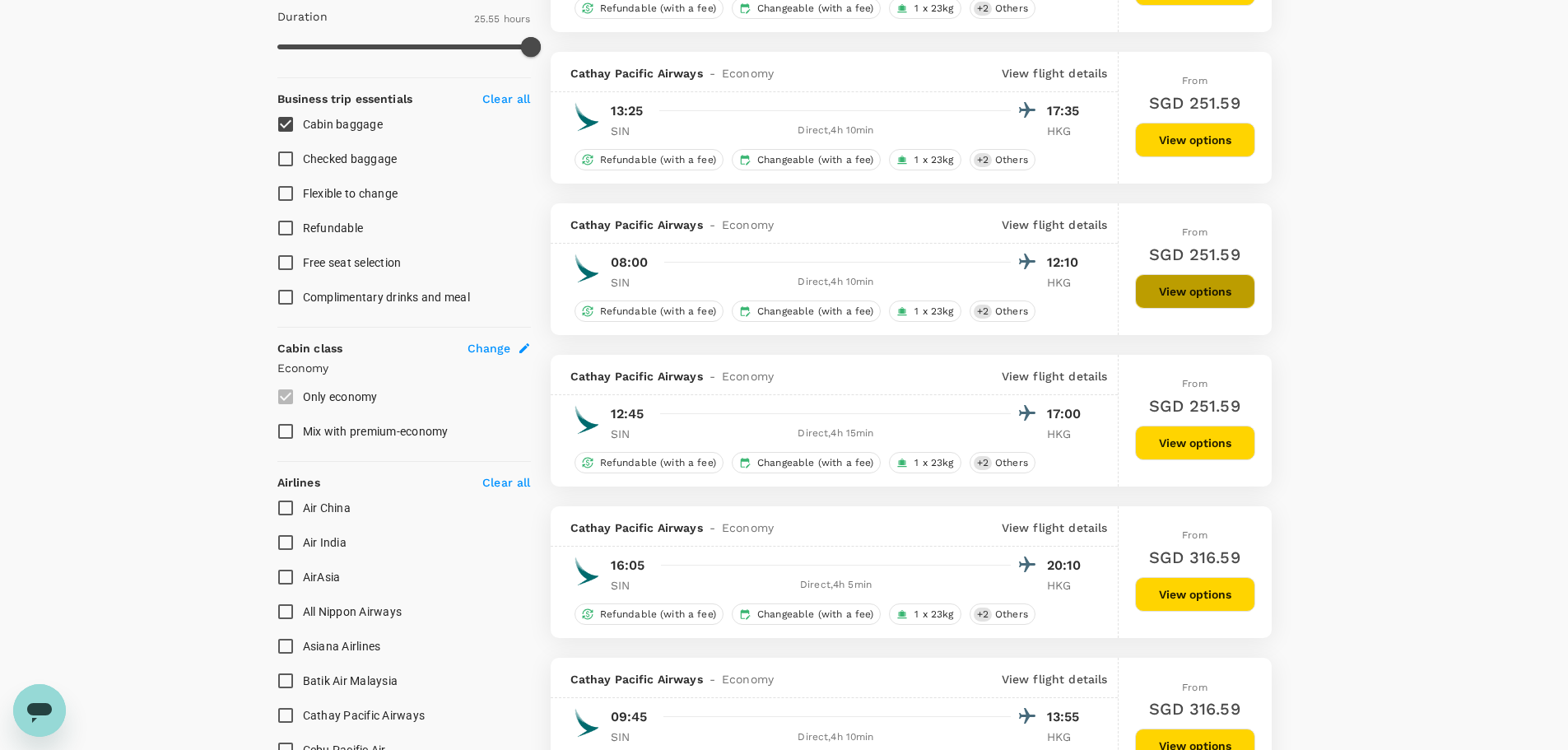
click at [1147, 291] on button "View options" at bounding box center [1196, 292] width 121 height 35
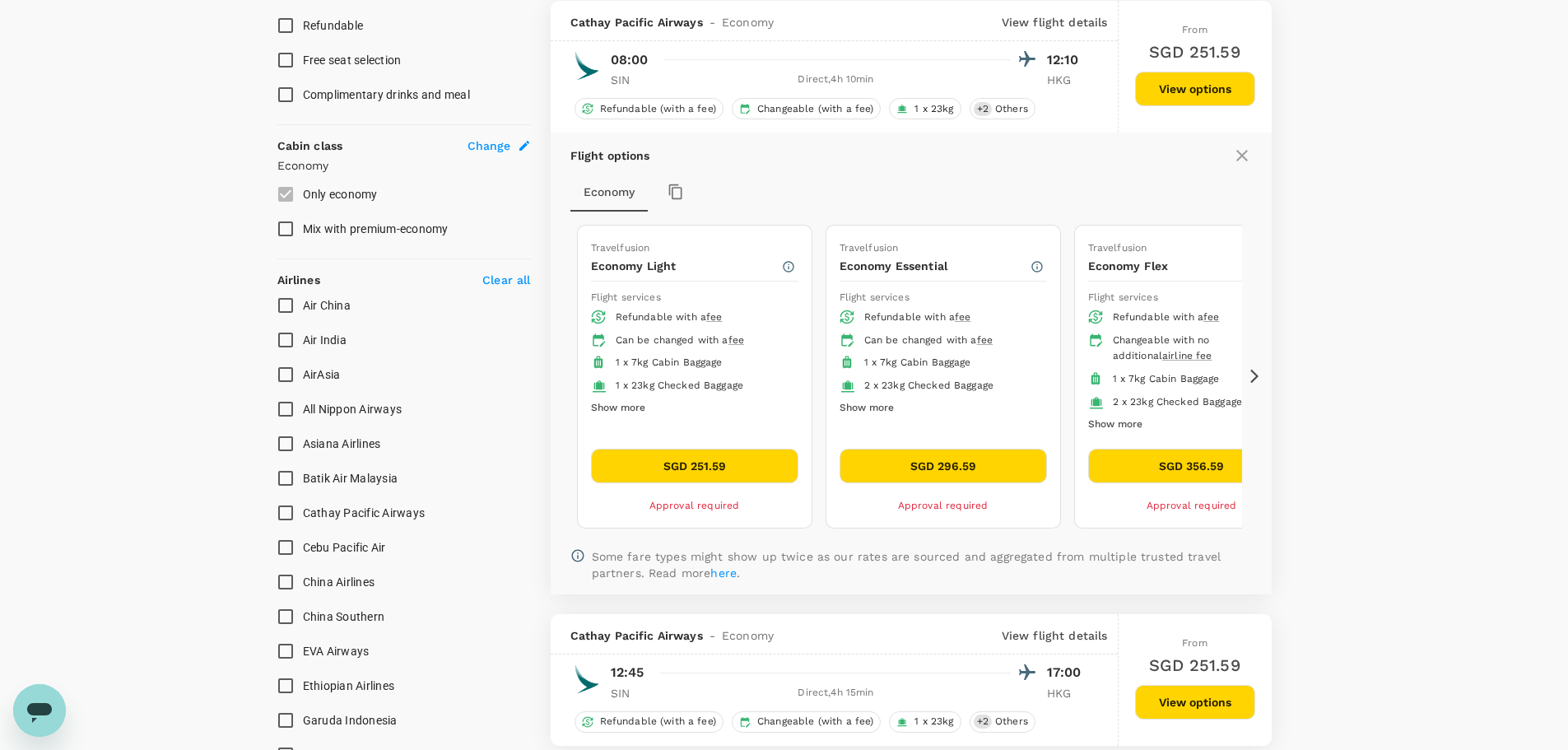
scroll to position [780, 0]
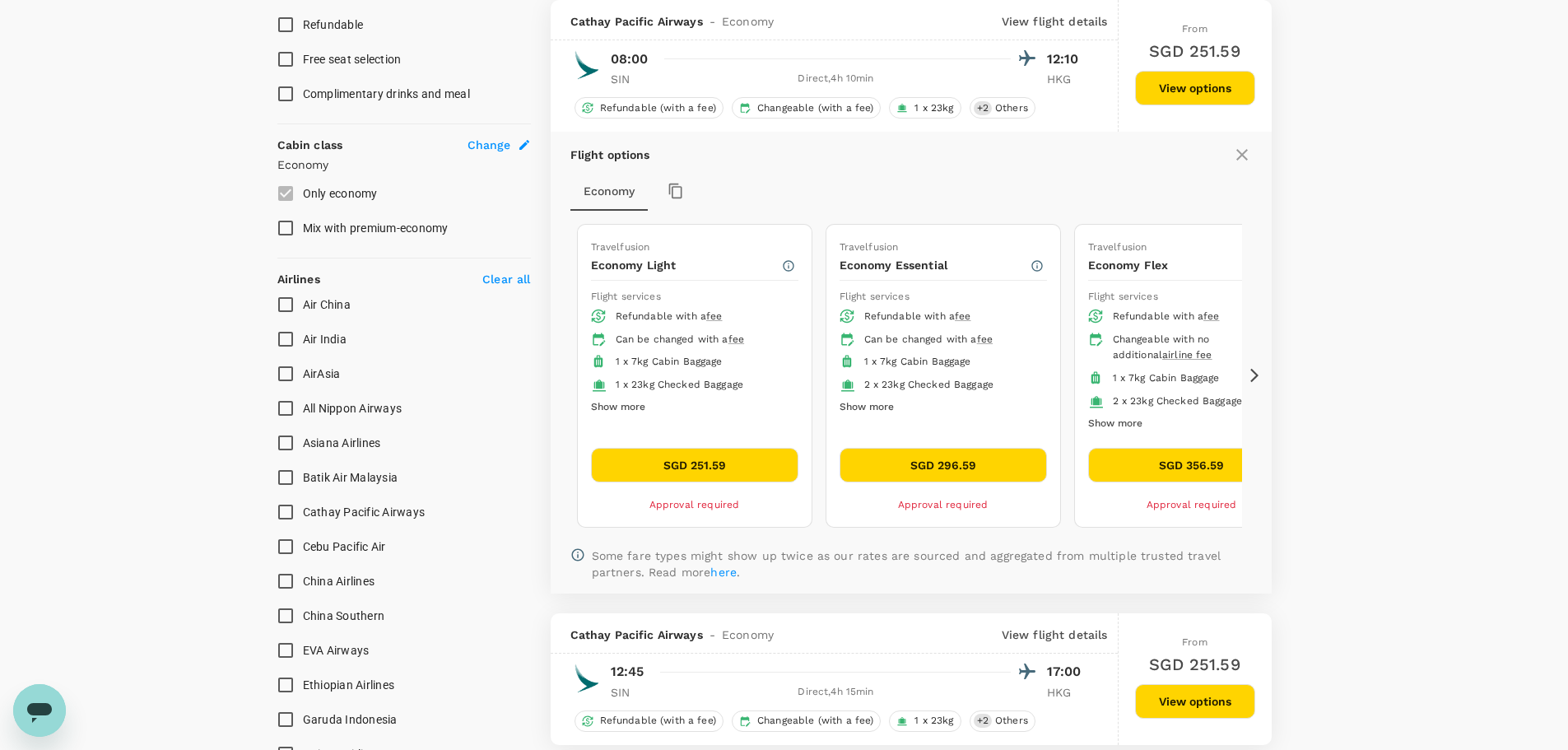
click at [1260, 375] on icon at bounding box center [1254, 375] width 17 height 17
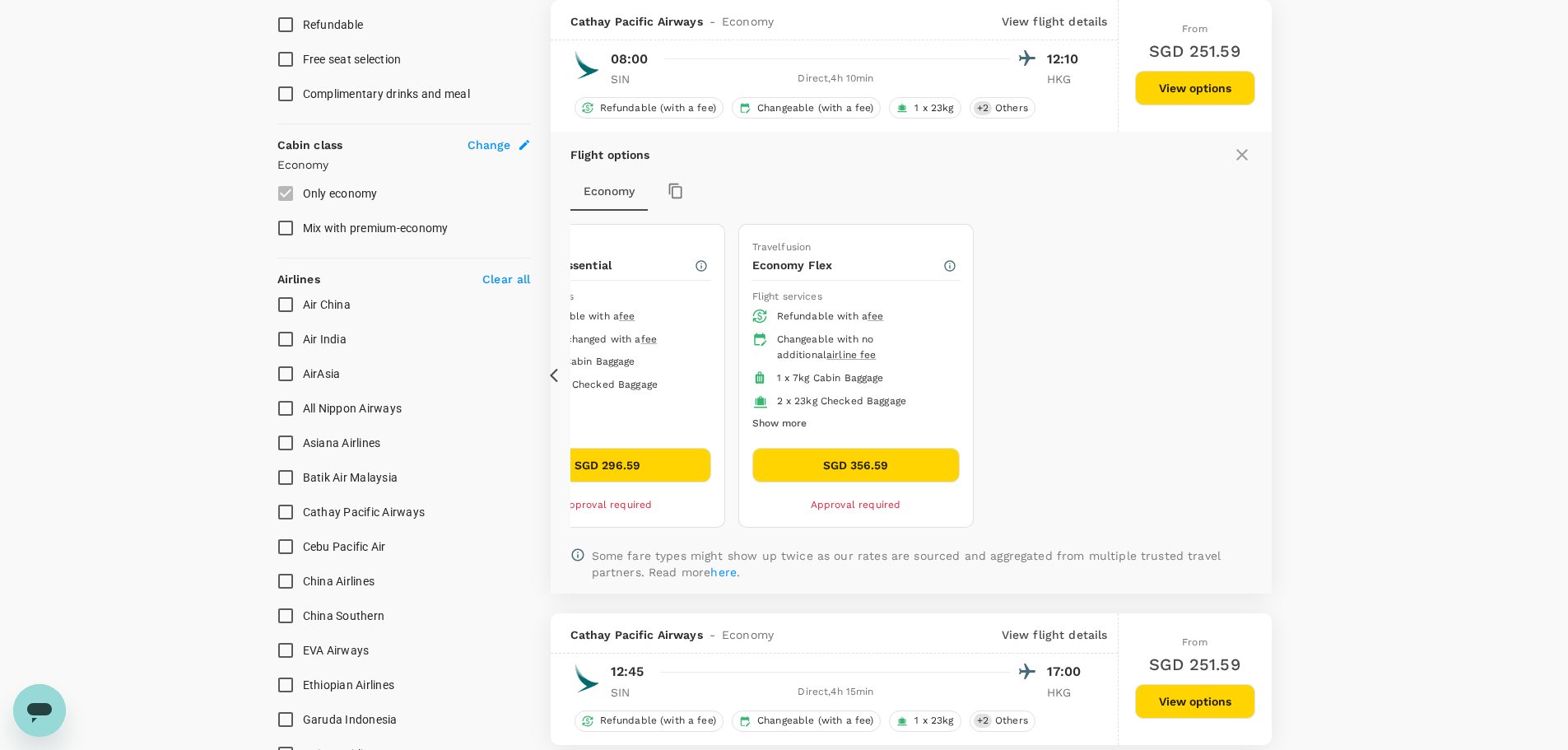
click at [555, 374] on icon at bounding box center [558, 375] width 17 height 17
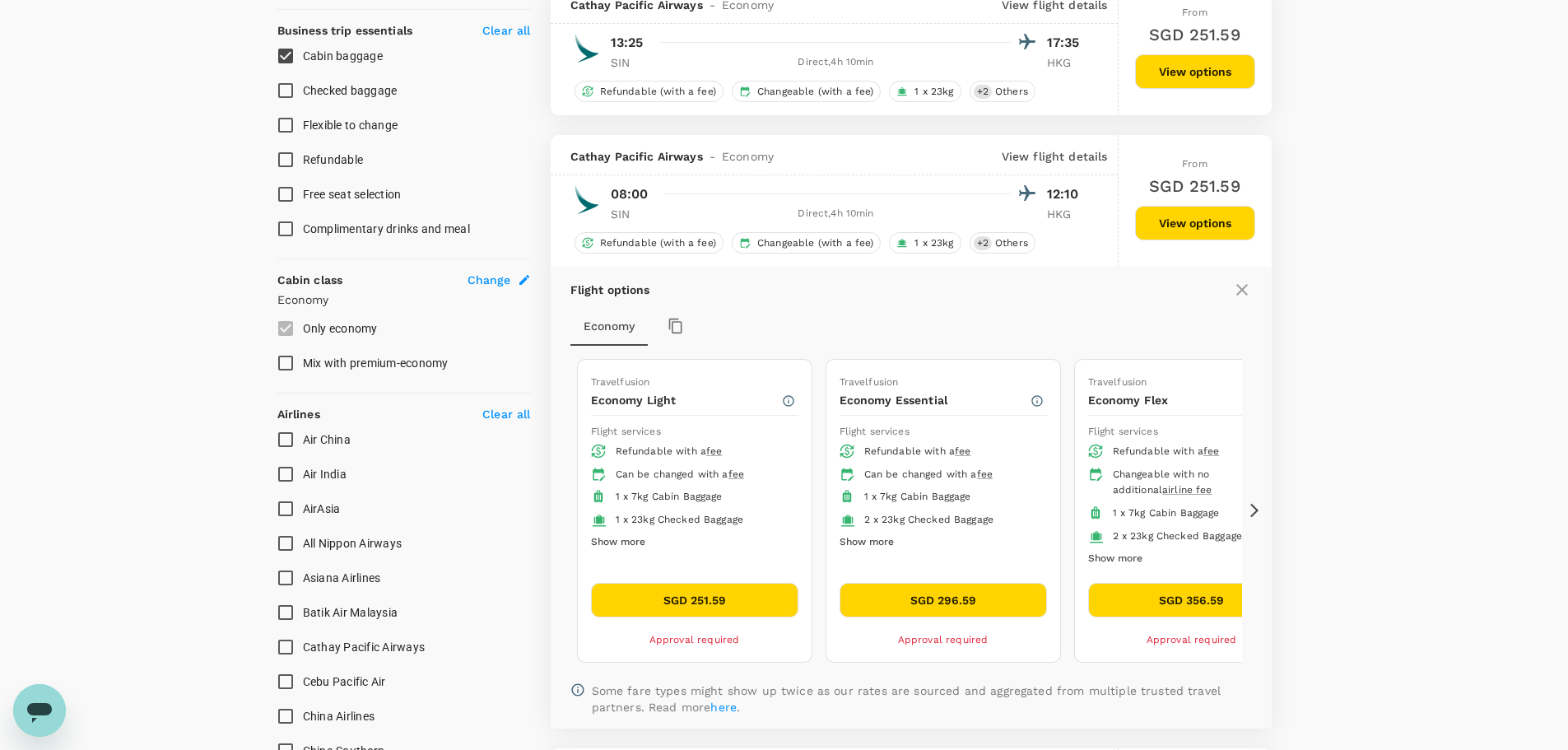
scroll to position [607, 0]
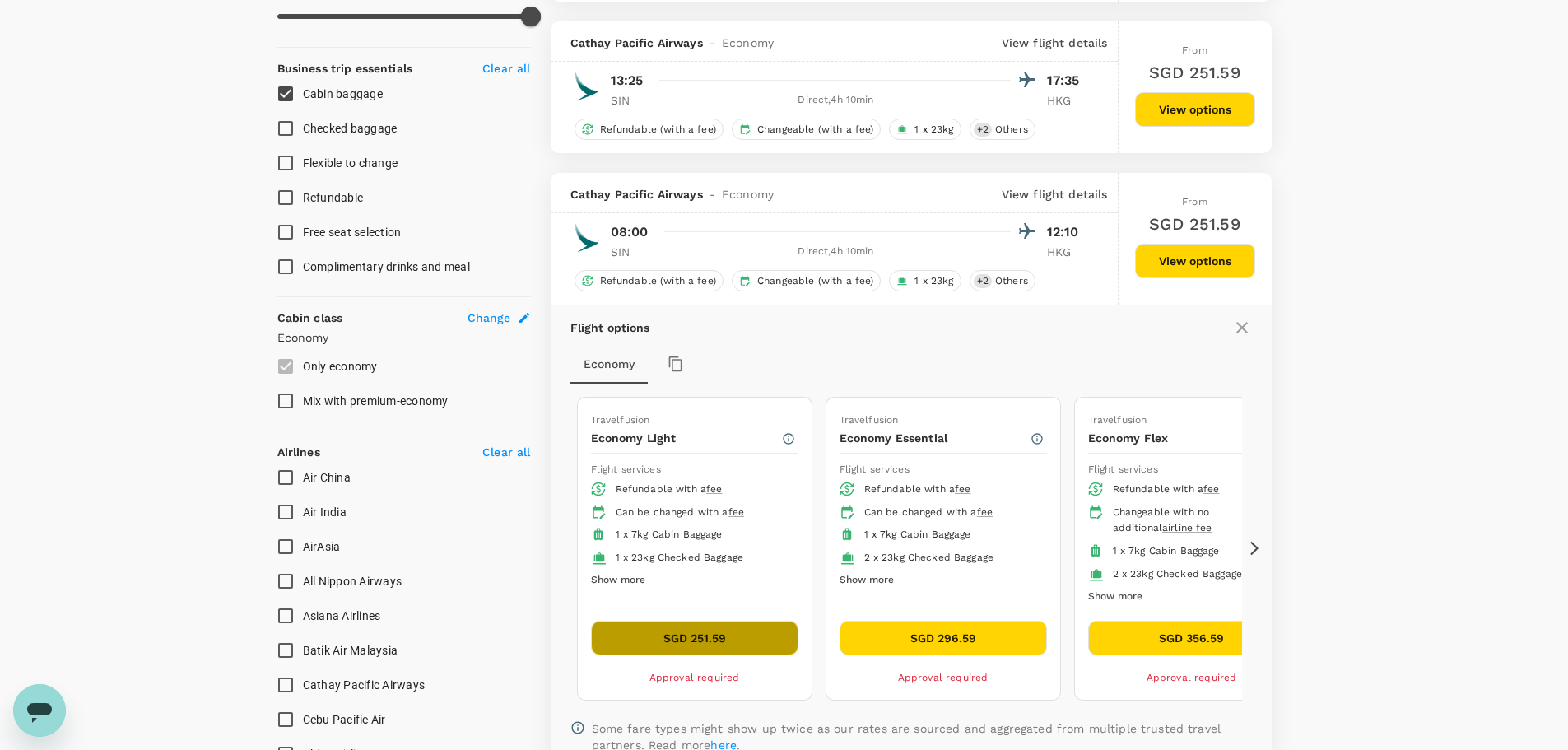
click at [746, 630] on button "SGD 251.59" at bounding box center [695, 638] width 208 height 35
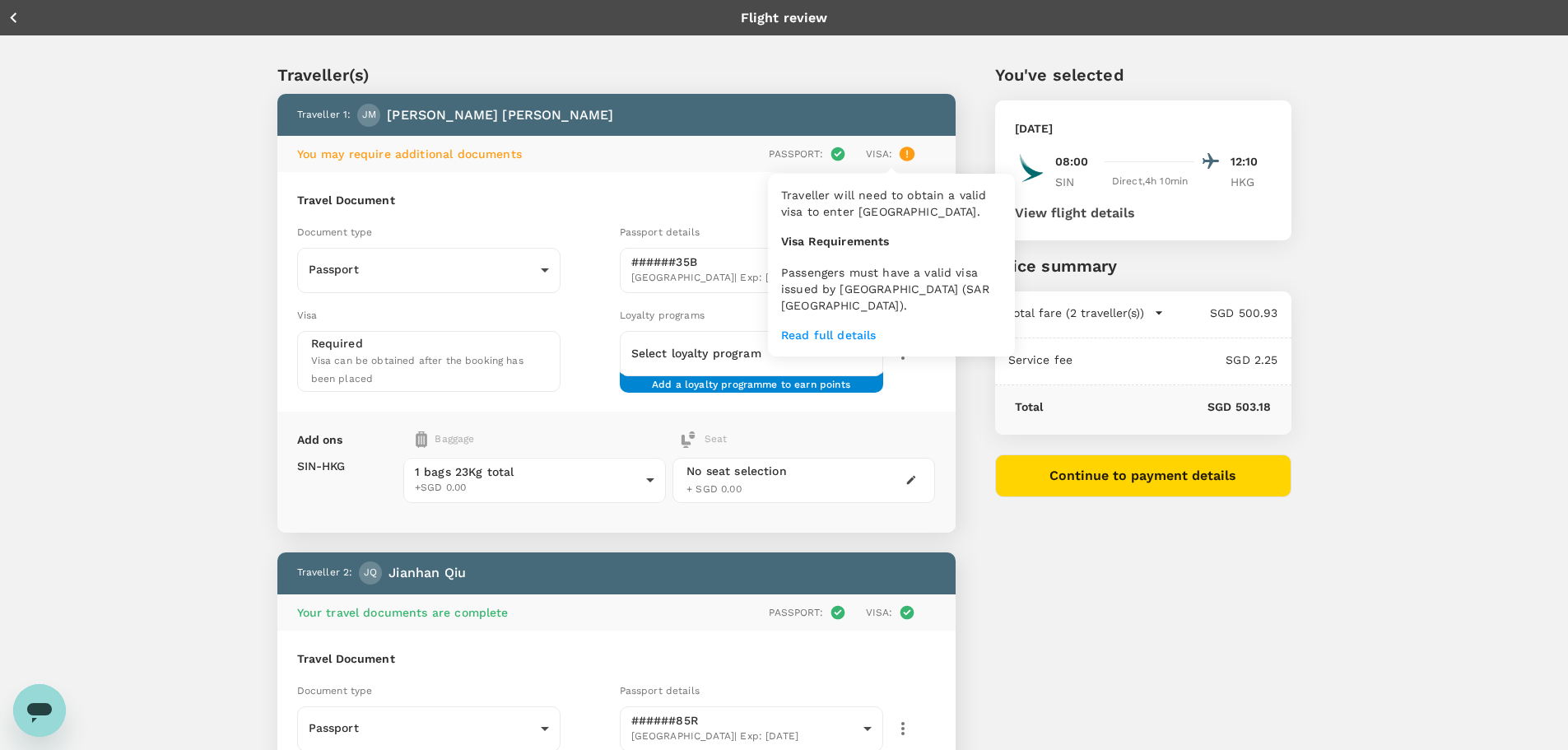
click at [908, 149] on icon at bounding box center [907, 154] width 15 height 15
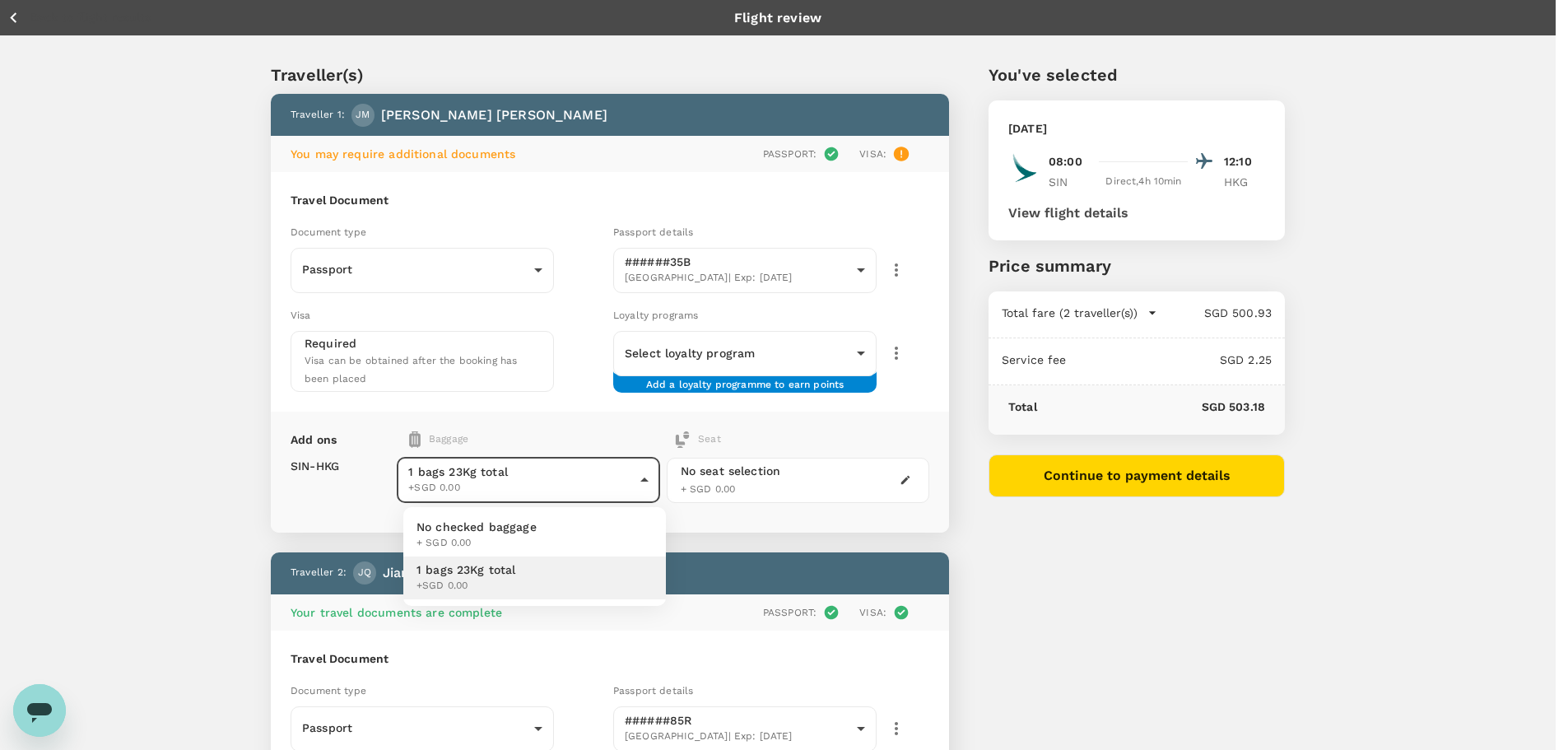
click at [563, 485] on body "Back to flight results Flight review Traveller(s) Traveller 1 : JM Joanne Morri…" at bounding box center [784, 592] width 1568 height 1185
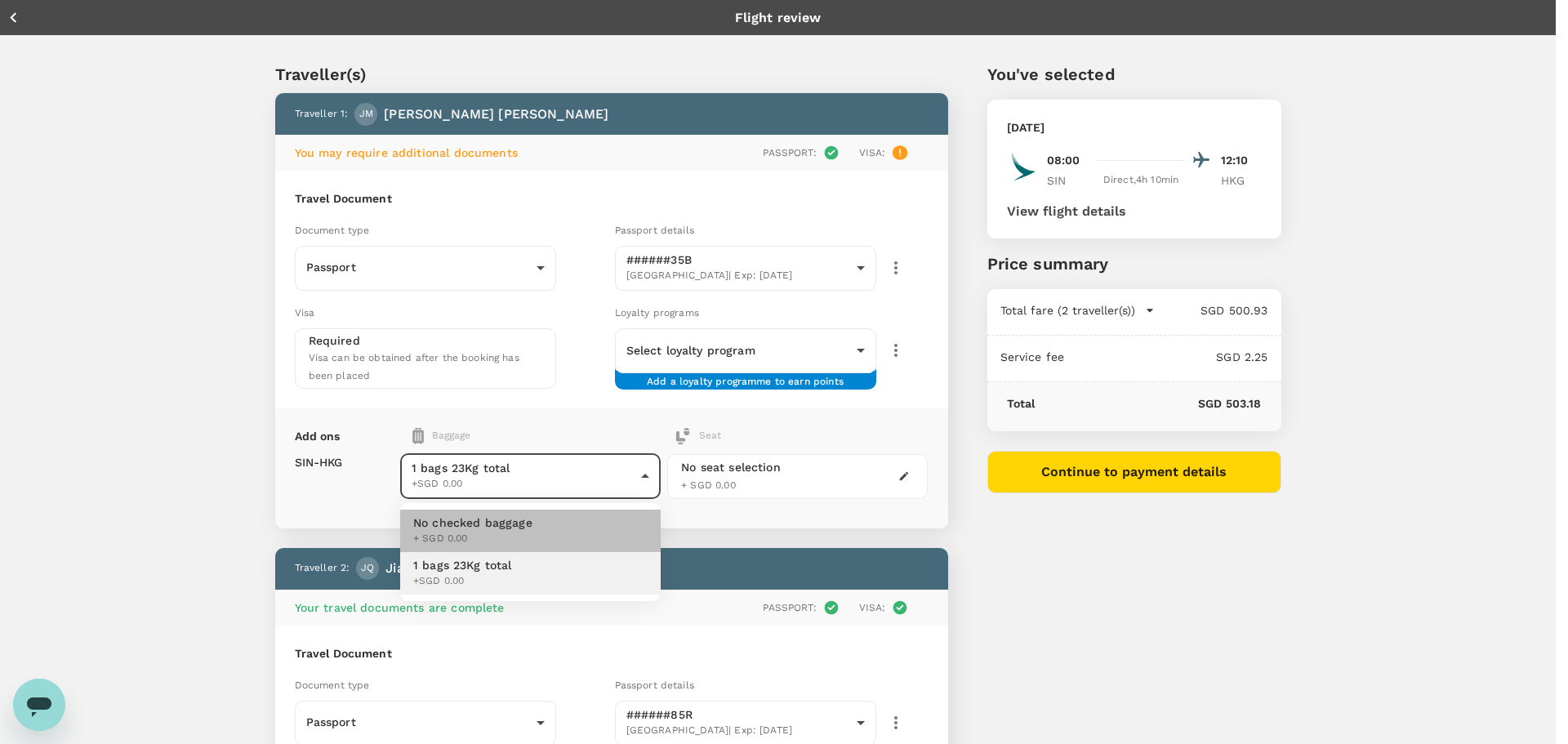
click at [520, 519] on span "No checked baggage" at bounding box center [473, 522] width 120 height 16
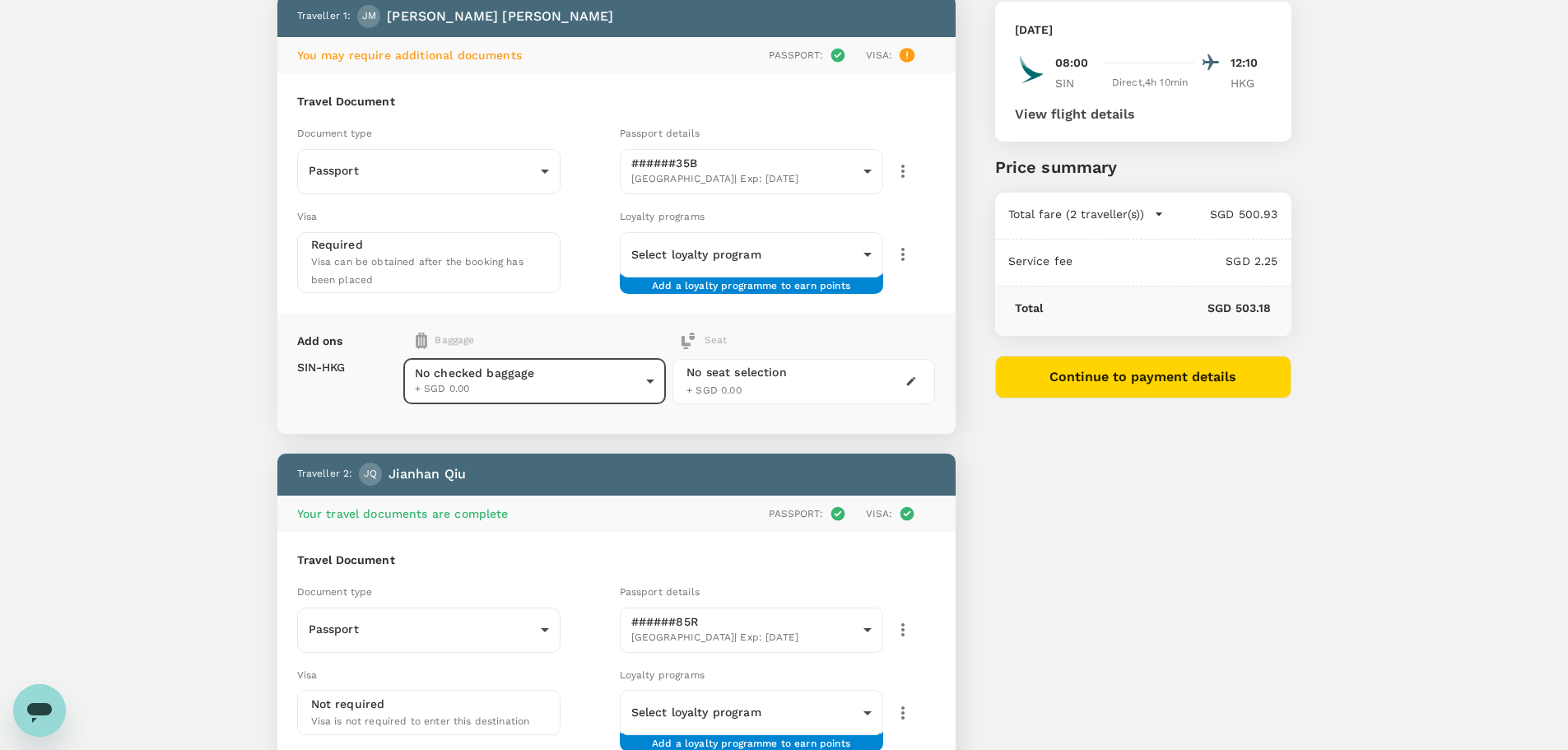
scroll to position [247, 0]
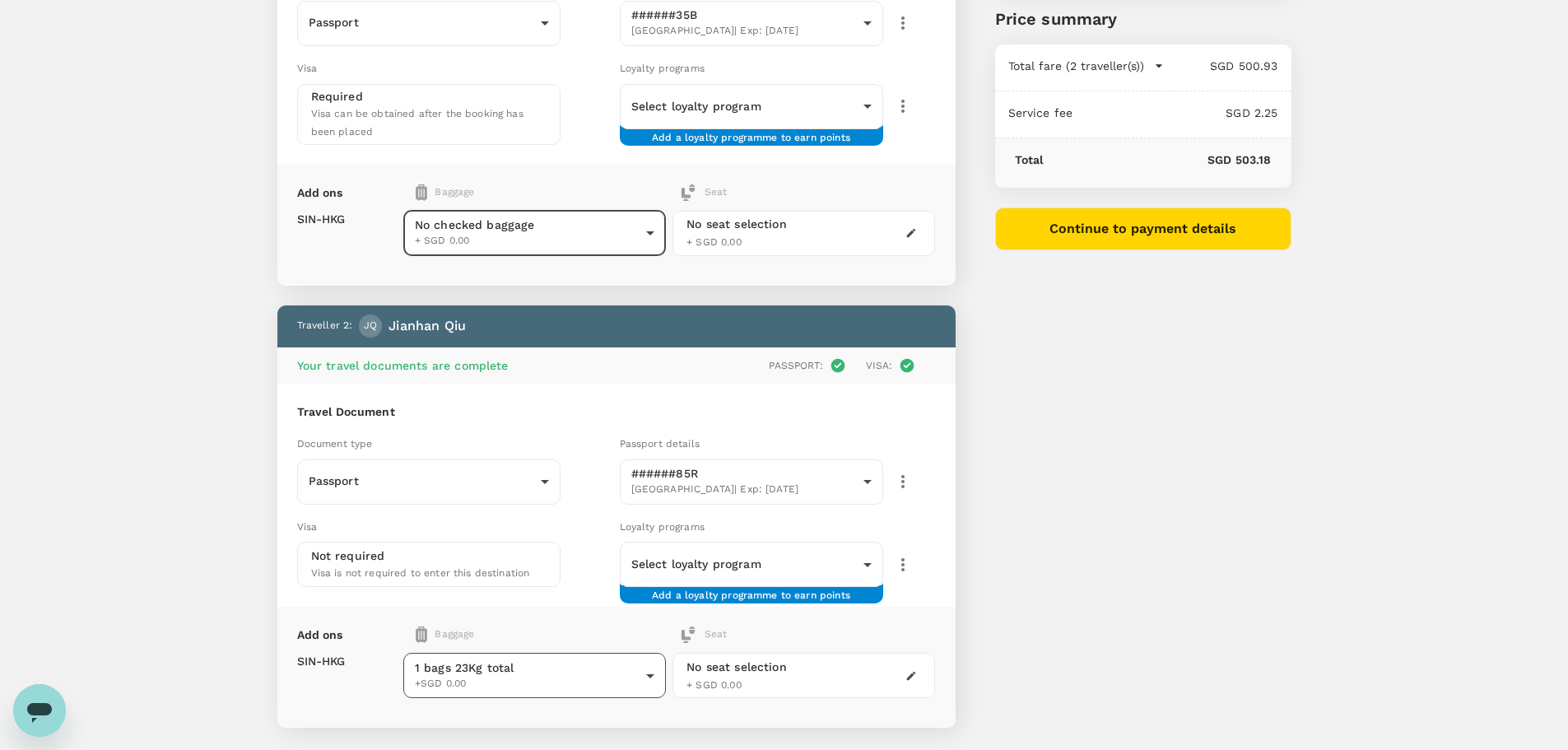
click at [499, 685] on body "Back to flight results Flight review Traveller(s) Traveller 1 : JM Joanne Morri…" at bounding box center [784, 345] width 1568 height 1185
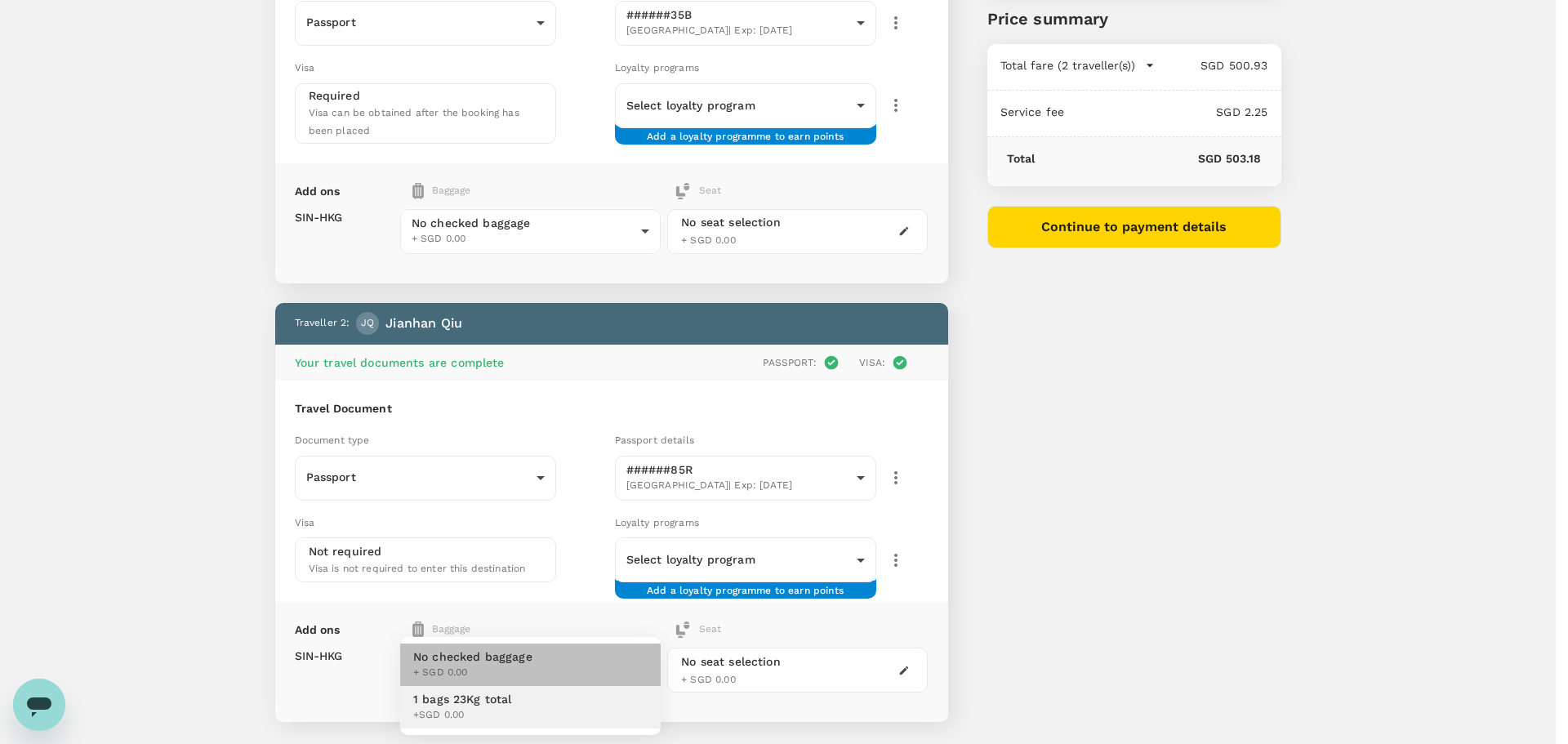
click at [492, 661] on span "No checked baggage" at bounding box center [473, 656] width 120 height 16
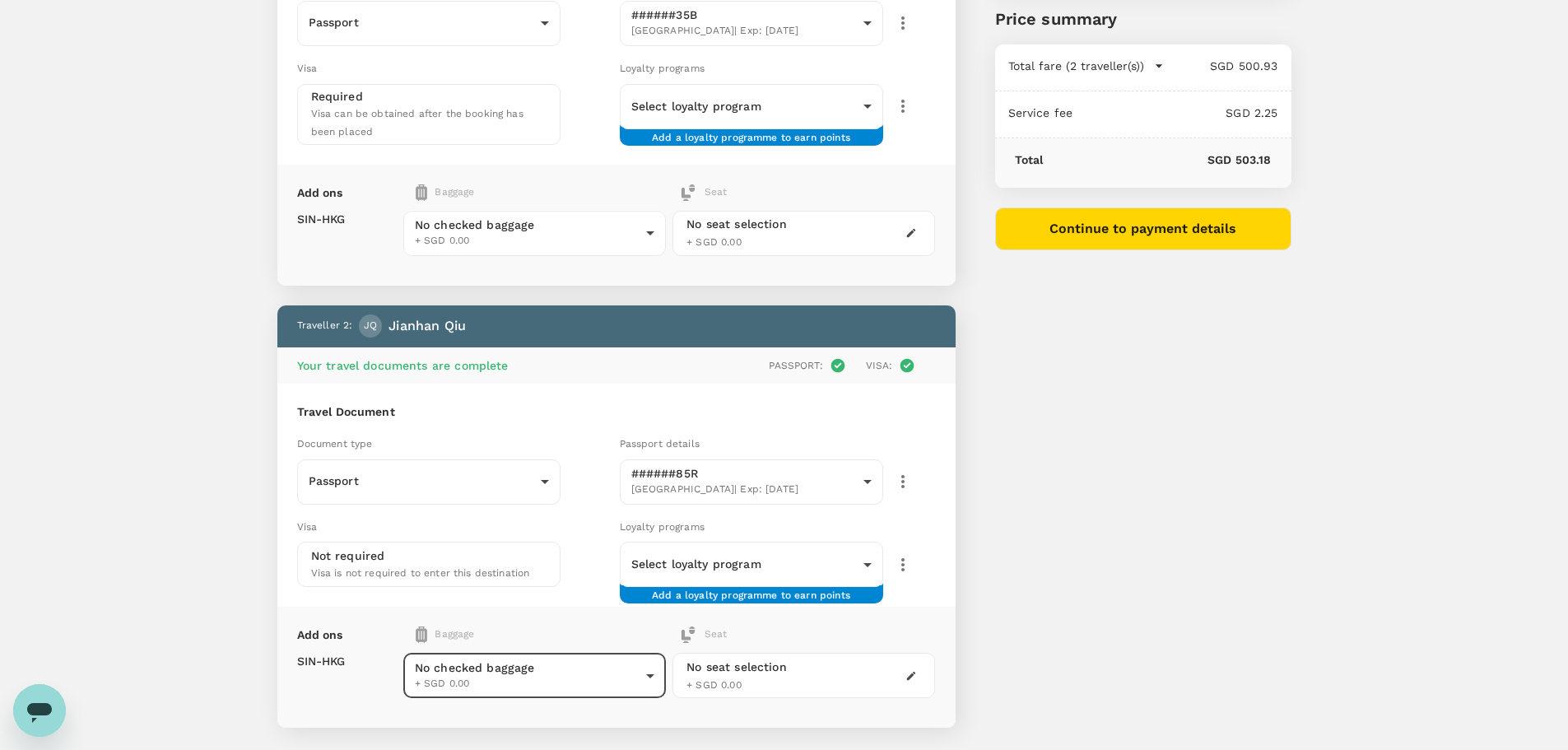
click at [1023, 465] on div "You've selected Wednesday, 10 Sep 2025 08:00 12:10 SIN Direct , 4h 10min HKG Vi…" at bounding box center [1123, 335] width 336 height 1118
click at [563, 238] on body "Back to flight results Flight review Traveller(s) Traveller 1 : JM Joanne Morri…" at bounding box center [784, 345] width 1568 height 1185
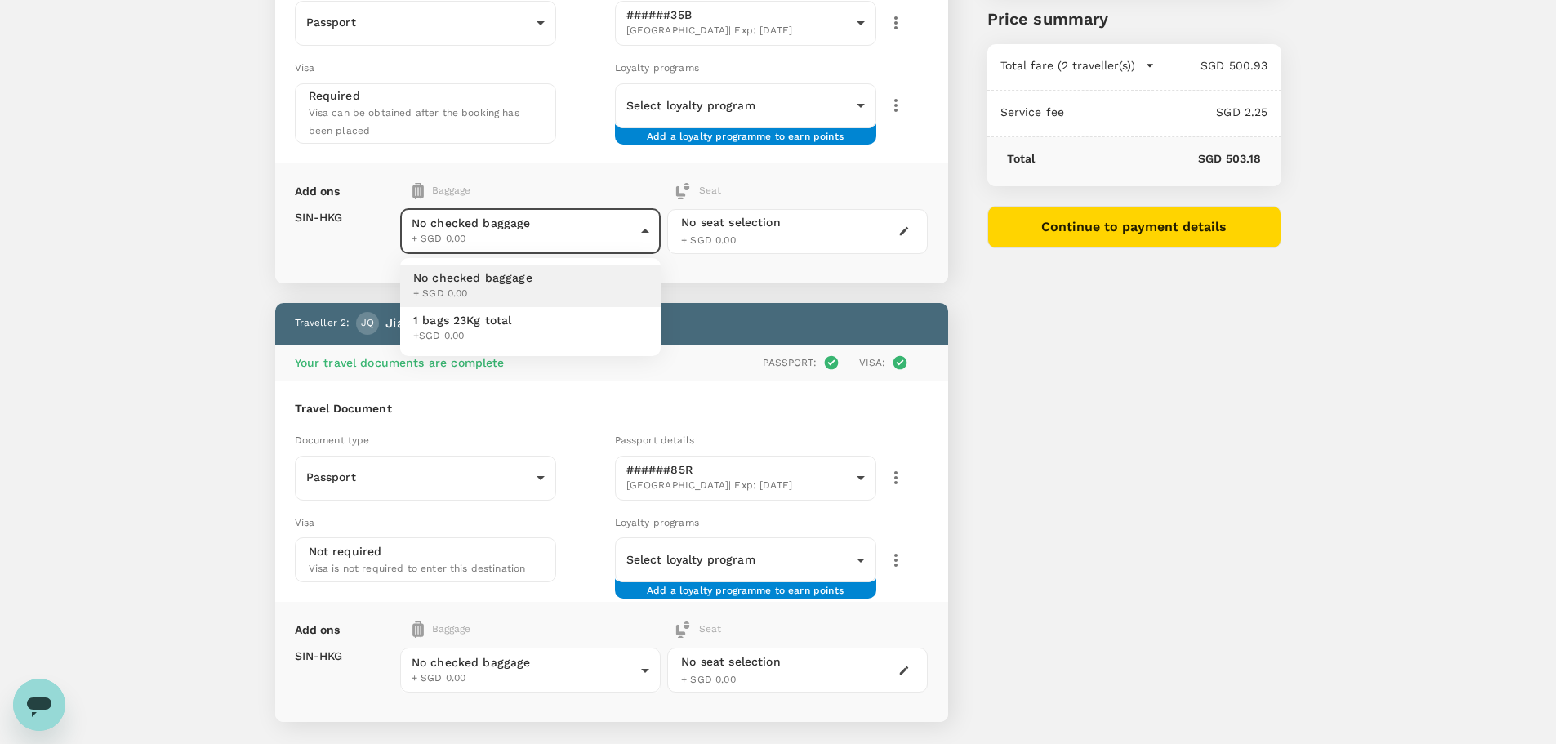
click at [1011, 407] on div at bounding box center [784, 372] width 1568 height 744
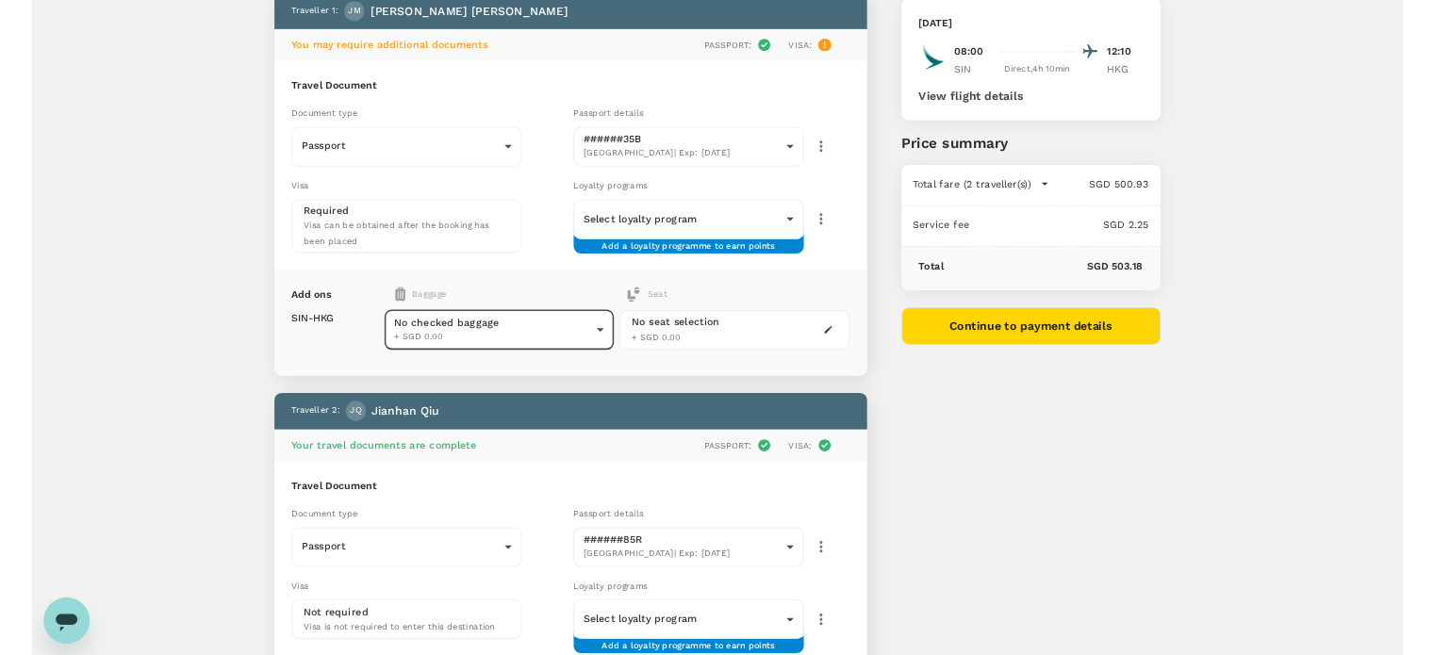
scroll to position [0, 0]
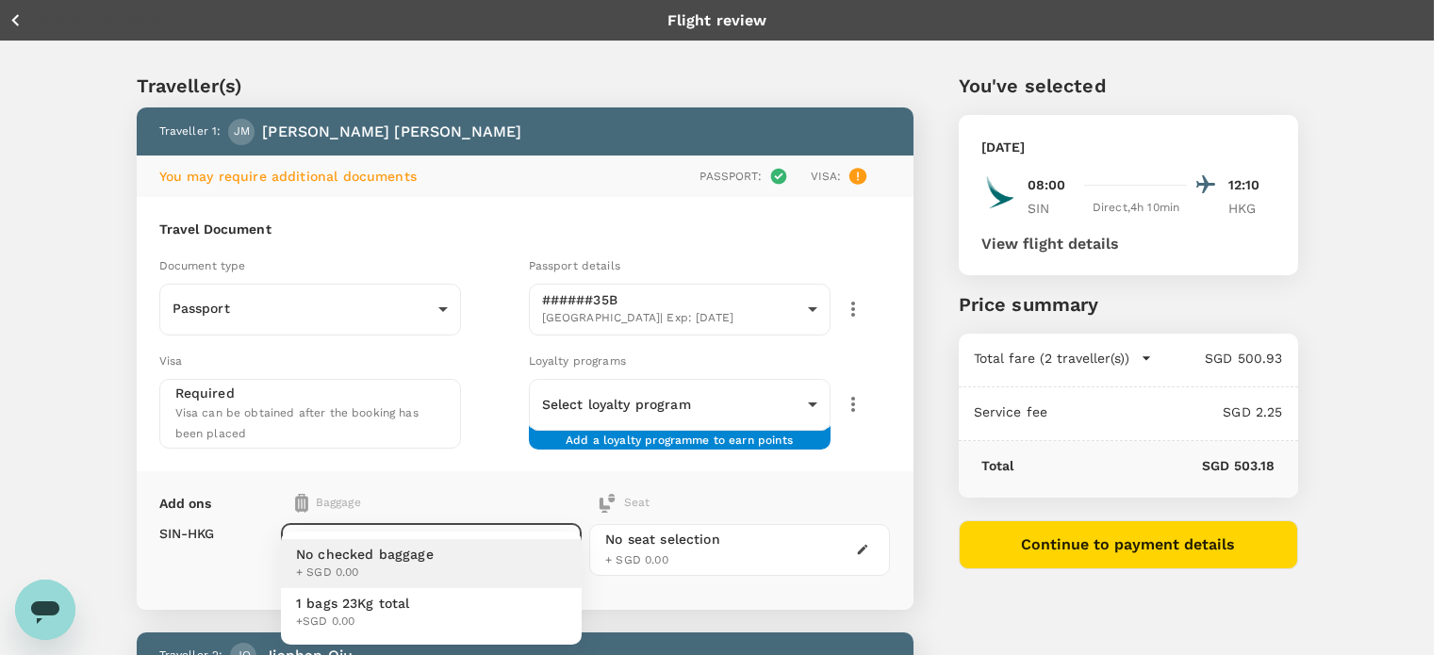
click at [388, 602] on span "1 bags 23Kg total" at bounding box center [353, 603] width 114 height 19
type input "1 - 0"
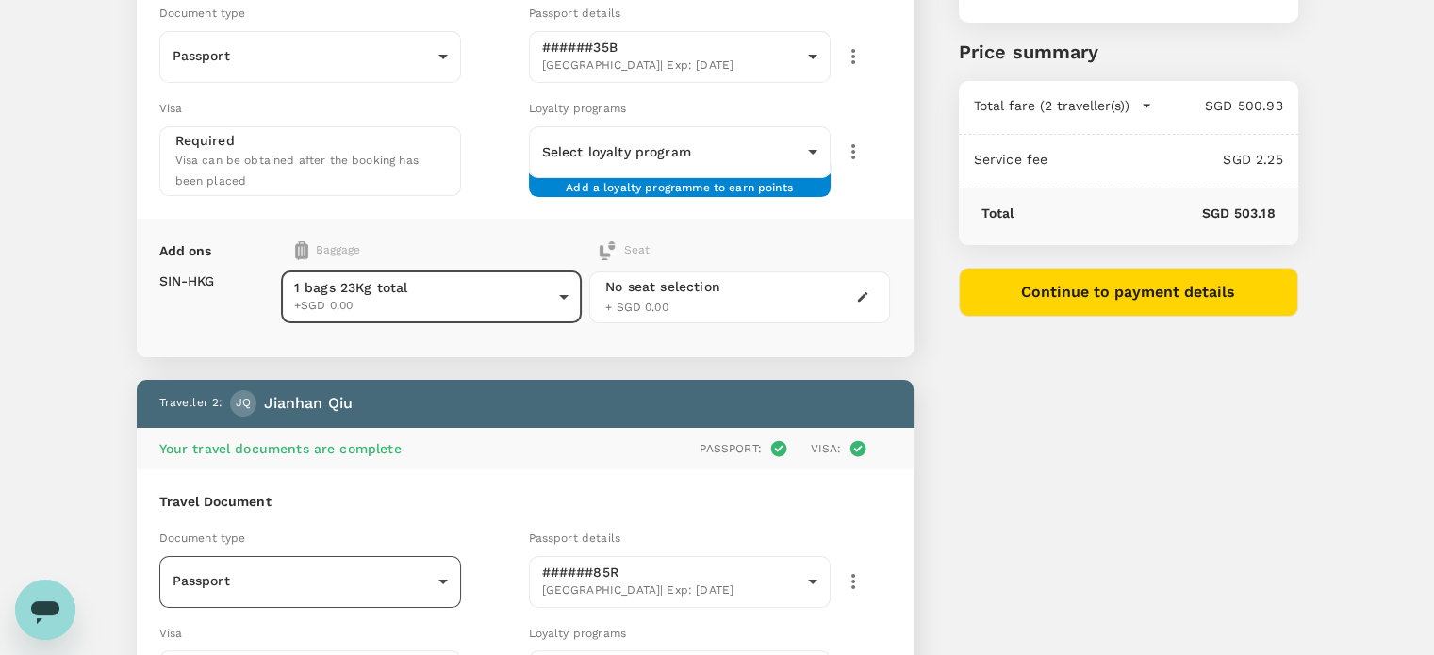
scroll to position [283, 0]
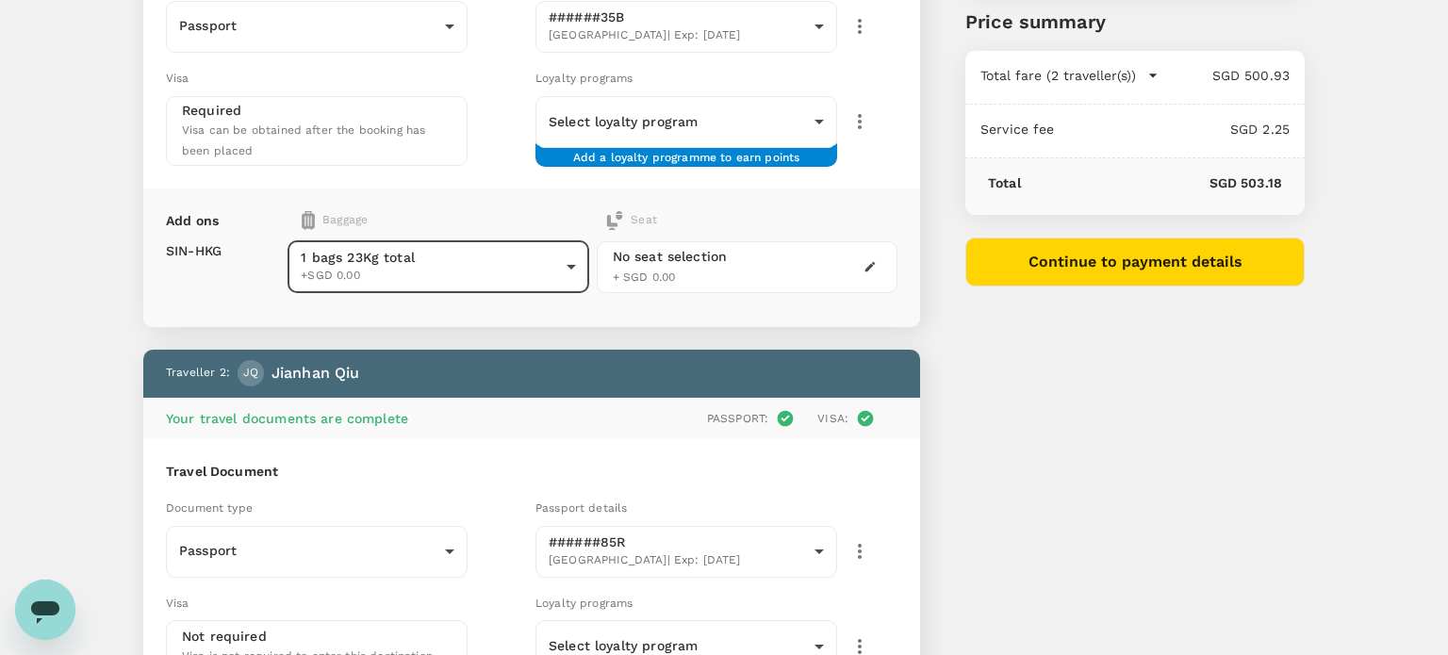
click at [409, 259] on body "Back to flight results Flight review Traveller(s) Traveller 1 : JM Joanne Morri…" at bounding box center [724, 395] width 1448 height 1357
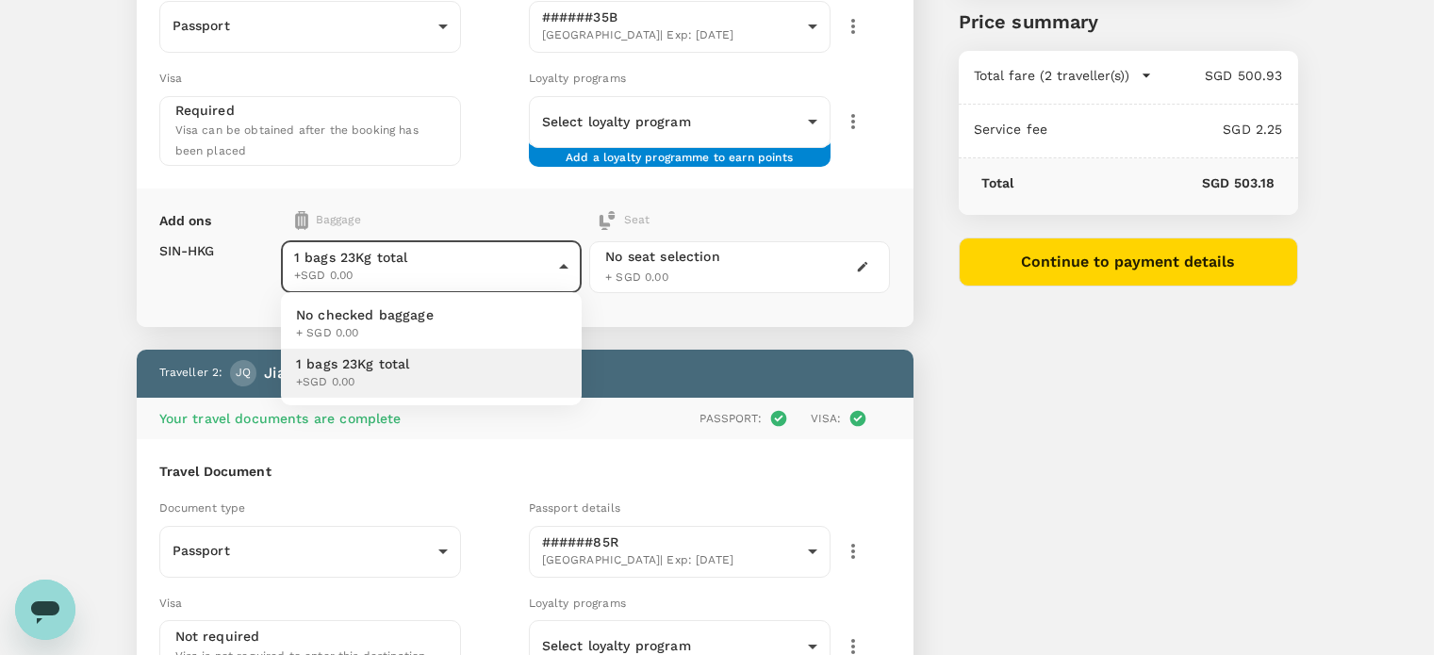
click at [399, 399] on ul "No checked baggage + SGD 0.00 1 bags 23Kg total +SGD 0.00" at bounding box center [431, 348] width 301 height 113
click at [403, 376] on span "+SGD 0.00" at bounding box center [353, 382] width 114 height 19
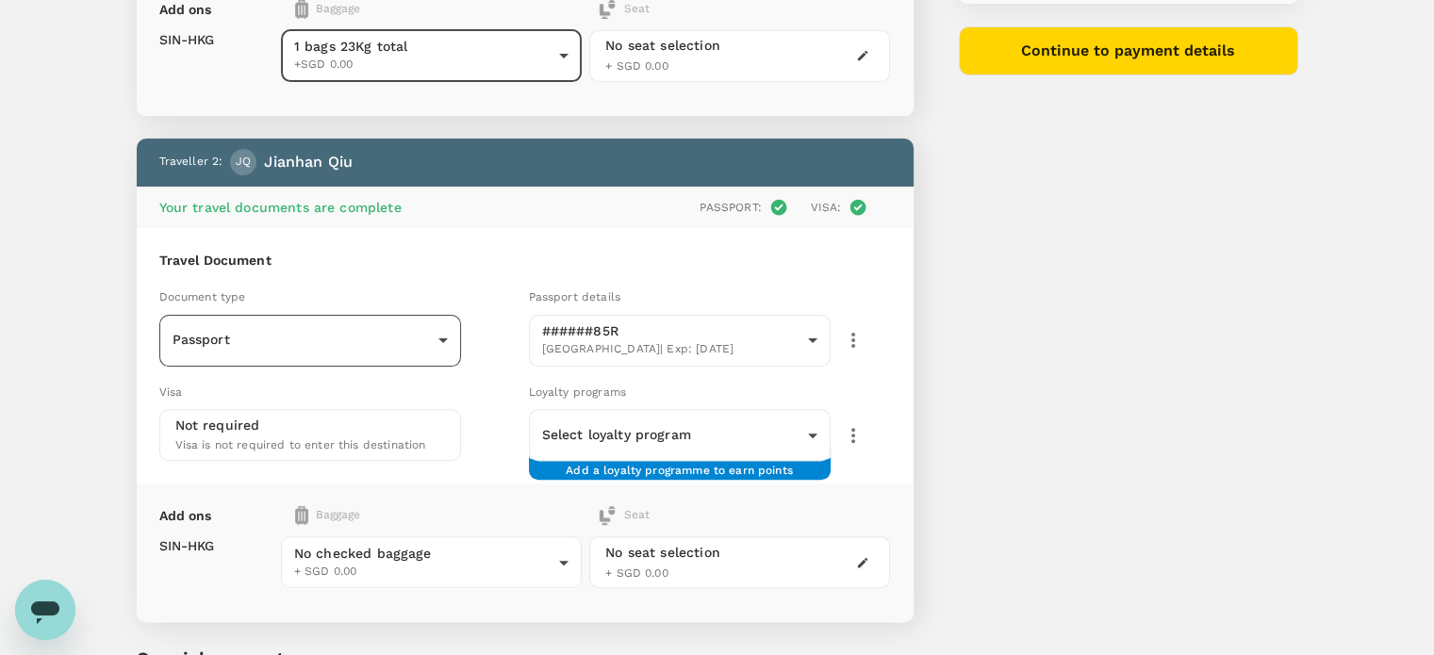
scroll to position [694, 0]
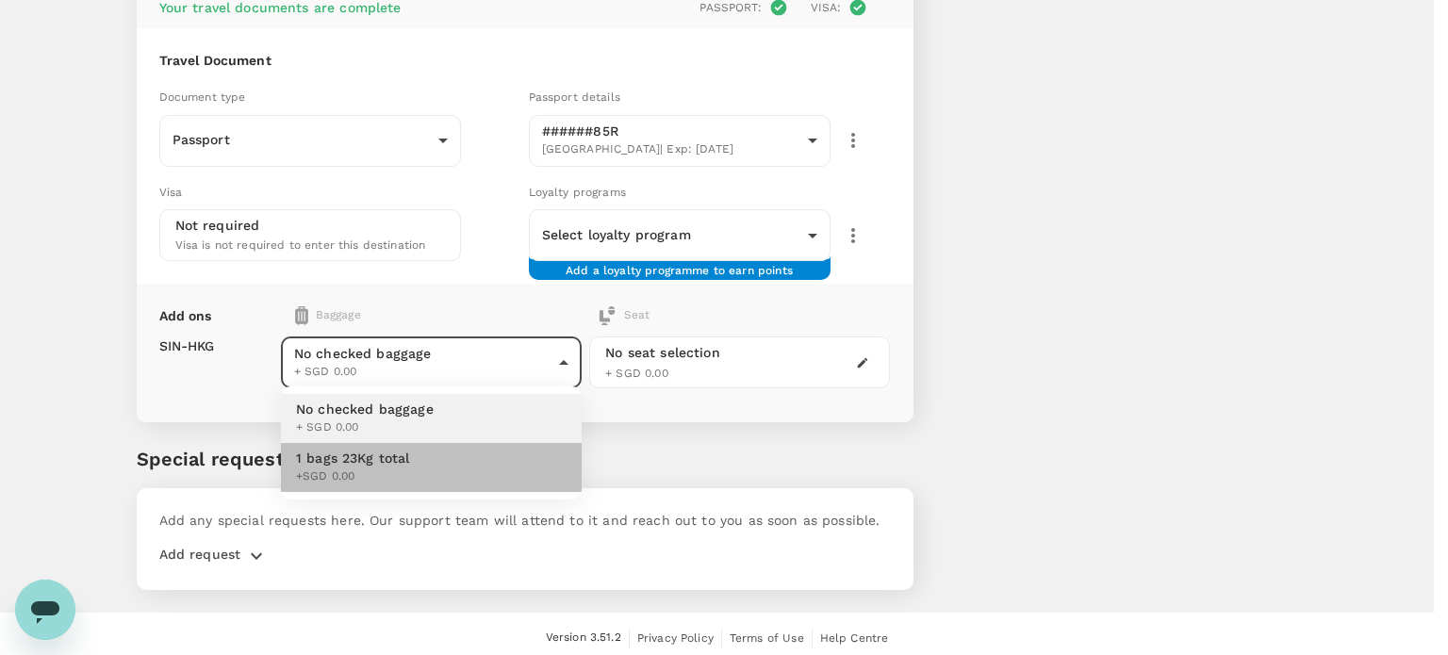
click at [392, 462] on span "1 bags 23Kg total" at bounding box center [353, 458] width 114 height 19
type input "1 - 0"
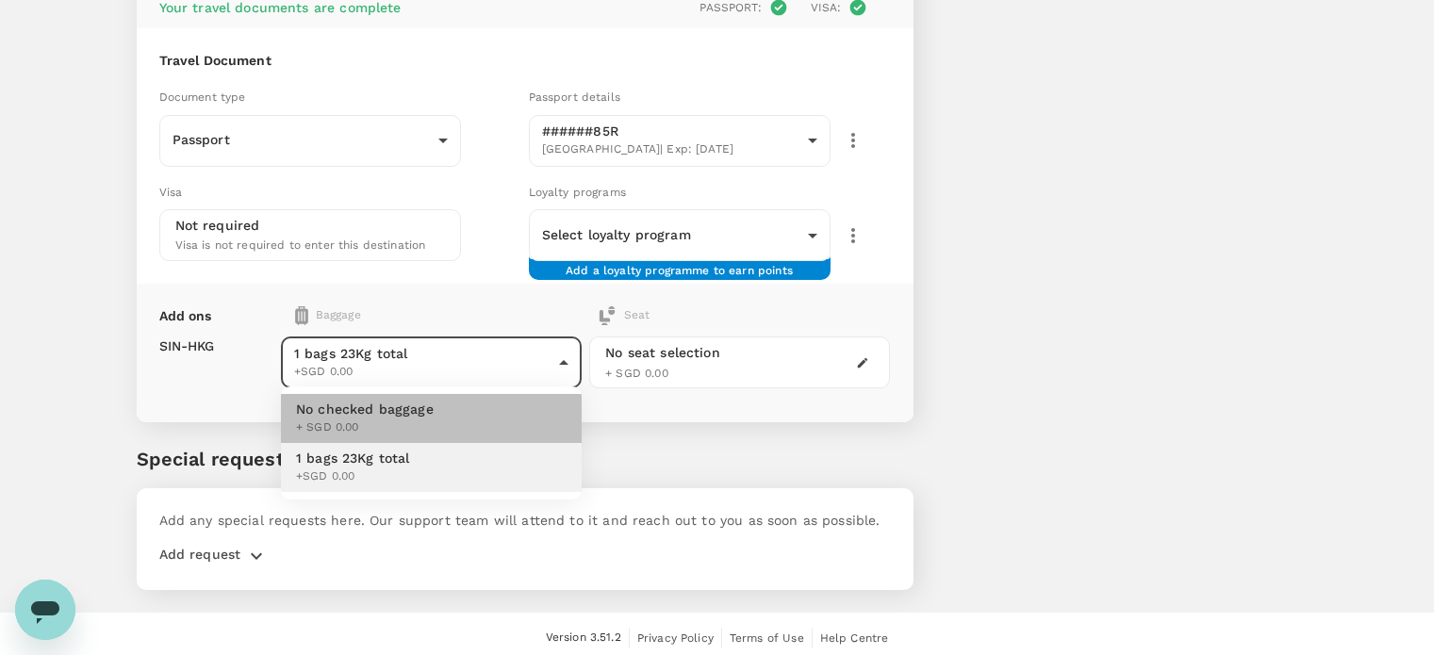
click at [407, 399] on li "No checked baggage + SGD 0.00" at bounding box center [431, 418] width 301 height 49
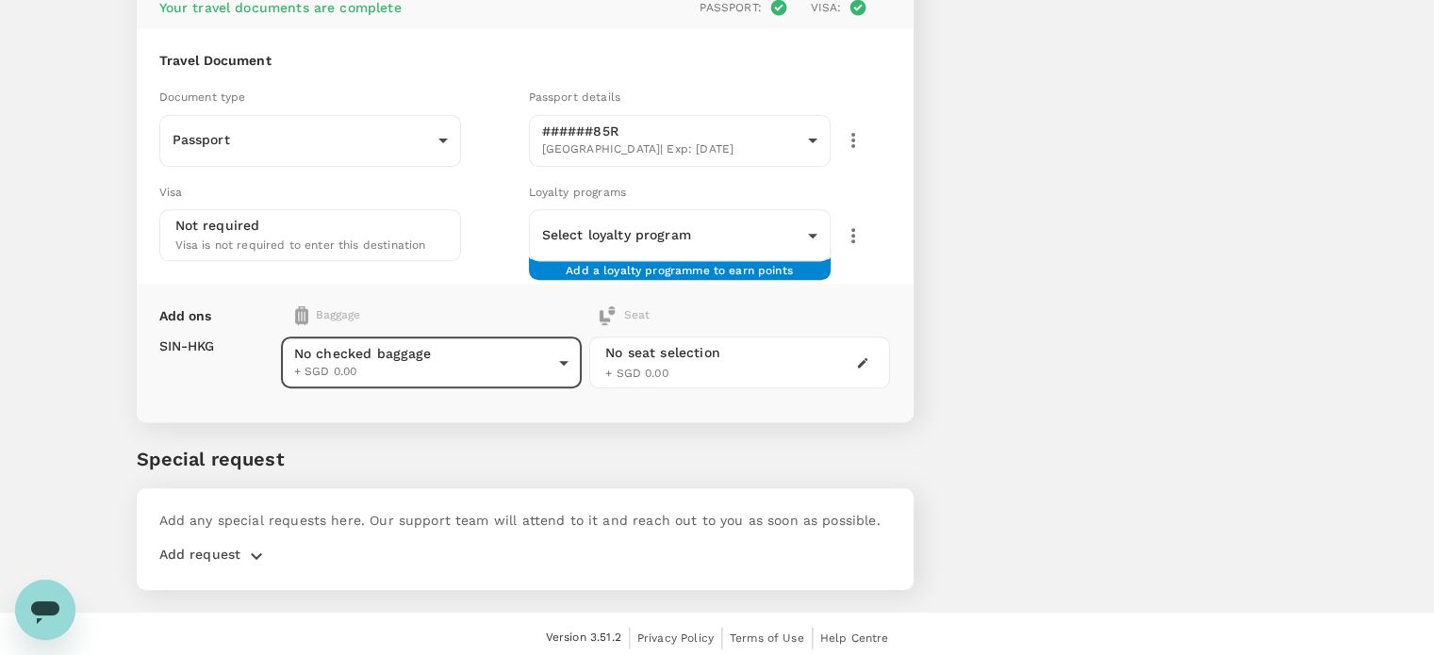
scroll to position [317, 0]
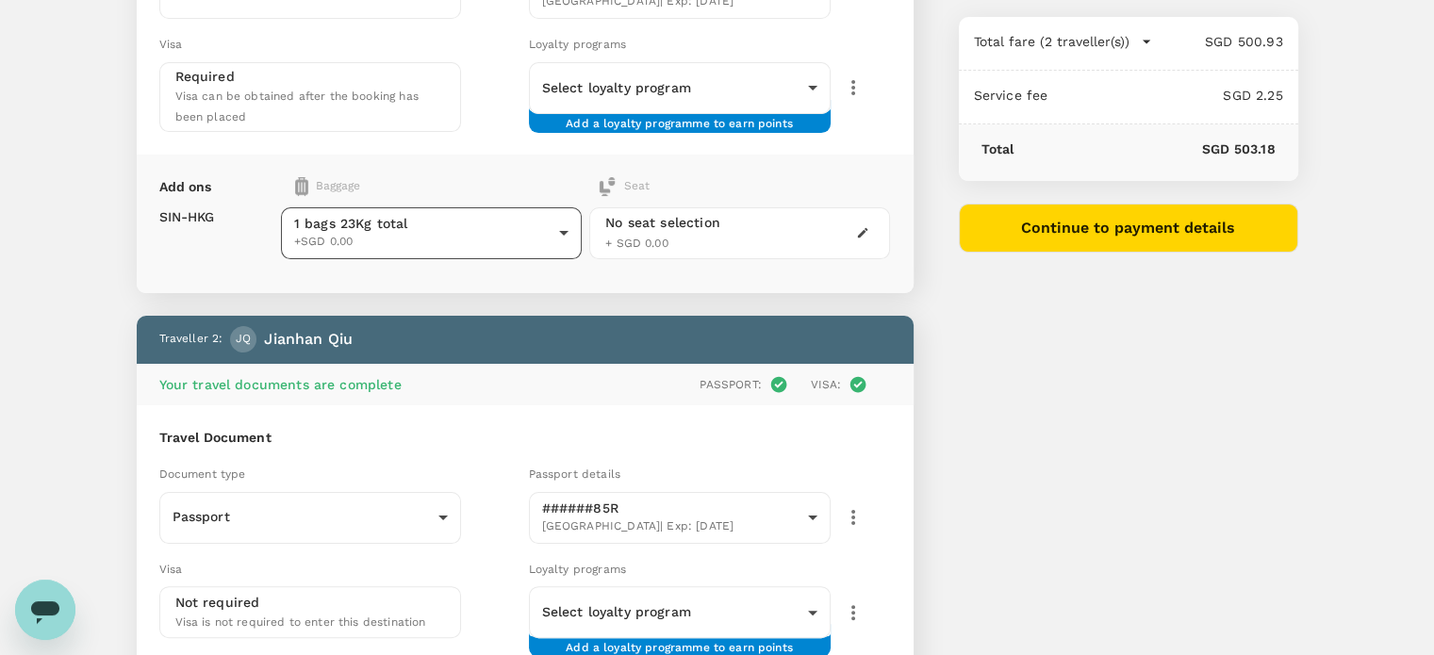
click at [409, 237] on body "Back to flight results Flight review Traveller(s) Traveller 1 : JM Joanne Morri…" at bounding box center [717, 361] width 1434 height 1357
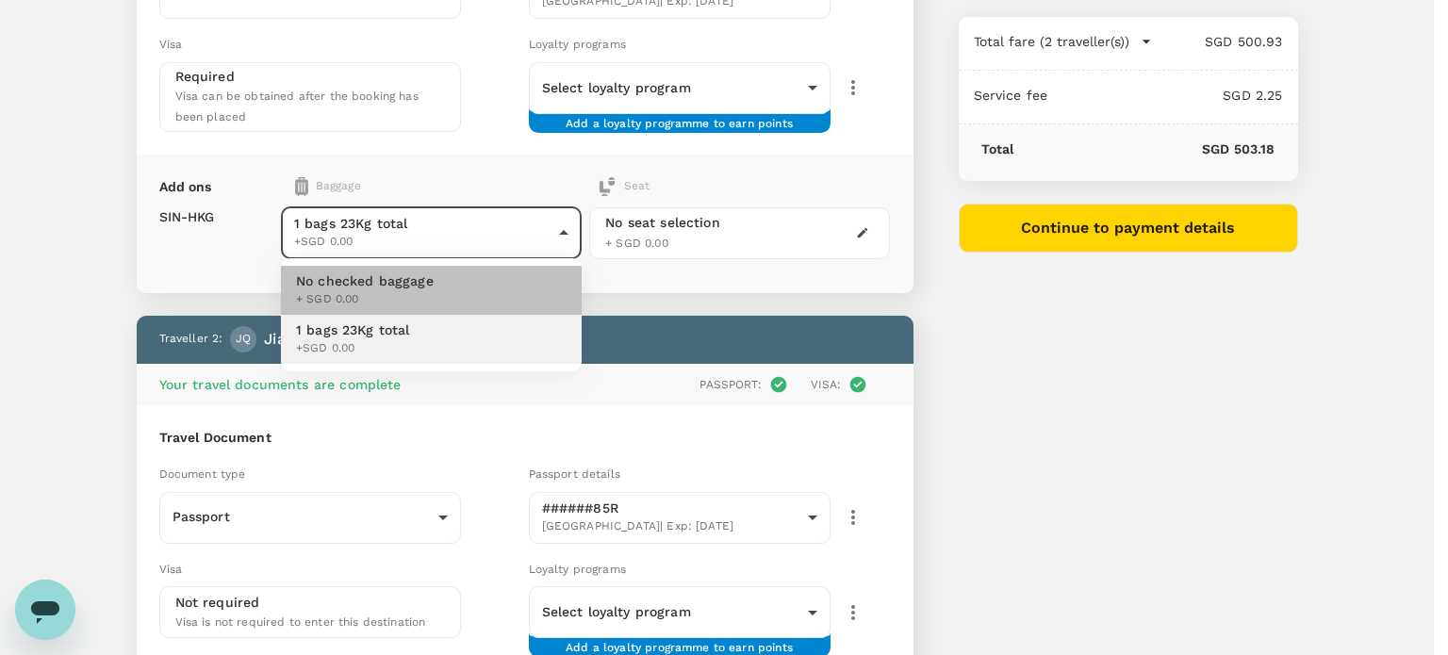
click at [415, 286] on span "No checked baggage" at bounding box center [365, 280] width 138 height 19
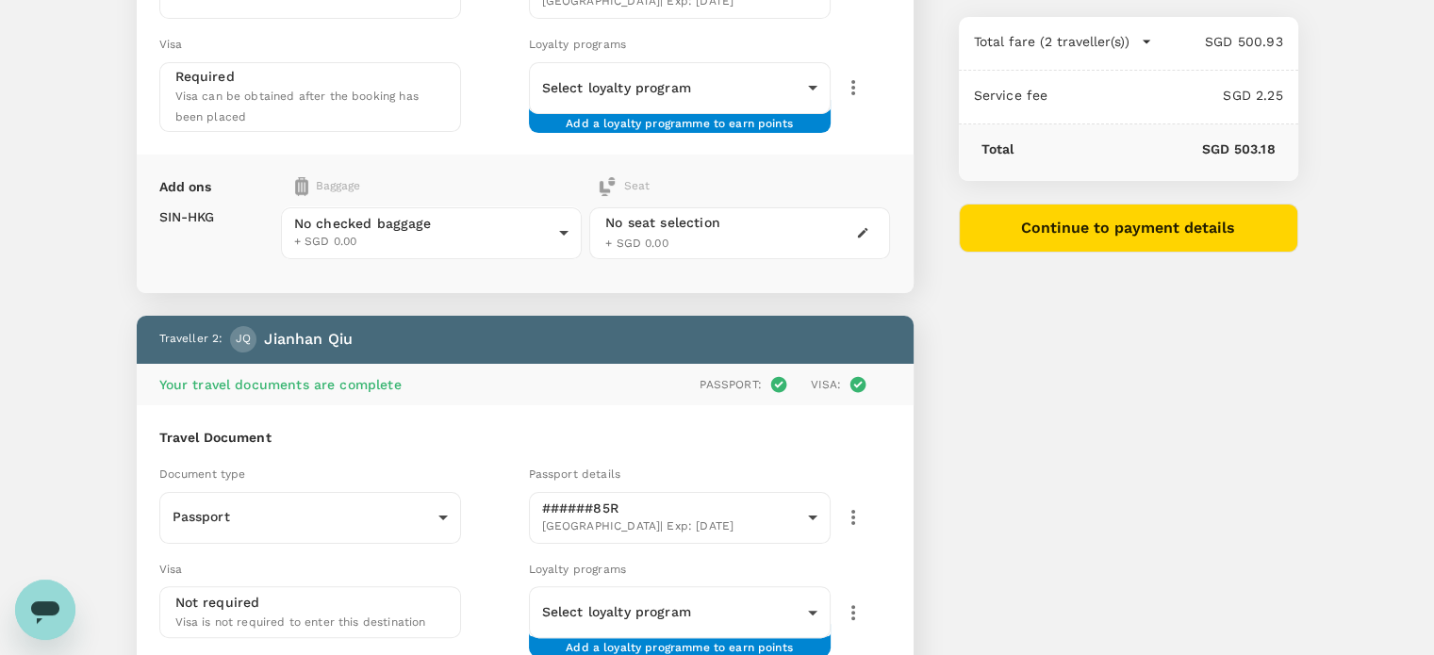
click at [961, 345] on div "You've selected Wednesday, 10 Sep 2025 08:00 12:10 SIN Direct , 4h 10min HKG Vi…" at bounding box center [1105, 350] width 385 height 1280
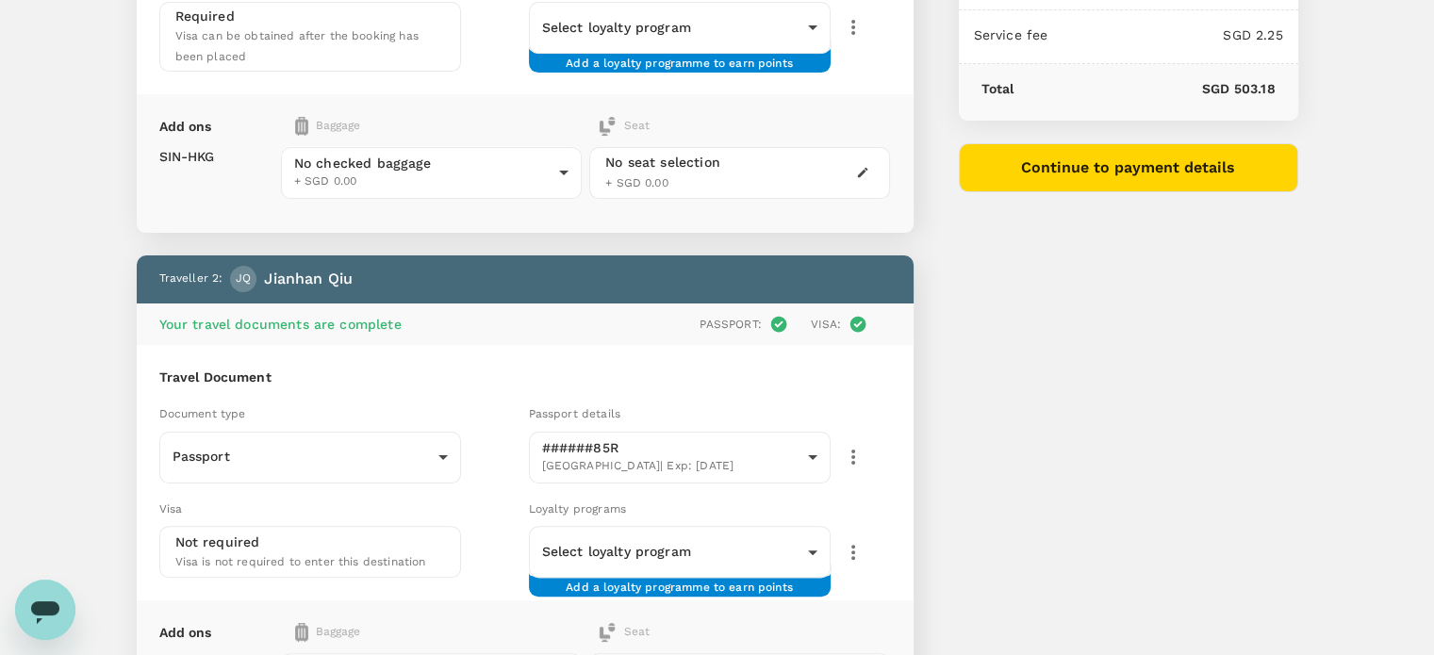
scroll to position [471, 0]
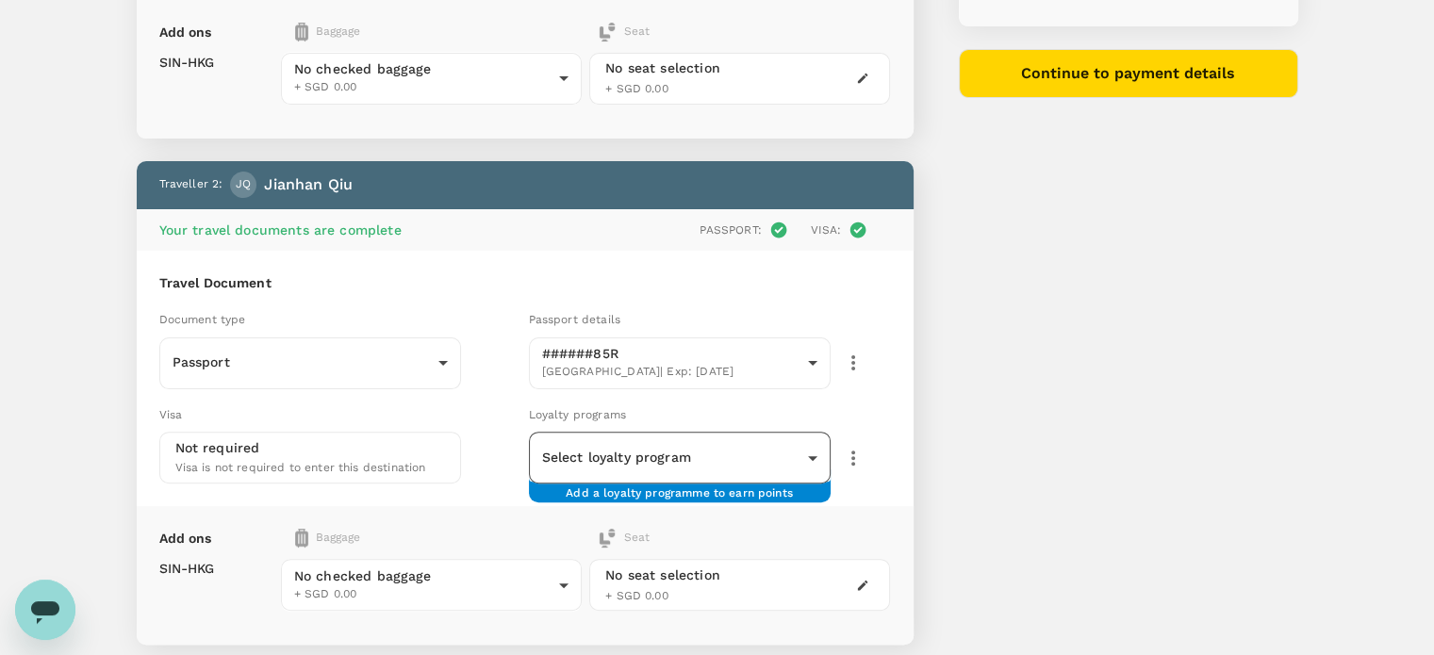
click at [633, 448] on body "Back to flight results Flight review Traveller(s) Traveller 1 : JM Joanne Morri…" at bounding box center [717, 207] width 1434 height 1357
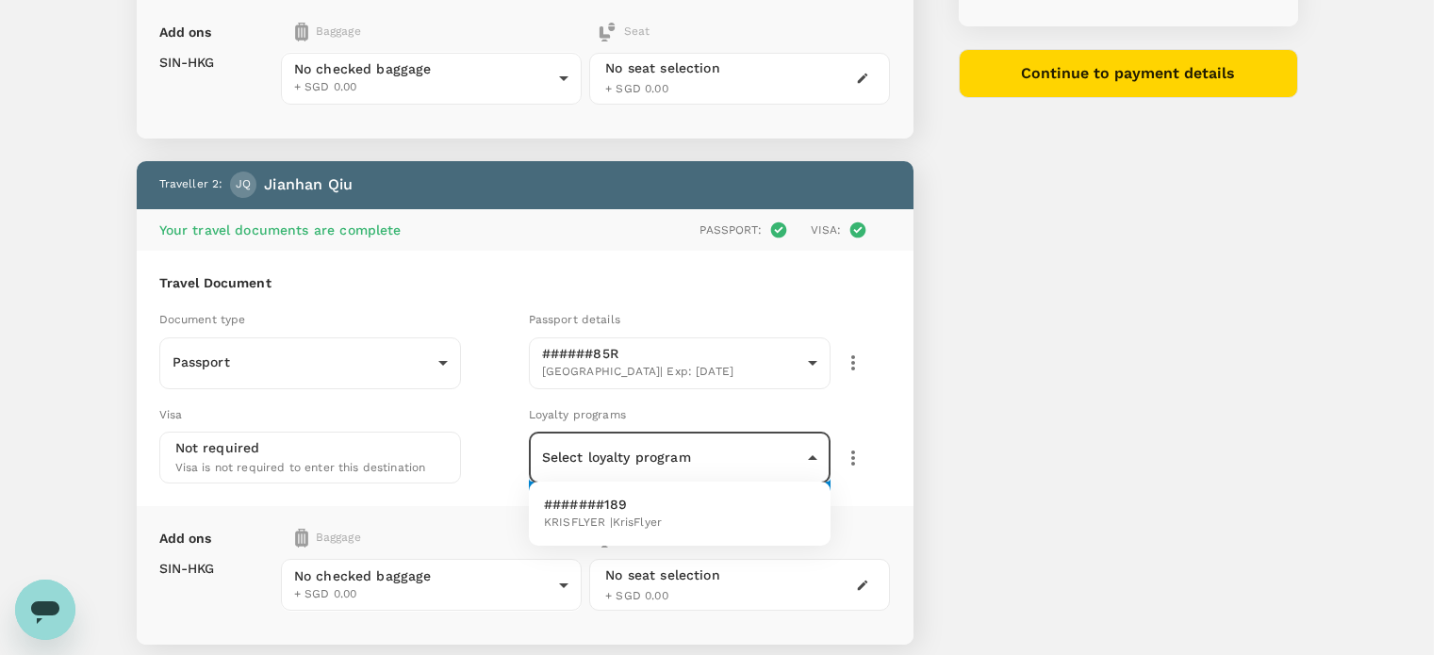
click at [633, 519] on span "KRISFLYER | KrisFlyer" at bounding box center [603, 523] width 118 height 19
type input "c2d477ef-5c16-4c6c-a481-2c7f51a9f359"
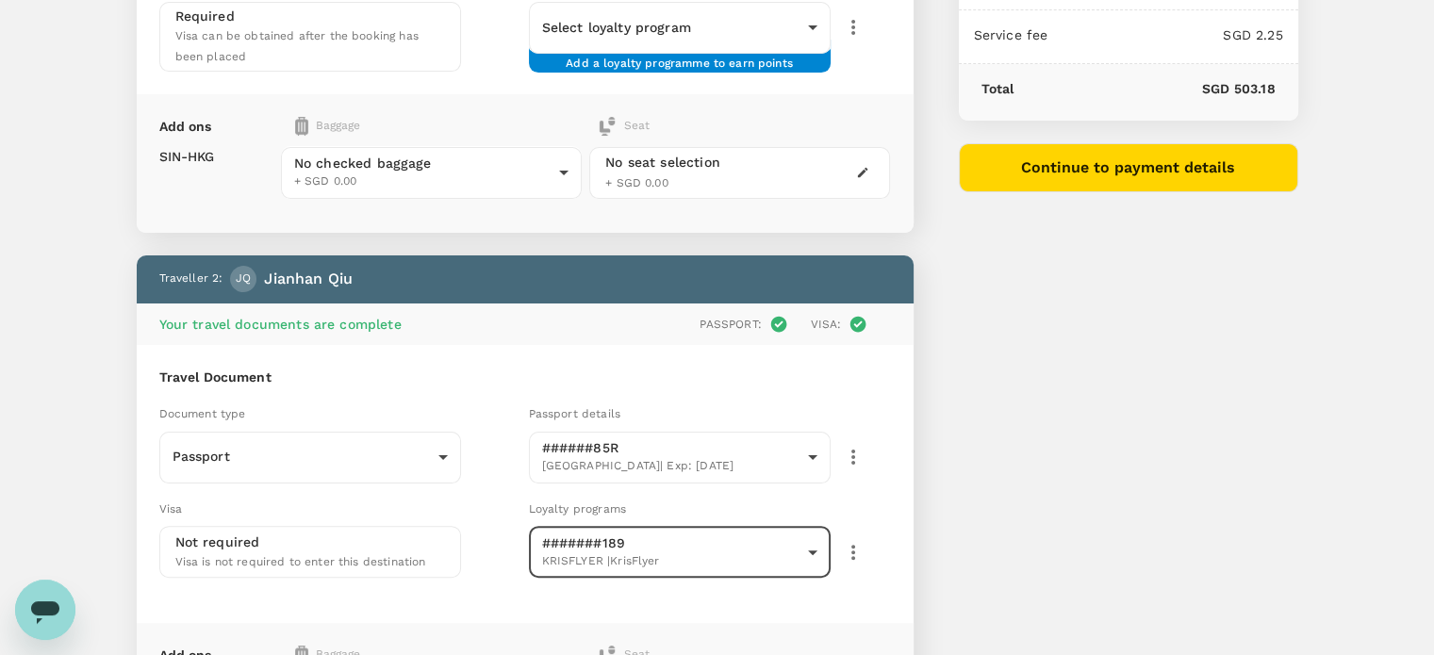
scroll to position [188, 0]
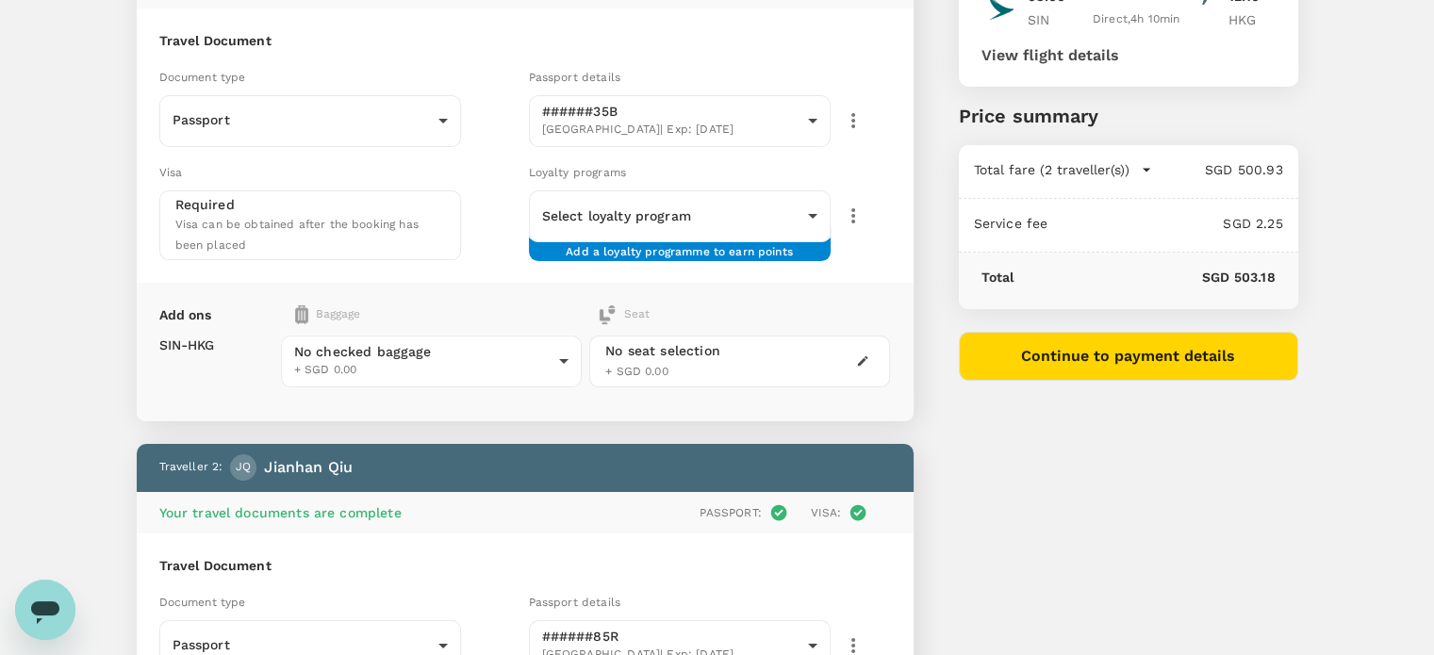
click at [661, 186] on div "Loyalty programs Select loyalty program ​ ​ Add a loyalty programme to earn poi…" at bounding box center [705, 208] width 369 height 106
click at [656, 215] on body "Back to flight results Flight review Traveller(s) Traveller 1 : JM Joanne Morri…" at bounding box center [717, 502] width 1434 height 1380
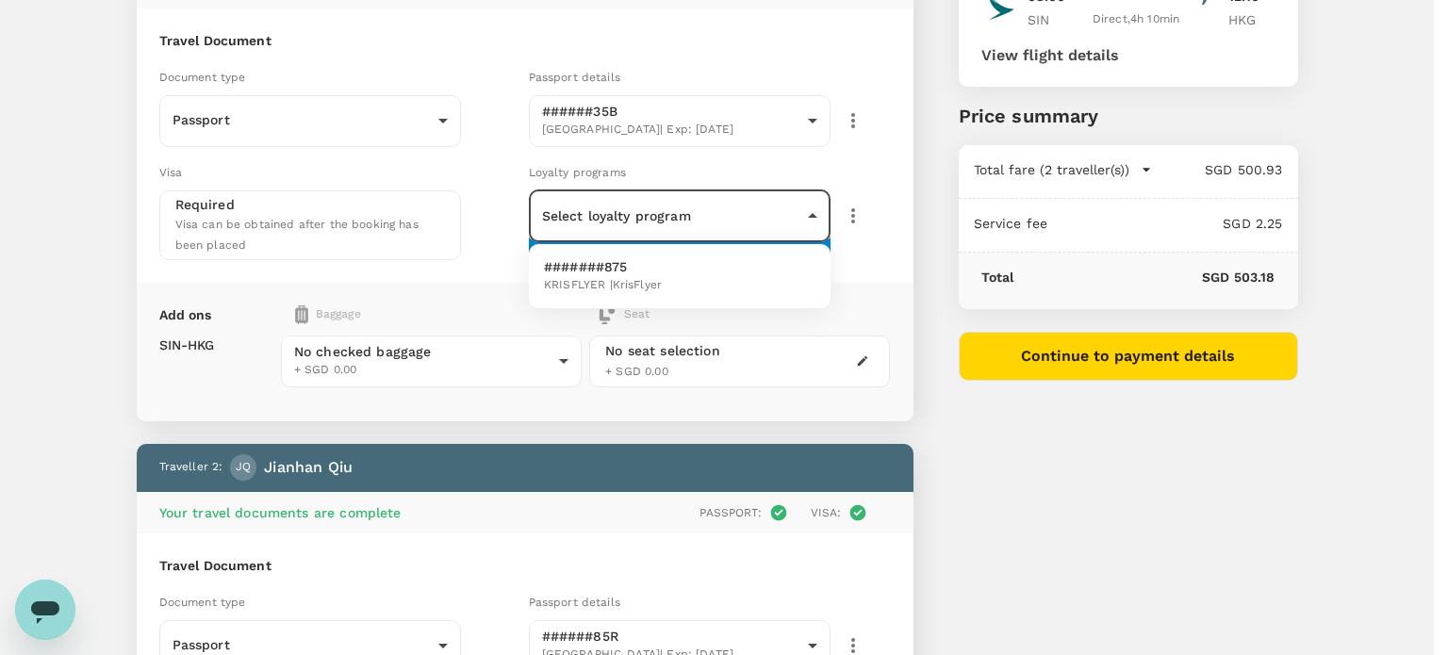
click at [649, 283] on span "KRISFLYER | KrisFlyer" at bounding box center [603, 285] width 118 height 19
type input "f2d1ac02-c940-466a-a53d-f7139802b239"
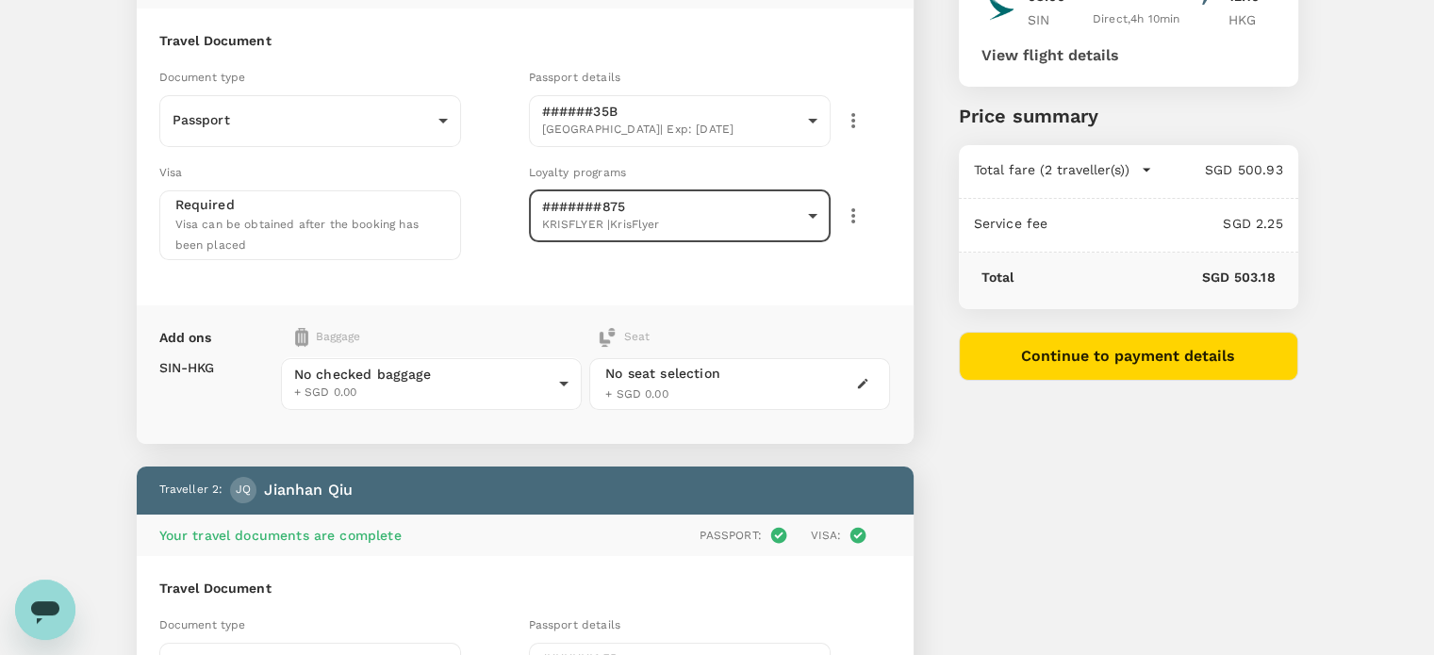
click at [560, 284] on div "Travel Document Document type Passport Passport ​ Passport details ######35B Ph…" at bounding box center [525, 156] width 777 height 297
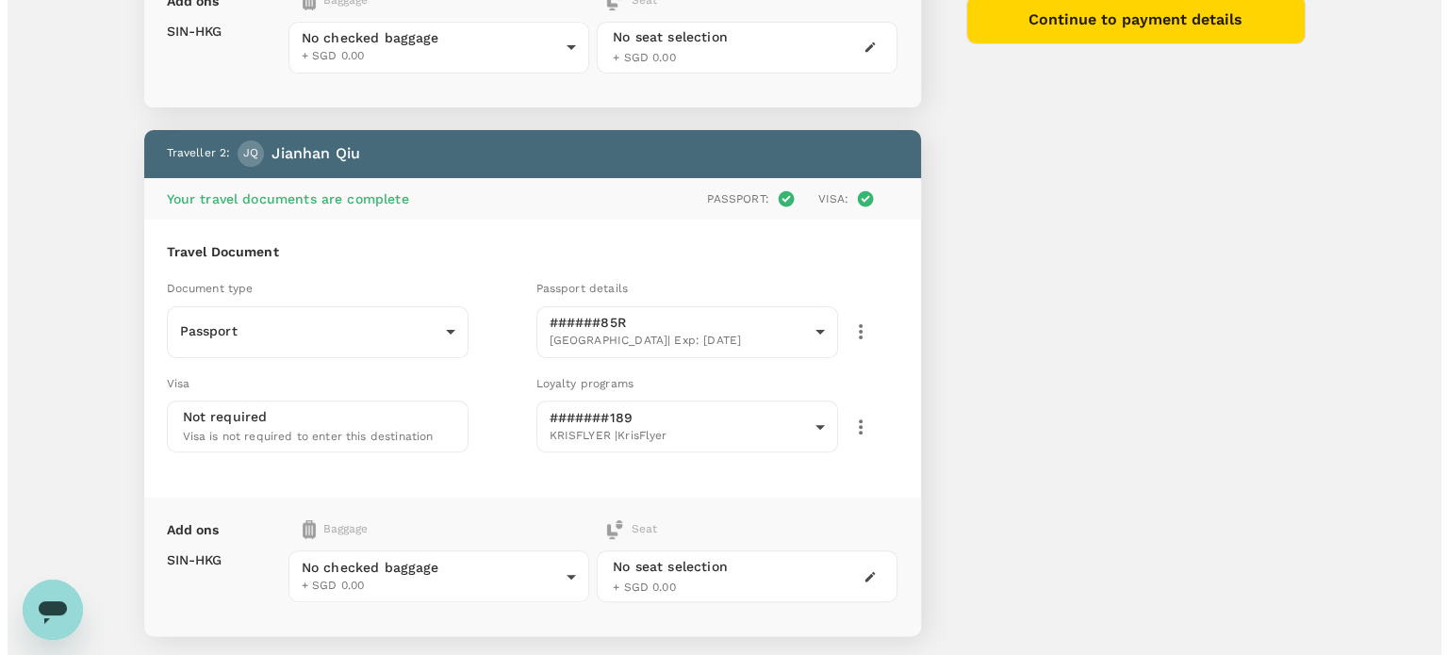
scroll to position [268, 0]
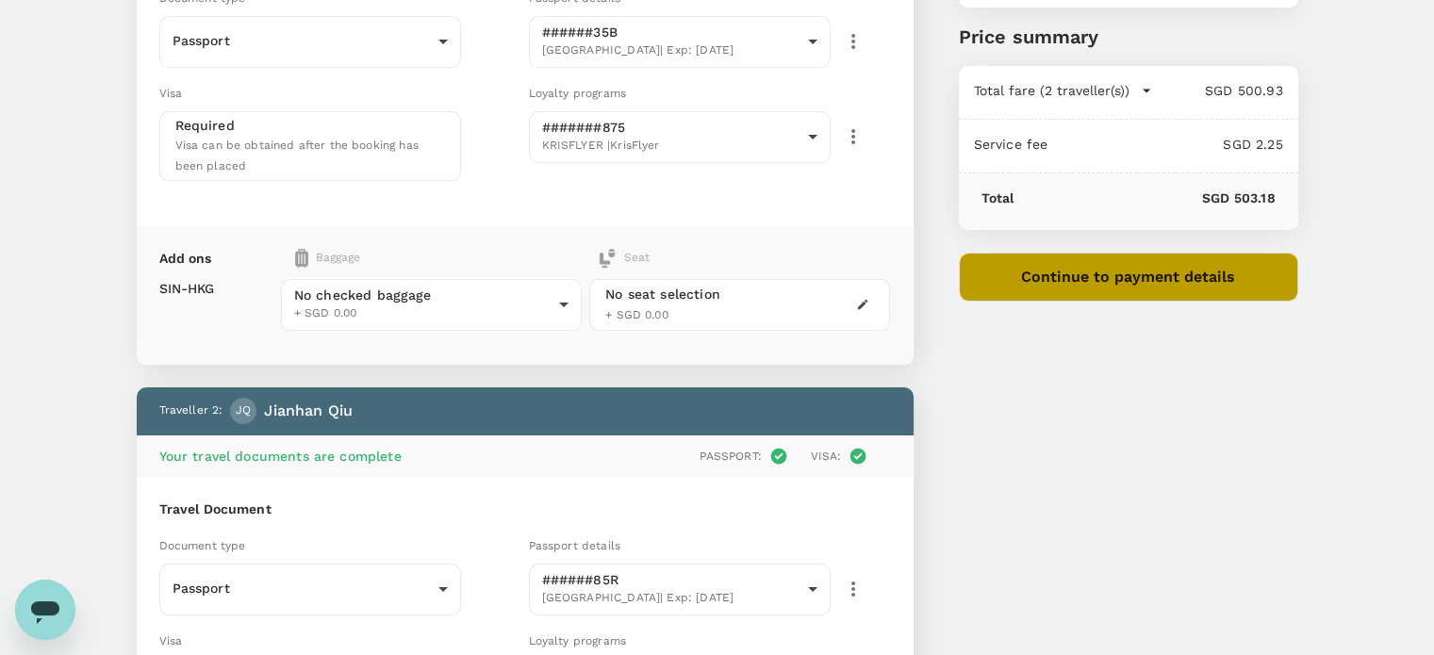
click at [1067, 273] on button "Continue to payment details" at bounding box center [1128, 277] width 339 height 49
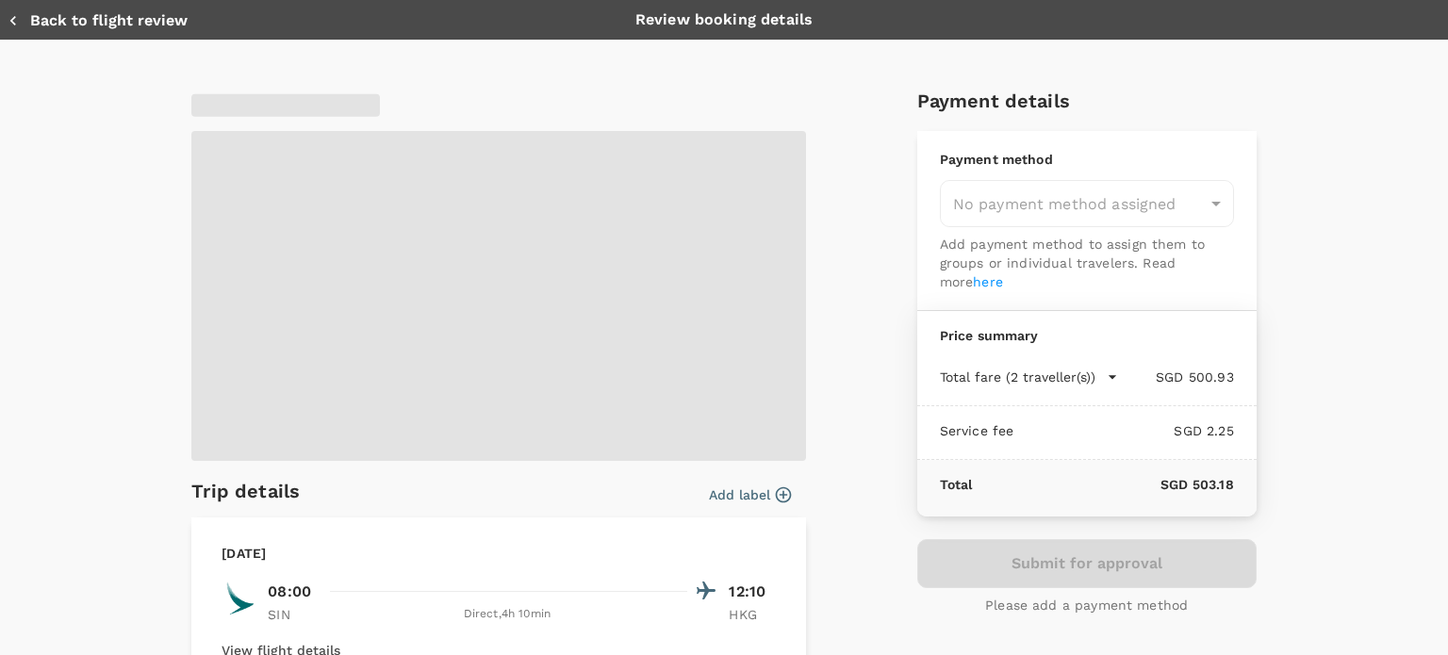
type input "9ca6ee36-36cb-4982-994b-715ae594bb55"
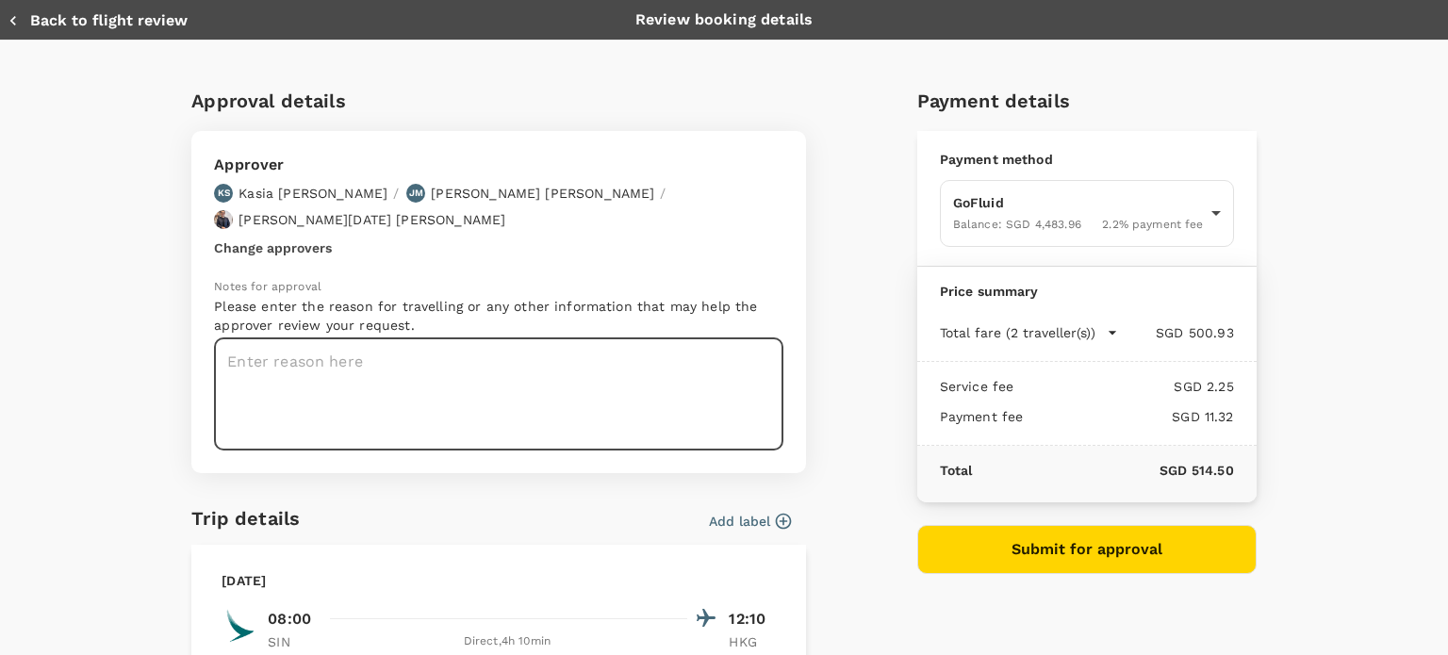
click at [379, 352] on textarea at bounding box center [498, 394] width 569 height 112
paste textarea "HKG-00065A"
click at [464, 371] on textarea "HKG-00065A" at bounding box center [498, 394] width 569 height 112
paste textarea "Jardine HK"
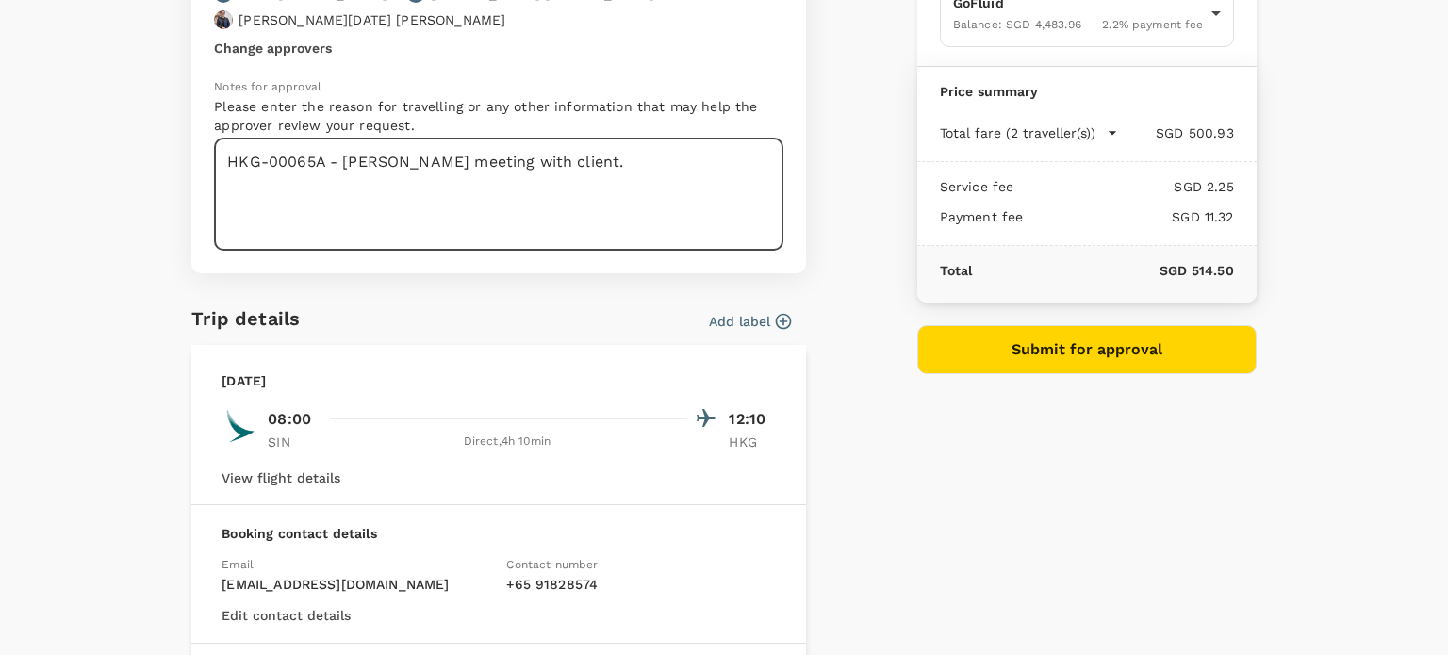
scroll to position [188, 0]
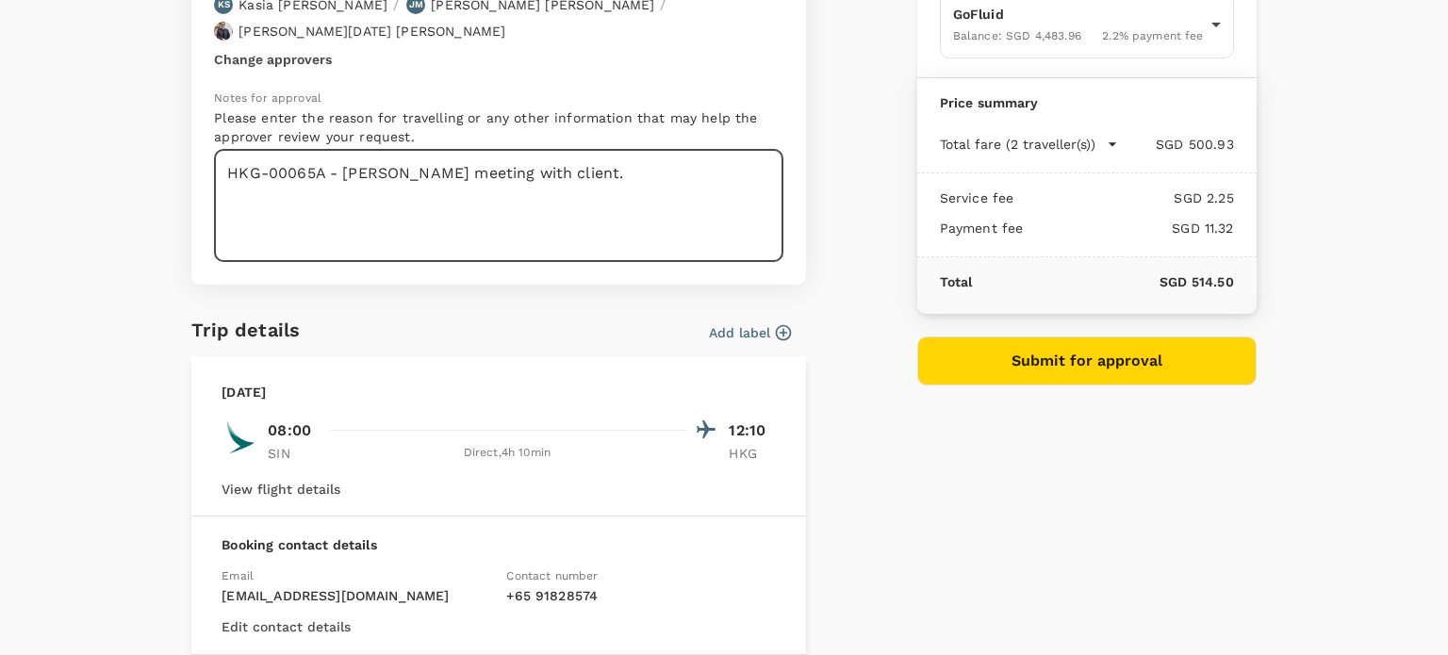
type textarea "HKG-00065A - Jardine HK meeting with client."
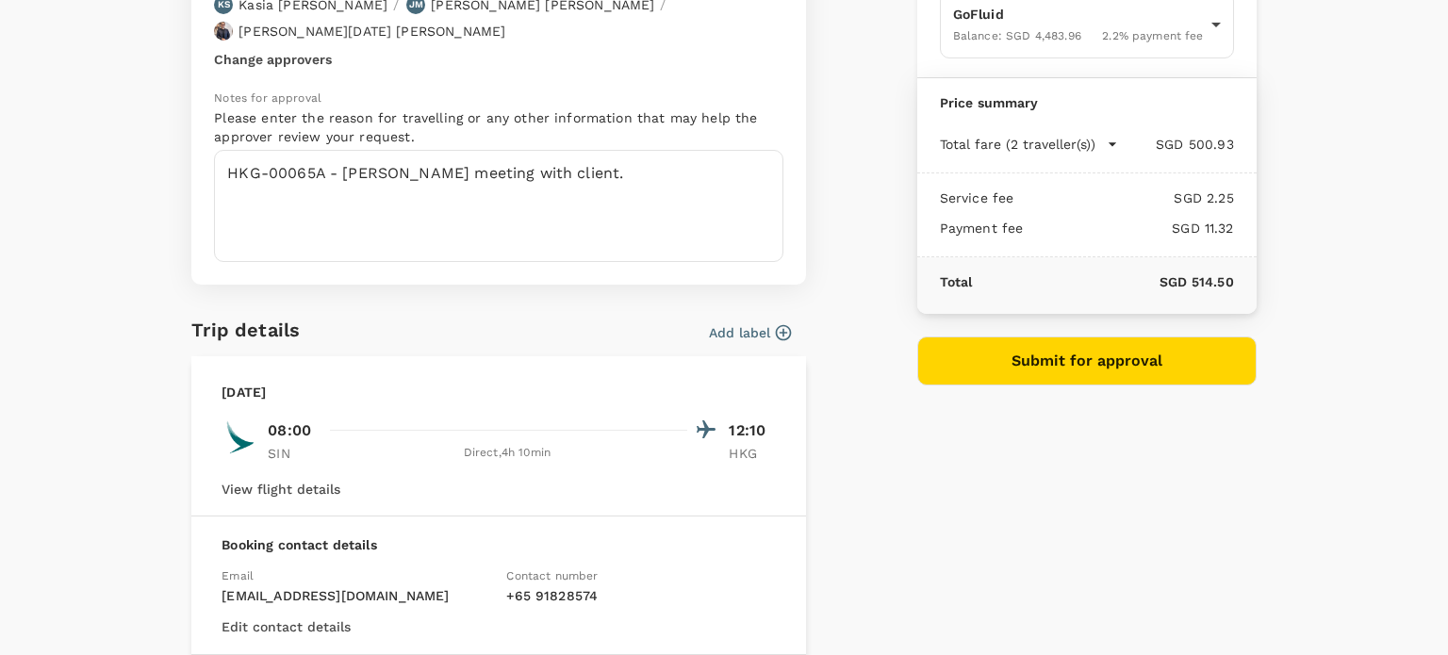
click at [750, 323] on button "Add label" at bounding box center [750, 332] width 82 height 19
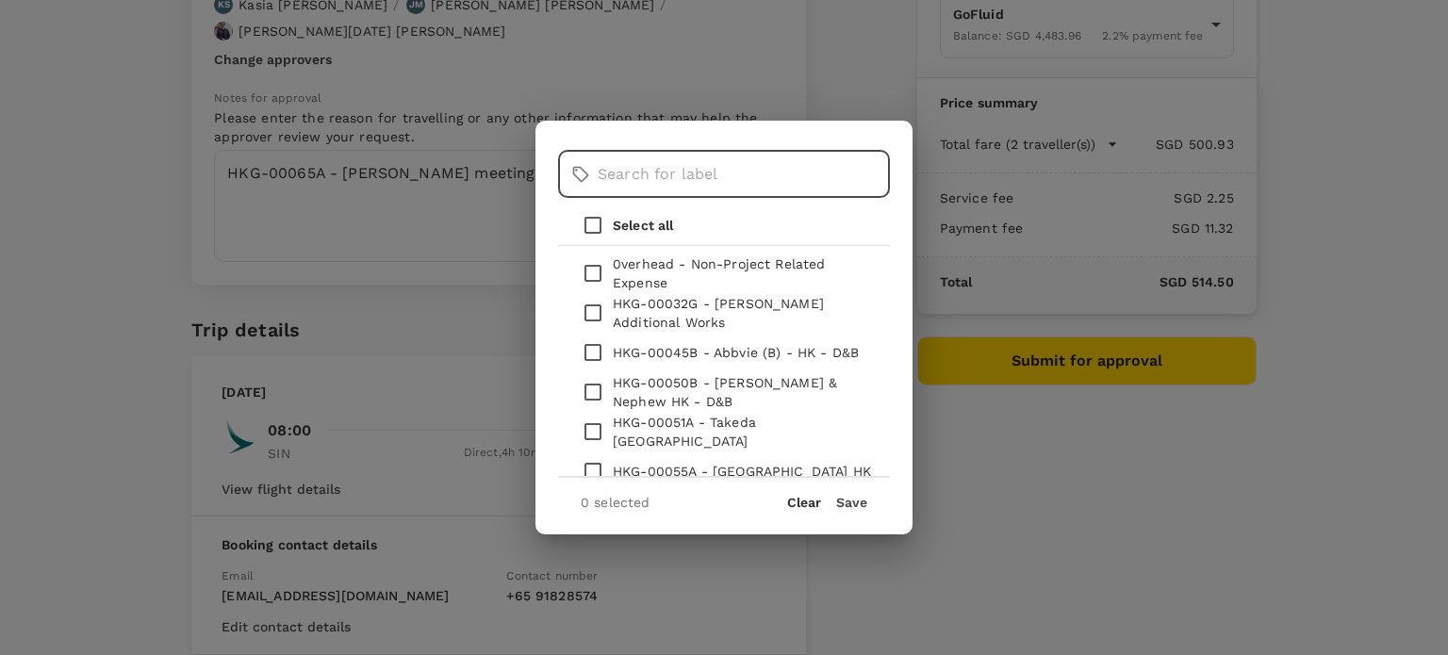
click at [710, 188] on input "text" at bounding box center [744, 174] width 292 height 47
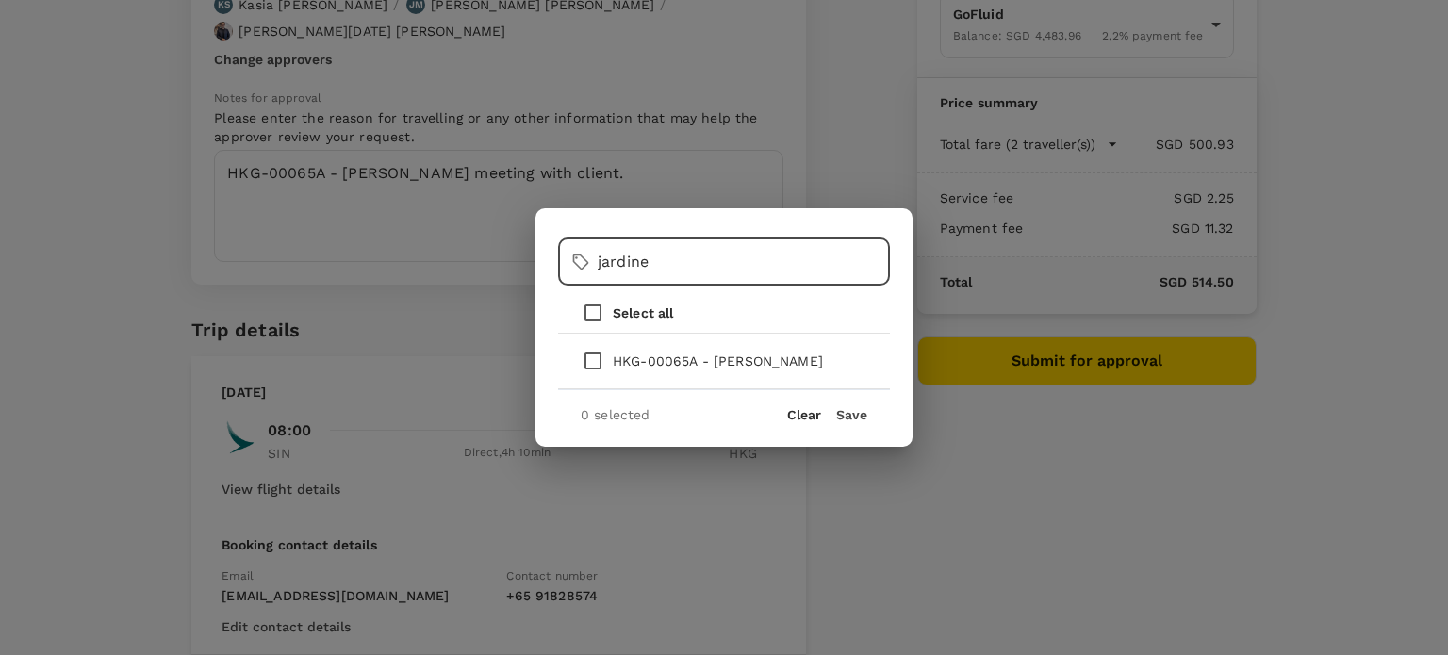
type input "jardine"
click at [701, 356] on p "HKG-00065A - Jardine HK" at bounding box center [718, 361] width 210 height 19
click at [597, 360] on input "checkbox" at bounding box center [593, 361] width 40 height 40
checkbox input "true"
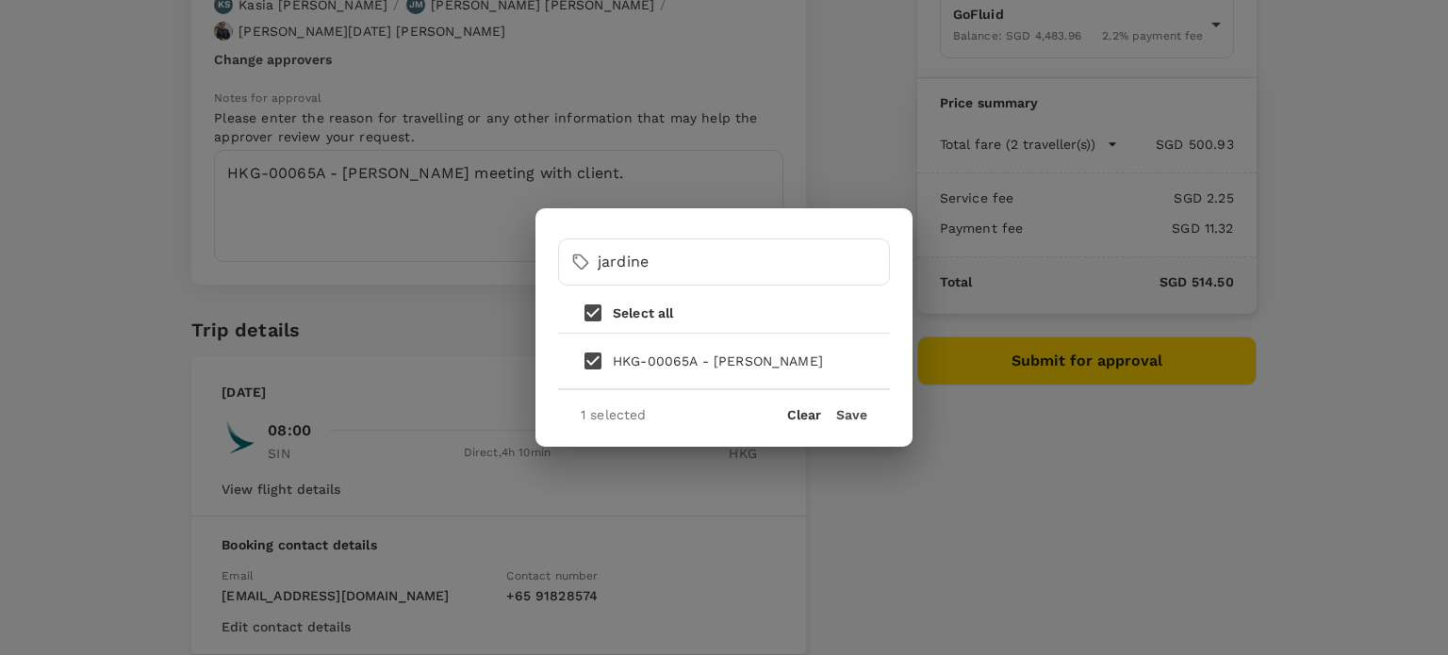
click at [844, 414] on button "Save" at bounding box center [851, 414] width 31 height 15
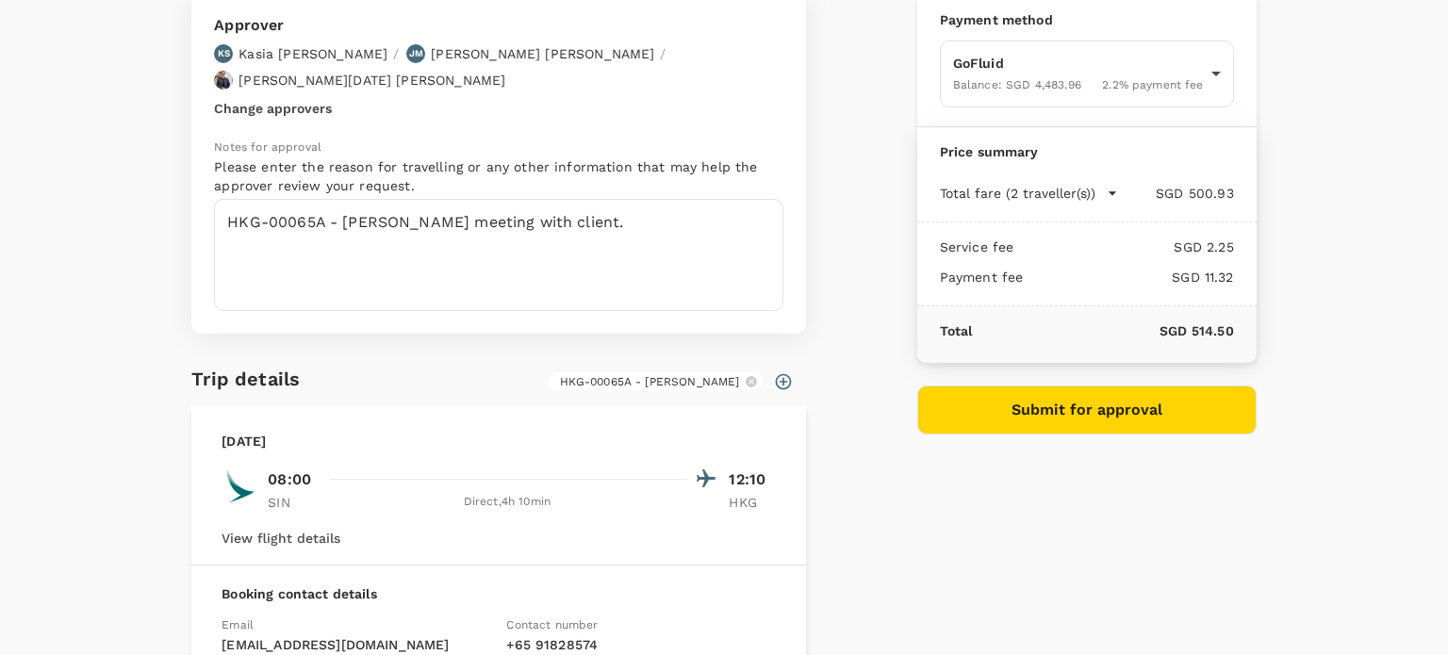
scroll to position [0, 0]
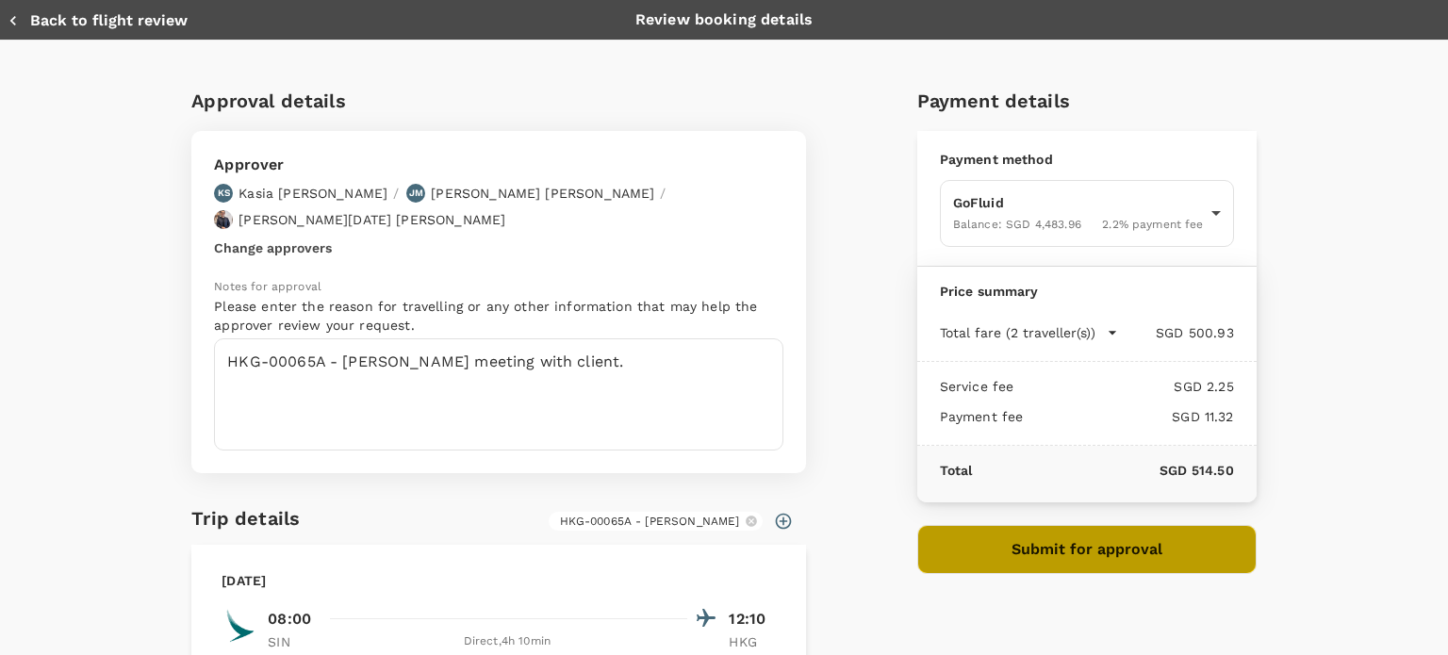
click at [973, 553] on button "Submit for approval" at bounding box center [1086, 549] width 339 height 49
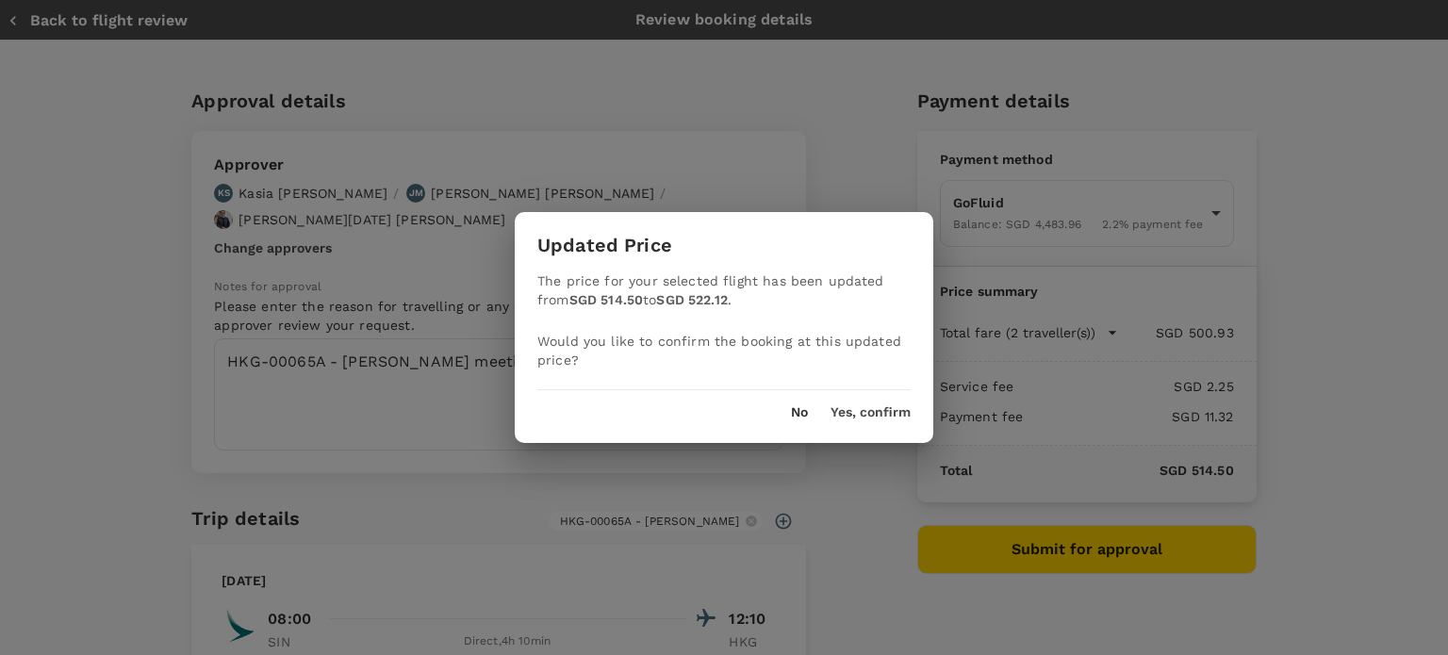
click at [858, 414] on button "Yes, confirm" at bounding box center [870, 412] width 80 height 15
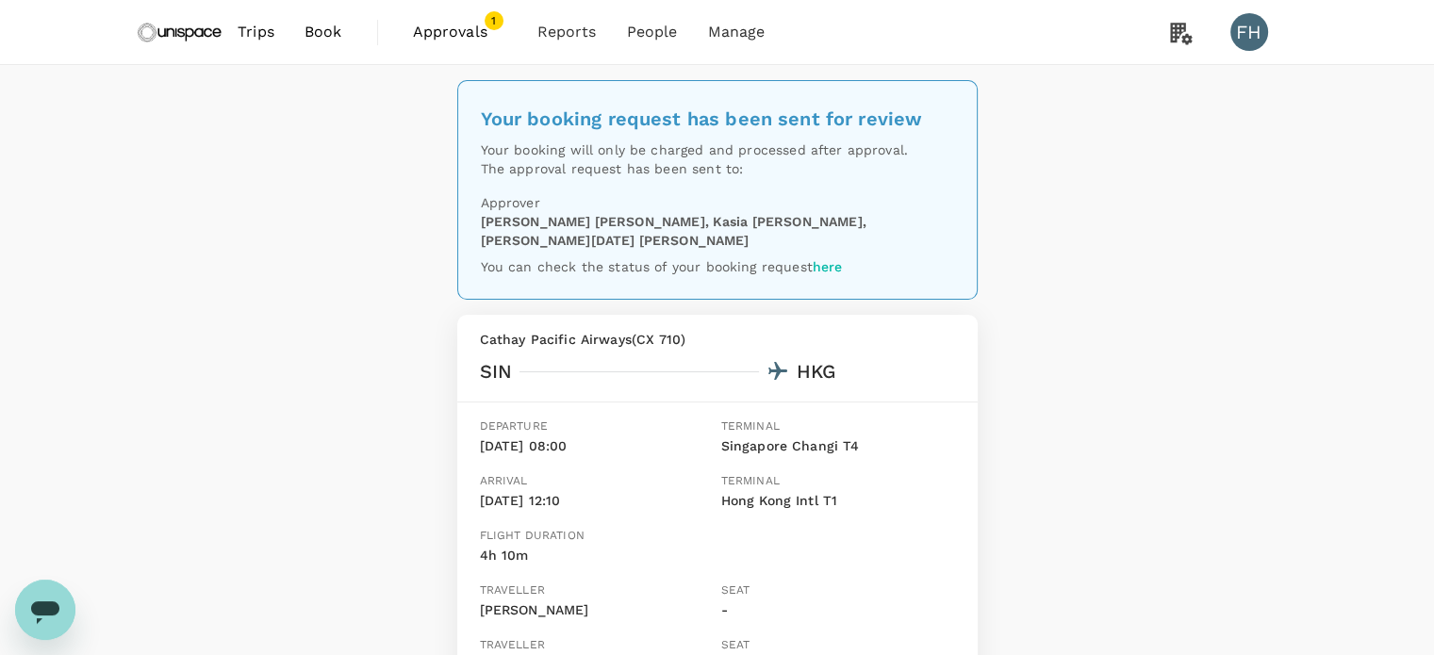
click at [464, 37] on span "Approvals" at bounding box center [460, 32] width 94 height 23
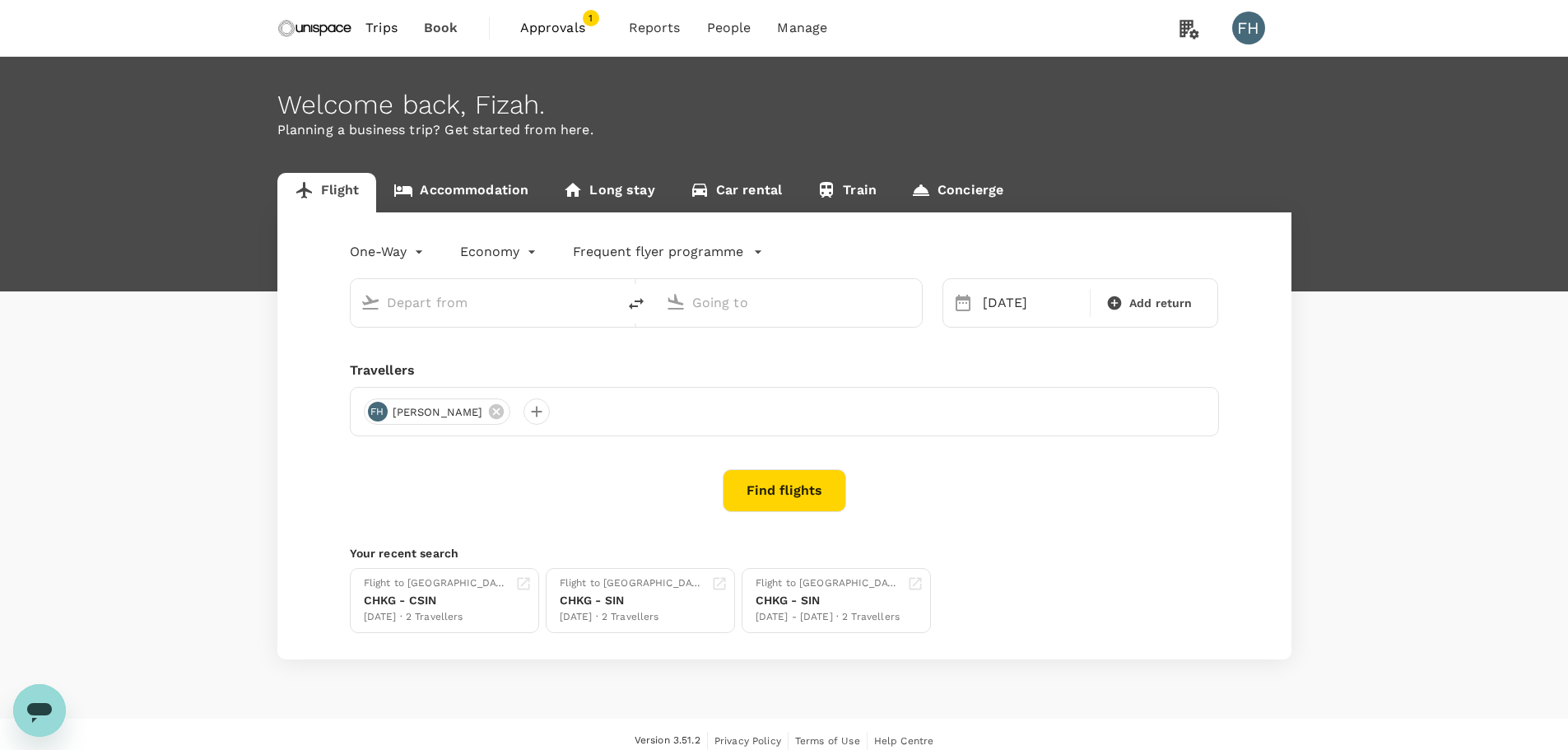
type input "[GEOGRAPHIC_DATA], [GEOGRAPHIC_DATA] (any)"
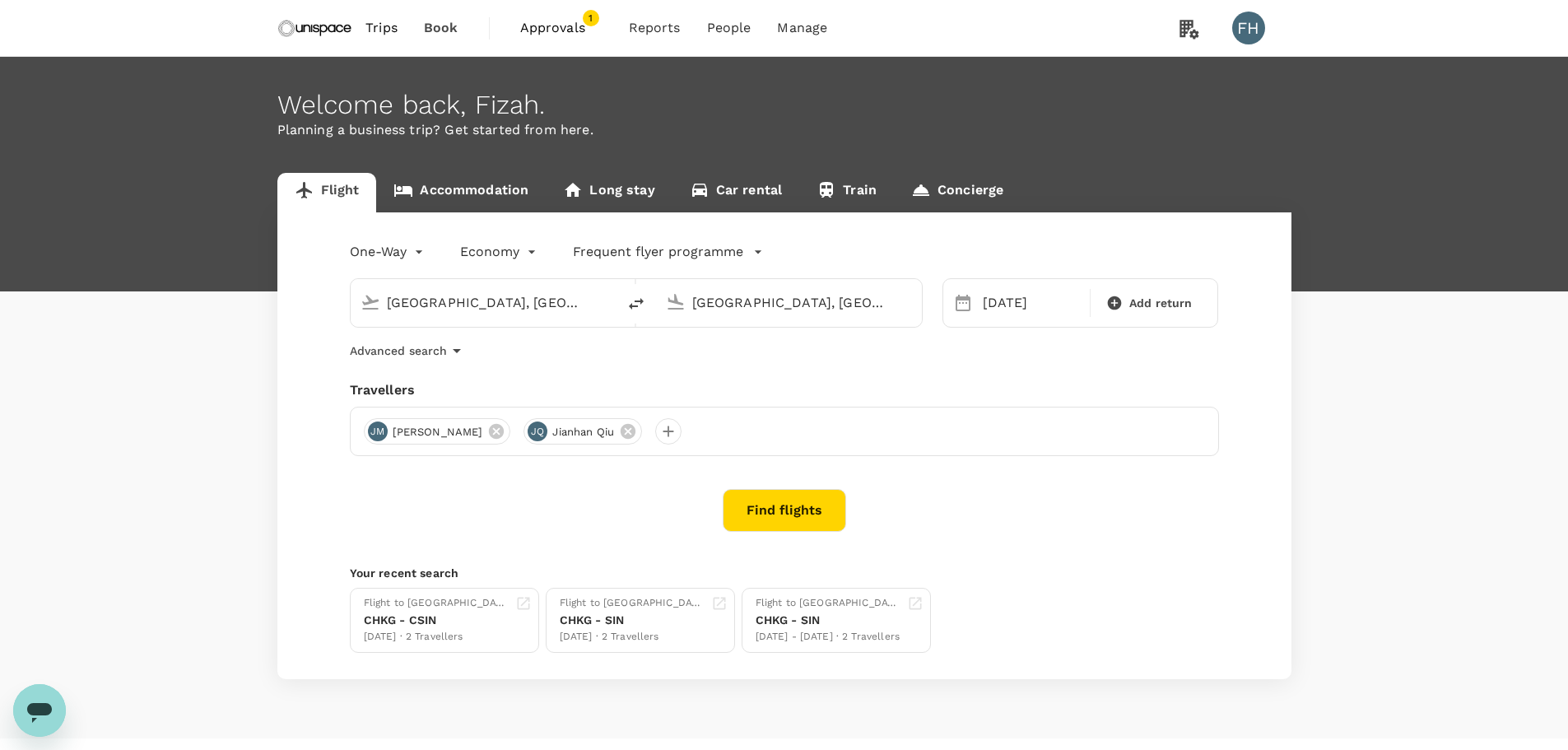
click at [580, 41] on link "Approvals 1" at bounding box center [562, 28] width 108 height 56
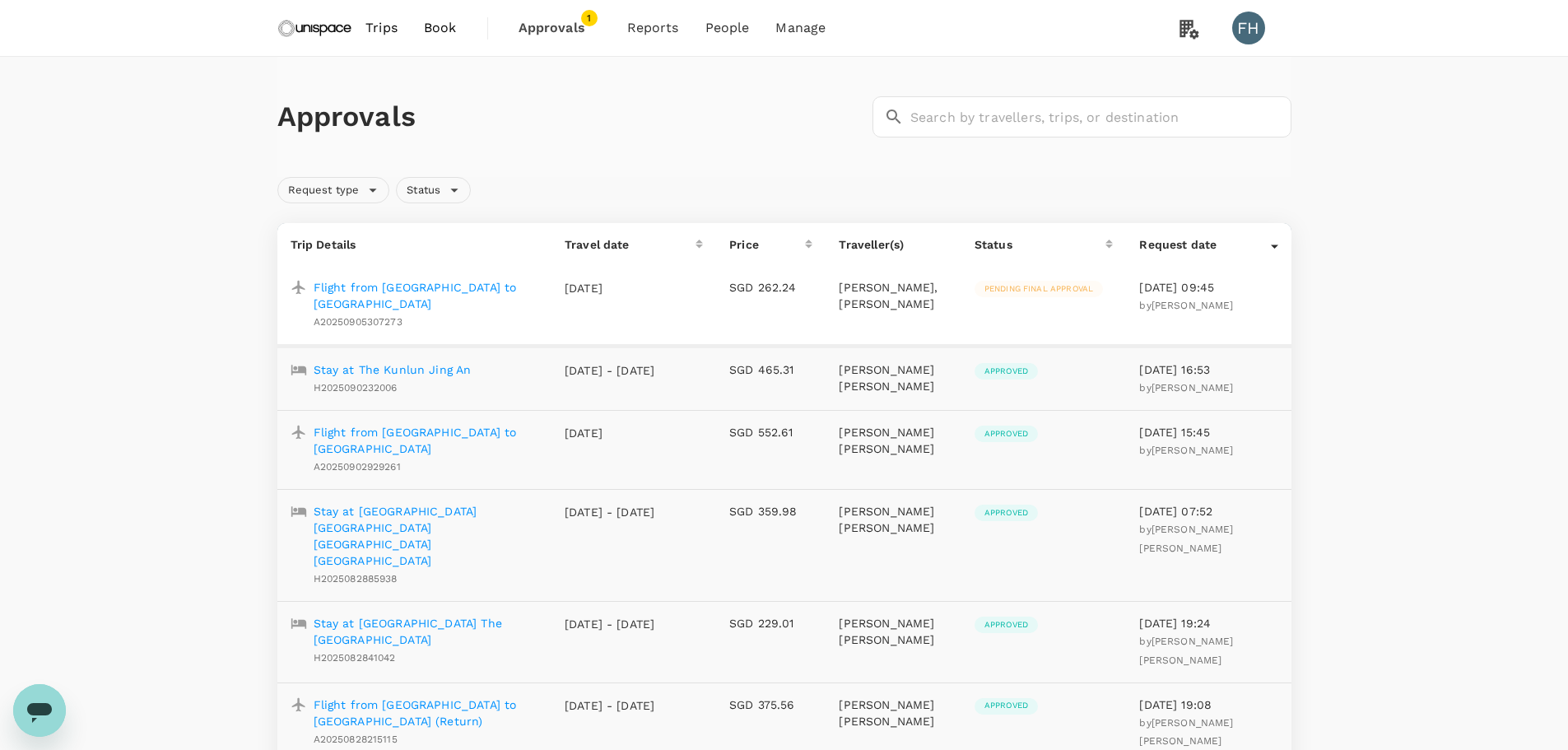
click at [321, 31] on img at bounding box center [315, 27] width 76 height 36
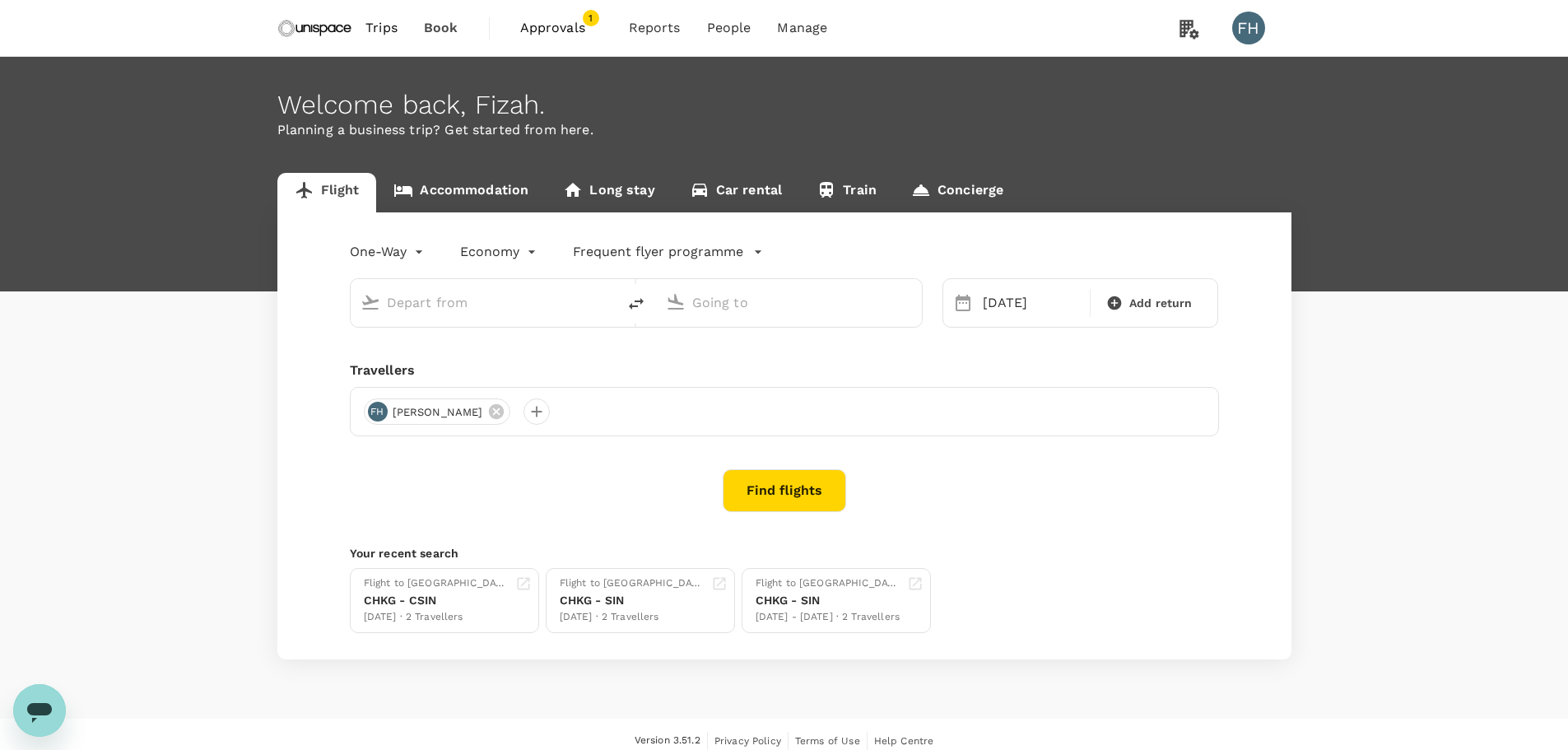
type input "[GEOGRAPHIC_DATA], [GEOGRAPHIC_DATA] (any)"
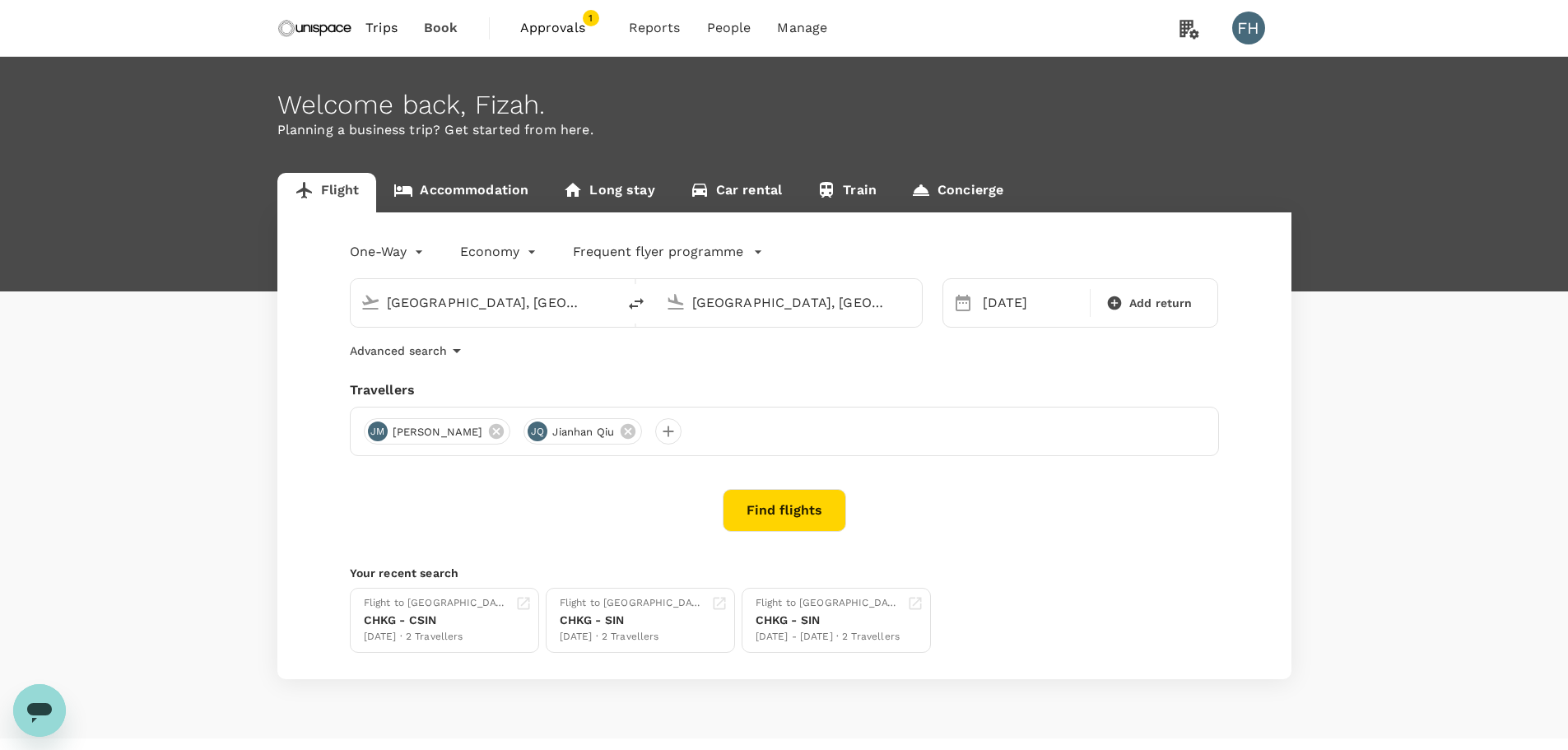
click at [719, 251] on p "Frequent flyer programme" at bounding box center [658, 251] width 170 height 20
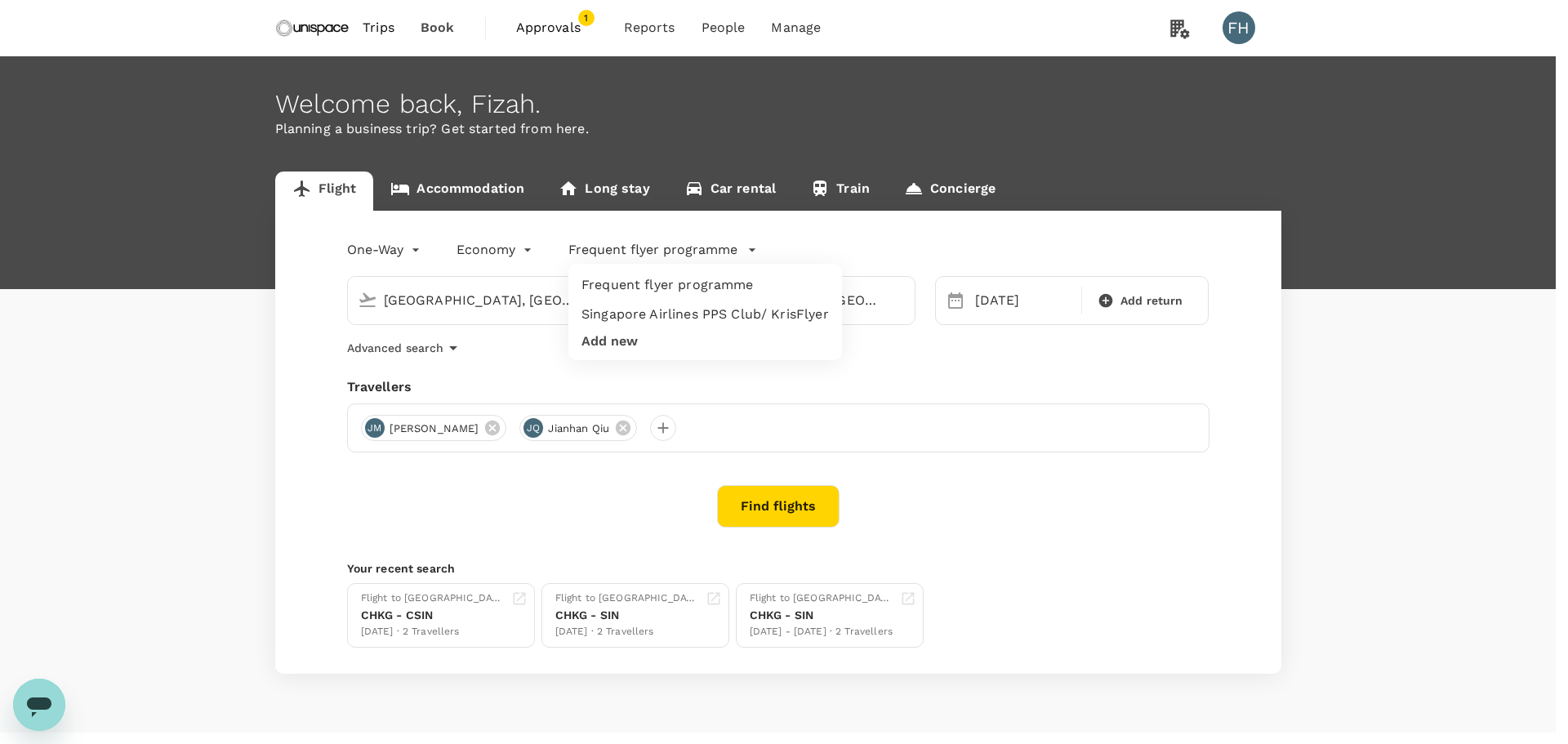
click at [713, 249] on div at bounding box center [784, 372] width 1568 height 744
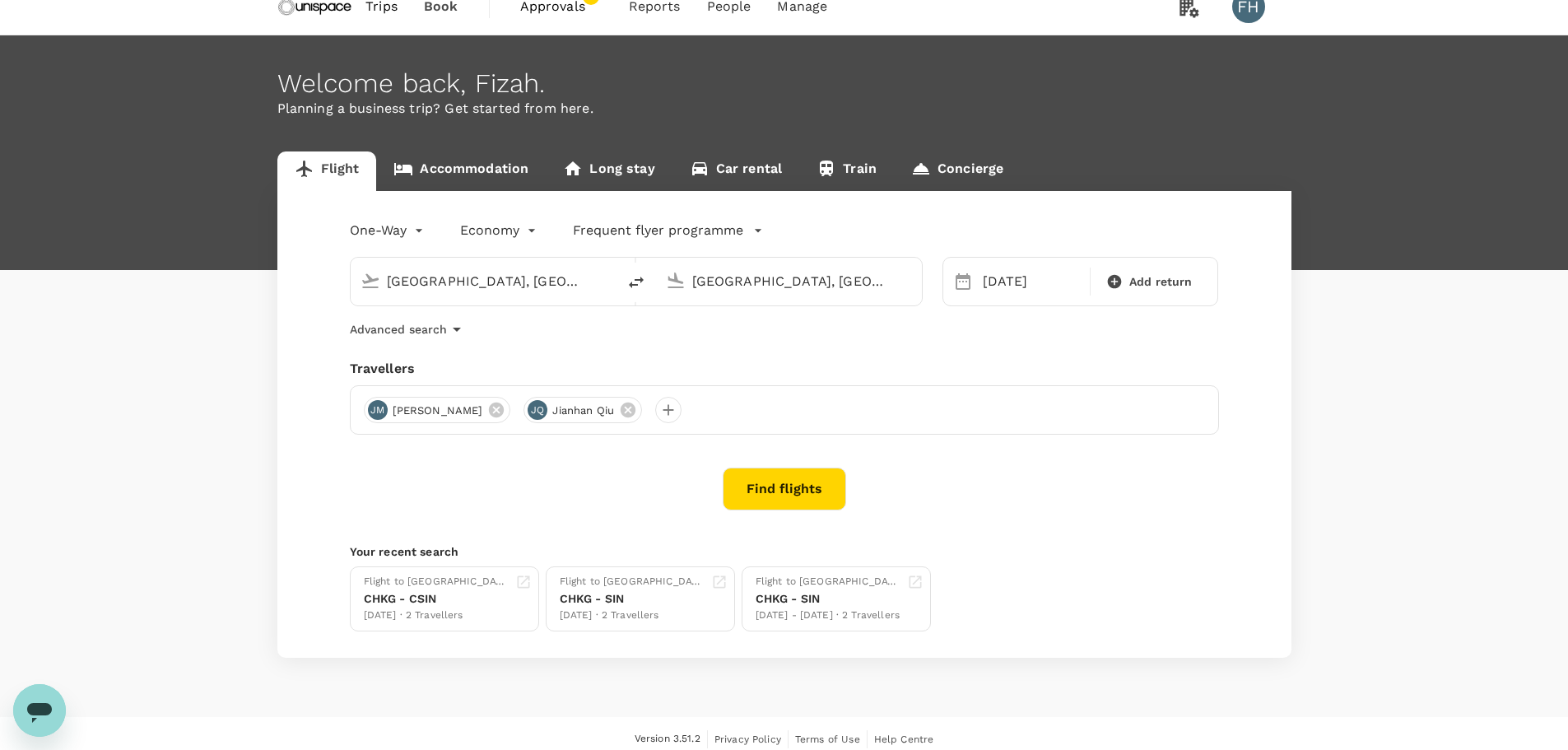
scroll to position [33, 0]
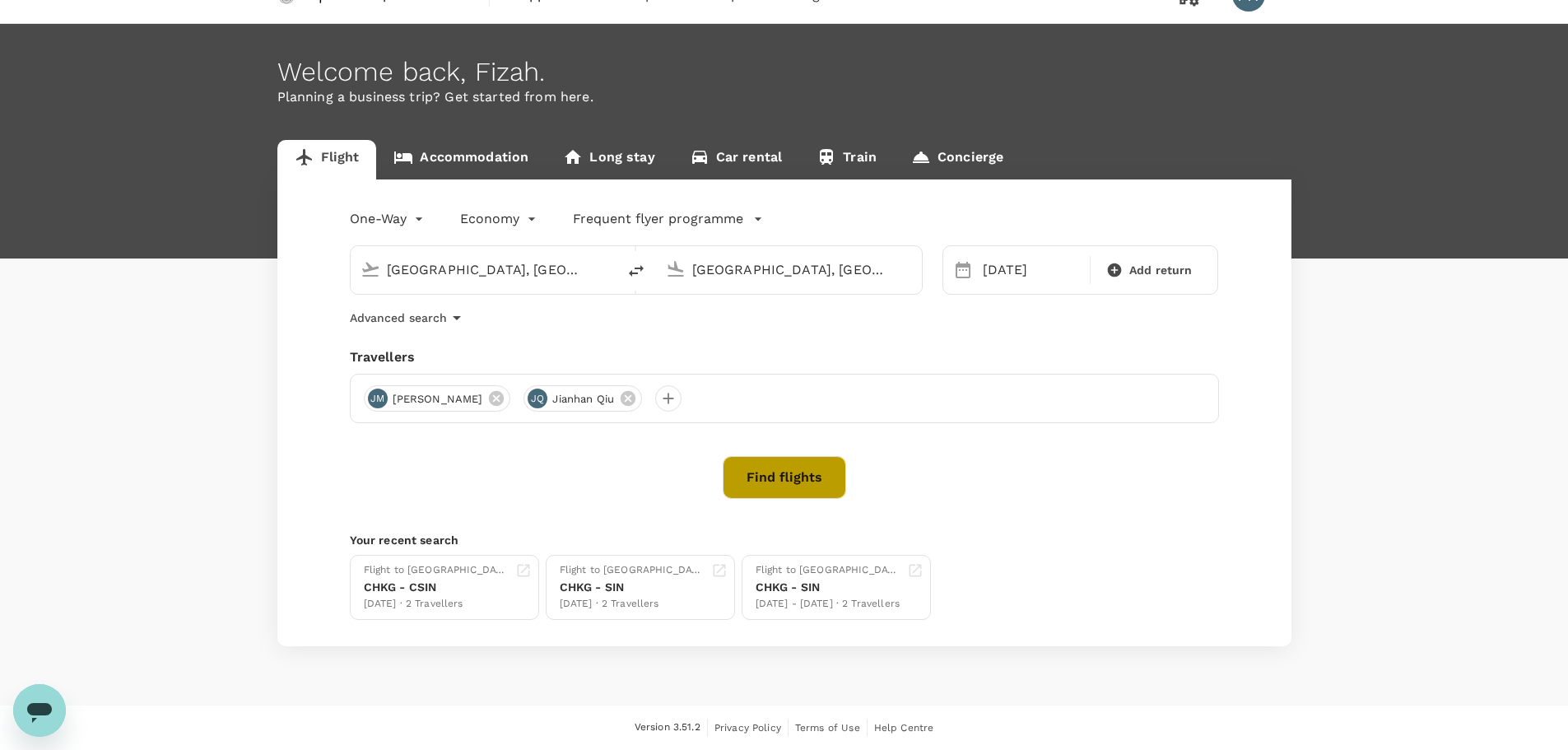
click at [756, 474] on button "Find flights" at bounding box center [784, 477] width 123 height 43
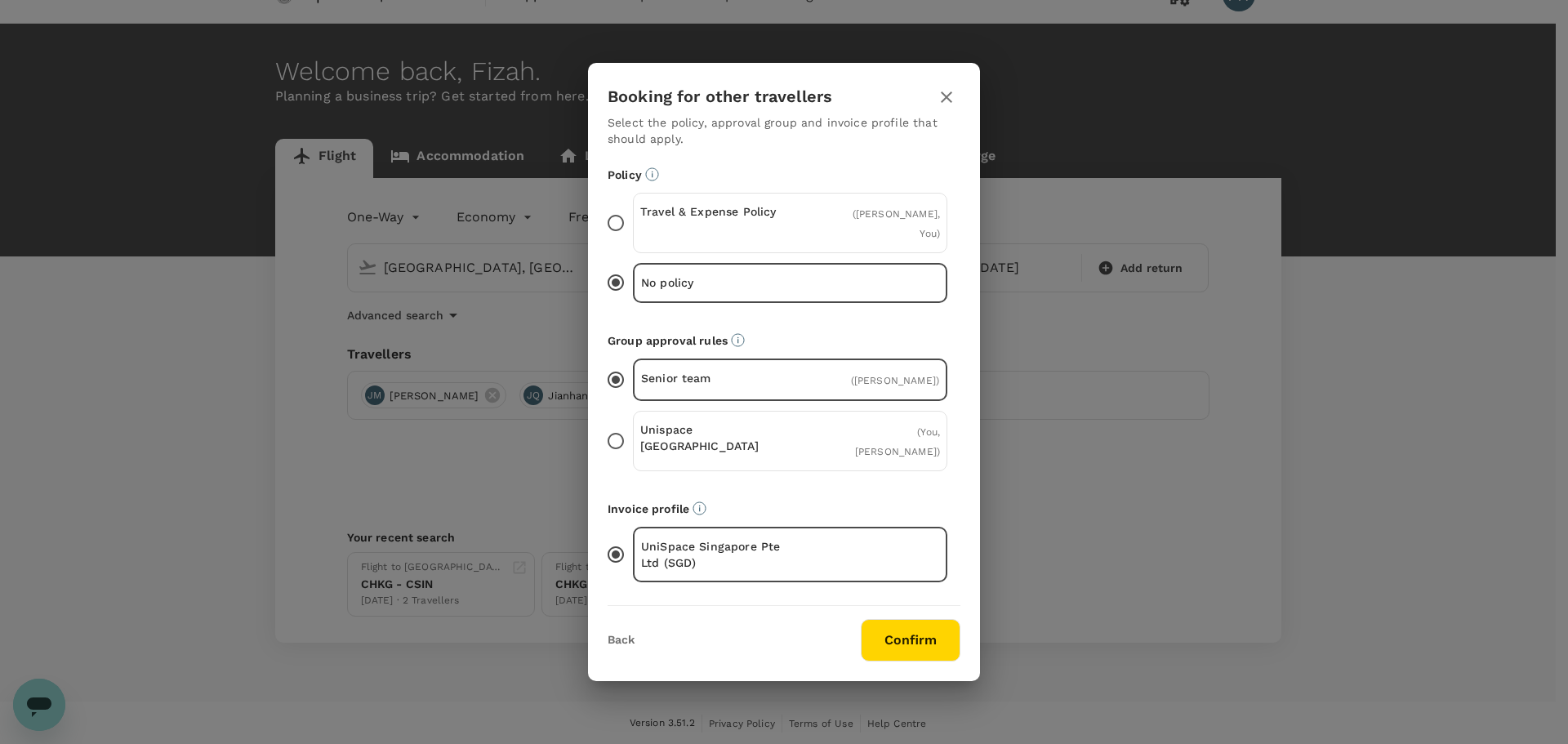
click at [737, 220] on p "Travel & Expense Policy" at bounding box center [715, 211] width 150 height 16
click at [632, 235] on input "Travel & Expense Policy ( [PERSON_NAME], You )" at bounding box center [616, 223] width 35 height 35
click at [770, 433] on p "Unispace [GEOGRAPHIC_DATA]" at bounding box center [715, 437] width 150 height 33
click at [632, 433] on input "Unispace [GEOGRAPHIC_DATA] ( You, [PERSON_NAME] )" at bounding box center [616, 441] width 35 height 35
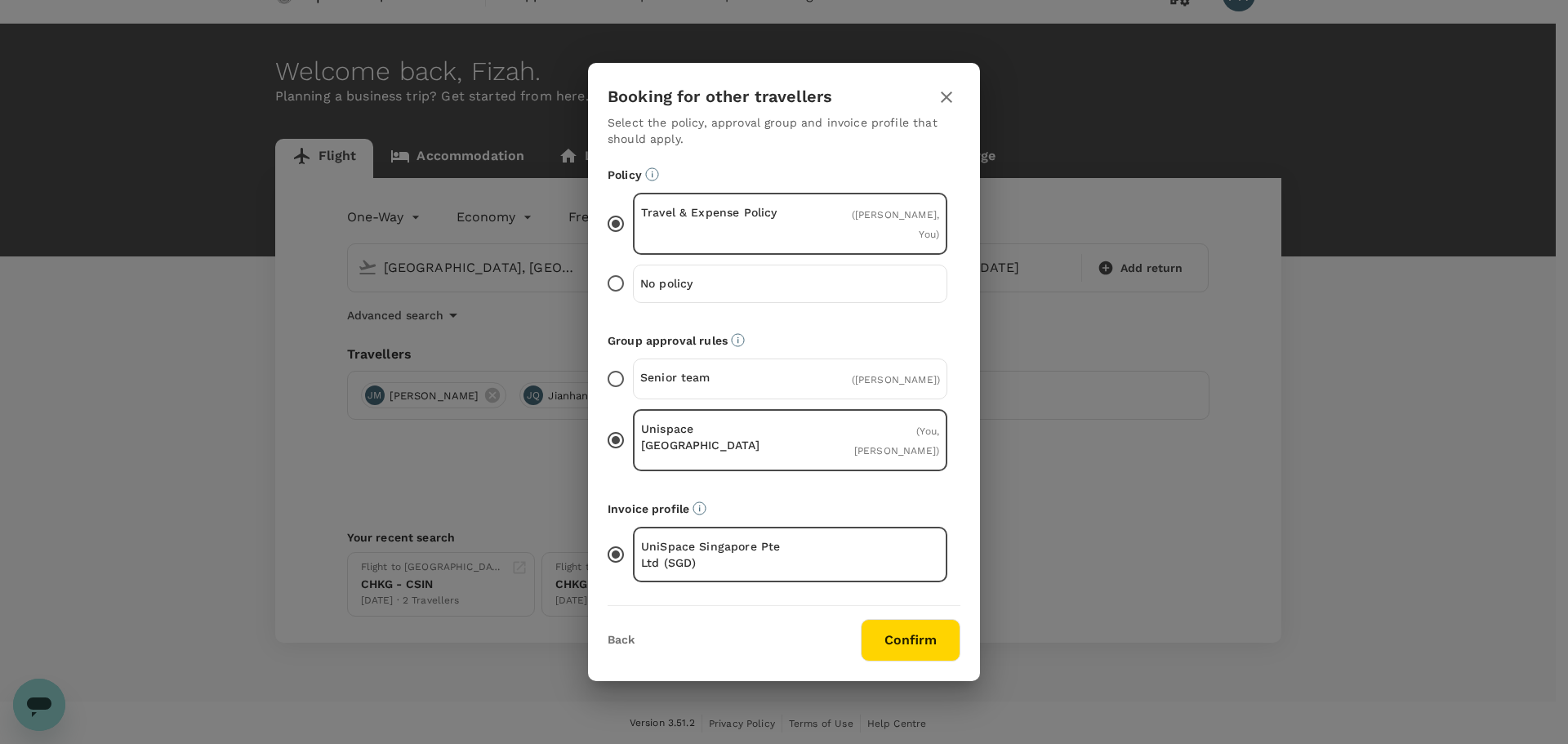
click at [890, 624] on button "Confirm" at bounding box center [910, 639] width 100 height 42
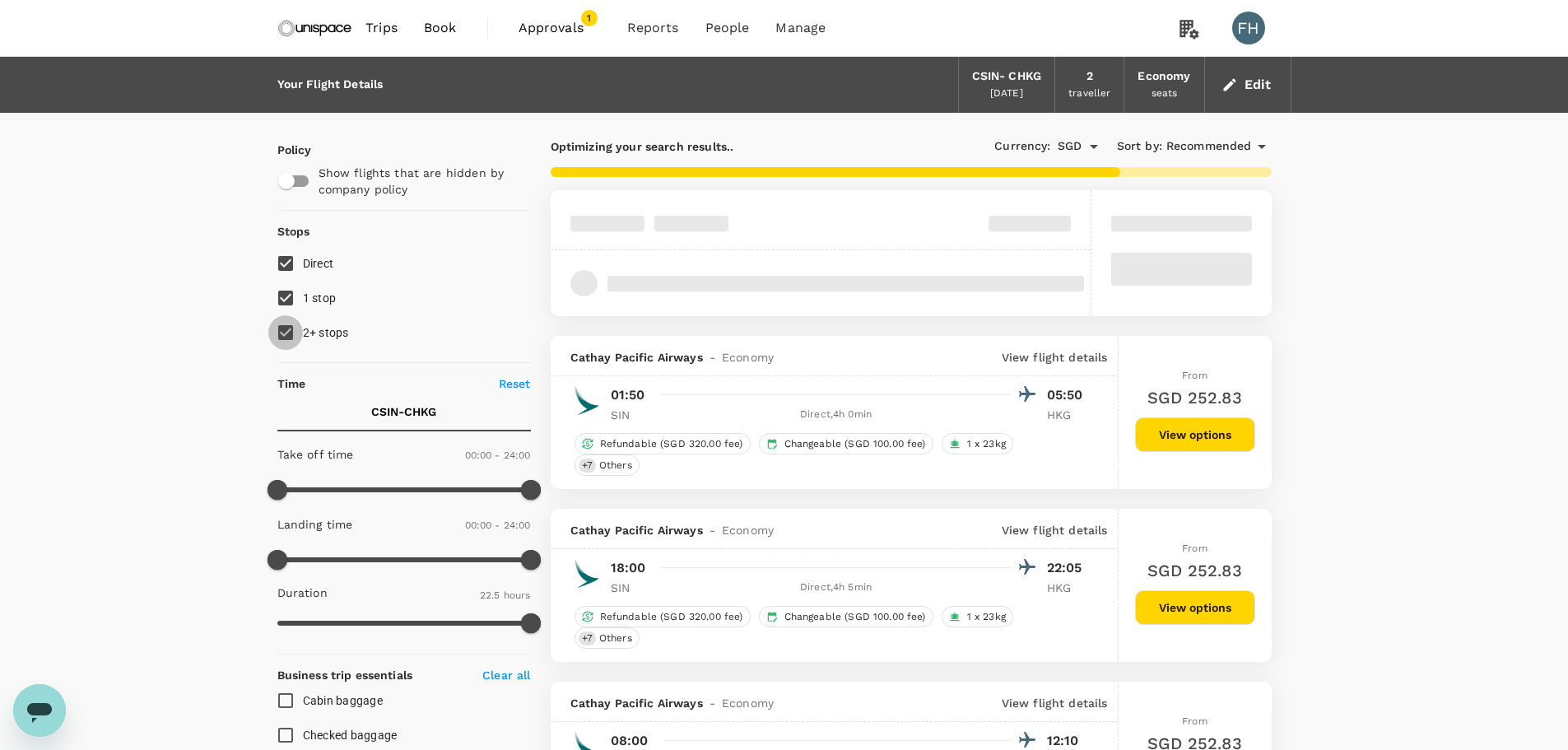
click at [301, 340] on input "2+ stops" at bounding box center [286, 333] width 35 height 35
checkbox input "false"
click at [307, 304] on span "1 stop" at bounding box center [320, 298] width 34 height 13
click at [303, 304] on input "1 stop" at bounding box center [286, 298] width 35 height 35
checkbox input "false"
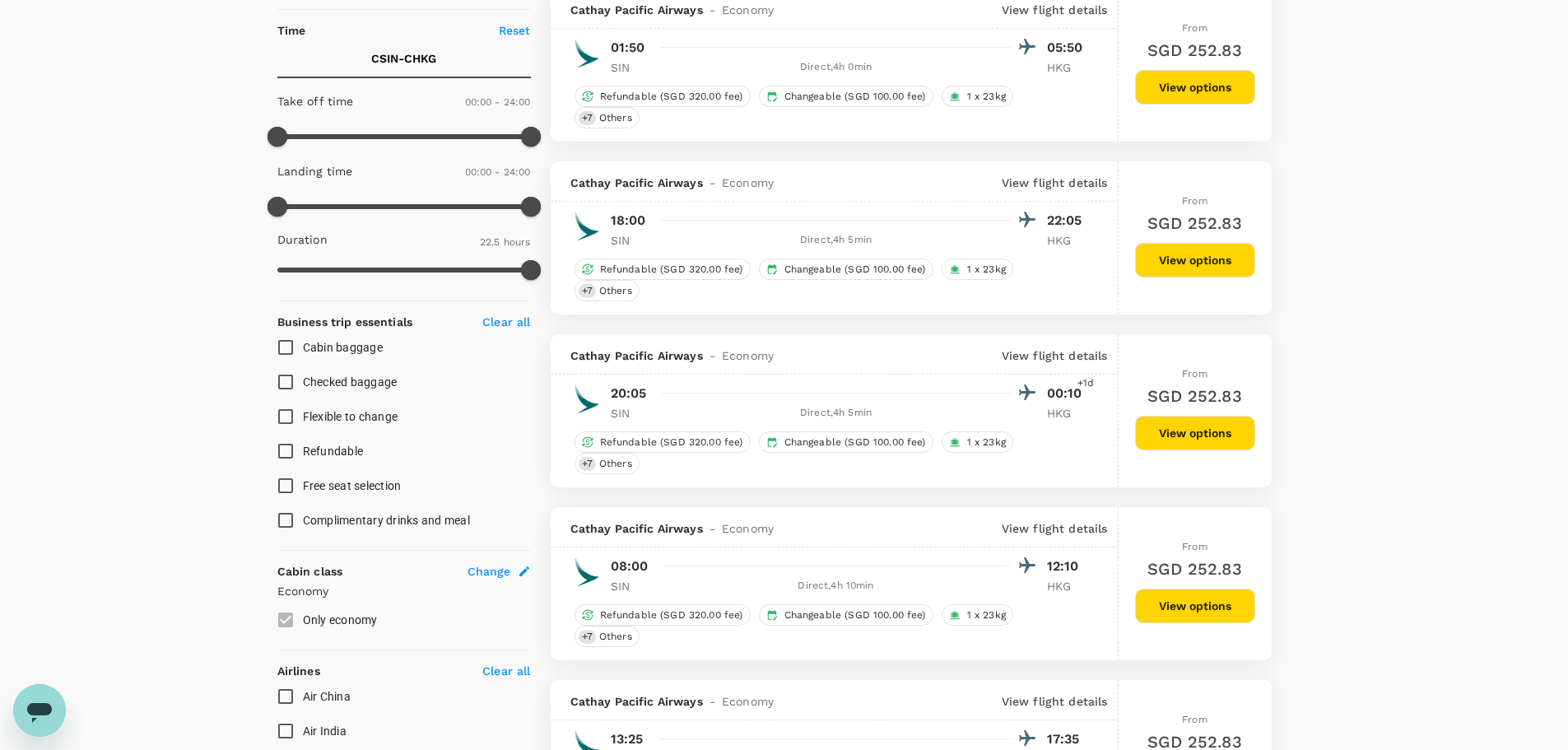
scroll to position [493, 0]
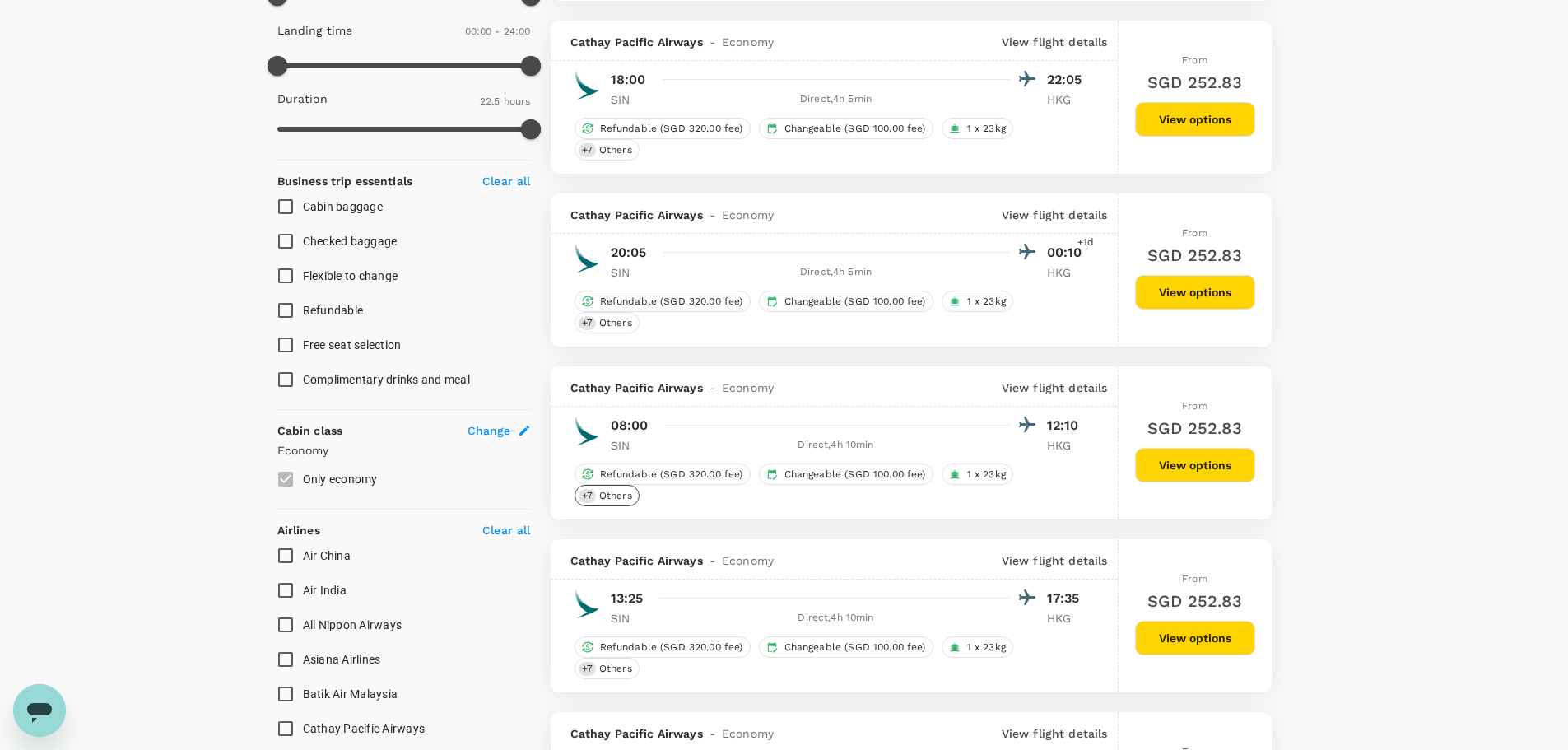
click at [608, 497] on span "Others" at bounding box center [616, 496] width 46 height 14
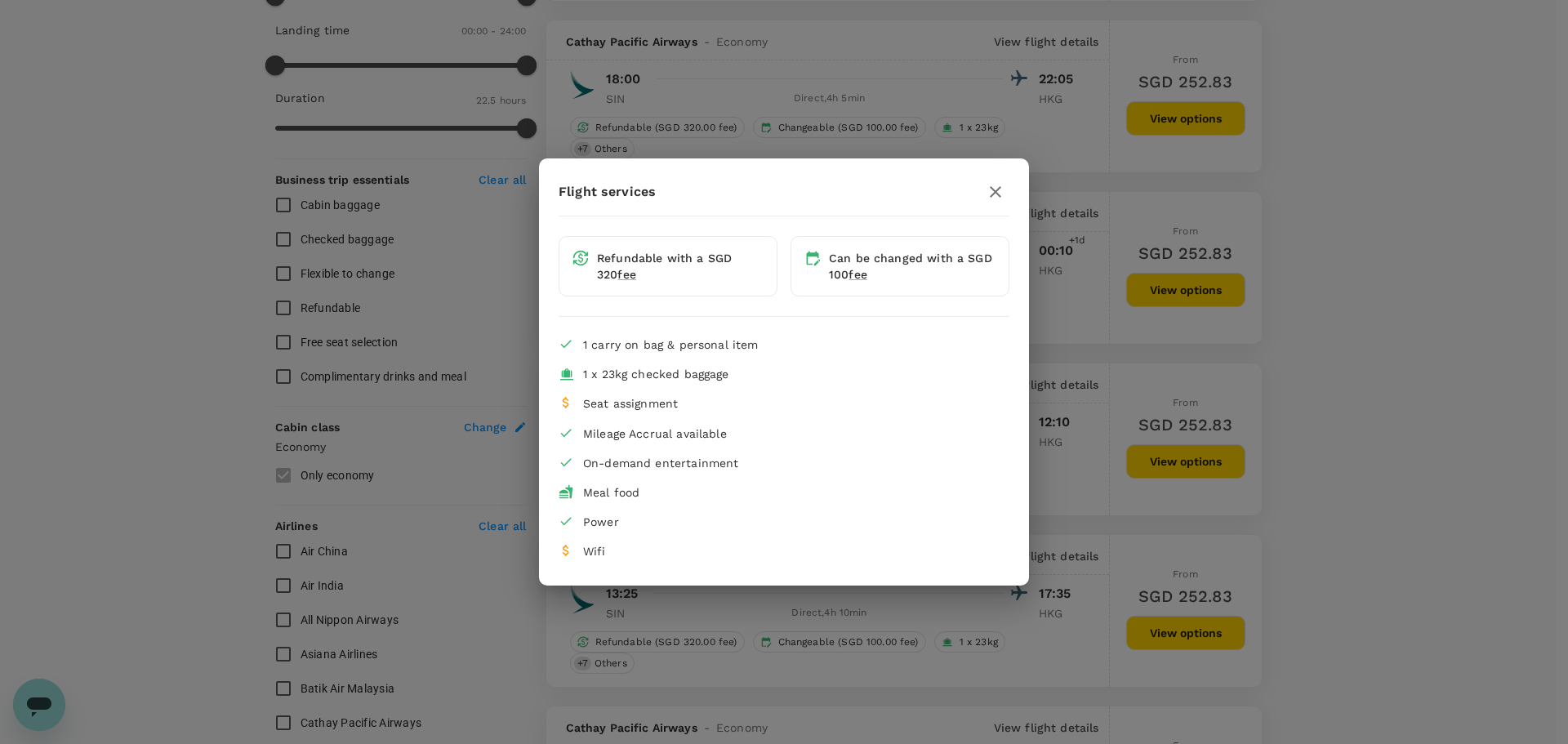
click at [1005, 204] on div at bounding box center [995, 191] width 28 height 28
click at [1003, 197] on icon "button" at bounding box center [995, 191] width 20 height 20
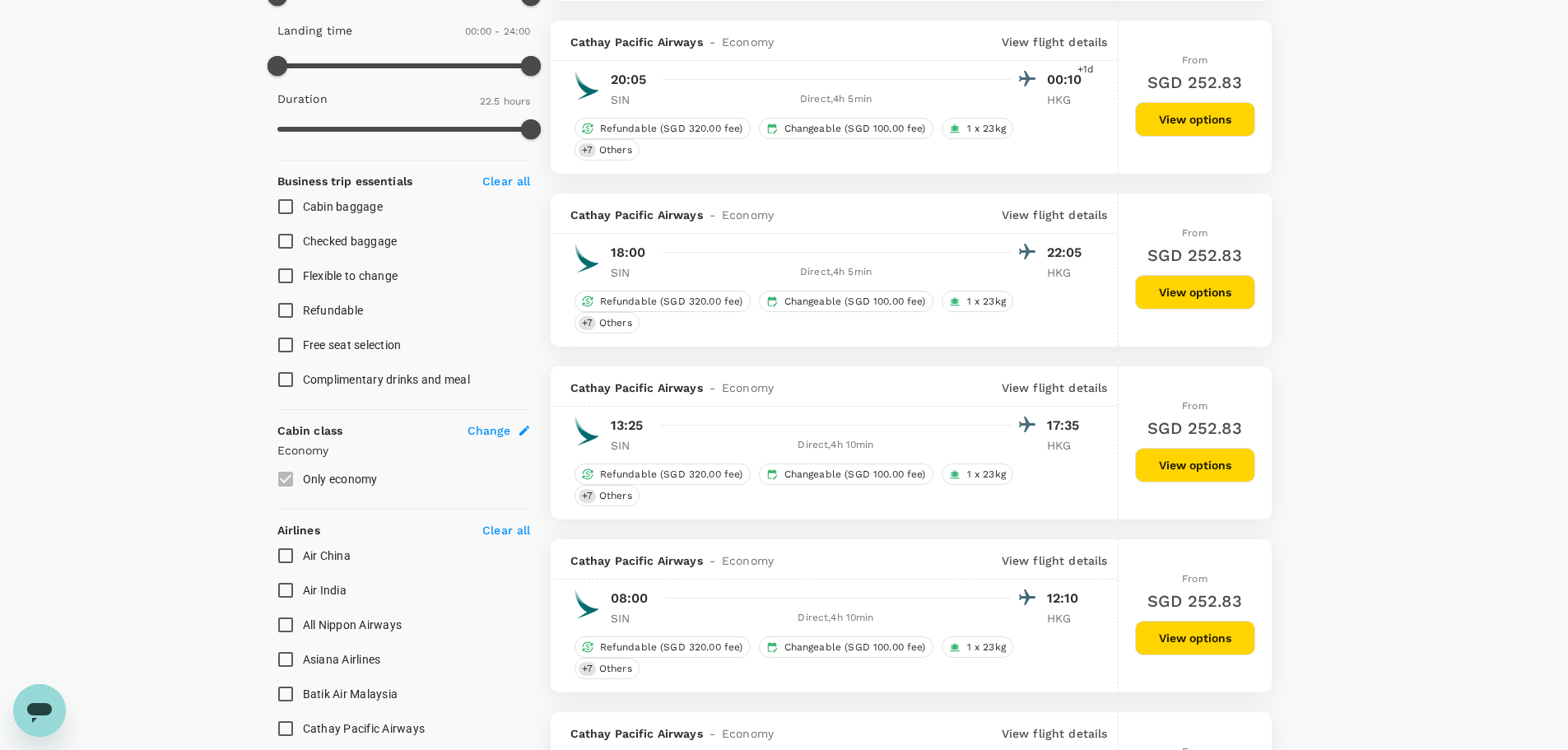
type input "1555"
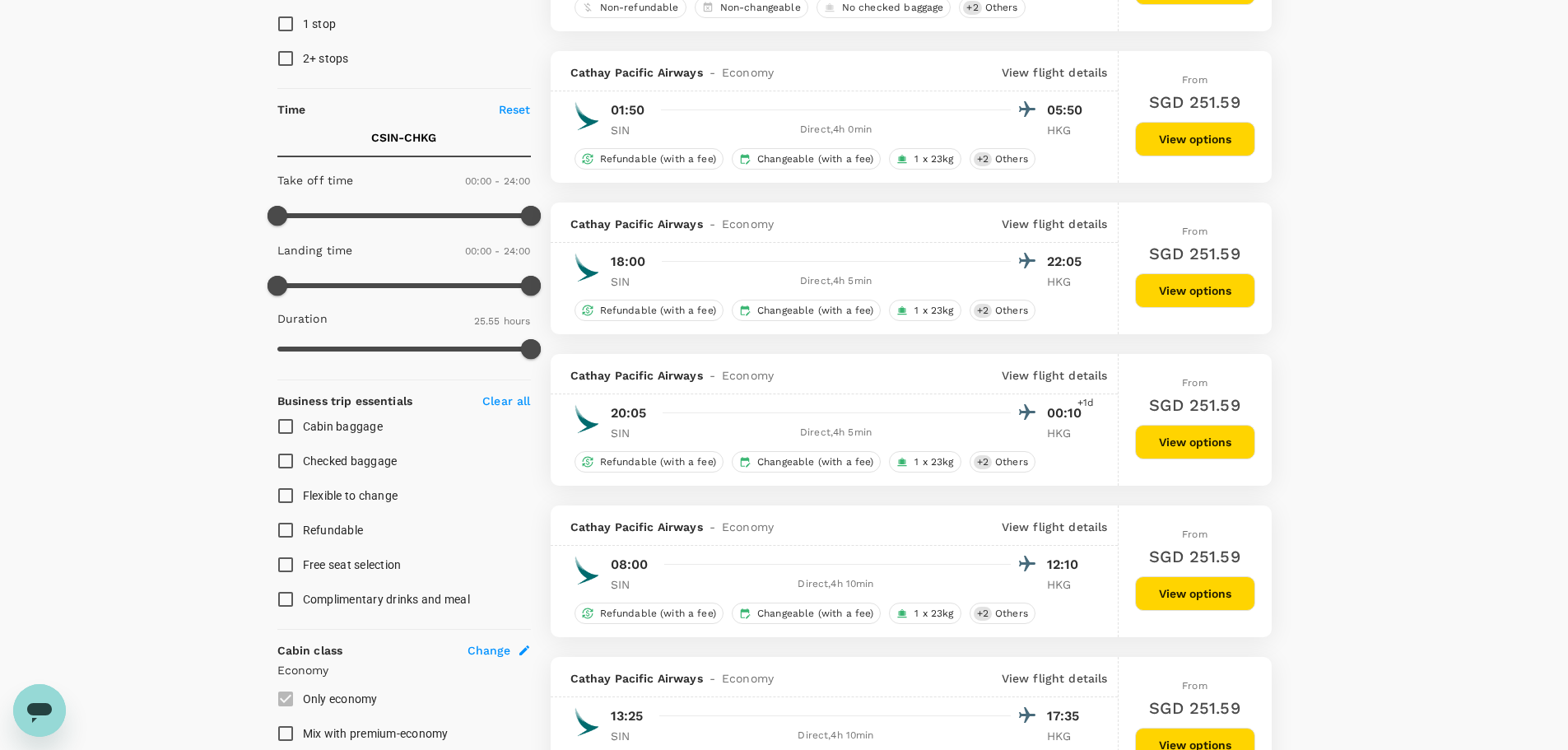
scroll to position [576, 0]
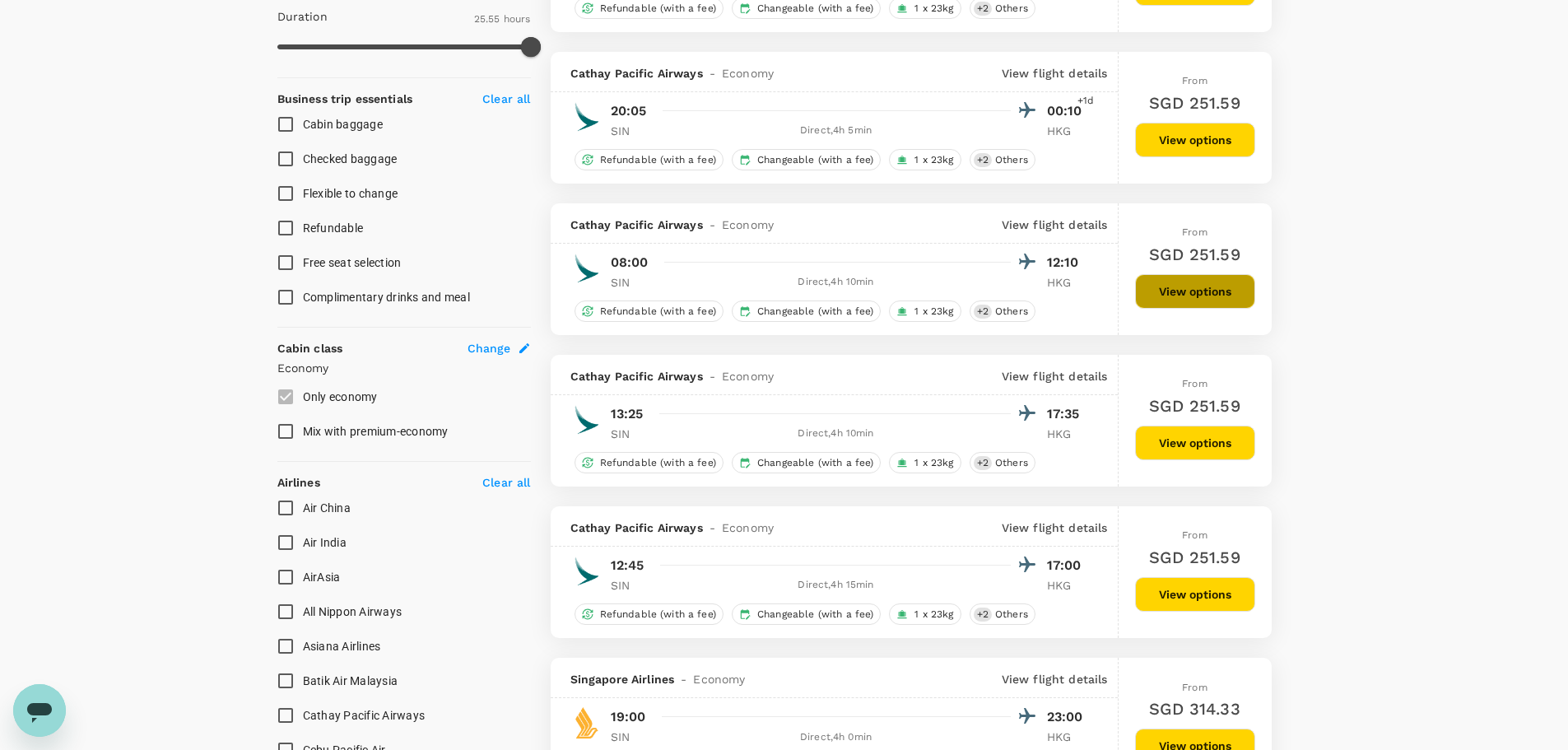
click at [1173, 303] on button "View options" at bounding box center [1196, 292] width 121 height 35
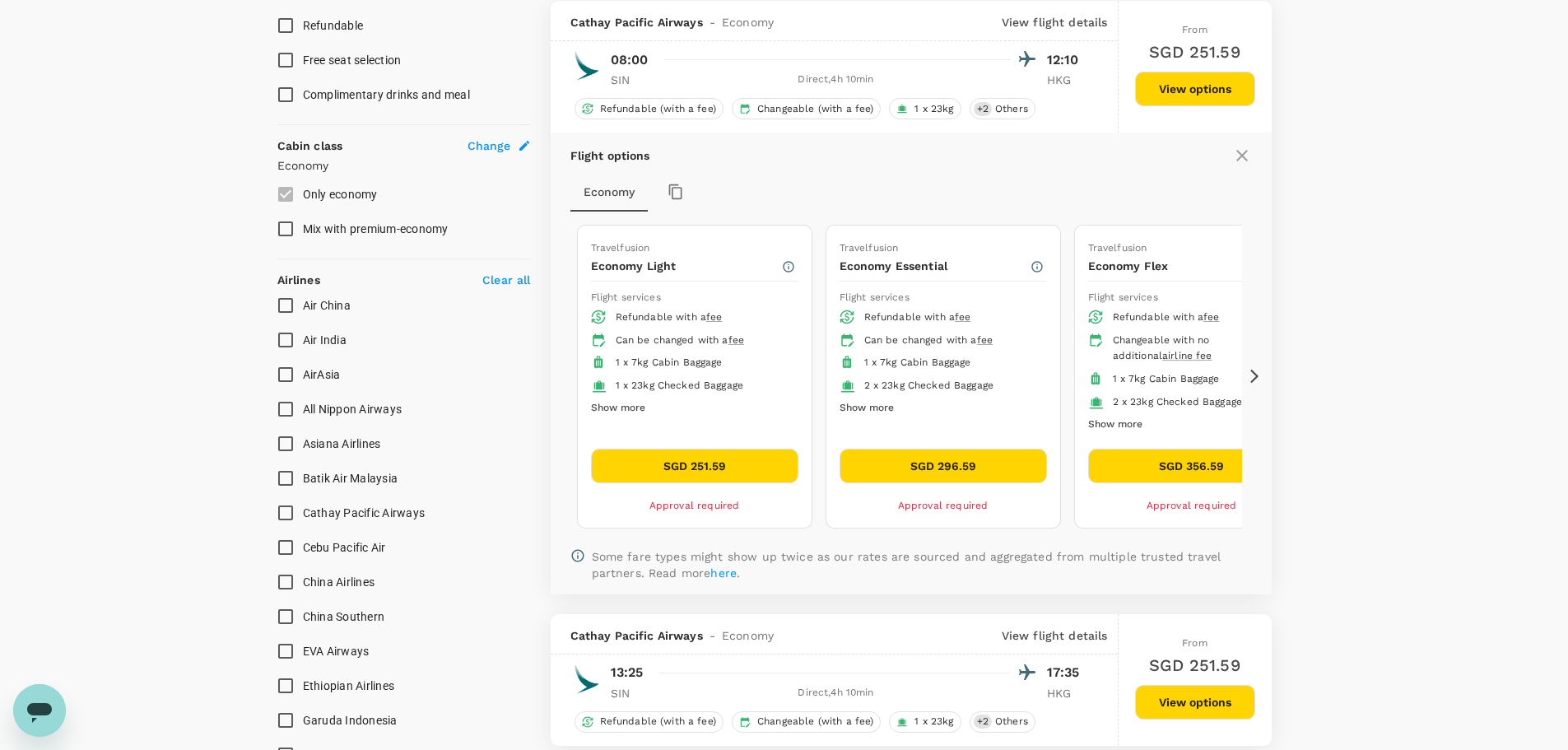
scroll to position [780, 0]
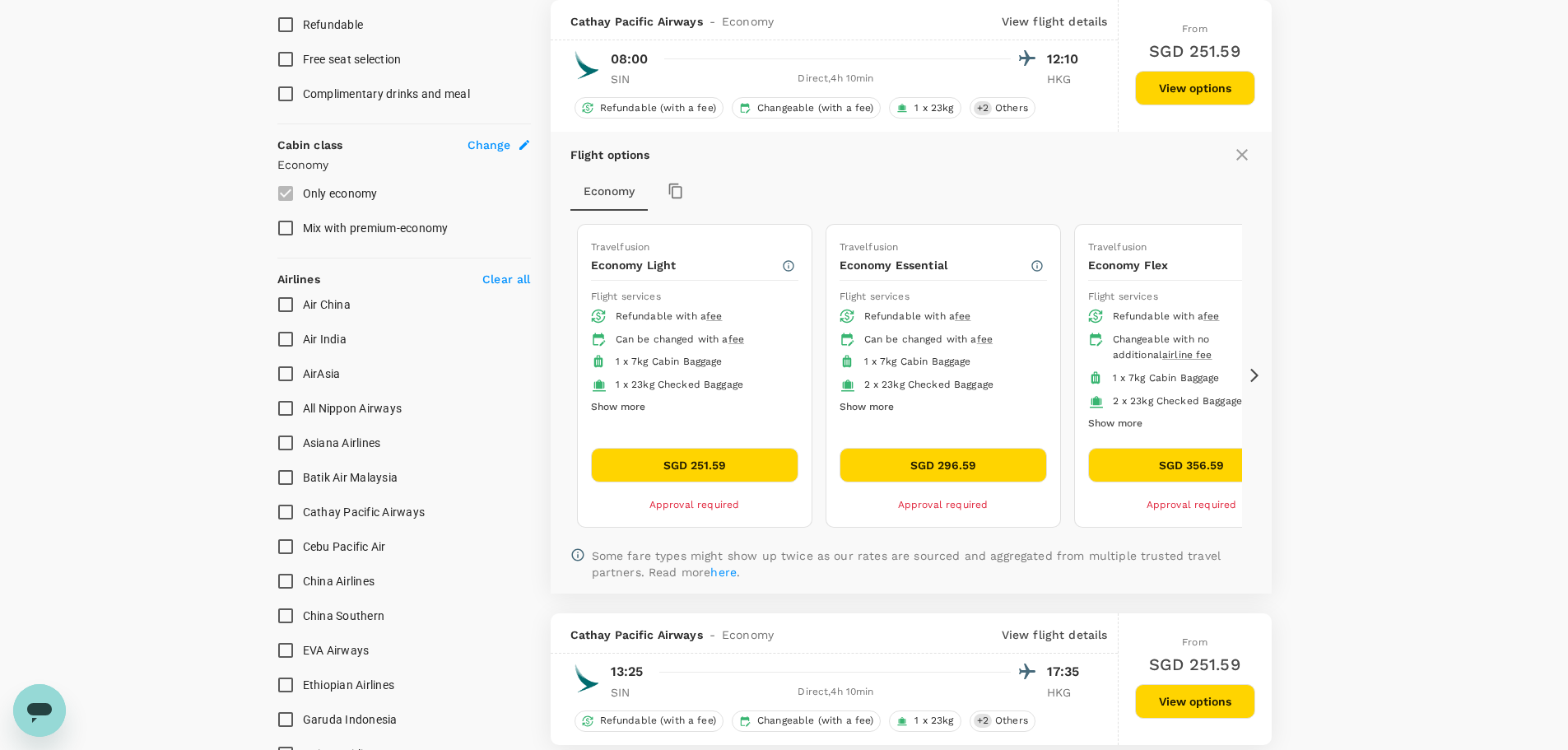
click at [1254, 377] on icon at bounding box center [1254, 375] width 17 height 17
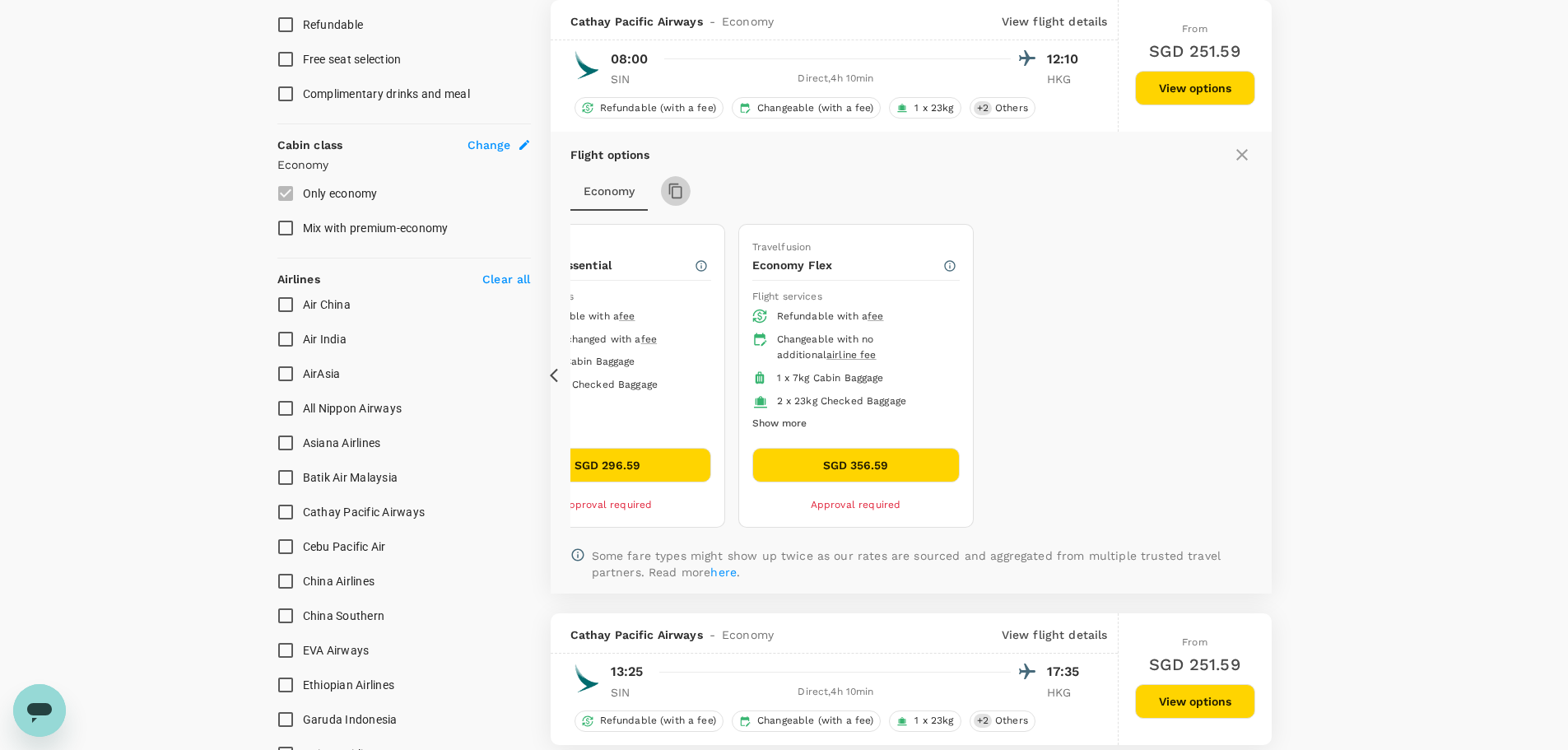
click at [671, 192] on icon "button" at bounding box center [675, 190] width 17 height 17
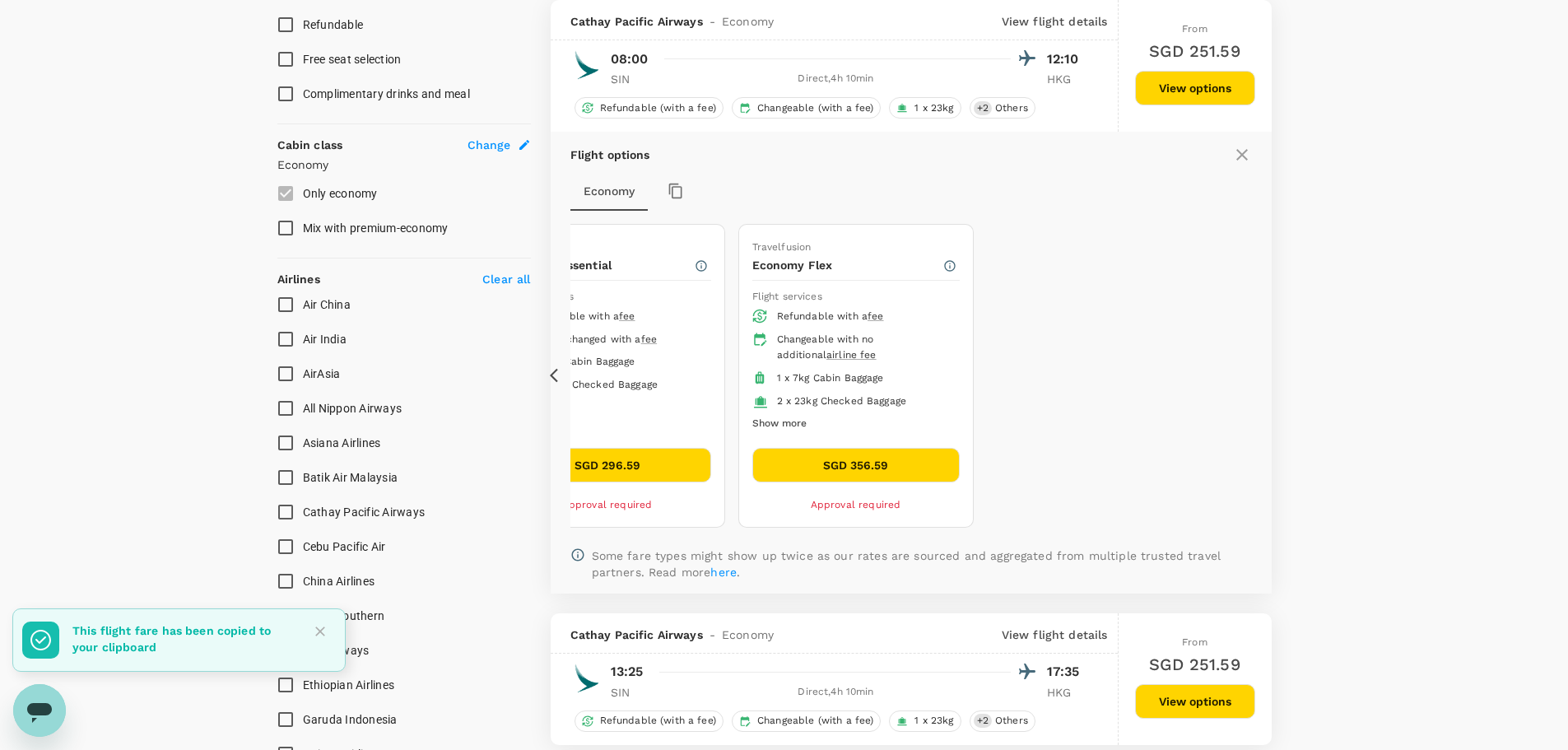
click at [1239, 154] on icon at bounding box center [1242, 155] width 20 height 20
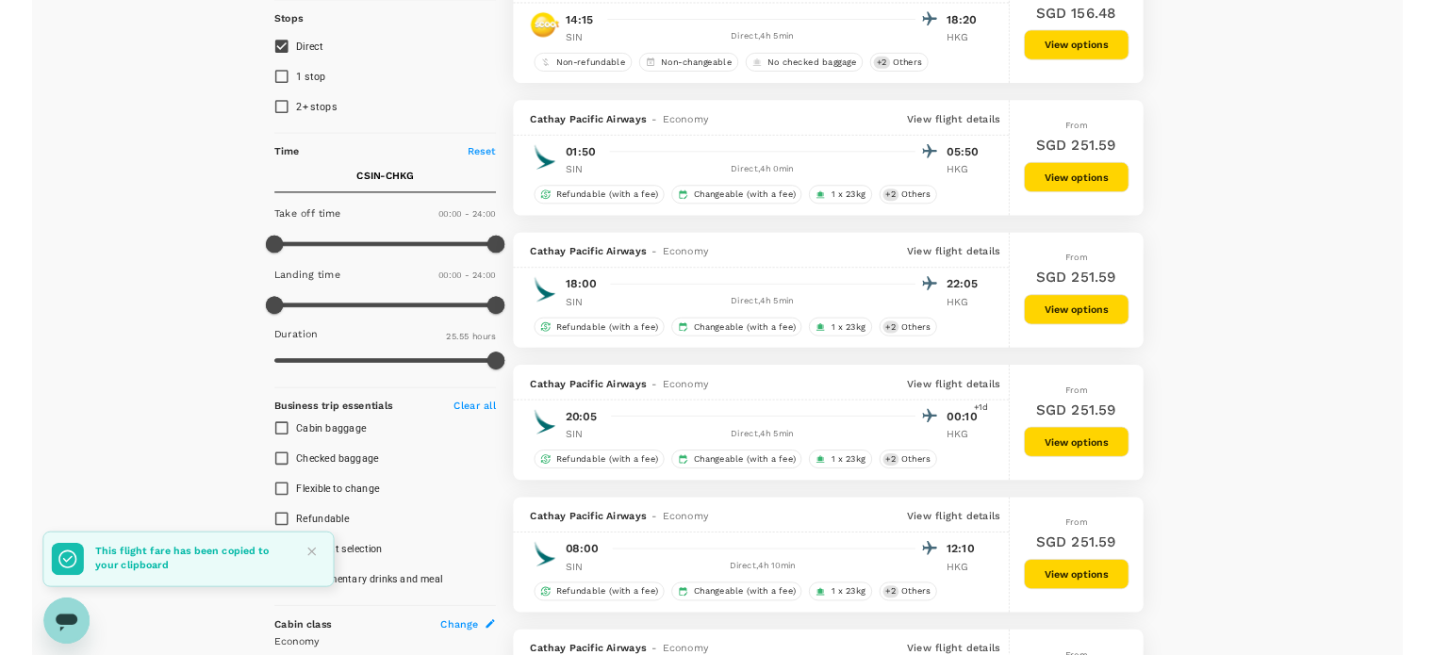
scroll to position [0, 0]
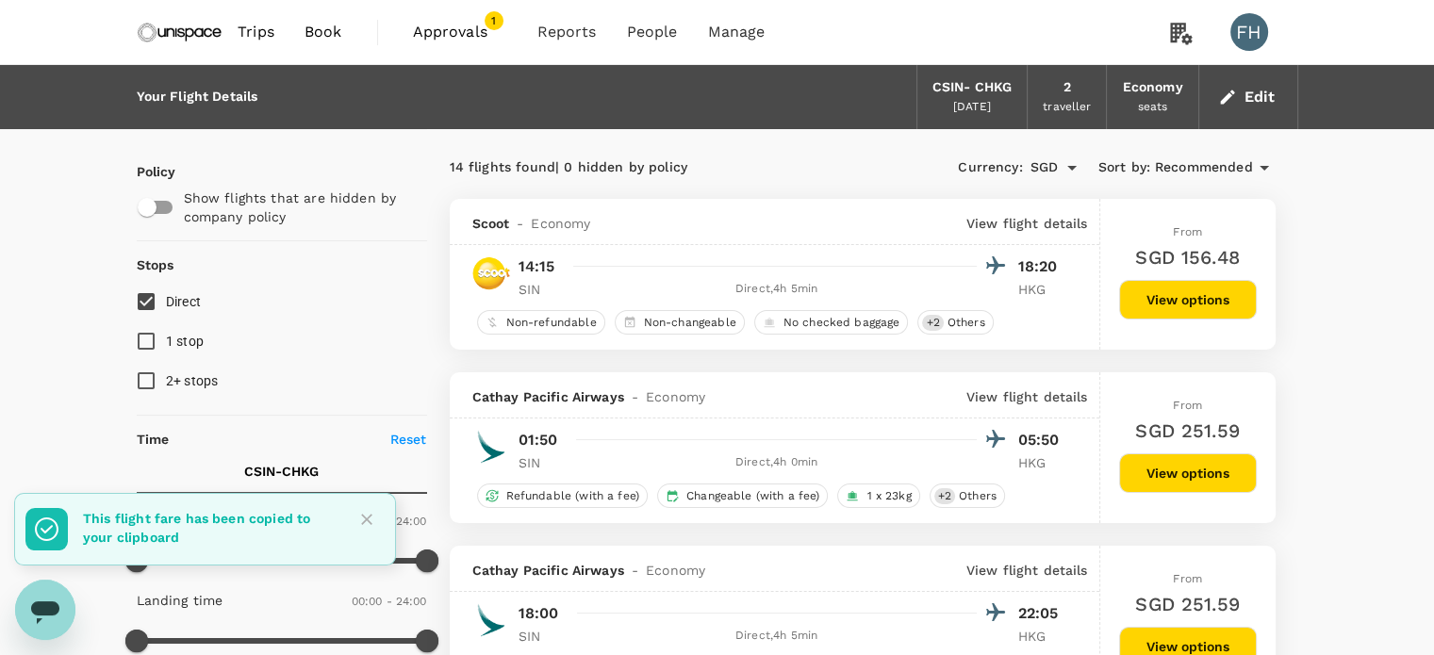
click at [459, 46] on span "Approvals 1" at bounding box center [460, 32] width 94 height 30
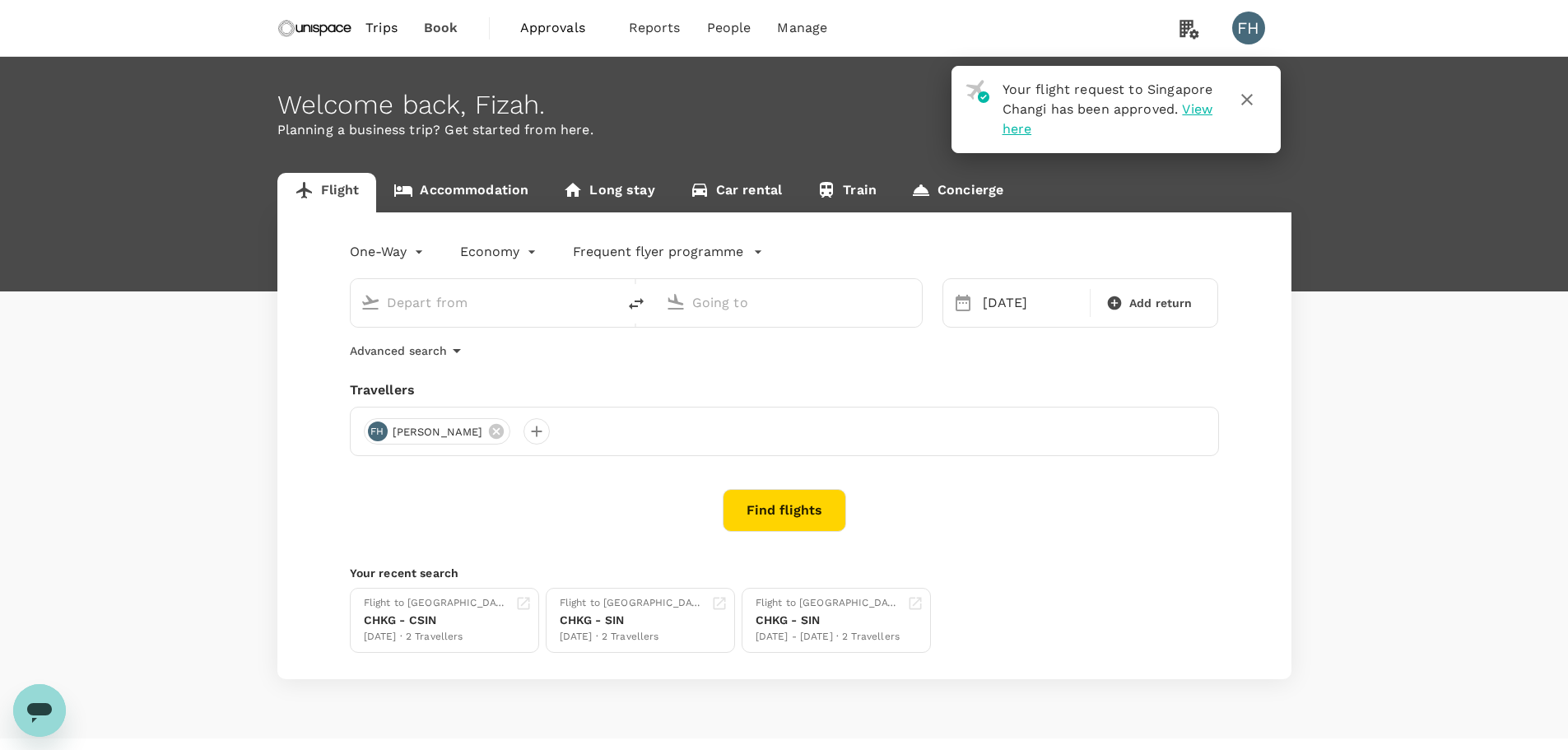
type input "[GEOGRAPHIC_DATA], [GEOGRAPHIC_DATA] (any)"
click at [390, 259] on body "Your flight request to Singapore Changi has been approved. View here Trips Book…" at bounding box center [784, 391] width 1568 height 782
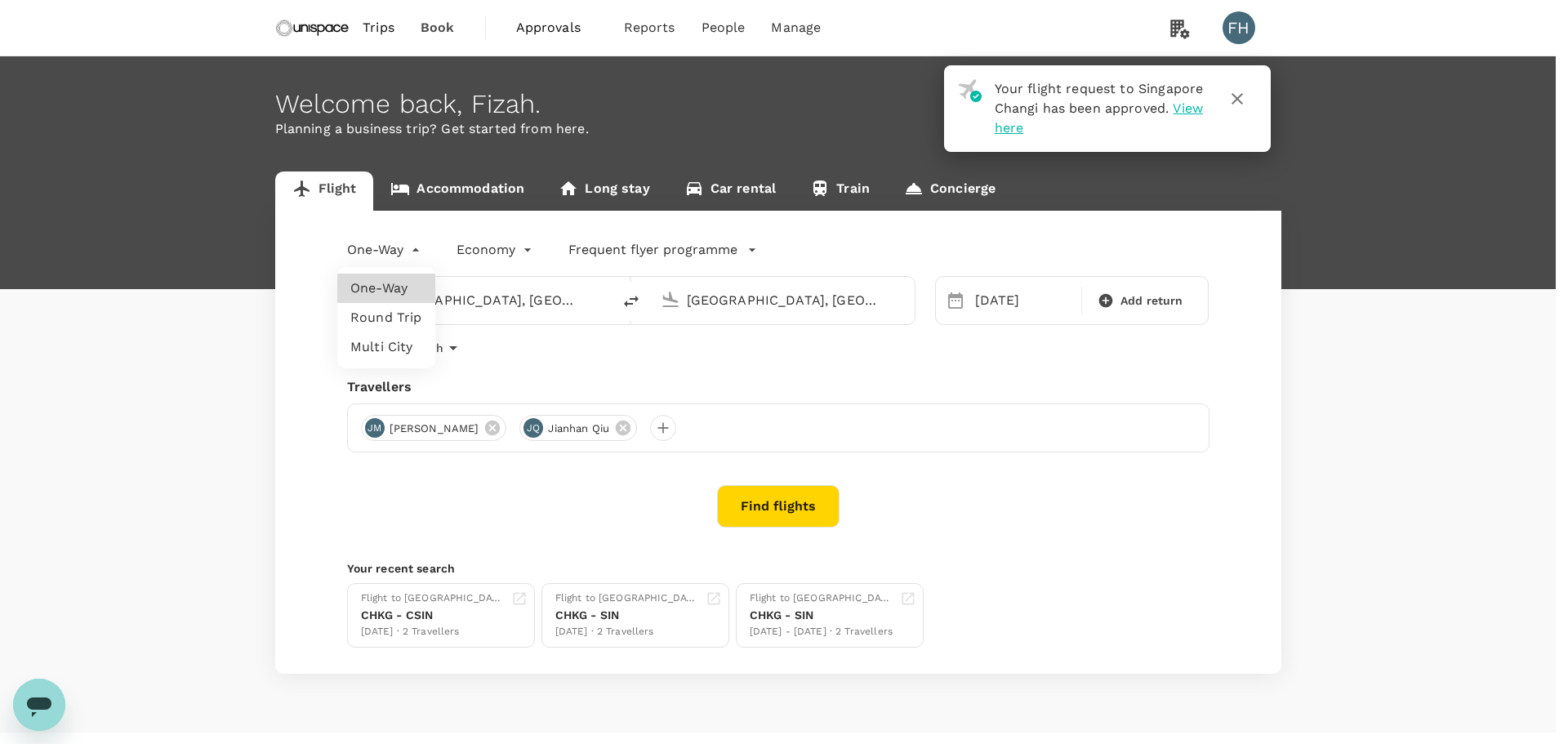
drag, startPoint x: 399, startPoint y: 286, endPoint x: 383, endPoint y: 319, distance: 36.7
click at [383, 319] on ul "One-Way Round Trip Multi City" at bounding box center [386, 317] width 98 height 101
click at [383, 319] on li "Round Trip" at bounding box center [386, 318] width 98 height 29
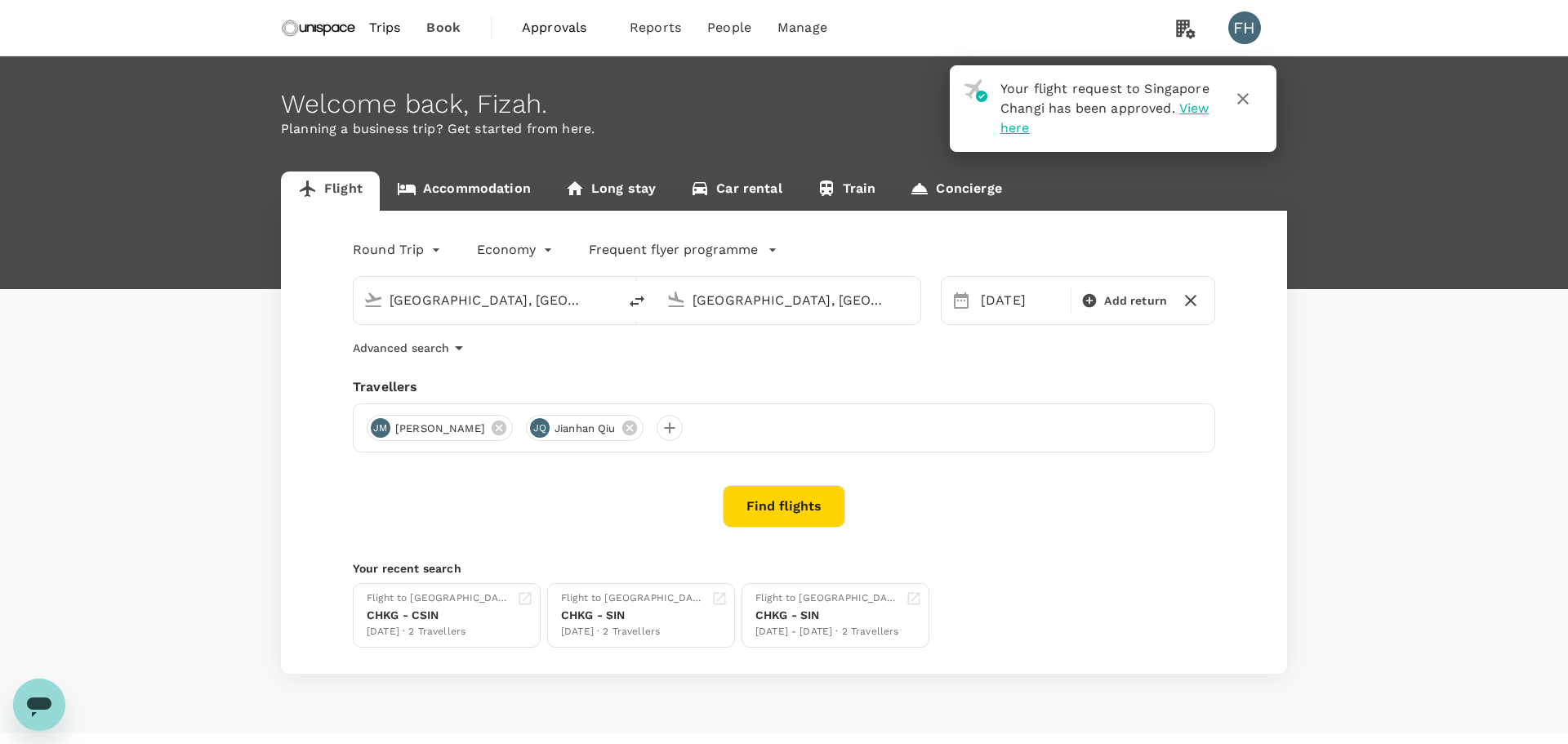
type input "roundtrip"
click at [1136, 297] on p "Return" at bounding box center [1118, 301] width 82 height 20
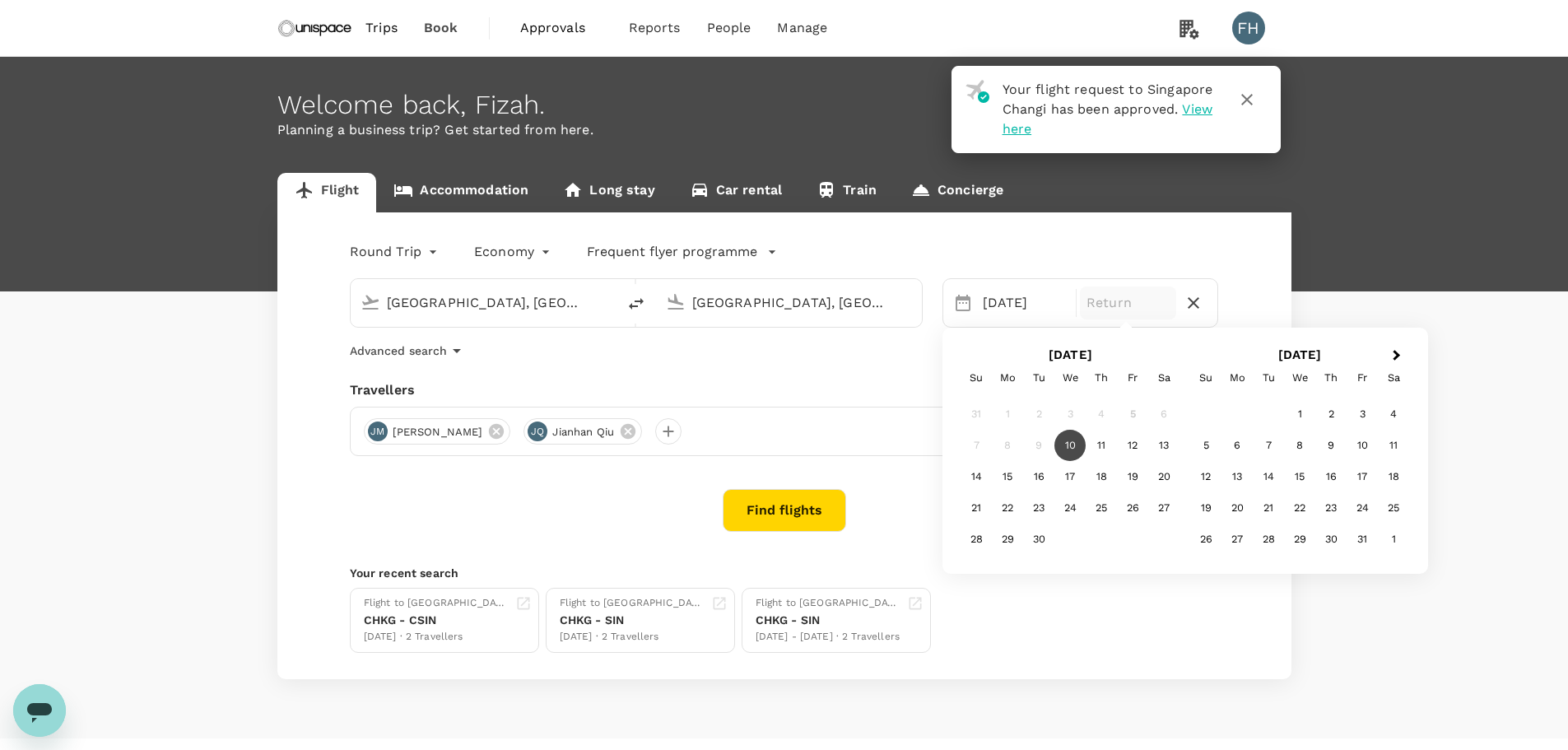
click at [1067, 445] on div "10" at bounding box center [1070, 445] width 31 height 31
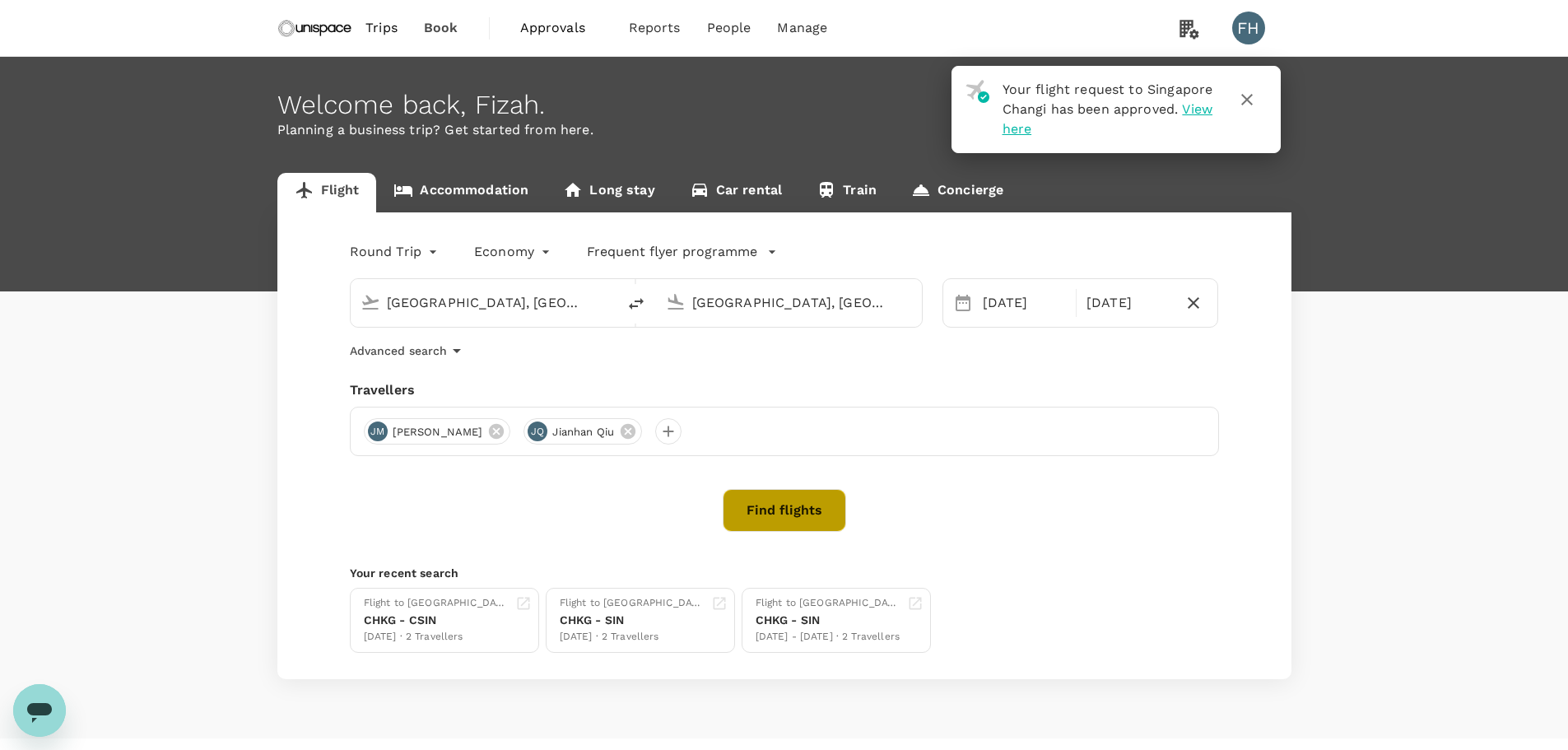
click at [782, 517] on button "Find flights" at bounding box center [784, 510] width 123 height 43
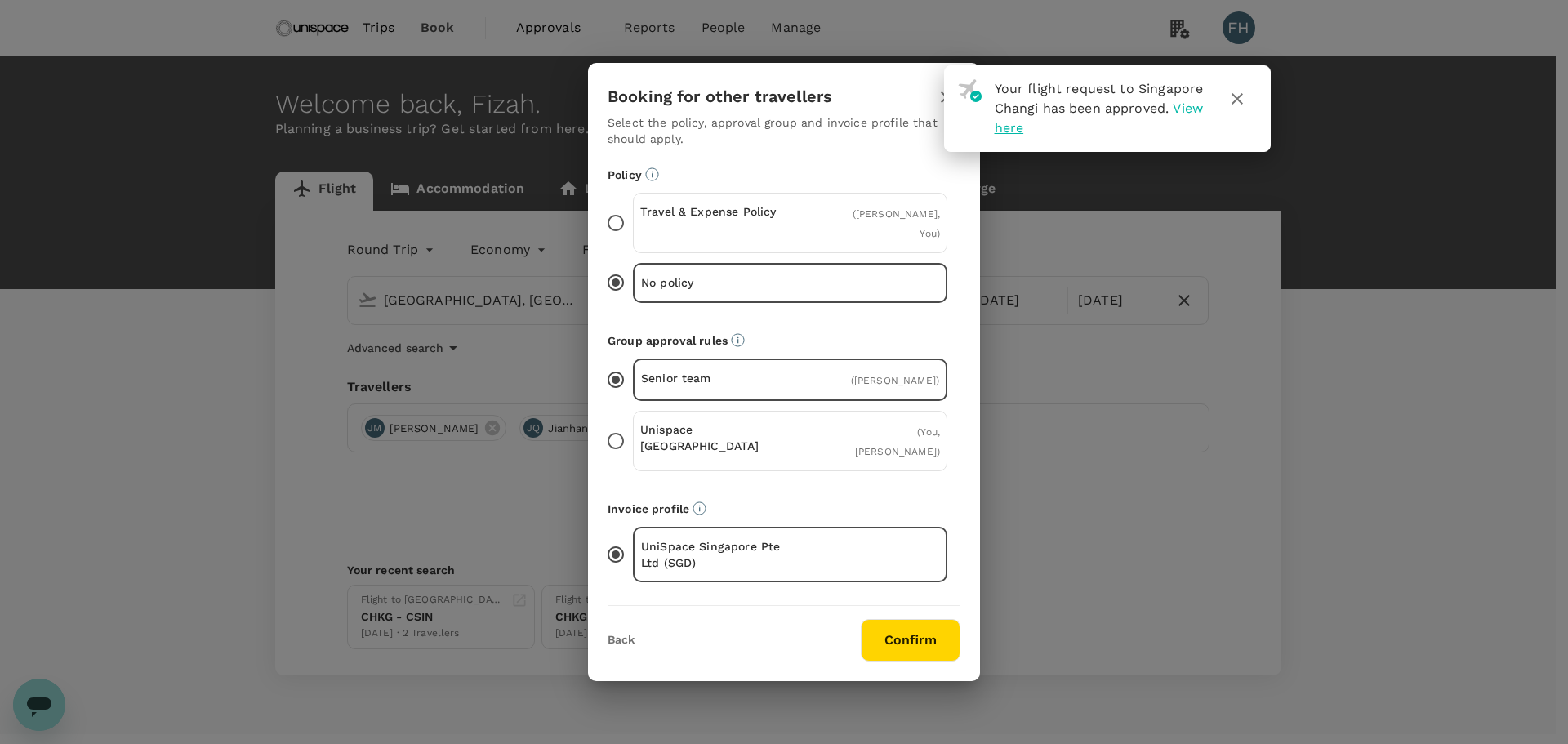
click at [755, 220] on p "Travel & Expense Policy" at bounding box center [715, 211] width 150 height 16
click at [632, 236] on input "Travel & Expense Policy ( [PERSON_NAME], You )" at bounding box center [616, 223] width 35 height 35
click at [806, 442] on div "Unispace [GEOGRAPHIC_DATA] ( You, [PERSON_NAME] )" at bounding box center [789, 441] width 314 height 61
click at [632, 442] on input "Unispace [GEOGRAPHIC_DATA] ( You, [PERSON_NAME] )" at bounding box center [616, 441] width 35 height 35
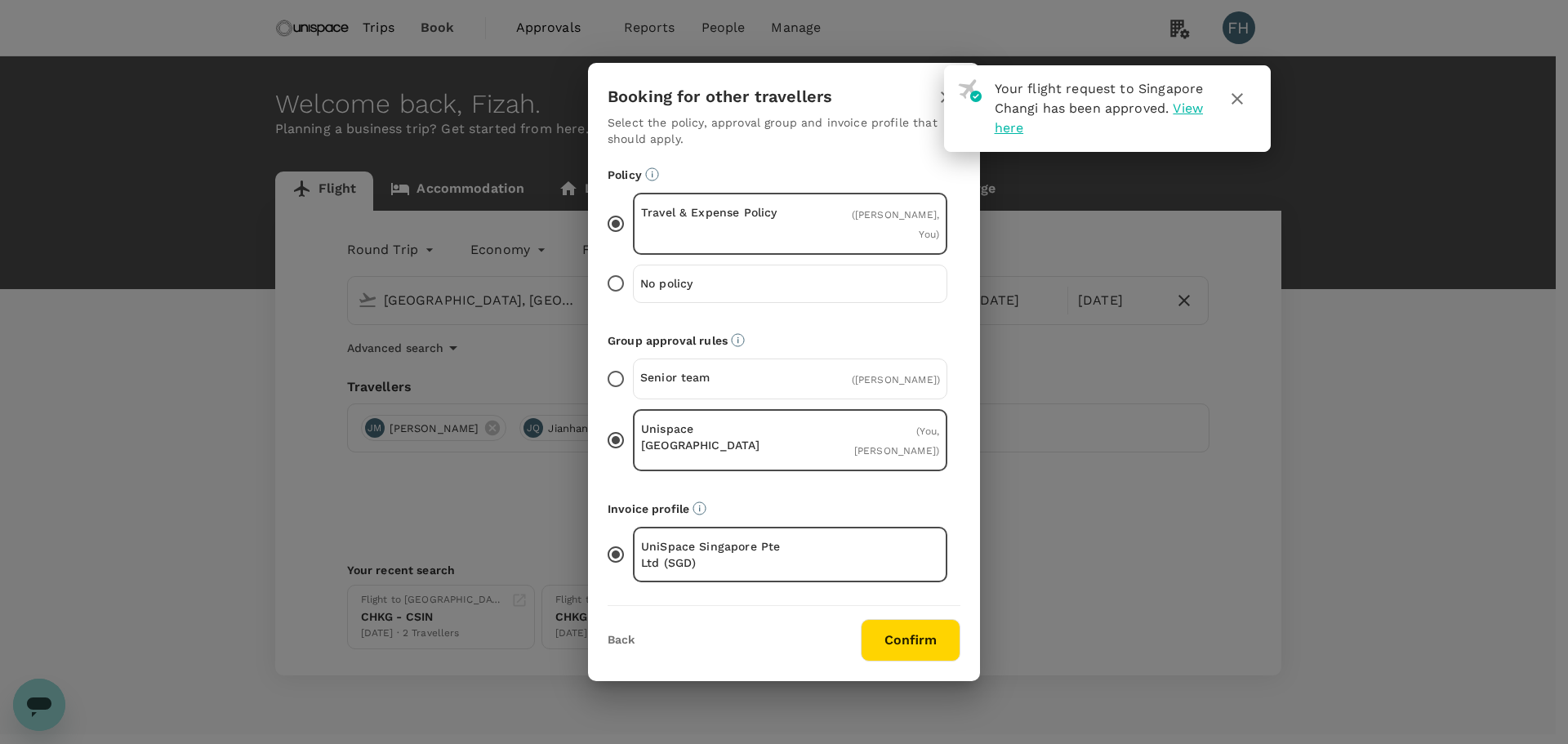
click at [912, 622] on button "Confirm" at bounding box center [910, 639] width 100 height 42
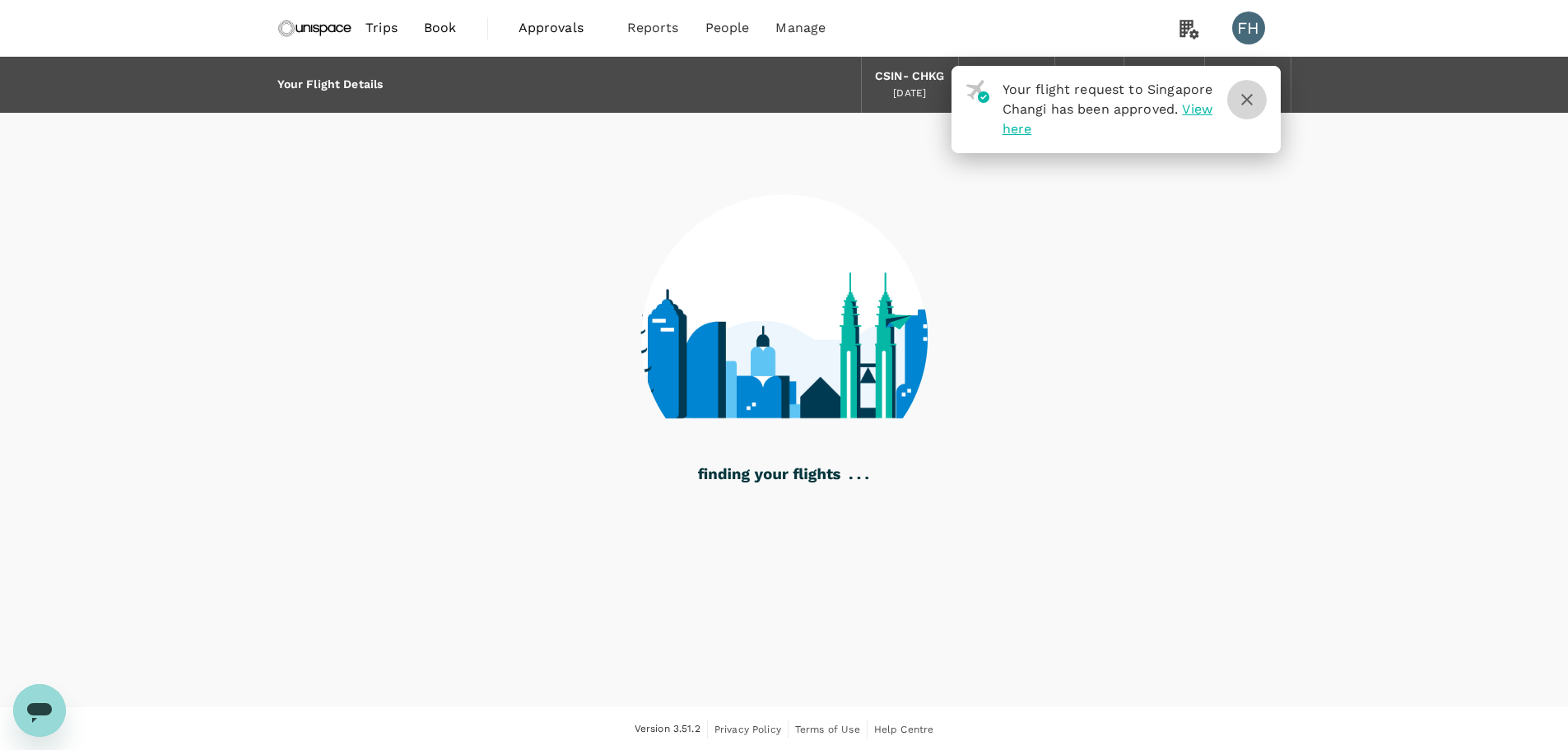
click at [1253, 102] on icon "button" at bounding box center [1247, 100] width 20 height 20
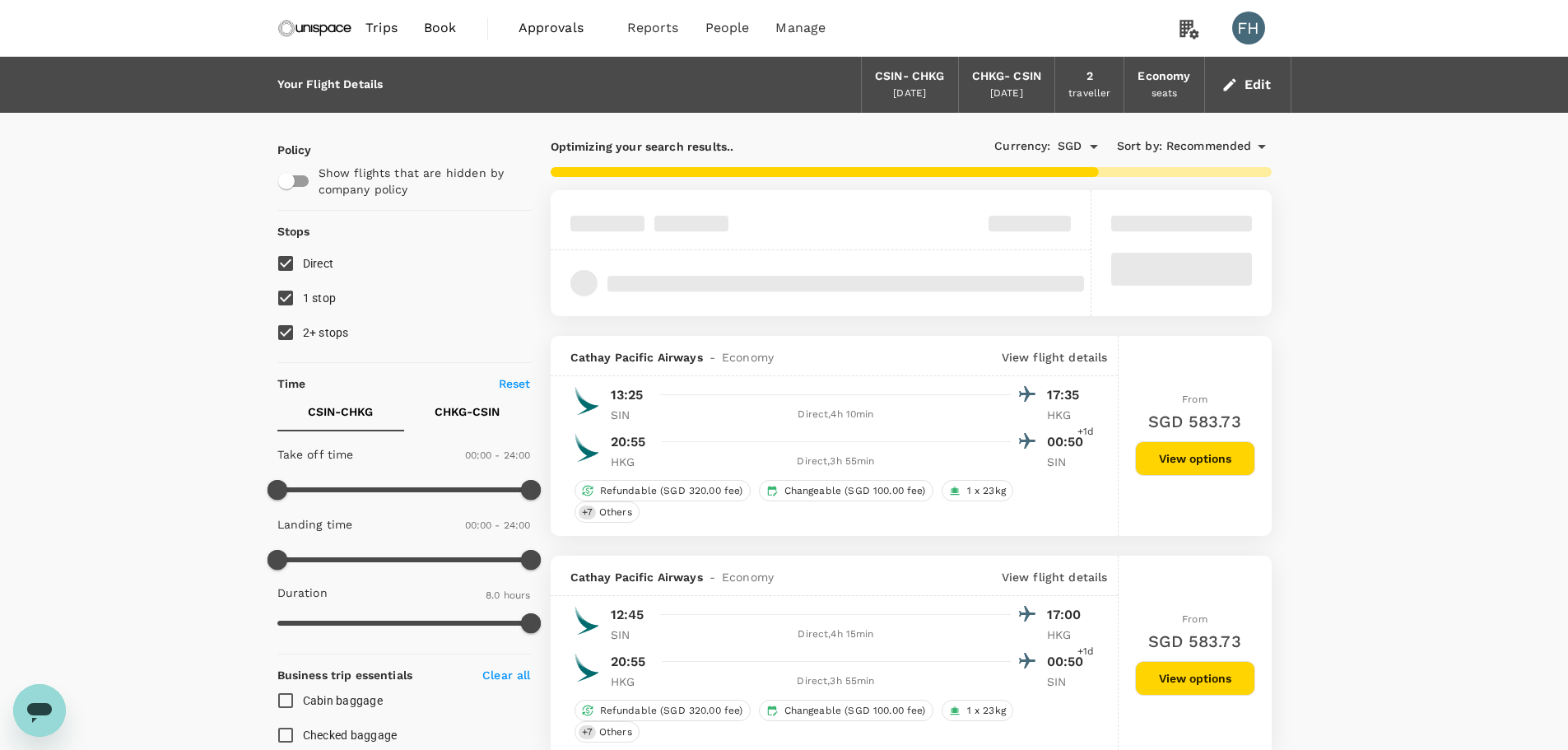
click at [335, 327] on span "2+ stops" at bounding box center [326, 332] width 46 height 13
click at [303, 327] on input "2+ stops" at bounding box center [286, 333] width 35 height 35
checkbox input "false"
click at [322, 299] on span "1 stop" at bounding box center [320, 298] width 34 height 13
click at [303, 299] on input "1 stop" at bounding box center [286, 298] width 35 height 35
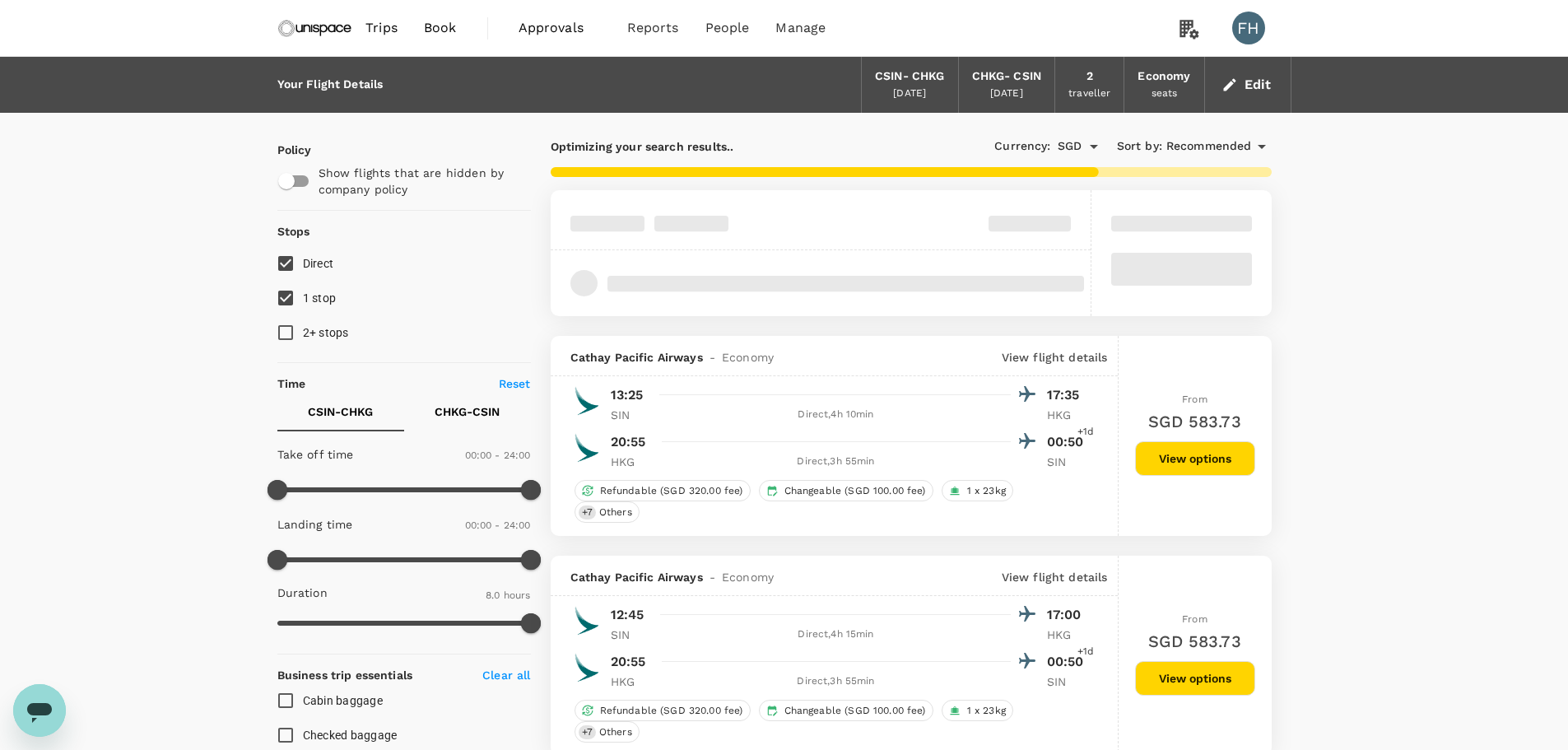
checkbox input "false"
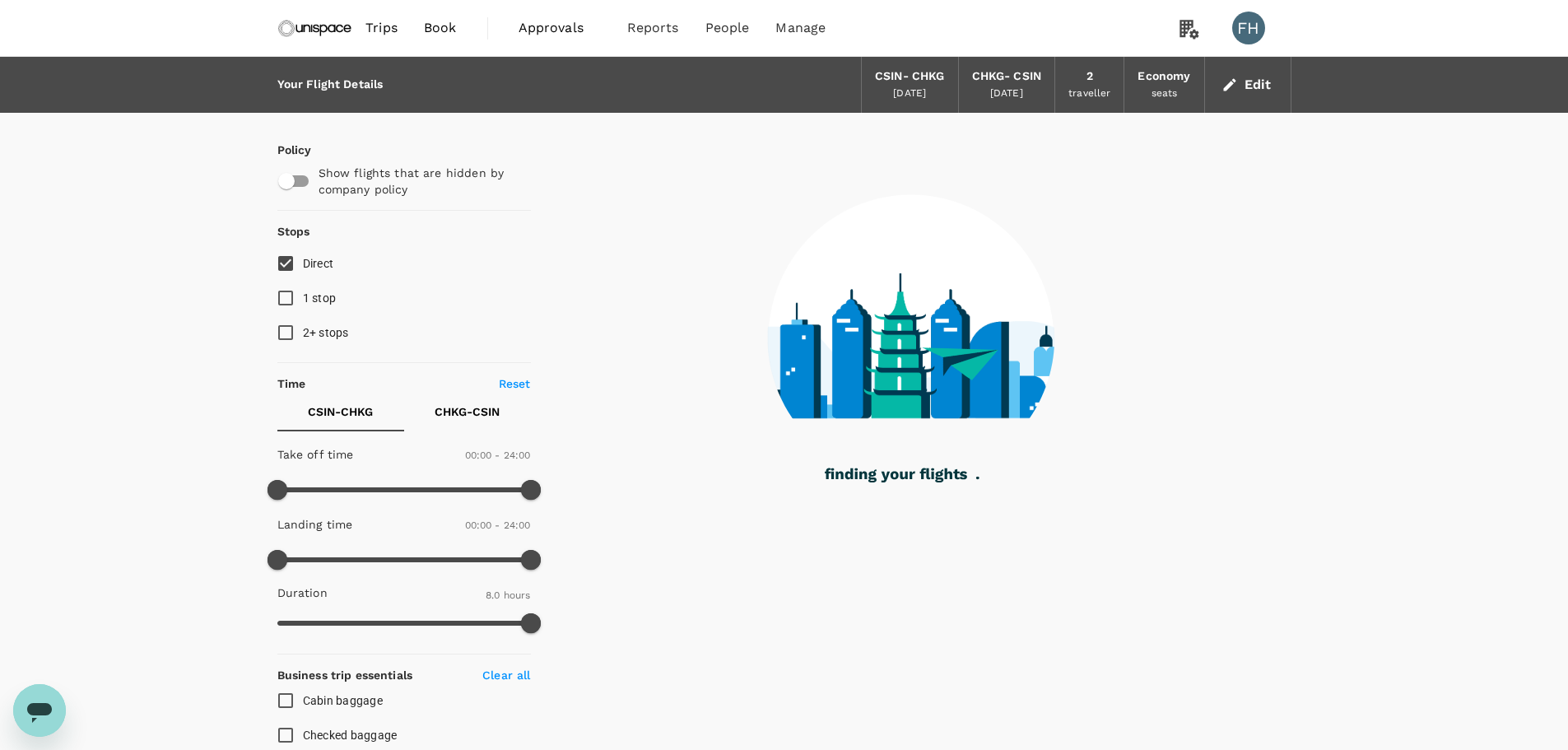
type input "1020"
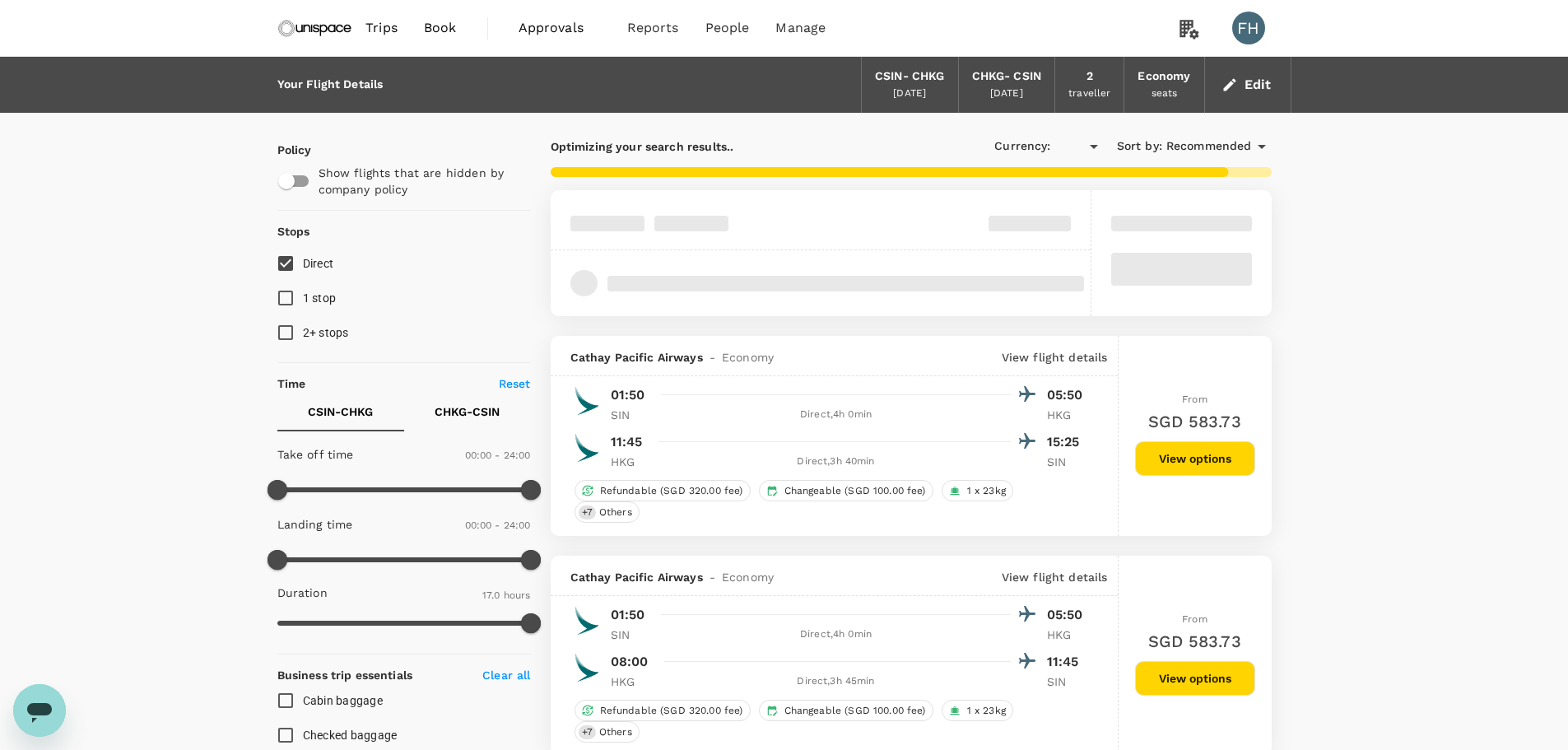
type input "SGD"
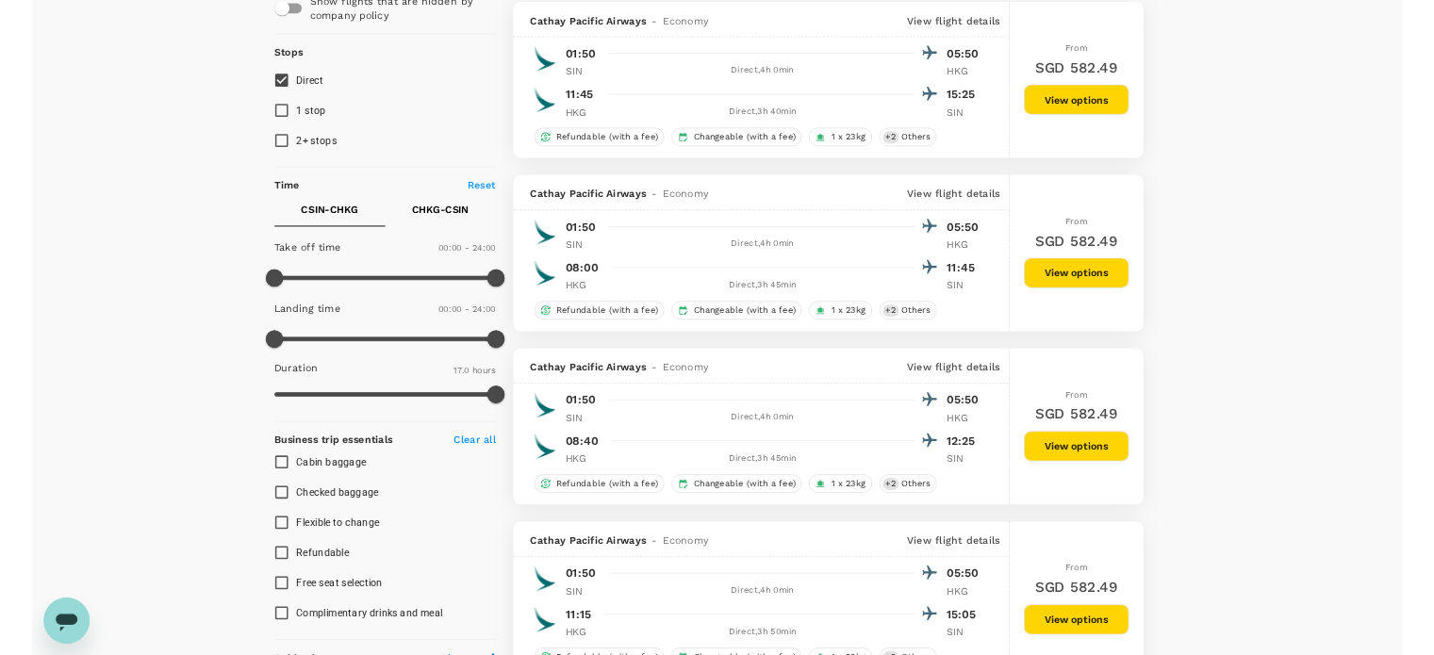
scroll to position [188, 0]
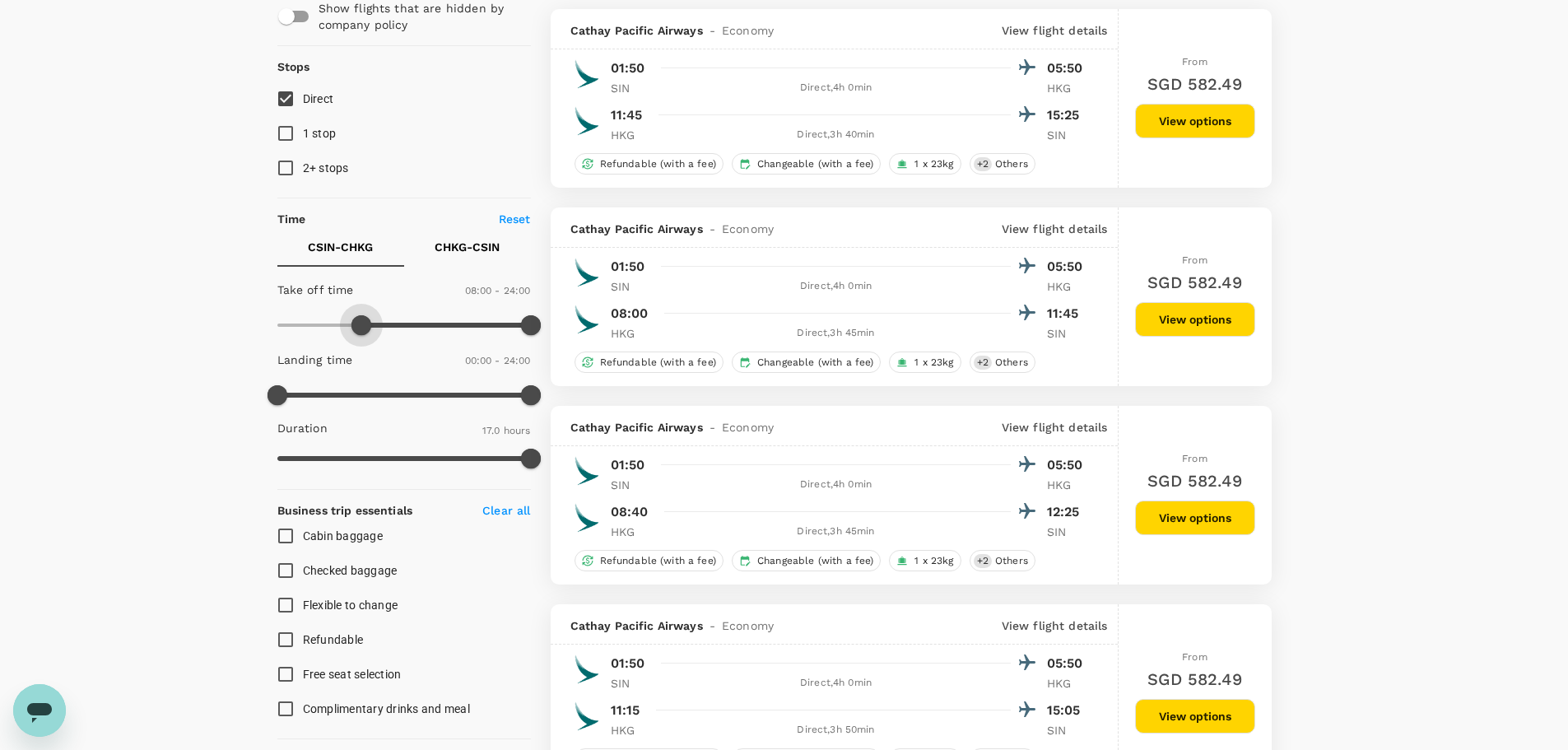
drag, startPoint x: 285, startPoint y: 322, endPoint x: 361, endPoint y: 340, distance: 78.1
click at [361, 335] on span at bounding box center [361, 325] width 20 height 20
type input "420"
click at [351, 327] on span at bounding box center [356, 325] width 20 height 20
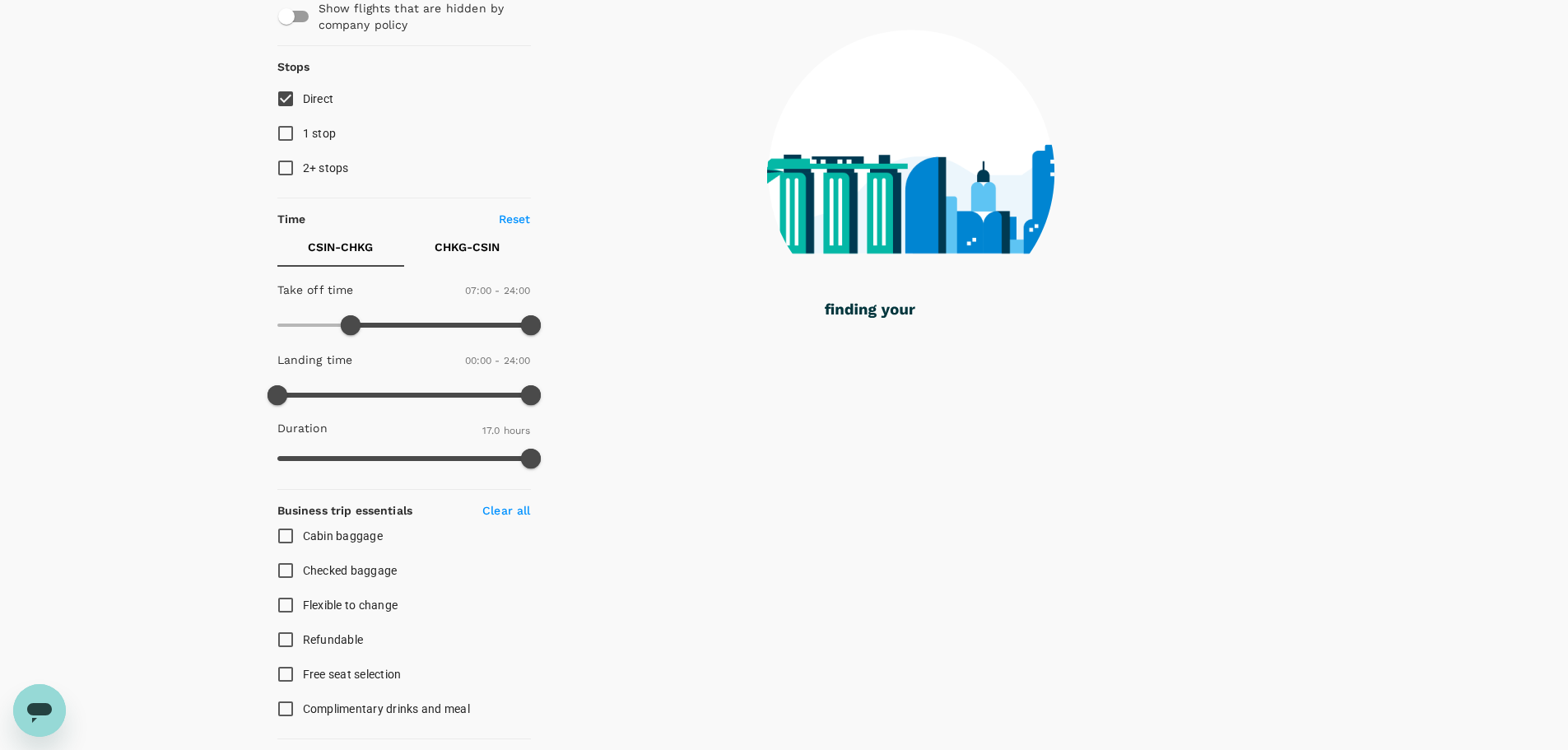
click at [448, 251] on p "CHKG - CSIN" at bounding box center [467, 246] width 65 height 17
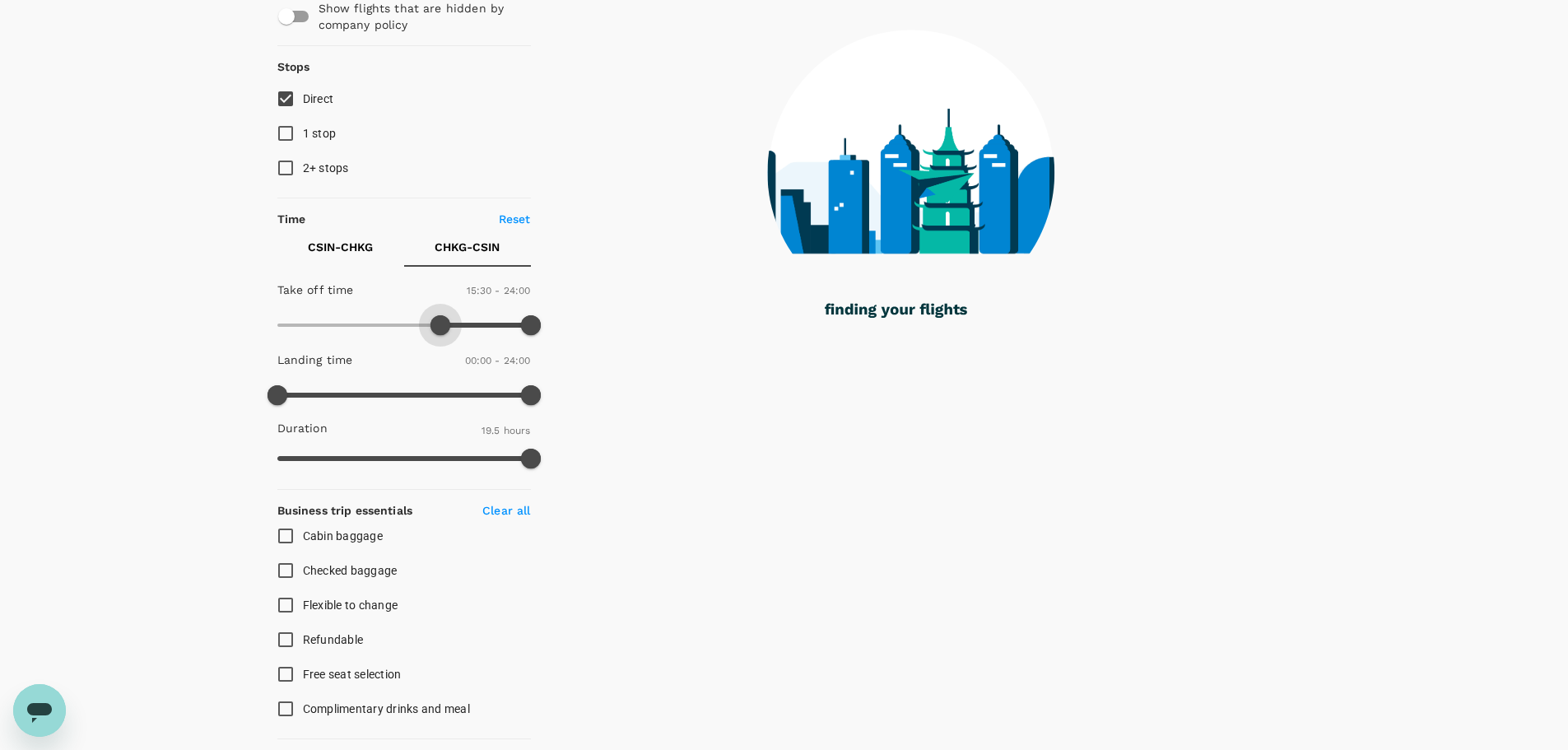
type input "960"
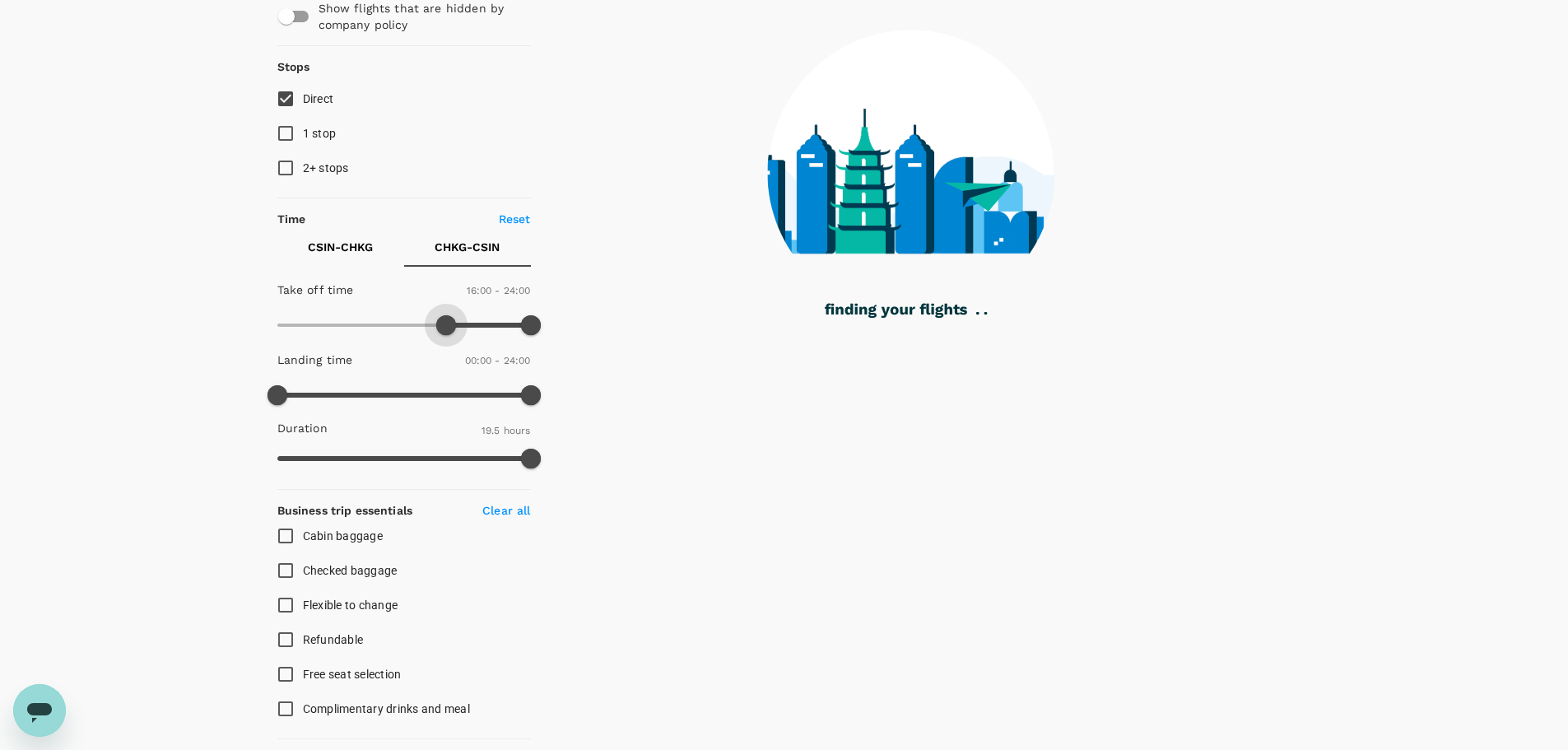
drag, startPoint x: 291, startPoint y: 322, endPoint x: 447, endPoint y: 322, distance: 156.0
click at [447, 322] on span at bounding box center [446, 325] width 20 height 20
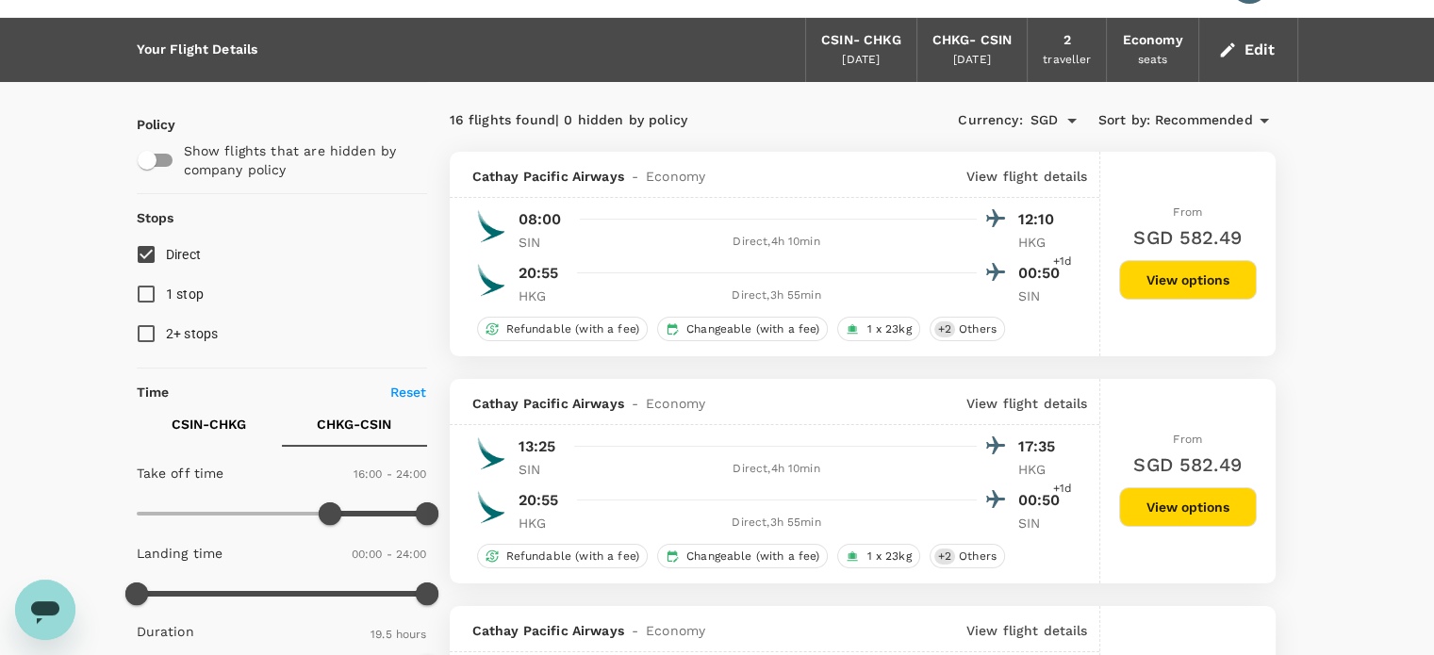
scroll to position [0, 0]
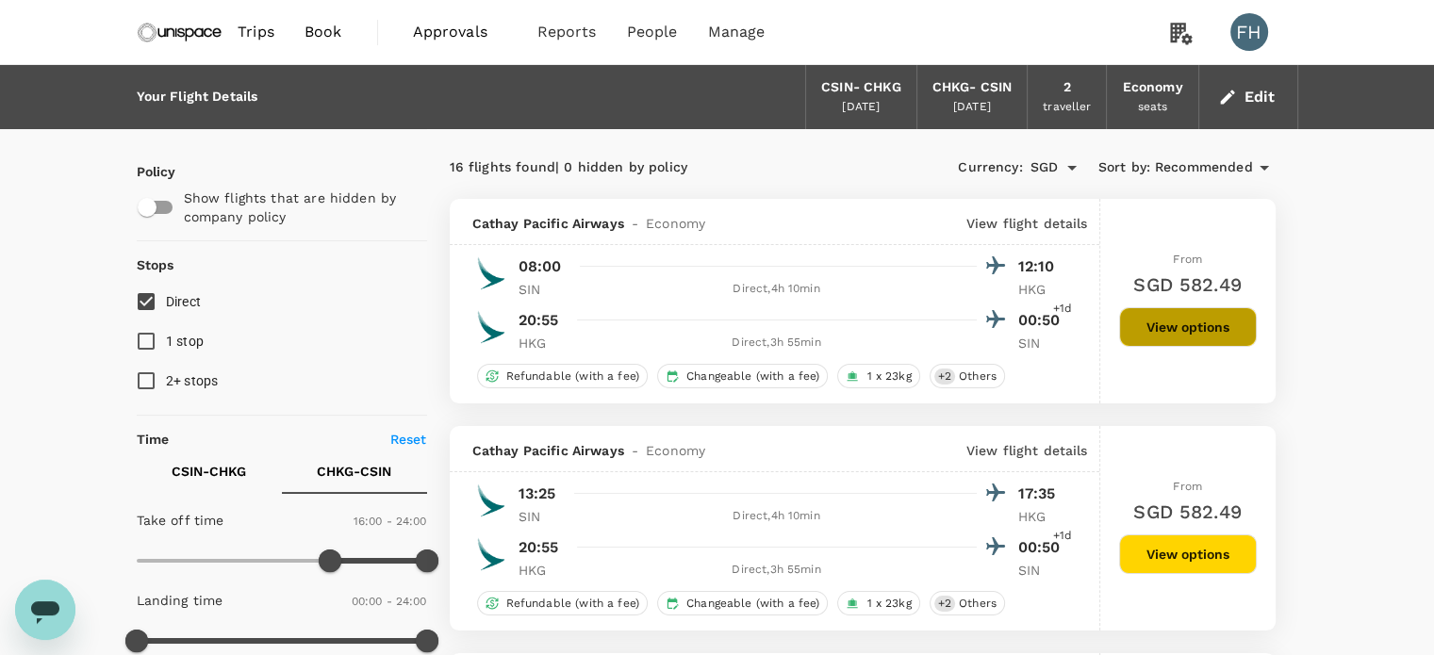
click at [1218, 335] on button "View options" at bounding box center [1188, 327] width 138 height 40
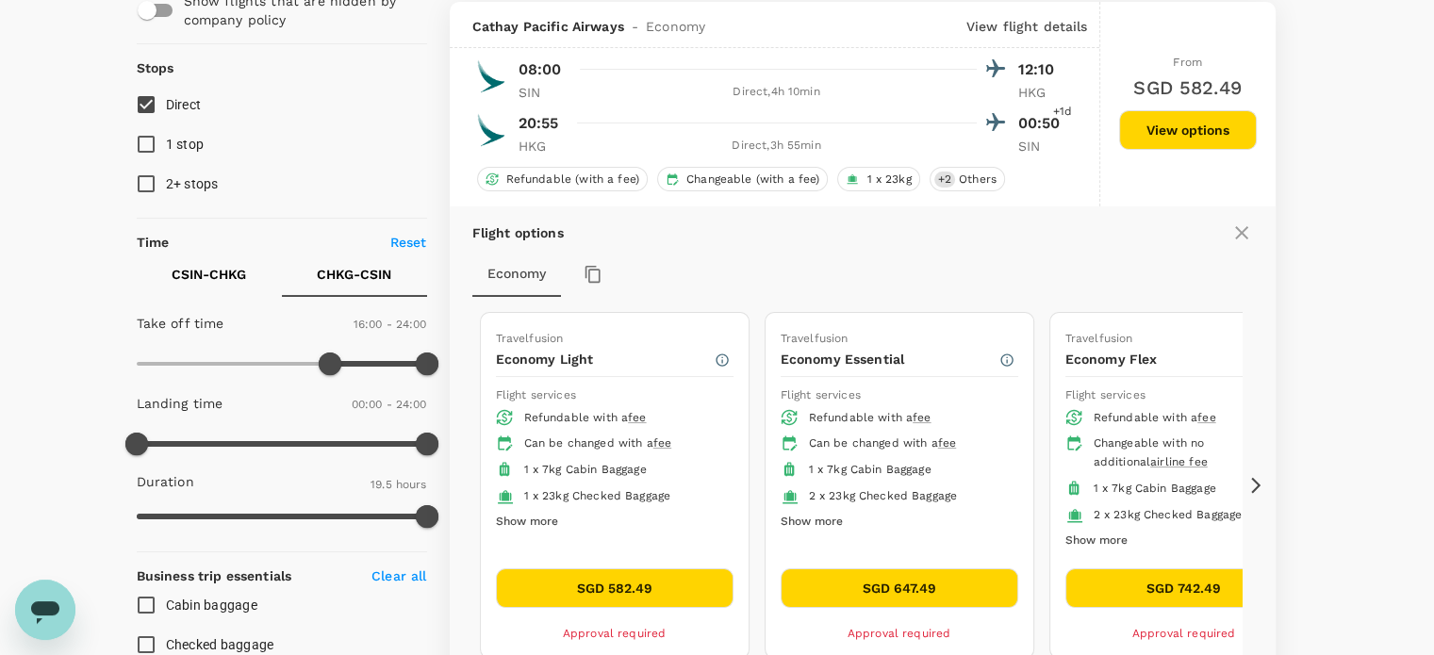
scroll to position [199, 0]
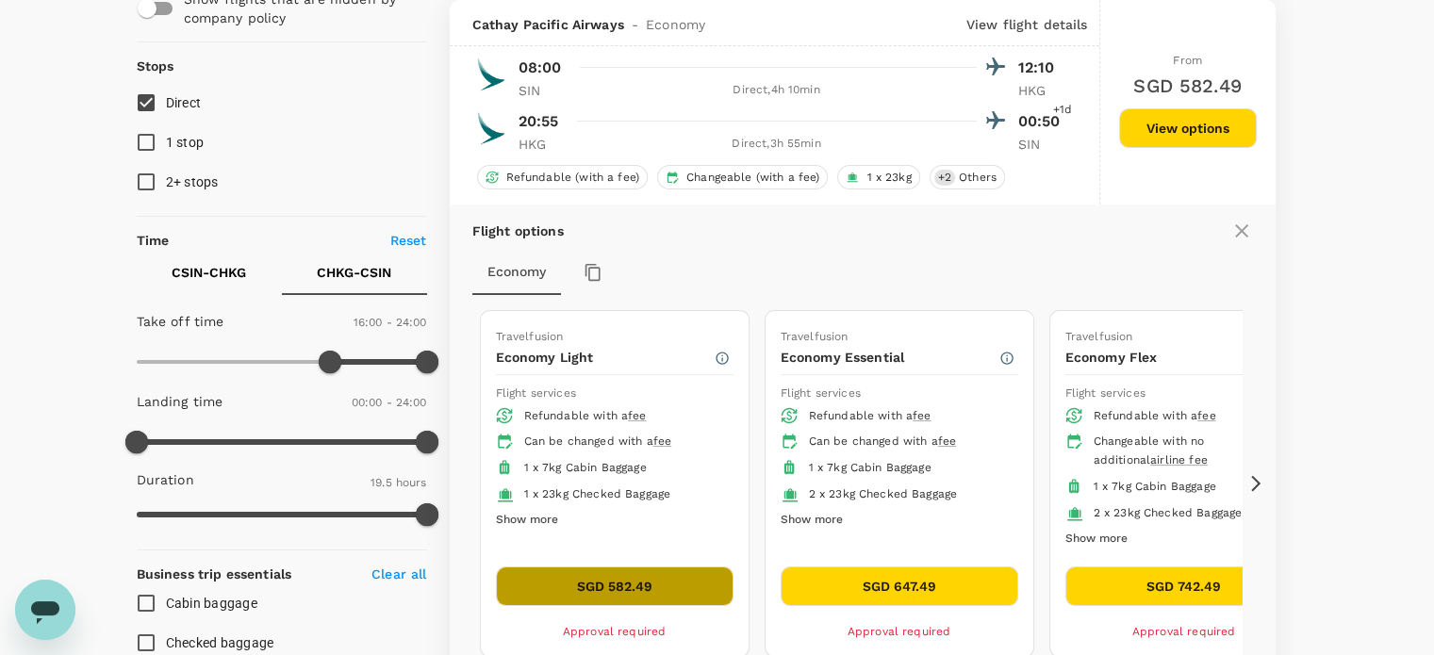
click at [617, 574] on button "SGD 582.49" at bounding box center [615, 586] width 238 height 40
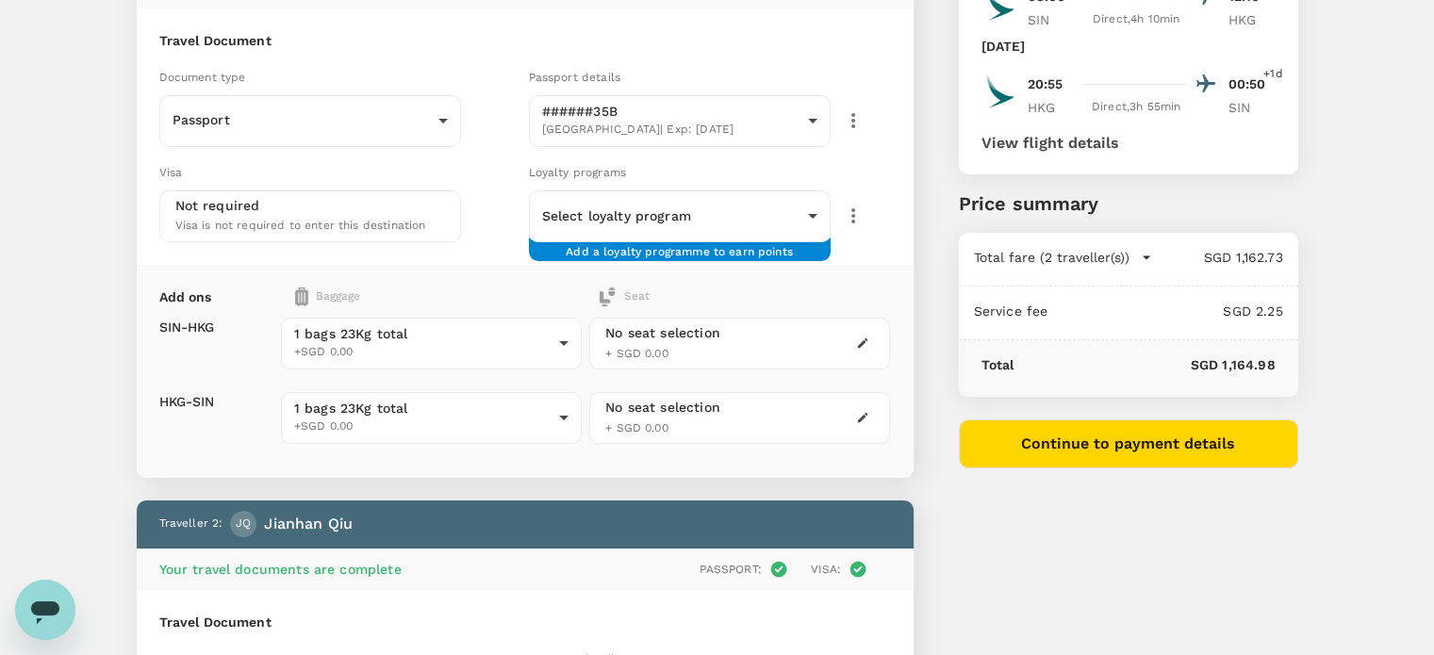
scroll to position [94, 0]
